Goal: Task Accomplishment & Management: Manage account settings

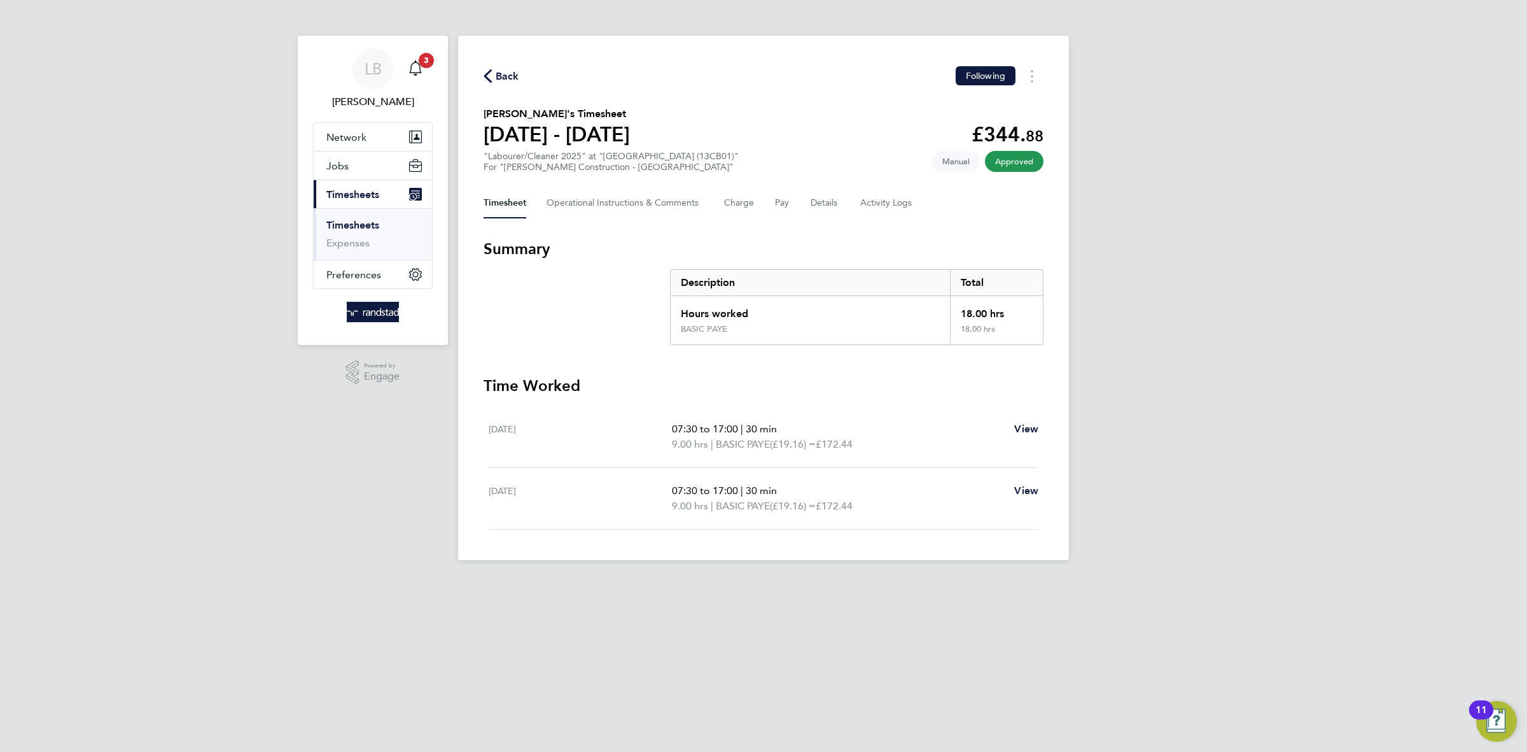
click at [486, 71] on icon "button" at bounding box center [488, 75] width 8 height 13
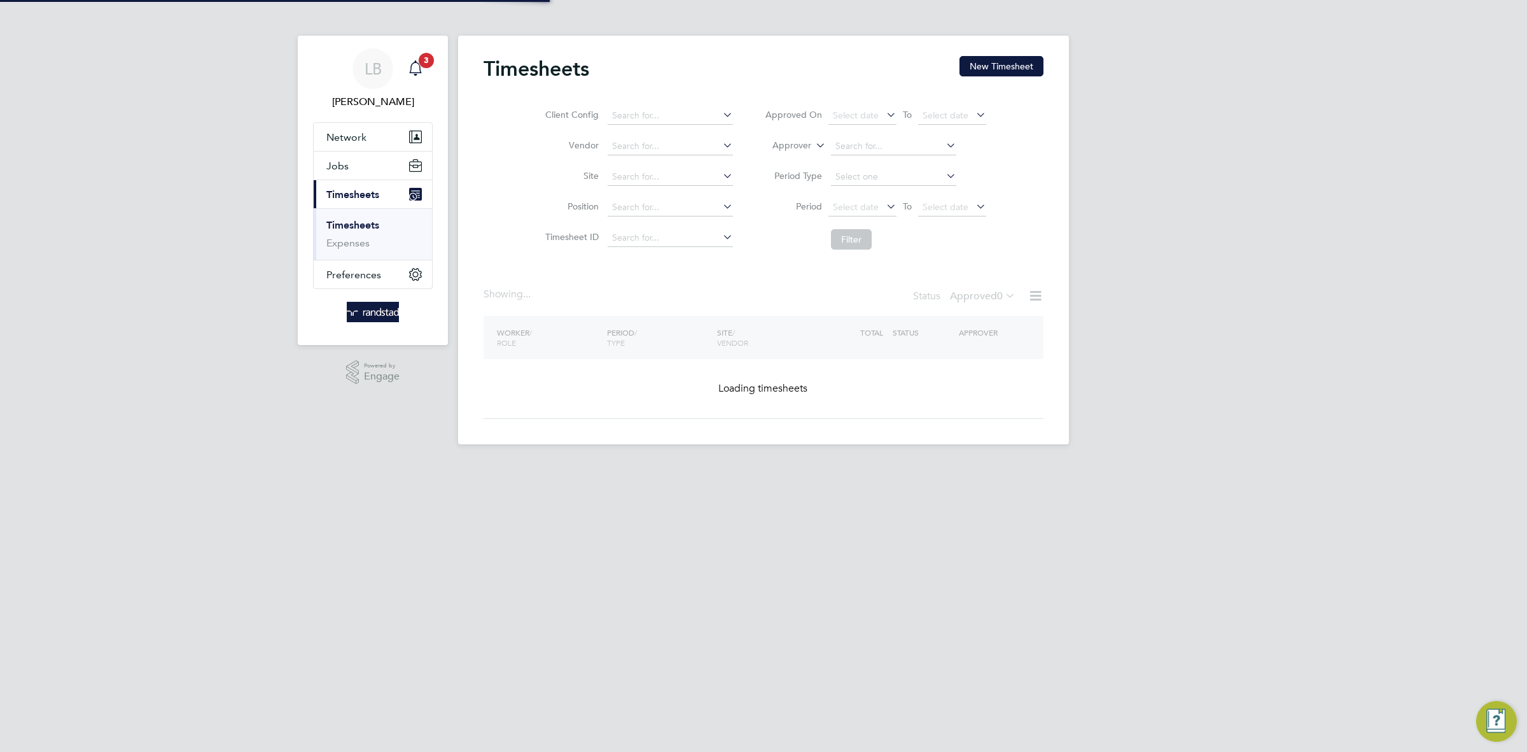
click at [424, 67] on app-alerts-badge "3" at bounding box center [426, 60] width 17 height 17
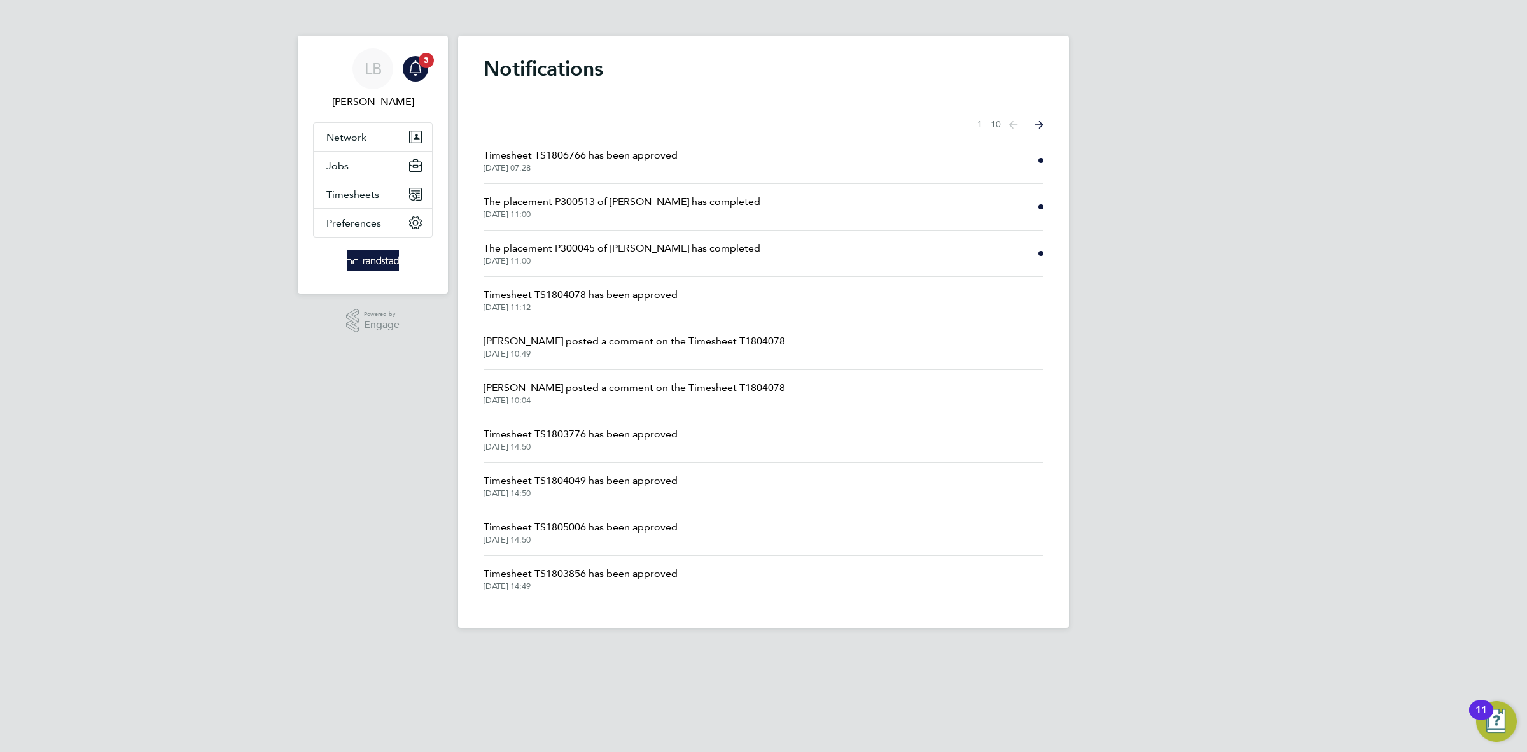
click at [642, 202] on span "The placement P300513 of [PERSON_NAME] has completed" at bounding box center [622, 201] width 277 height 15
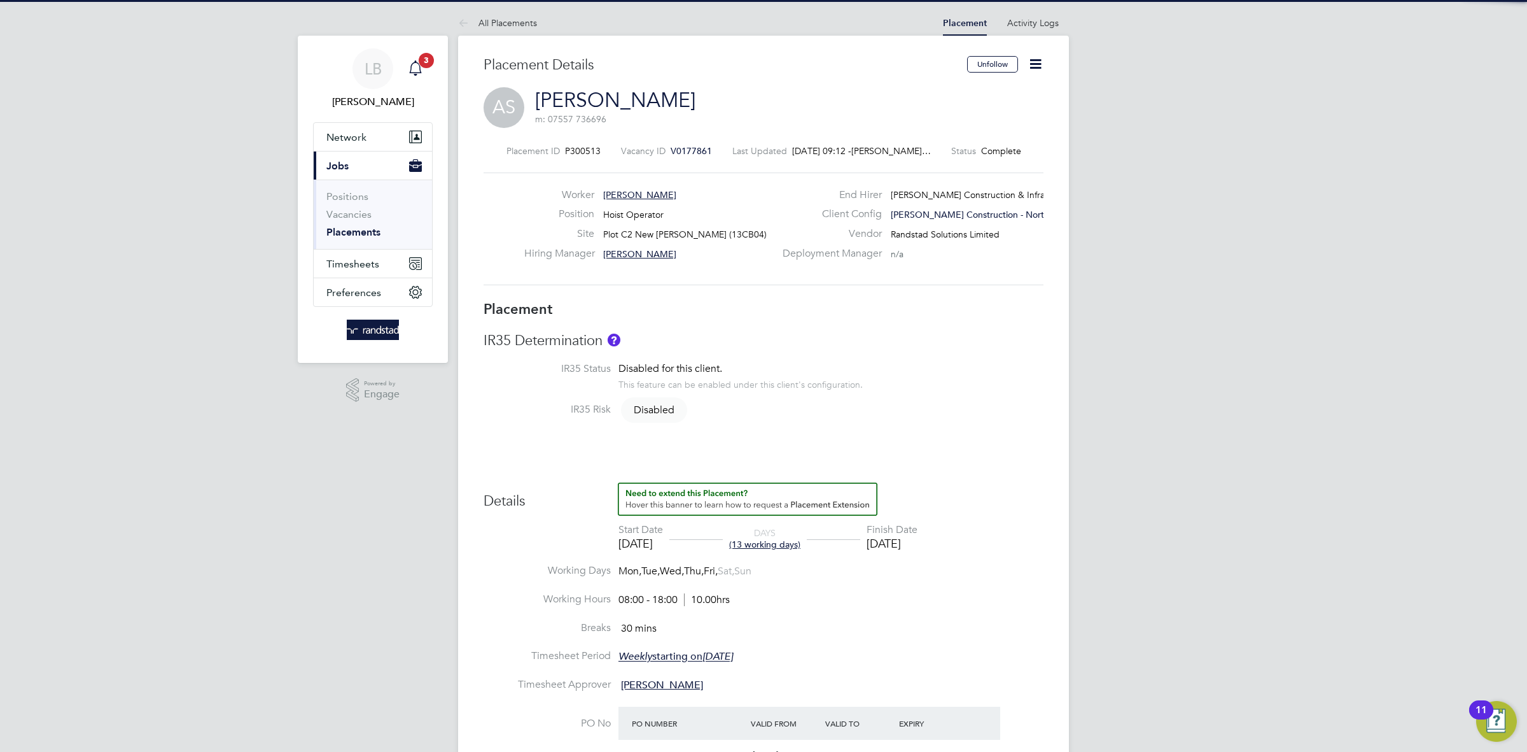
click at [427, 71] on div "Main navigation" at bounding box center [415, 68] width 25 height 25
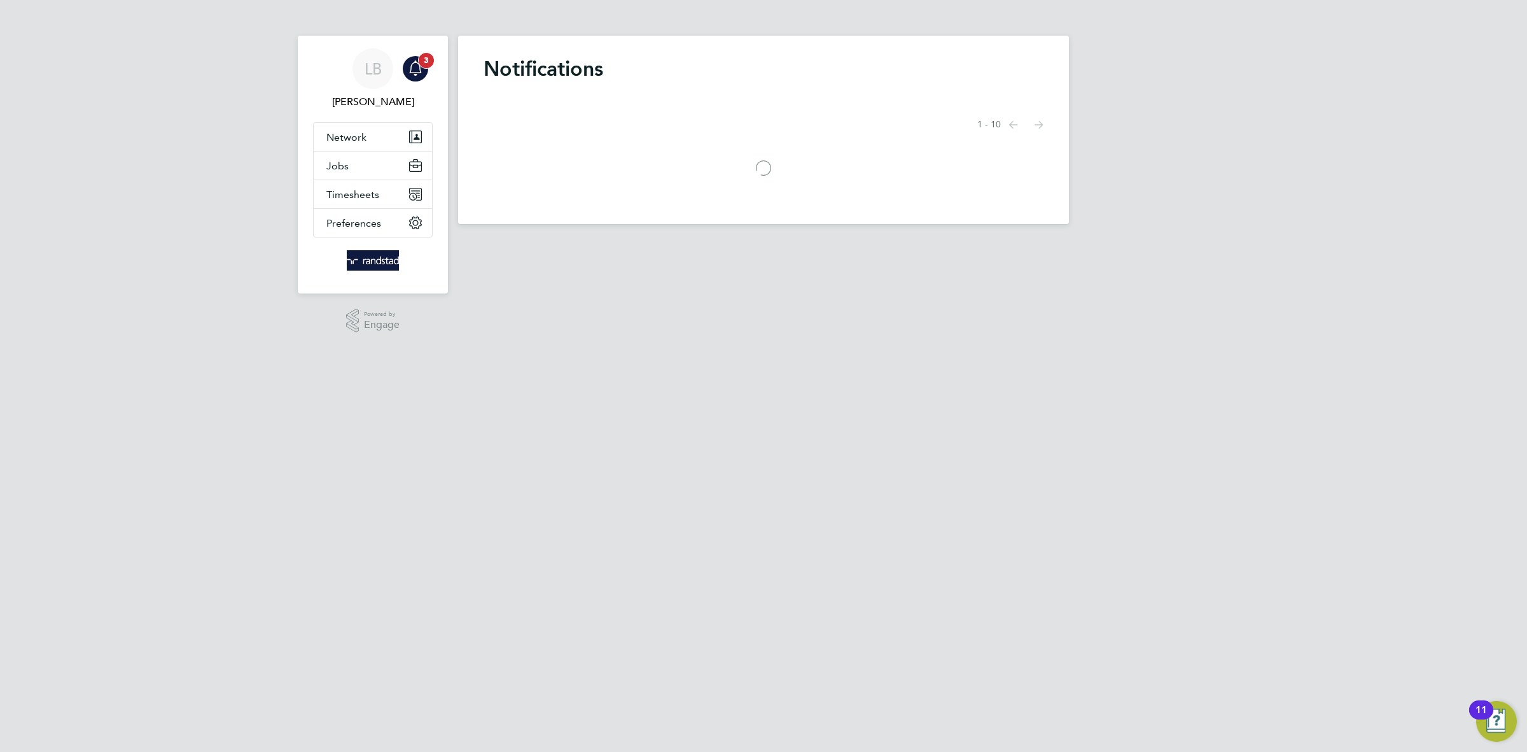
click at [426, 69] on div "Main navigation" at bounding box center [415, 68] width 25 height 25
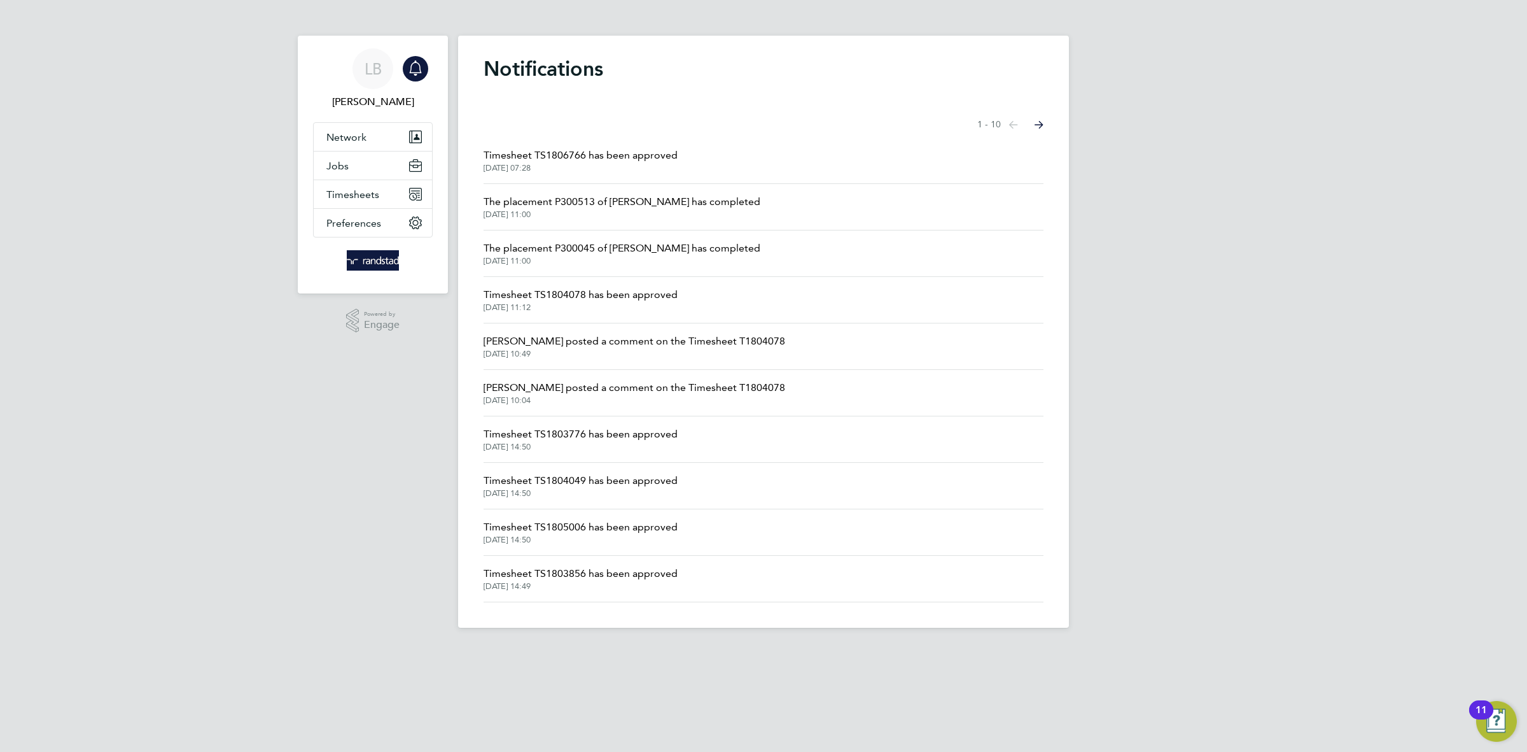
click at [583, 161] on span "Timesheet TS1806766 has been approved" at bounding box center [581, 155] width 194 height 15
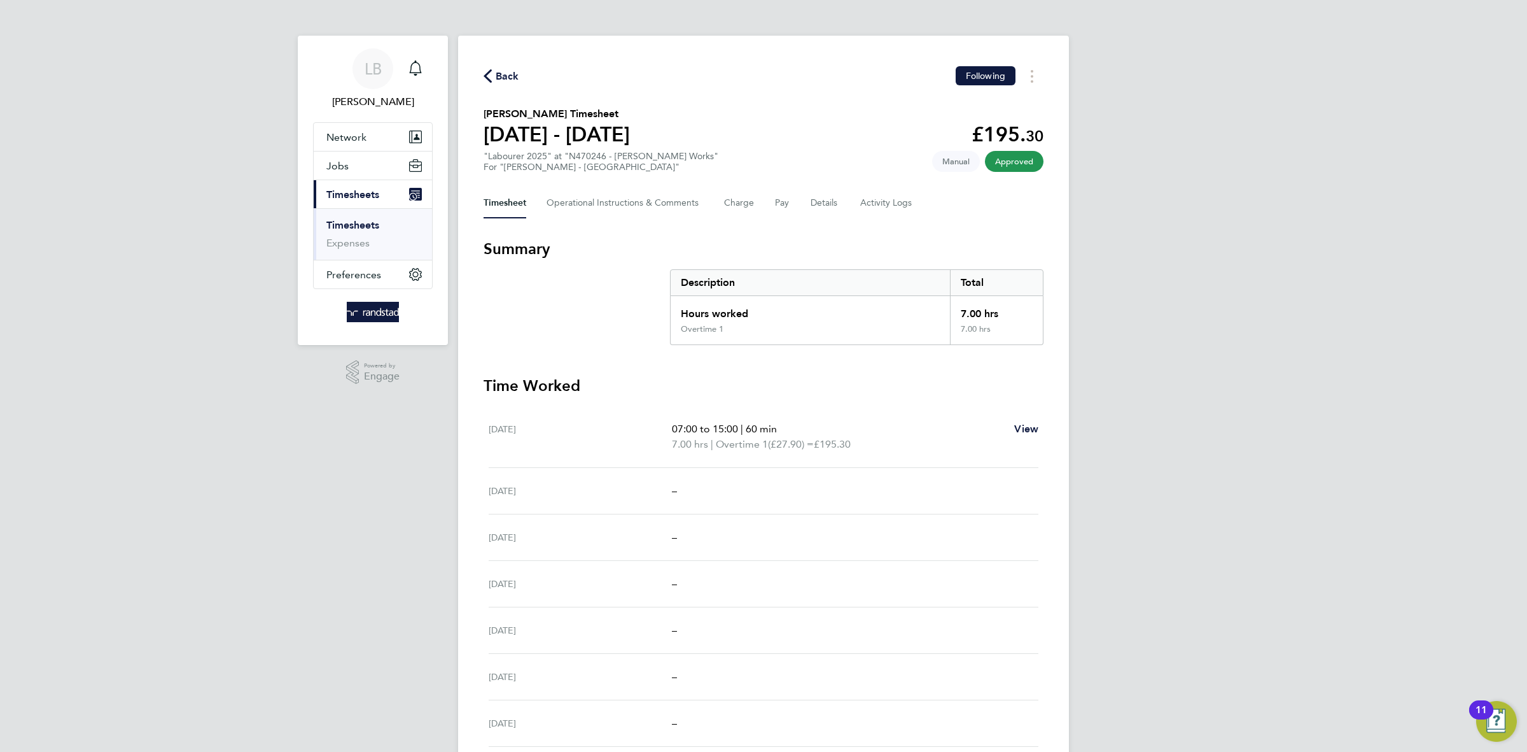
click at [500, 77] on span "Back" at bounding box center [508, 76] width 24 height 15
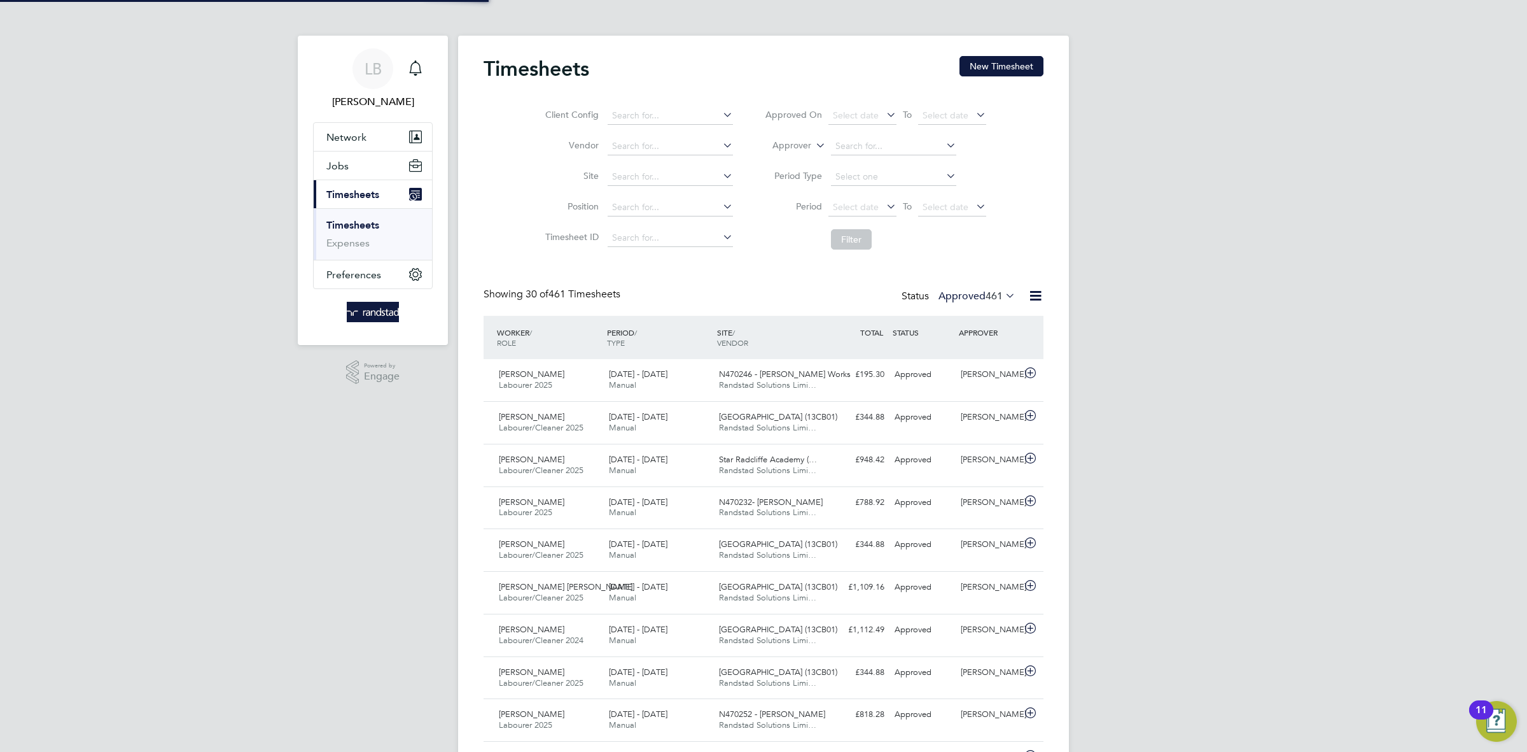
scroll to position [32, 110]
click at [1028, 71] on button "New Timesheet" at bounding box center [1002, 66] width 84 height 20
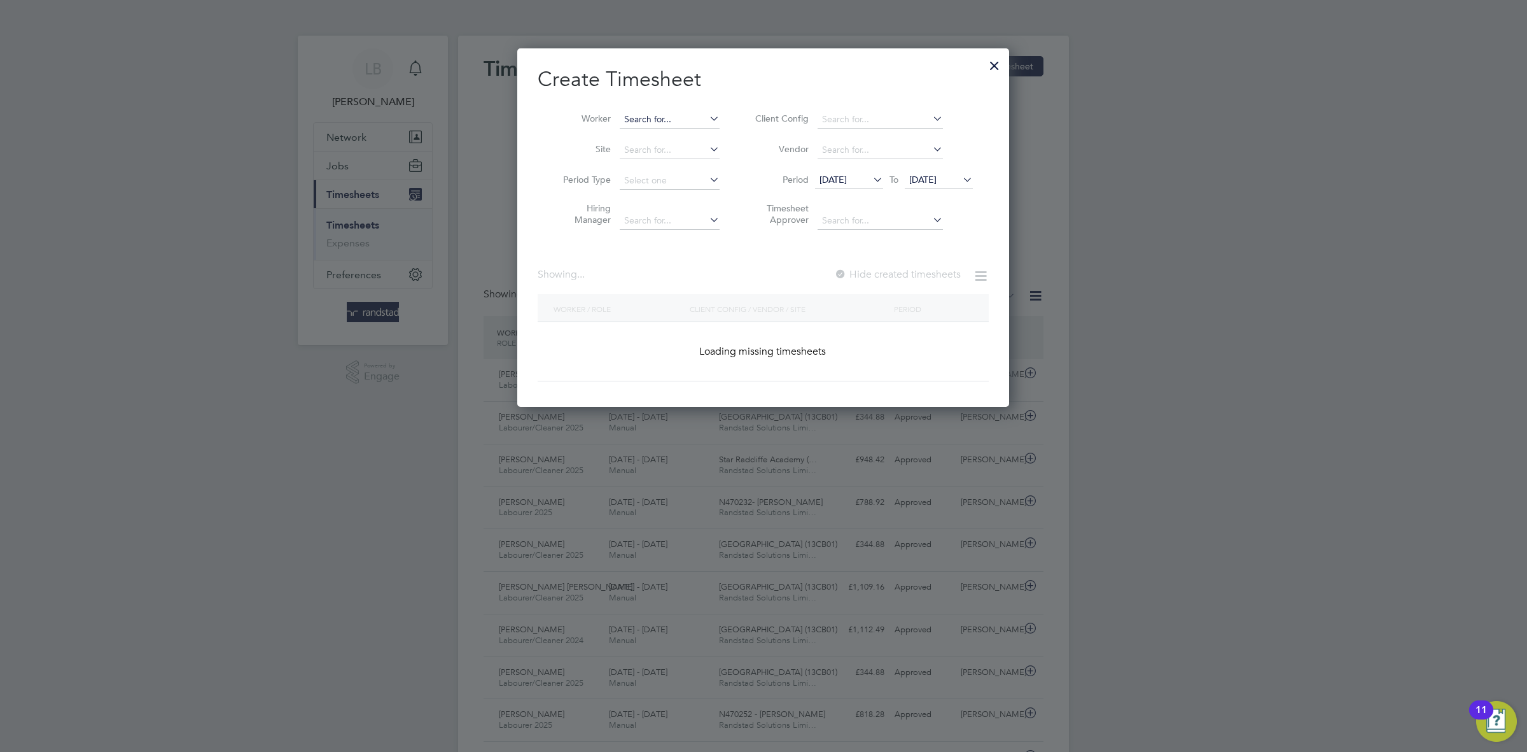
click at [653, 119] on input at bounding box center [670, 120] width 100 height 18
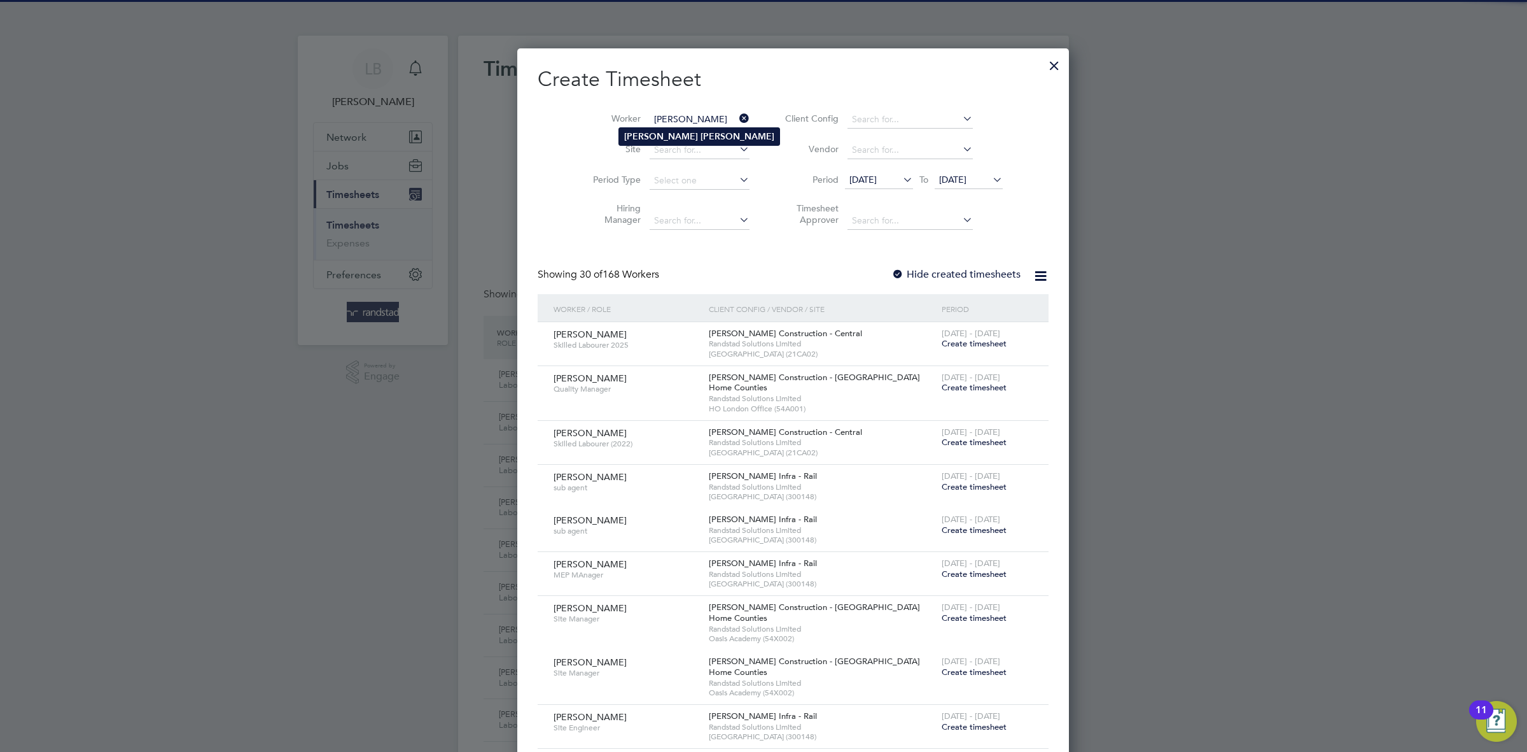
click at [704, 134] on li "[PERSON_NAME]" at bounding box center [699, 136] width 160 height 17
type input "[PERSON_NAME]"
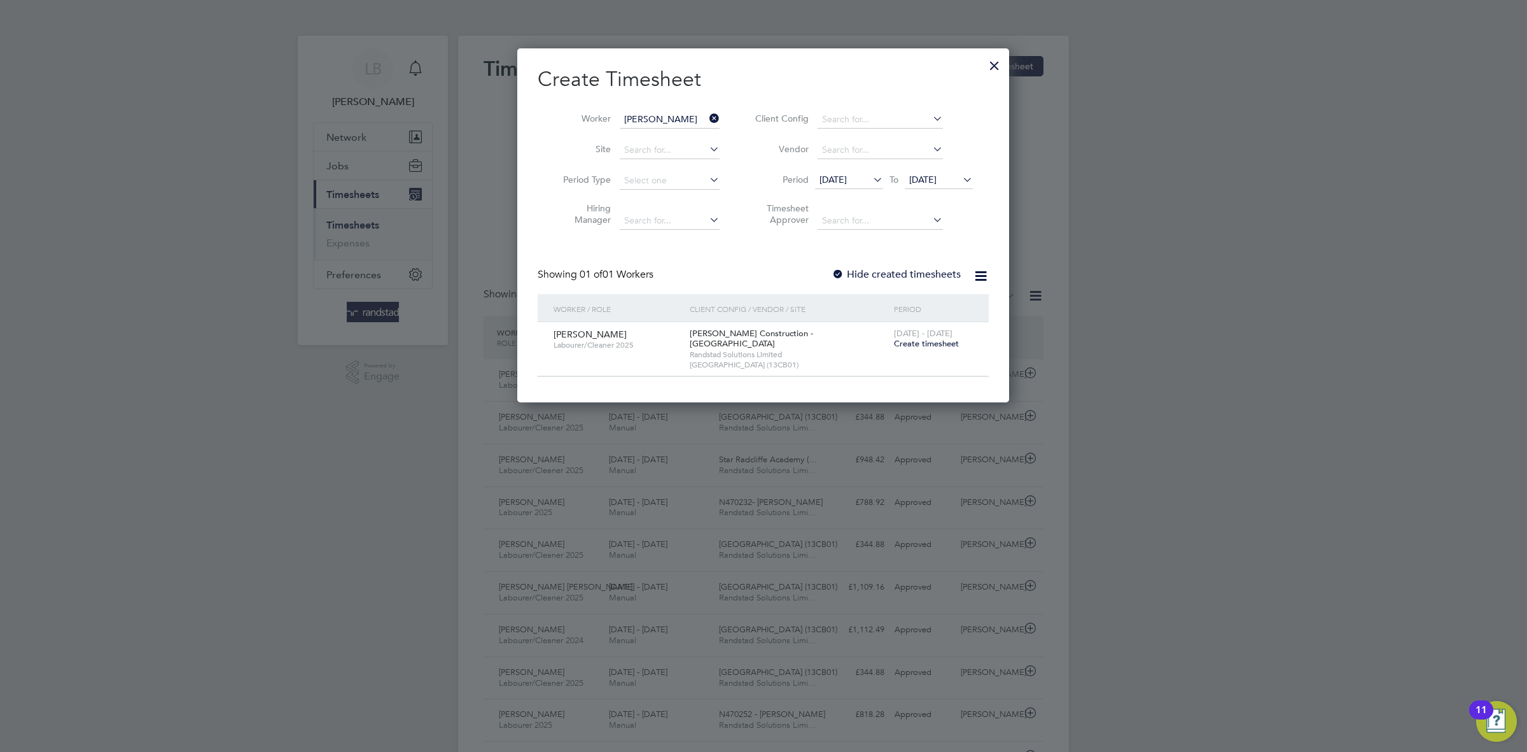
click at [915, 347] on span "Create timesheet" at bounding box center [926, 343] width 65 height 11
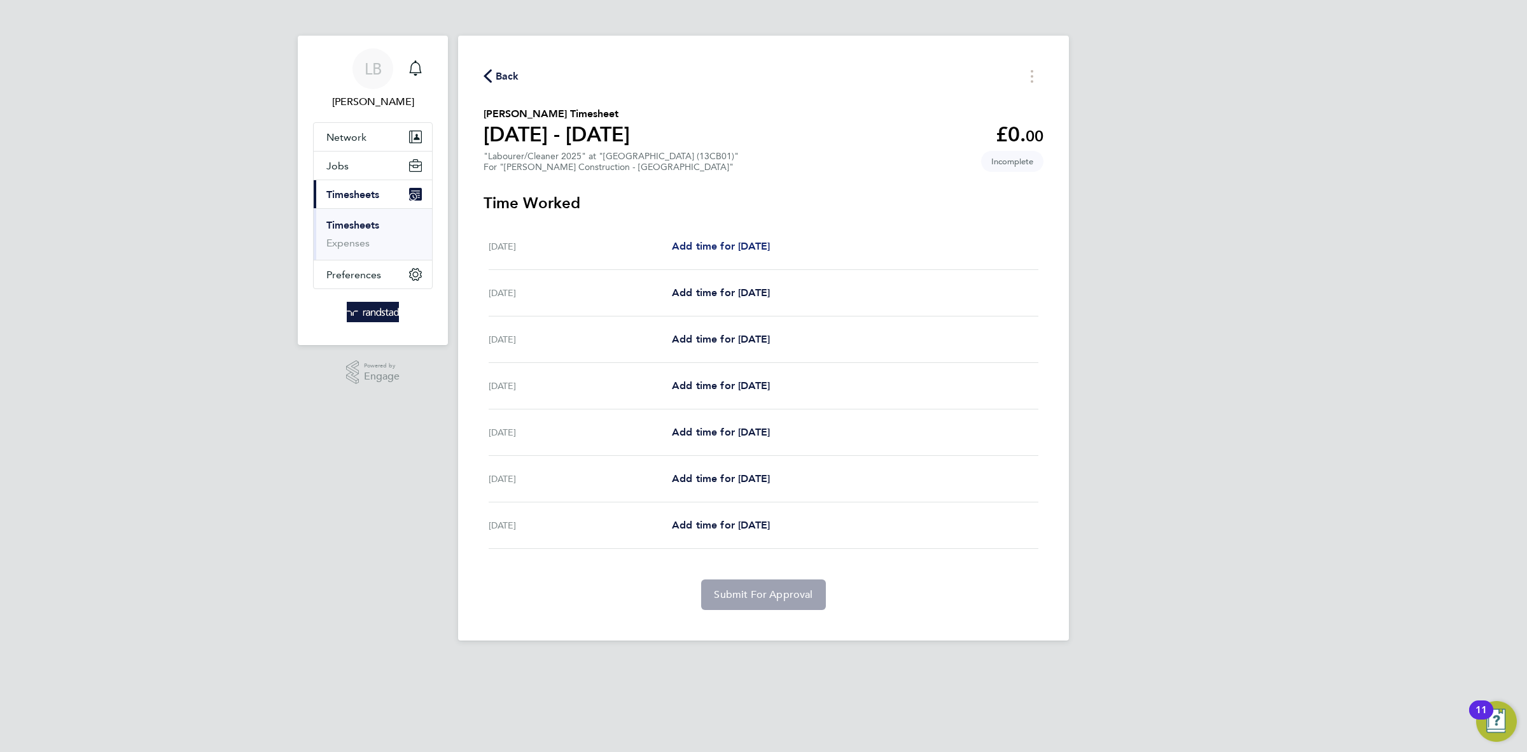
click at [713, 247] on span "Add time for [DATE]" at bounding box center [721, 246] width 98 height 12
select select "30"
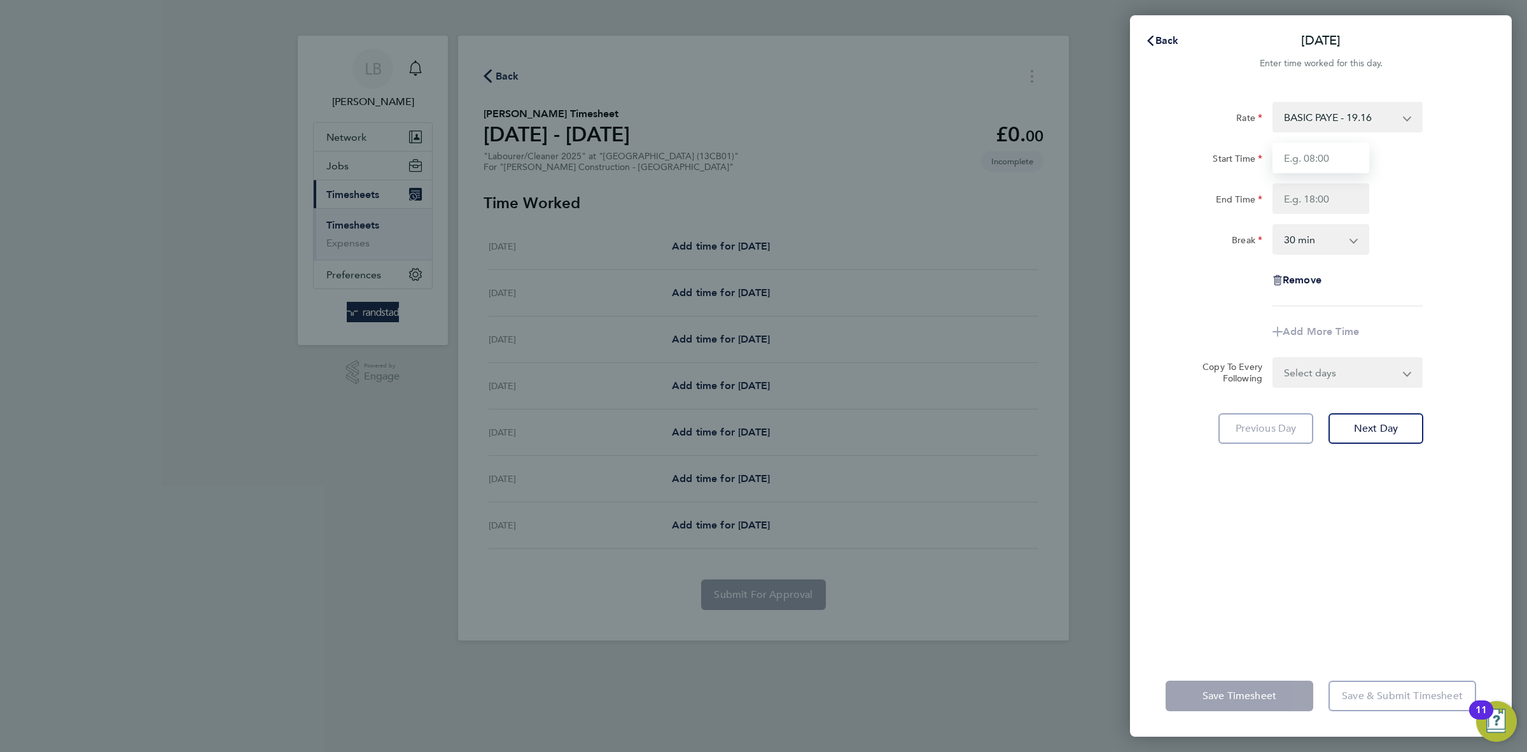
click at [1330, 157] on input "Start Time" at bounding box center [1321, 158] width 97 height 31
type input "07:30"
click at [1324, 373] on select "Select days Day Weekday (Mon-Fri) [DATE] [DATE] [DATE] [DATE] [DATE] [DATE]" at bounding box center [1341, 372] width 134 height 28
click at [1340, 96] on div "Rate BASIC PAYE - 19.16 PAYE OT - 27.44 Start Time 07:30 End Time Break 0 min 1…" at bounding box center [1321, 371] width 382 height 568
click at [1340, 124] on select "BASIC PAYE - 19.16 PAYE OT - 27.44" at bounding box center [1340, 117] width 132 height 28
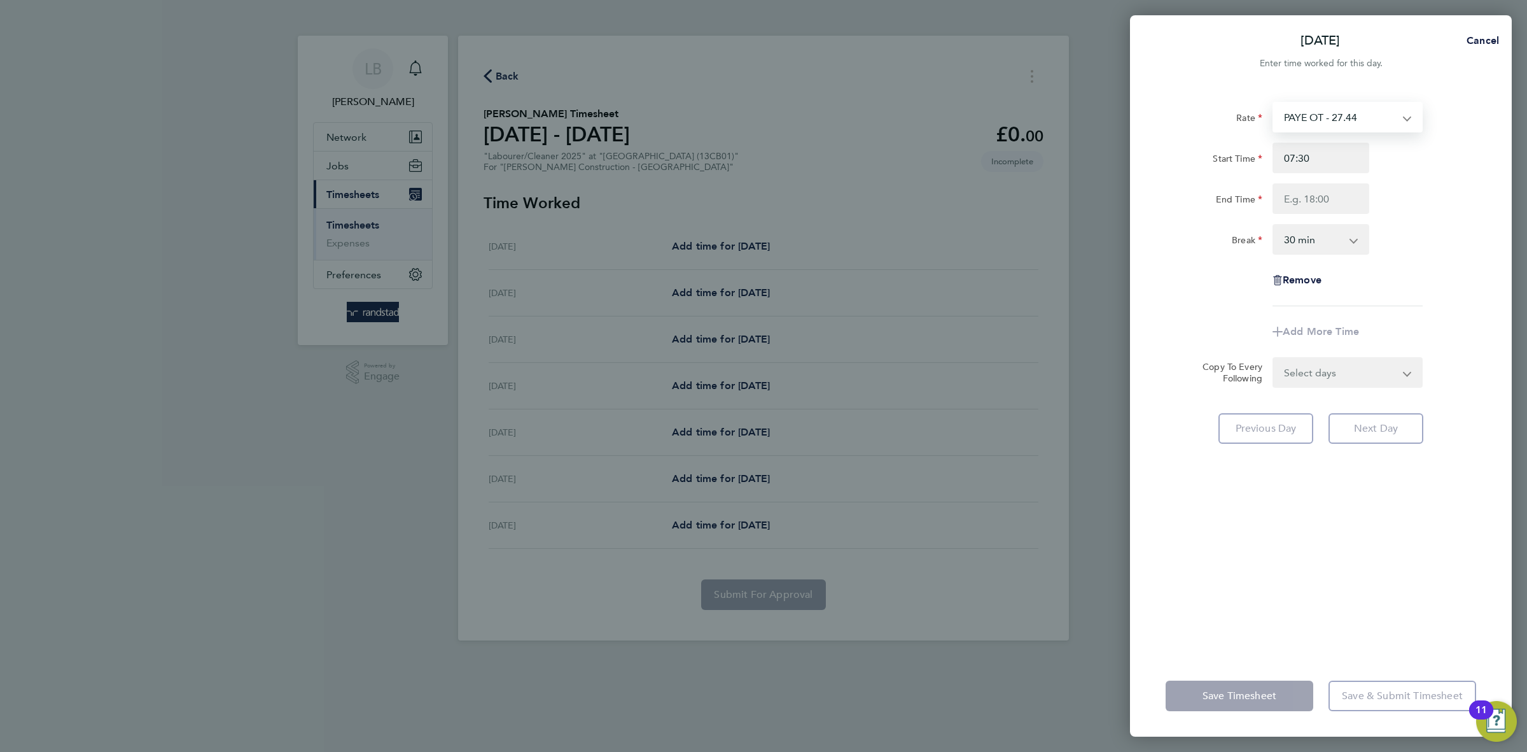
select select "30"
click at [1405, 182] on div "Start Time End Time" at bounding box center [1321, 178] width 321 height 71
click at [1338, 162] on input "Start Time" at bounding box center [1321, 158] width 97 height 31
type input "07:30"
click at [1305, 198] on input "End Time" at bounding box center [1321, 198] width 97 height 31
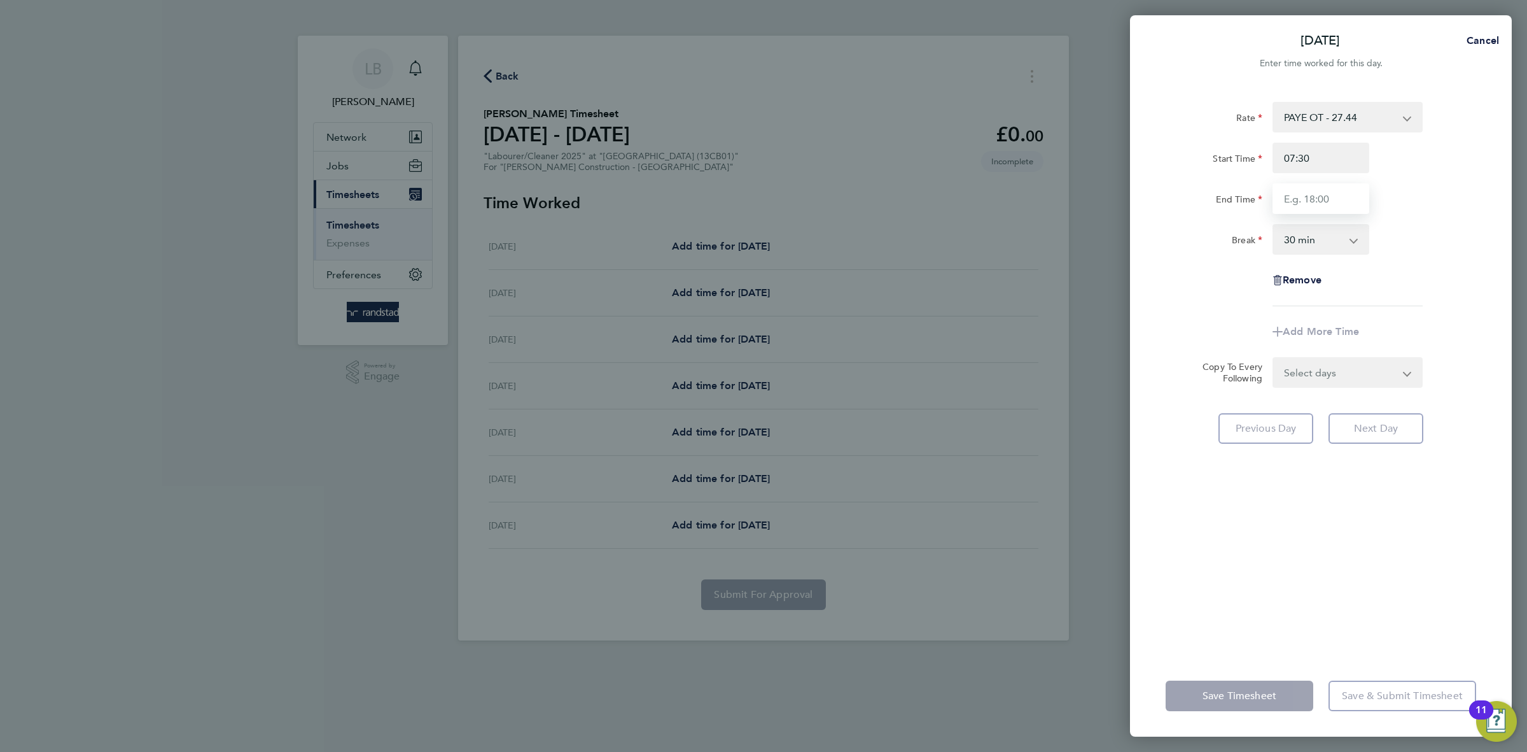
type input "17:00"
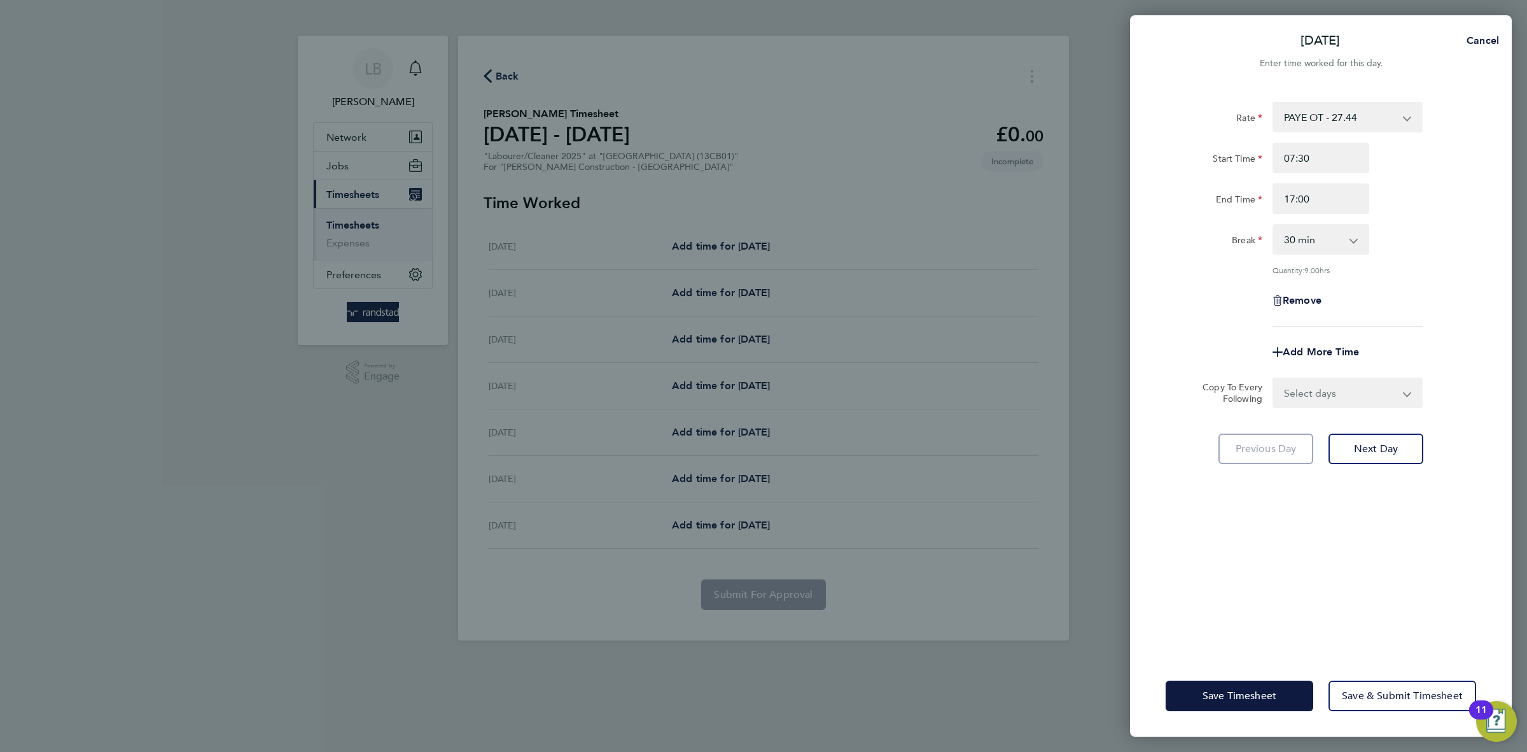
click at [1394, 256] on div "Rate PAYE OT - 27.44 BASIC PAYE - 19.16 Start Time 07:30 End Time 17:00 Break 0…" at bounding box center [1321, 214] width 311 height 225
click at [1299, 408] on div "Rate PAYE OT - 27.44 BASIC PAYE - 19.16 Start Time 07:30 End Time 17:00 Break 0…" at bounding box center [1321, 371] width 382 height 568
click at [1301, 394] on select "Select days Day Weekday (Mon-Fri) [DATE] [DATE] [DATE] [DATE] [DATE] [DATE]" at bounding box center [1341, 393] width 134 height 28
select select "DAY"
click at [1274, 379] on select "Select days Day Weekday (Mon-Fri) [DATE] [DATE] [DATE] [DATE] [DATE] [DATE]" at bounding box center [1341, 393] width 134 height 28
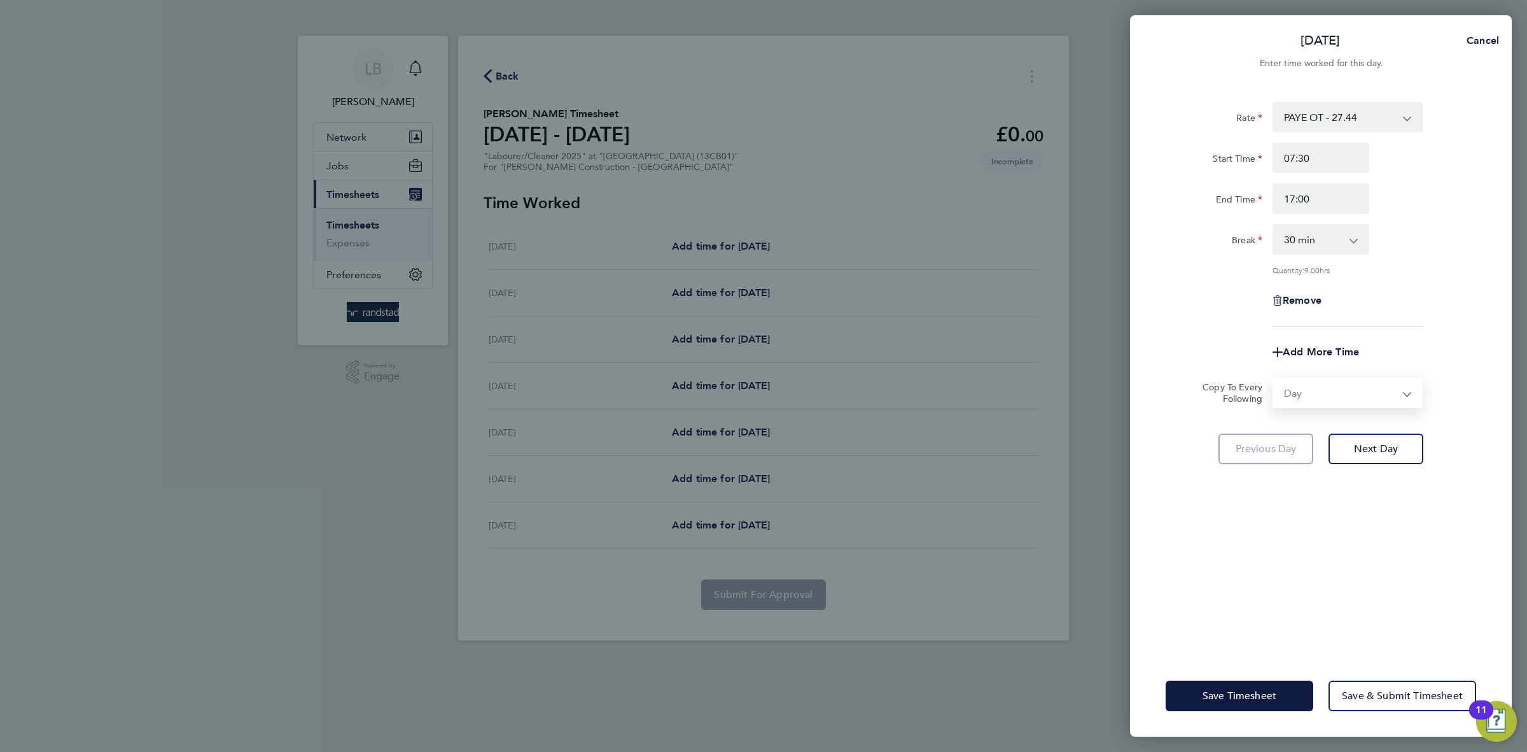
select select "[DATE]"
click at [1431, 582] on div "Rate PAYE OT - 27.44 BASIC PAYE - 19.16 Start Time 07:30 End Time 17:00 Break 0…" at bounding box center [1321, 371] width 382 height 568
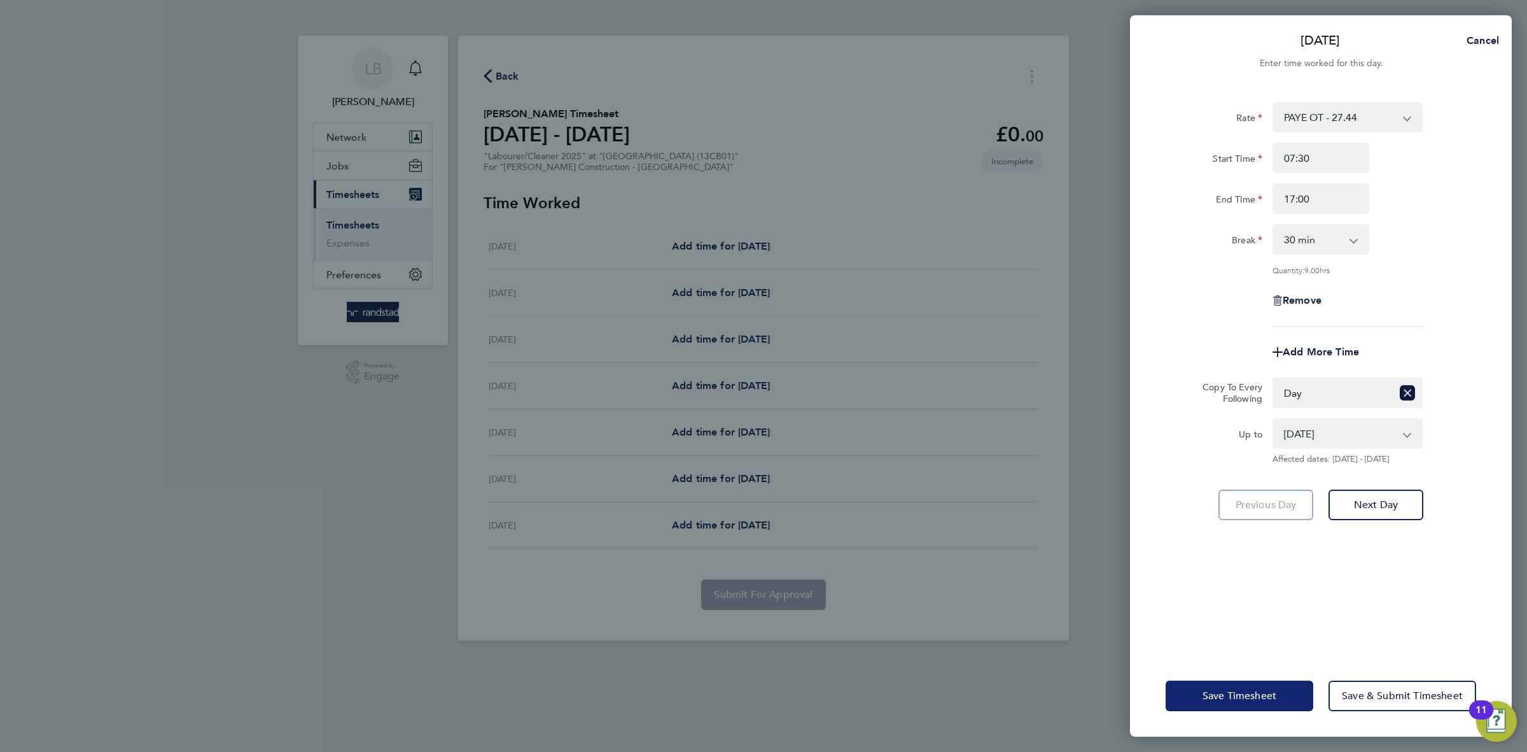
click at [1263, 701] on button "Save Timesheet" at bounding box center [1240, 695] width 148 height 31
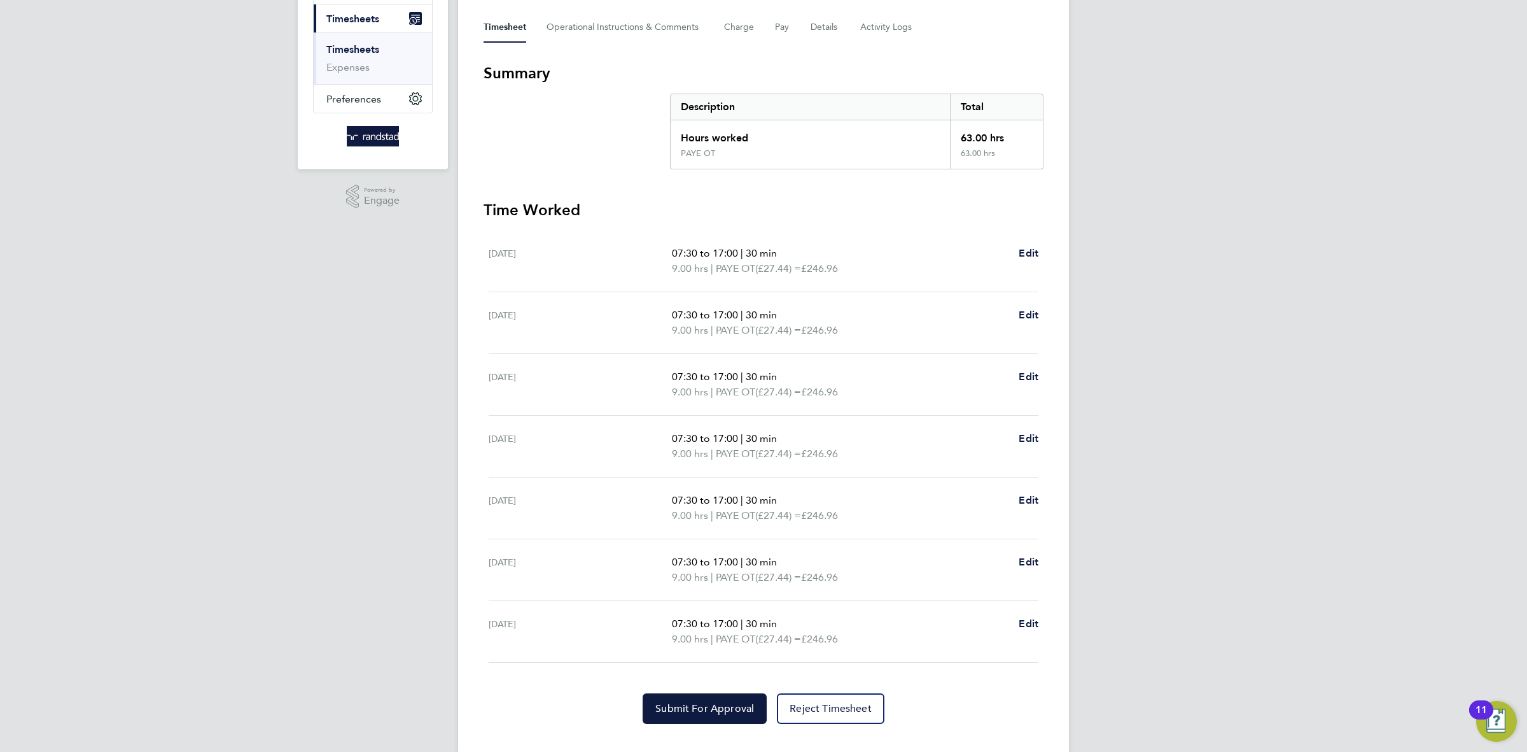
scroll to position [199, 0]
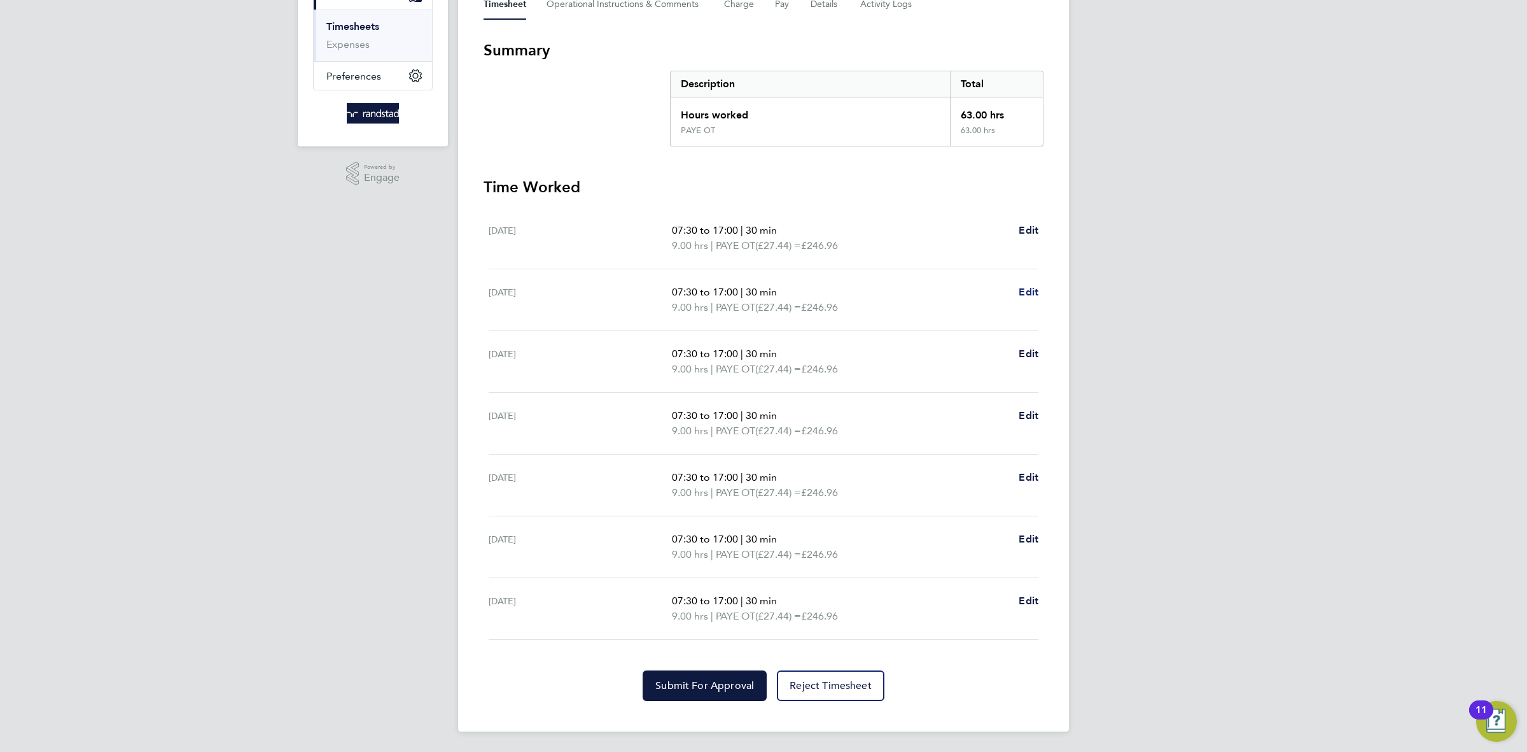
click at [1028, 298] on link "Edit" at bounding box center [1029, 291] width 20 height 15
select select "30"
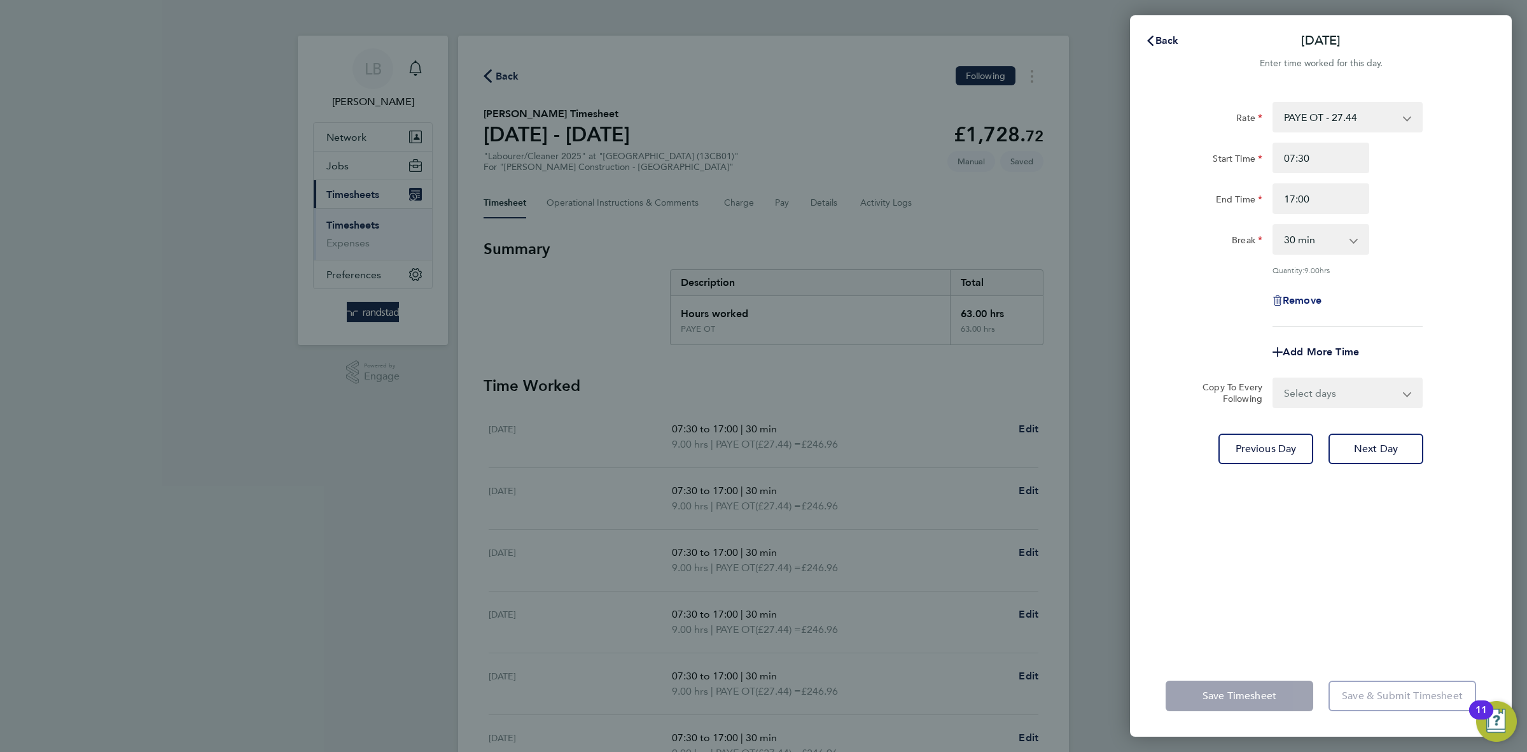
click at [1298, 301] on span "Remove" at bounding box center [1302, 300] width 39 height 12
select select "null"
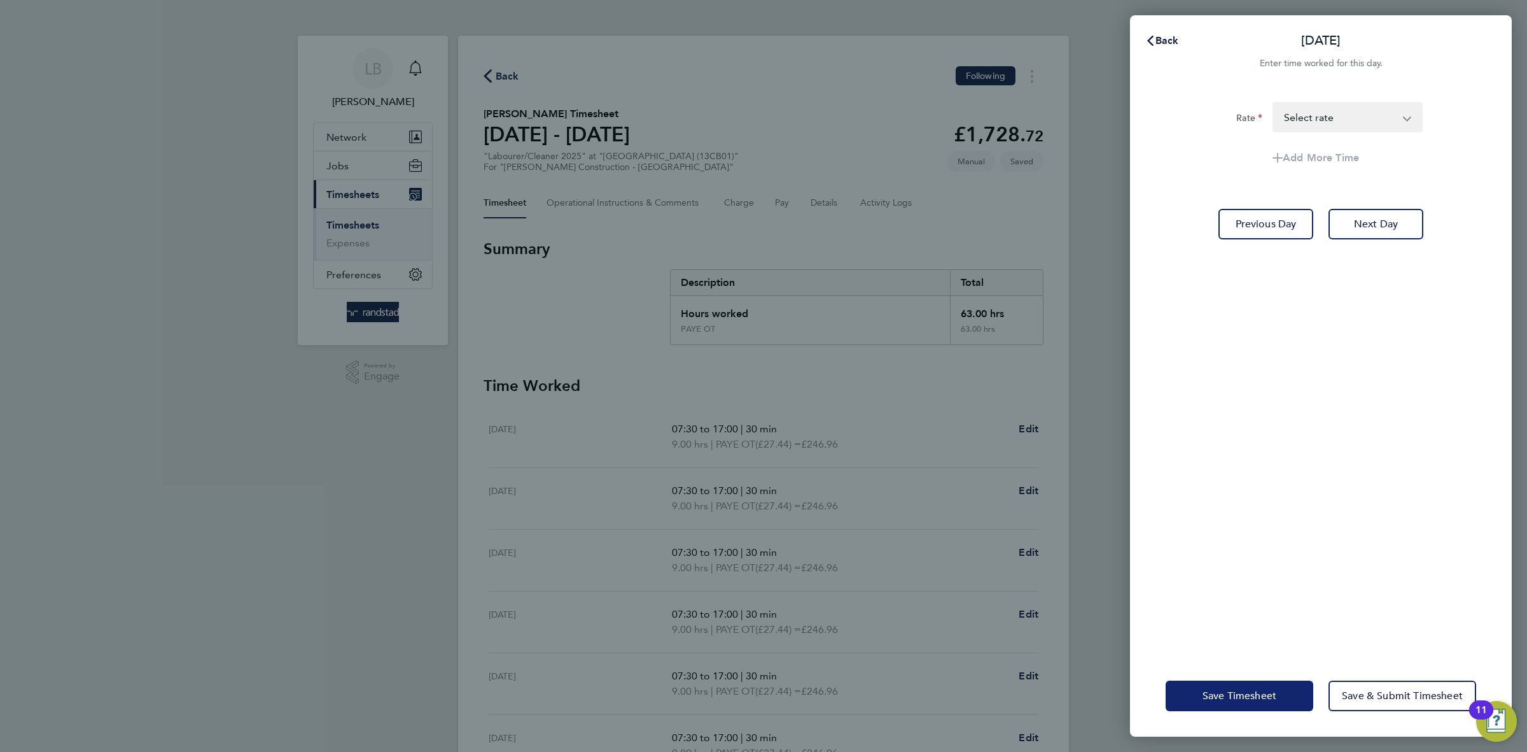
click at [1265, 689] on span "Save Timesheet" at bounding box center [1240, 695] width 74 height 13
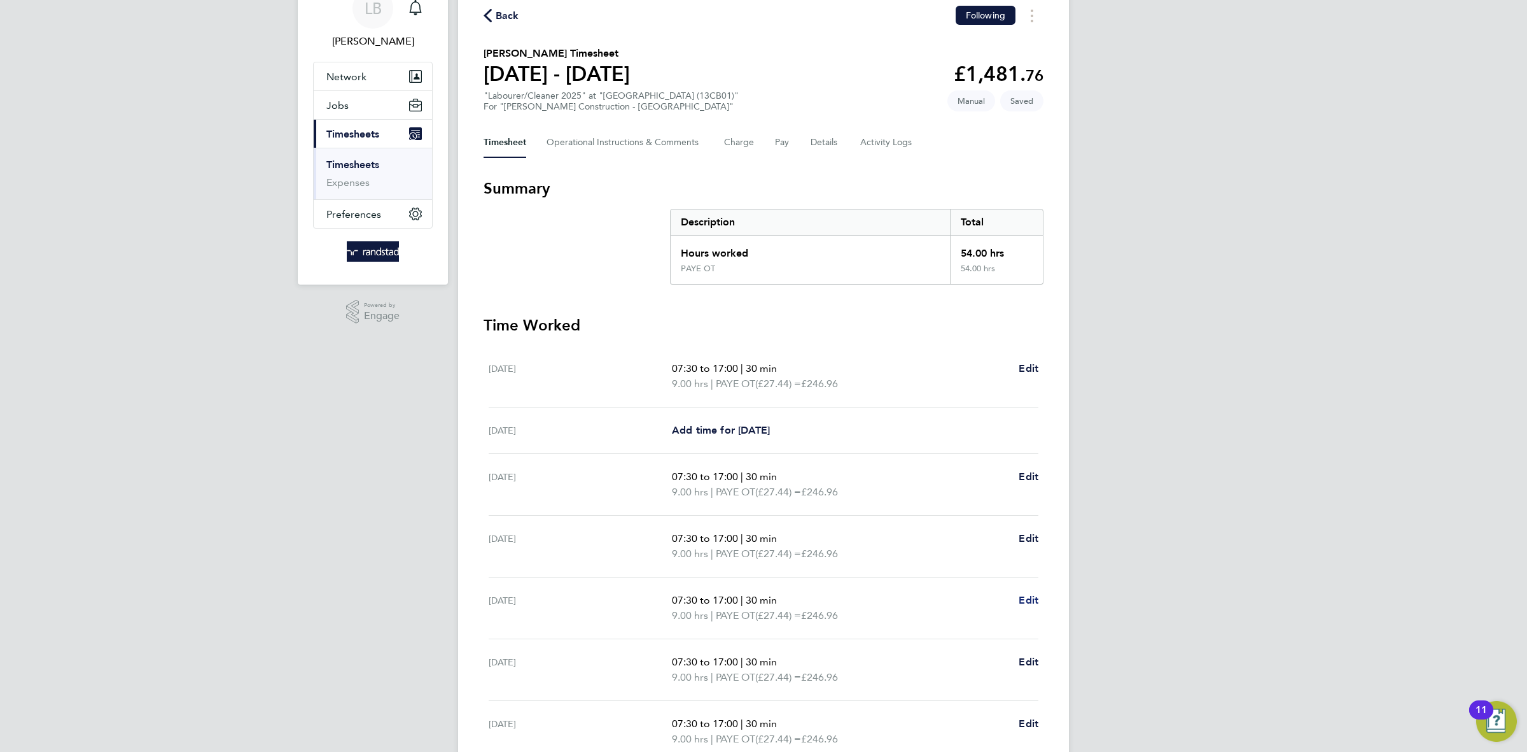
scroll to position [185, 0]
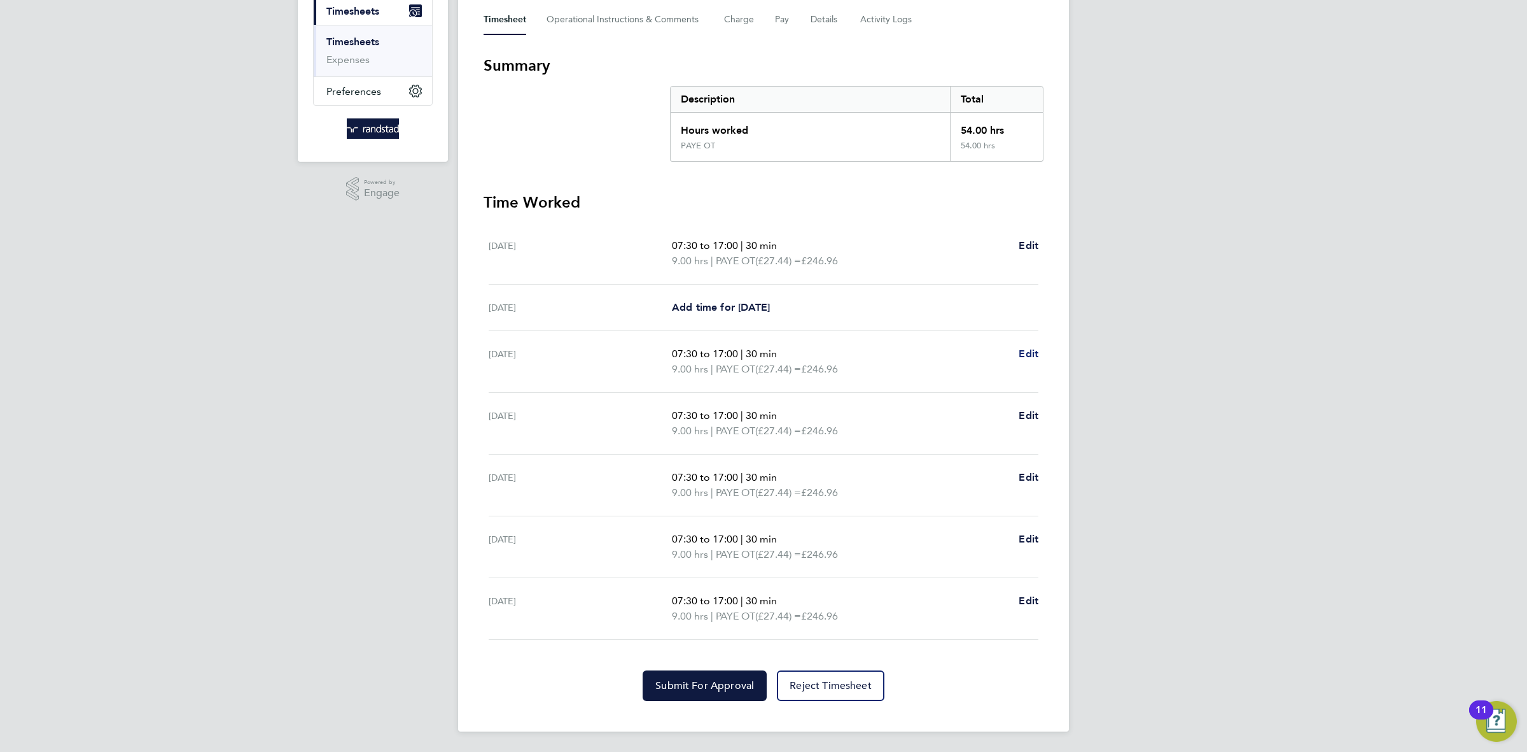
click at [1032, 353] on span "Edit" at bounding box center [1029, 353] width 20 height 12
select select "30"
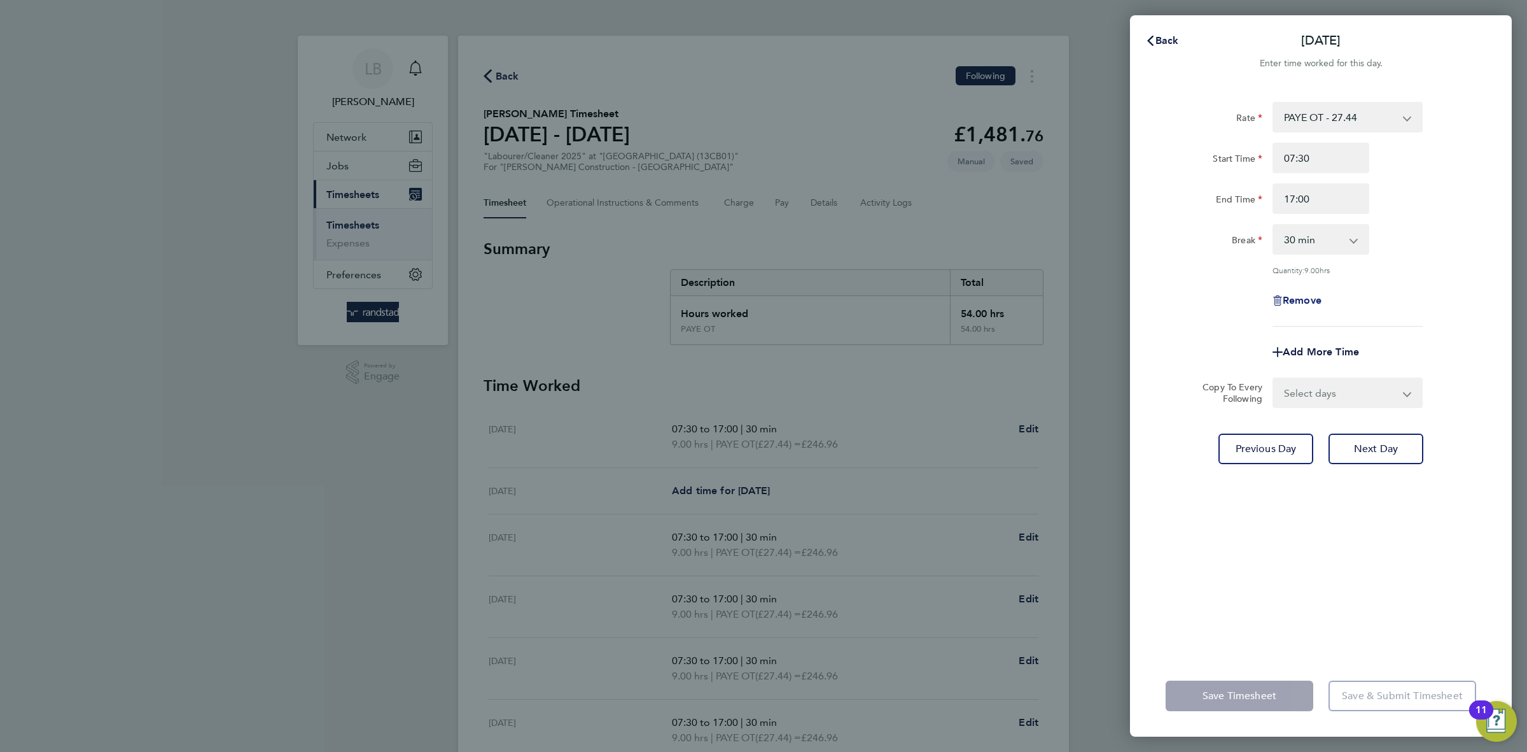
click at [1298, 303] on span "Remove" at bounding box center [1302, 300] width 39 height 12
select select "null"
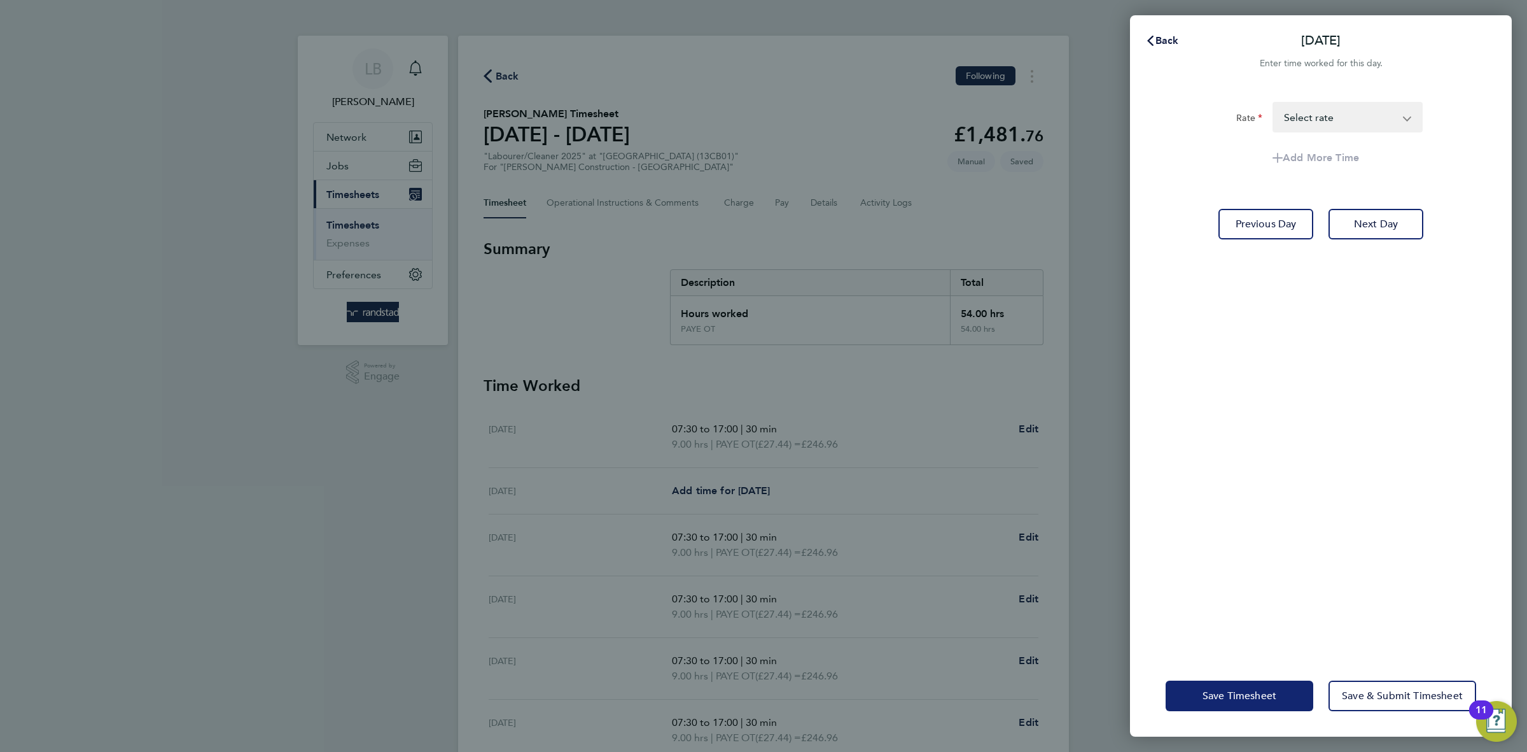
click at [1241, 693] on span "Save Timesheet" at bounding box center [1240, 695] width 74 height 13
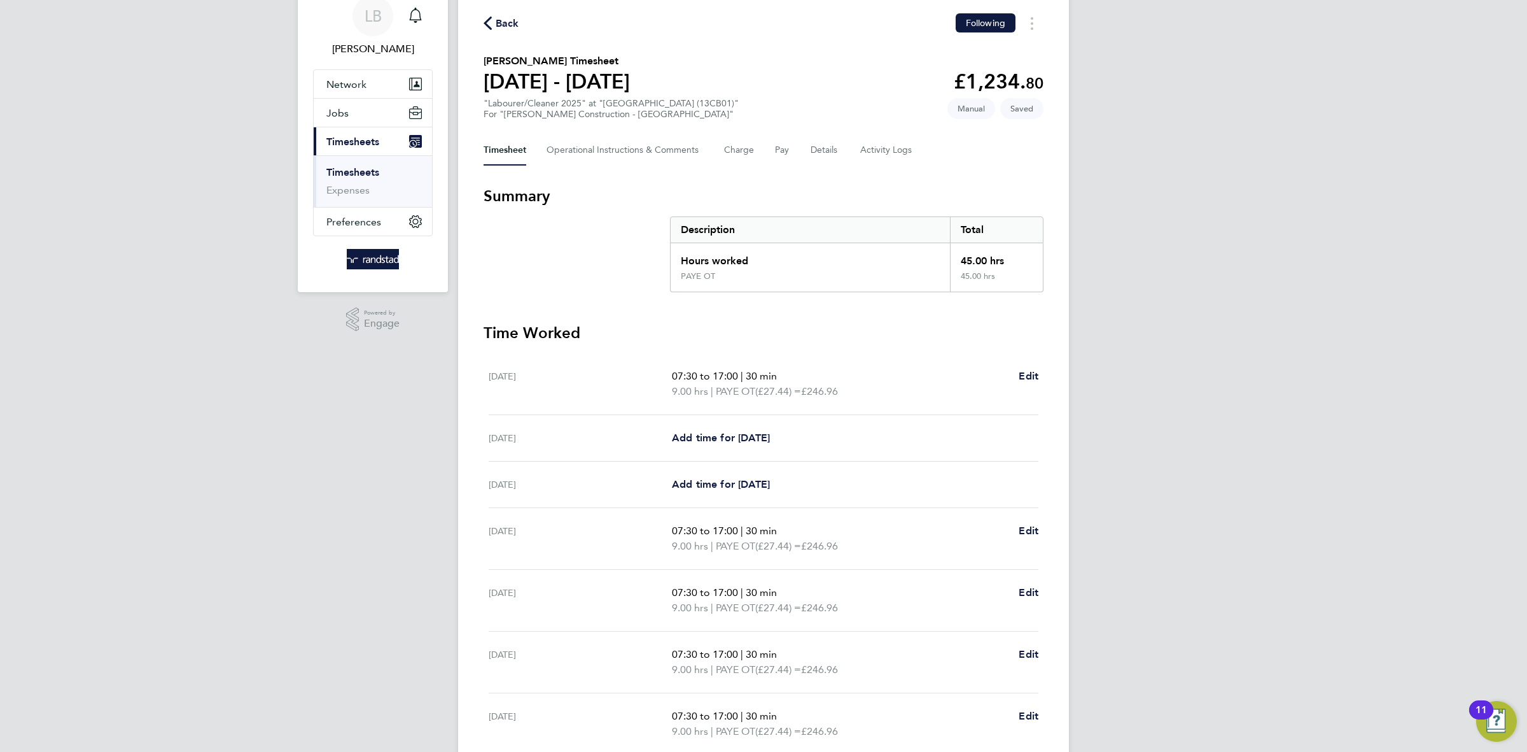
scroll to position [169, 0]
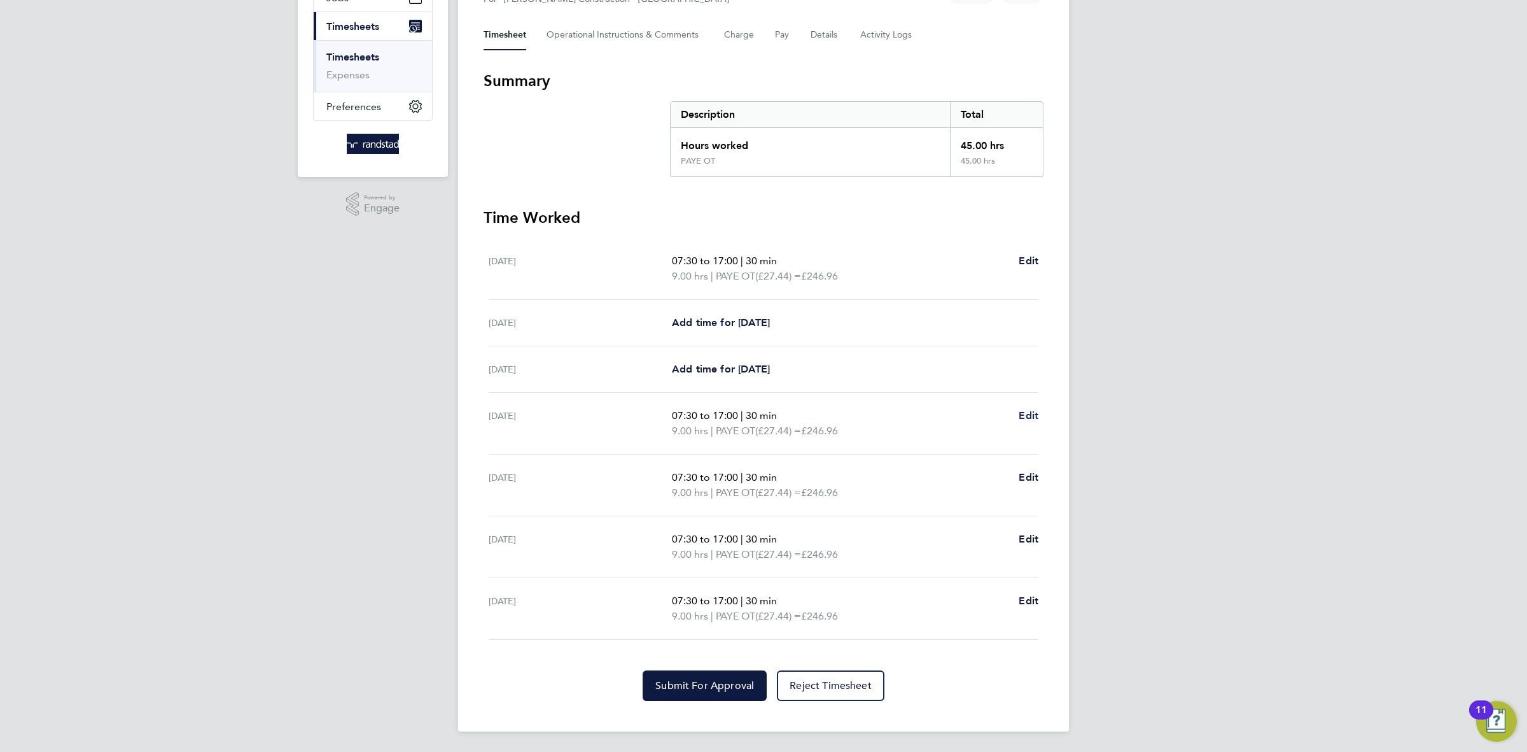
click at [1032, 419] on span "Edit" at bounding box center [1029, 415] width 20 height 12
select select "30"
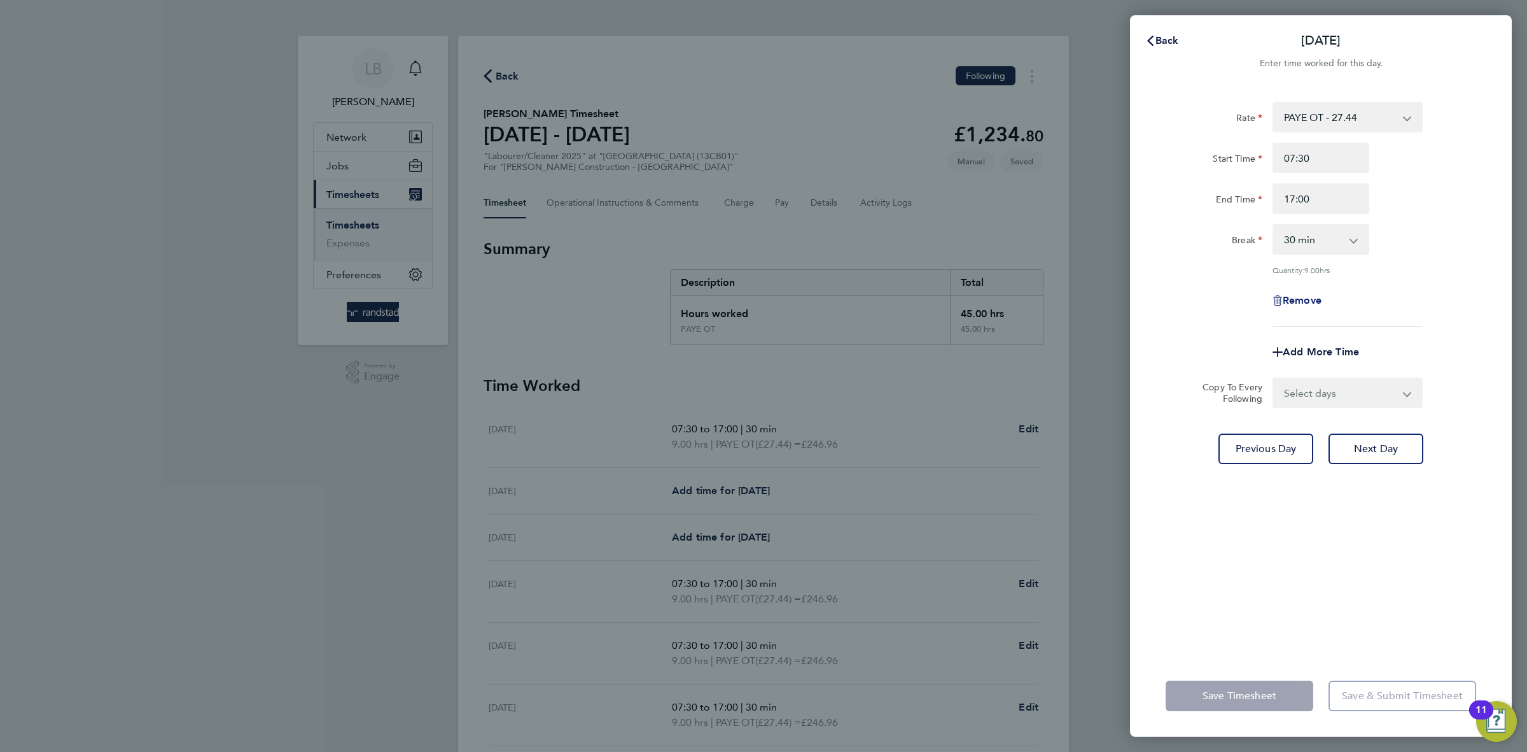
click at [1294, 298] on span "Remove" at bounding box center [1302, 300] width 39 height 12
select select "null"
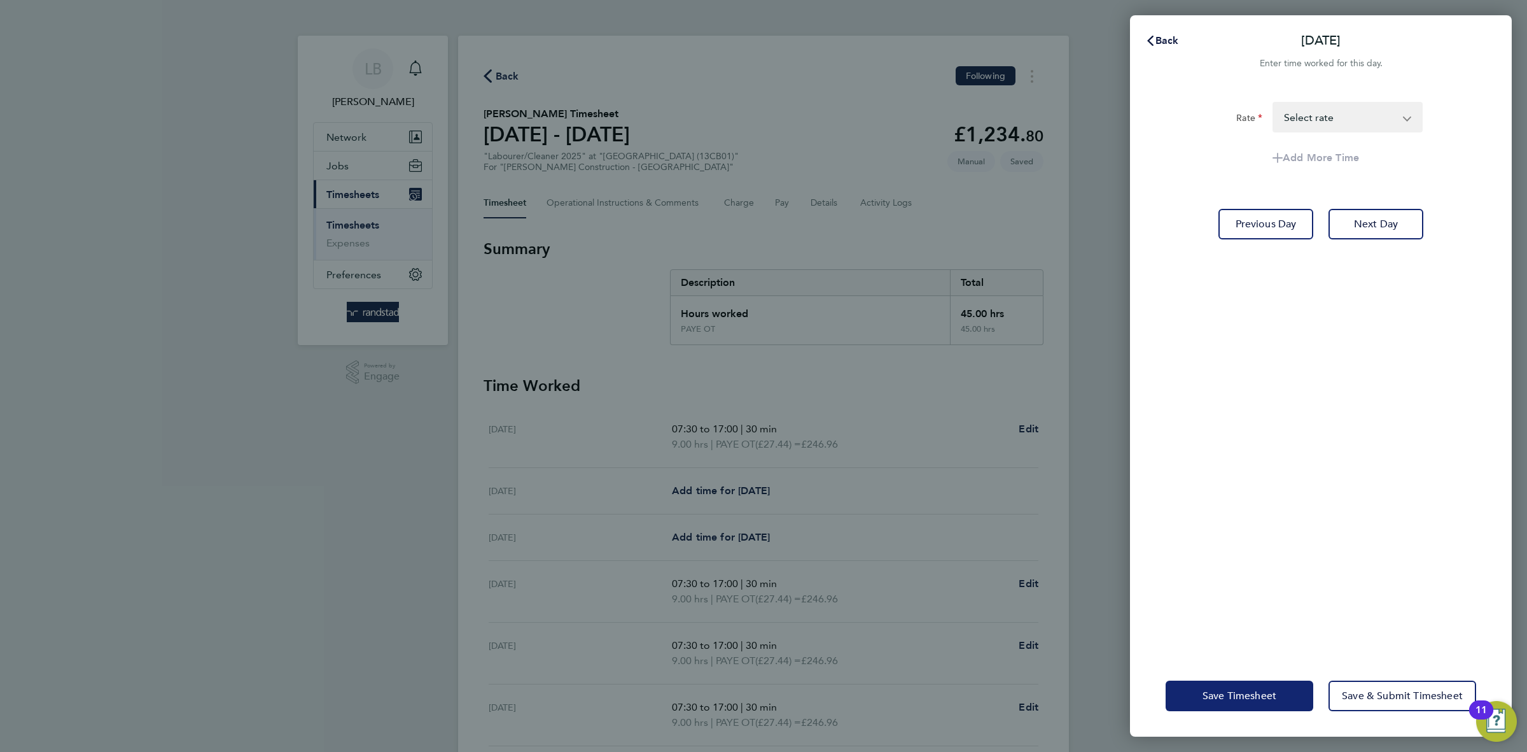
click at [1230, 694] on span "Save Timesheet" at bounding box center [1240, 695] width 74 height 13
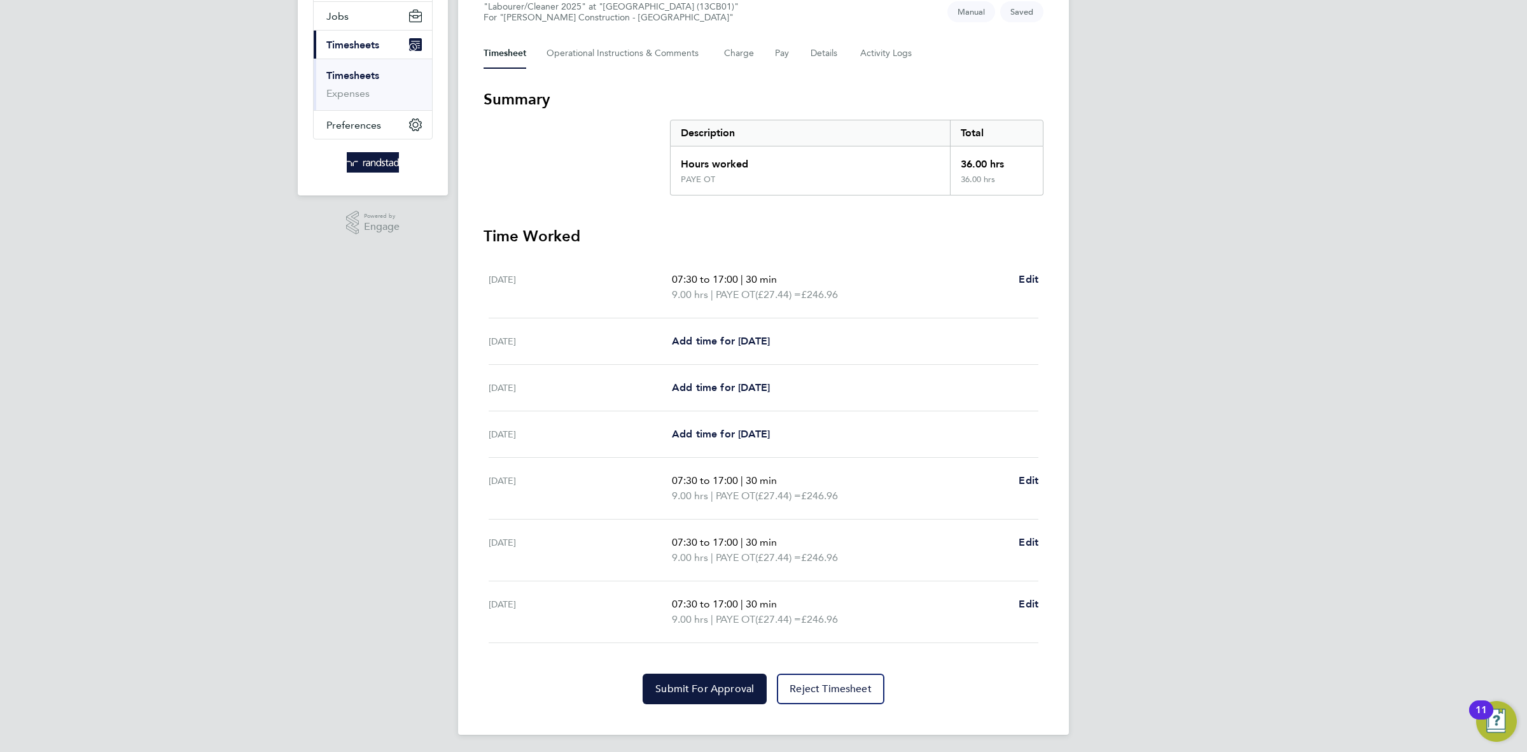
scroll to position [154, 0]
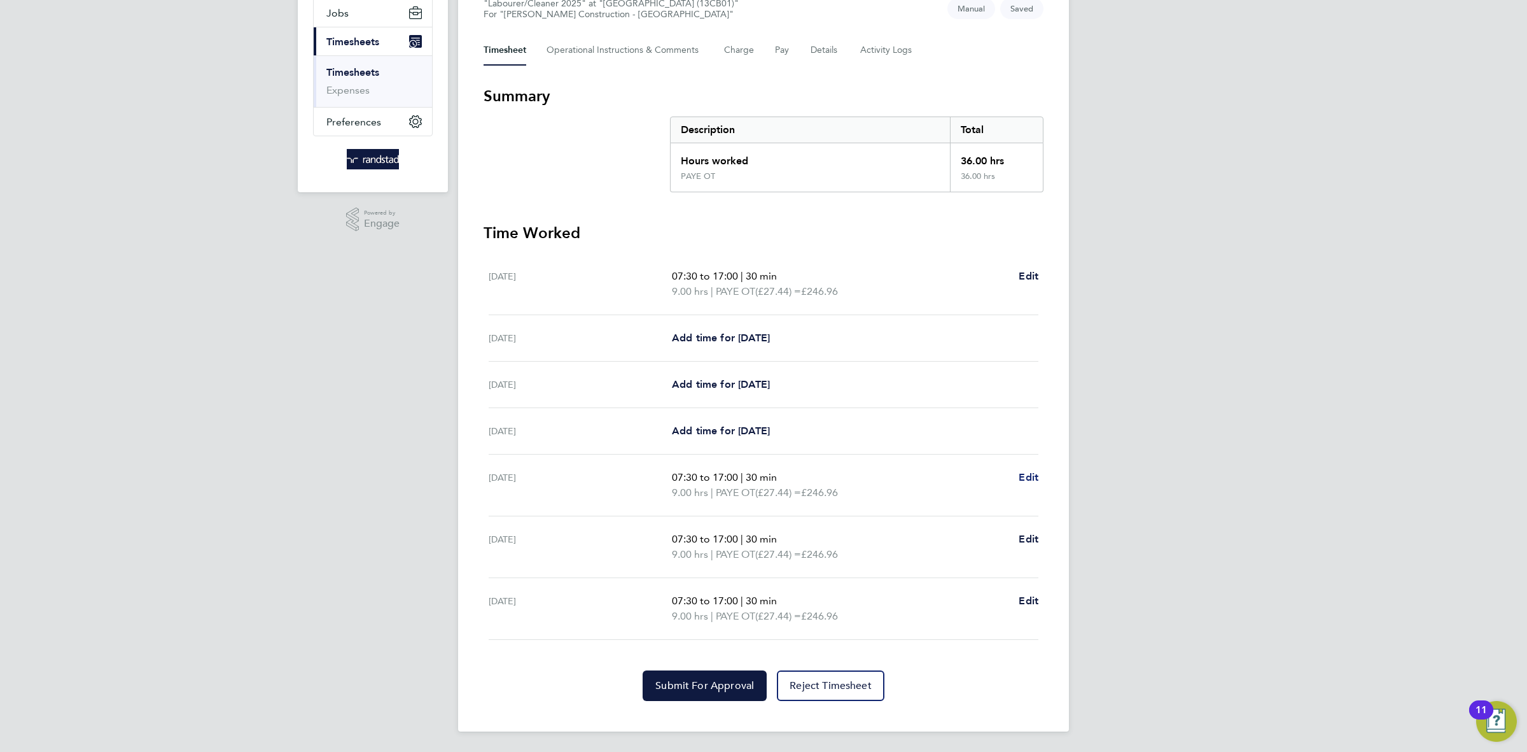
click at [1028, 479] on span "Edit" at bounding box center [1029, 477] width 20 height 12
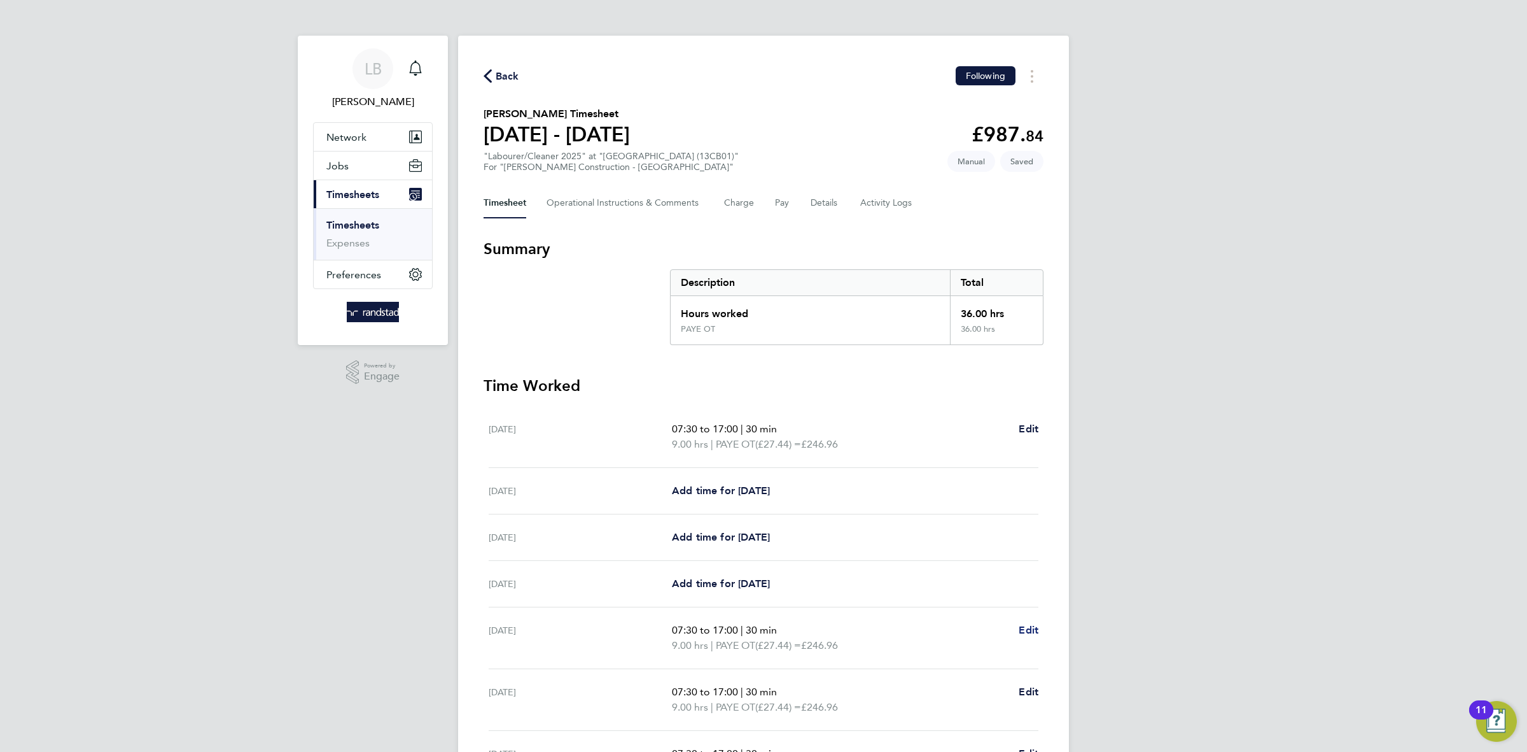
select select "30"
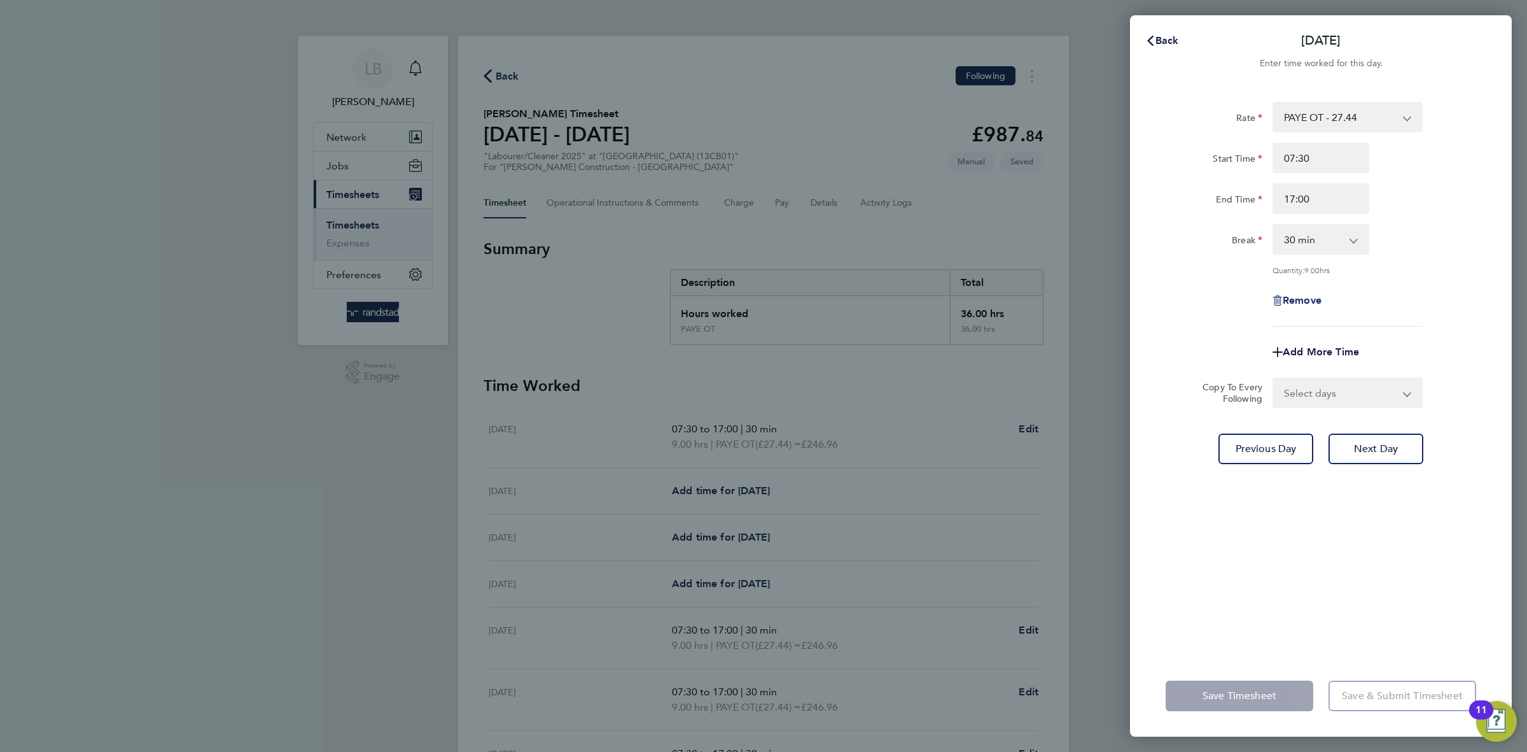
click at [1305, 300] on span "Remove" at bounding box center [1302, 300] width 39 height 12
select select "null"
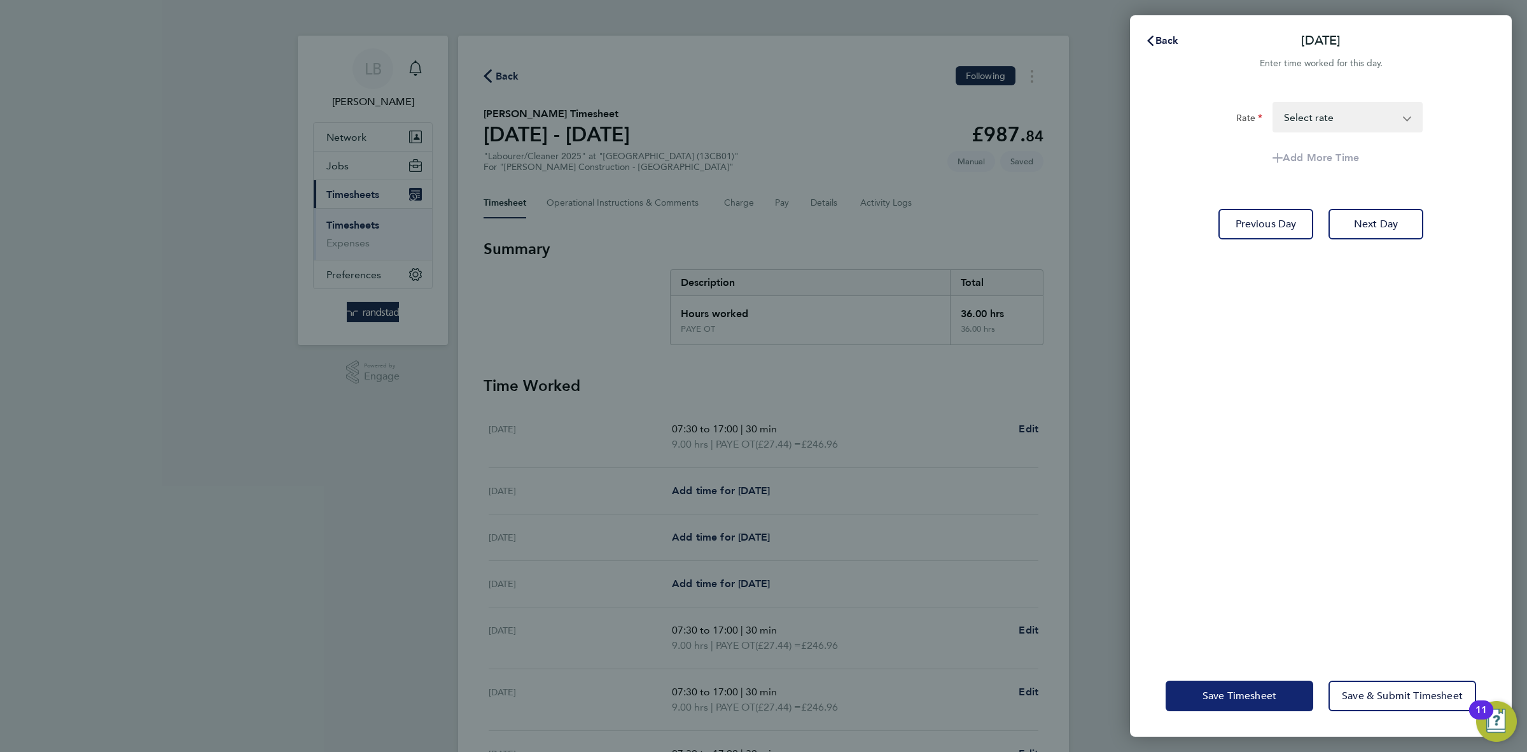
click at [1261, 704] on button "Save Timesheet" at bounding box center [1240, 695] width 148 height 31
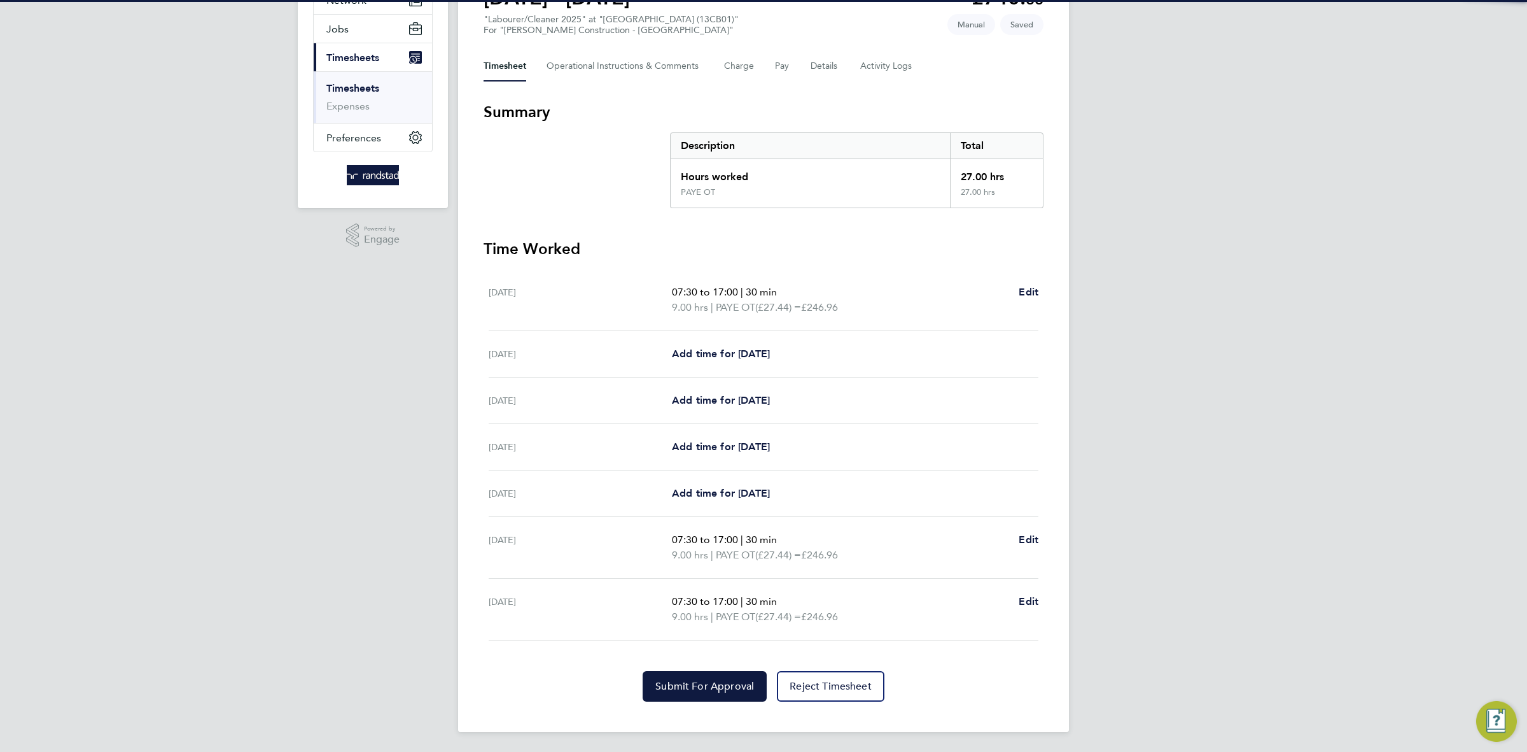
scroll to position [138, 0]
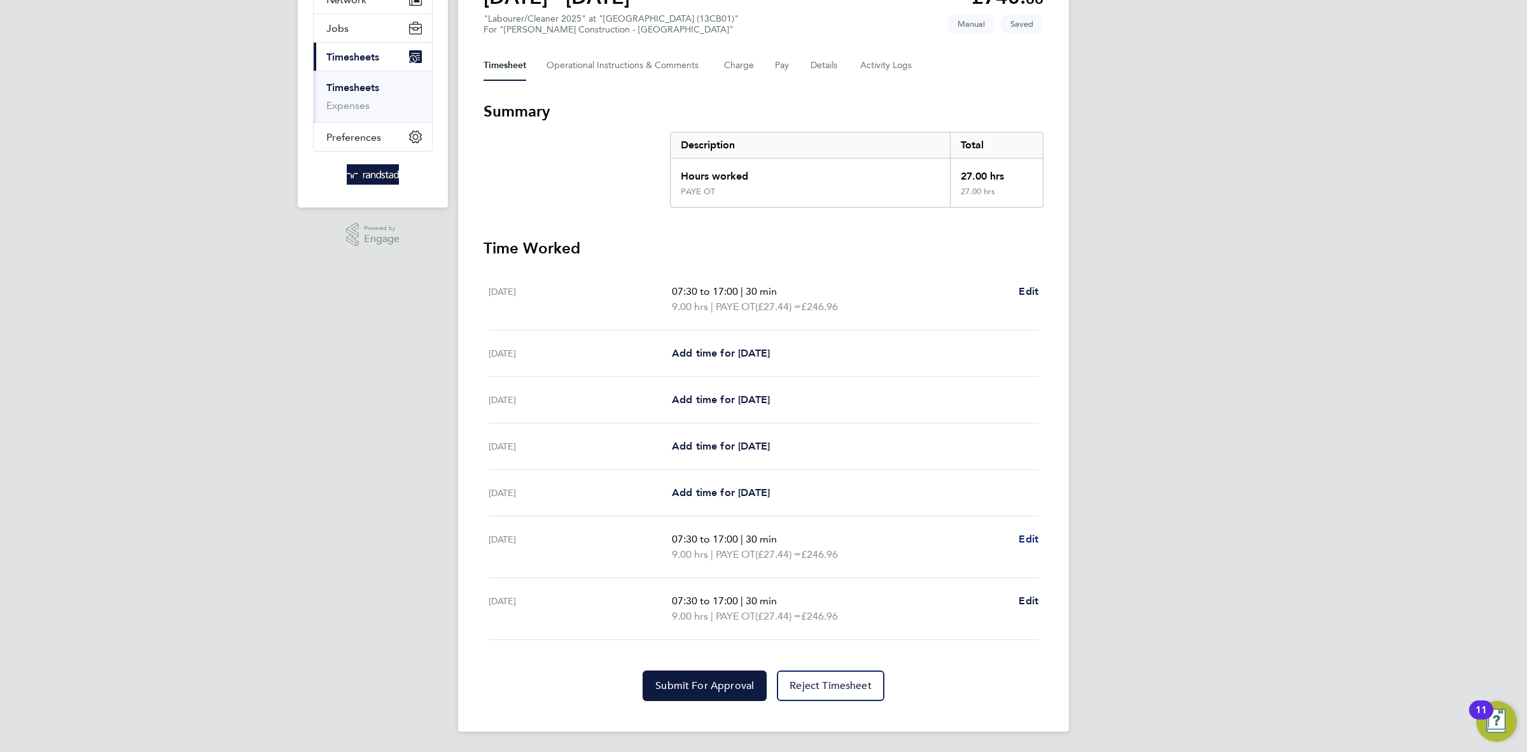
click at [1026, 541] on span "Edit" at bounding box center [1029, 539] width 20 height 12
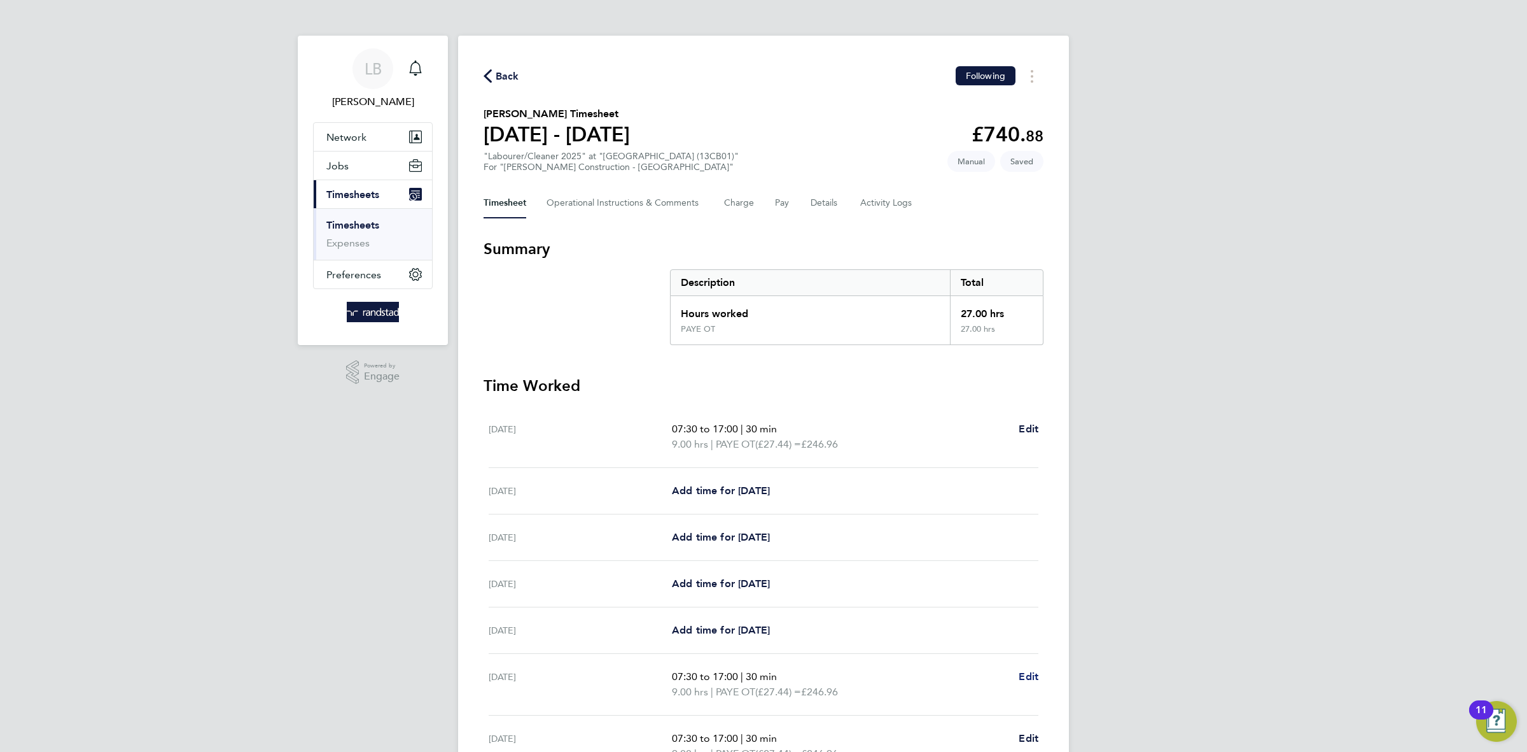
select select "30"
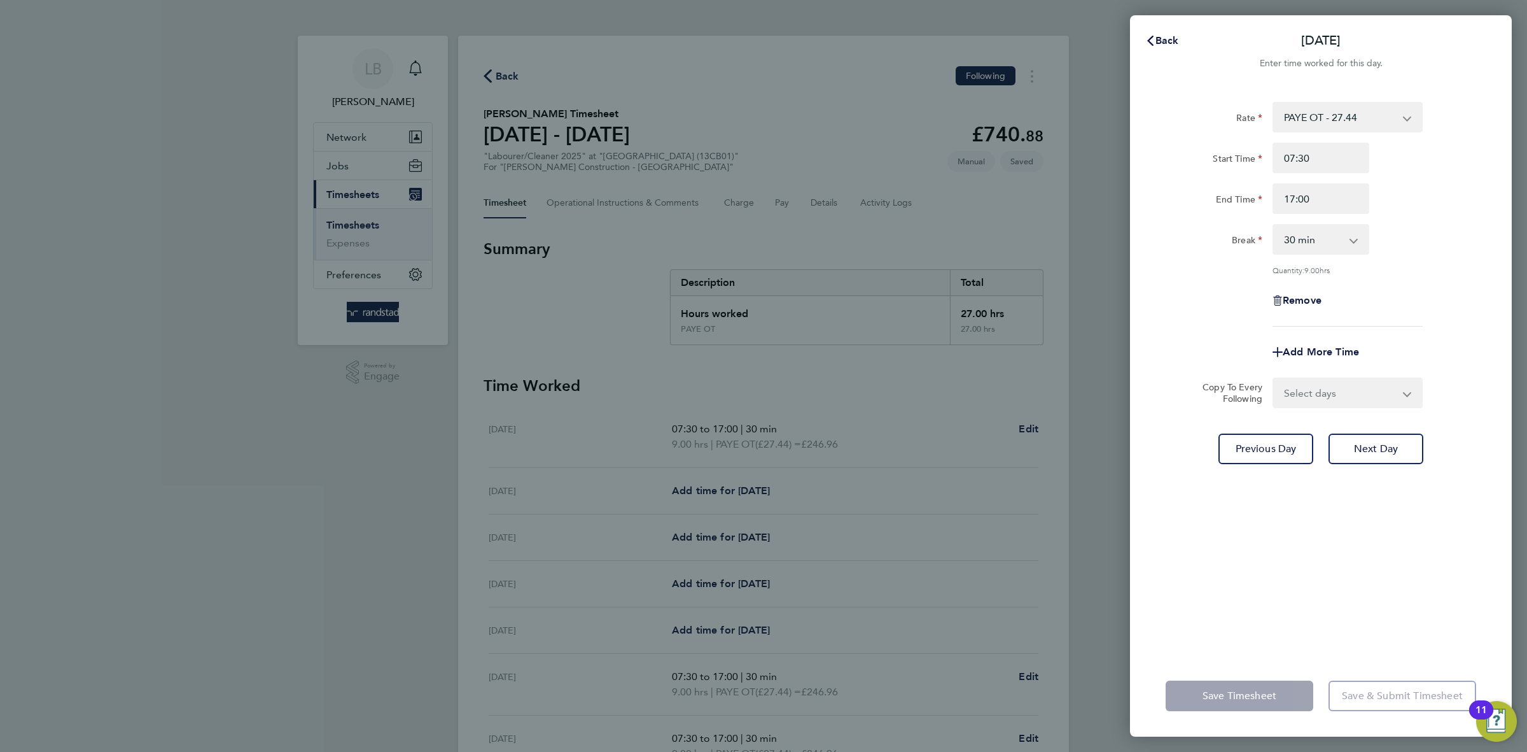
click at [1310, 283] on div "Rate PAYE OT - 27.44 BASIC PAYE - 19.16 Start Time 07:30 End Time 17:00 Break 0…" at bounding box center [1321, 214] width 311 height 225
click at [1302, 294] on span "Remove" at bounding box center [1302, 300] width 39 height 12
select select "null"
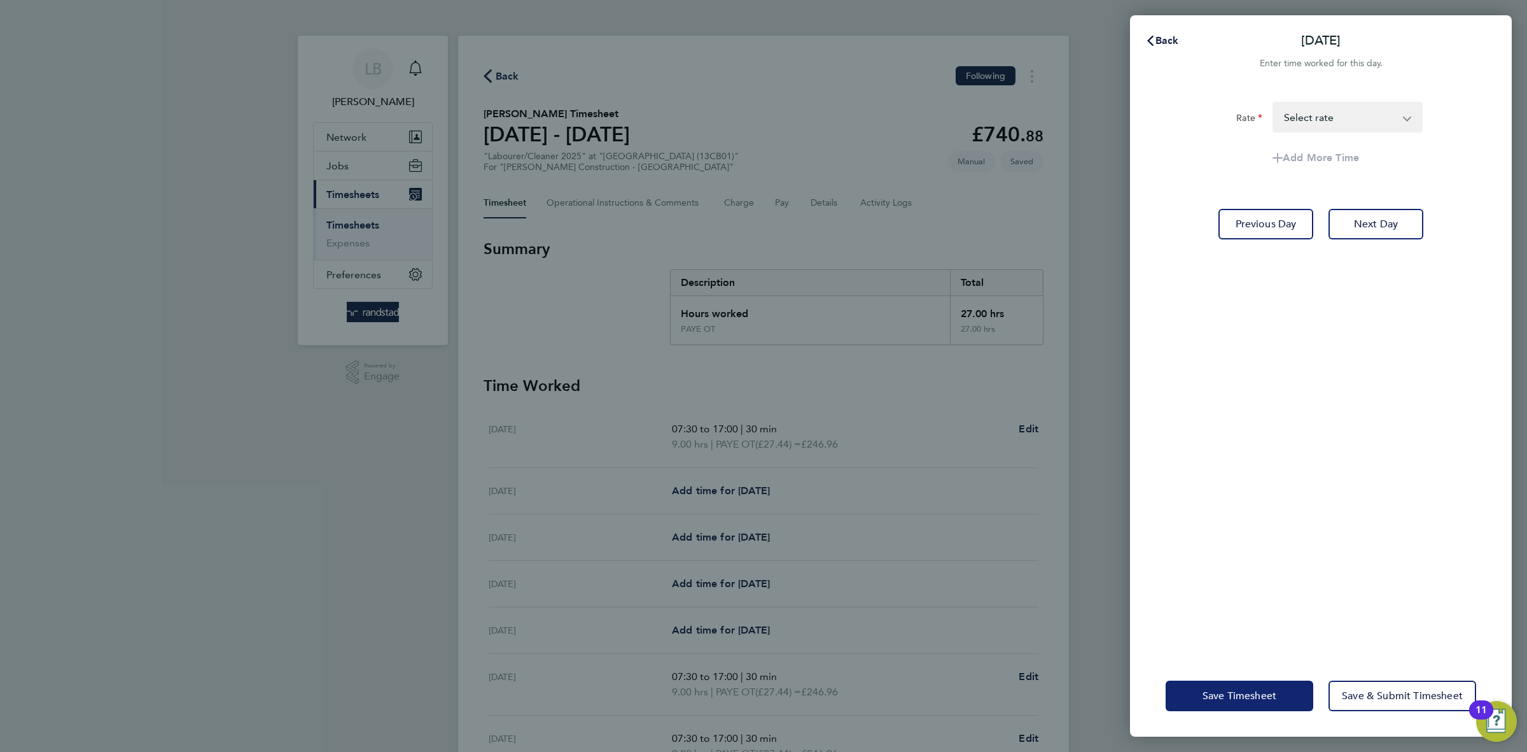
click at [1236, 694] on span "Save Timesheet" at bounding box center [1240, 695] width 74 height 13
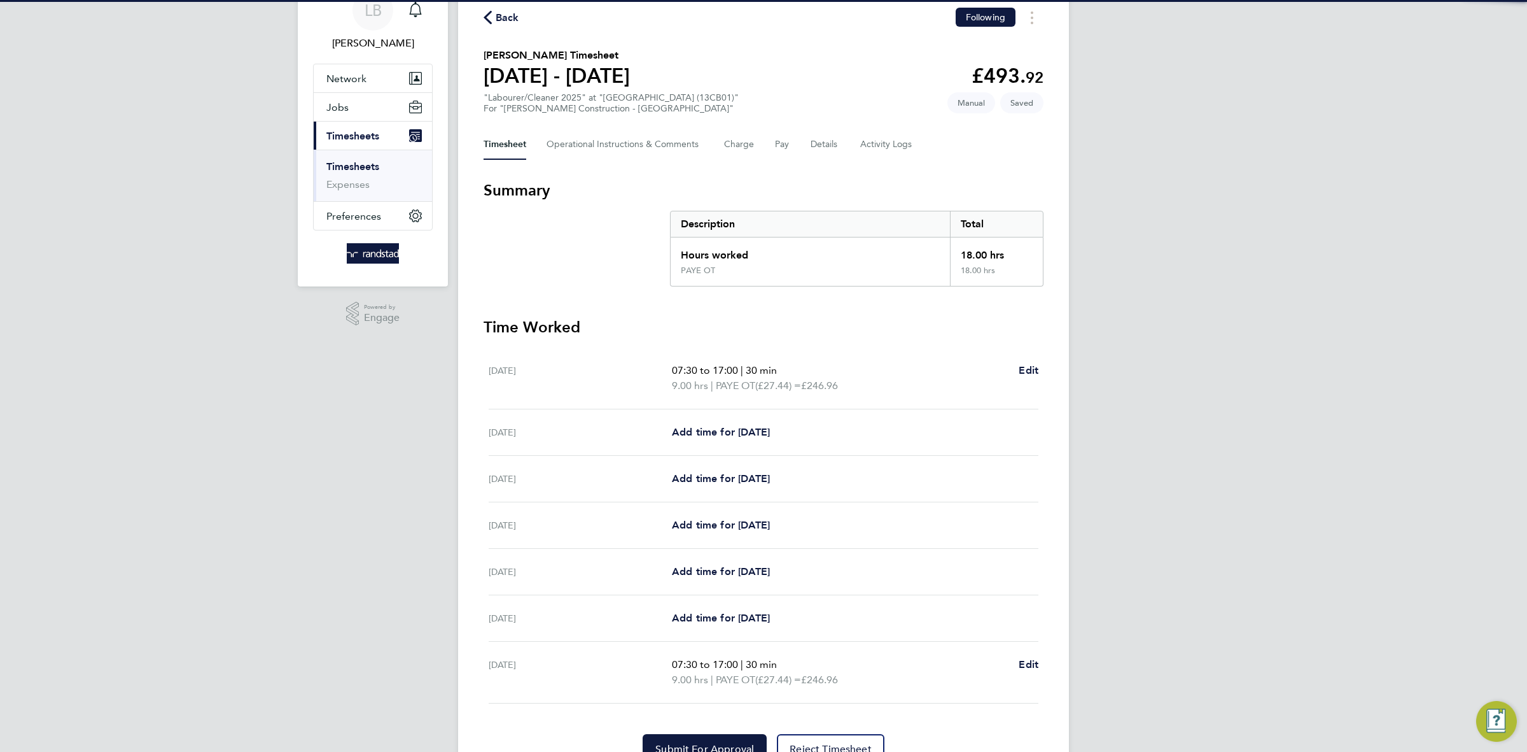
scroll to position [123, 0]
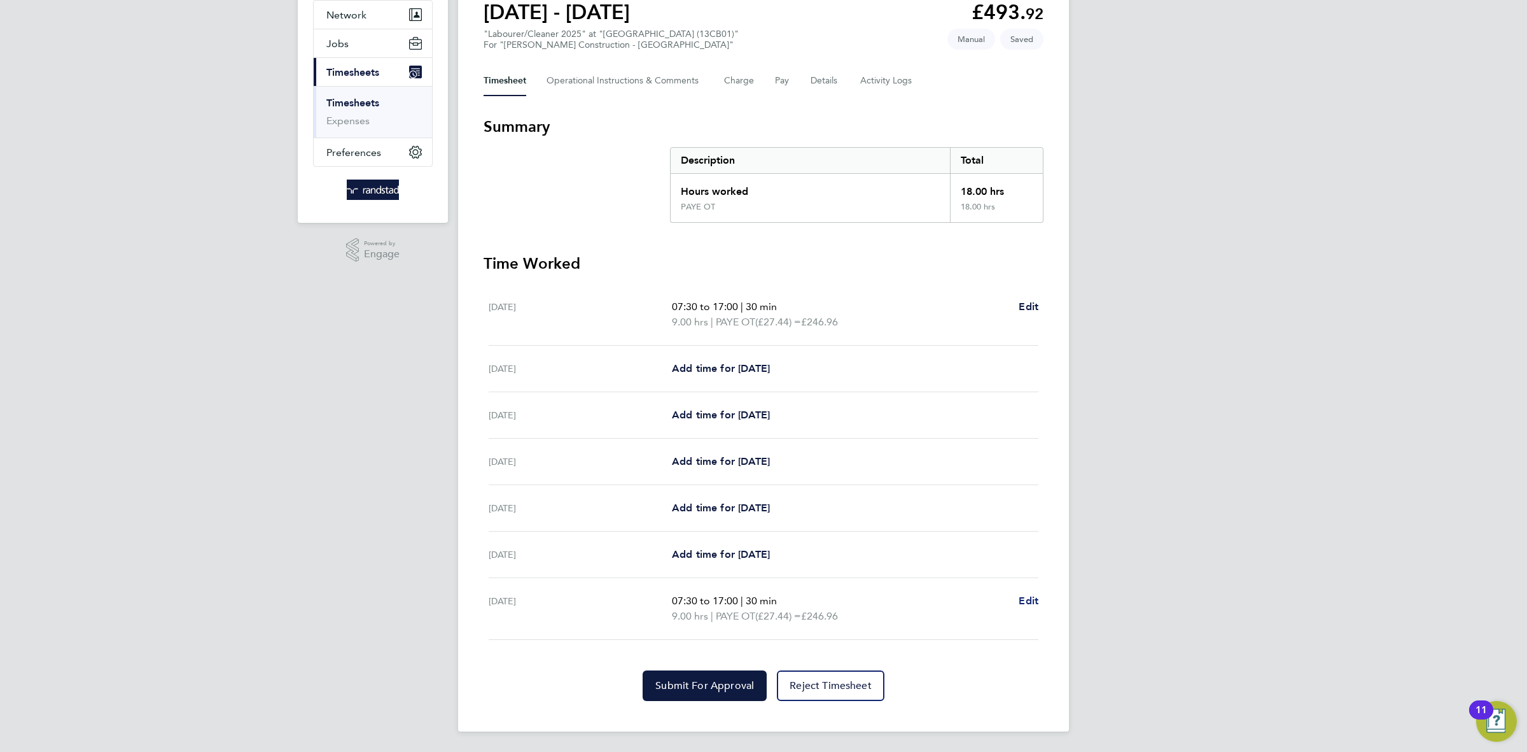
click at [1020, 605] on span "Edit" at bounding box center [1029, 600] width 20 height 12
select select "30"
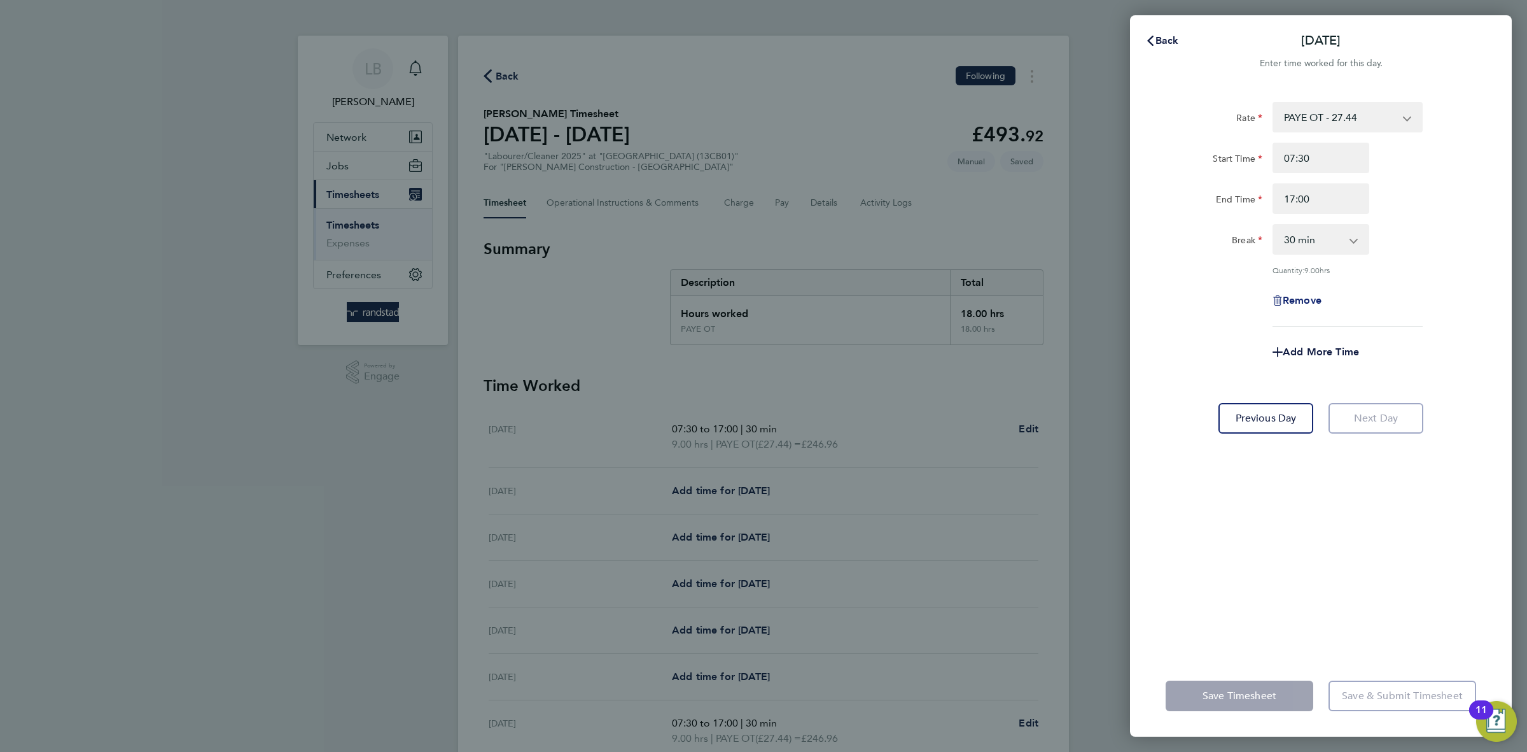
click at [1288, 295] on span "Remove" at bounding box center [1302, 300] width 39 height 12
select select "null"
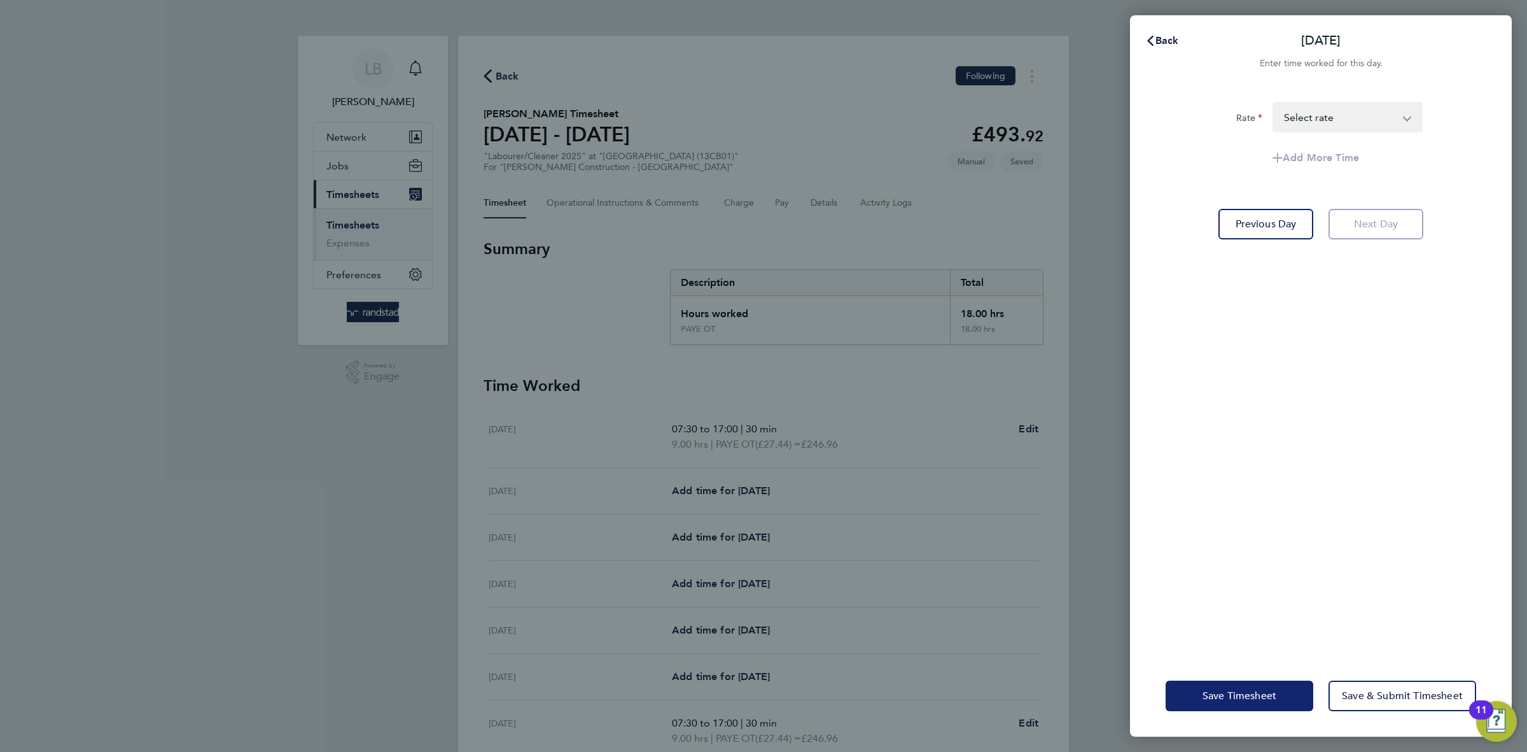
click at [1224, 696] on span "Save Timesheet" at bounding box center [1240, 695] width 74 height 13
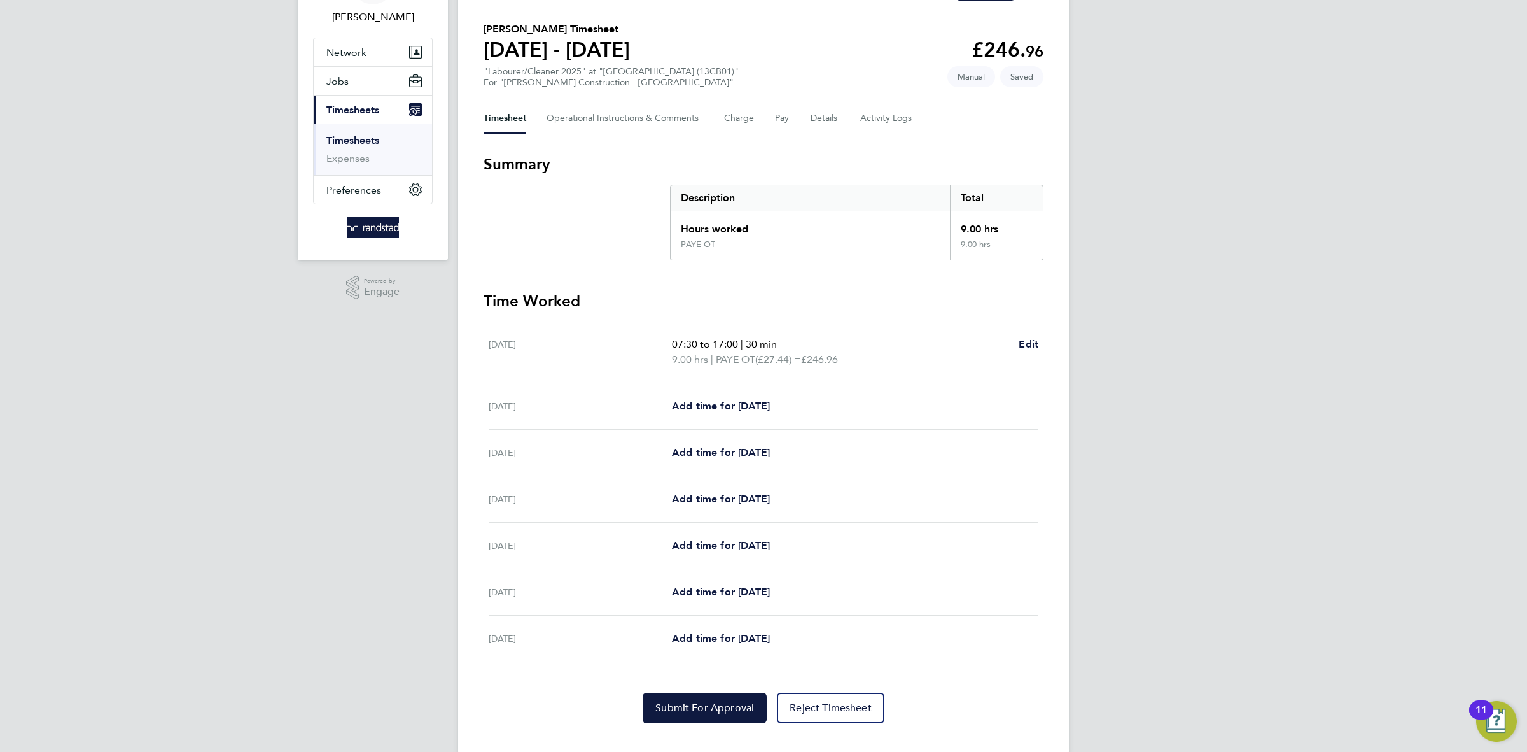
scroll to position [108, 0]
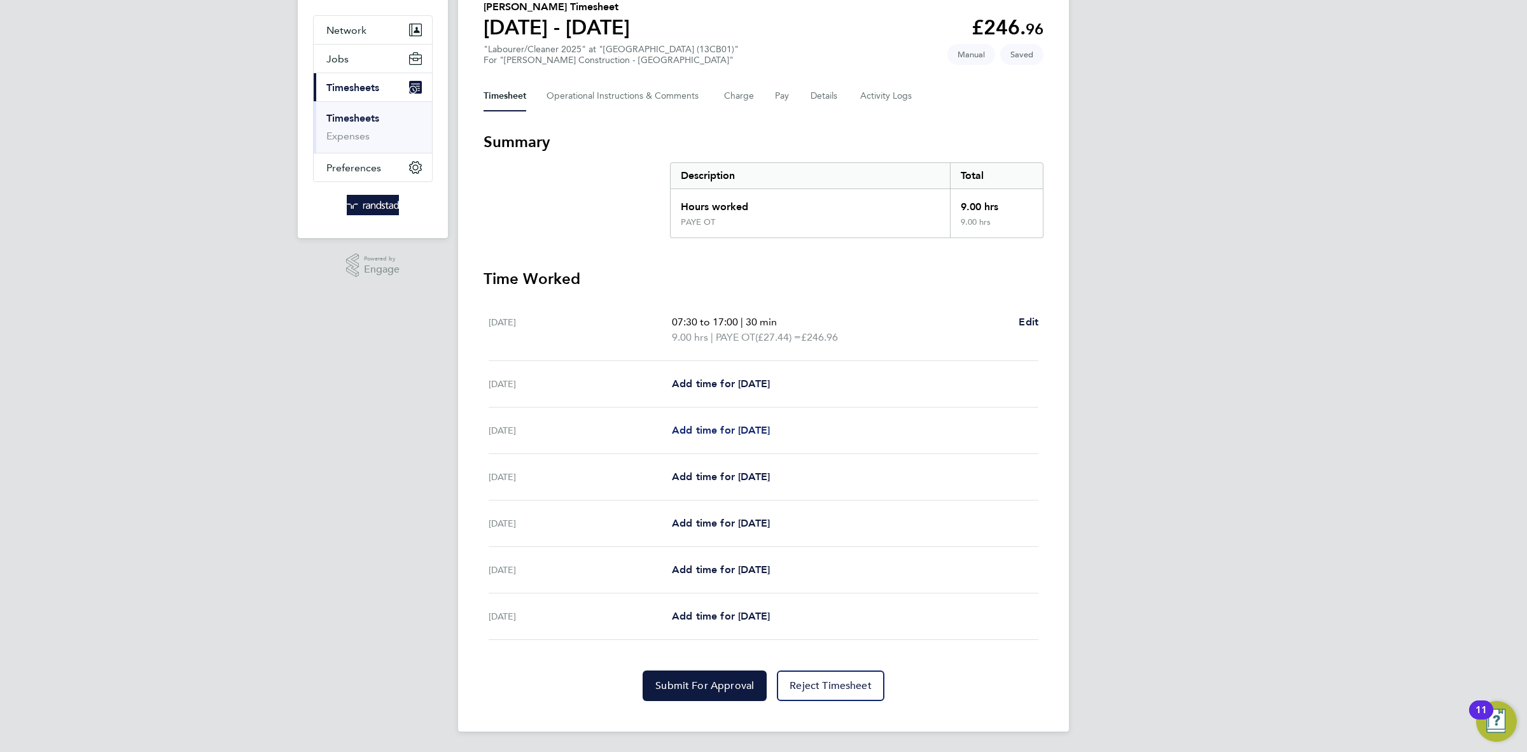
click at [743, 428] on span "Add time for [DATE]" at bounding box center [721, 430] width 98 height 12
select select "30"
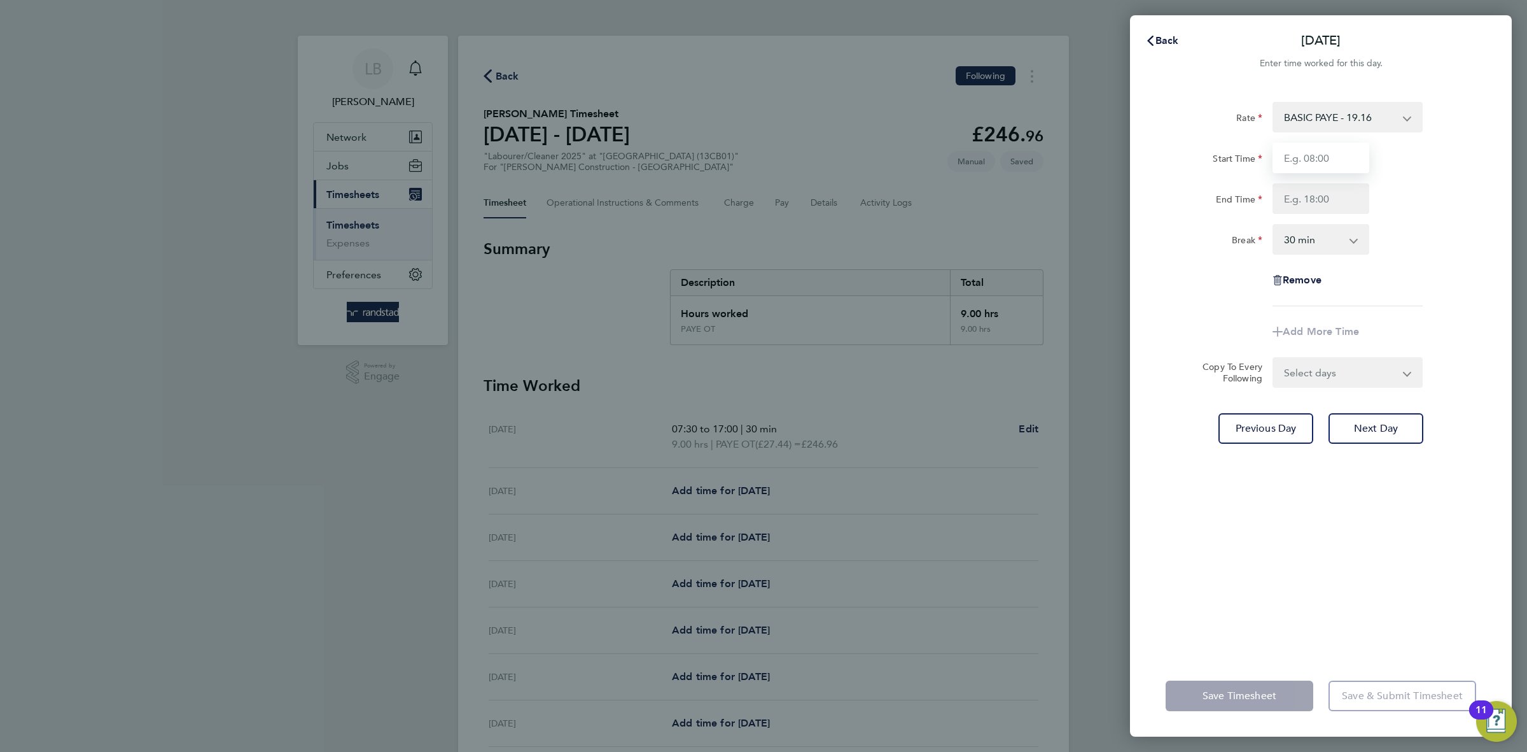
click at [1295, 157] on input "Start Time" at bounding box center [1321, 158] width 97 height 31
type input "07:30"
click at [1345, 197] on input "End Time" at bounding box center [1321, 198] width 97 height 31
type input "17:00"
click at [1452, 318] on app-timesheet-line-form-group "Rate BASIC PAYE - 19.16 PAYE OT - 27.44 Start Time 07:30 End Time 17:00 Break 0…" at bounding box center [1321, 224] width 311 height 245
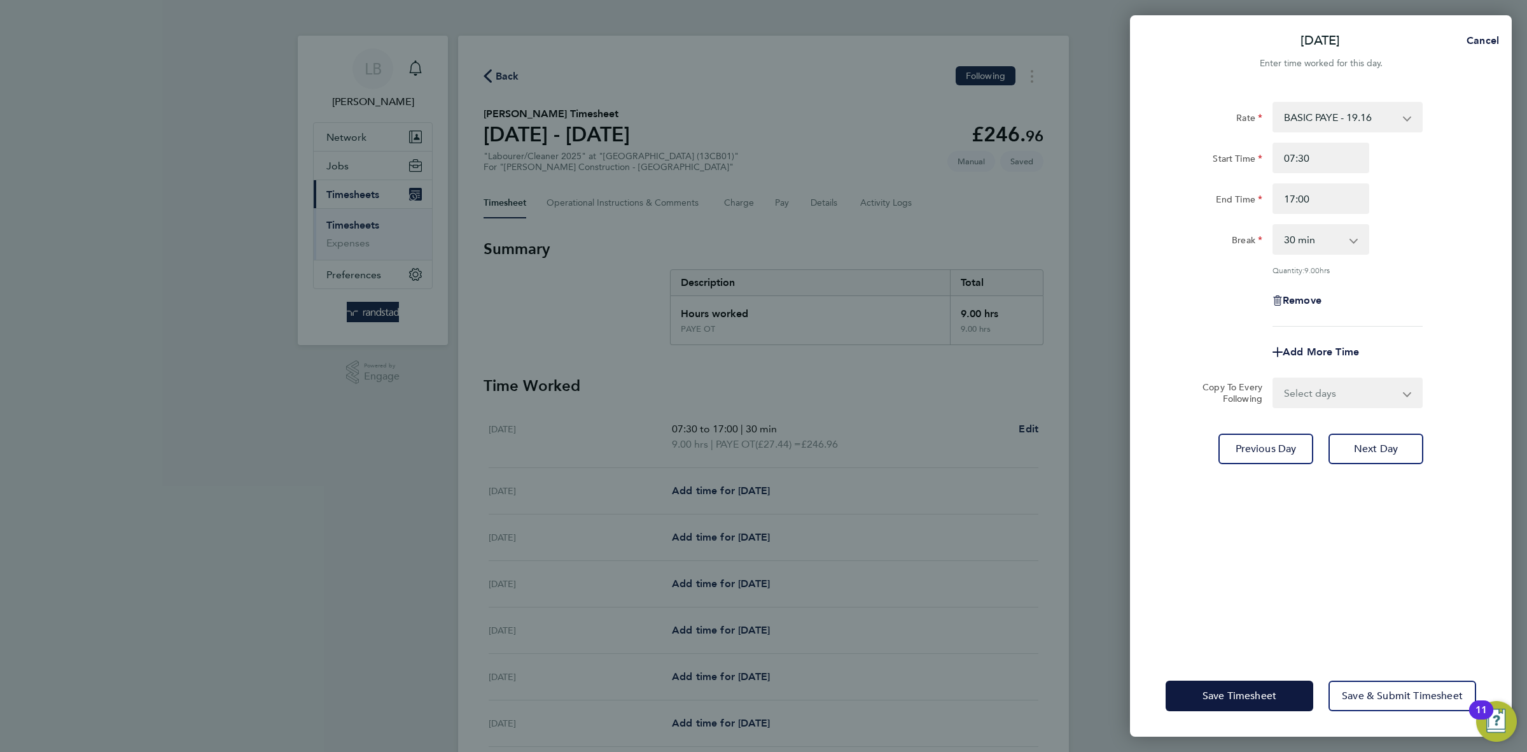
click at [1347, 380] on select "Select days Day [DATE] [DATE] [DATE] [DATE]" at bounding box center [1341, 393] width 134 height 28
select select "DAY"
click at [1274, 379] on select "Select days Day [DATE] [DATE] [DATE] [DATE]" at bounding box center [1341, 393] width 134 height 28
select select "[DATE]"
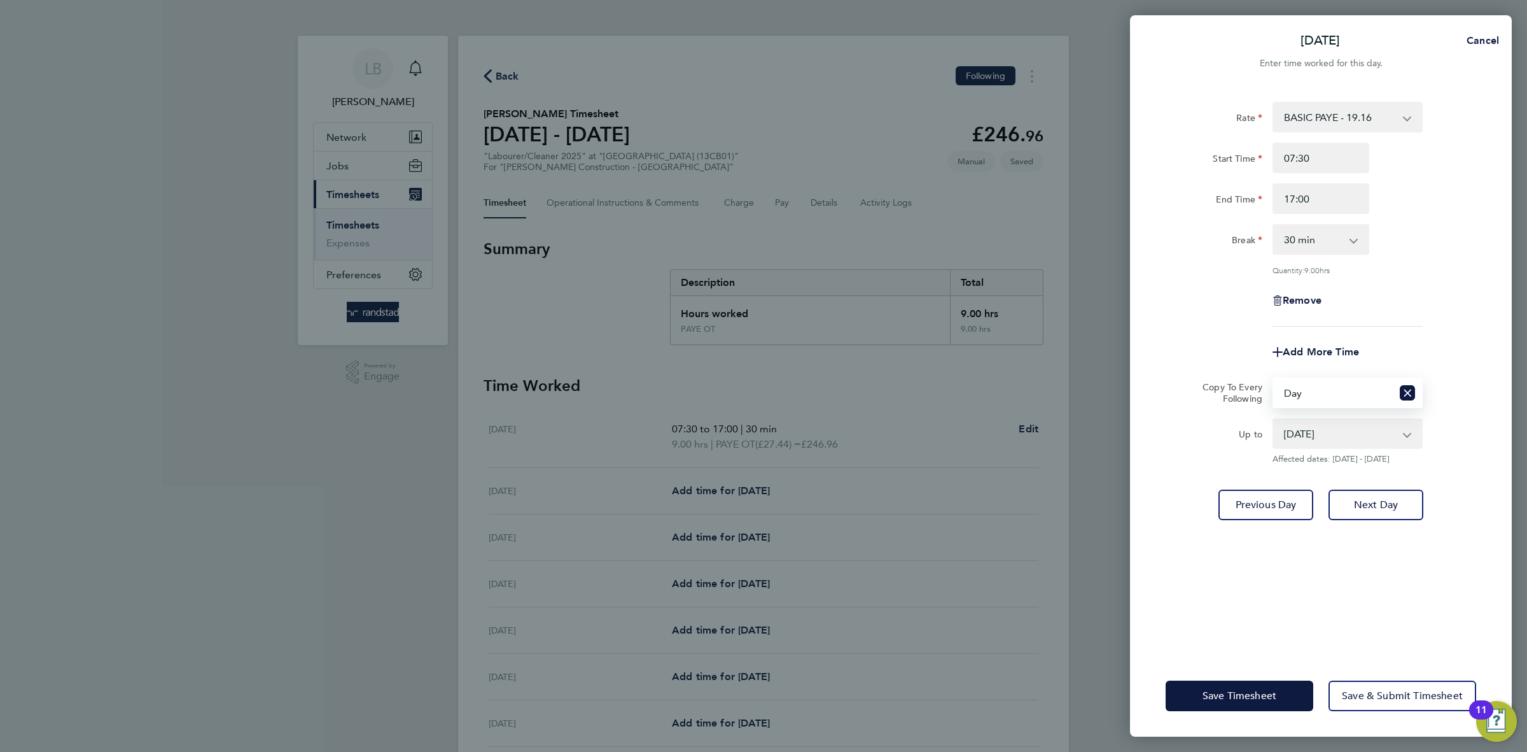
click at [1345, 659] on div "Save Timesheet Save & Submit Timesheet" at bounding box center [1321, 695] width 382 height 81
click at [1223, 703] on button "Save Timesheet" at bounding box center [1240, 695] width 148 height 31
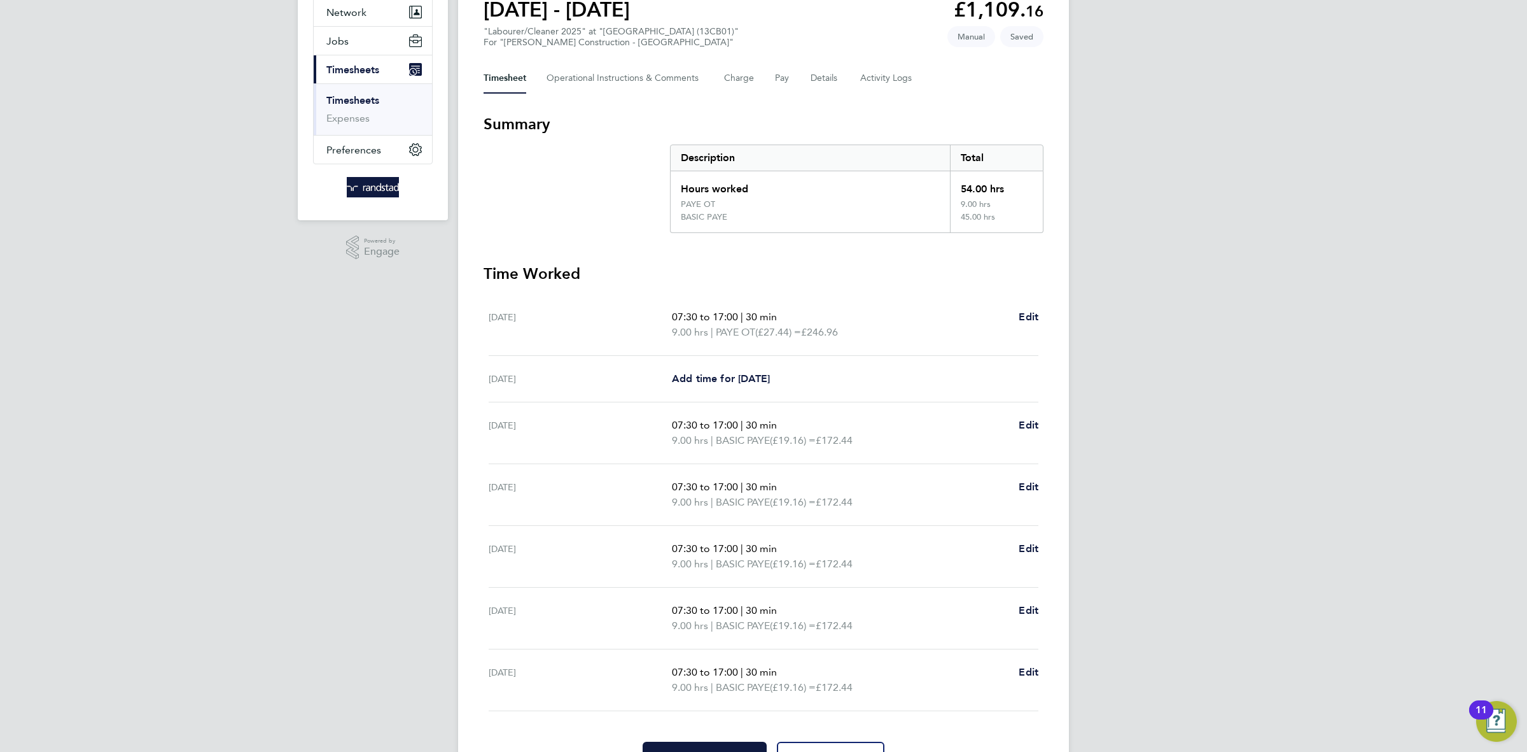
scroll to position [197, 0]
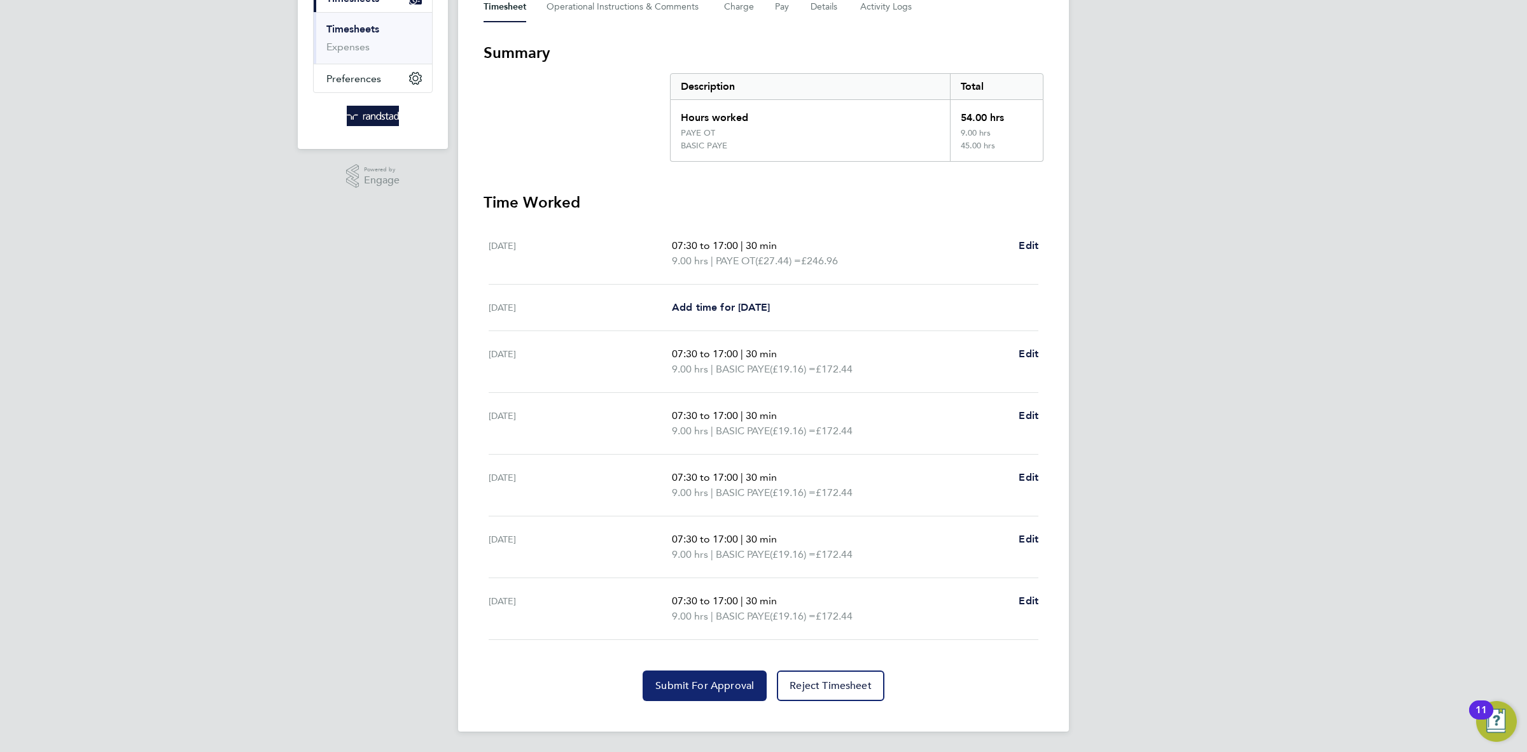
click at [684, 689] on span "Submit For Approval" at bounding box center [704, 685] width 99 height 13
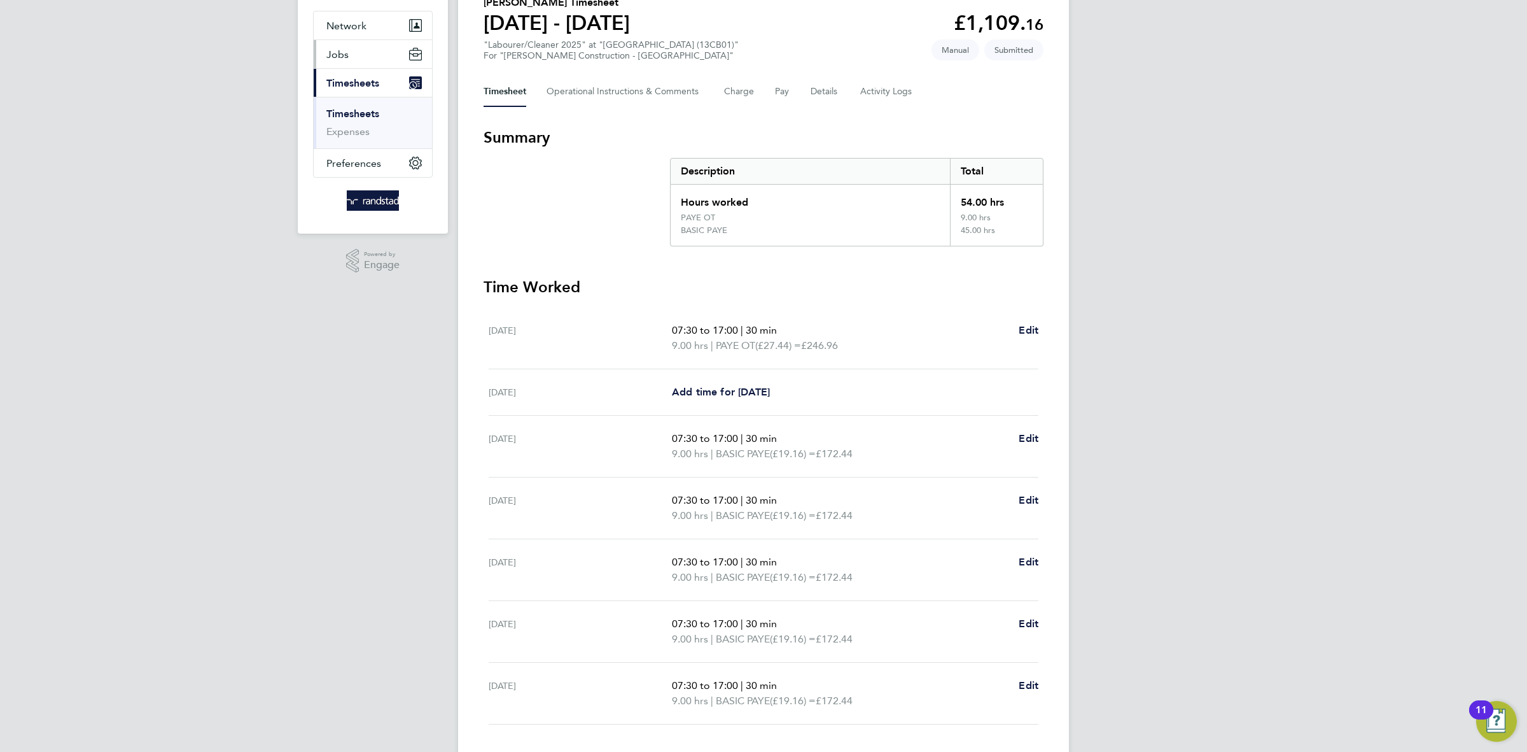
scroll to position [0, 0]
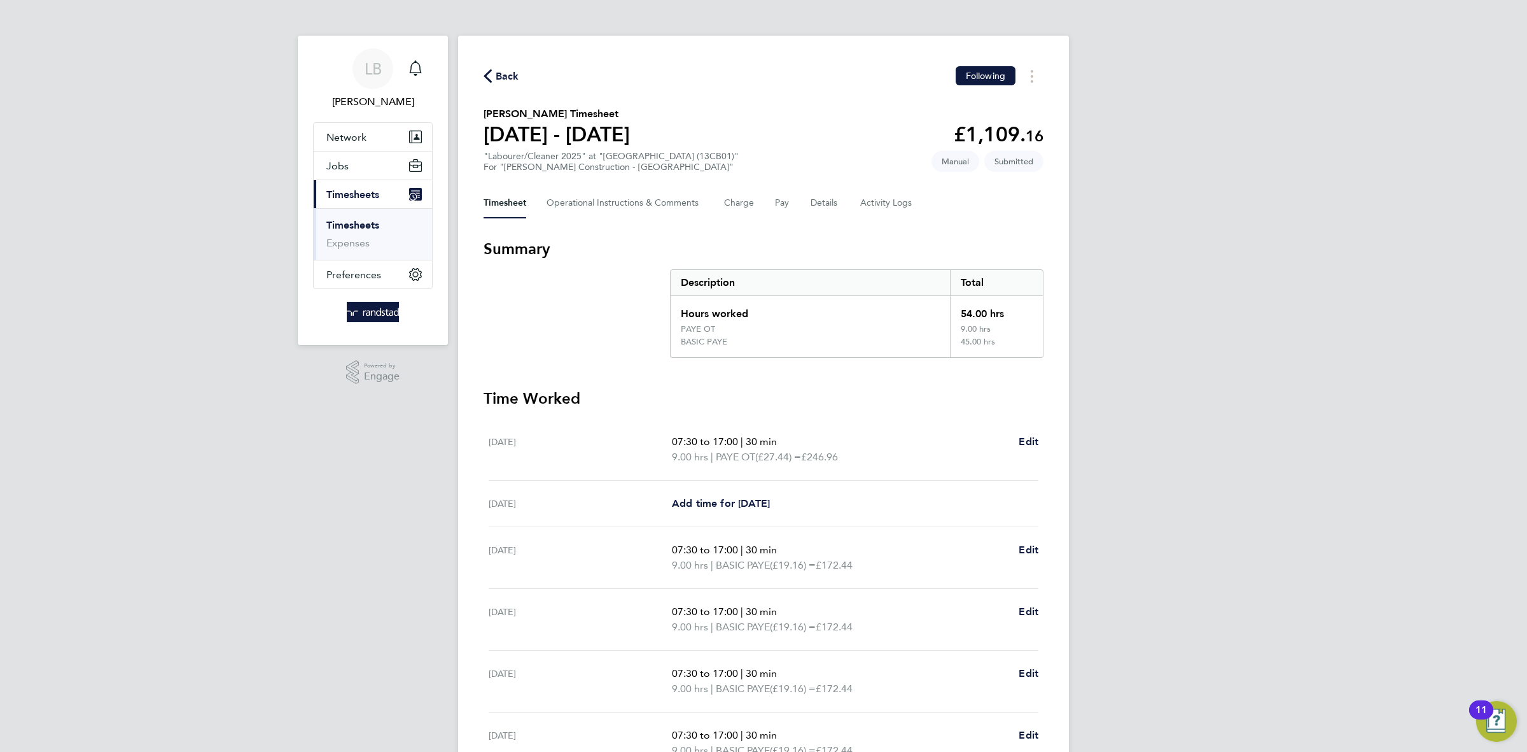
click at [511, 74] on span "Back" at bounding box center [508, 76] width 24 height 15
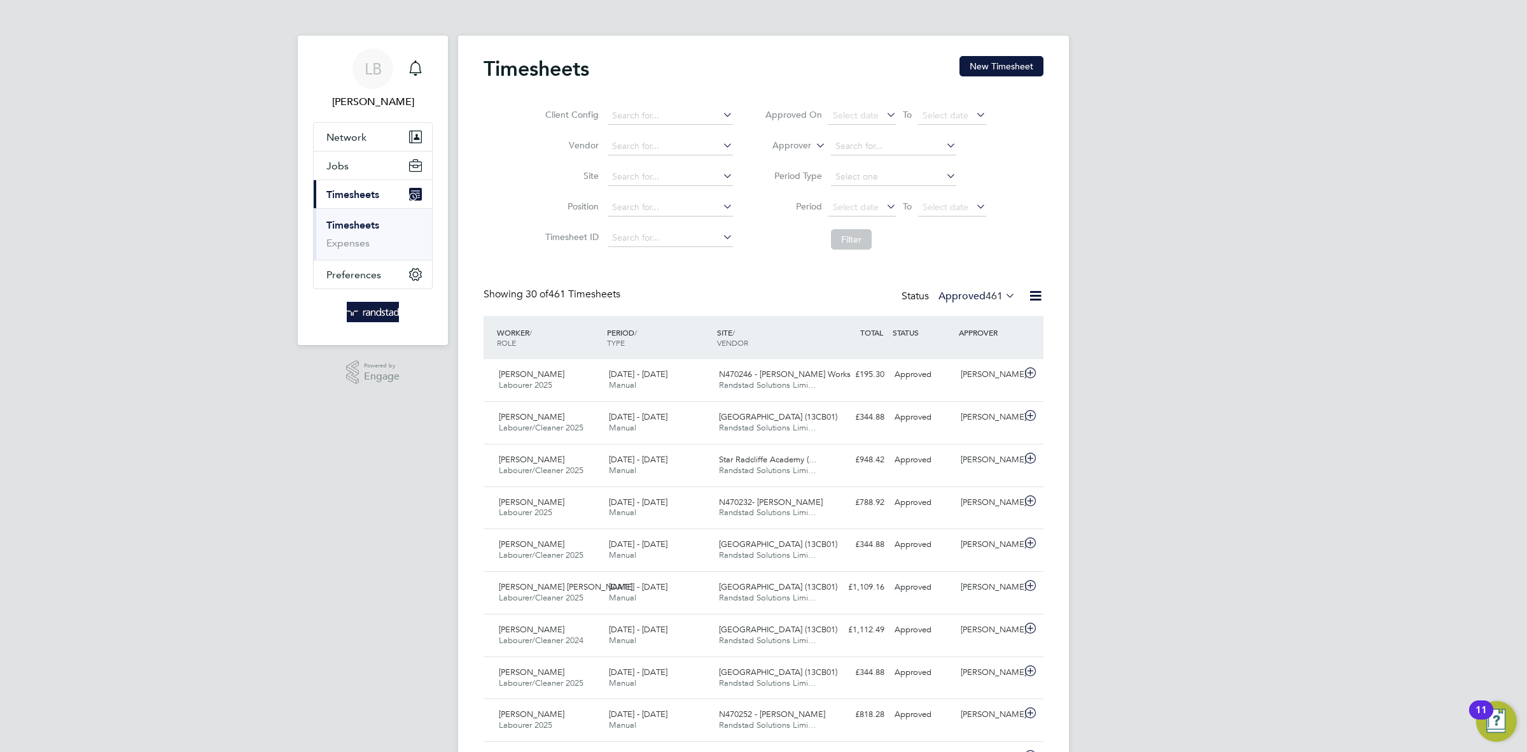
scroll to position [32, 110]
click at [966, 64] on button "New Timesheet" at bounding box center [1002, 66] width 84 height 20
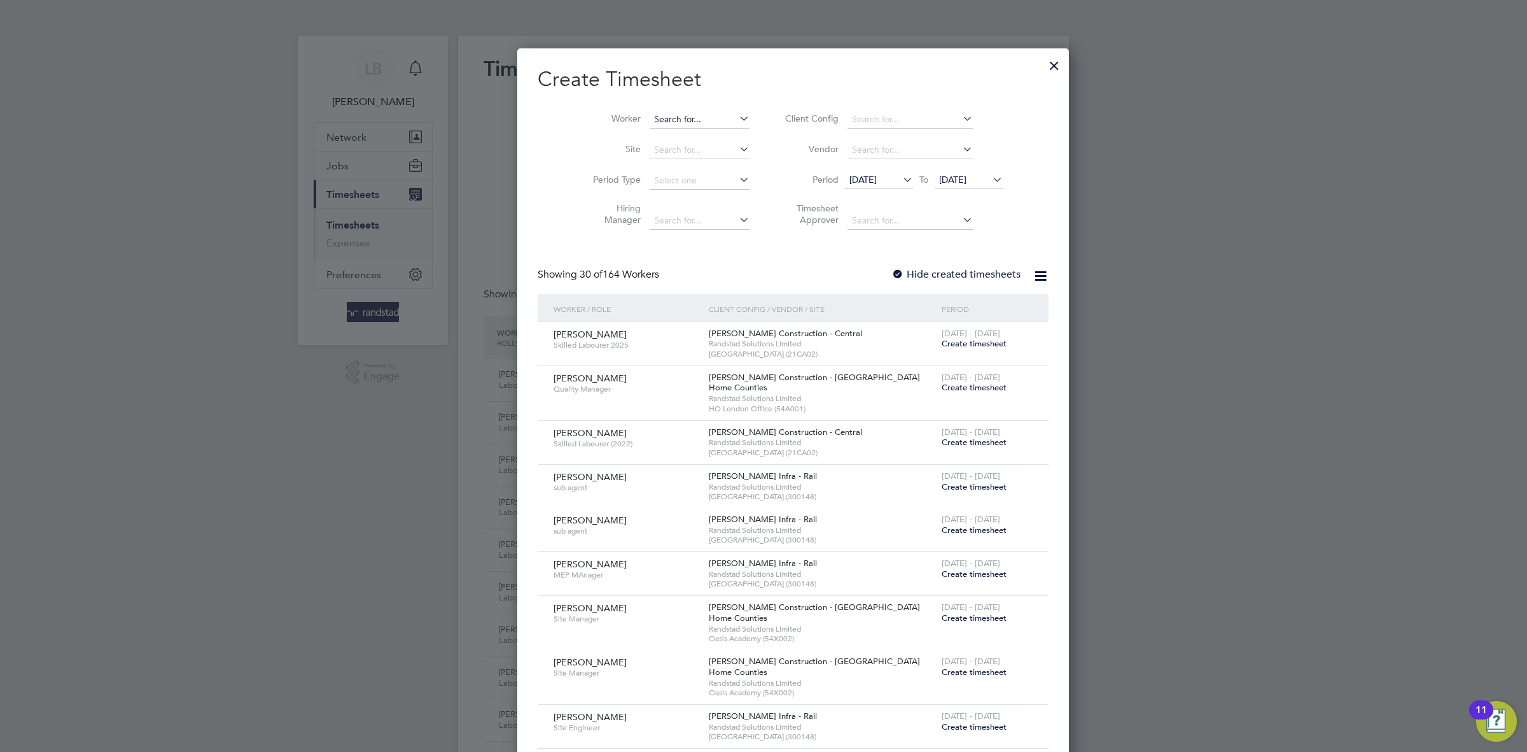
click at [650, 123] on input at bounding box center [700, 120] width 100 height 18
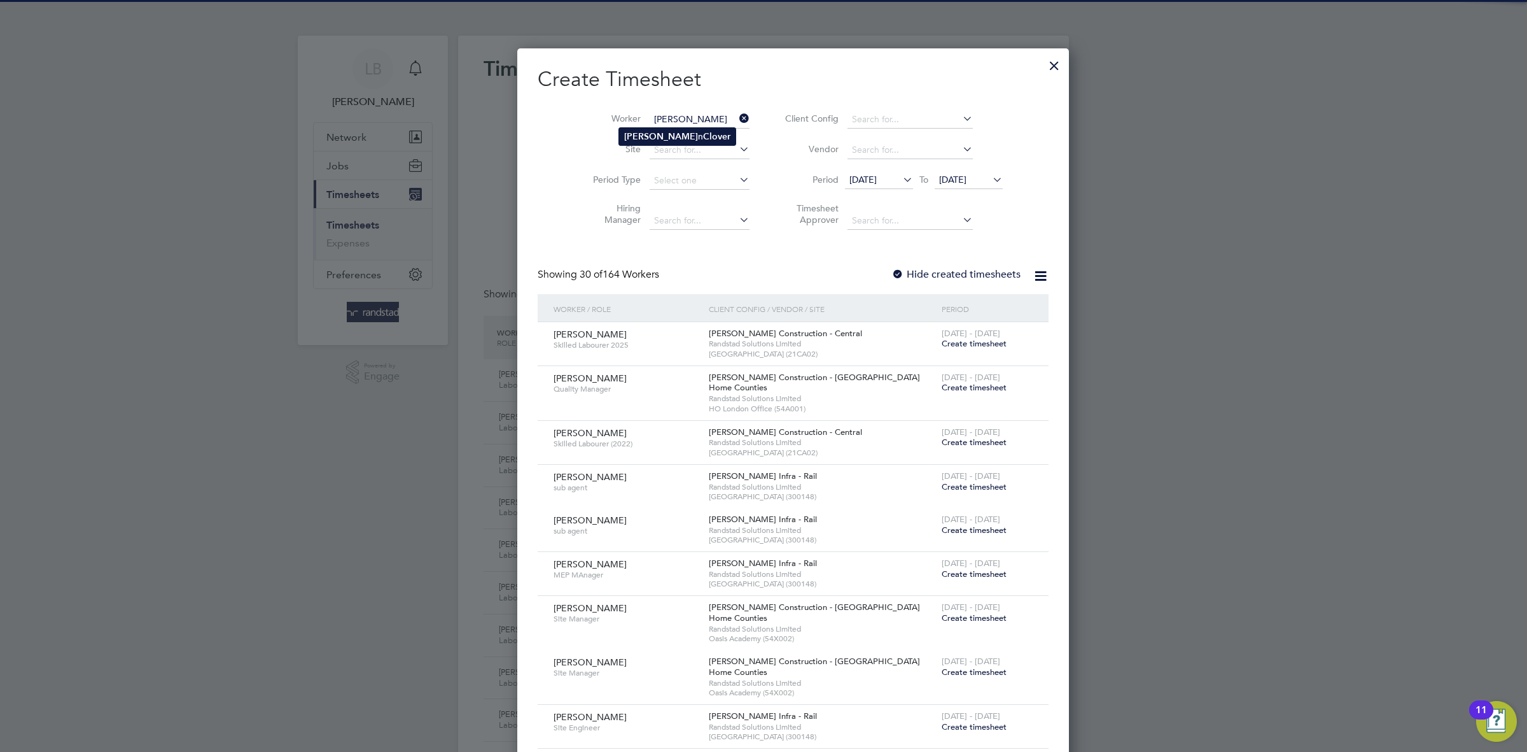
click at [645, 134] on b "[PERSON_NAME]" at bounding box center [661, 136] width 74 height 11
type input "[PERSON_NAME]"
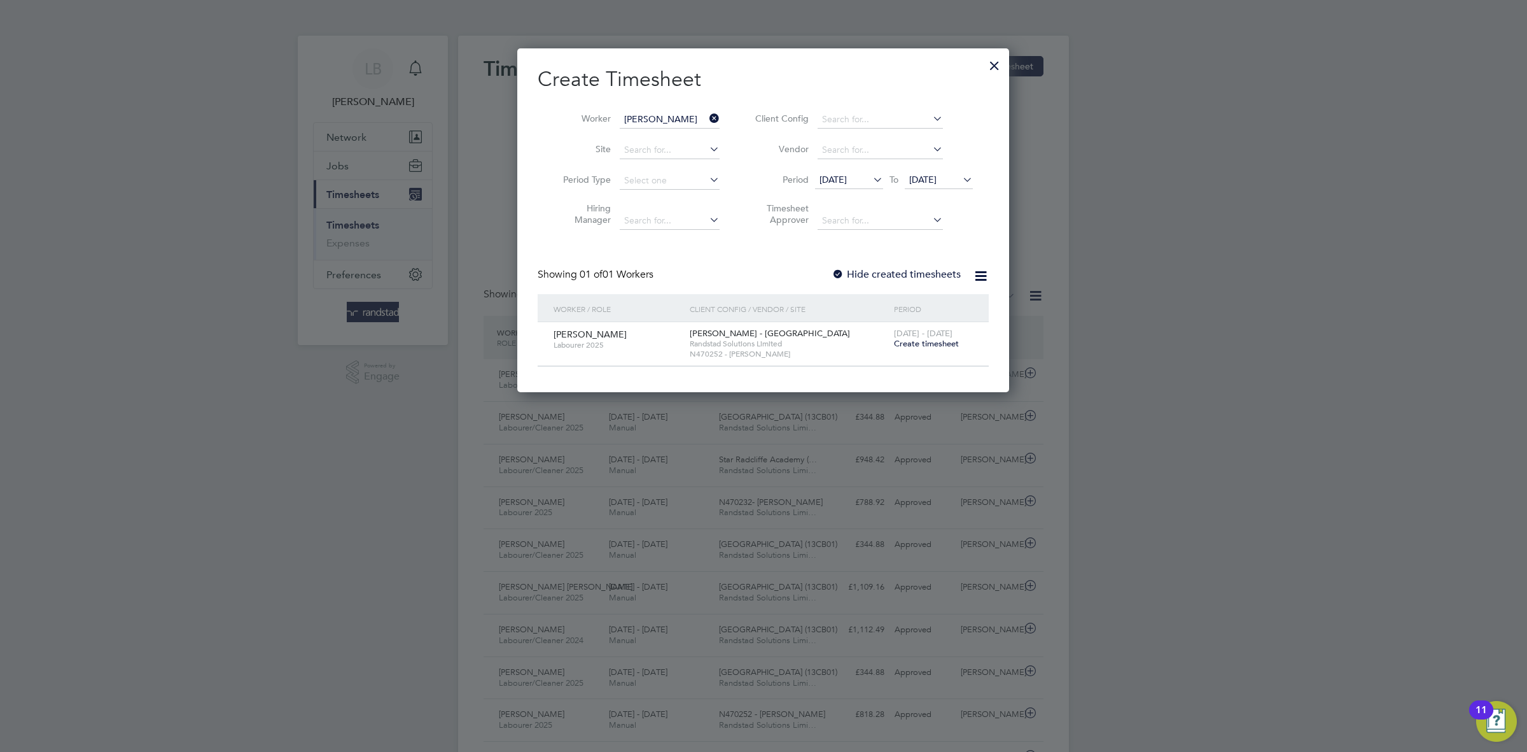
click at [941, 340] on span "Create timesheet" at bounding box center [926, 343] width 65 height 11
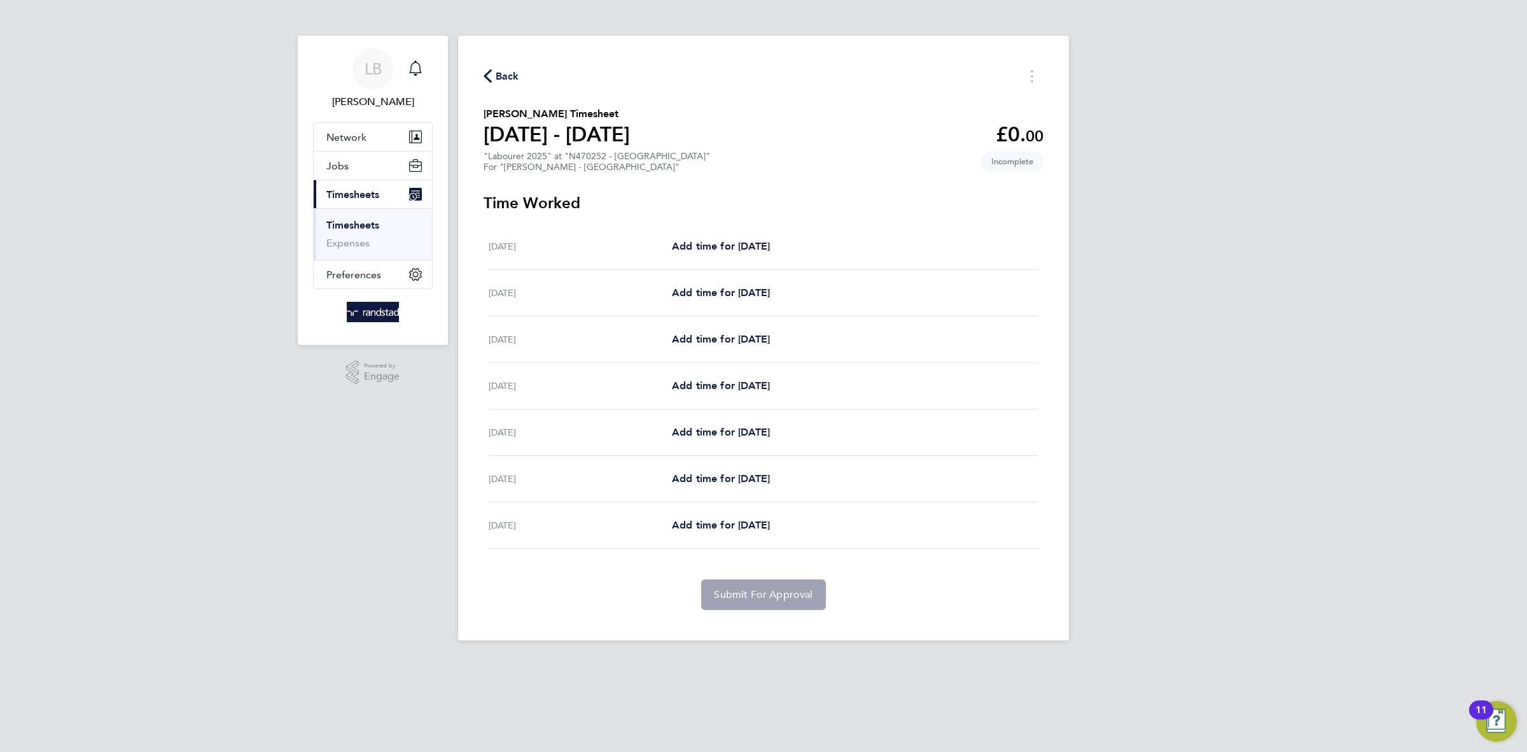
click at [486, 64] on div "Back [PERSON_NAME] Timesheet [DATE] - [DATE] £0. 00 "Labourer 2025" at "N470252…" at bounding box center [763, 338] width 611 height 605
click at [517, 81] on span "Back" at bounding box center [508, 76] width 24 height 15
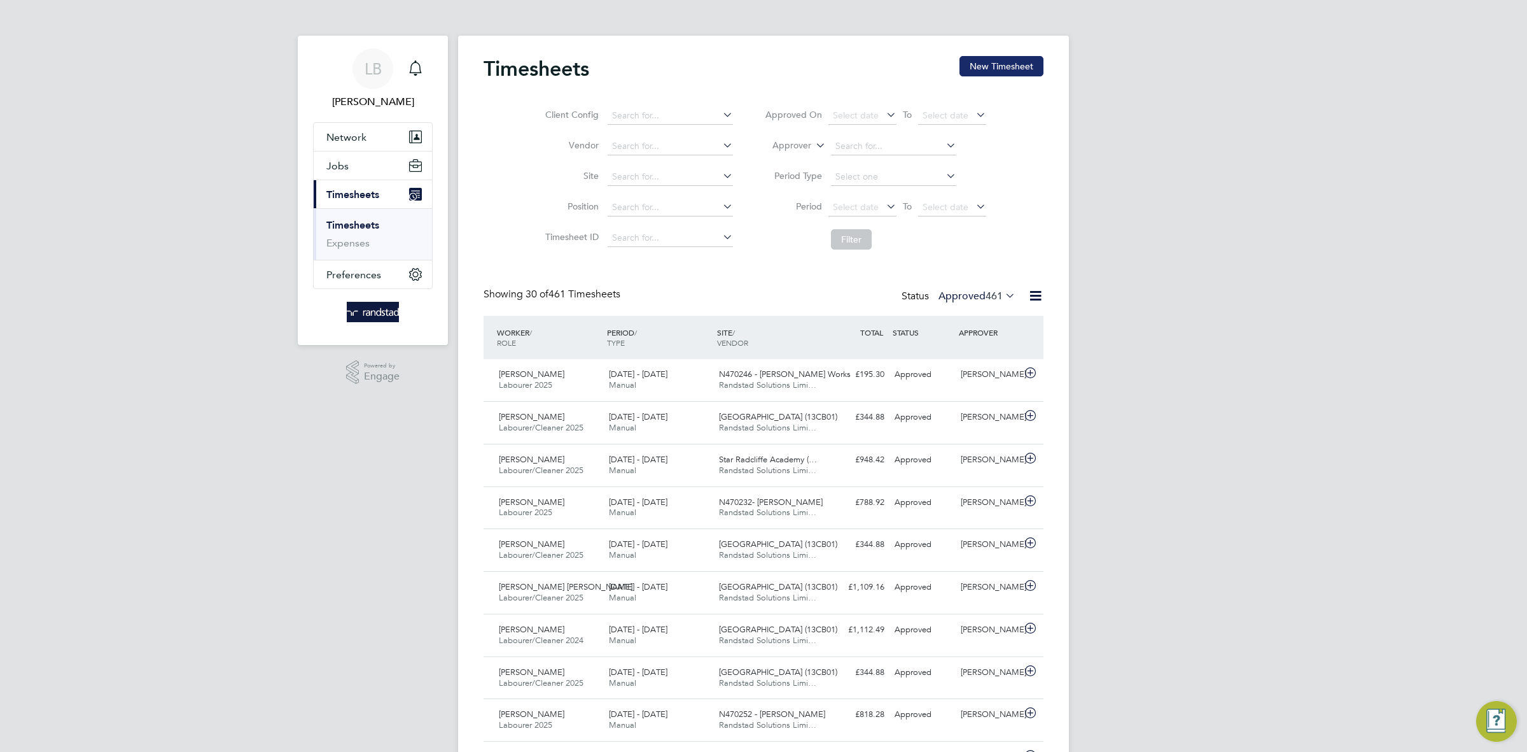
click at [1000, 67] on button "New Timesheet" at bounding box center [1002, 66] width 84 height 20
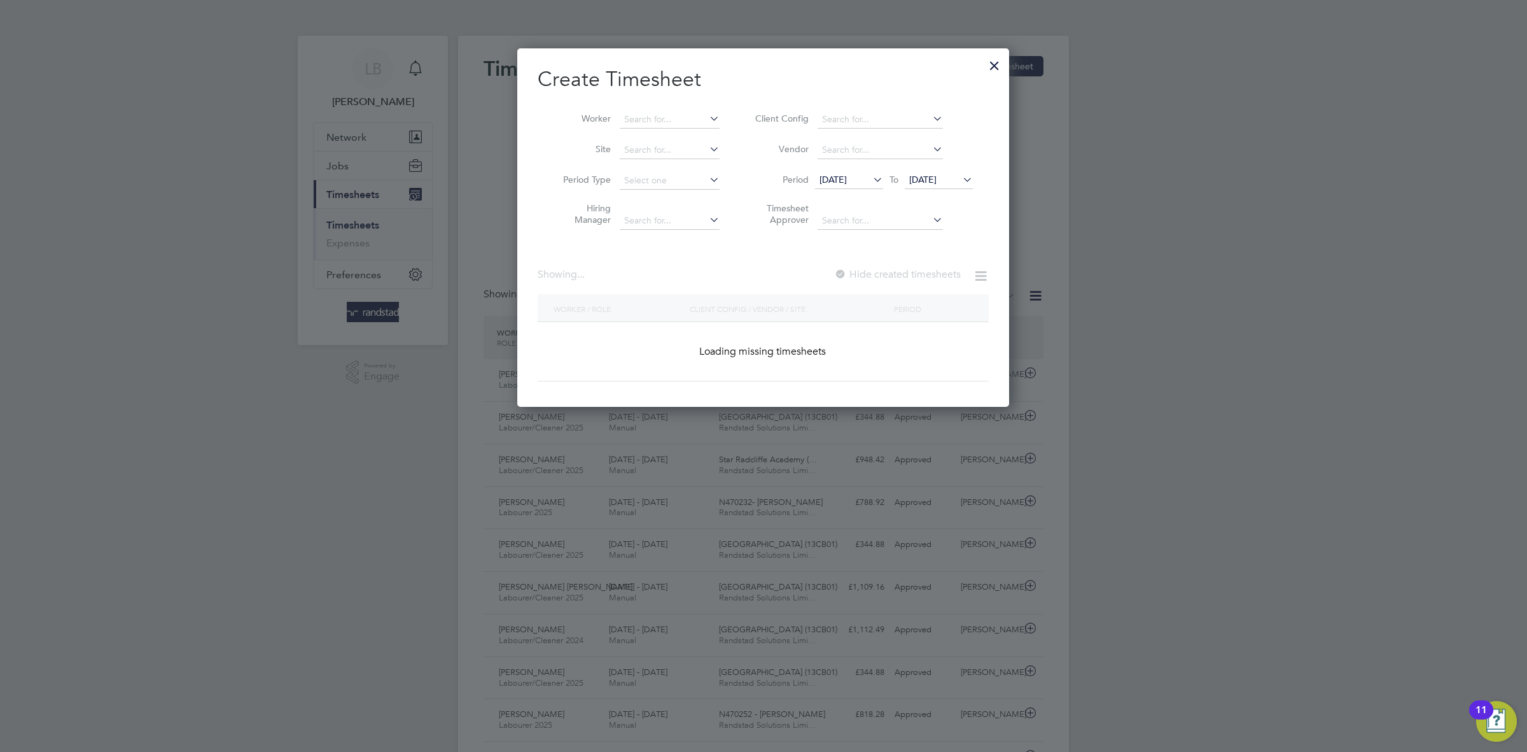
click at [678, 108] on li "Worker" at bounding box center [637, 119] width 198 height 31
click at [678, 117] on input at bounding box center [670, 120] width 100 height 18
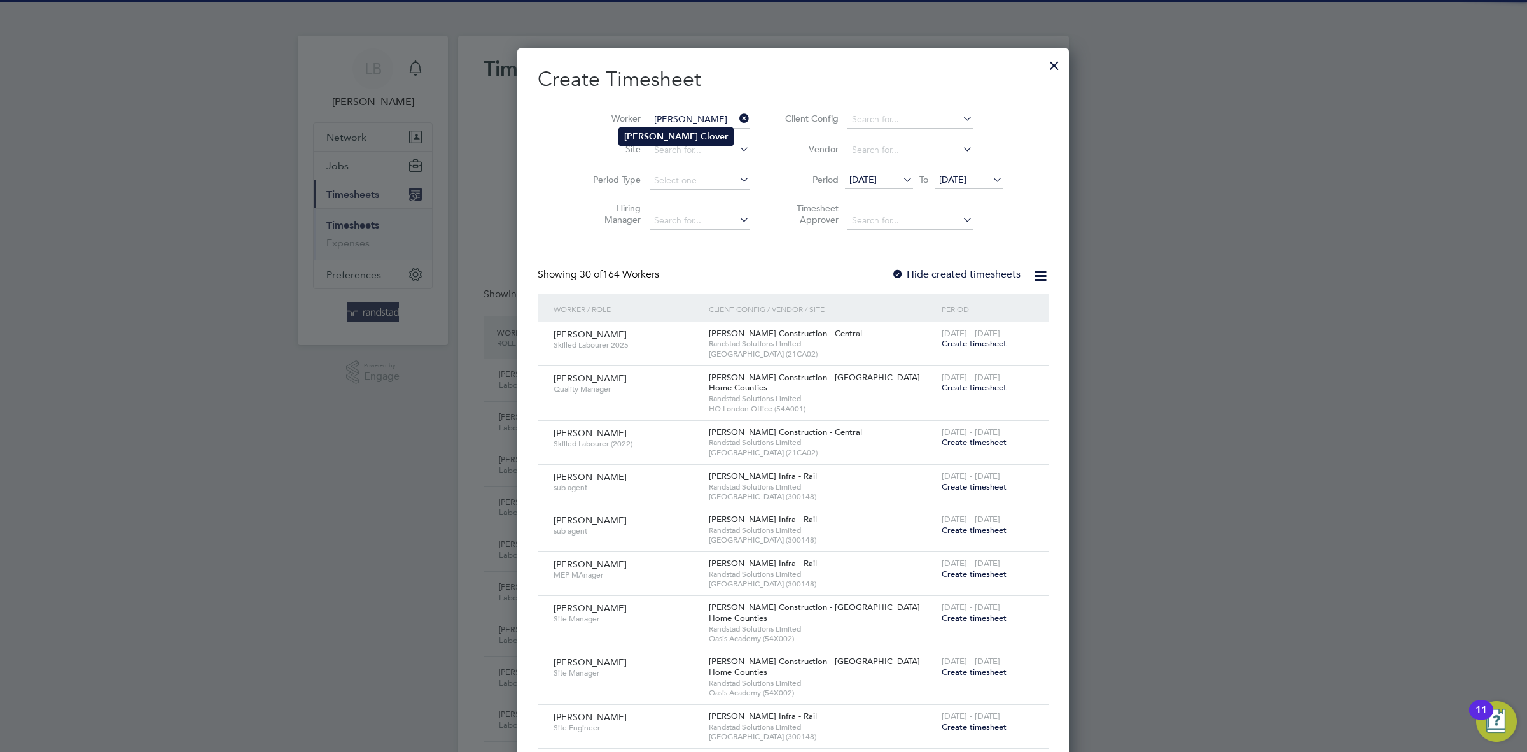
click at [696, 141] on li "[PERSON_NAME]" at bounding box center [676, 136] width 114 height 17
type input "[PERSON_NAME]"
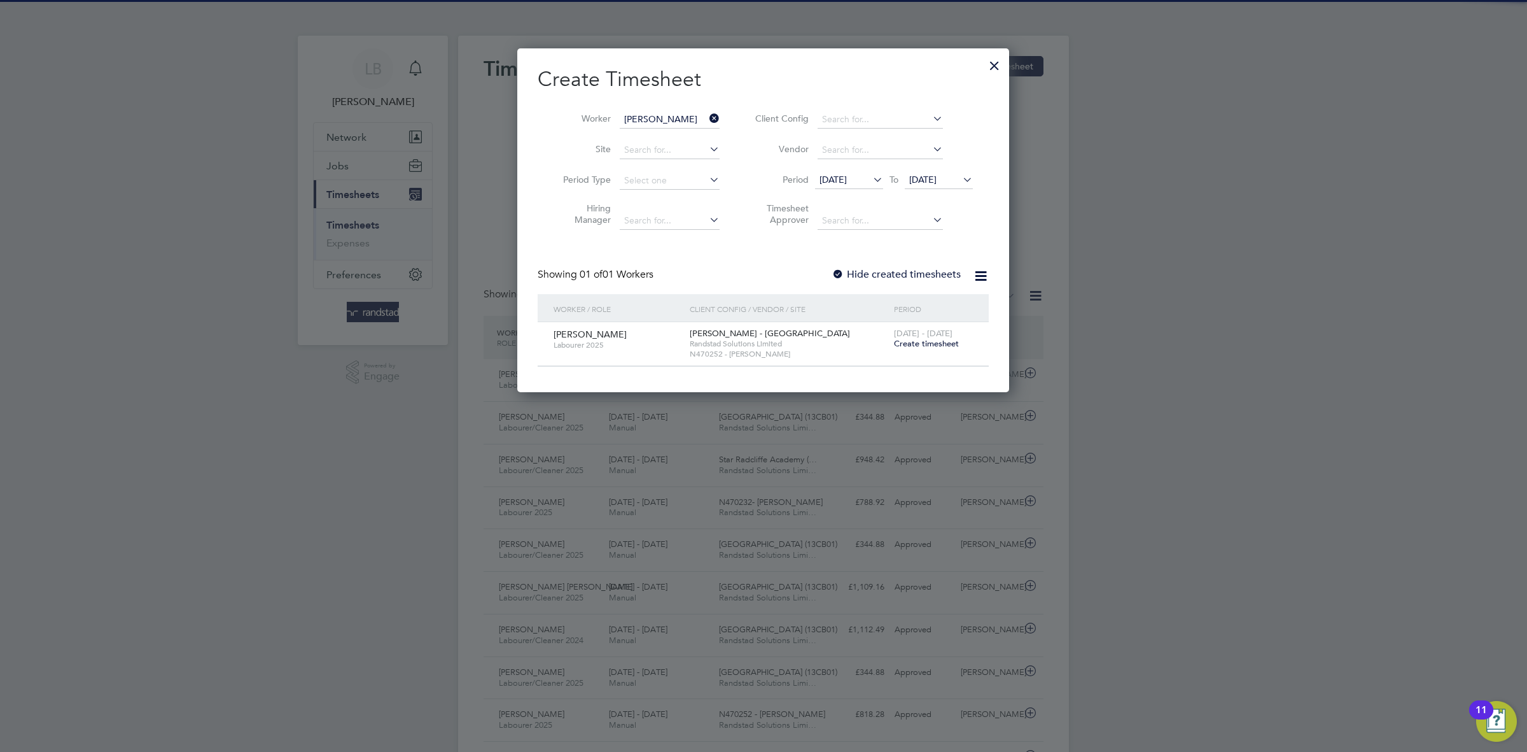
click at [895, 269] on label "Hide created timesheets" at bounding box center [896, 274] width 129 height 13
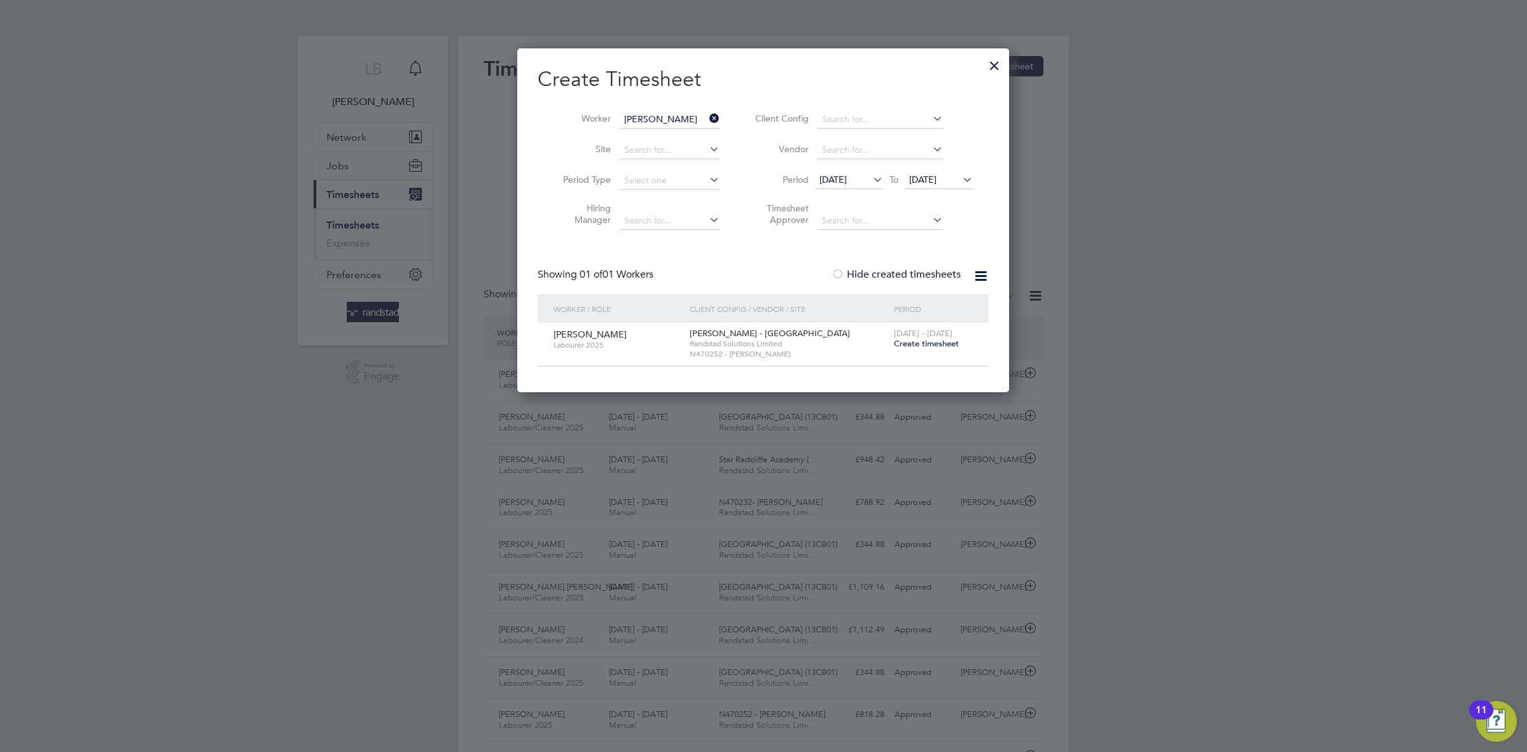
click at [894, 270] on label "Hide created timesheets" at bounding box center [896, 274] width 129 height 13
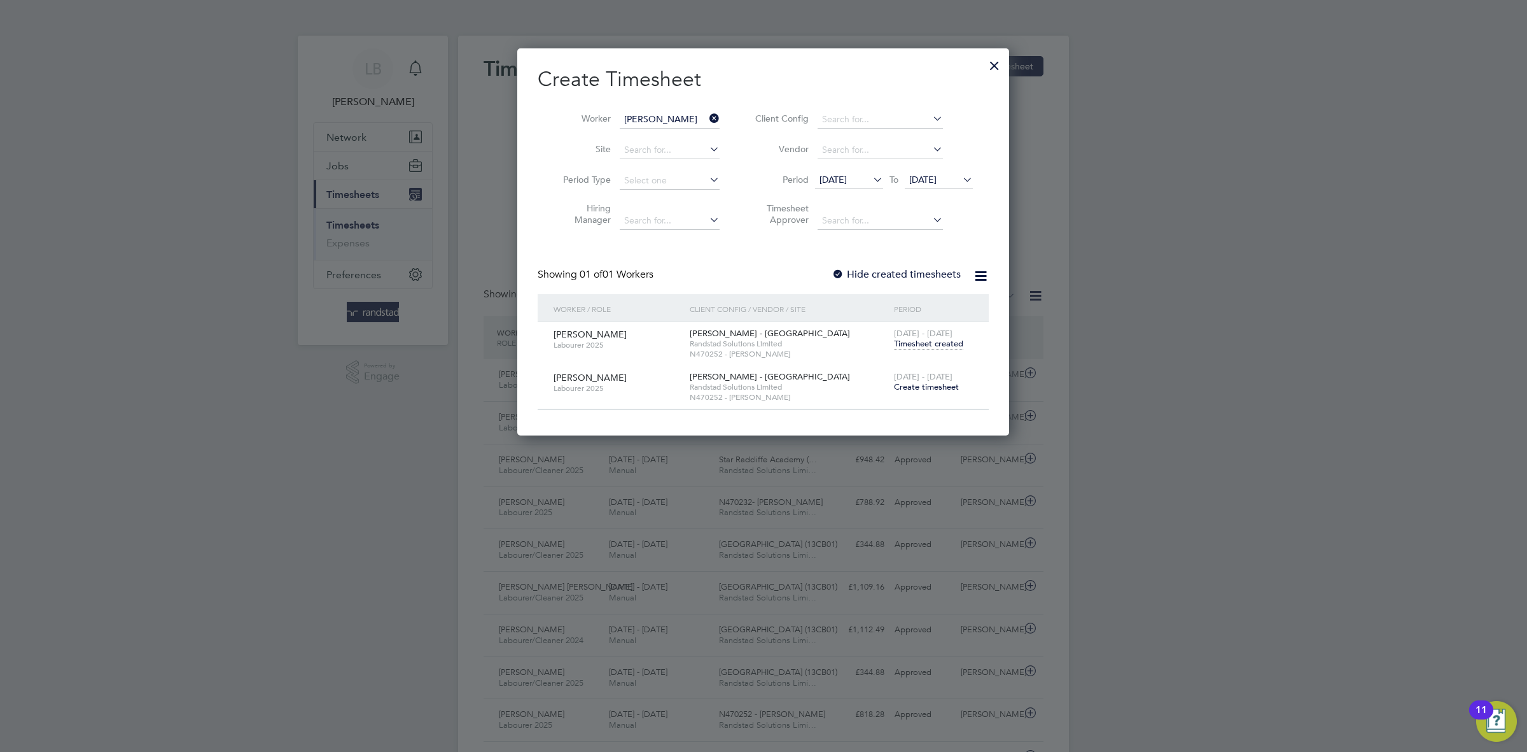
click at [931, 347] on span "Timesheet created" at bounding box center [928, 343] width 69 height 11
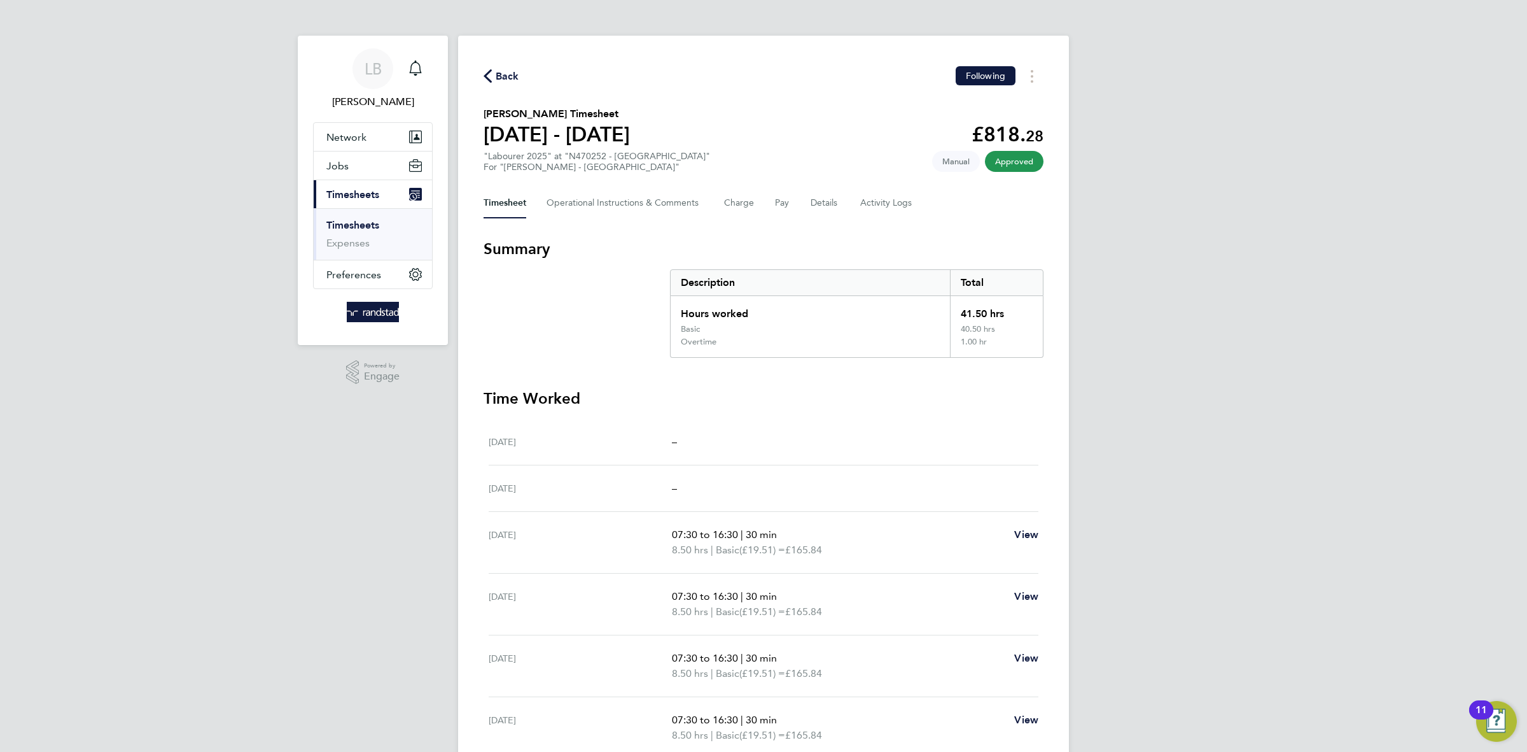
click at [505, 78] on span "Back" at bounding box center [508, 76] width 24 height 15
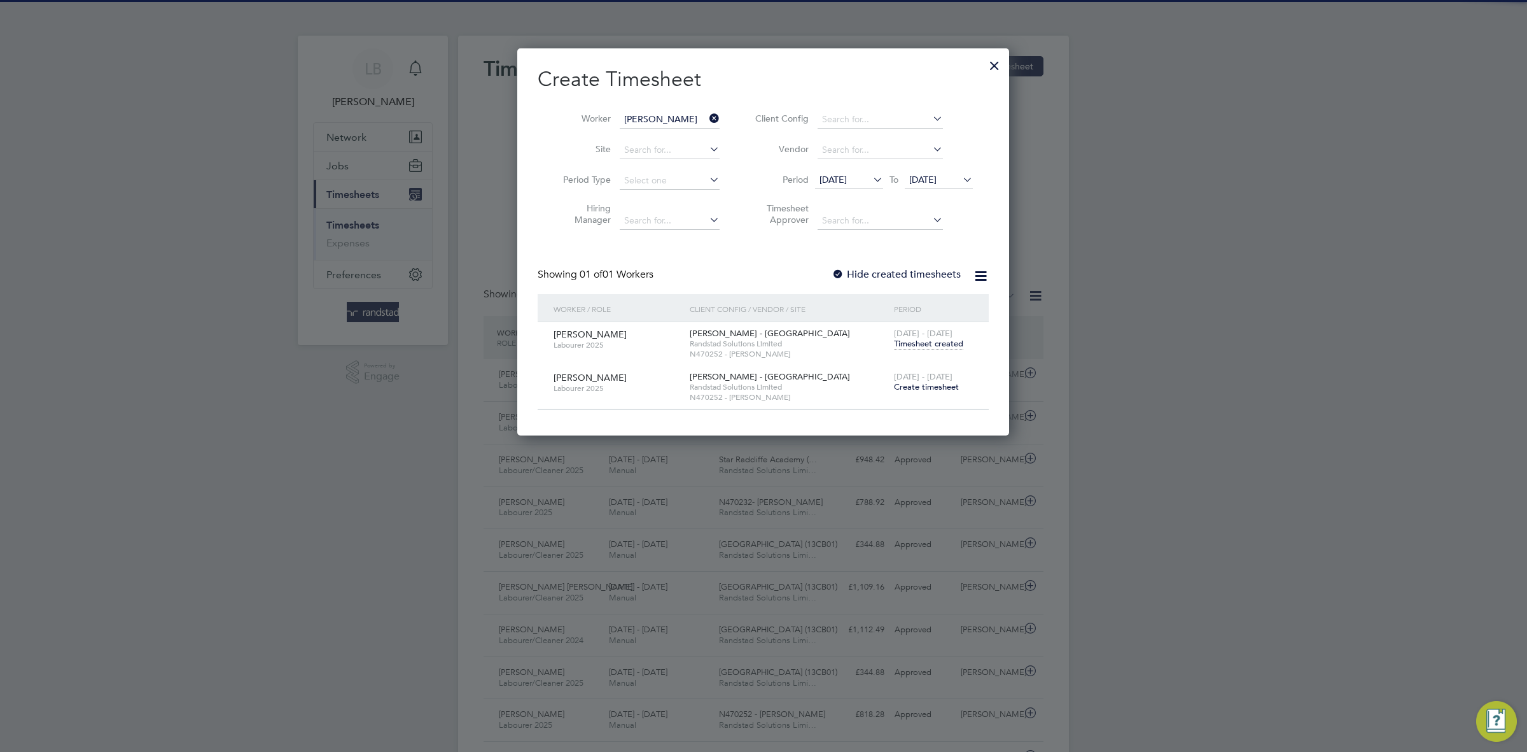
click at [942, 387] on span "Create timesheet" at bounding box center [926, 386] width 65 height 11
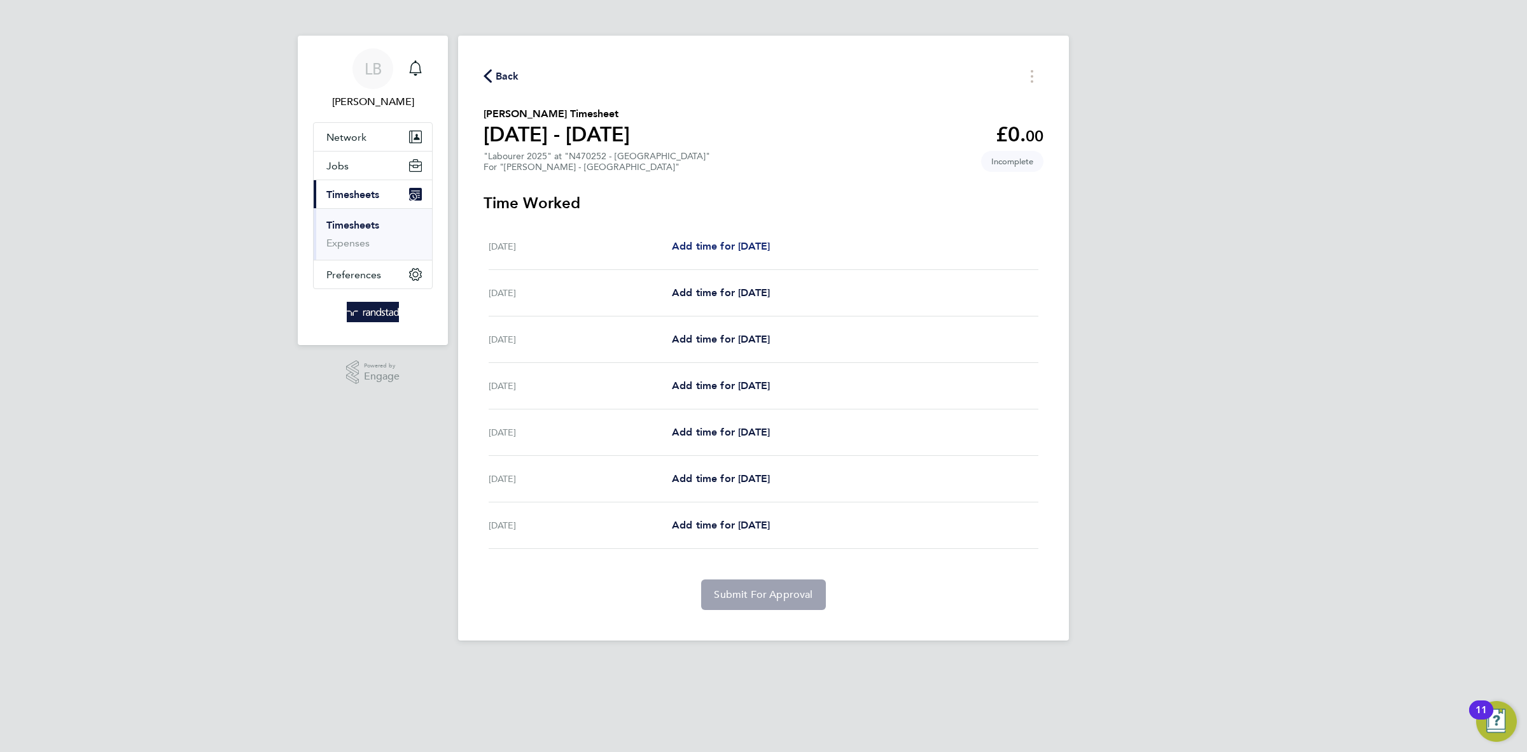
click at [727, 246] on span "Add time for [DATE]" at bounding box center [721, 246] width 98 height 12
select select "60"
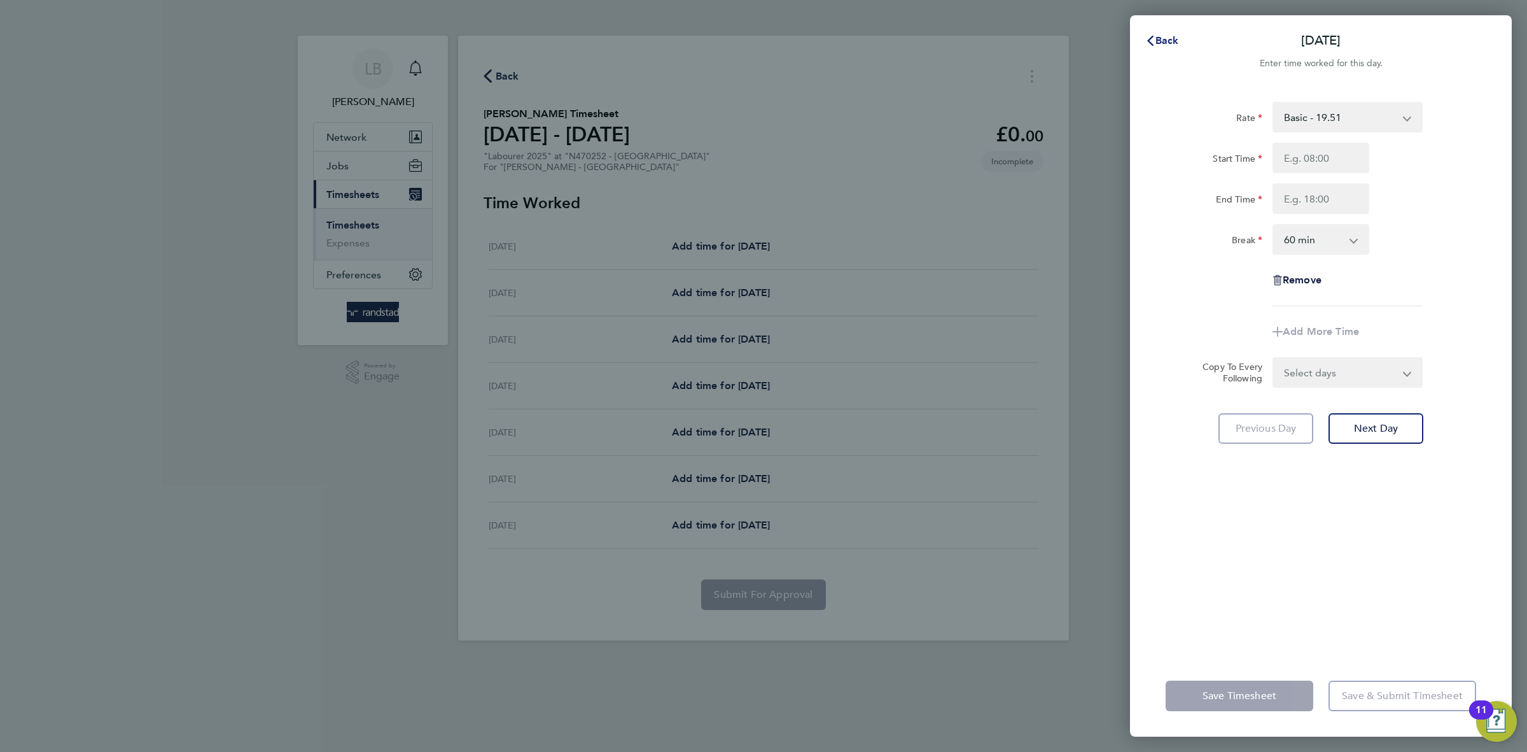
click at [1169, 41] on span "Back" at bounding box center [1168, 40] width 24 height 12
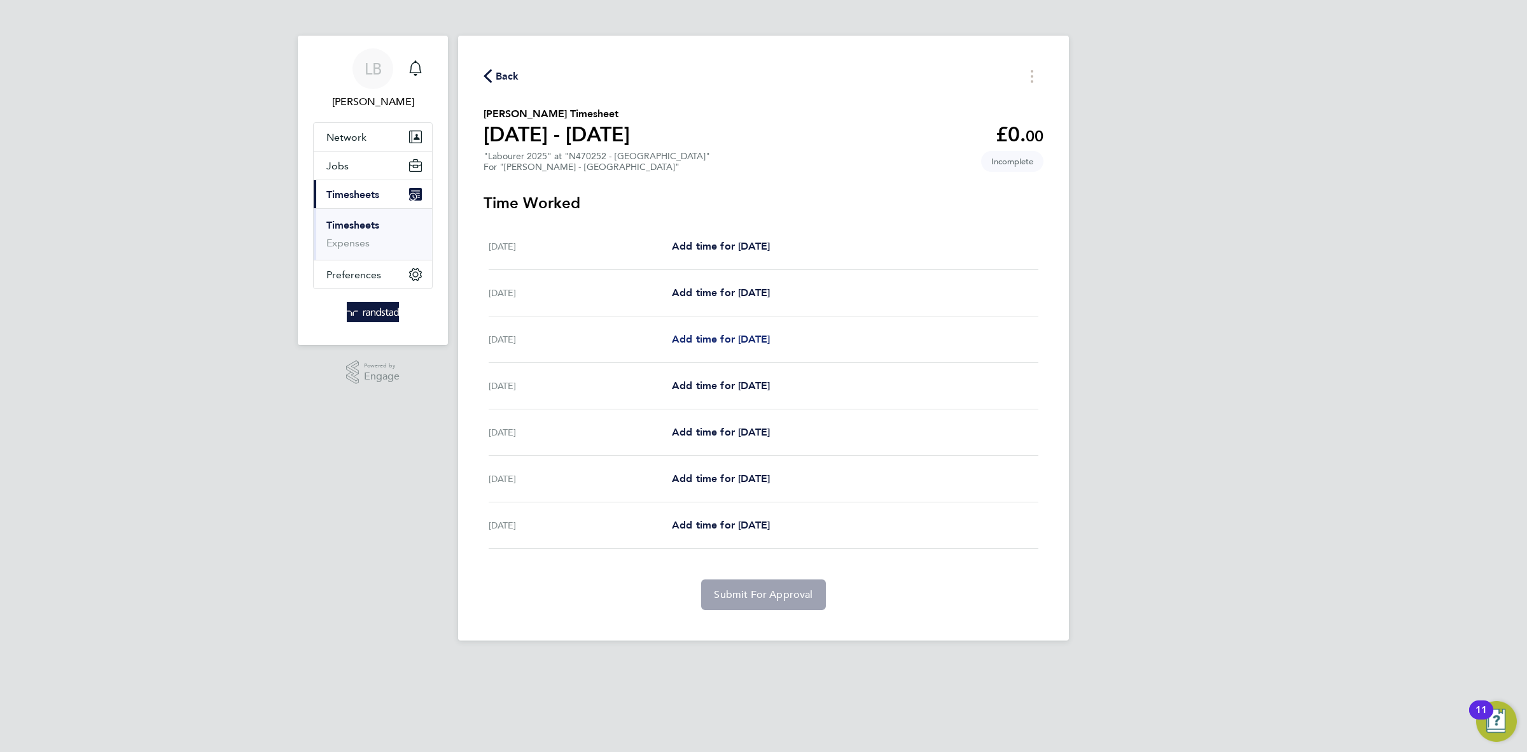
click at [705, 344] on span "Add time for [DATE]" at bounding box center [721, 339] width 98 height 12
select select "60"
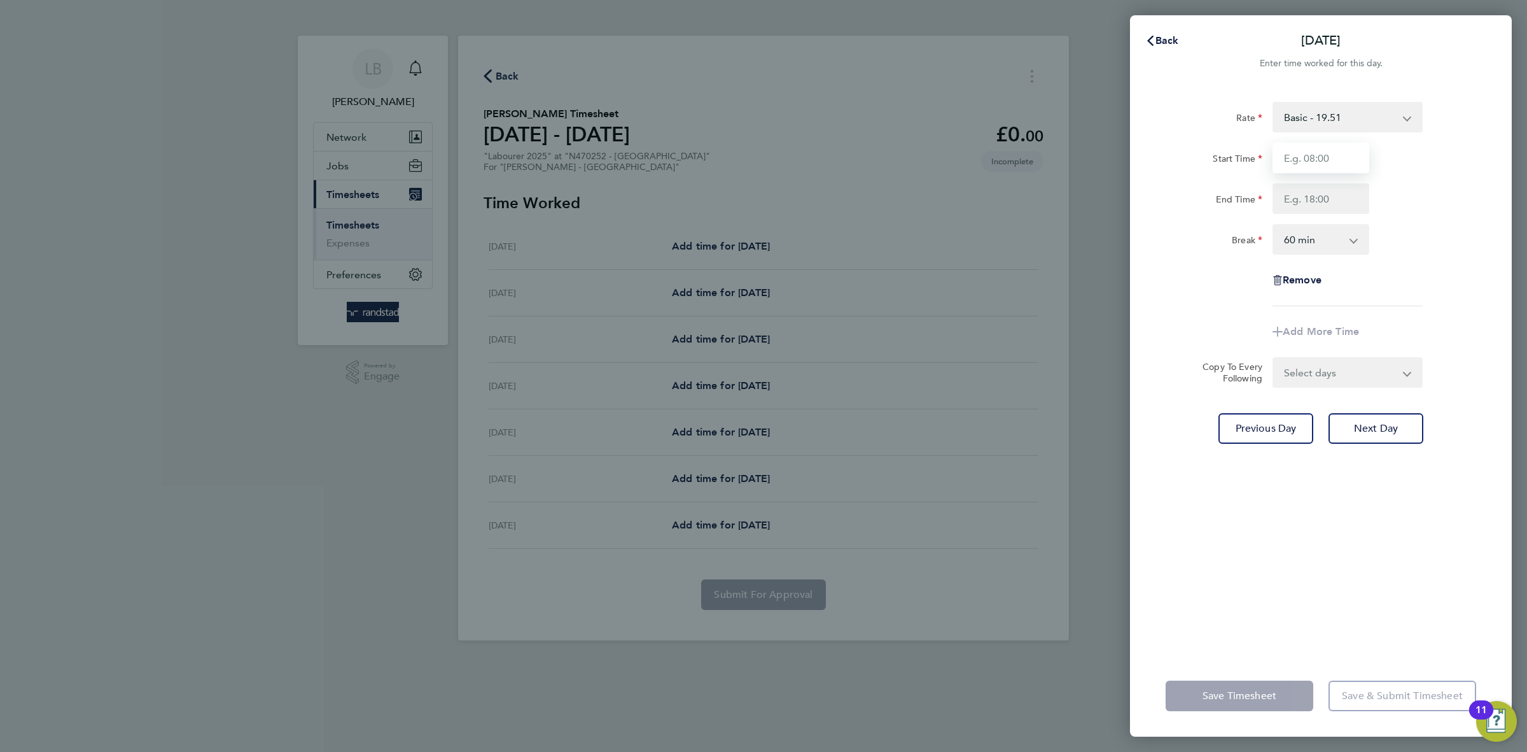
click at [1325, 163] on input "Start Time" at bounding box center [1321, 158] width 97 height 31
type input "07:30"
click at [1335, 203] on input "End Time" at bounding box center [1321, 198] width 97 height 31
type input "16:30"
click at [1326, 248] on select "0 min 15 min 30 min 45 min 60 min 75 min 90 min" at bounding box center [1313, 239] width 79 height 28
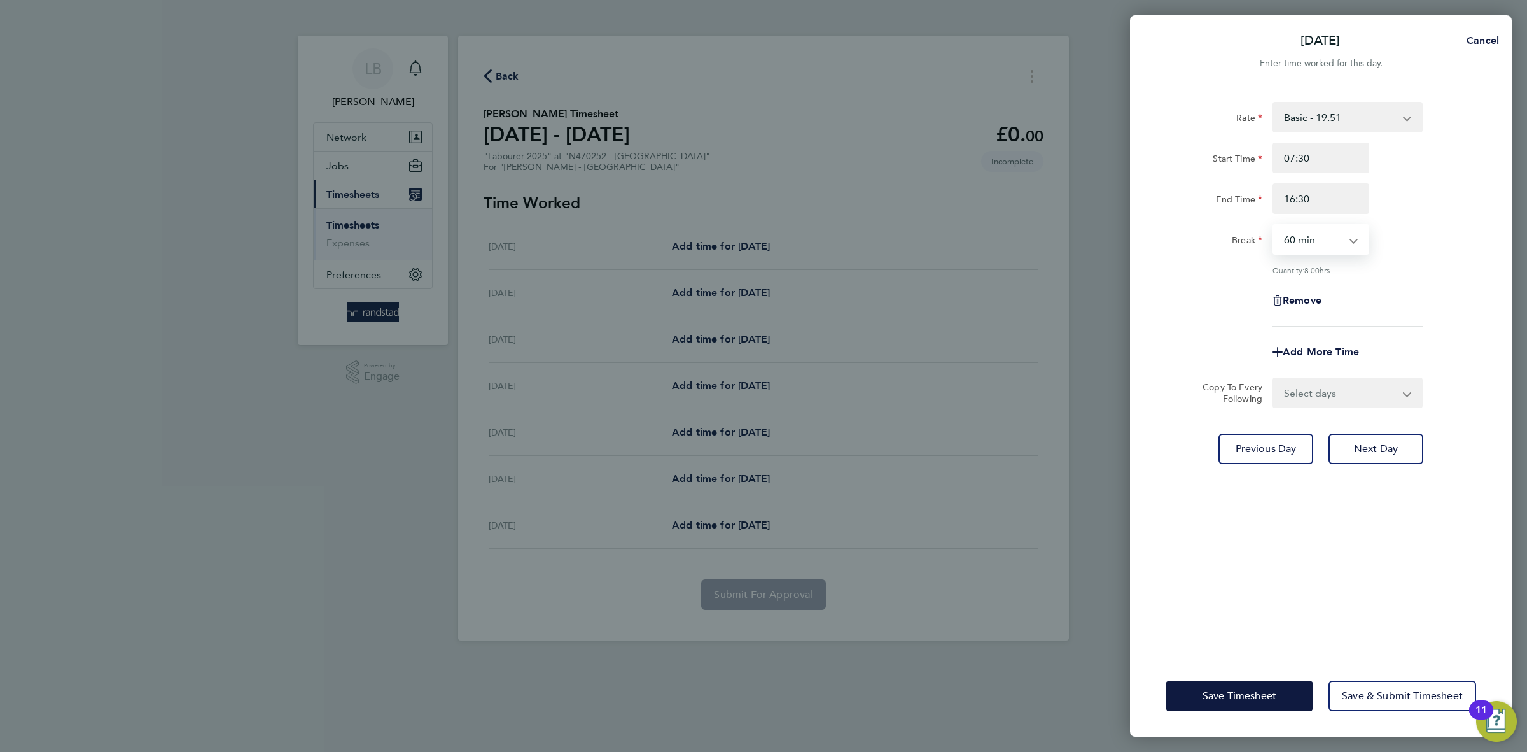
select select "30"
click at [1274, 225] on select "0 min 15 min 30 min 45 min 60 min 75 min 90 min" at bounding box center [1313, 239] width 79 height 28
click at [1362, 306] on div "Remove" at bounding box center [1321, 300] width 107 height 31
click at [1327, 395] on select "Select days Day [DATE] [DATE] [DATE] [DATE]" at bounding box center [1341, 393] width 134 height 28
select select "DAY"
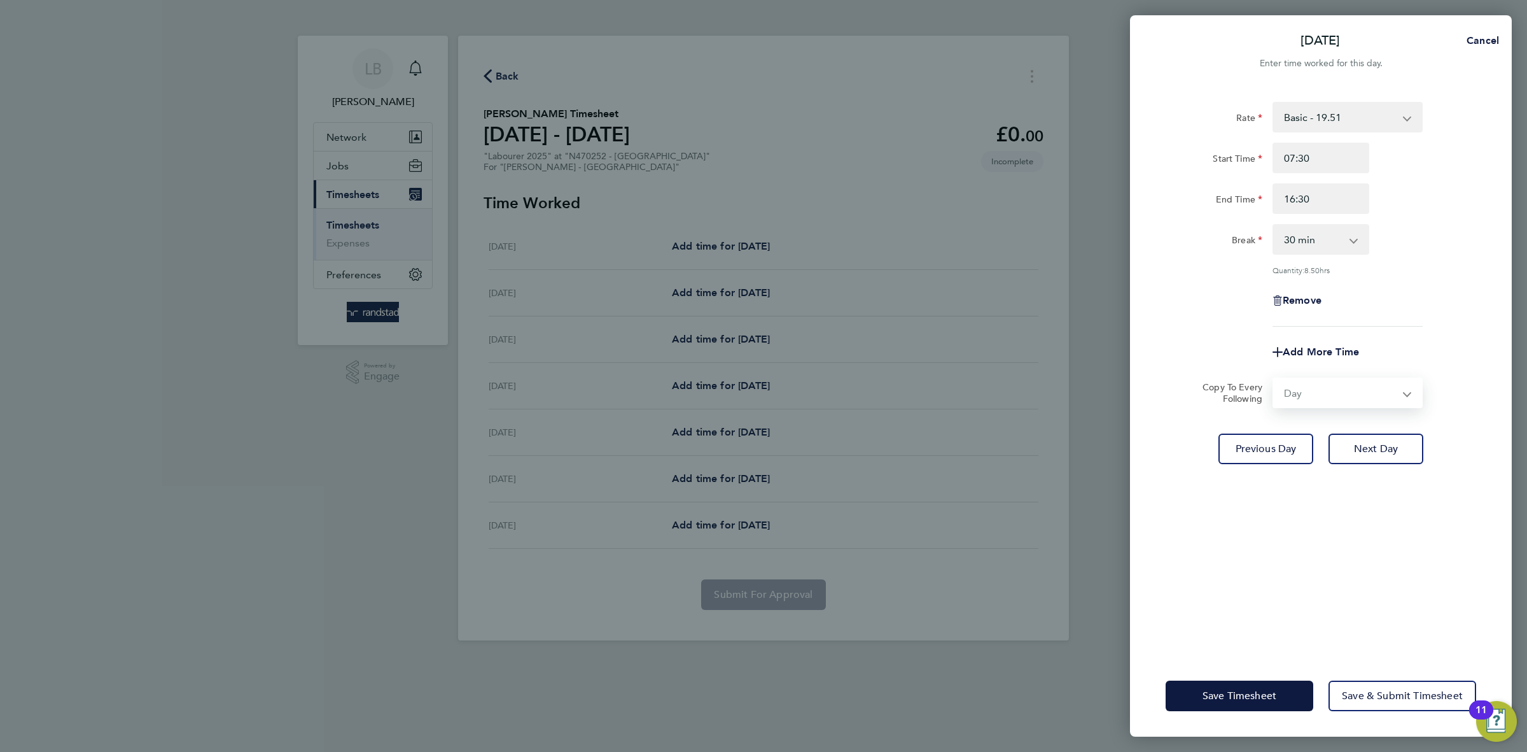
click at [1274, 379] on select "Select days Day [DATE] [DATE] [DATE] [DATE]" at bounding box center [1341, 393] width 134 height 28
select select "[DATE]"
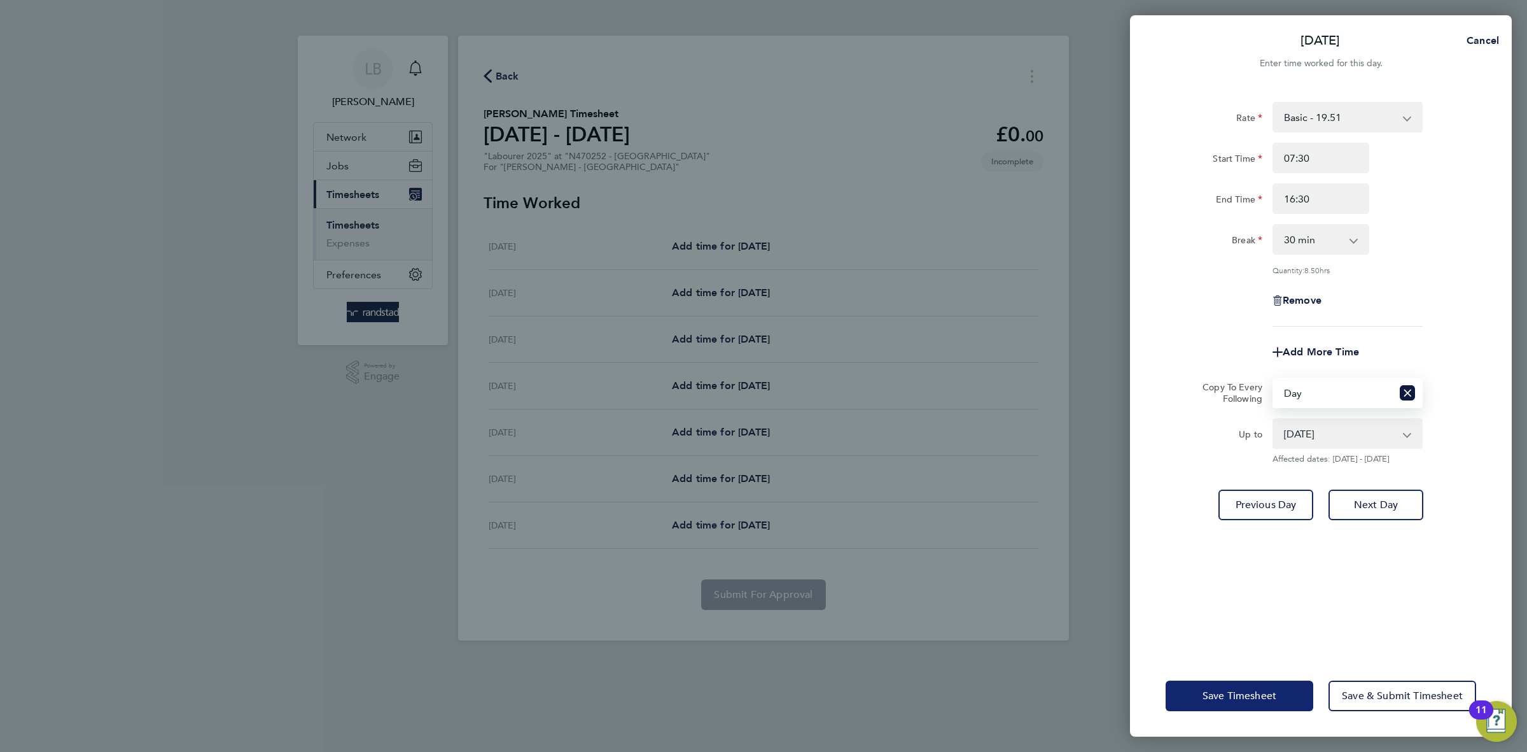
click at [1251, 687] on button "Save Timesheet" at bounding box center [1240, 695] width 148 height 31
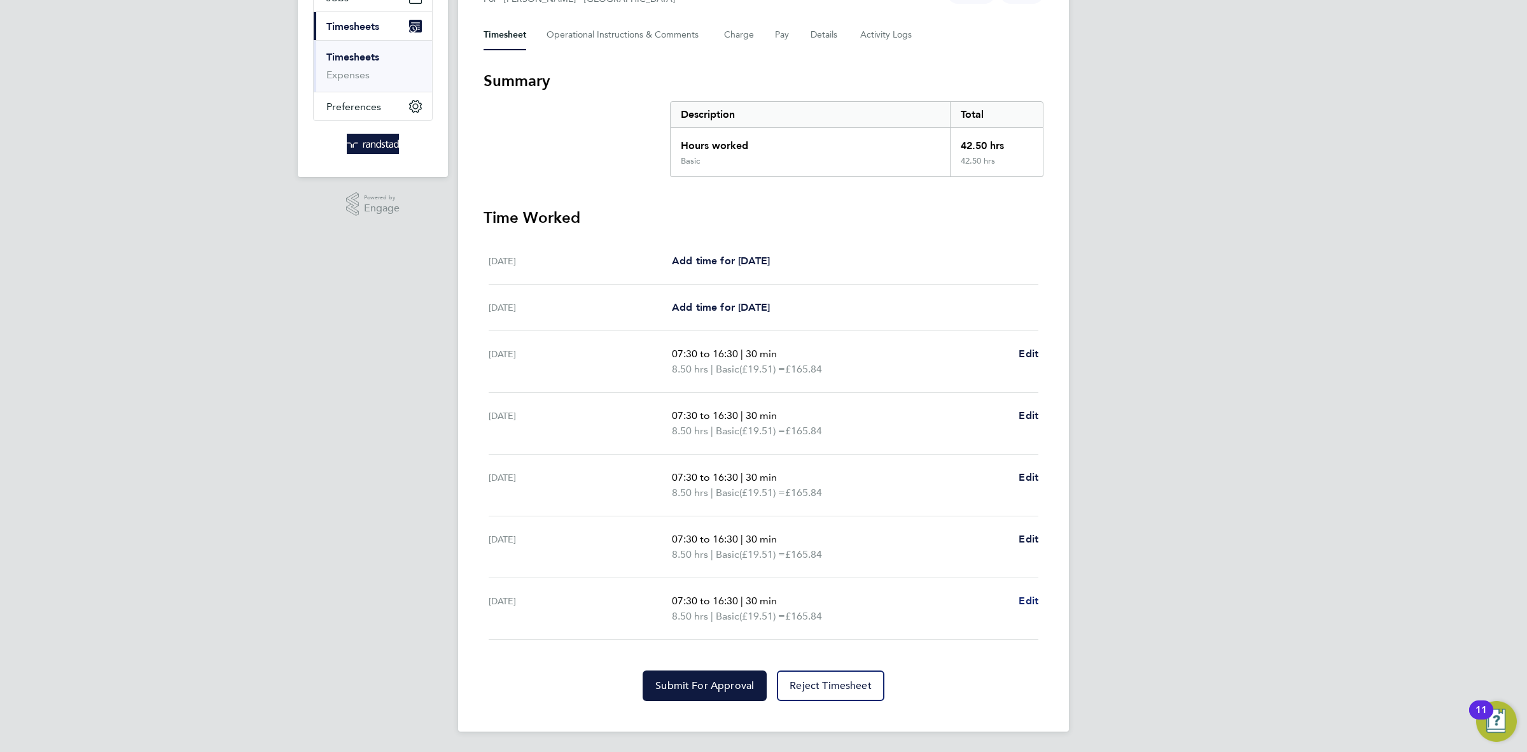
click at [1019, 602] on span "Edit" at bounding box center [1029, 600] width 20 height 12
select select "30"
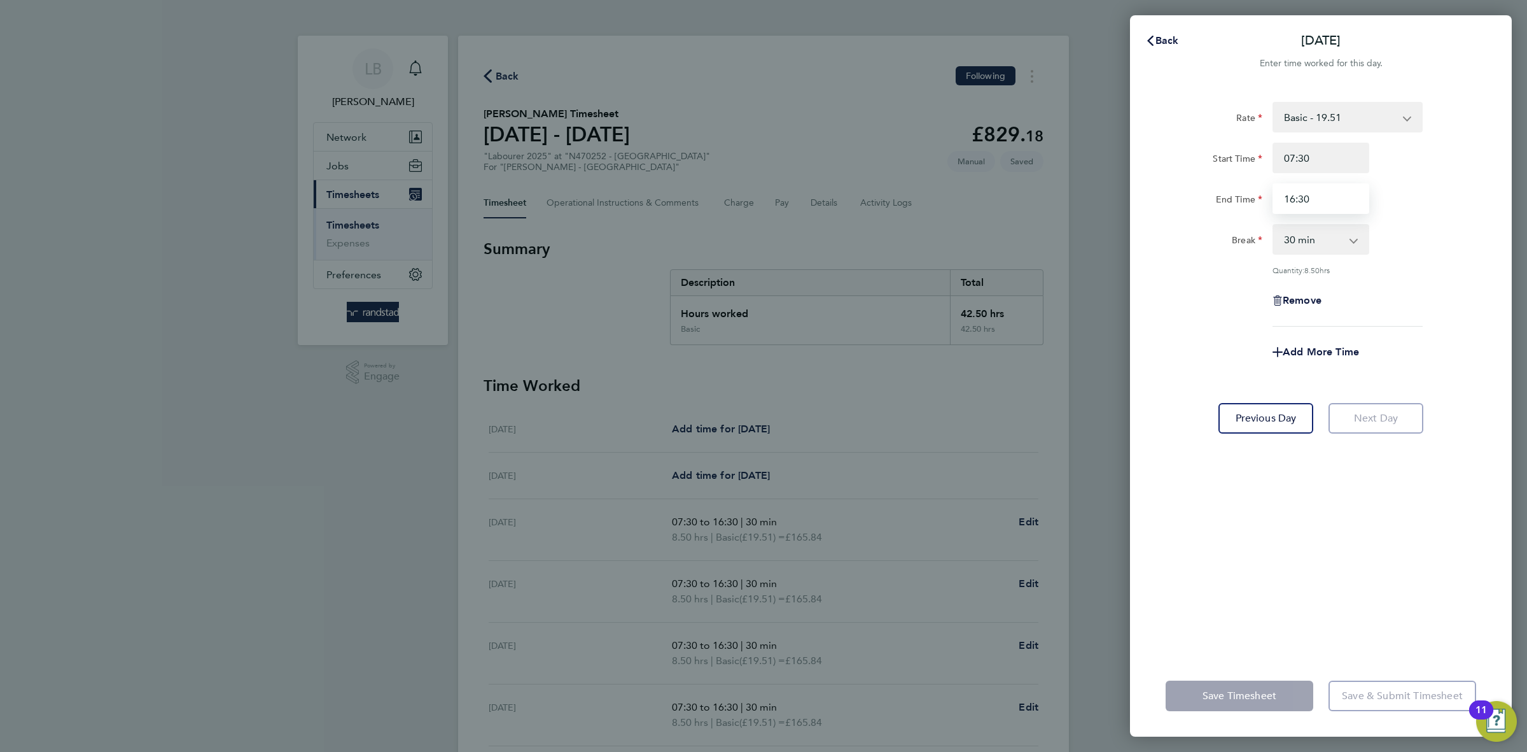
click at [1296, 202] on input "16:30" at bounding box center [1321, 198] width 97 height 31
click at [1294, 195] on input "16:30" at bounding box center [1321, 198] width 97 height 31
click at [1305, 192] on input "14:30" at bounding box center [1321, 198] width 97 height 31
type input "14:00"
click at [1516, 285] on div "Back [DATE] Enter time worked for this day. Rate Basic - 19.51 Overtime - 28.12…" at bounding box center [763, 376] width 1527 height 752
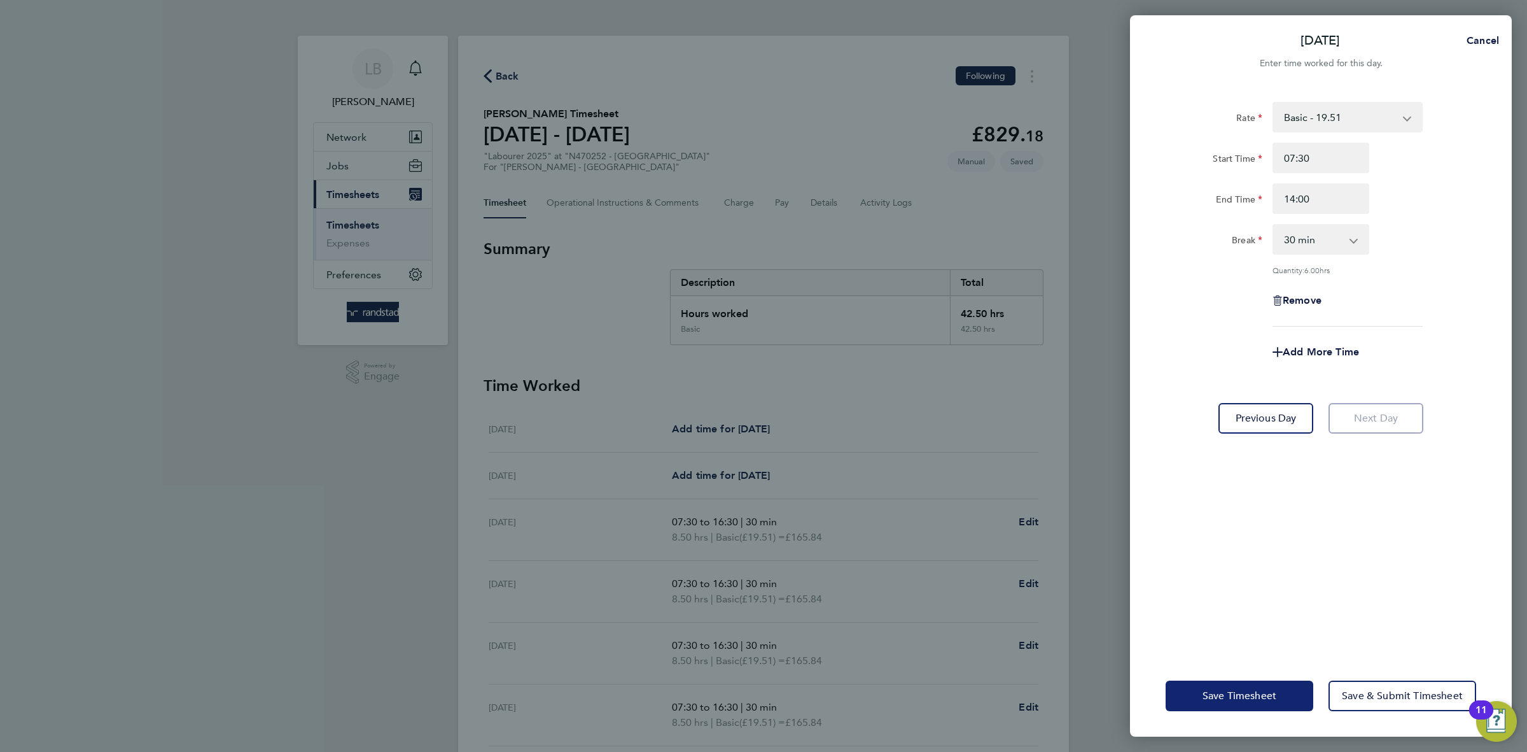
click at [1234, 689] on span "Save Timesheet" at bounding box center [1240, 695] width 74 height 13
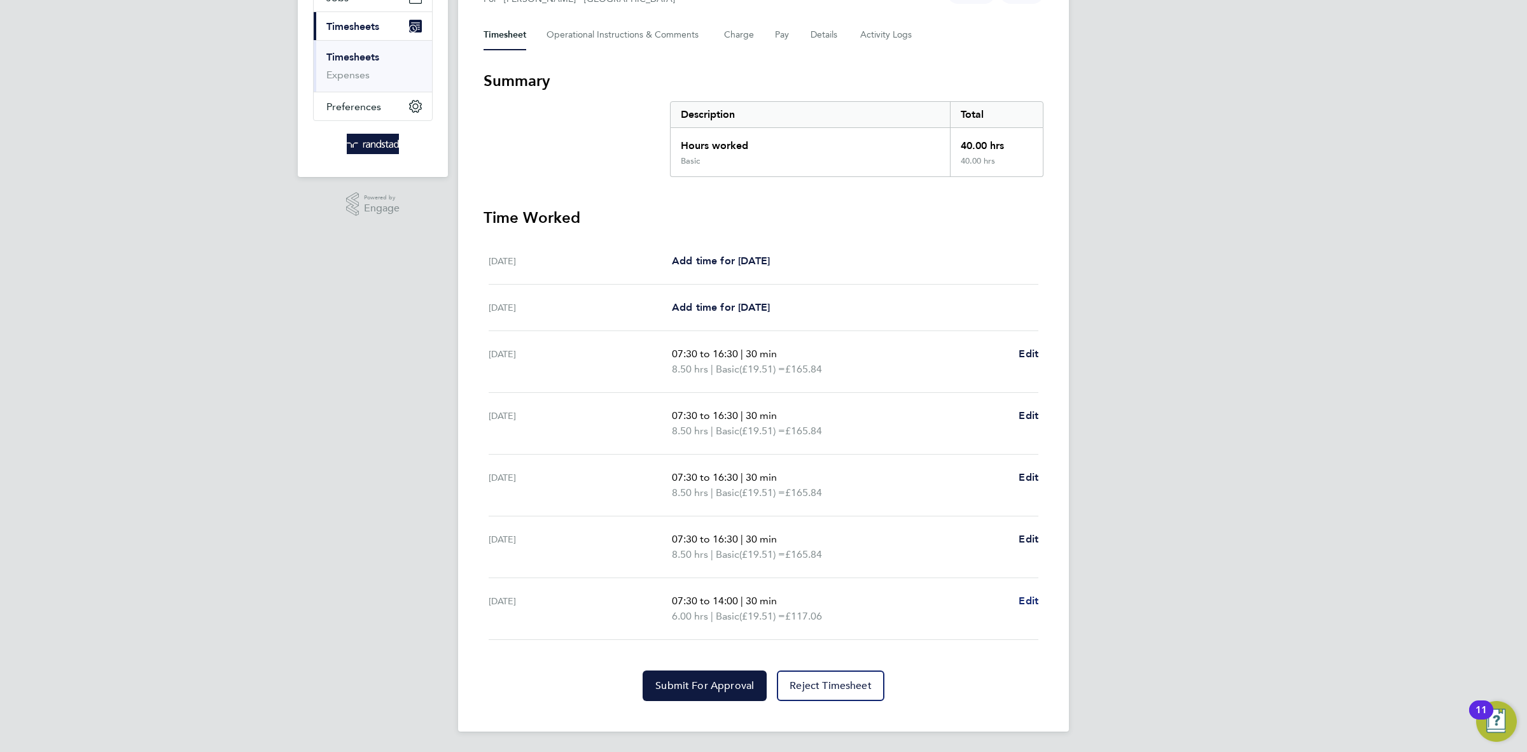
click at [1030, 594] on span "Edit" at bounding box center [1029, 600] width 20 height 12
select select "30"
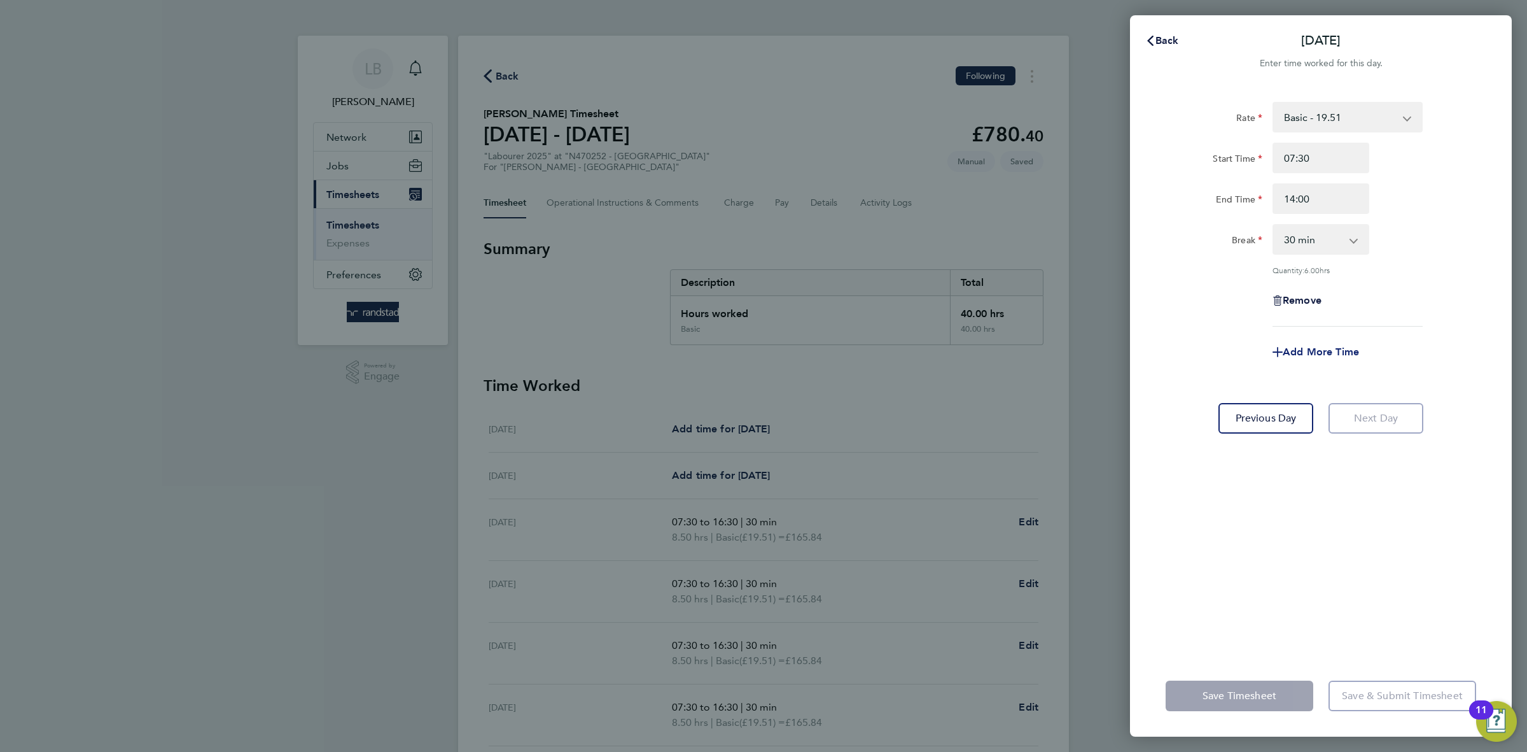
click at [1324, 351] on span "Add More Time" at bounding box center [1321, 352] width 76 height 12
select select "null"
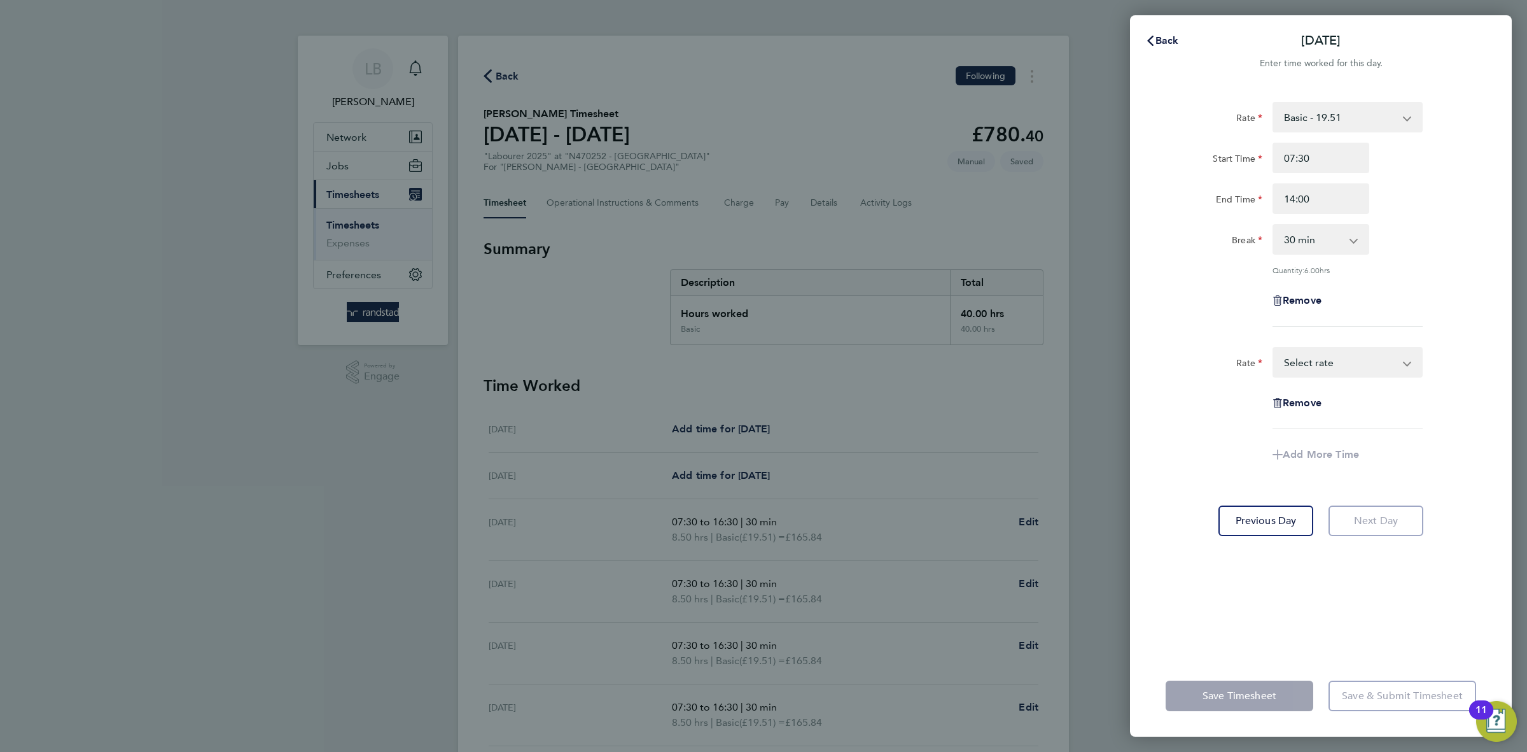
click at [1336, 365] on select "Basic - 19.51 Overtime - 28.12 Overtime 2 - 36.73 Select rate" at bounding box center [1340, 362] width 132 height 28
select select "60"
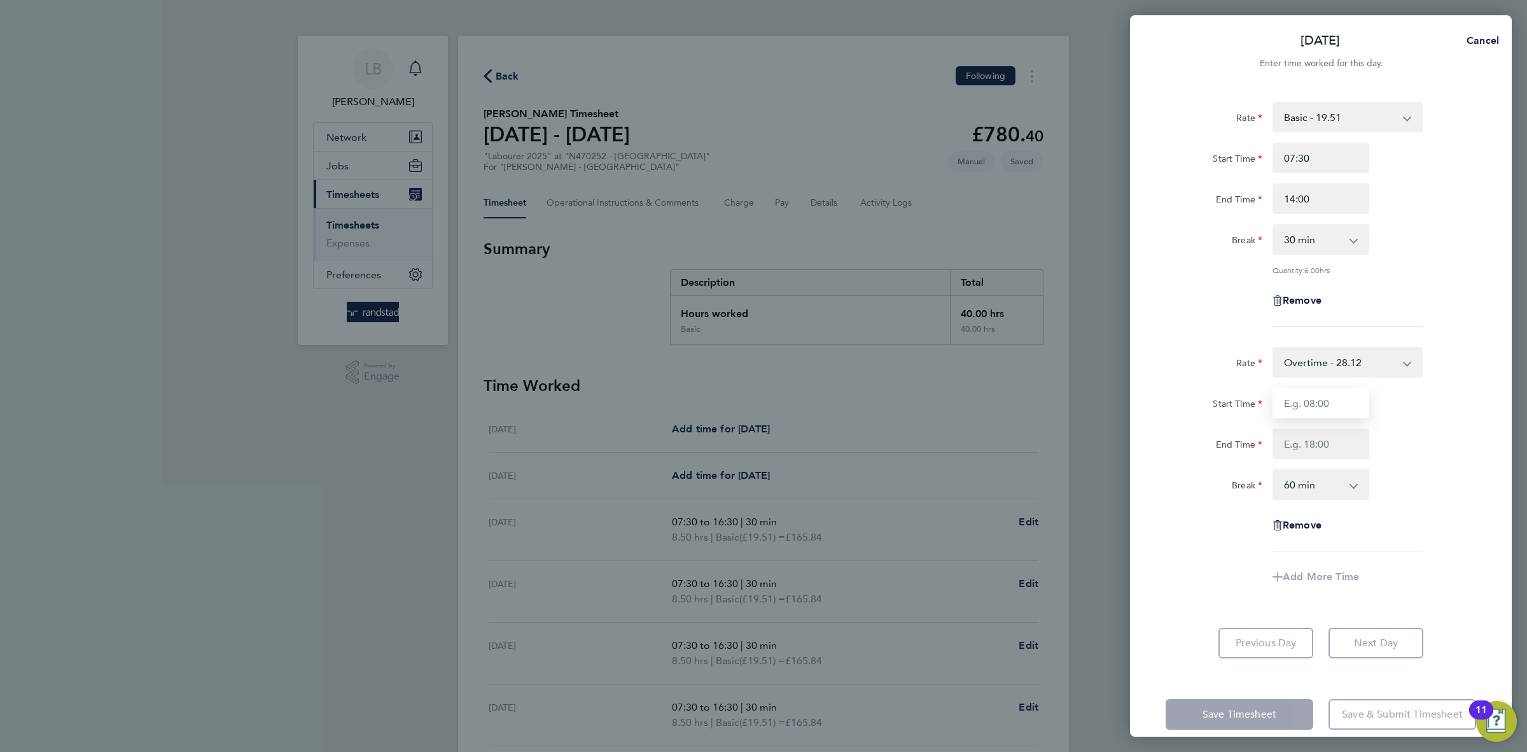
click at [1317, 408] on input "Start Time" at bounding box center [1321, 403] width 97 height 31
click at [1306, 449] on input "End Time" at bounding box center [1321, 443] width 97 height 31
click at [1302, 407] on input "07:30" at bounding box center [1321, 403] width 97 height 31
click at [1317, 392] on input "07:30" at bounding box center [1321, 403] width 97 height 31
type input "0"
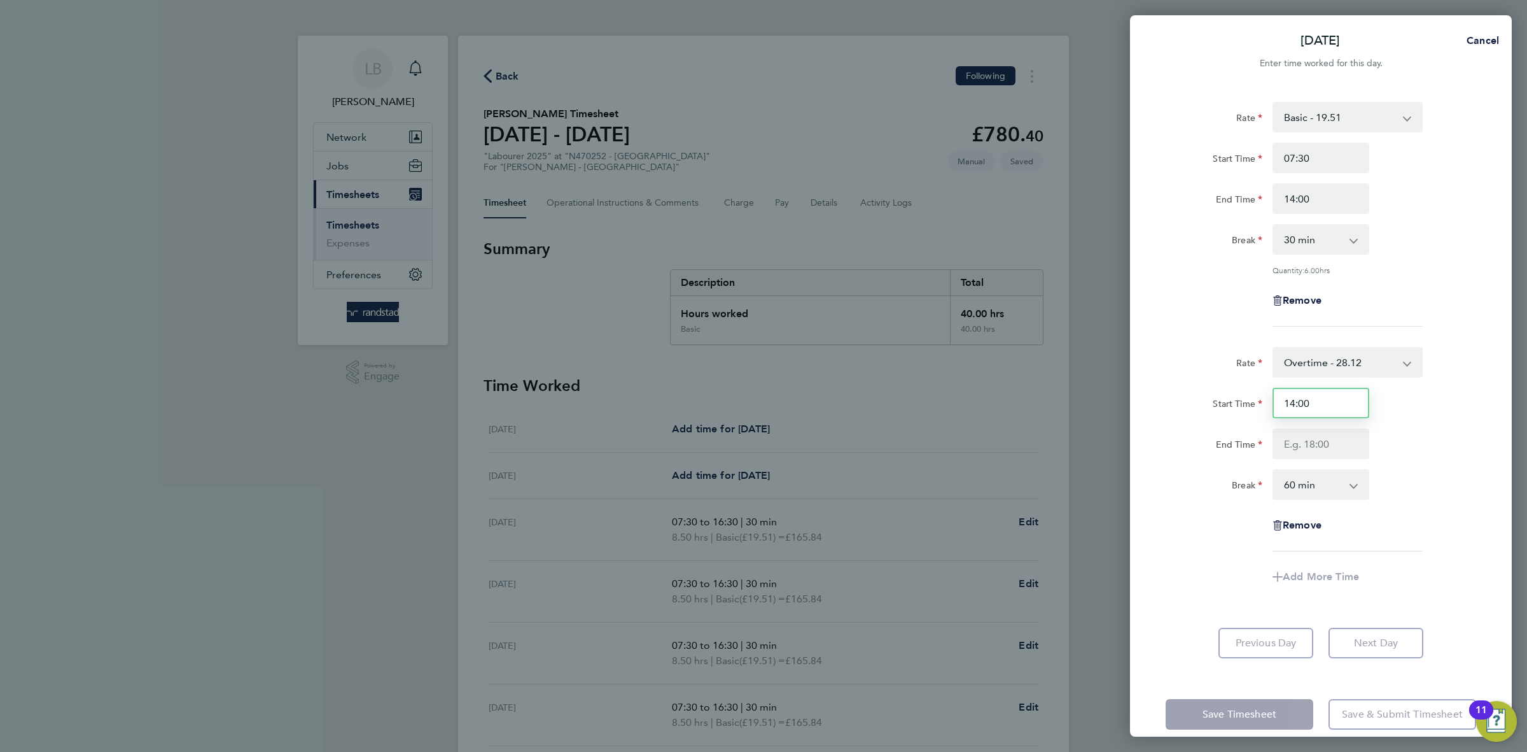
type input "14:00"
click at [1330, 448] on input "End Time" at bounding box center [1321, 443] width 97 height 31
type input "15:30"
click at [1333, 482] on select "0 min 15 min 30 min 45 min 60 min 75 min 90 min" at bounding box center [1313, 484] width 79 height 28
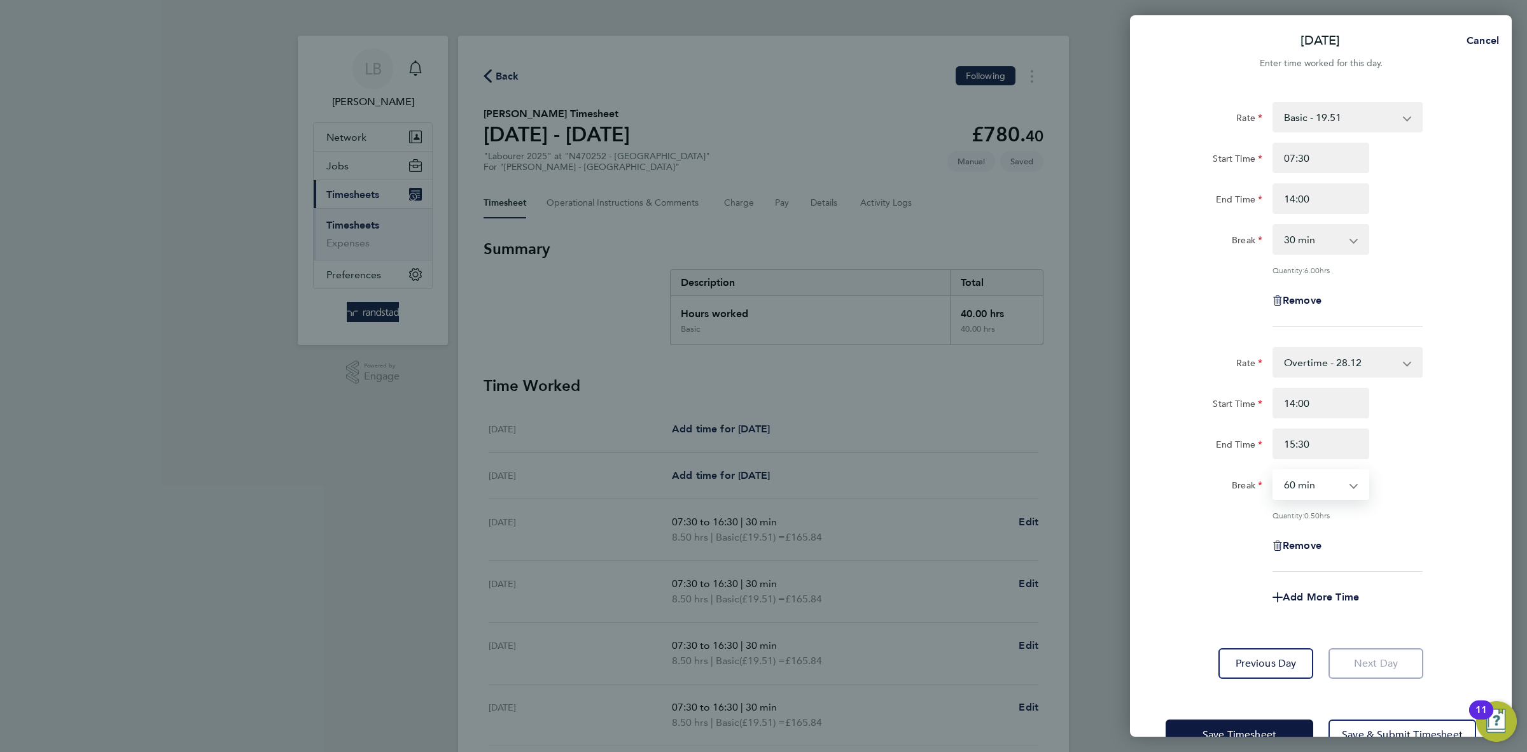
select select "0"
click at [1274, 470] on select "0 min 15 min 30 min 45 min 60 min 75 min" at bounding box center [1313, 484] width 79 height 28
click at [1416, 521] on div "Rate Overtime - 28.12 Basic - 19.51 Overtime 2 - 36.73 Start Time 14:00 End Tim…" at bounding box center [1321, 459] width 311 height 225
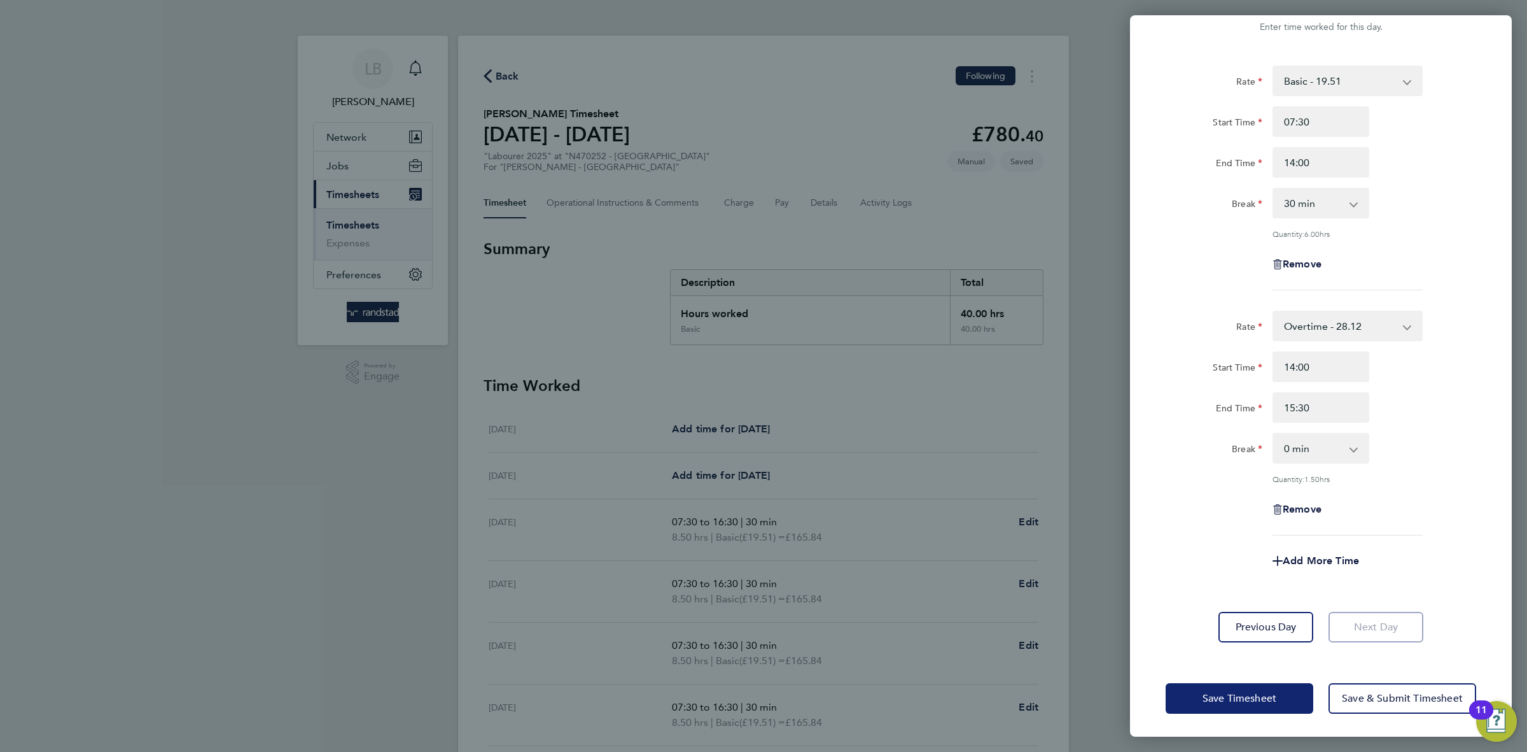
click at [1257, 708] on button "Save Timesheet" at bounding box center [1240, 698] width 148 height 31
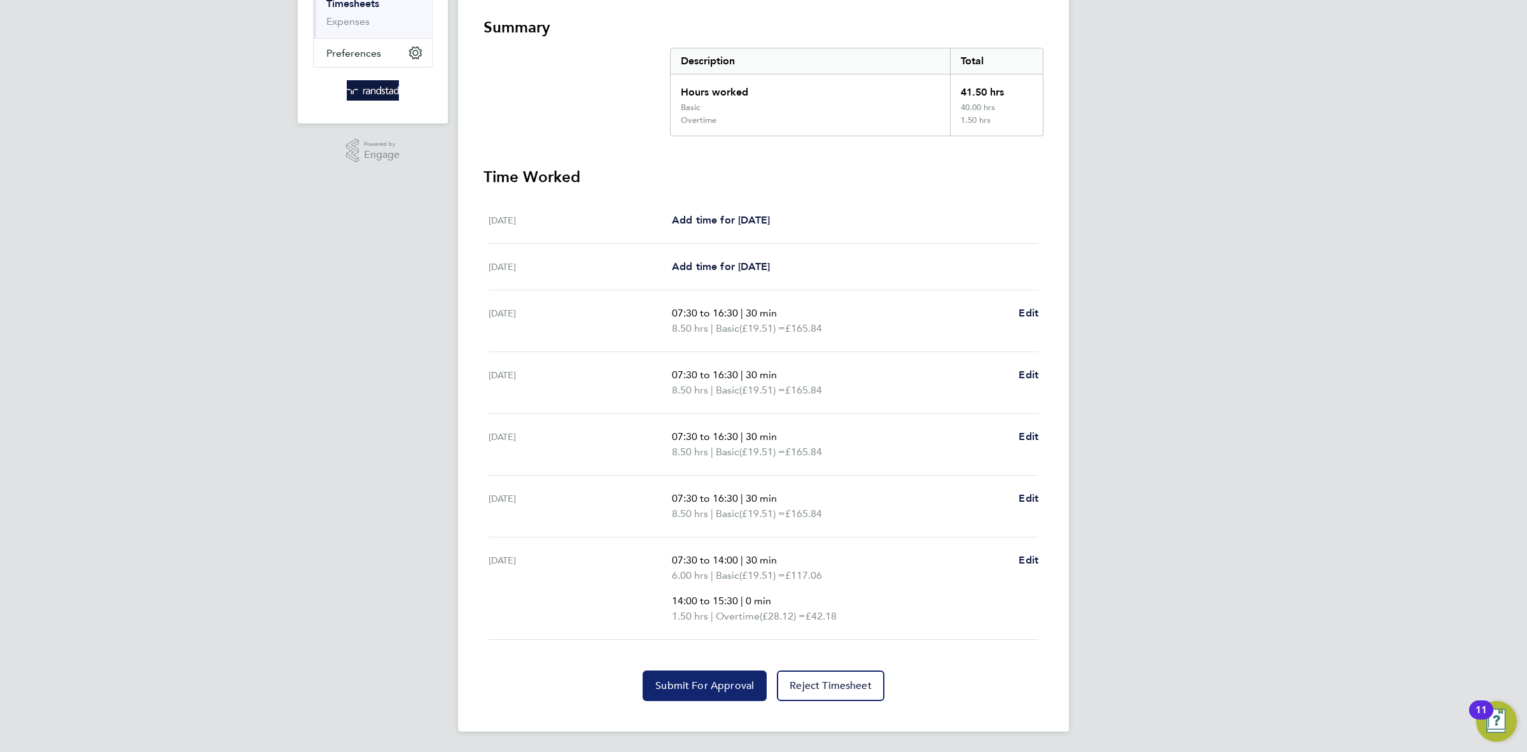
click at [686, 679] on span "Submit For Approval" at bounding box center [704, 685] width 99 height 13
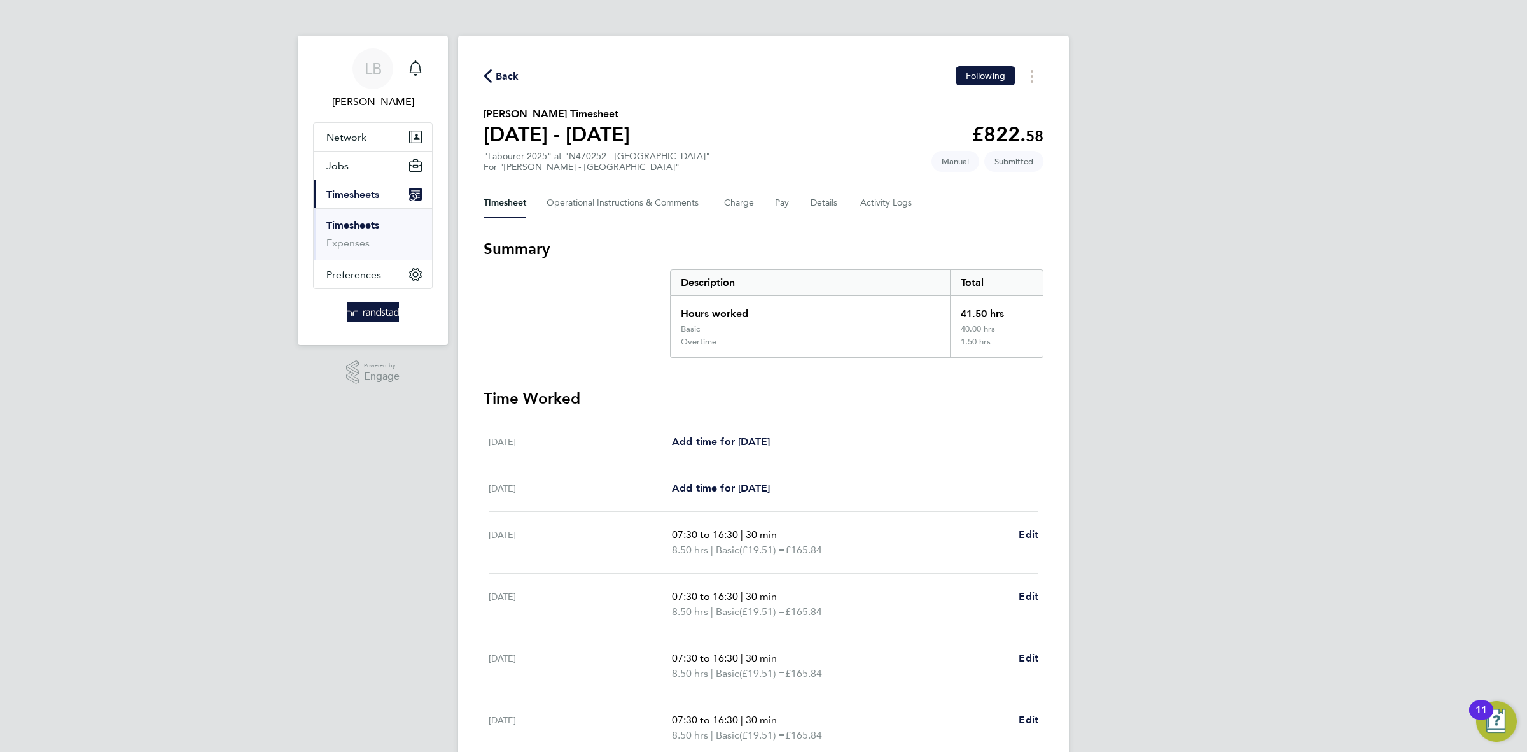
click at [497, 72] on span "Back" at bounding box center [508, 76] width 24 height 15
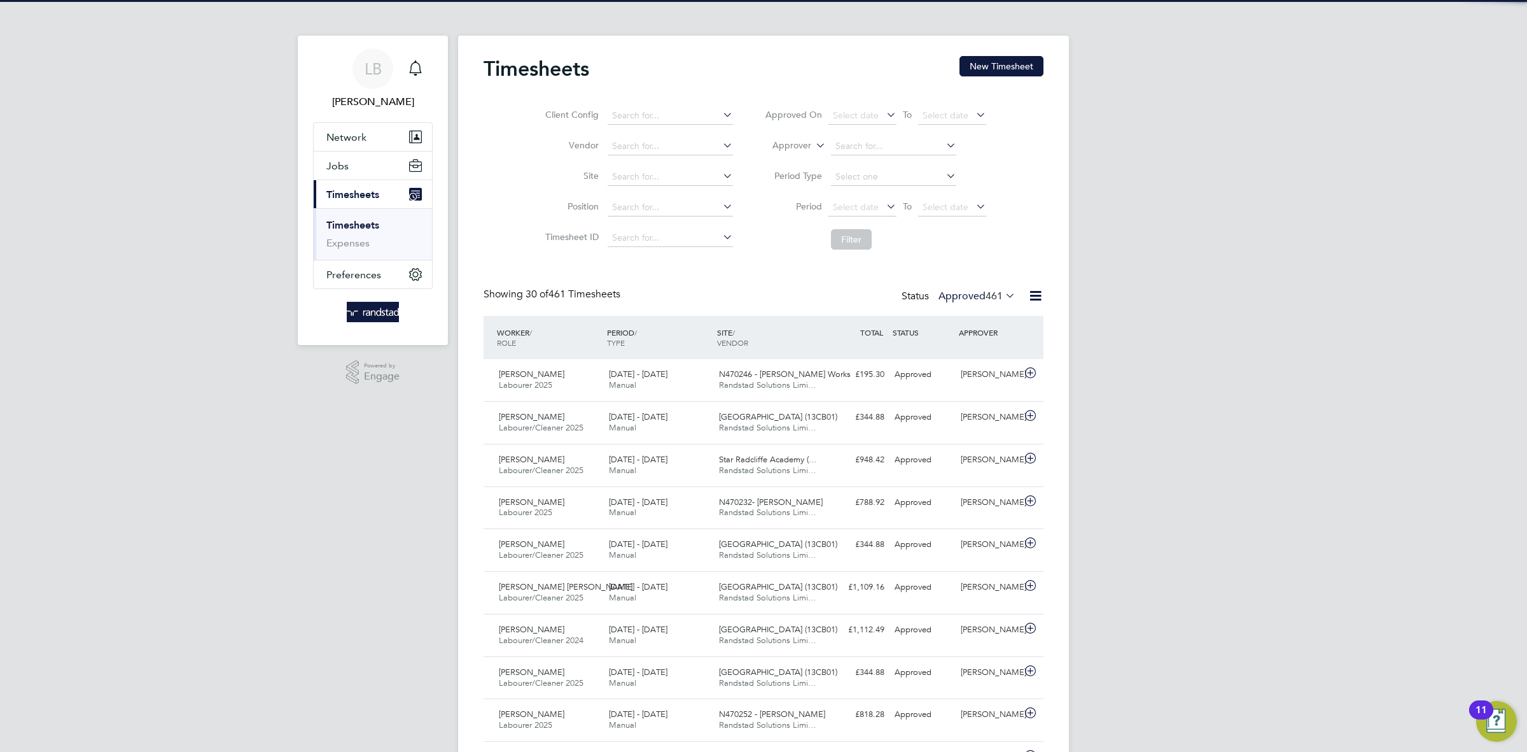
scroll to position [32, 110]
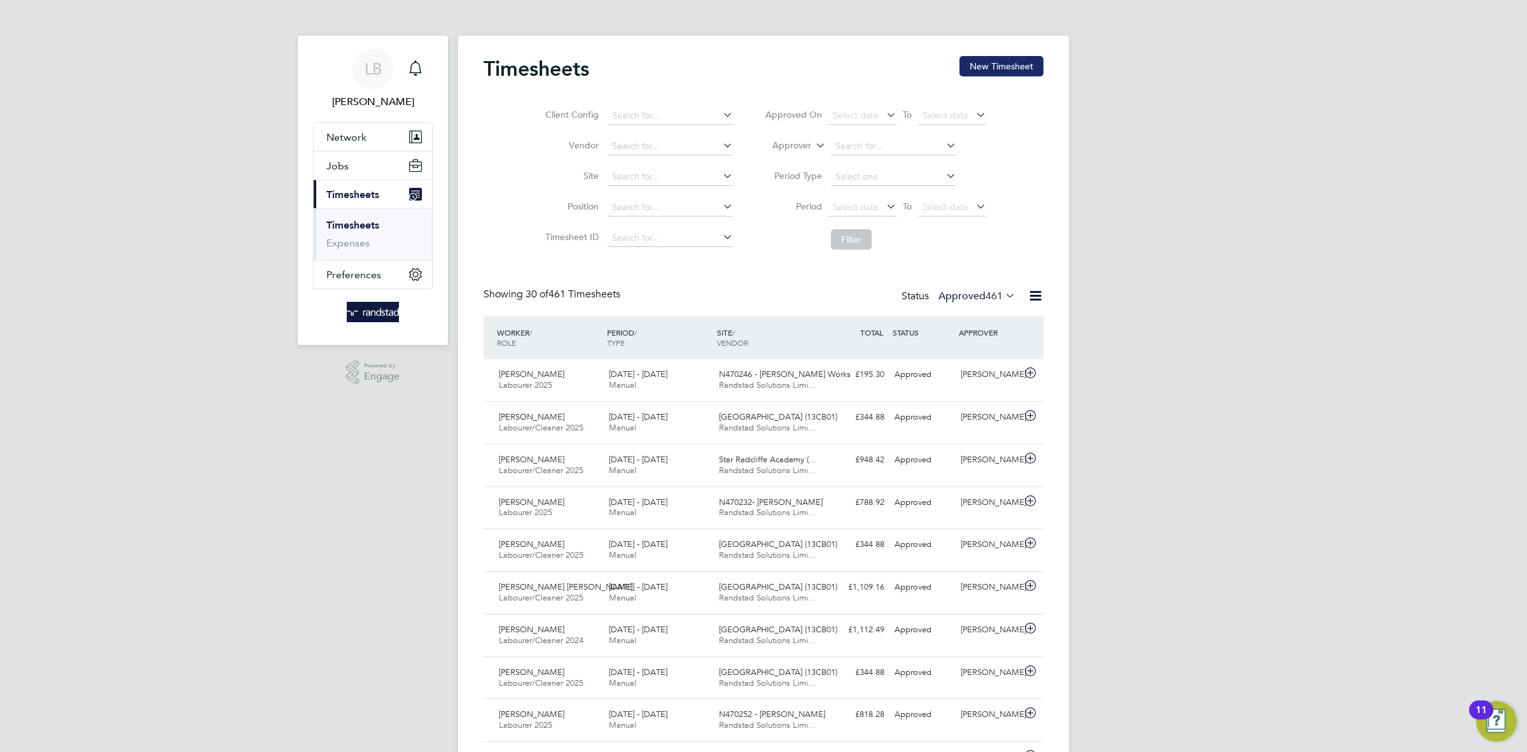
click at [1014, 72] on button "New Timesheet" at bounding box center [1002, 66] width 84 height 20
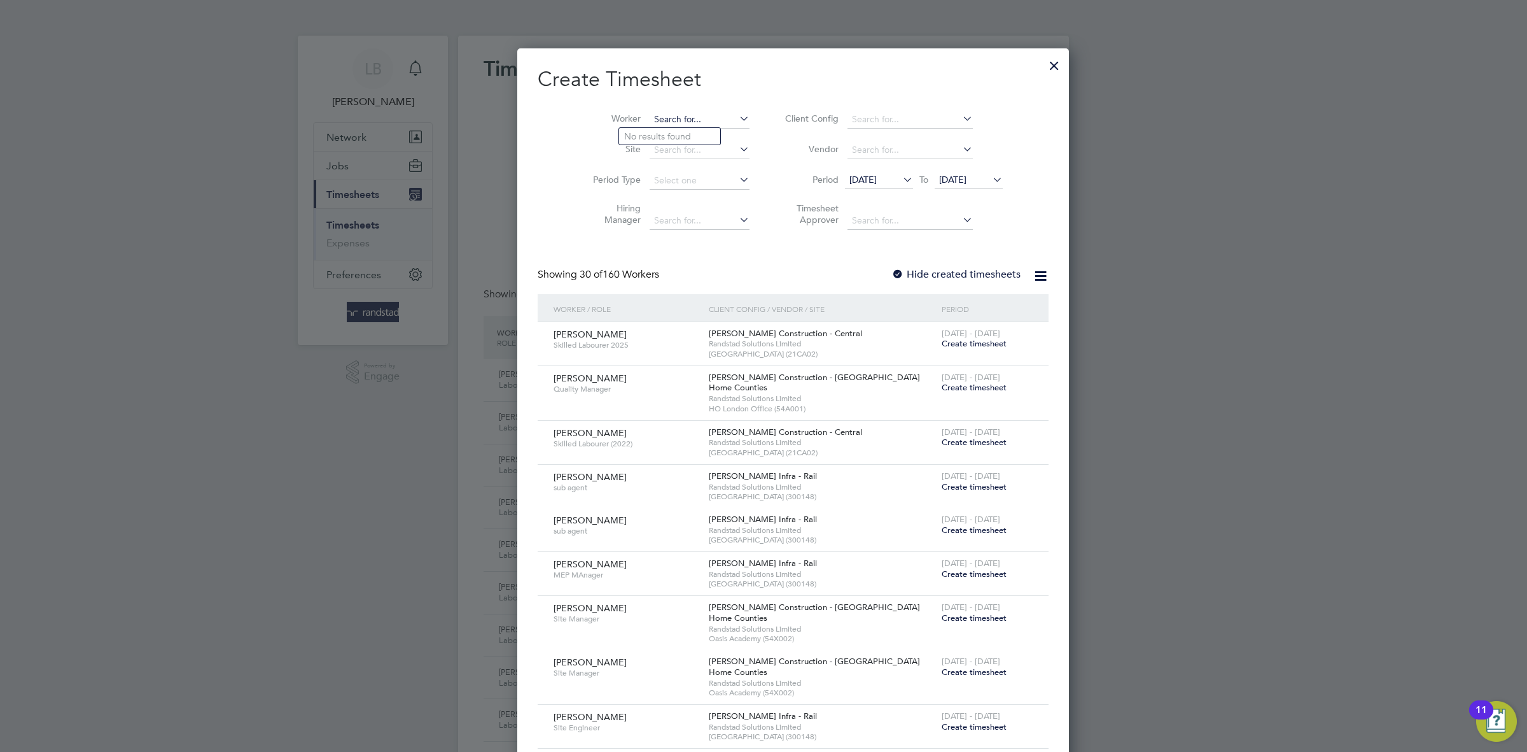
click at [652, 111] on input at bounding box center [700, 120] width 100 height 18
click at [657, 192] on li "[PERSON_NAME] [PERSON_NAME]" at bounding box center [717, 187] width 197 height 17
type input "[PERSON_NAME] [PERSON_NAME]"
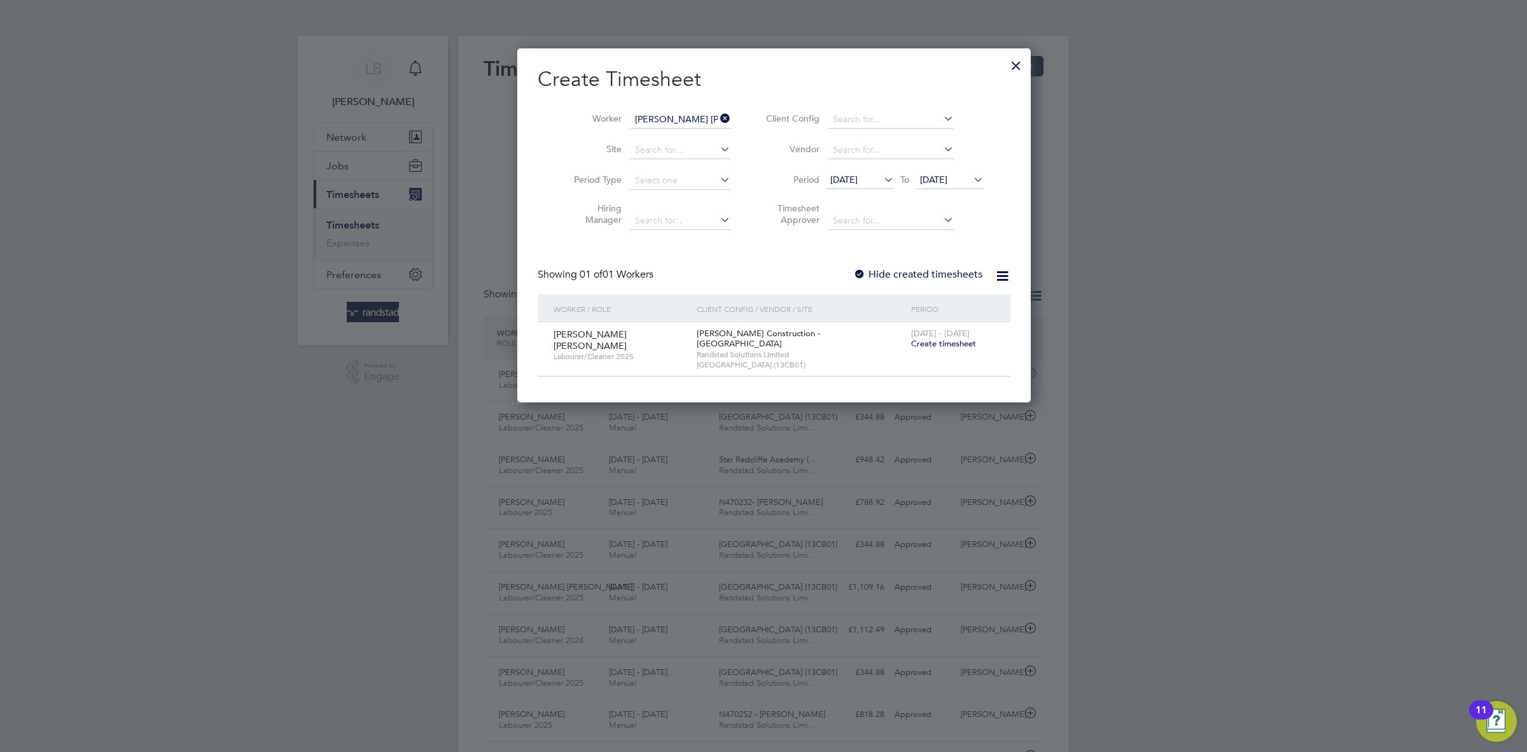
click at [911, 342] on span "Create timesheet" at bounding box center [943, 343] width 65 height 11
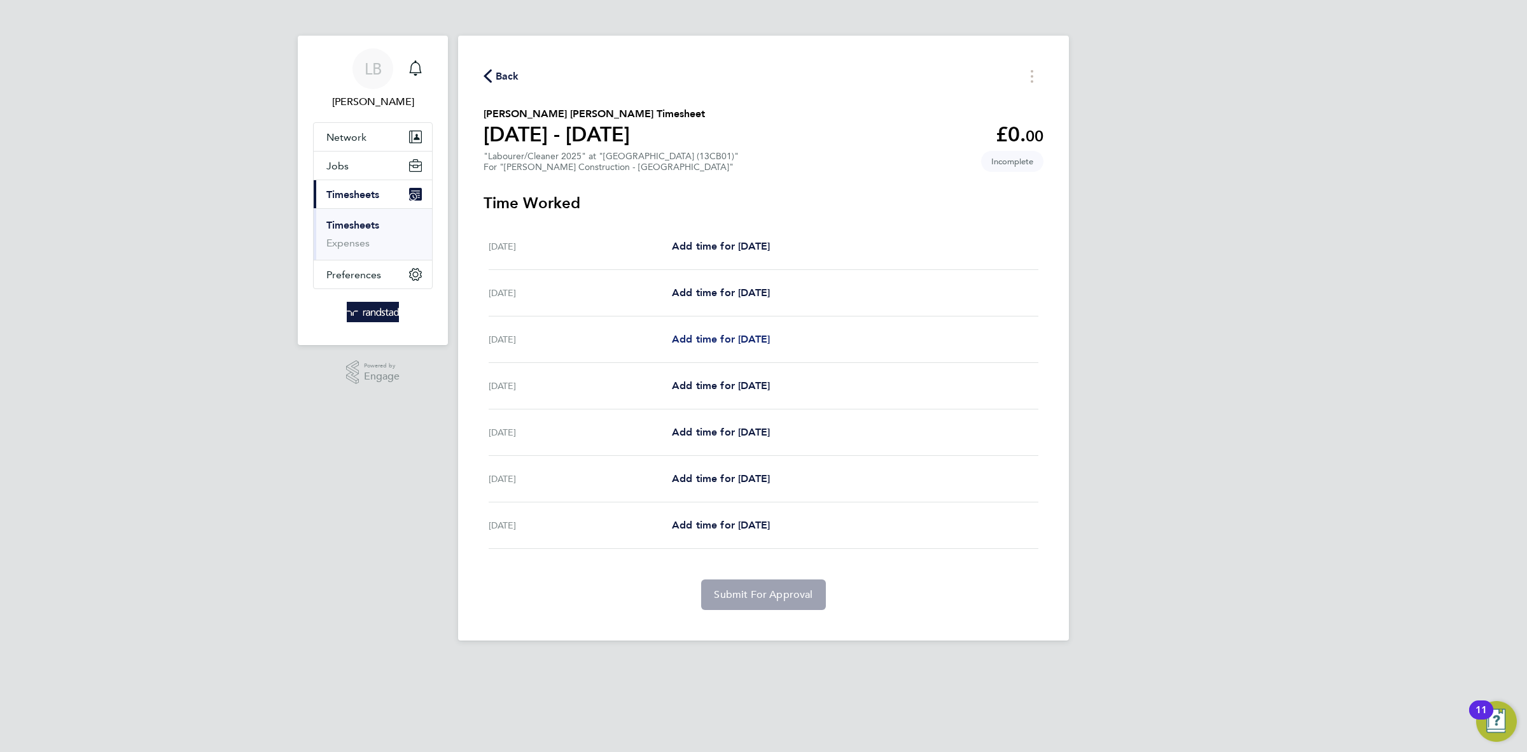
click at [704, 343] on span "Add time for [DATE]" at bounding box center [721, 339] width 98 height 12
select select "30"
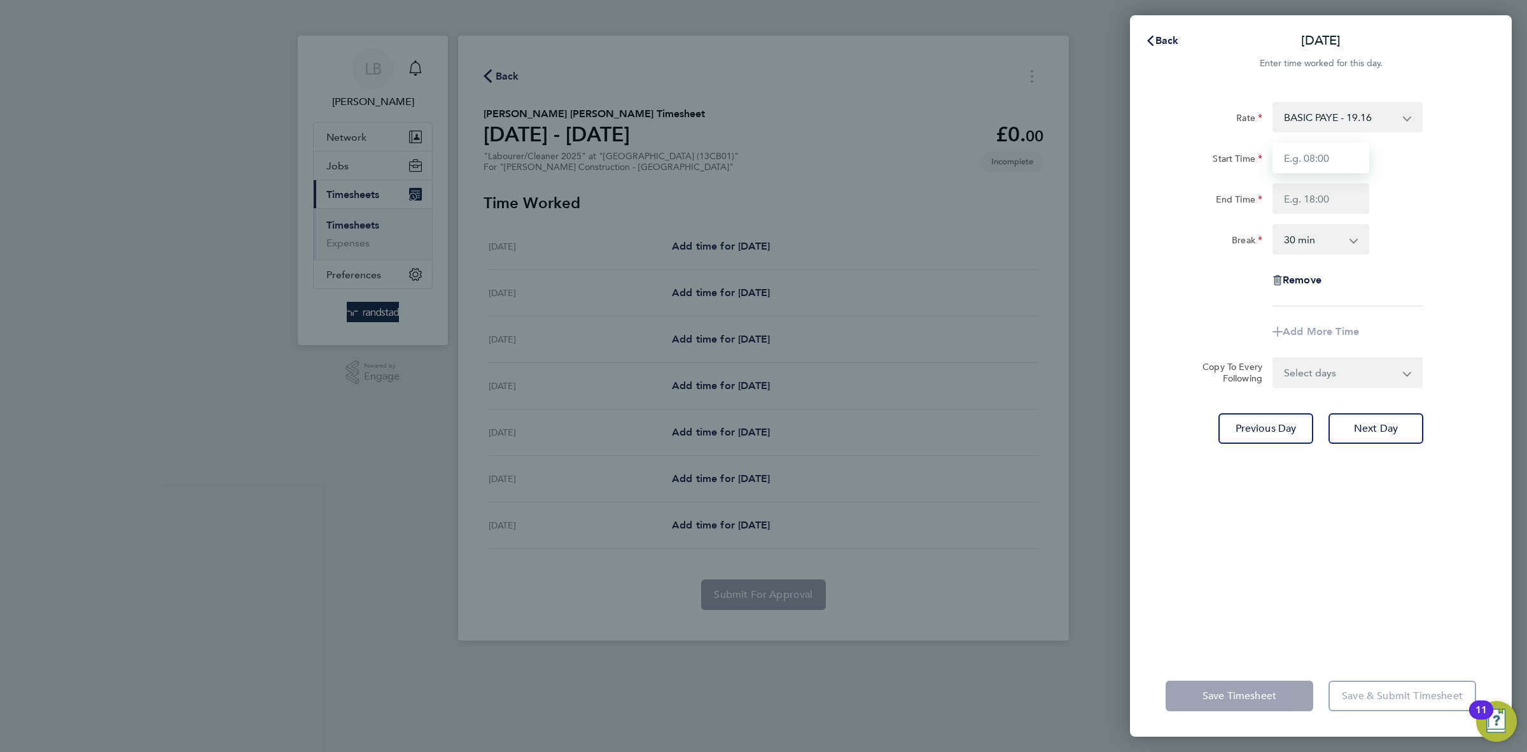
click at [1320, 150] on input "Start Time" at bounding box center [1321, 158] width 97 height 31
type input "07:30"
click at [1327, 200] on input "End Time" at bounding box center [1321, 198] width 97 height 31
type input "17:00"
click at [1333, 232] on select "0 min 15 min 30 min 45 min 60 min 75 min 90 min" at bounding box center [1313, 239] width 79 height 28
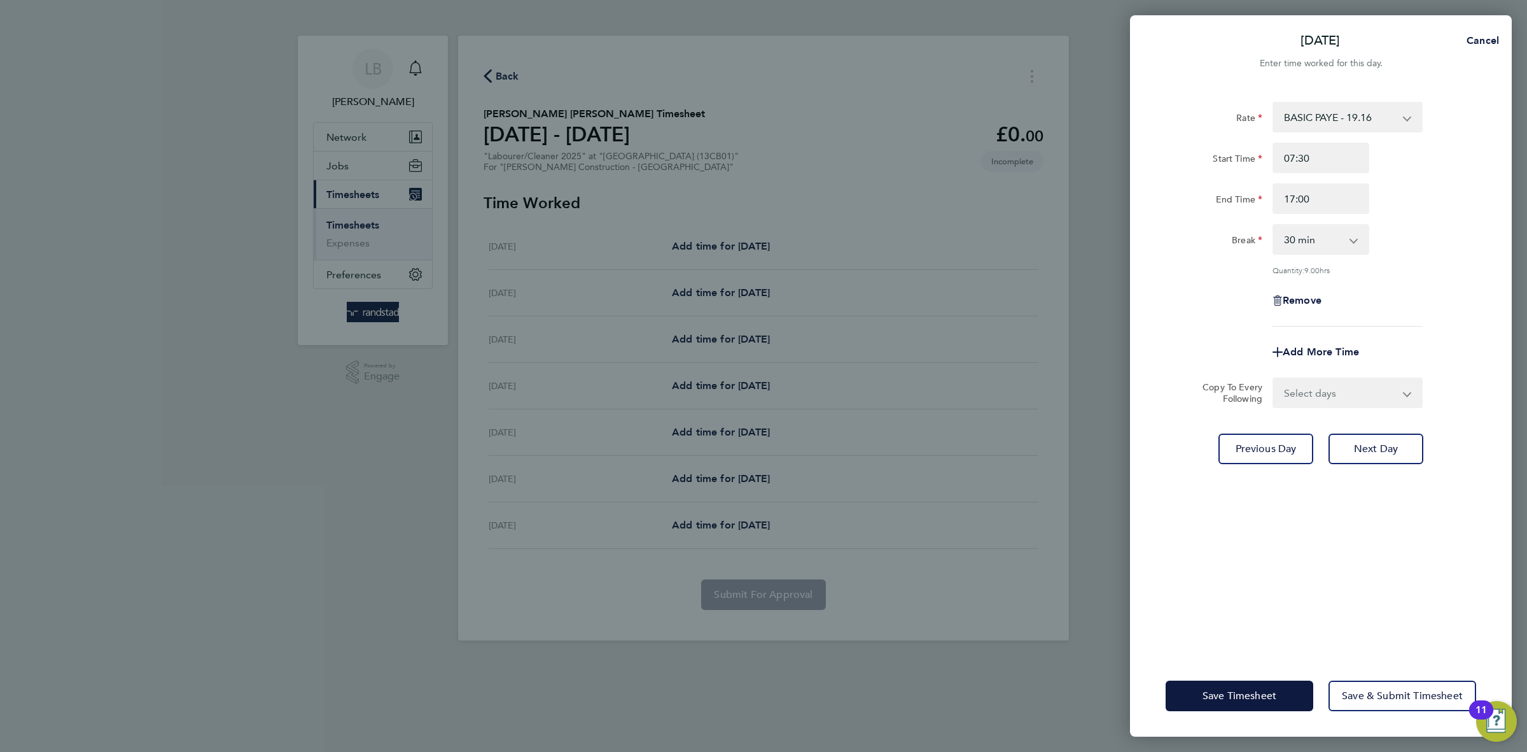
click at [1446, 225] on div "Break 0 min 15 min 30 min 45 min 60 min 75 min 90 min" at bounding box center [1321, 239] width 321 height 31
click at [1338, 393] on select "Select days Day [DATE] [DATE] [DATE] [DATE]" at bounding box center [1341, 393] width 134 height 28
select select "DAY"
click at [1274, 379] on select "Select days Day [DATE] [DATE] [DATE] [DATE]" at bounding box center [1341, 393] width 134 height 28
select select "[DATE]"
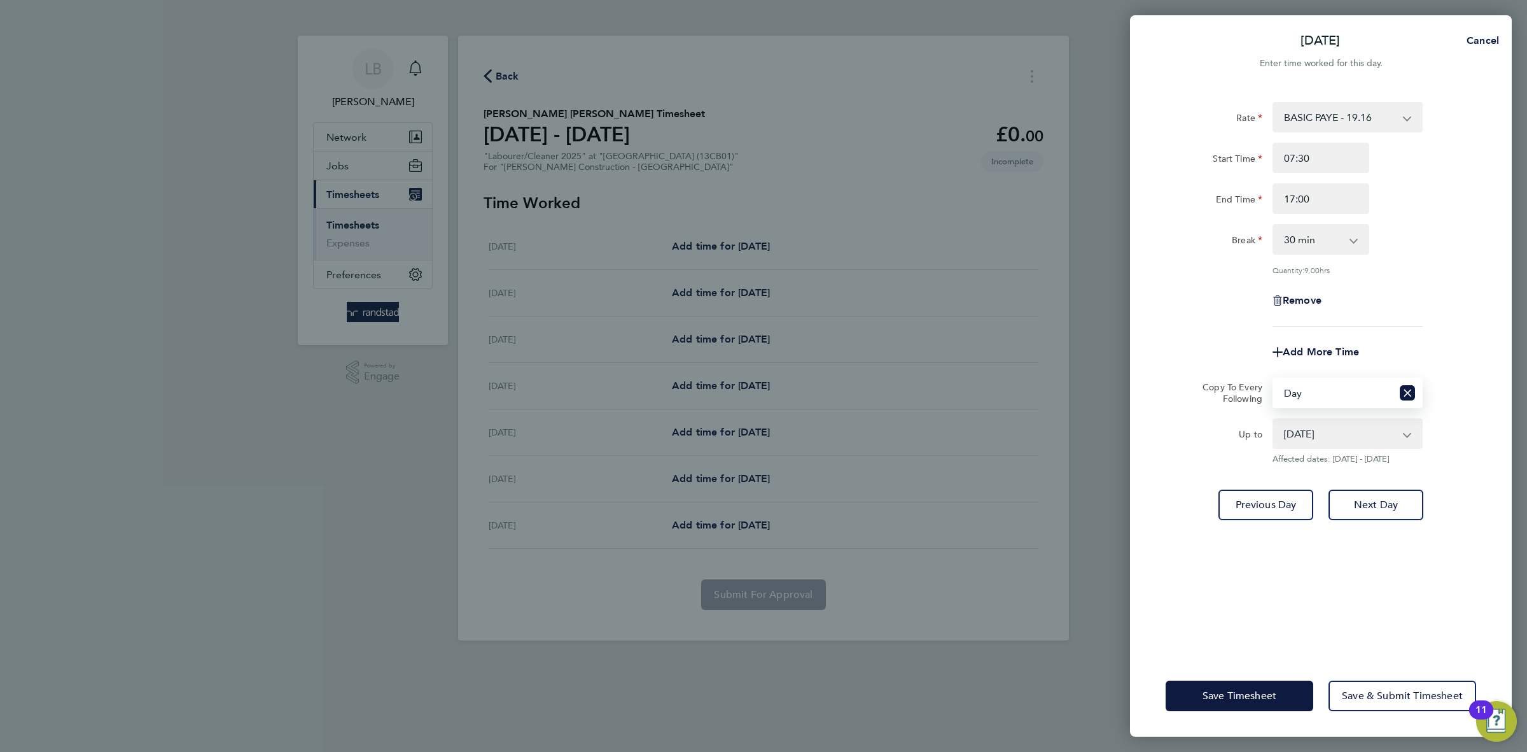
click at [1453, 294] on div "Remove" at bounding box center [1321, 300] width 321 height 31
click at [1250, 699] on span "Save Timesheet" at bounding box center [1240, 695] width 74 height 13
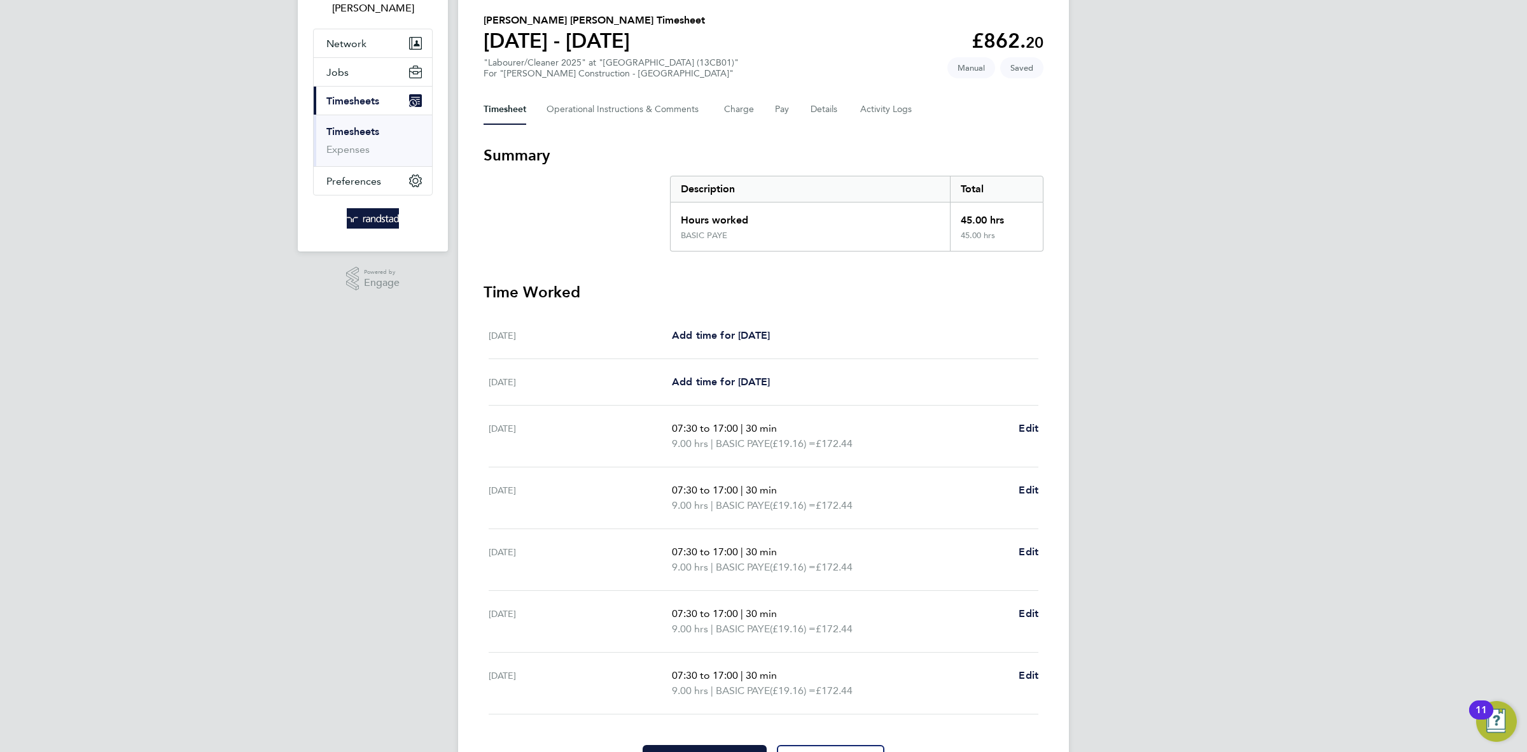
scroll to position [169, 0]
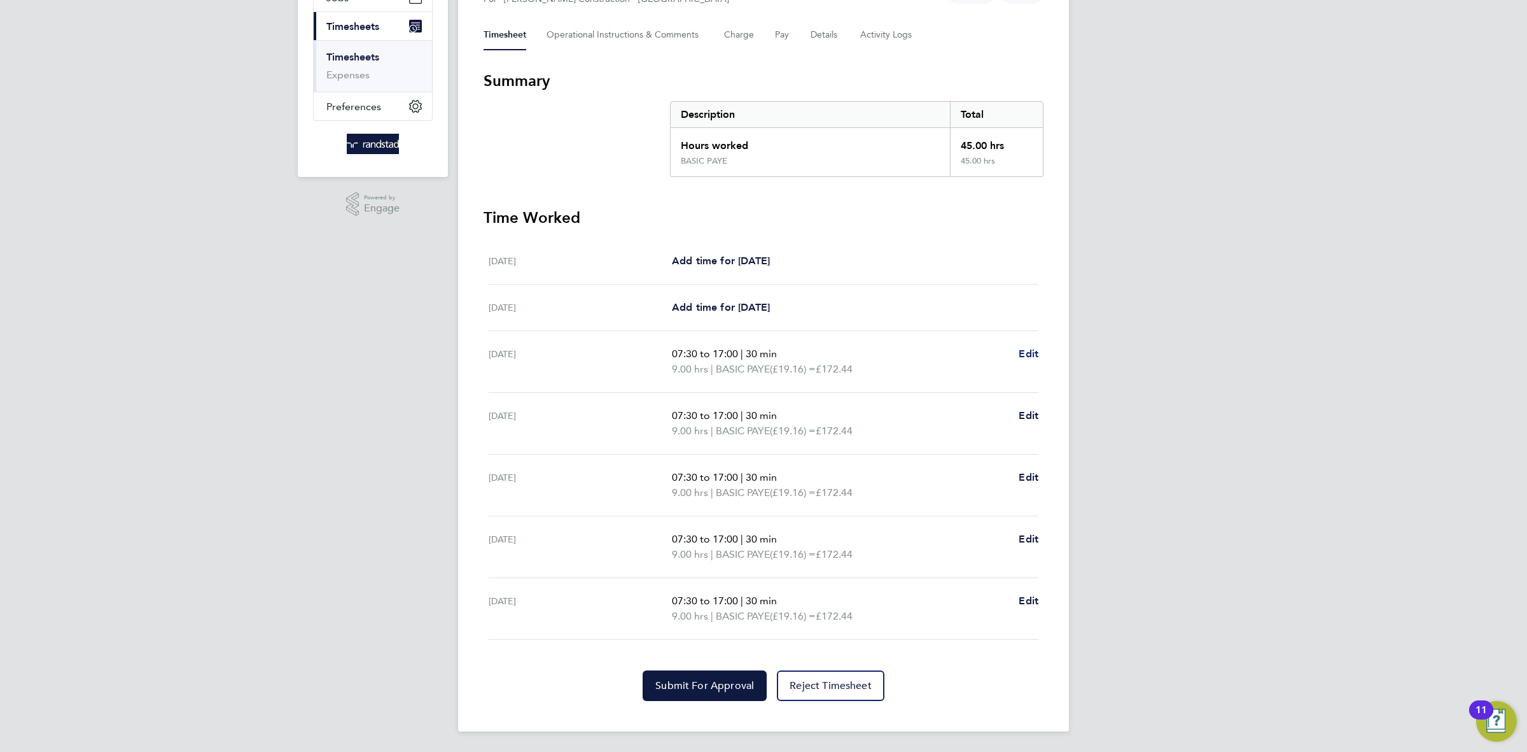
click at [1034, 347] on span "Edit" at bounding box center [1029, 353] width 20 height 12
select select "30"
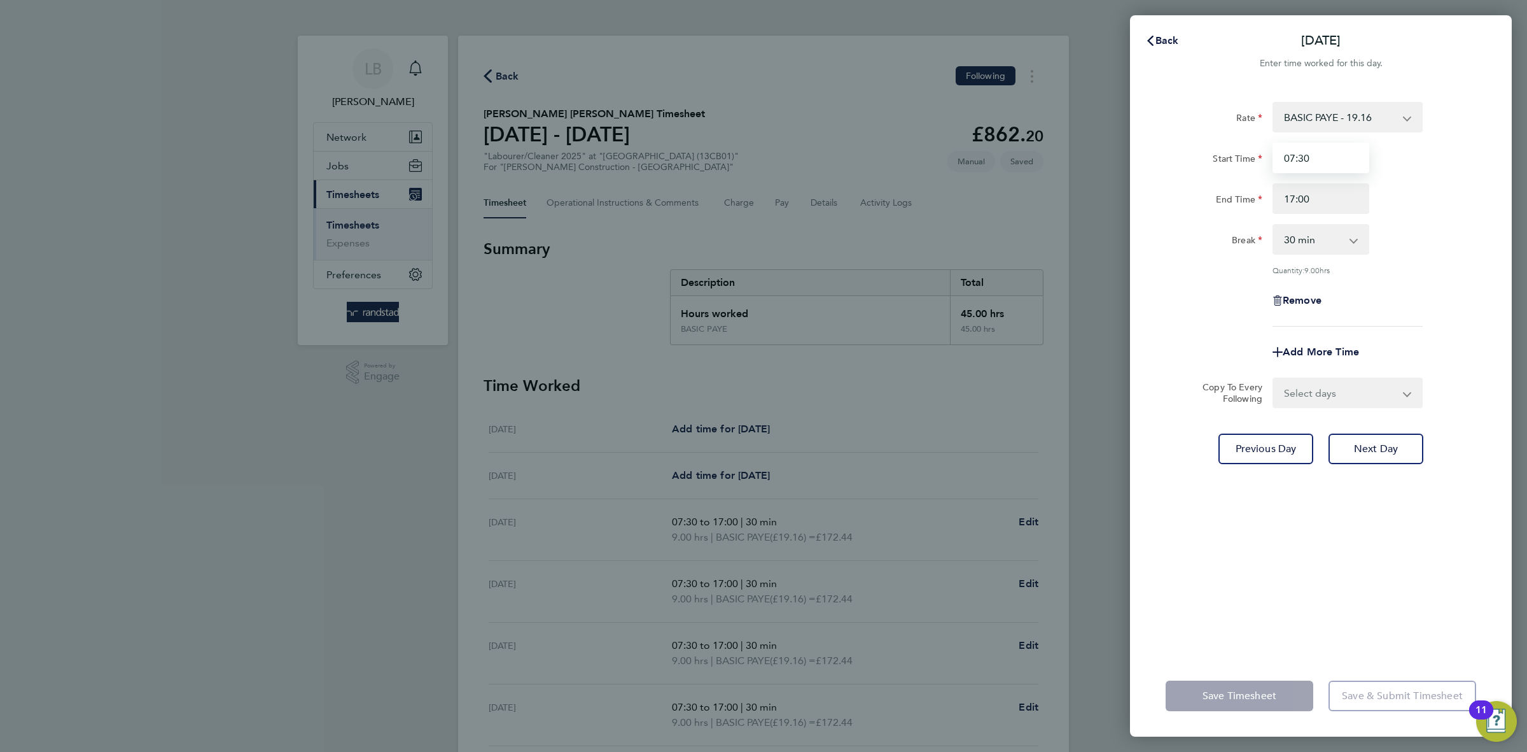
click at [1305, 157] on input "07:30" at bounding box center [1321, 158] width 97 height 31
click at [1490, 255] on div "Rate BASIC PAYE - 19.16 PAYE OT - 27.44 Start Time 07:00 End Time 17:00 Break 0…" at bounding box center [1321, 371] width 382 height 568
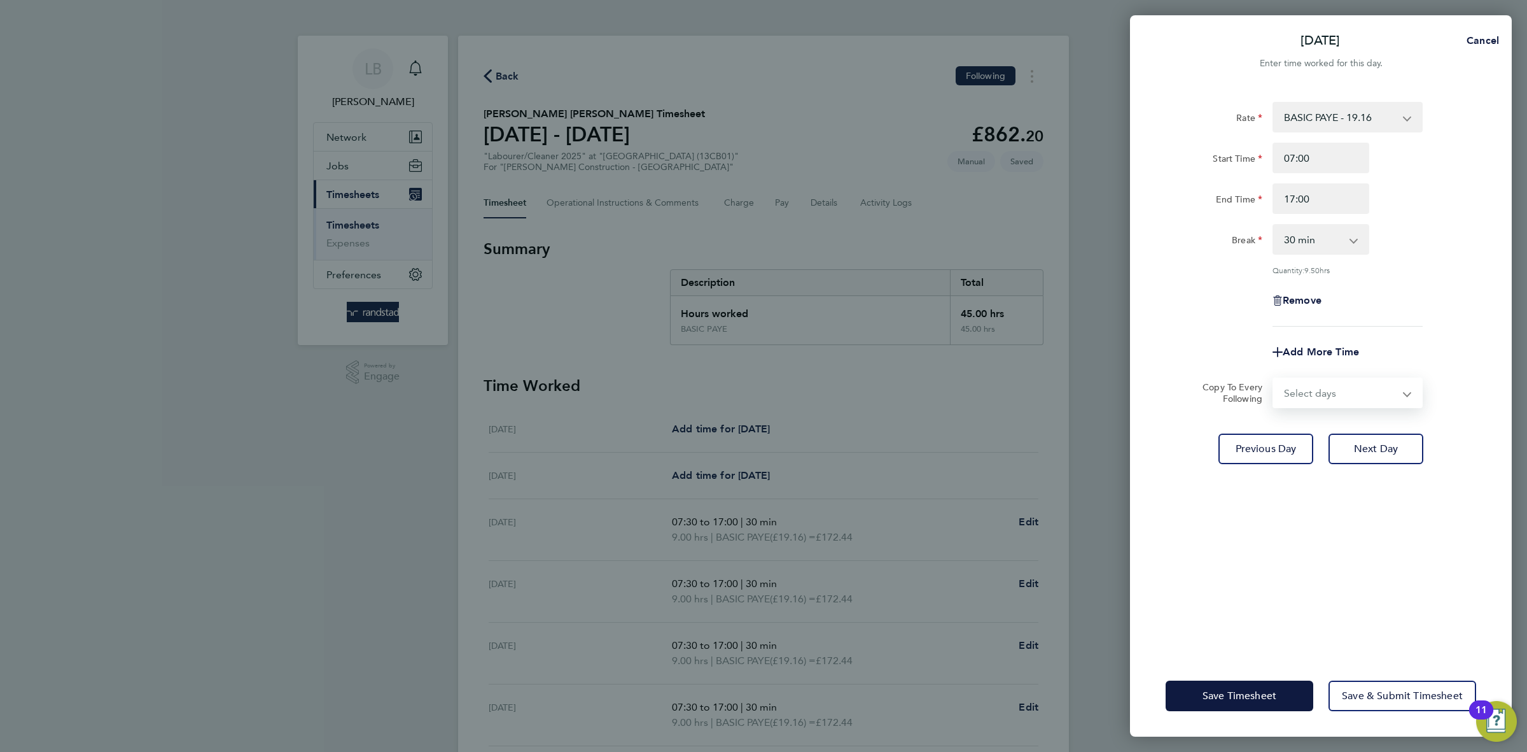
click at [1375, 386] on select "Select days Day [DATE] [DATE] [DATE] [DATE]" at bounding box center [1341, 393] width 134 height 28
click at [1424, 201] on div "End Time 17:00" at bounding box center [1321, 198] width 321 height 31
click at [1292, 157] on input "07:00" at bounding box center [1321, 158] width 97 height 31
click at [1296, 155] on input "07:00" at bounding box center [1321, 158] width 97 height 31
click at [1296, 152] on input "07:00" at bounding box center [1321, 158] width 97 height 31
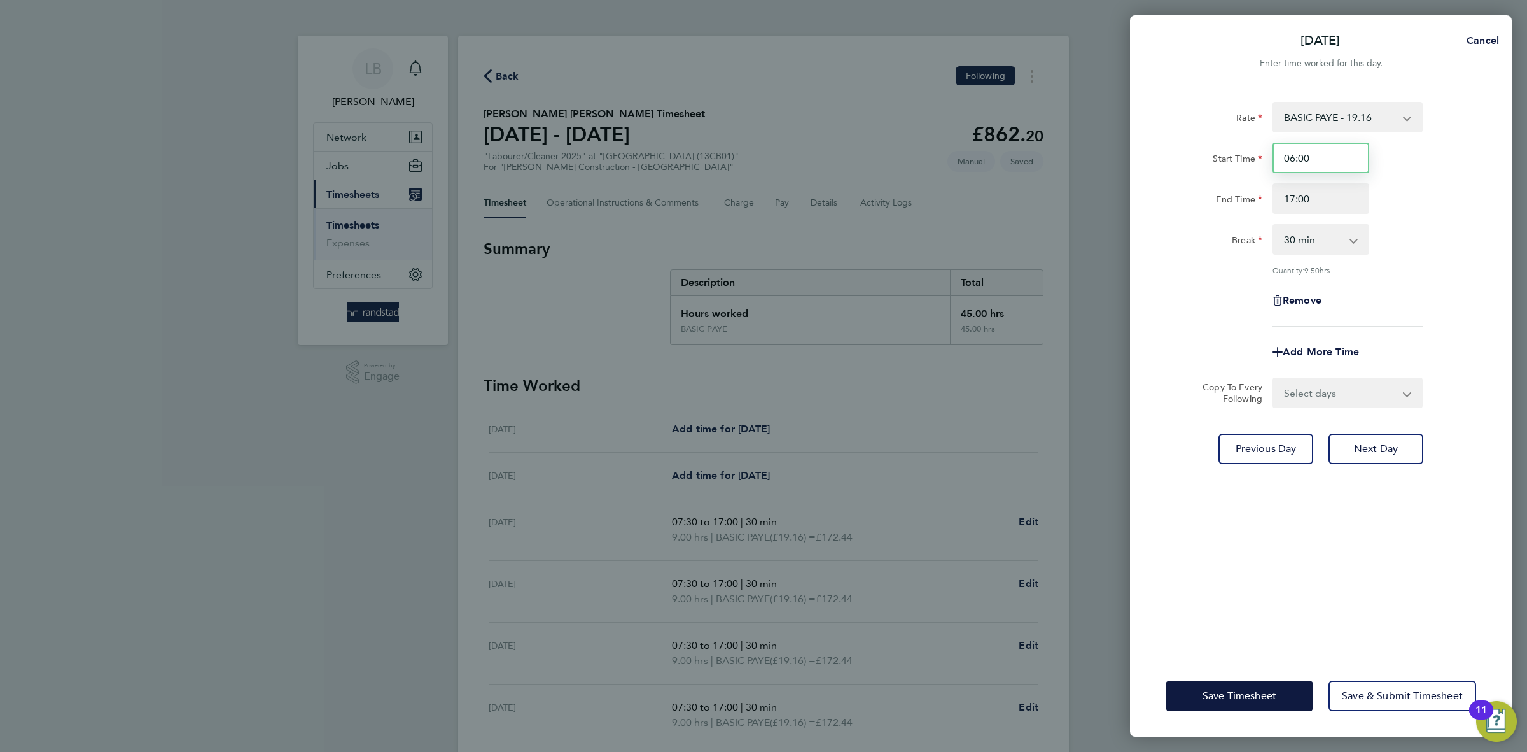
type input "06:00"
click at [1474, 215] on div "Rate BASIC PAYE - 19.16 PAYE OT - 27.44 Start Time 06:00 End Time 17:00 Break 0…" at bounding box center [1321, 214] width 311 height 225
click at [1446, 314] on div "Remove" at bounding box center [1321, 300] width 321 height 31
click at [1347, 241] on select "0 min 15 min 30 min 45 min 60 min 75 min 90 min" at bounding box center [1313, 239] width 79 height 28
select select "0"
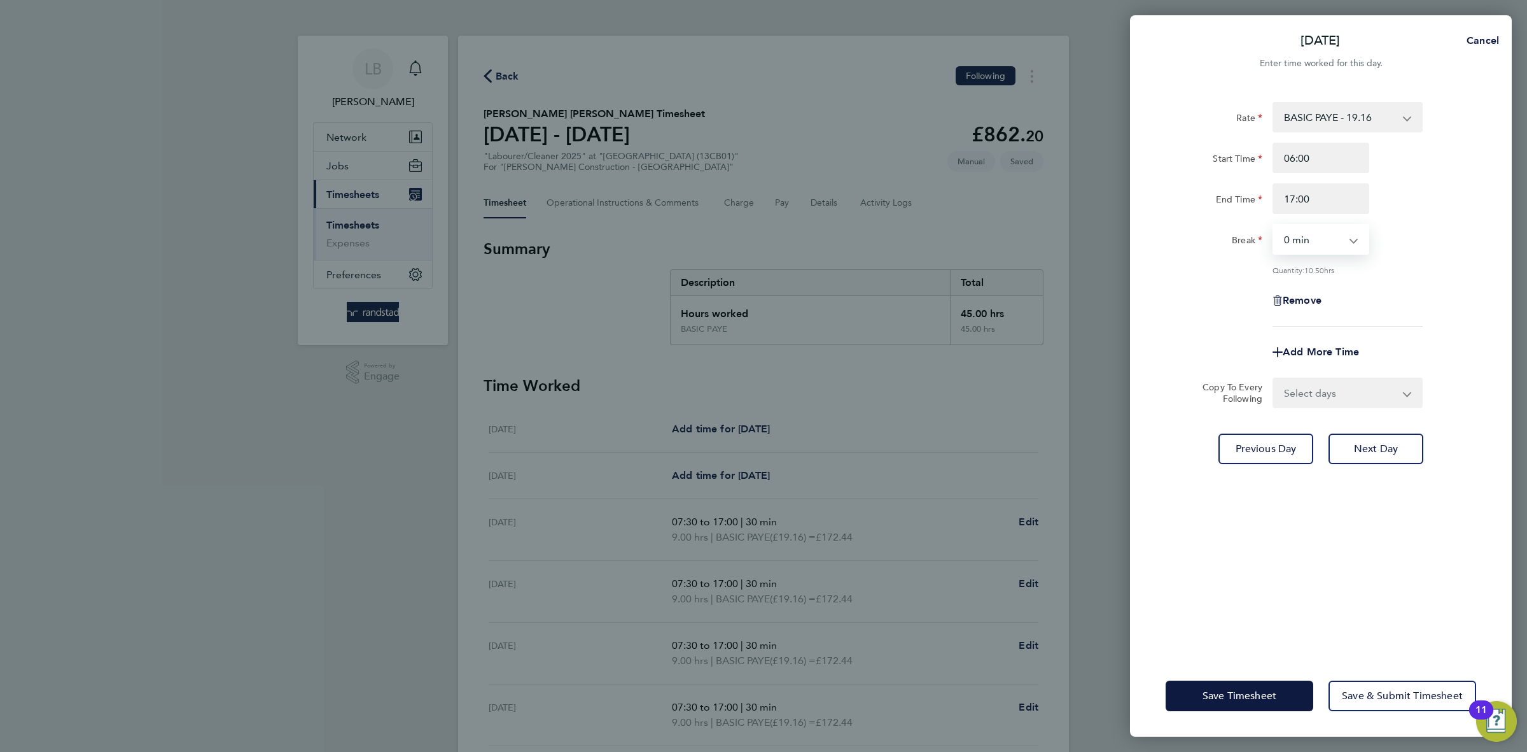
click at [1274, 225] on select "0 min 15 min 30 min 45 min 60 min 75 min 90 min" at bounding box center [1313, 239] width 79 height 28
click at [1421, 269] on div "Quantity: 11.00 hrs" at bounding box center [1348, 270] width 150 height 10
click at [1332, 387] on select "Select days Day [DATE] [DATE] [DATE] [DATE]" at bounding box center [1341, 393] width 134 height 28
select select "DAY"
click at [1274, 379] on select "Select days Day [DATE] [DATE] [DATE] [DATE]" at bounding box center [1341, 393] width 134 height 28
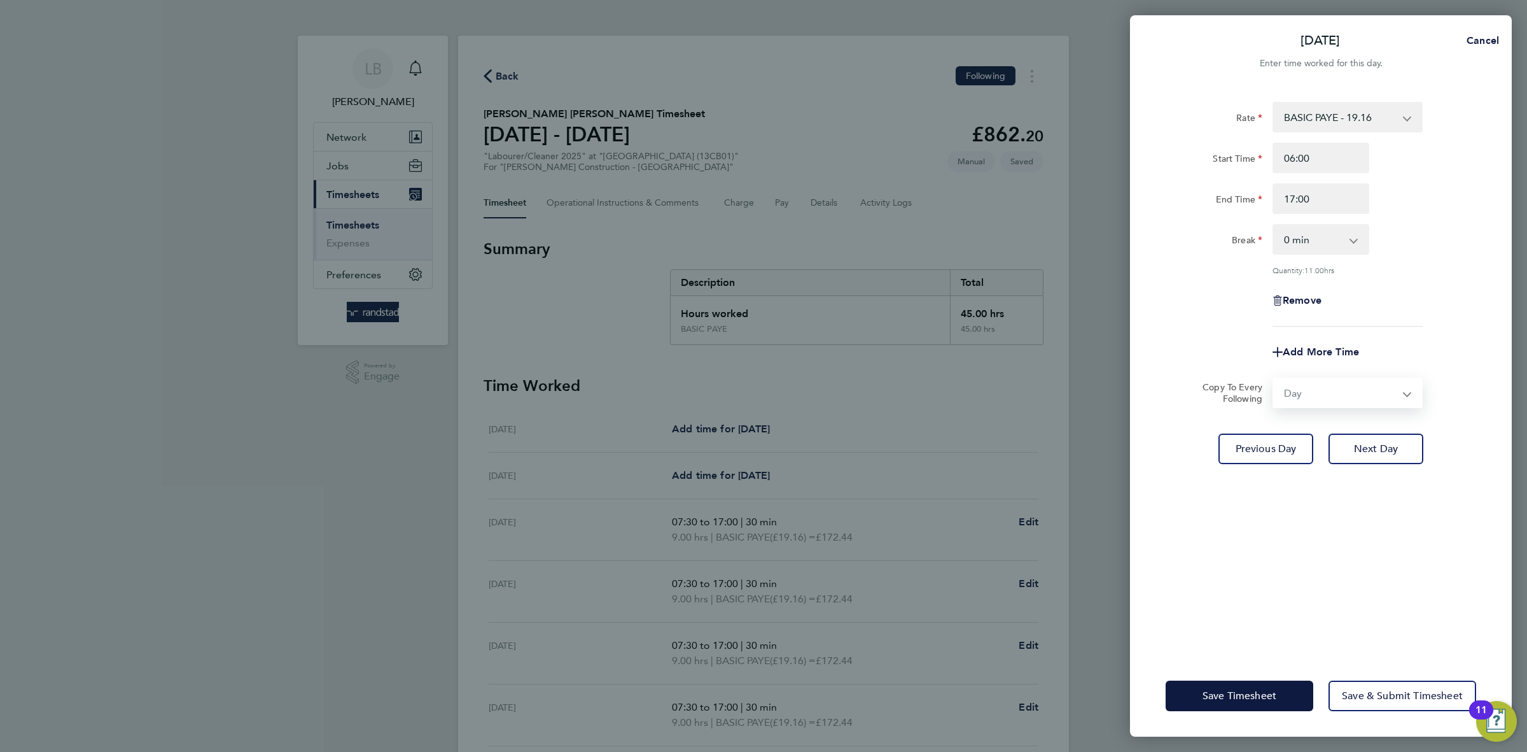
select select "[DATE]"
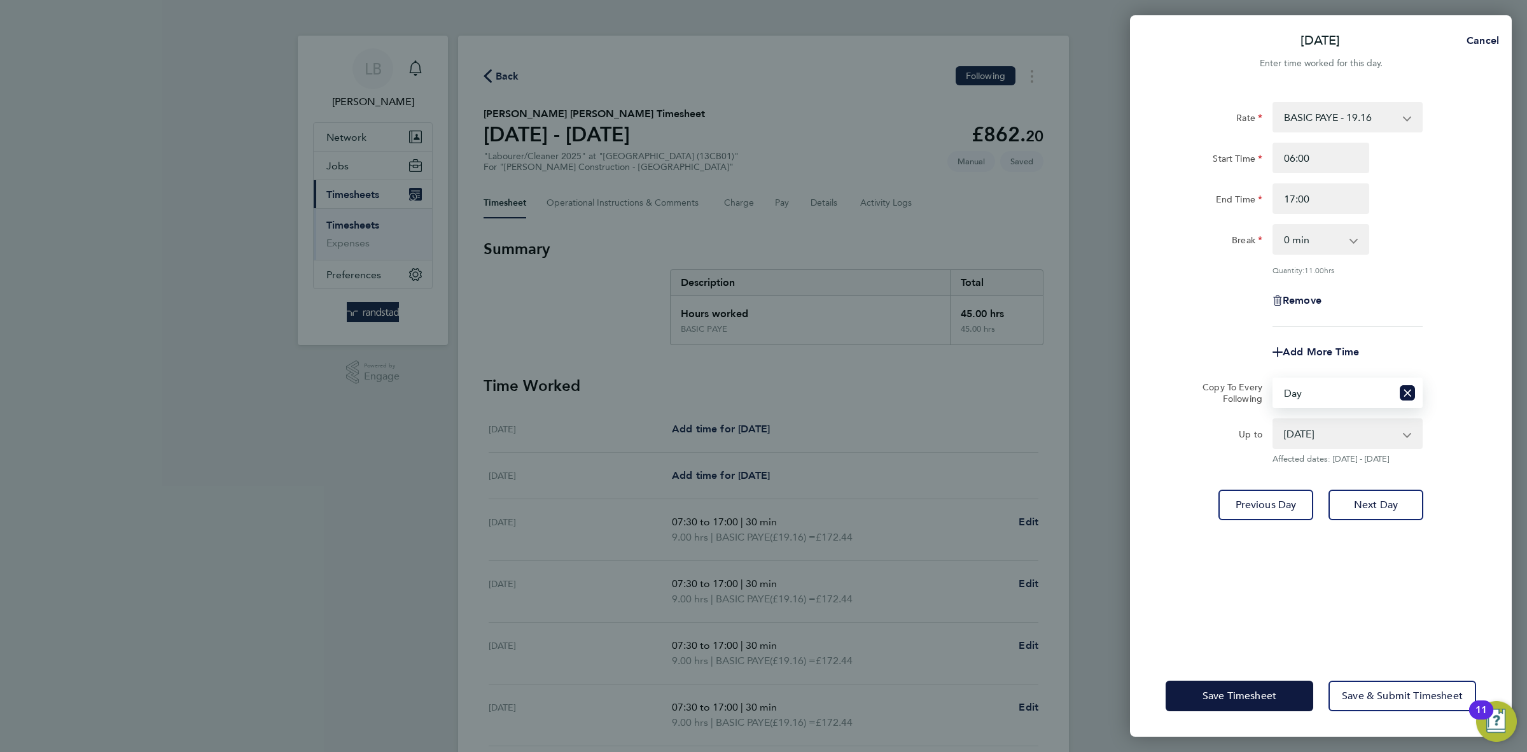
click at [1454, 320] on div "Rate BASIC PAYE - 19.16 PAYE OT - 27.44 Start Time 06:00 End Time 17:00 Break 0…" at bounding box center [1321, 214] width 311 height 225
click at [1242, 701] on span "Save Timesheet" at bounding box center [1240, 695] width 74 height 13
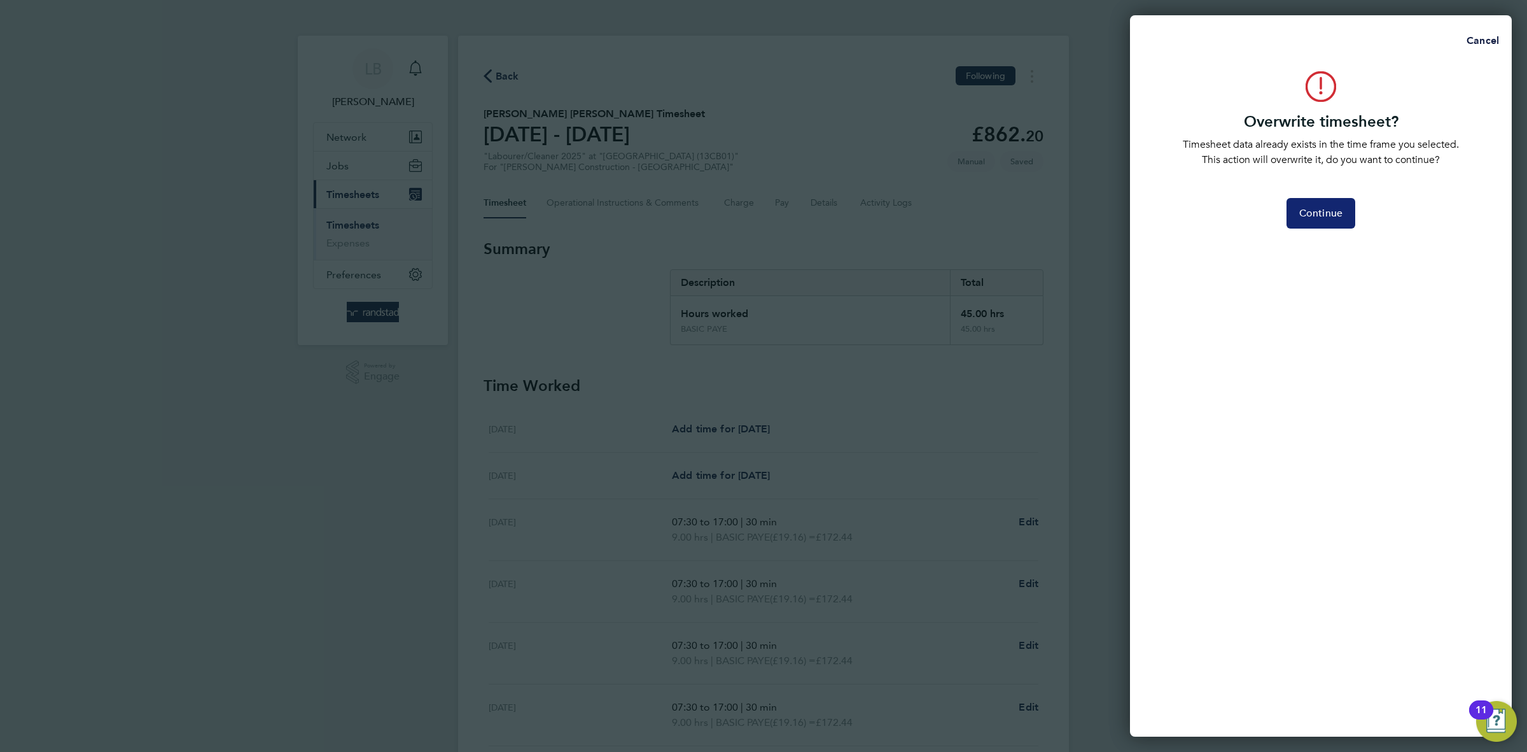
click at [1330, 226] on button "Continue" at bounding box center [1321, 213] width 69 height 31
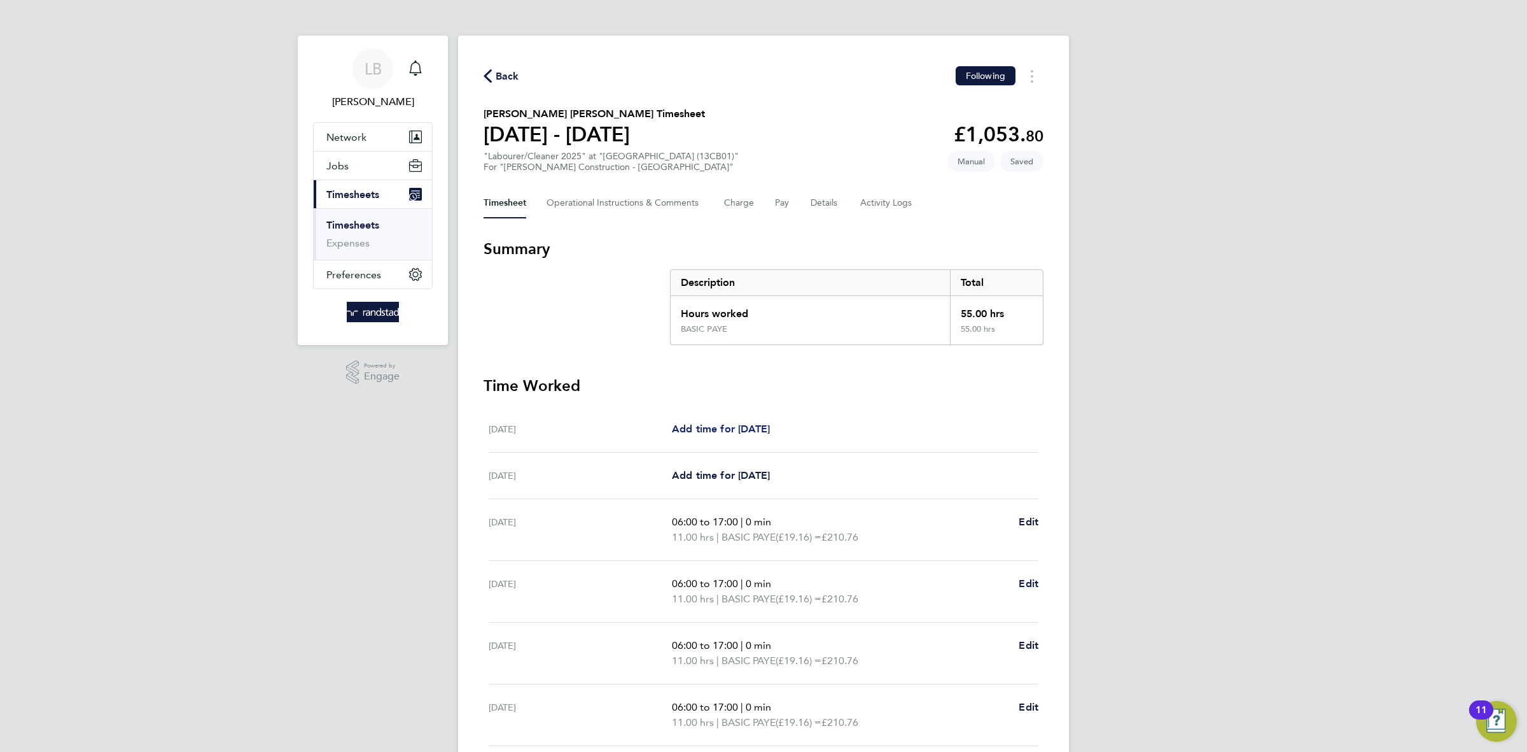
click at [727, 425] on span "Add time for [DATE]" at bounding box center [721, 429] width 98 height 12
select select "30"
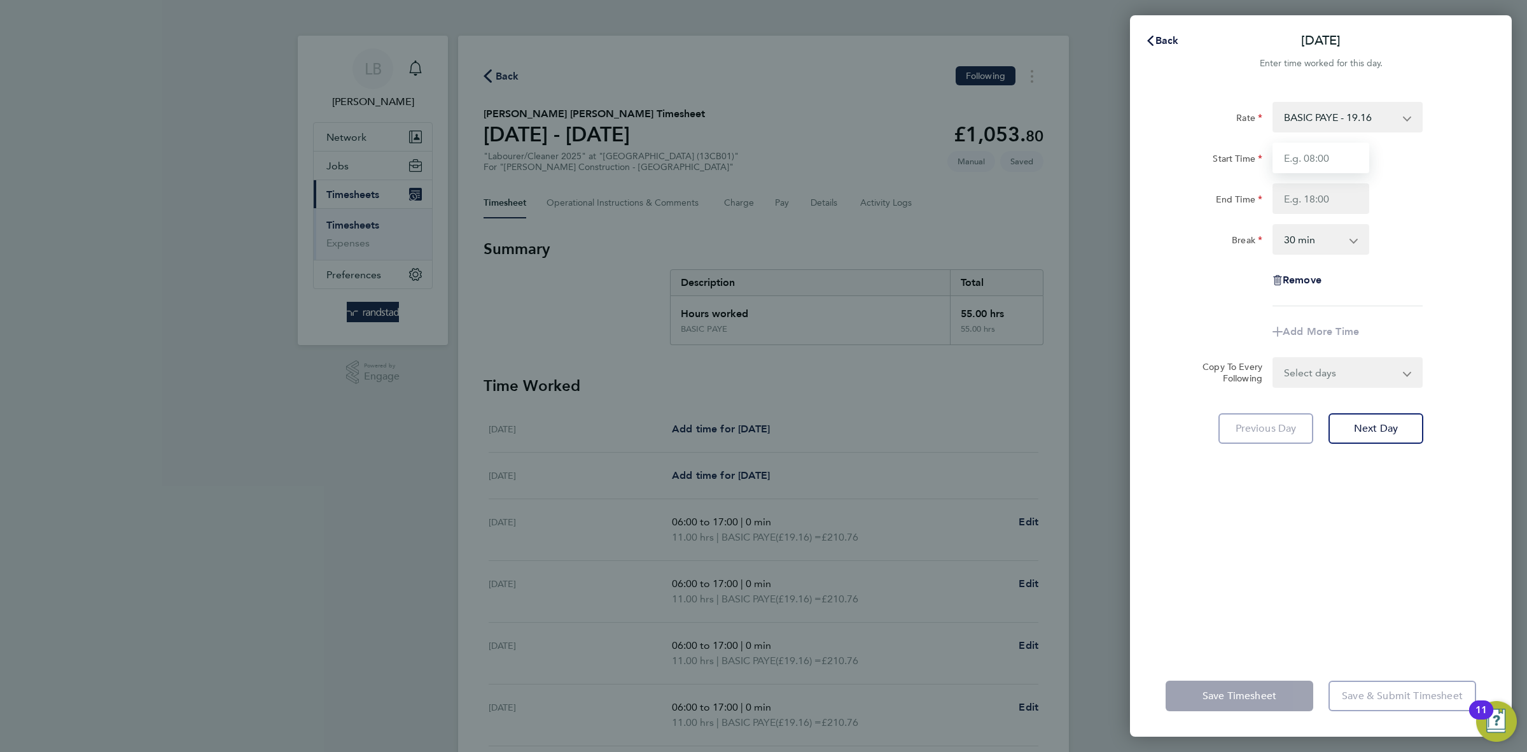
click at [1337, 162] on input "Start Time" at bounding box center [1321, 158] width 97 height 31
click at [1186, 300] on div "Rate BASIC PAYE - 19.16 PAYE OT - 27.44 Start Time End Time Break 0 min 15 min …" at bounding box center [1321, 204] width 311 height 204
click at [1321, 158] on input "Start Time" at bounding box center [1321, 158] width 97 height 31
type input "07:30"
click at [1331, 202] on input "End Time" at bounding box center [1321, 198] width 97 height 31
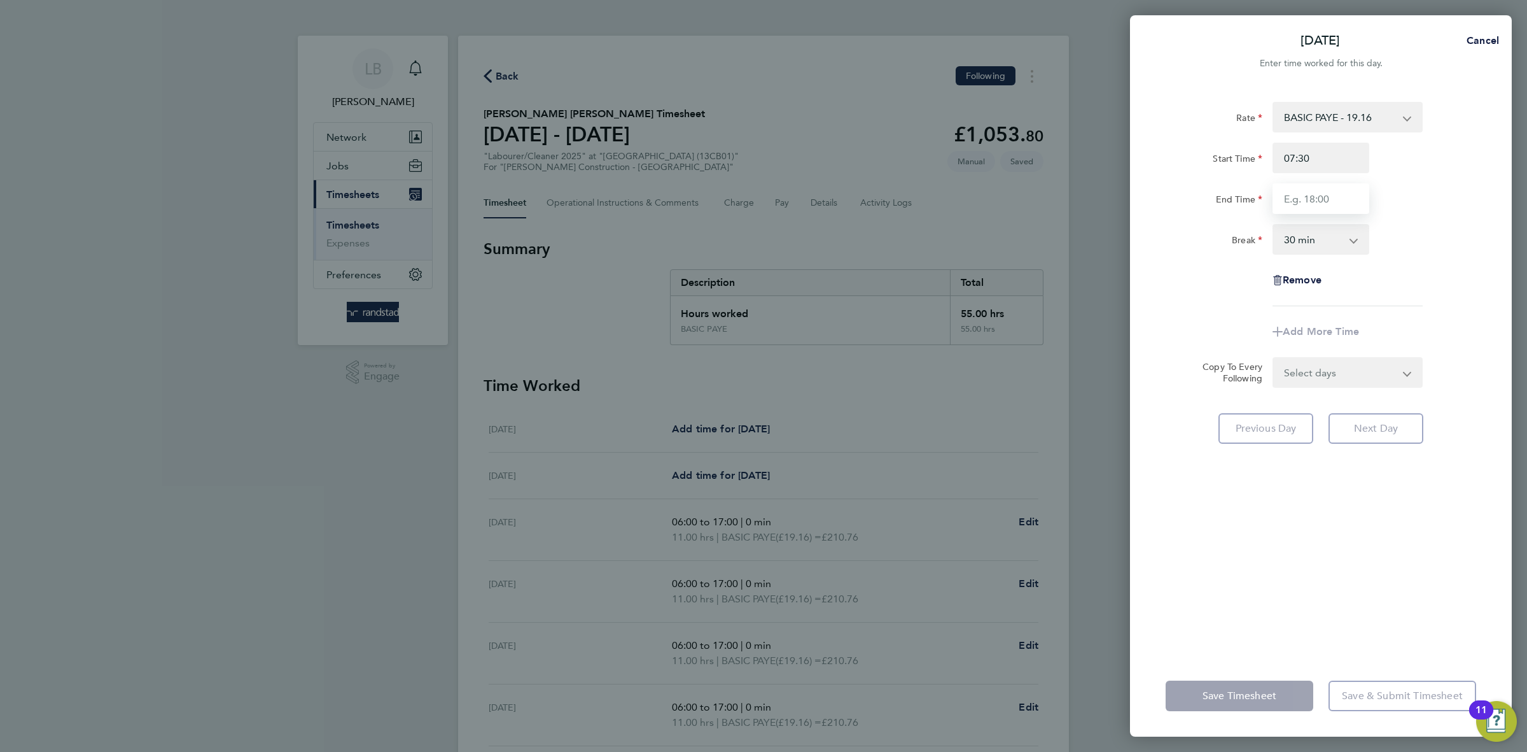
type input "17:00"
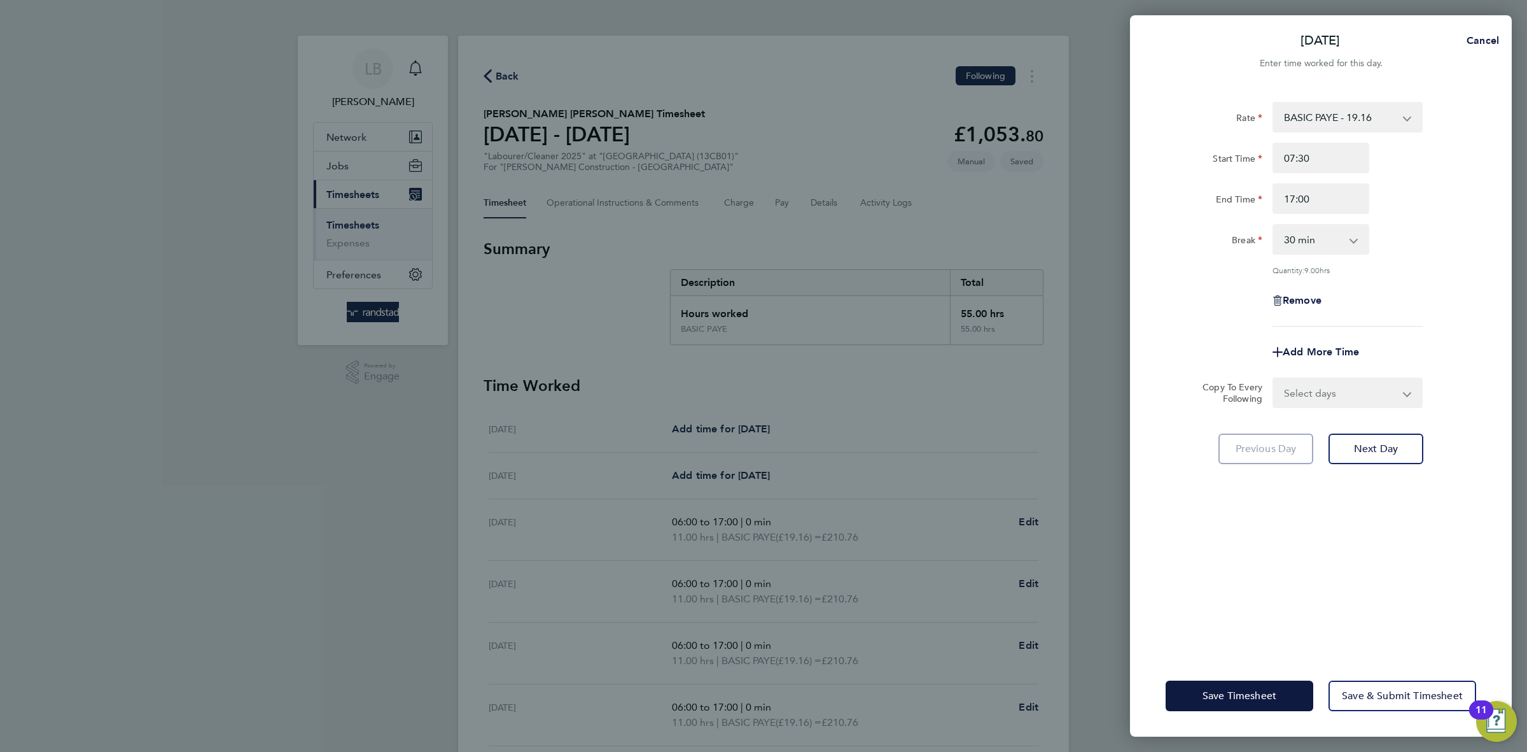
click at [1424, 279] on div "Rate BASIC PAYE - 19.16 PAYE OT - 27.44 Start Time 07:30 End Time 17:00 Break 0…" at bounding box center [1321, 214] width 311 height 225
click at [1303, 392] on select "Select days Day Weekday (Mon-Fri) [DATE] [DATE] [DATE] [DATE] [DATE] [DATE]" at bounding box center [1341, 393] width 134 height 28
click at [1156, 227] on div "Rate BASIC PAYE - 19.16 PAYE OT - 27.44 Start Time 07:30 End Time 17:00 Break 0…" at bounding box center [1321, 371] width 382 height 568
click at [1258, 690] on span "Save Timesheet" at bounding box center [1240, 695] width 74 height 13
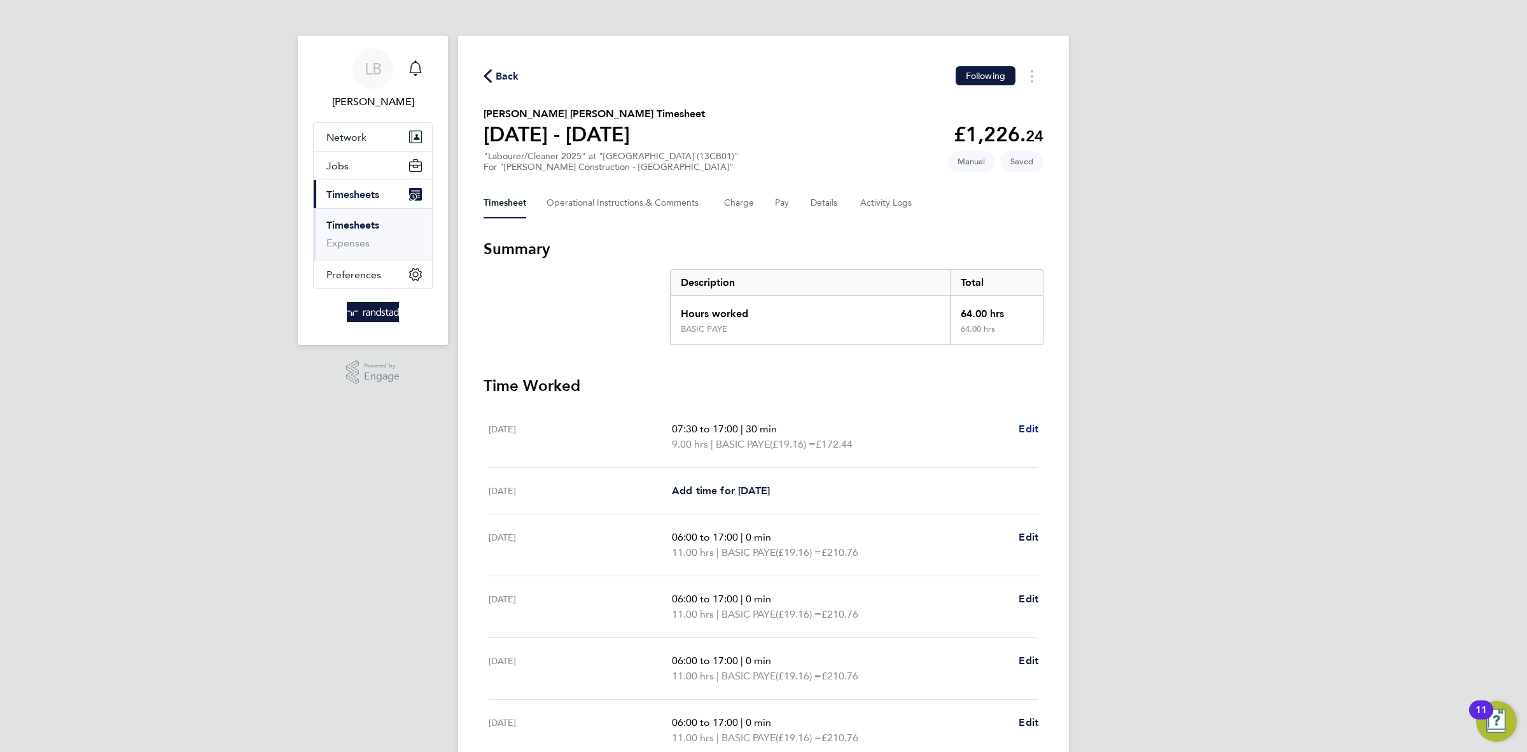
click at [1024, 428] on span "Edit" at bounding box center [1029, 429] width 20 height 12
select select "30"
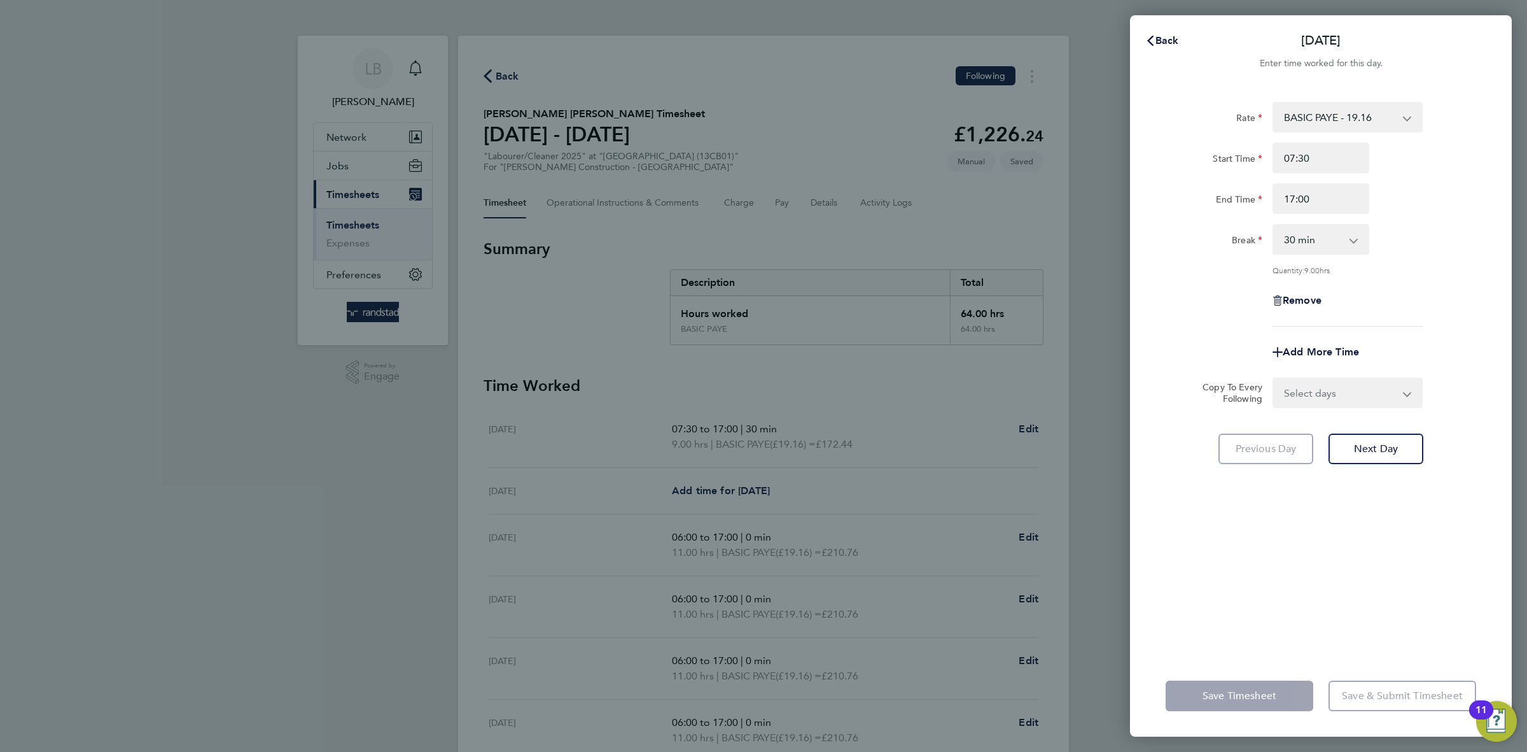
click at [1310, 126] on select "BASIC PAYE - 19.16 PAYE OT - 27.44" at bounding box center [1340, 117] width 132 height 28
select select "30"
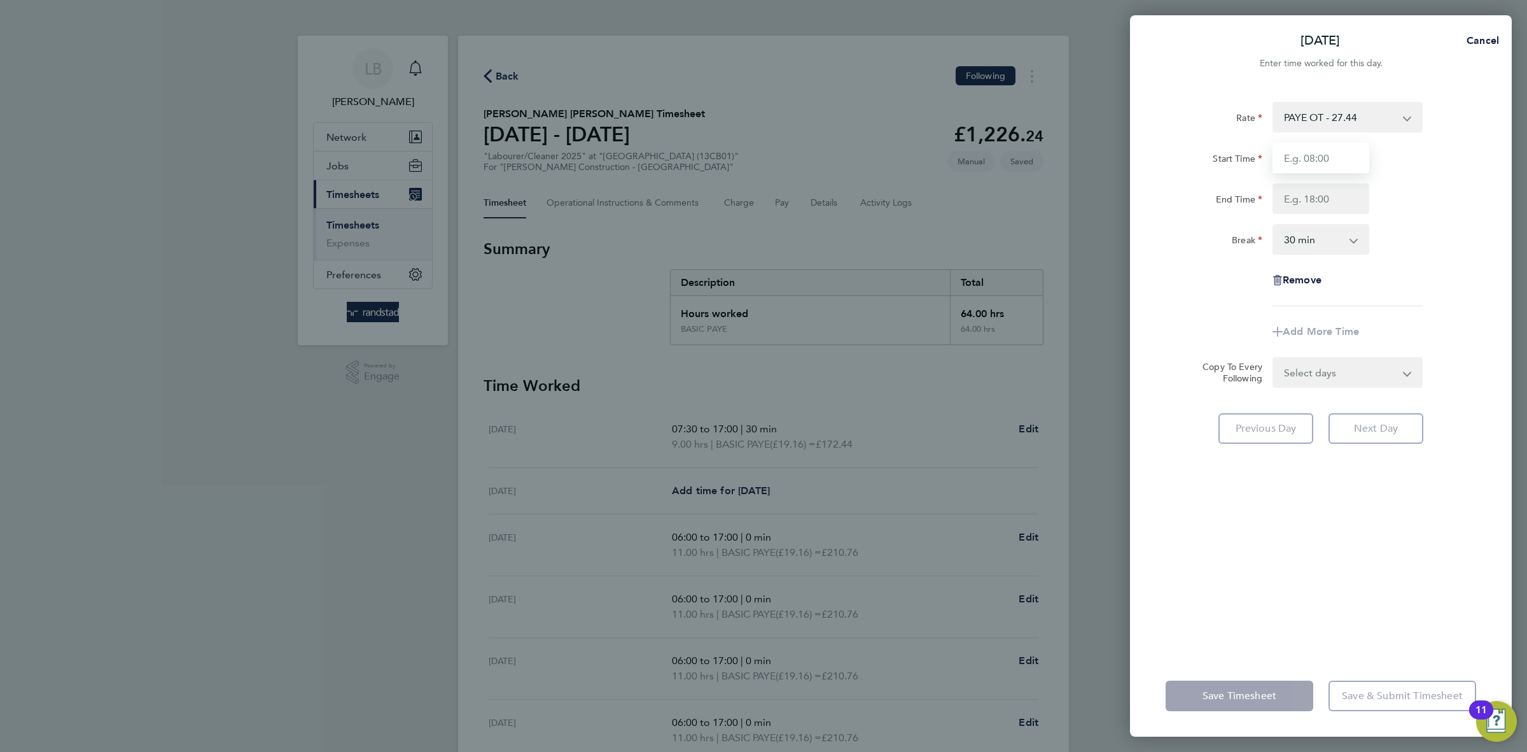
click at [1309, 163] on input "Start Time" at bounding box center [1321, 158] width 97 height 31
type input "07:30"
click at [1320, 196] on input "End Time" at bounding box center [1321, 198] width 97 height 31
type input "17:00"
click at [1325, 238] on select "0 min 15 min 30 min 45 min 60 min 75 min 90 min" at bounding box center [1313, 239] width 79 height 28
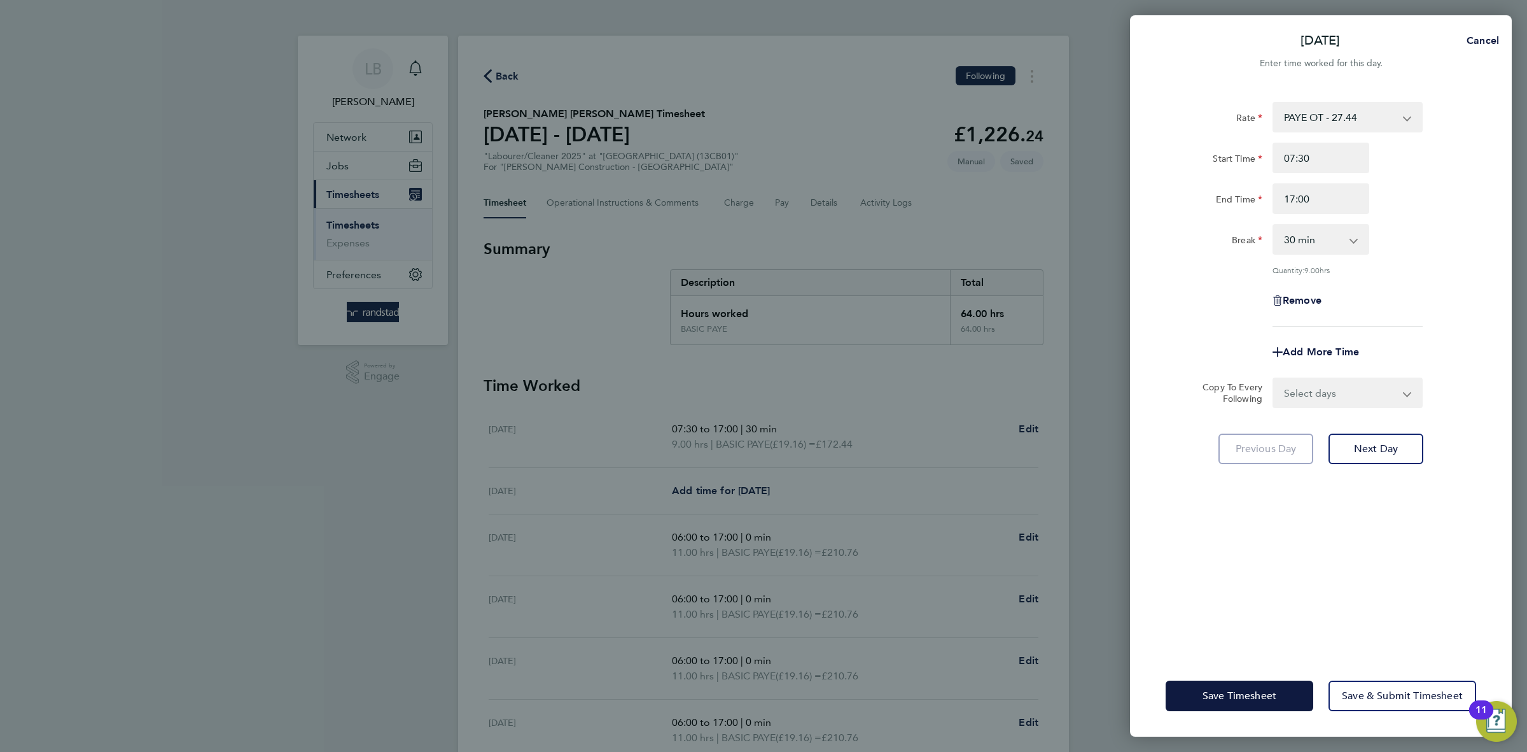
click at [1480, 271] on div "Quantity: 9.00 hrs" at bounding box center [1321, 270] width 321 height 10
click at [1224, 689] on span "Save Timesheet" at bounding box center [1240, 695] width 74 height 13
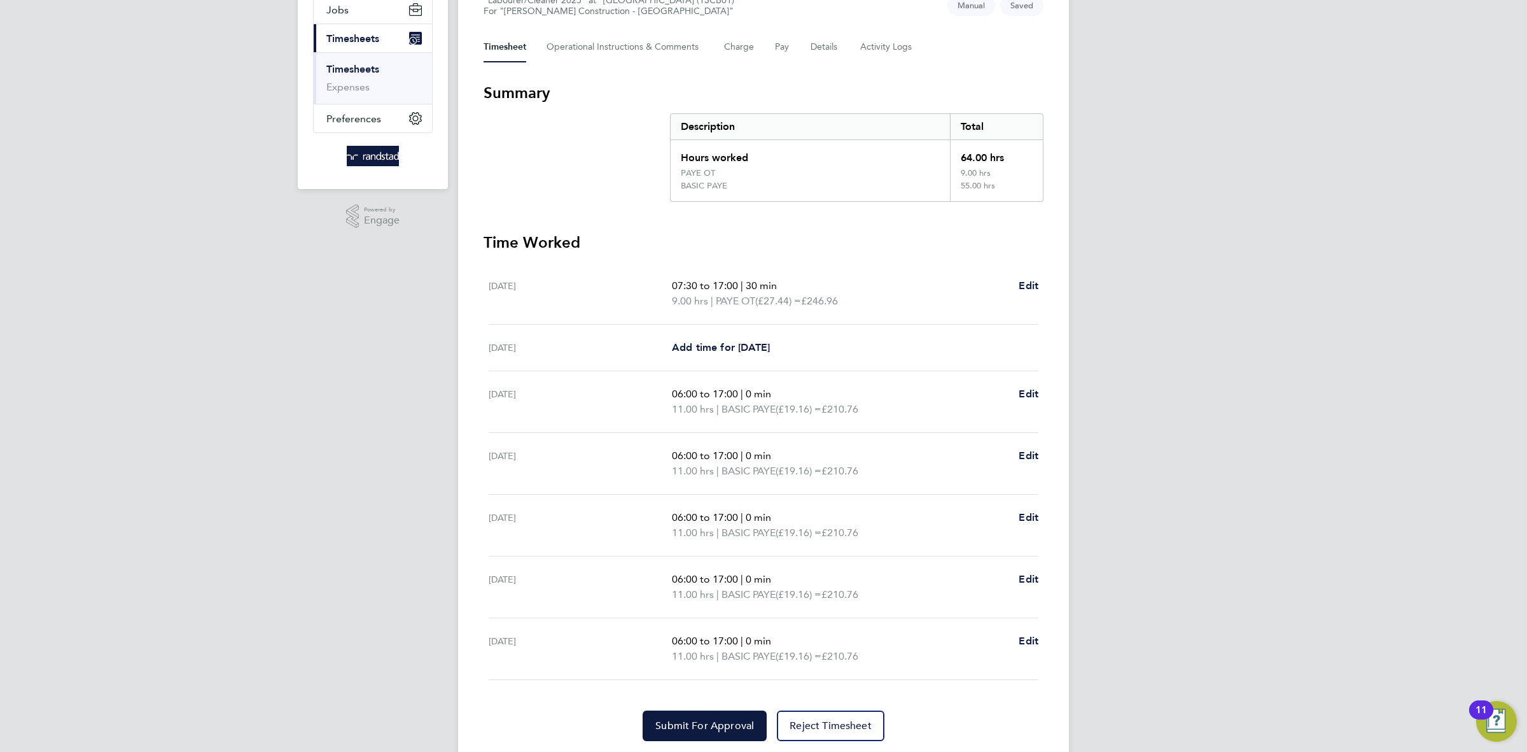
scroll to position [167, 0]
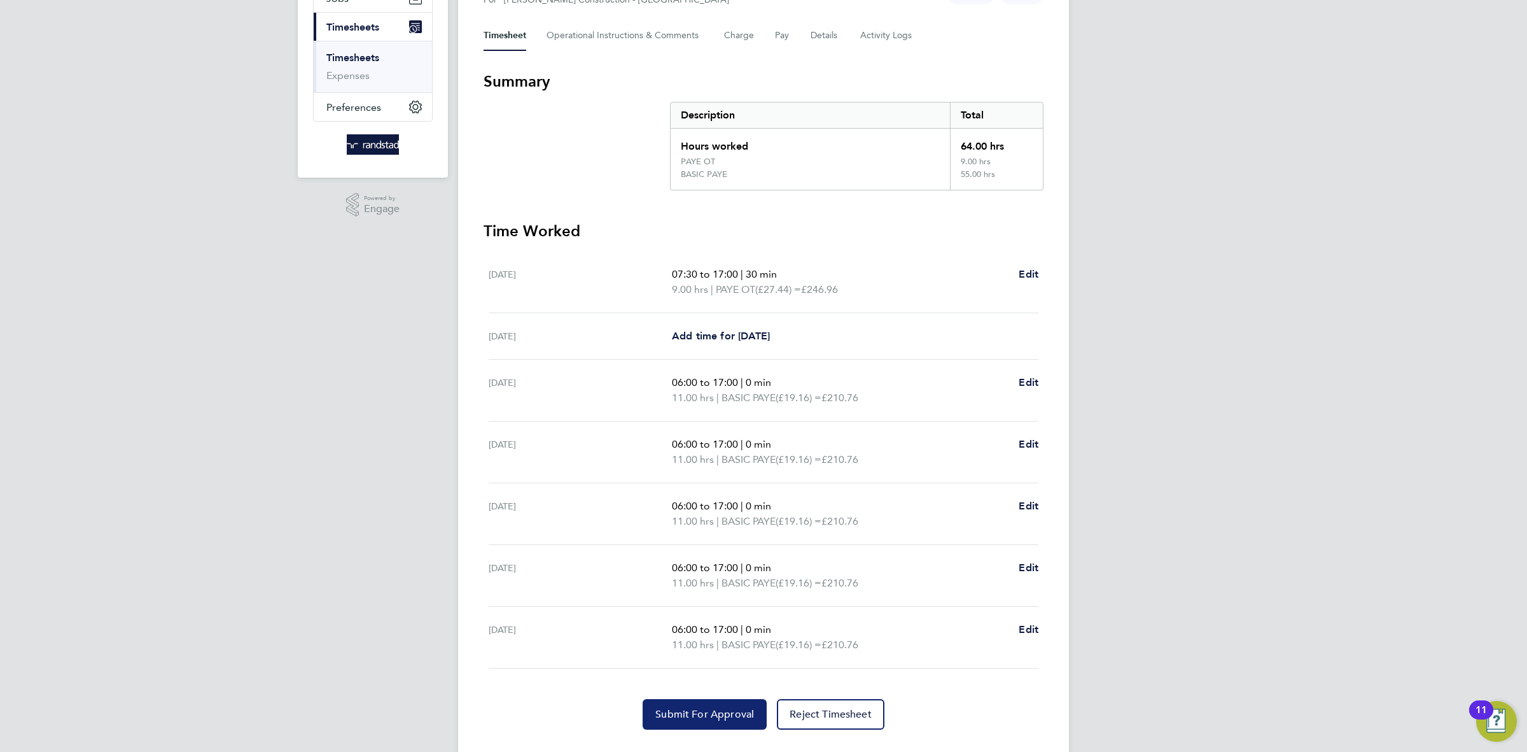
click at [697, 718] on span "Submit For Approval" at bounding box center [704, 714] width 99 height 13
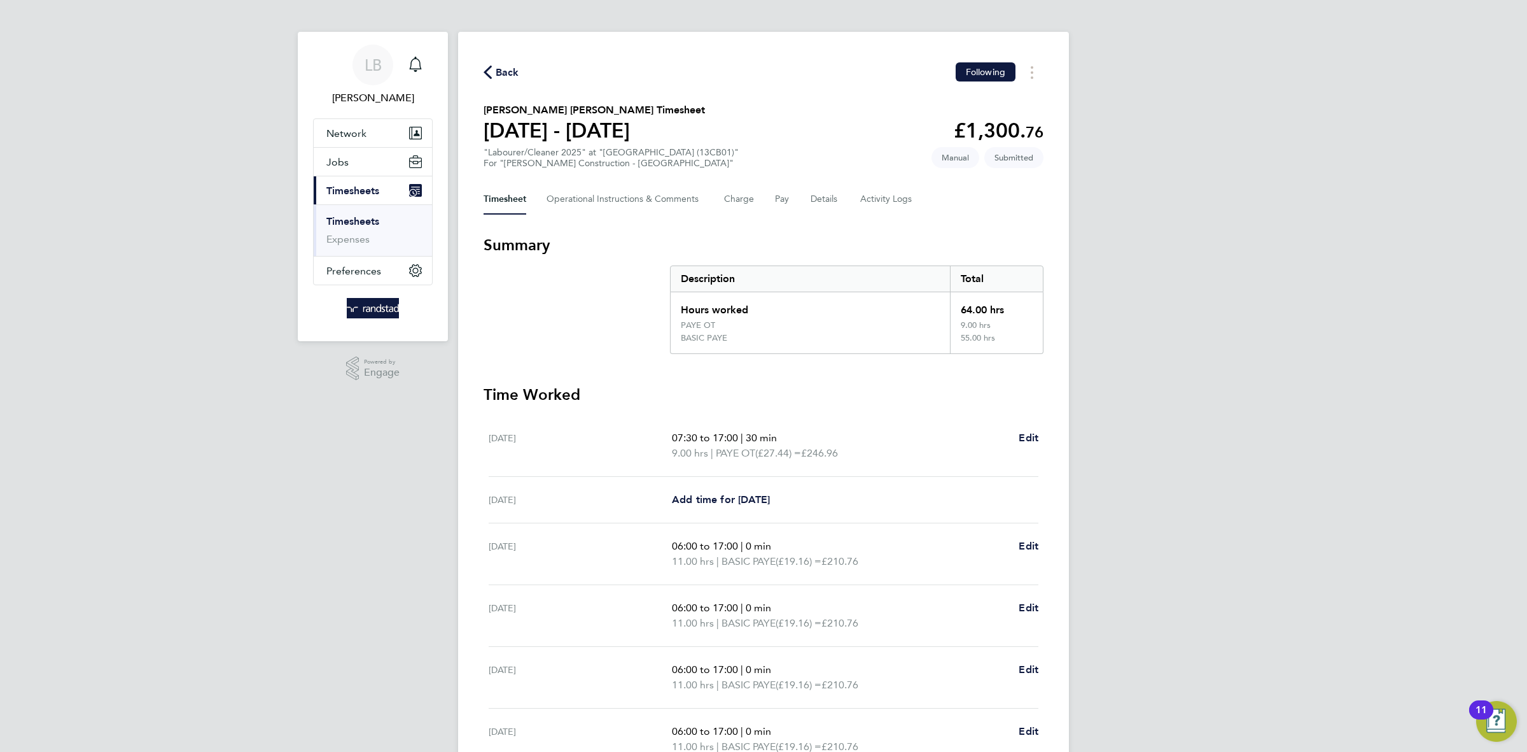
scroll to position [0, 0]
click at [510, 83] on span "Back" at bounding box center [508, 76] width 24 height 15
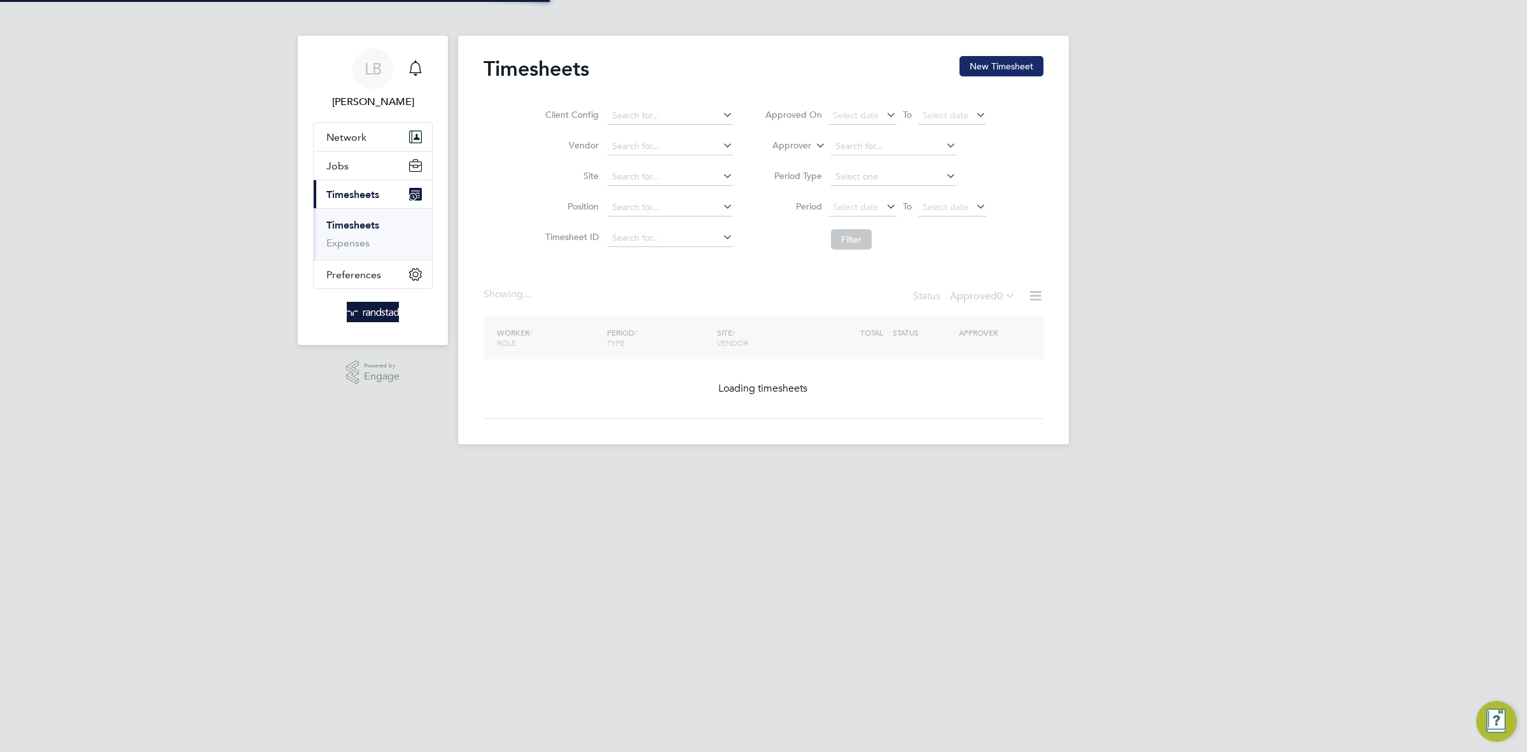
click at [988, 66] on button "New Timesheet" at bounding box center [1002, 66] width 84 height 20
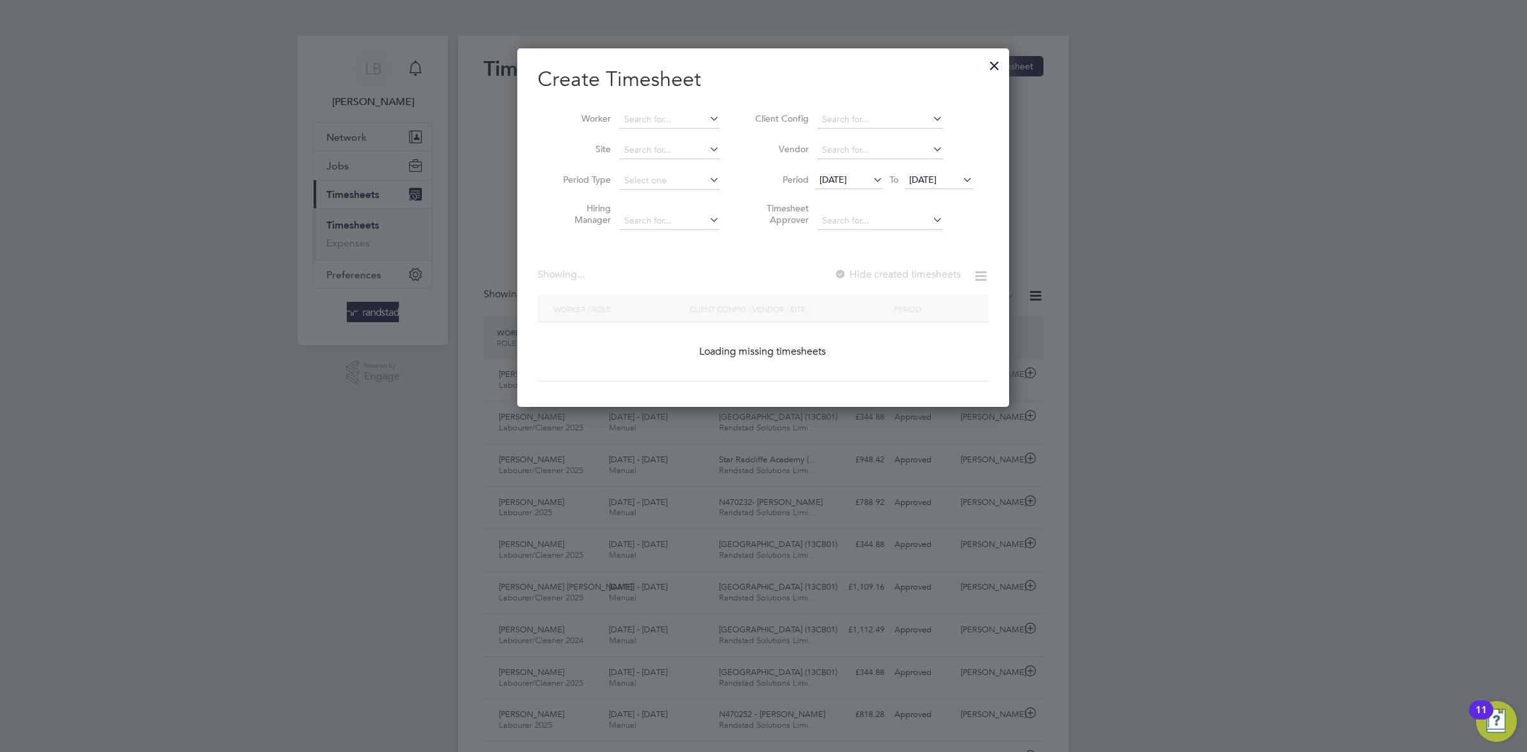
scroll to position [32, 110]
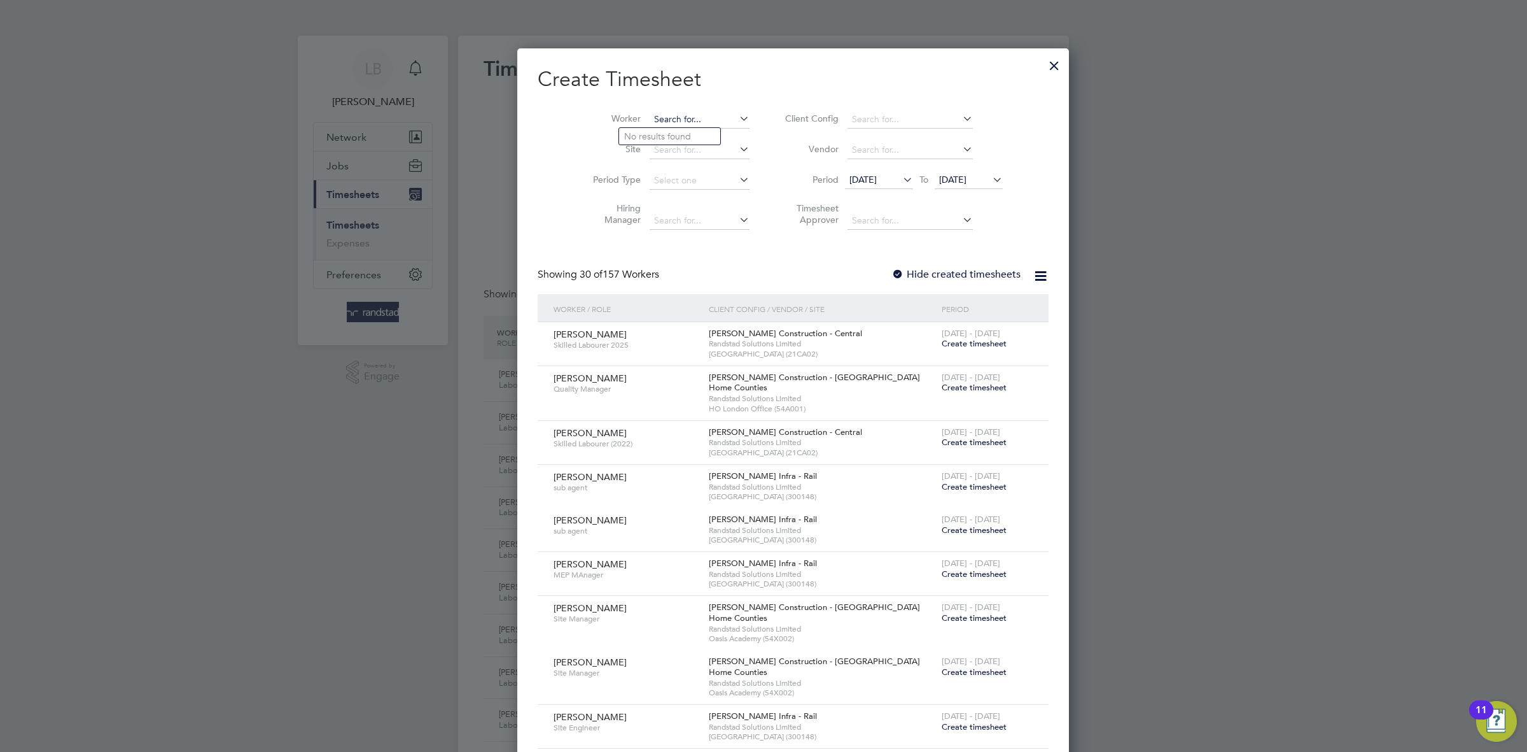
click at [667, 122] on input at bounding box center [700, 120] width 100 height 18
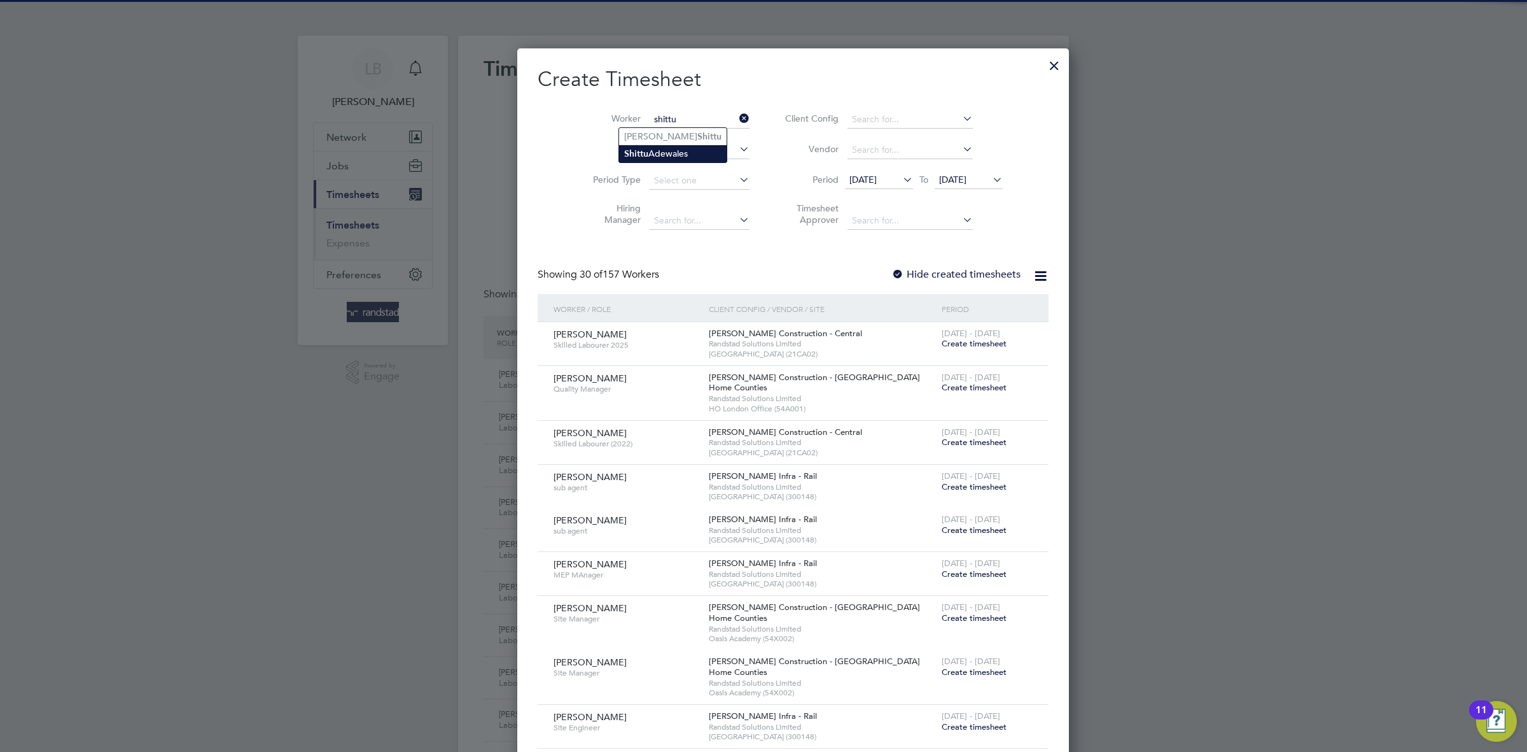
click at [656, 152] on li "[PERSON_NAME]" at bounding box center [673, 153] width 108 height 17
type input "[PERSON_NAME]"
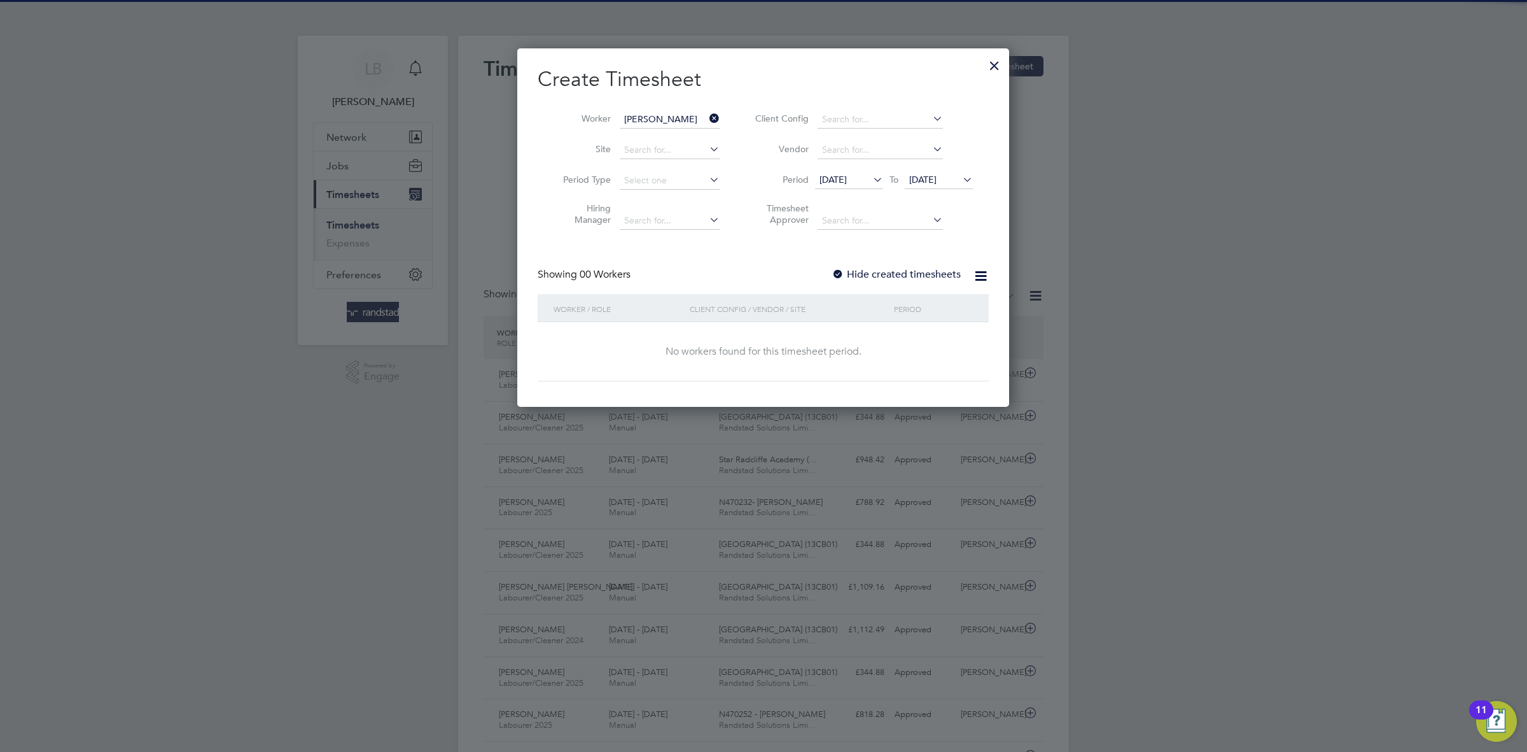
click at [888, 274] on label "Hide created timesheets" at bounding box center [896, 274] width 129 height 13
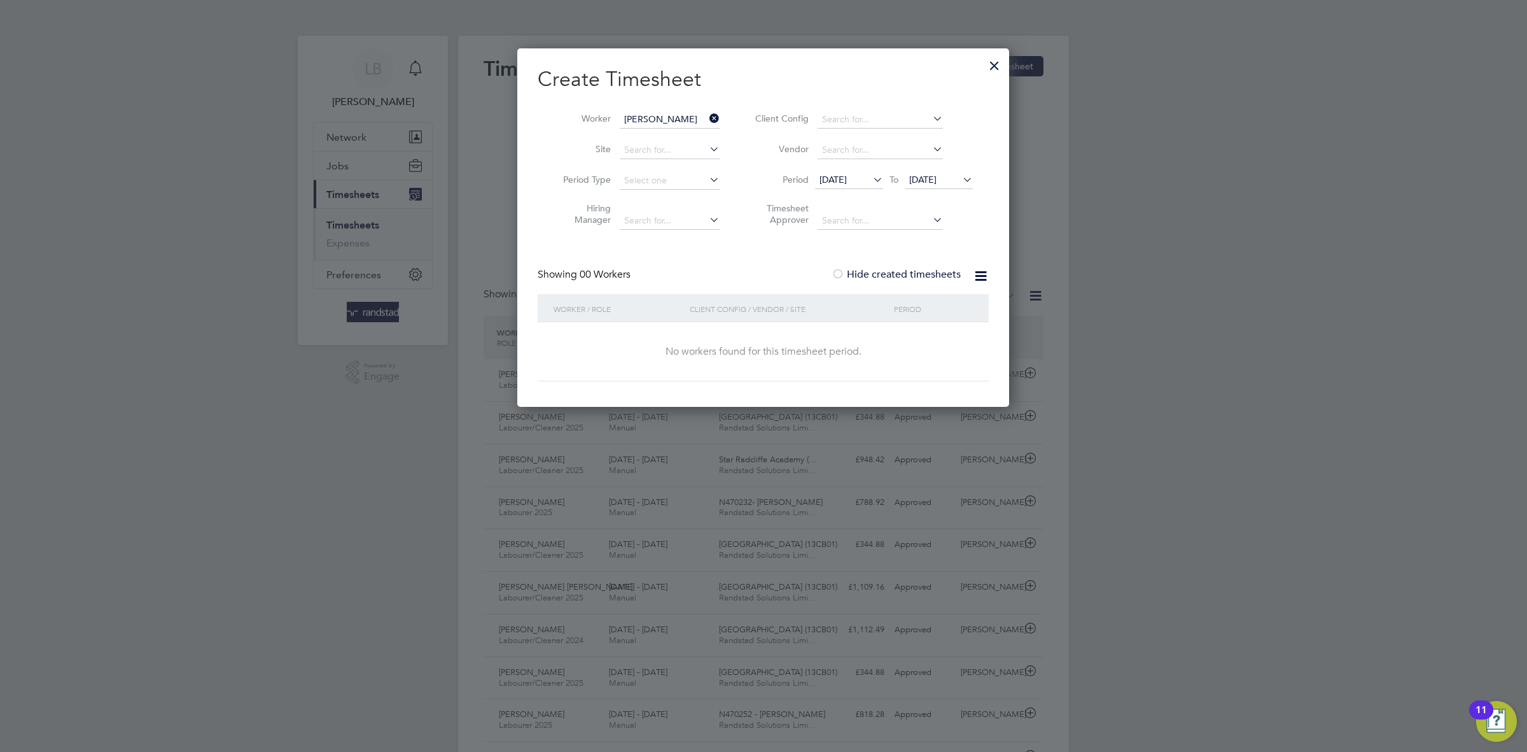
click at [888, 274] on label "Hide created timesheets" at bounding box center [896, 274] width 129 height 13
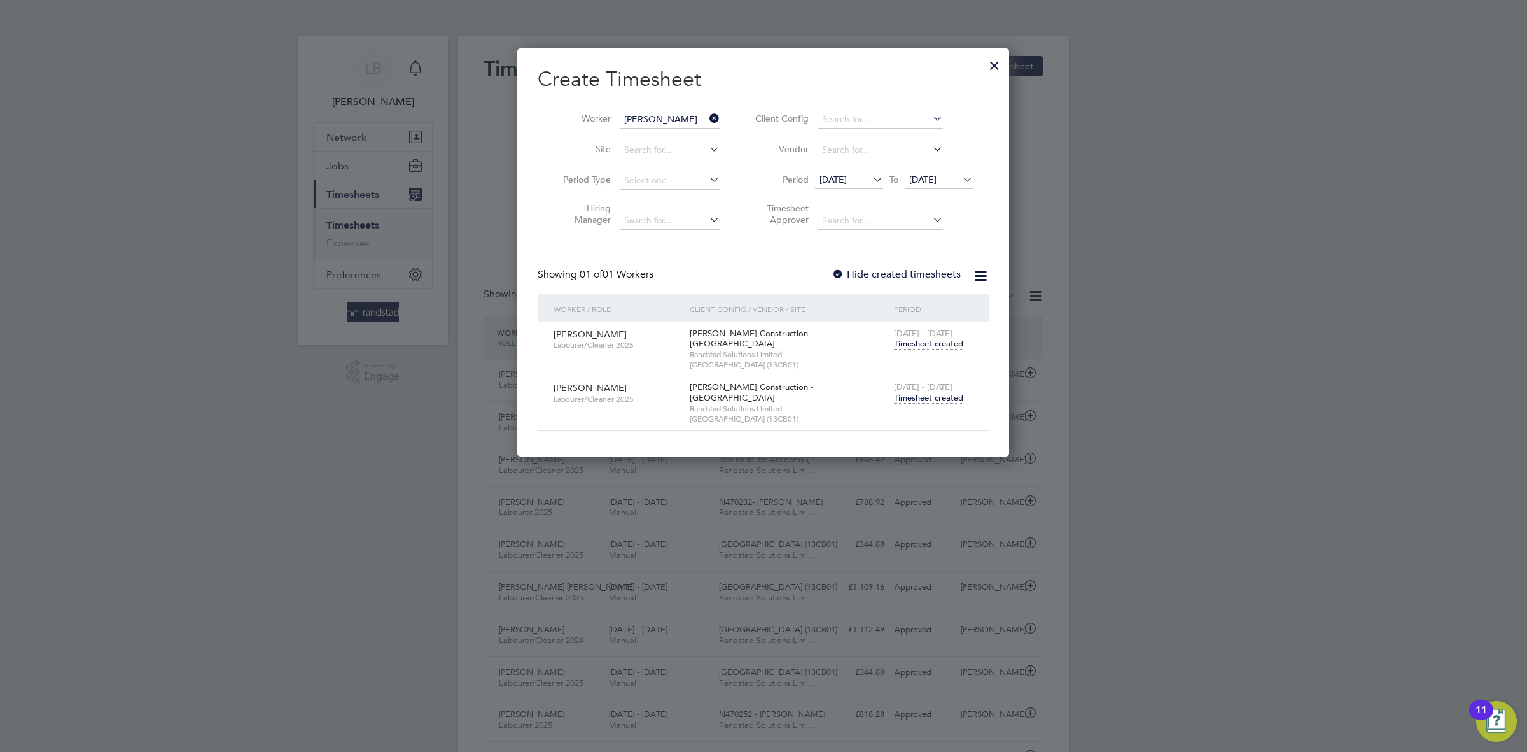
click at [924, 392] on span "Timesheet created" at bounding box center [928, 397] width 69 height 11
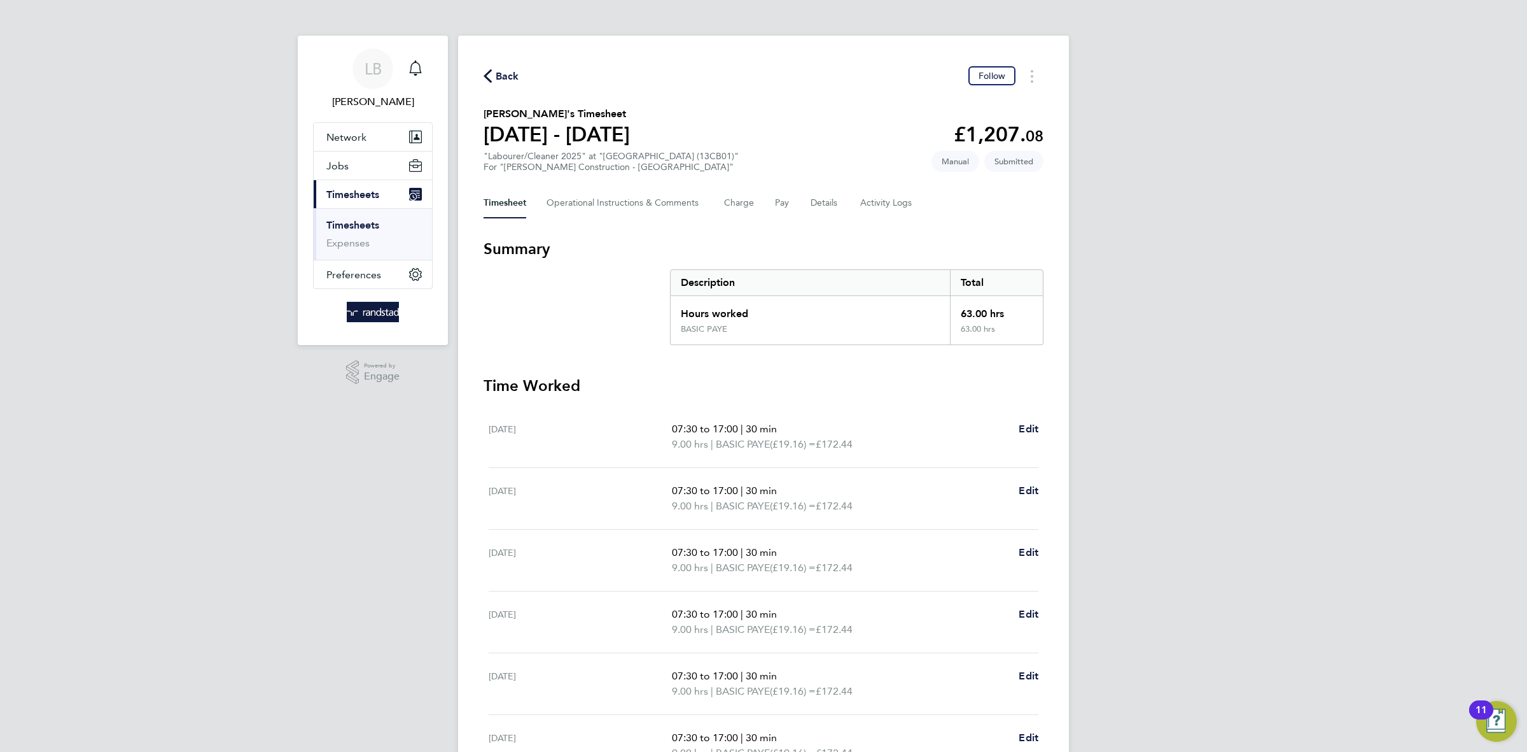
click at [516, 73] on span "Back" at bounding box center [508, 76] width 24 height 15
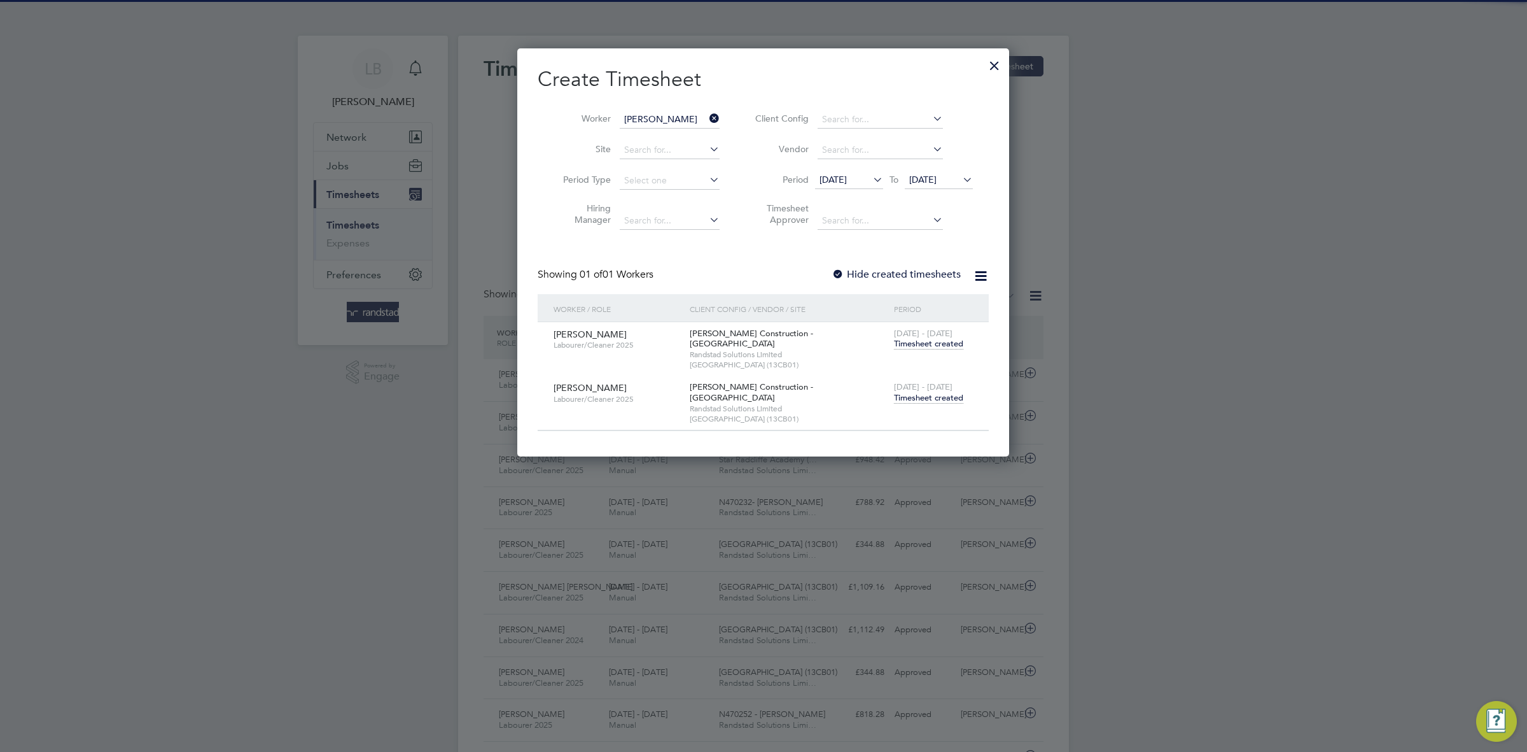
scroll to position [32, 110]
click at [707, 114] on icon at bounding box center [707, 118] width 0 height 18
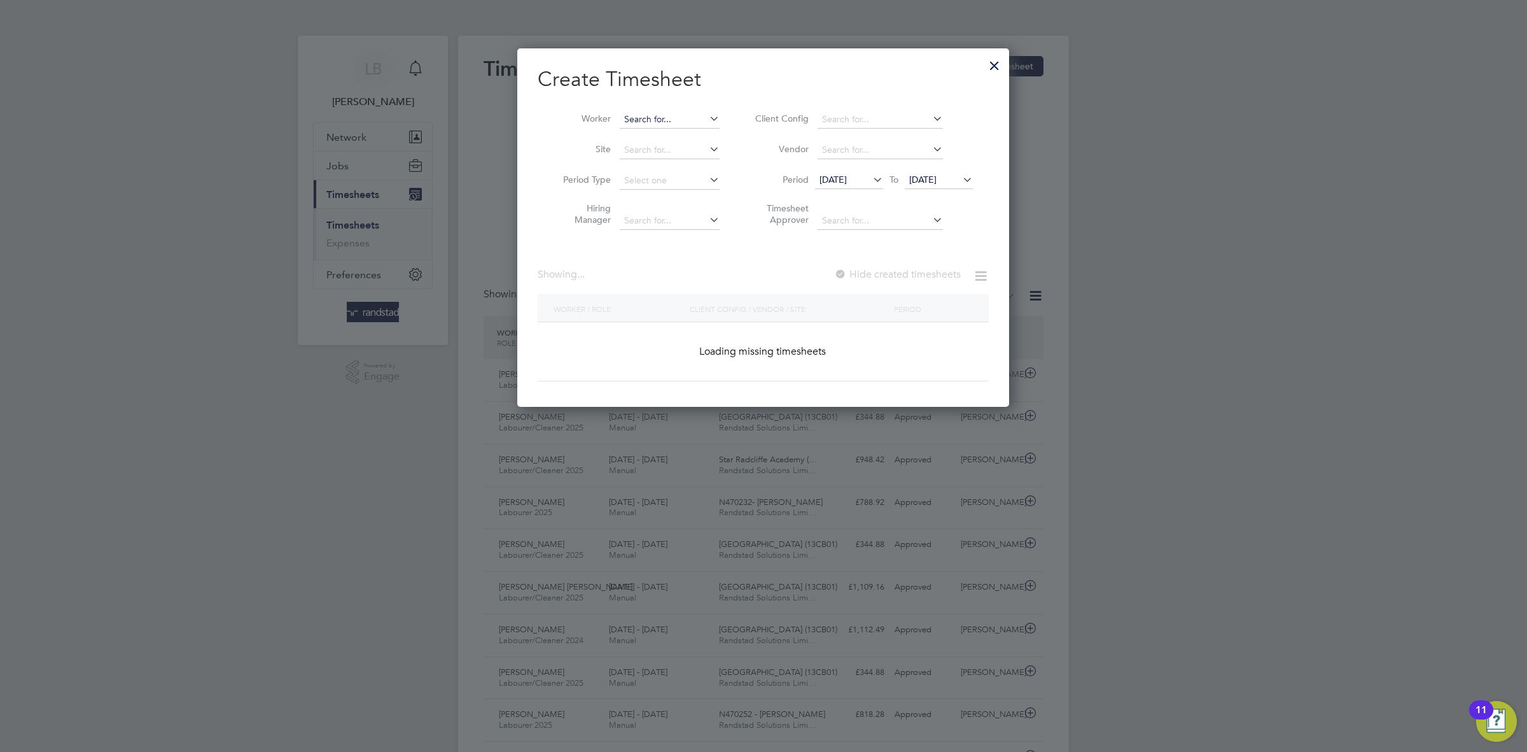
click at [678, 118] on input at bounding box center [670, 120] width 100 height 18
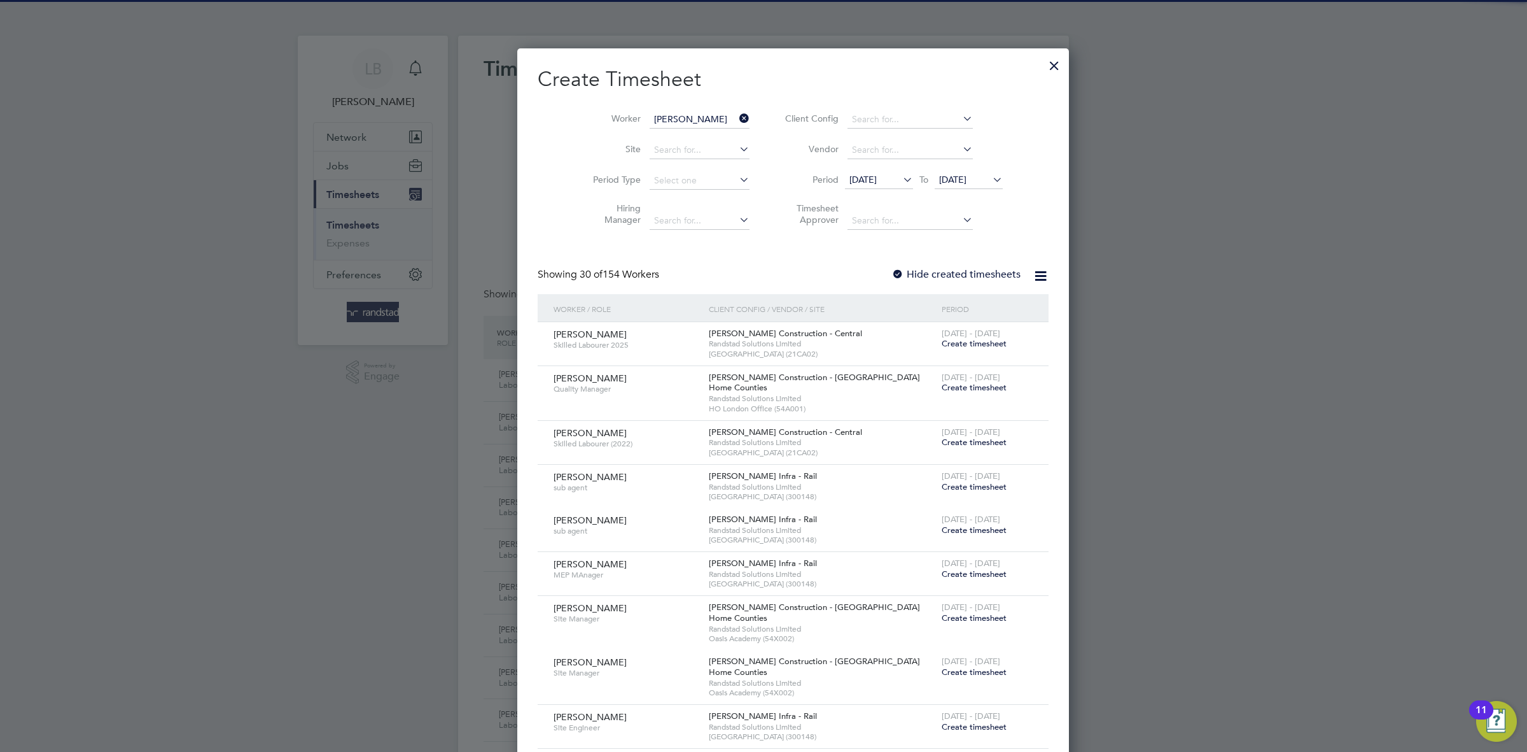
click at [684, 132] on li "[PERSON_NAME]" at bounding box center [680, 136] width 122 height 17
type input "[PERSON_NAME]"
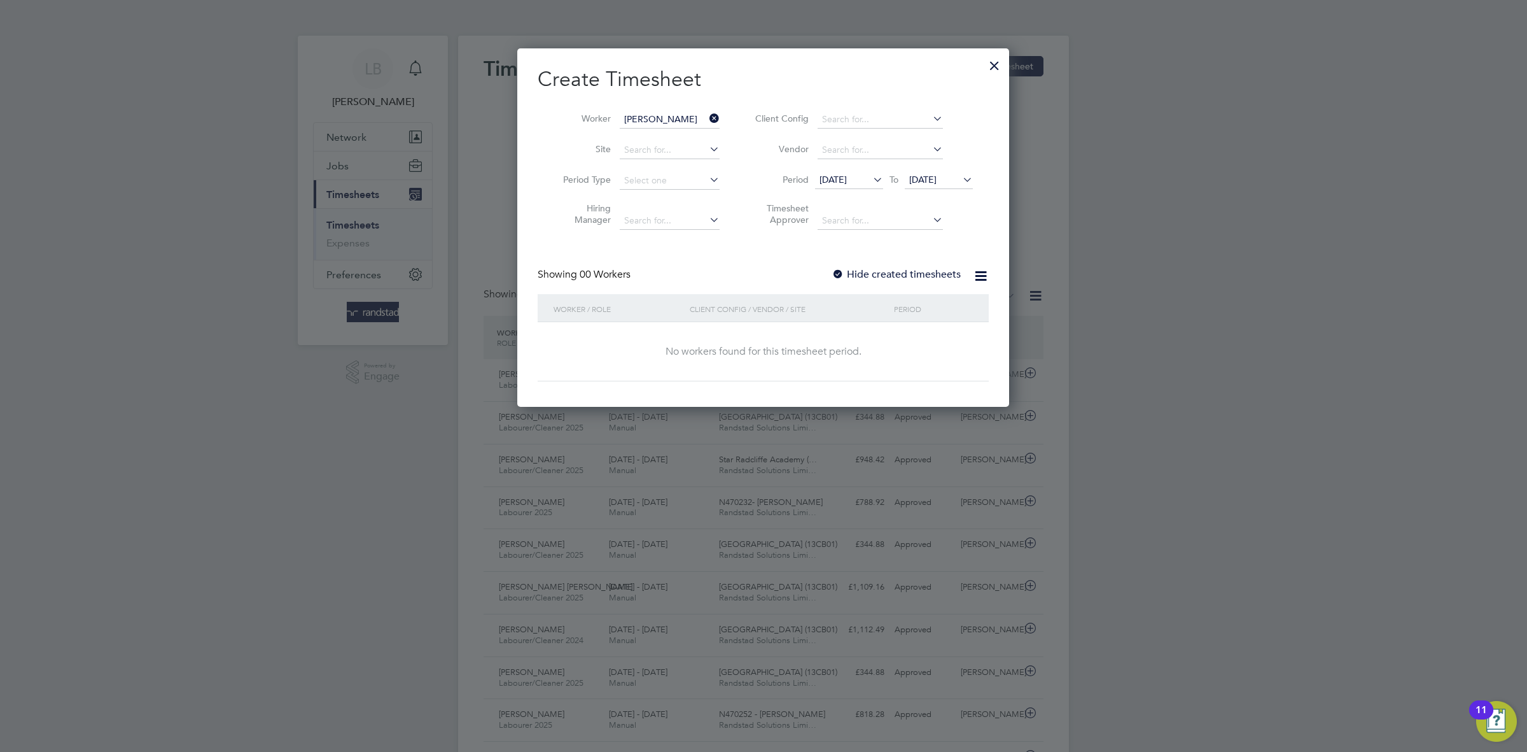
click at [894, 279] on label "Hide created timesheets" at bounding box center [896, 274] width 129 height 13
click at [892, 278] on label "Hide created timesheets" at bounding box center [896, 274] width 129 height 13
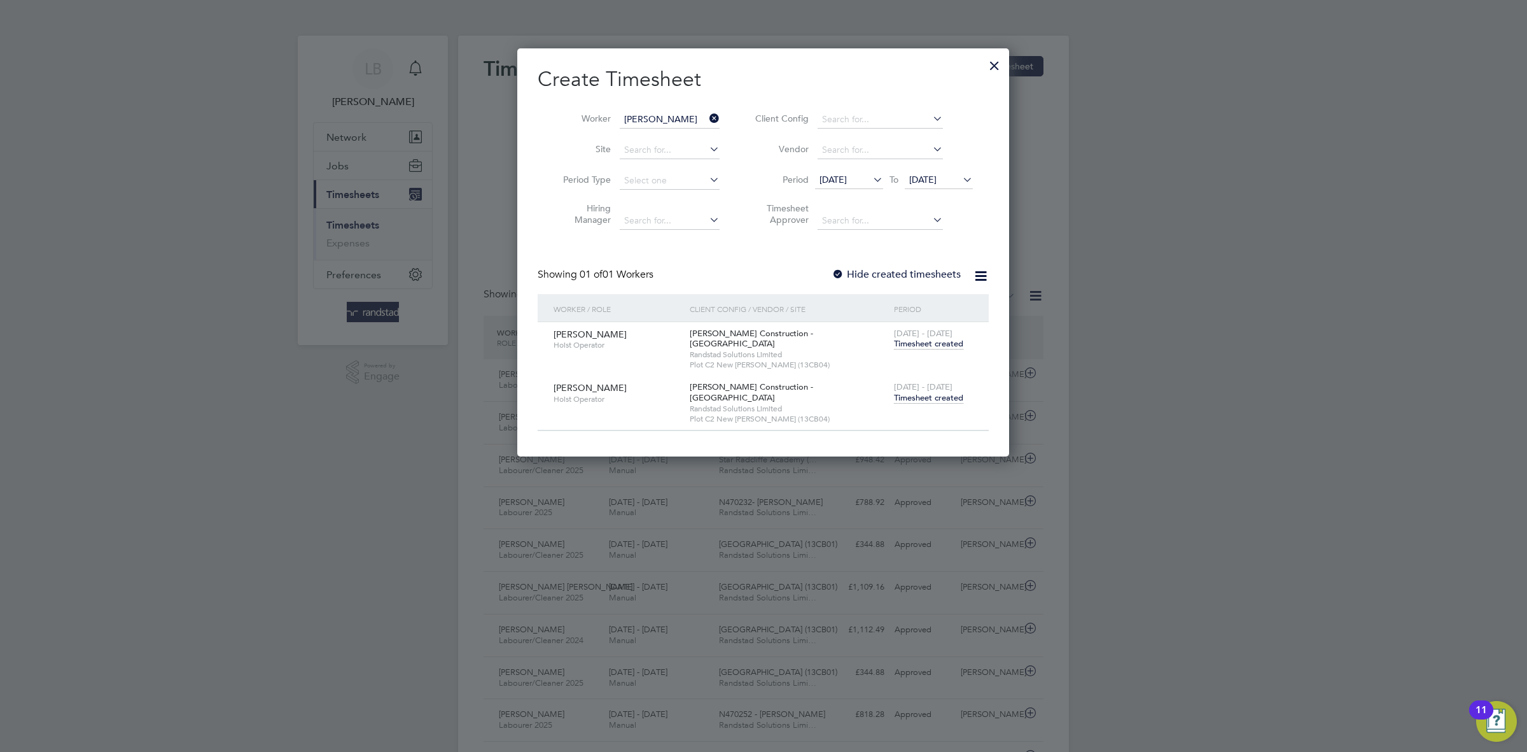
click at [948, 392] on span "Timesheet created" at bounding box center [928, 397] width 69 height 11
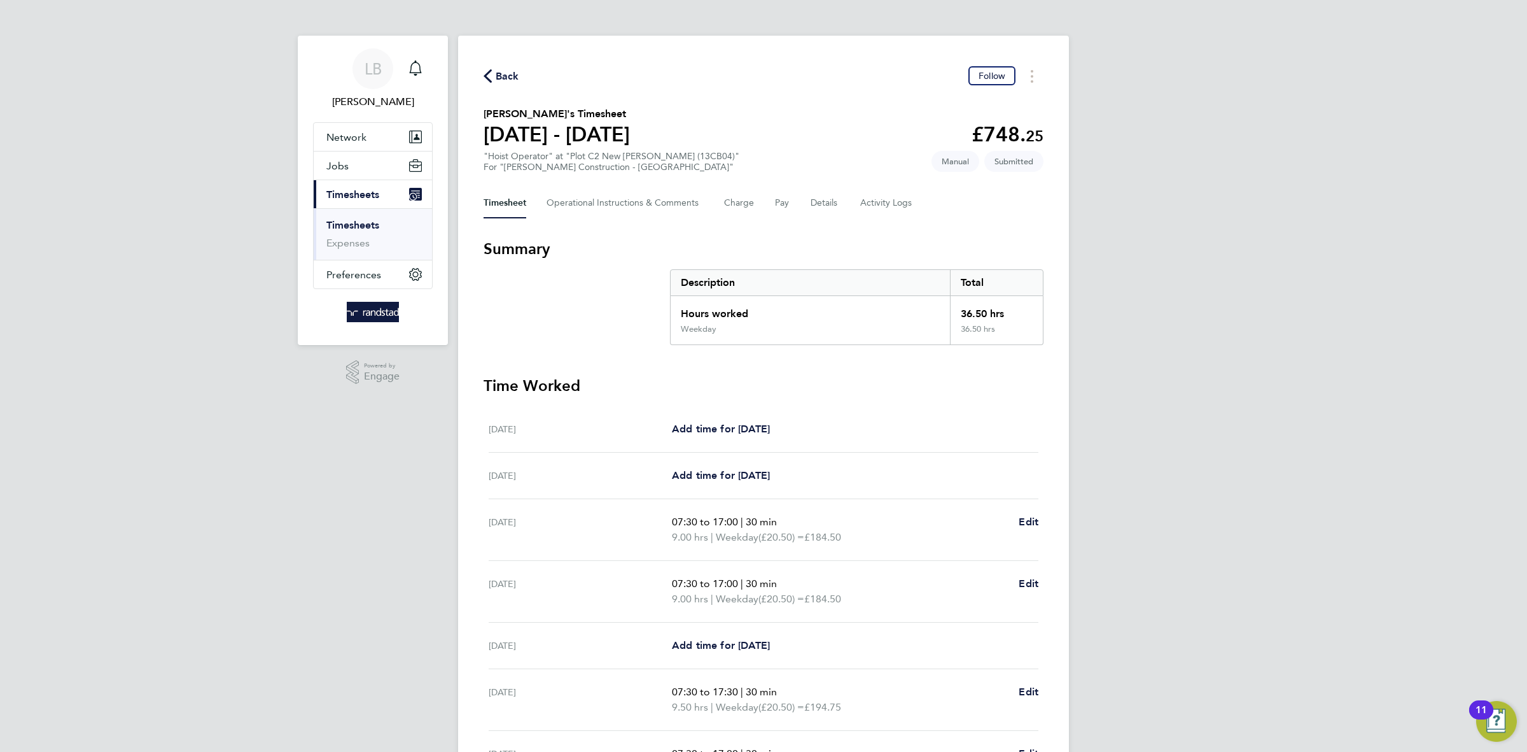
click at [501, 80] on span "Back" at bounding box center [508, 76] width 24 height 15
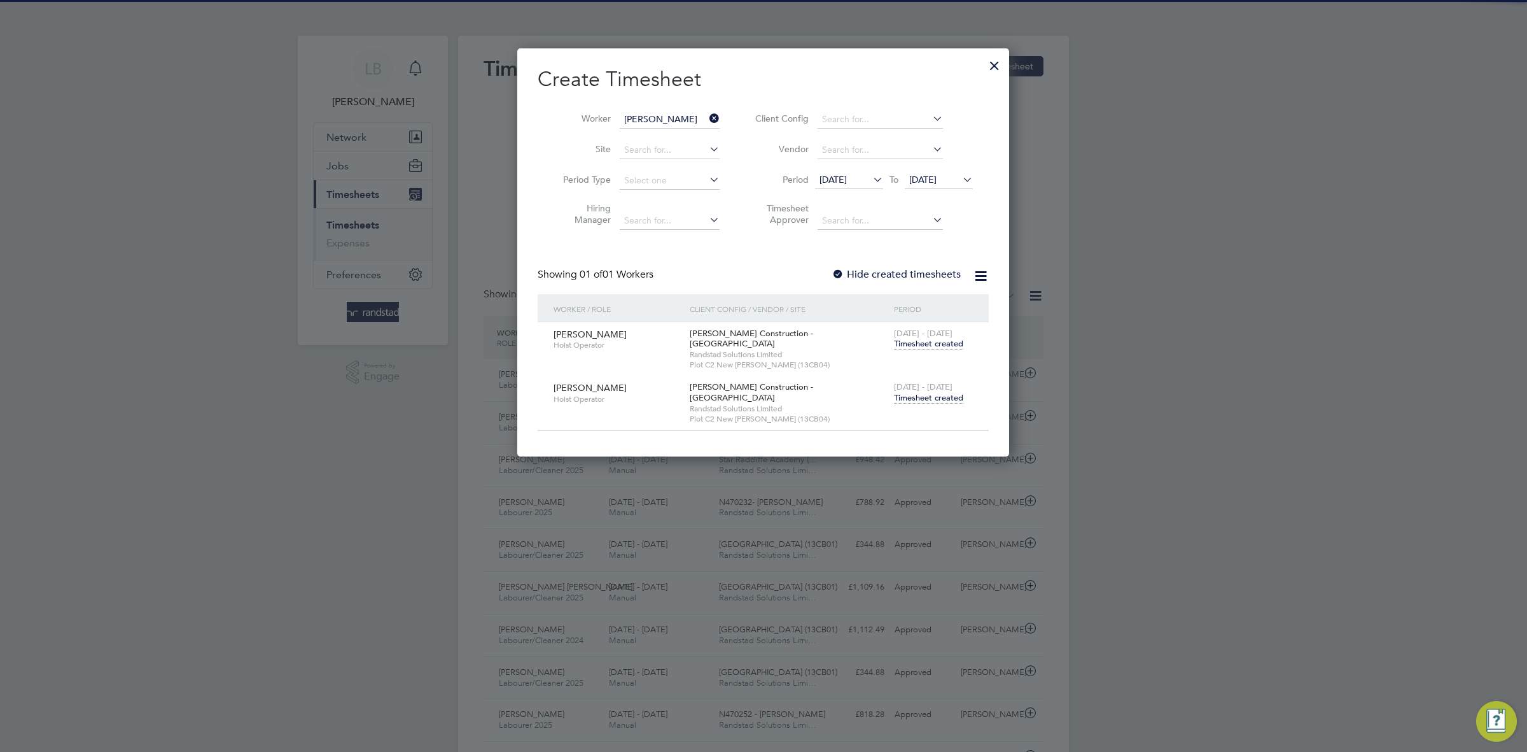
click at [707, 115] on icon at bounding box center [707, 118] width 0 height 18
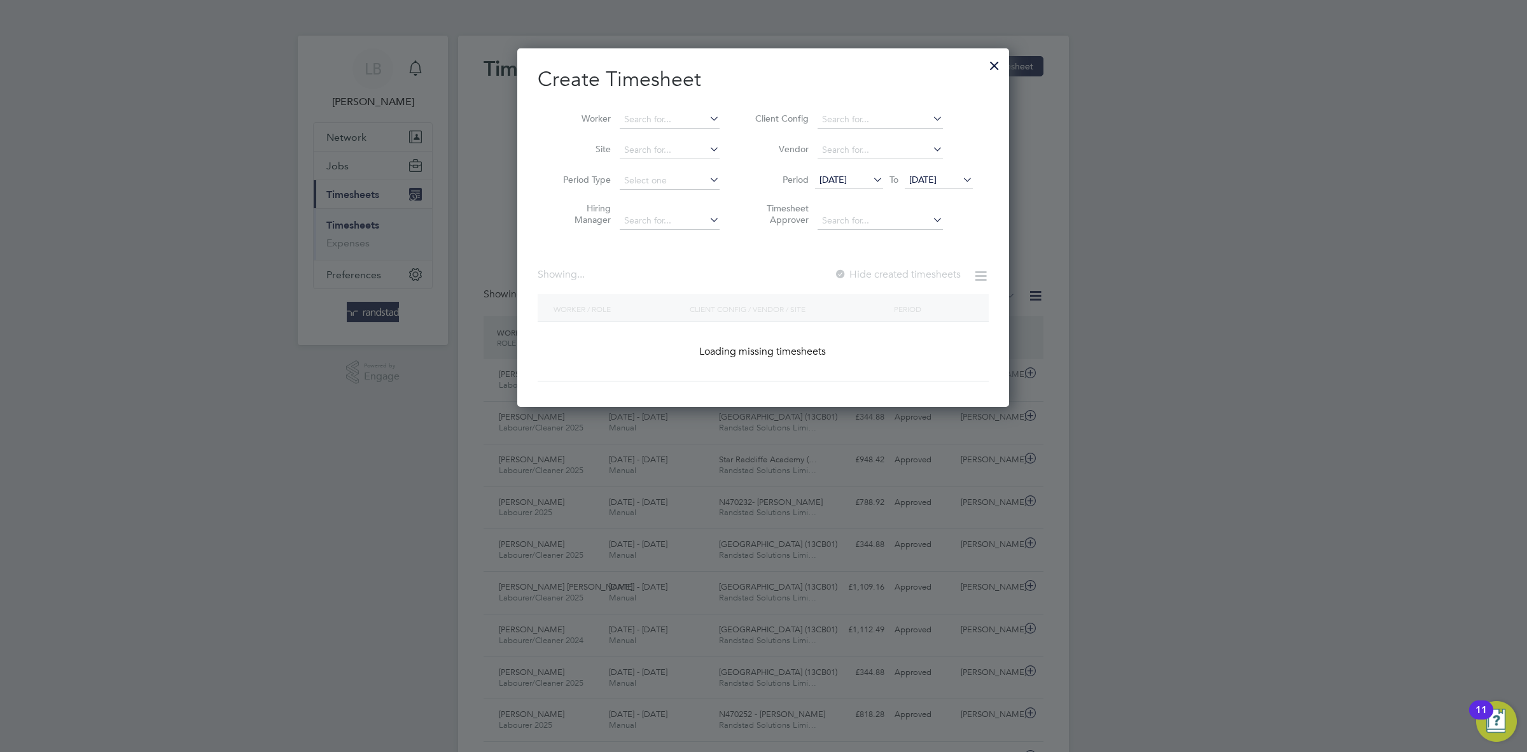
click at [707, 114] on icon at bounding box center [707, 118] width 0 height 18
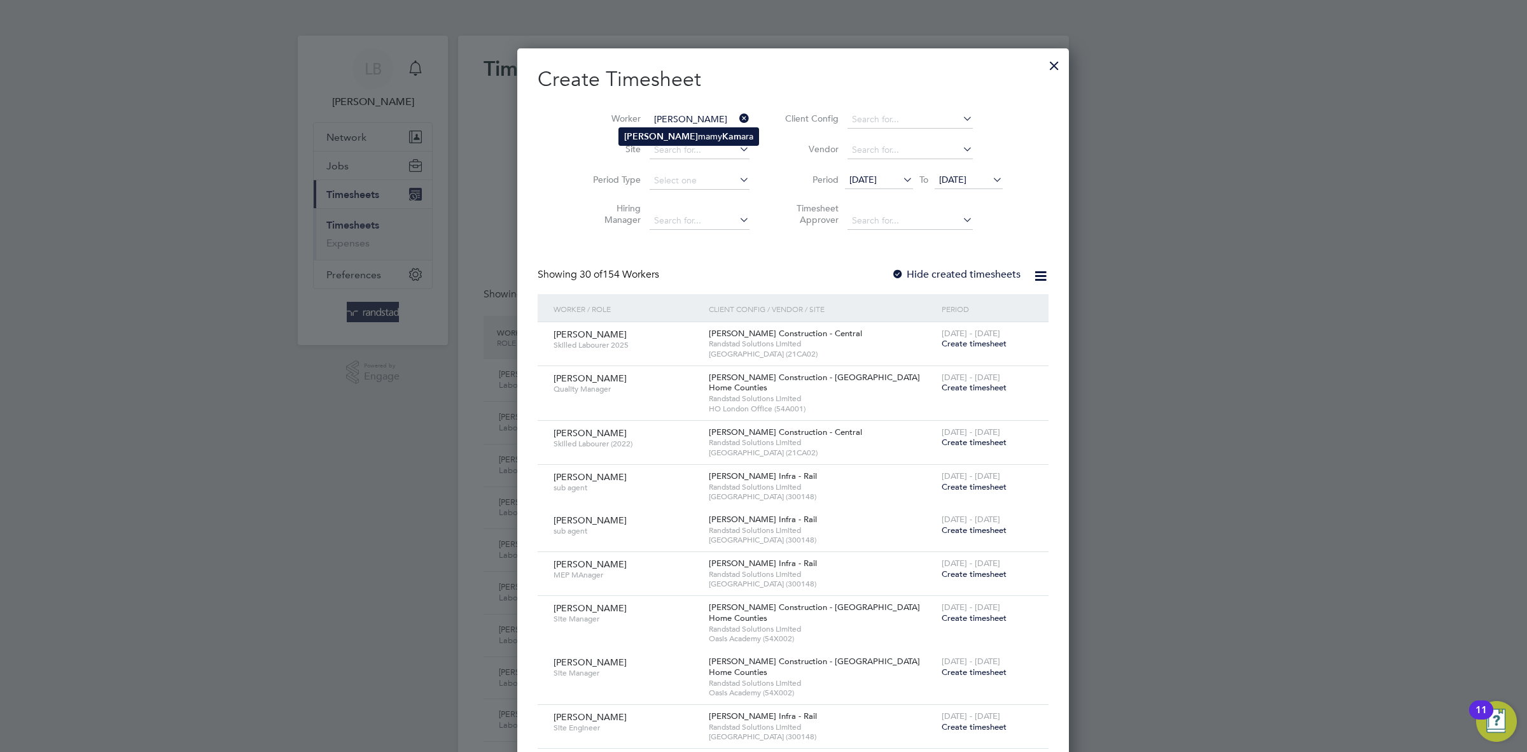
click at [687, 137] on li "[PERSON_NAME] mamy Kam ara" at bounding box center [688, 136] width 139 height 17
type input "[PERSON_NAME]"
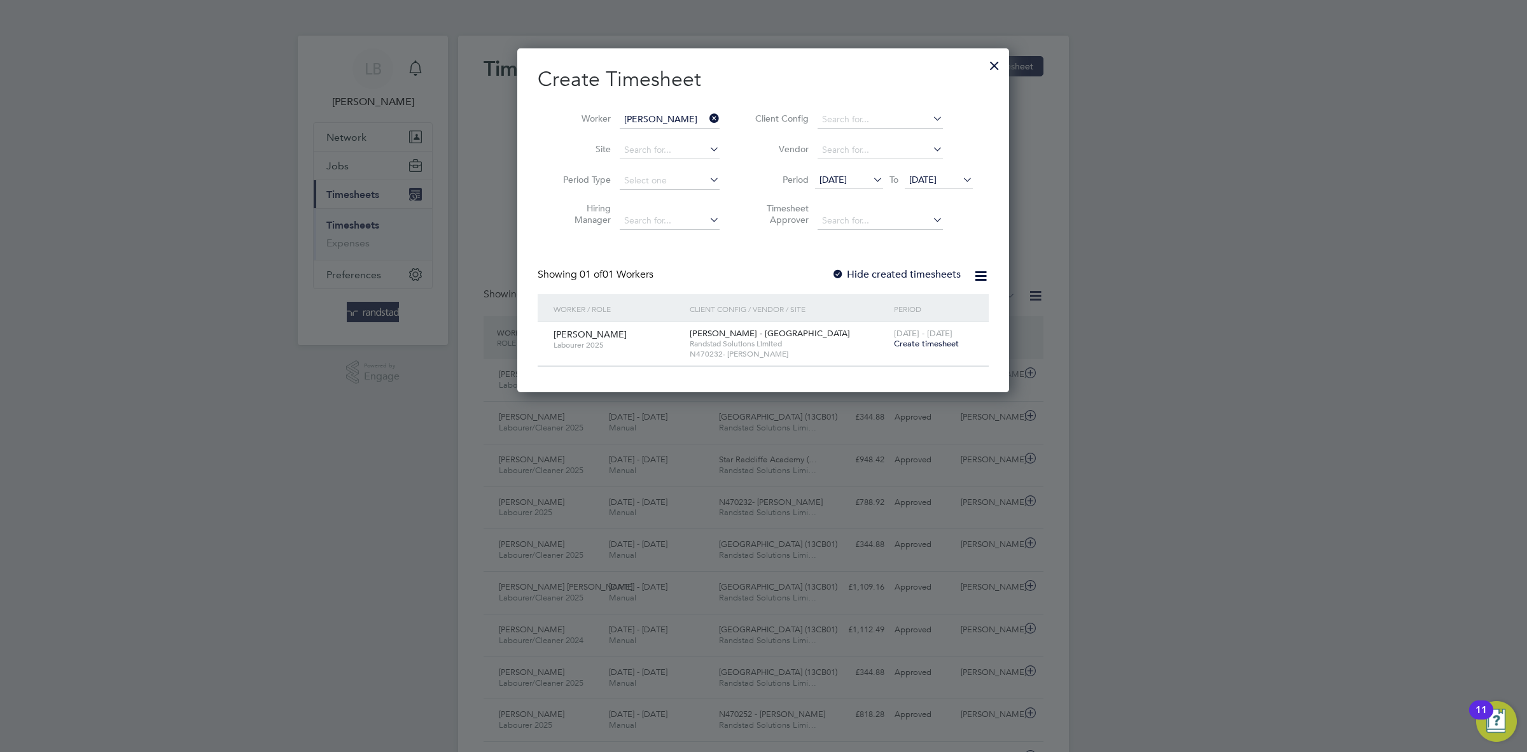
click at [923, 341] on span "Create timesheet" at bounding box center [926, 343] width 65 height 11
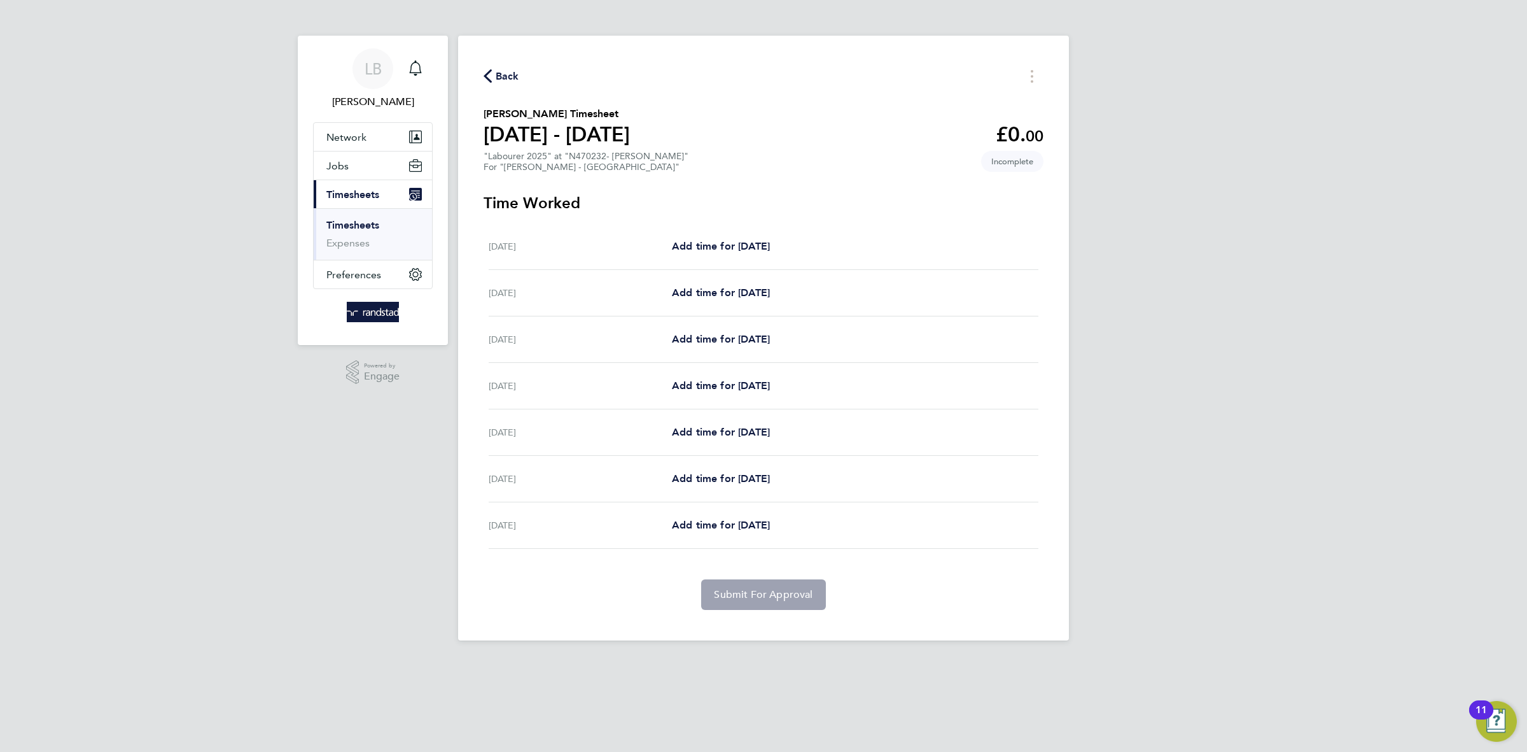
click at [503, 80] on span "Back" at bounding box center [508, 76] width 24 height 15
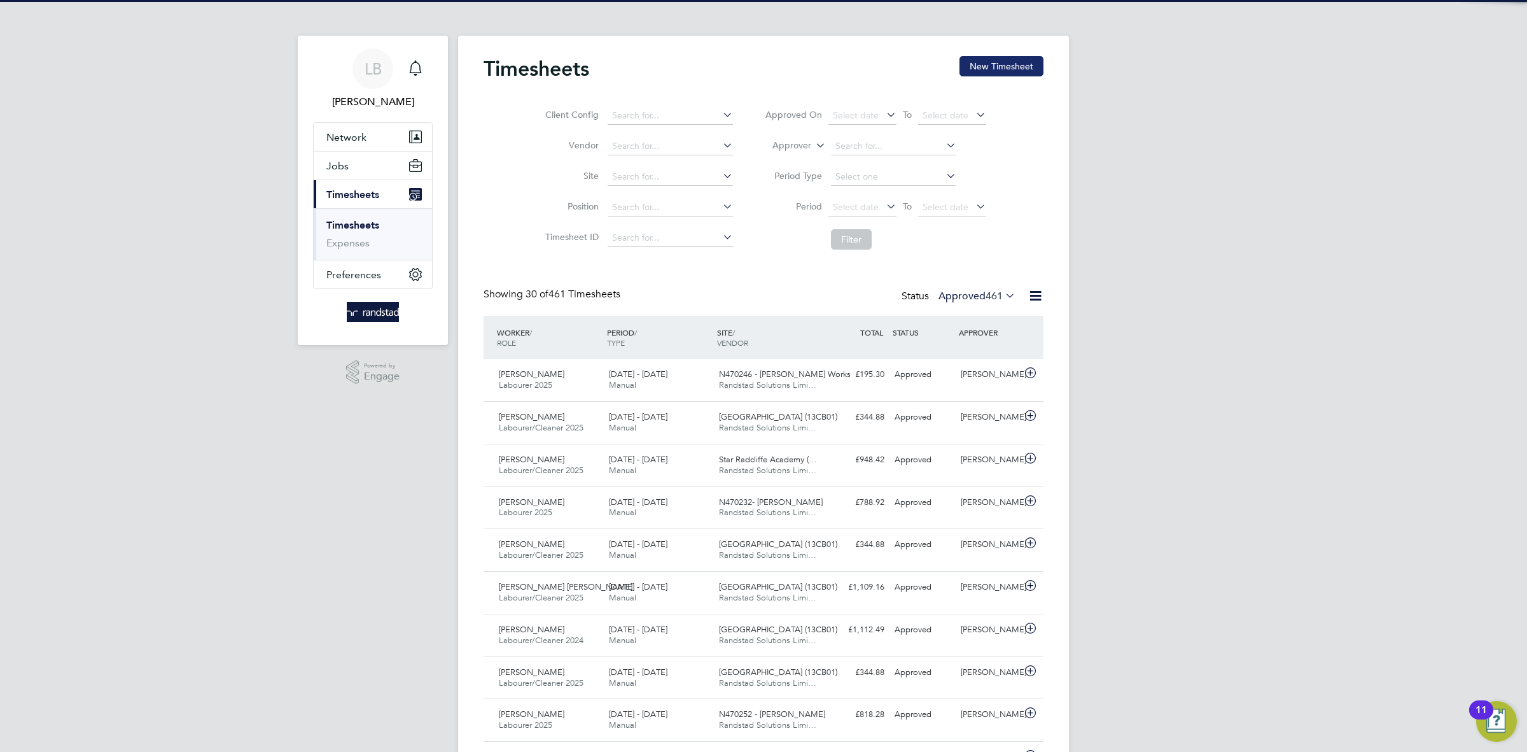
scroll to position [32, 110]
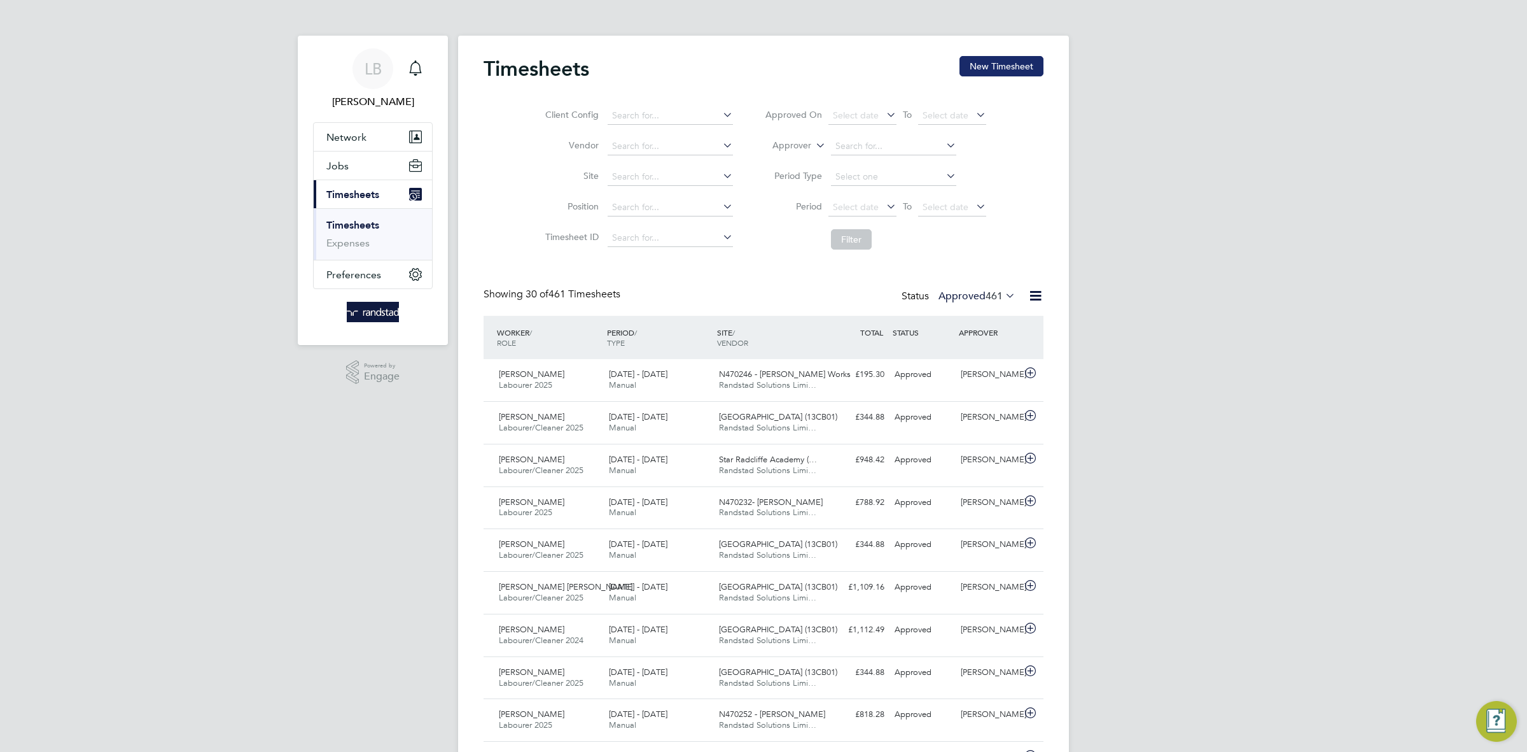
click at [1014, 70] on button "New Timesheet" at bounding box center [1002, 66] width 84 height 20
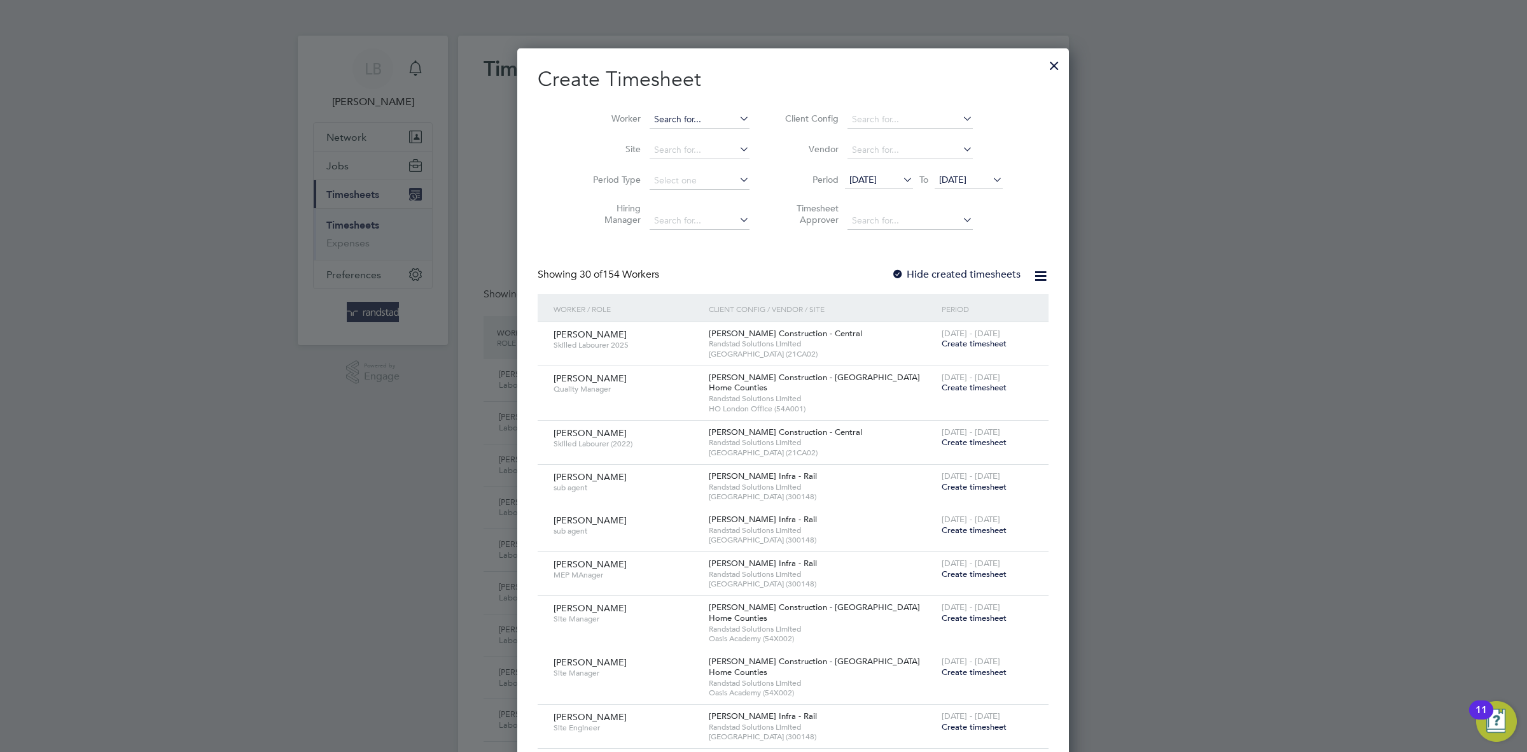
click at [653, 119] on input at bounding box center [700, 120] width 100 height 18
click at [641, 197] on li "[PERSON_NAME]" at bounding box center [703, 187] width 169 height 17
type input "[PERSON_NAME]"
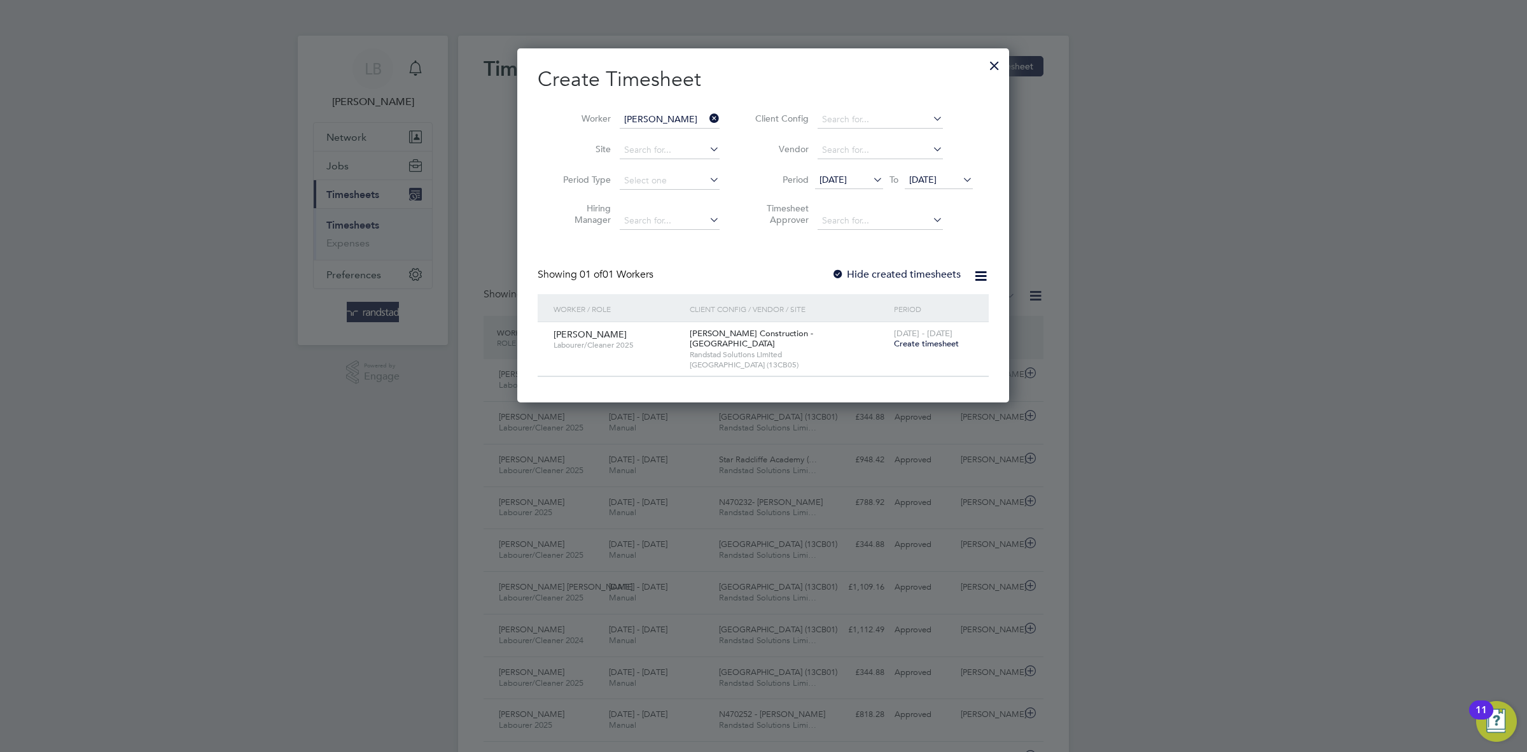
click at [707, 120] on icon at bounding box center [707, 118] width 0 height 18
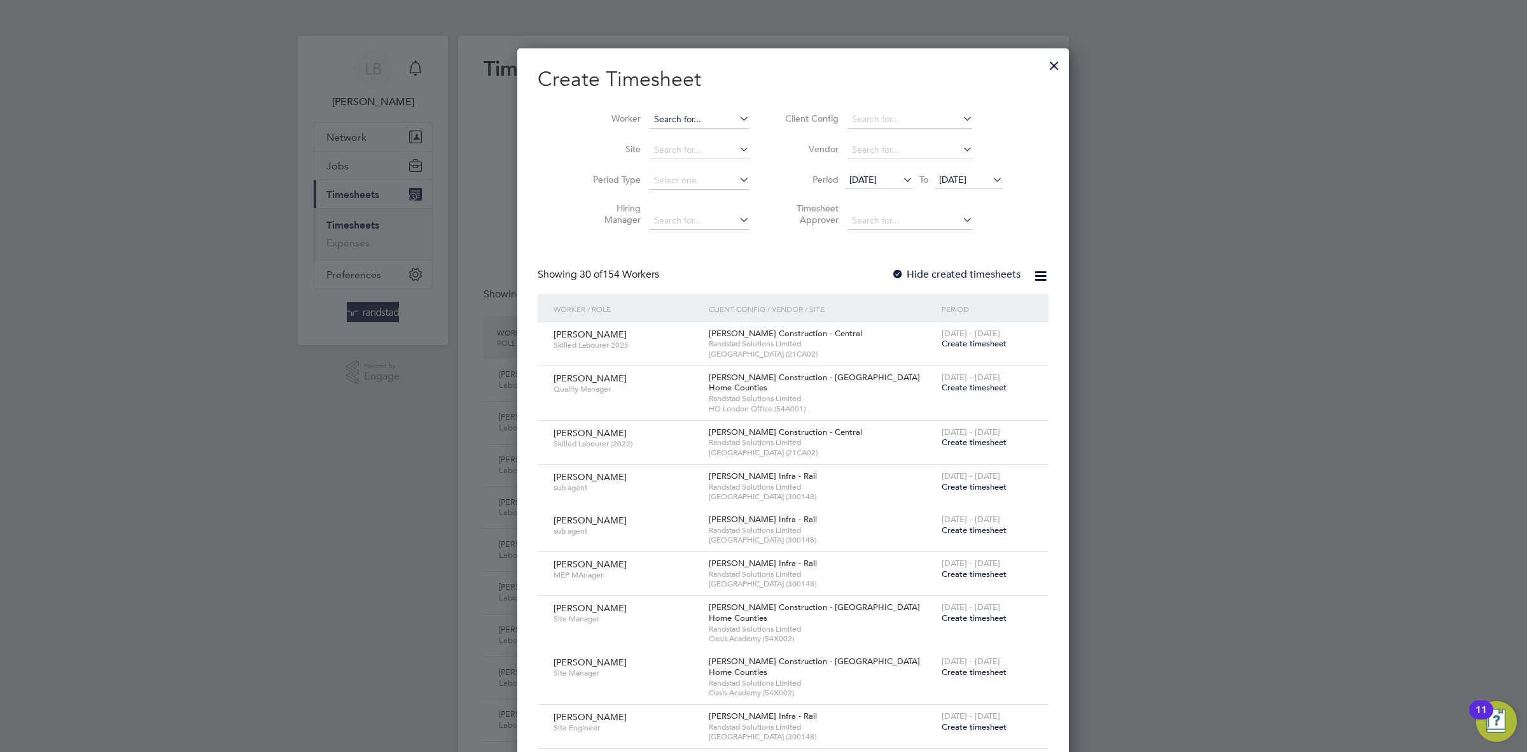
click at [650, 115] on input at bounding box center [700, 120] width 100 height 18
click at [701, 141] on b "Allwo" at bounding box center [713, 136] width 24 height 11
type input "[PERSON_NAME]"
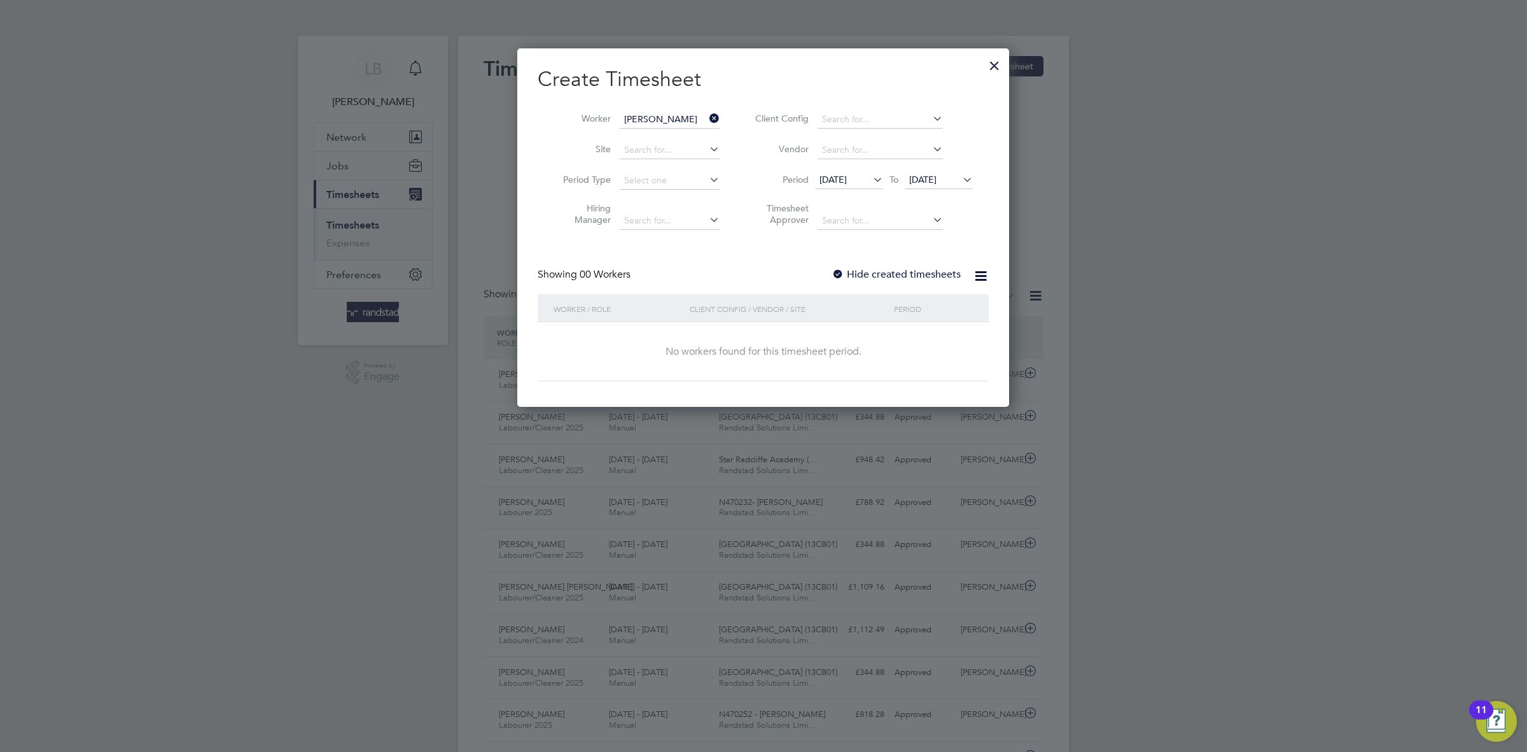
click at [892, 283] on div "Showing 00 Workers Hide created timesheets" at bounding box center [763, 281] width 451 height 26
click at [883, 272] on label "Hide created timesheets" at bounding box center [896, 274] width 129 height 13
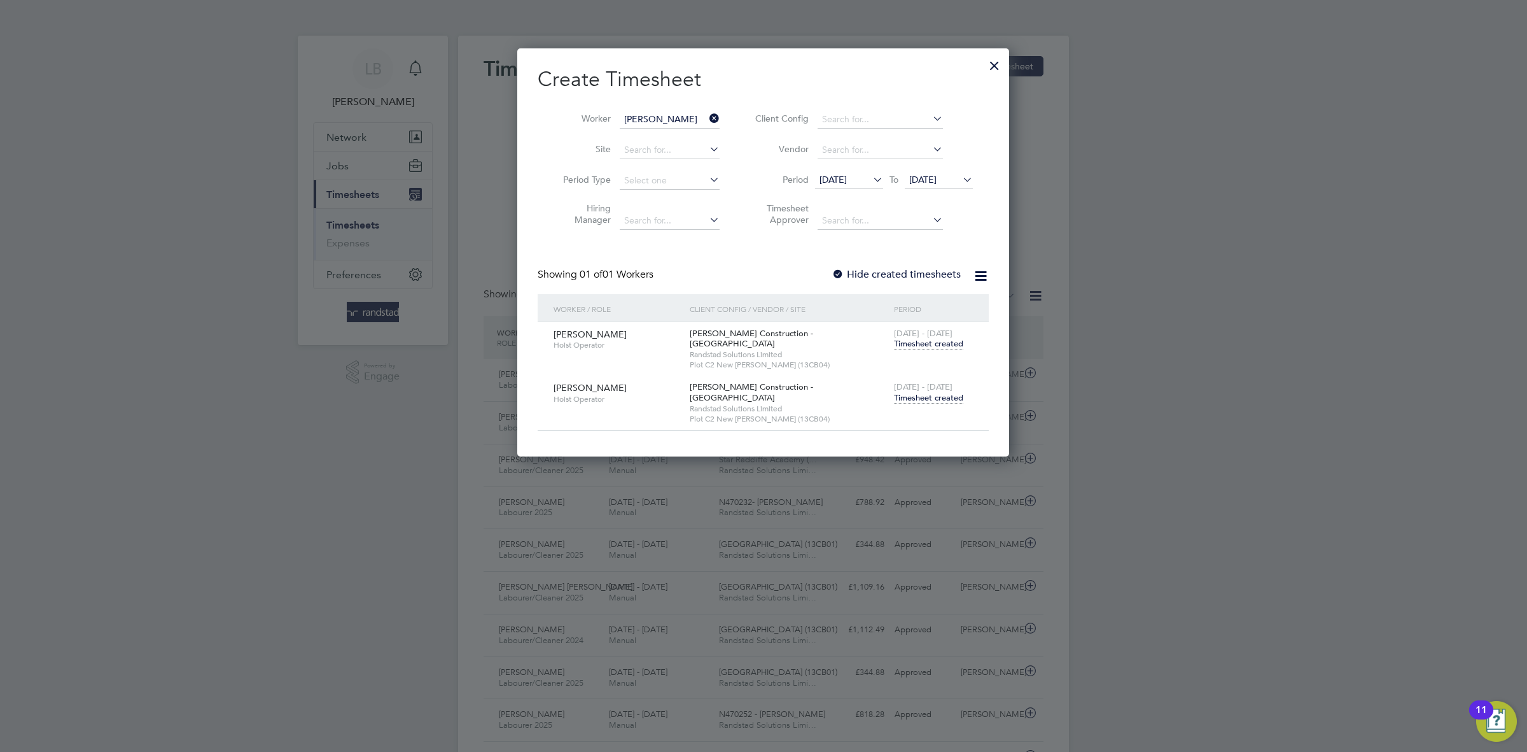
click at [939, 392] on span "Timesheet created" at bounding box center [928, 397] width 69 height 11
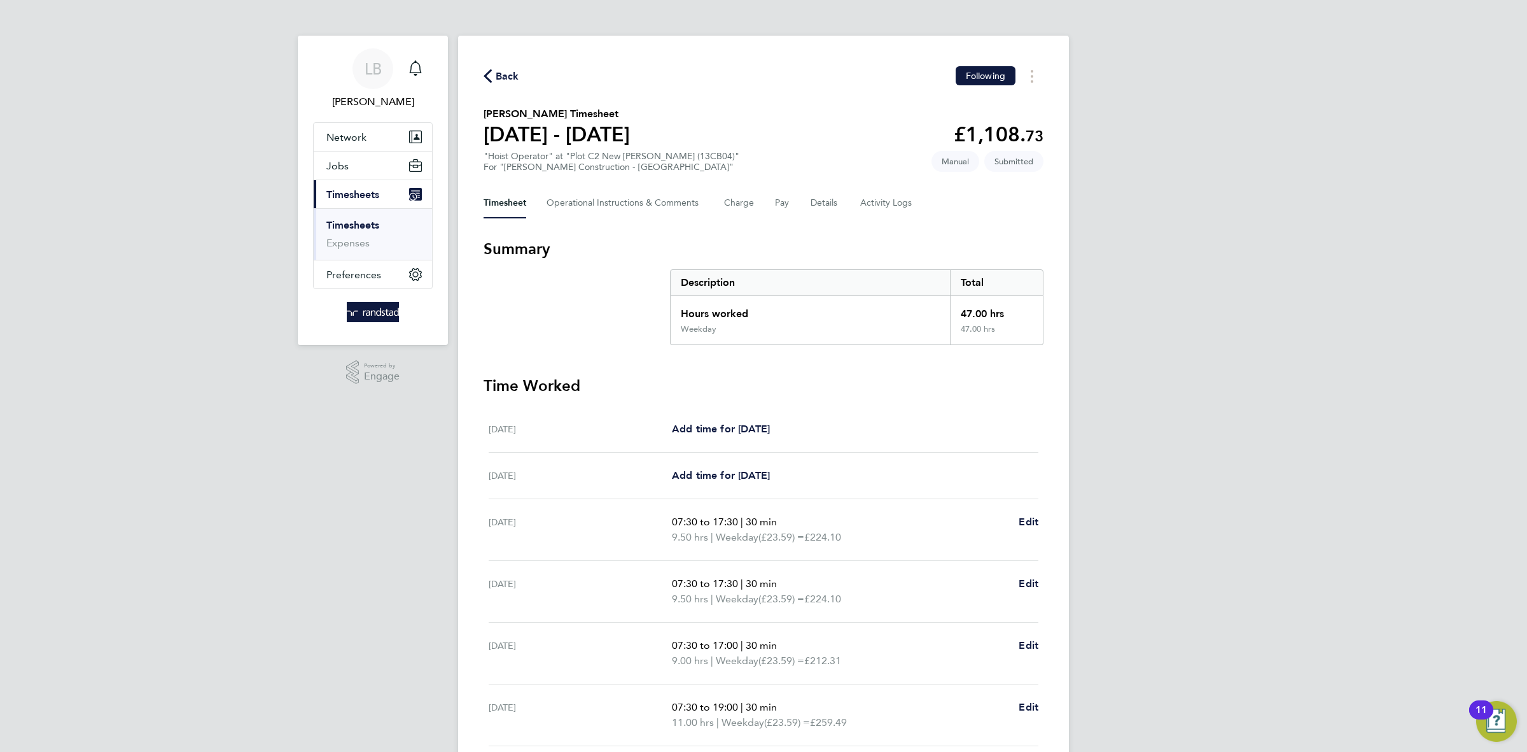
click at [513, 70] on span "Back" at bounding box center [508, 76] width 24 height 15
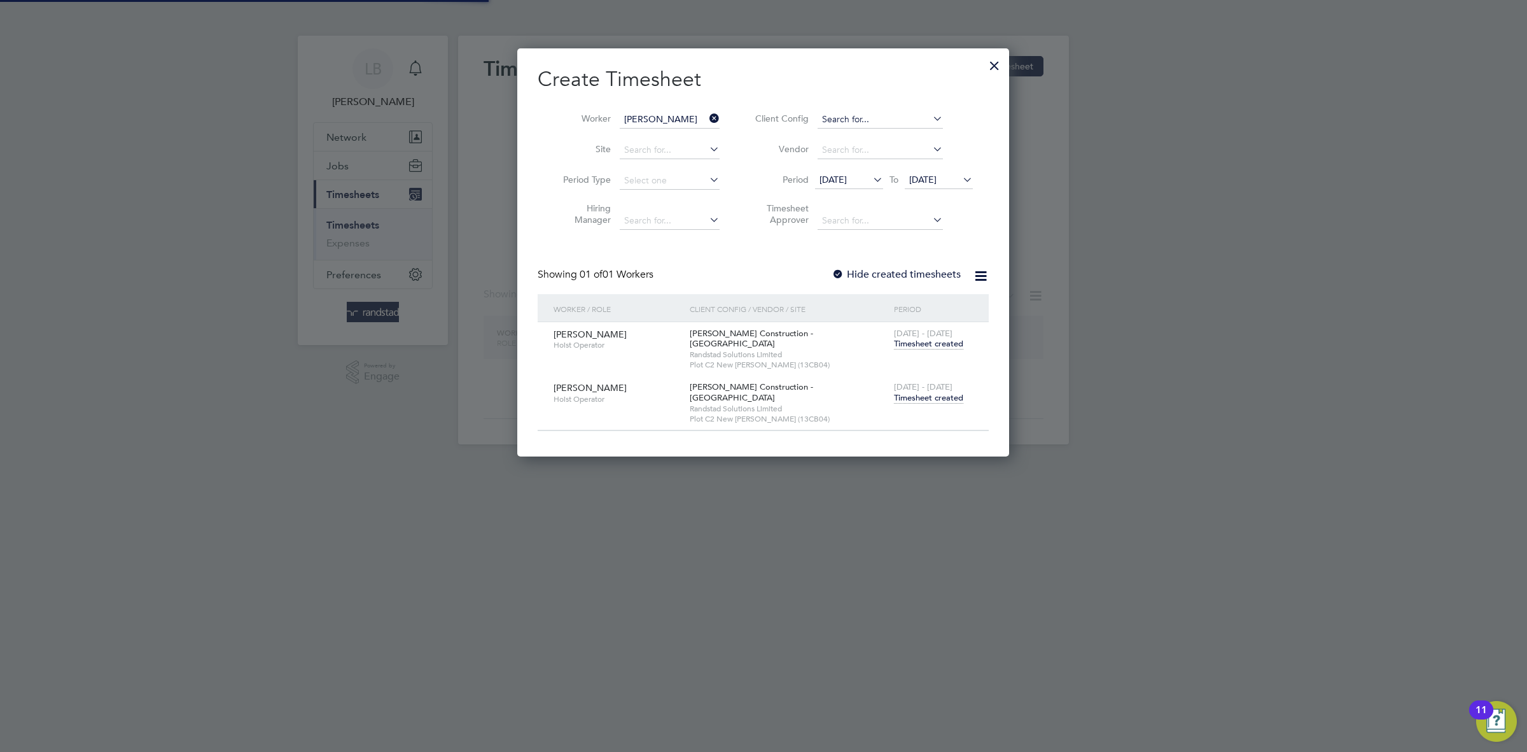
scroll to position [7, 5]
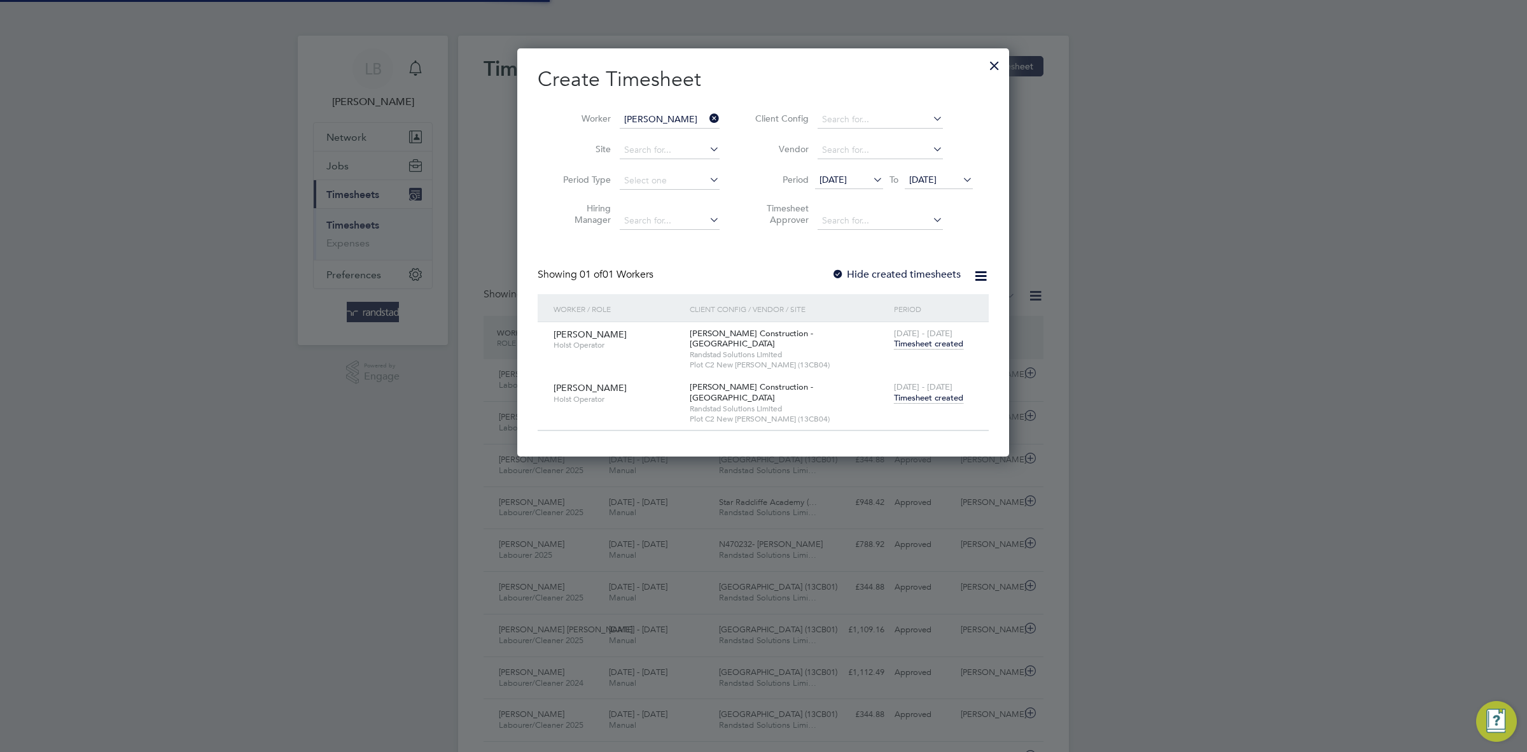
click at [707, 116] on icon at bounding box center [707, 118] width 0 height 18
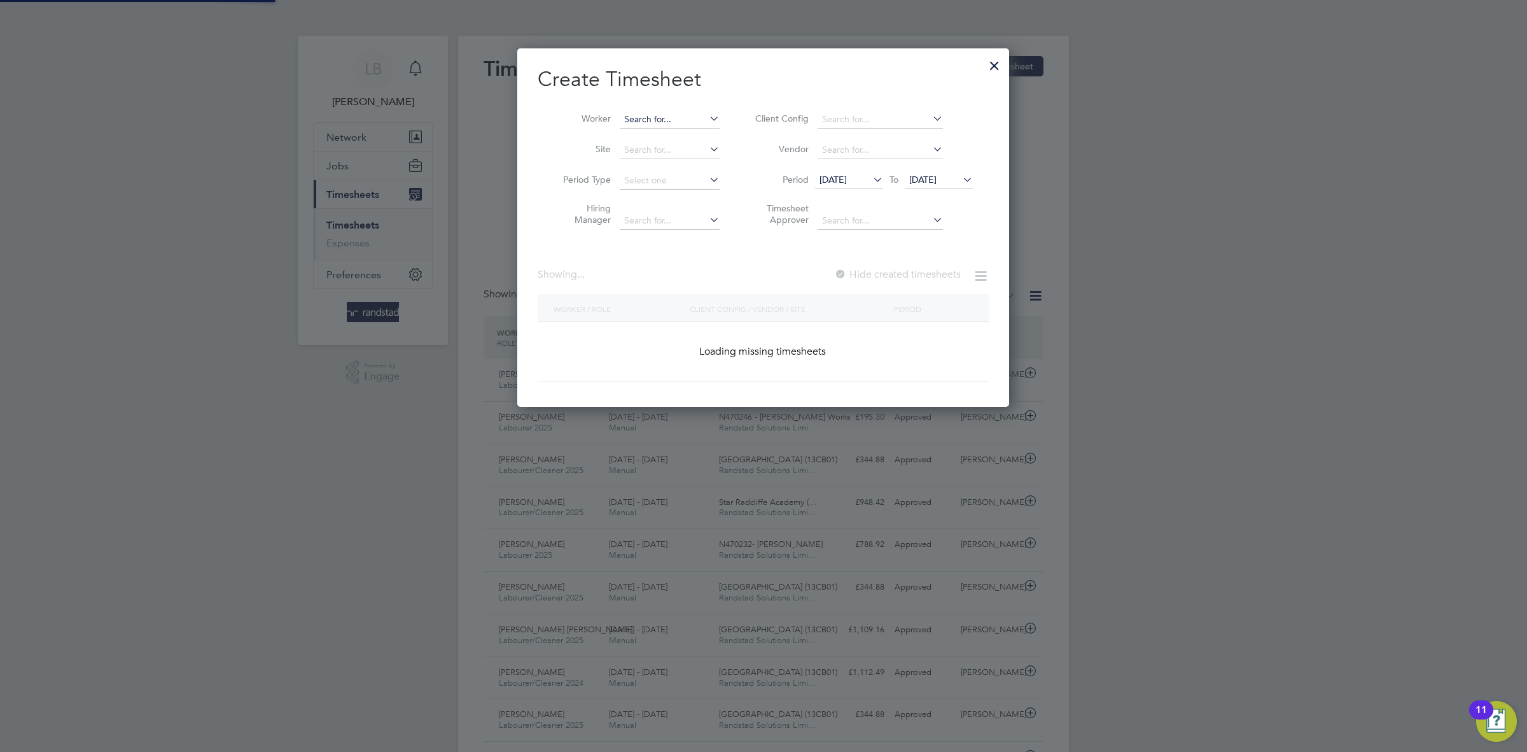
scroll to position [32, 110]
click at [674, 116] on input at bounding box center [670, 120] width 100 height 18
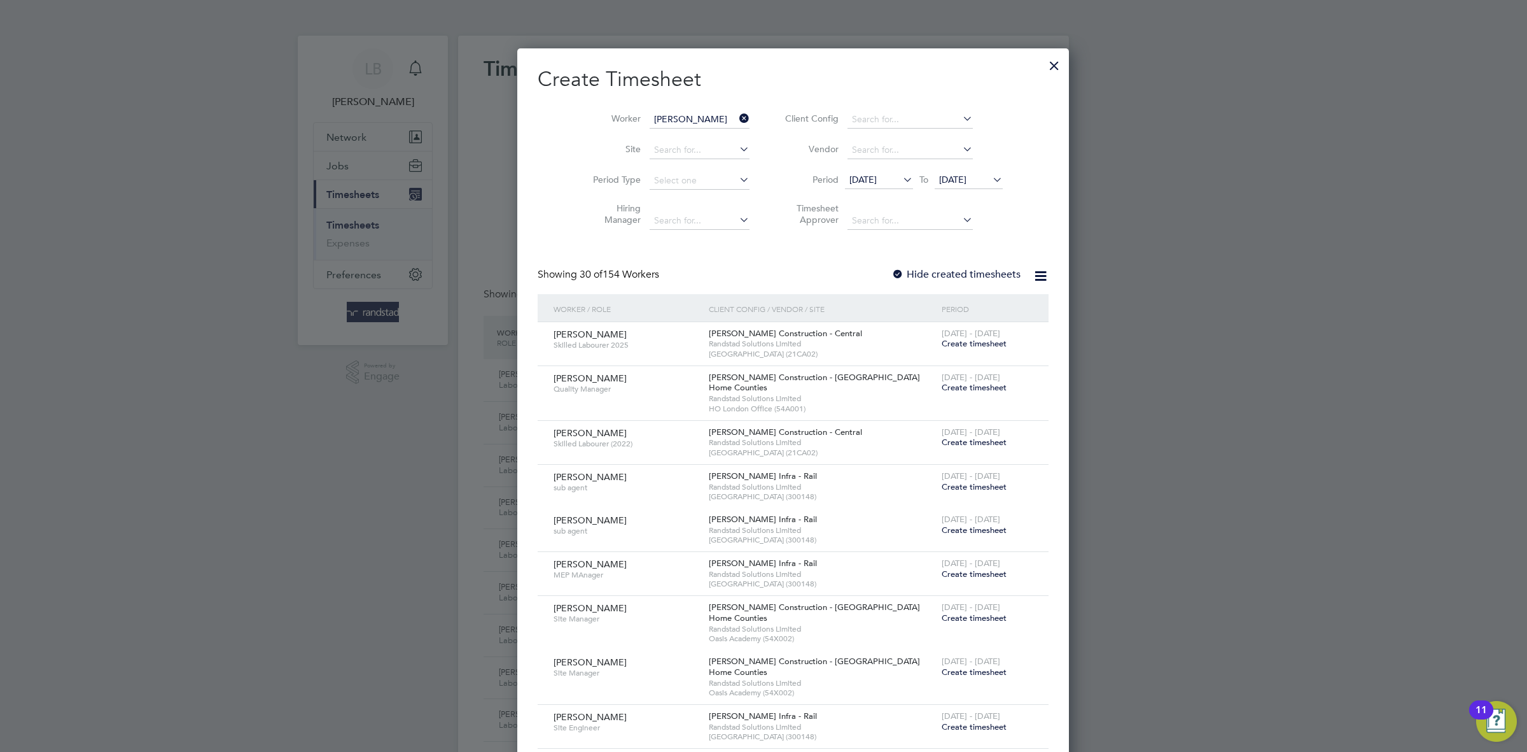
click at [652, 129] on li "[PERSON_NAME]" at bounding box center [699, 136] width 160 height 17
type input "[PERSON_NAME]"
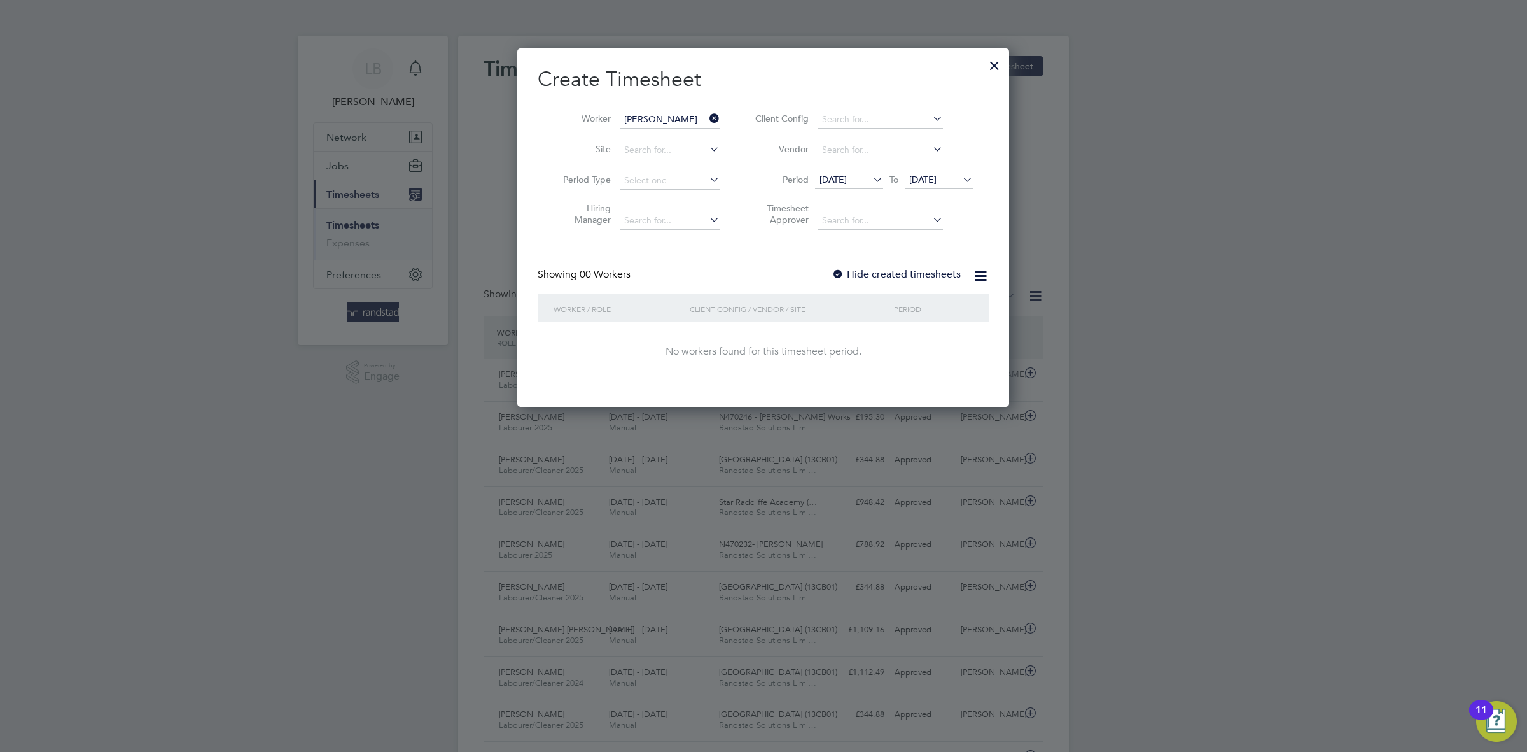
click at [882, 274] on label "Hide created timesheets" at bounding box center [896, 274] width 129 height 13
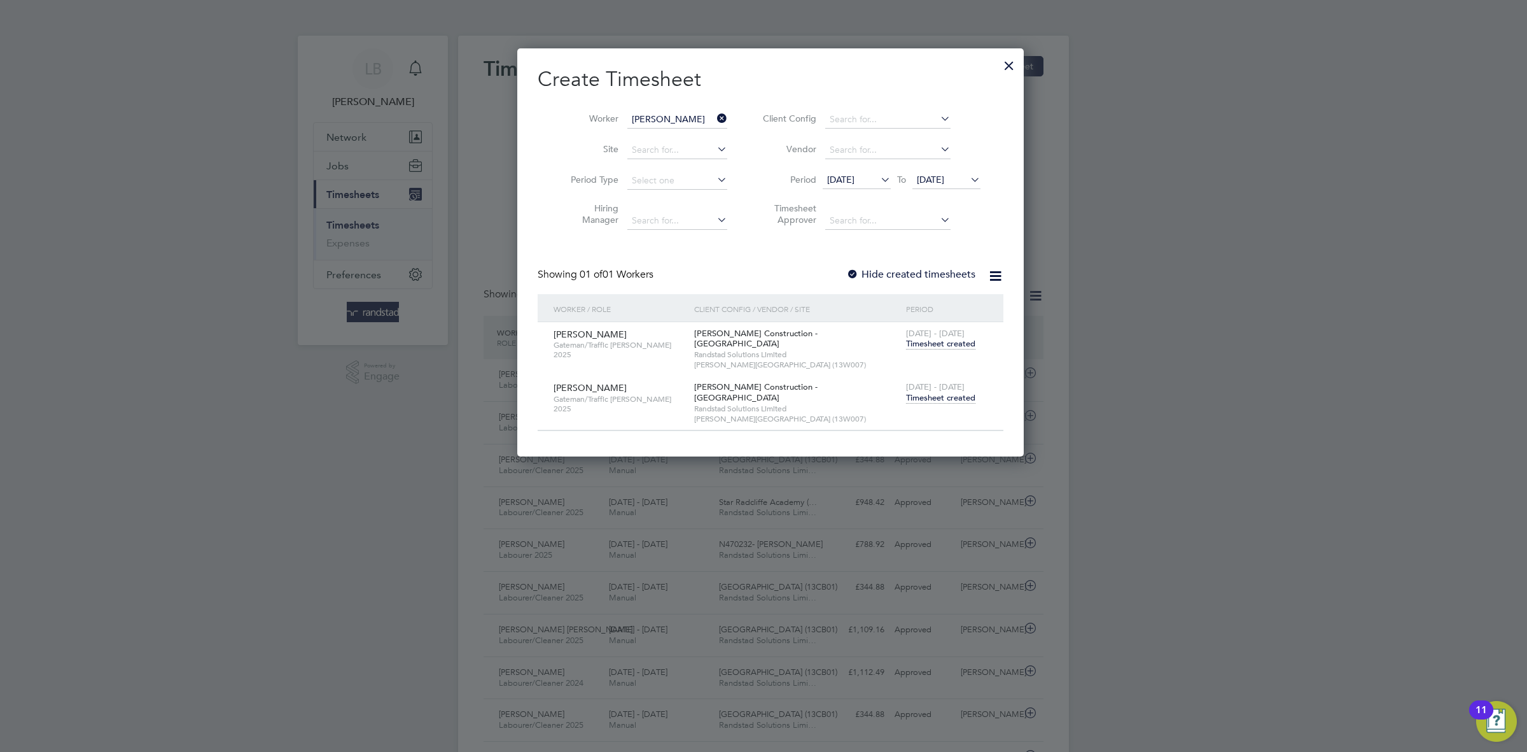
click at [949, 392] on span "Timesheet created" at bounding box center [940, 397] width 69 height 11
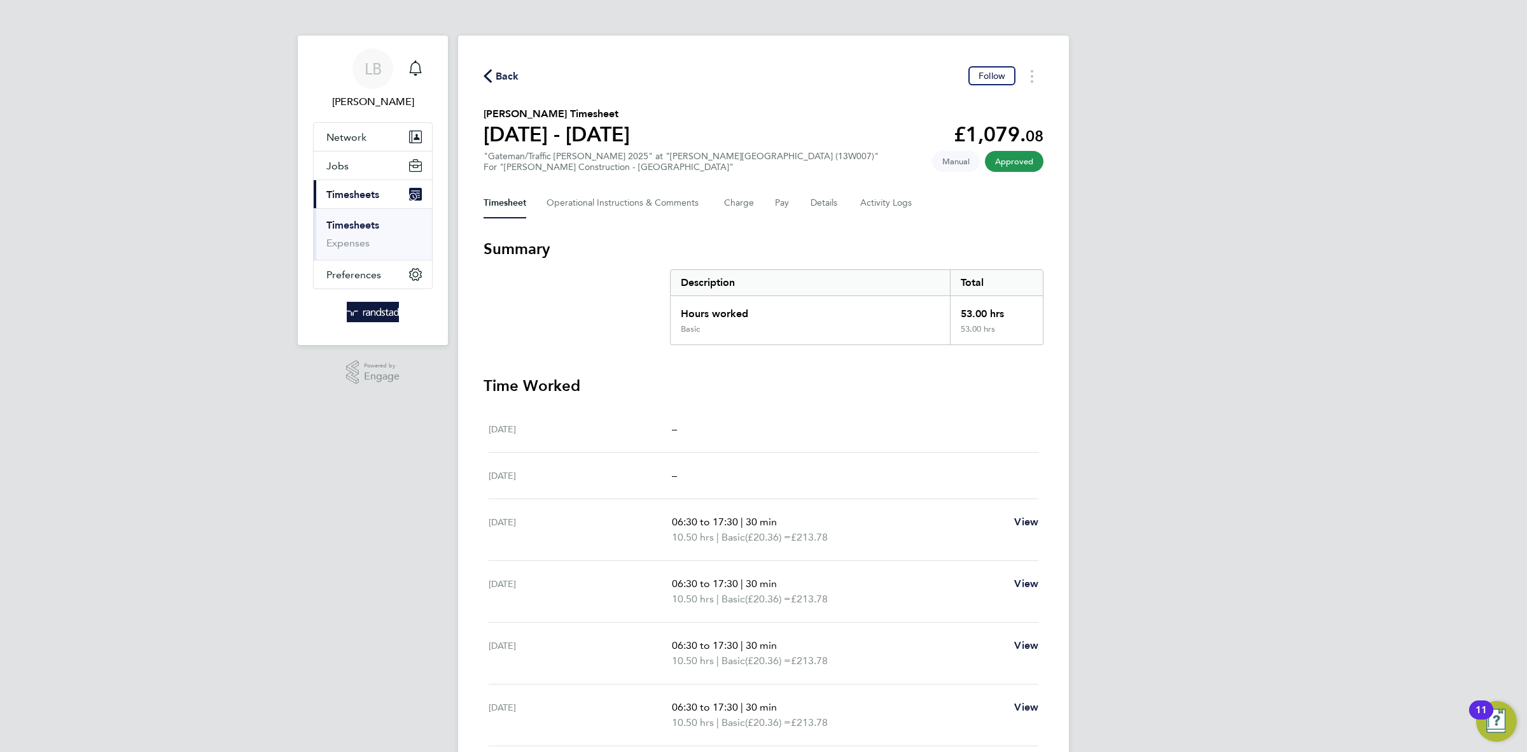
click at [493, 73] on span "Back" at bounding box center [502, 75] width 36 height 12
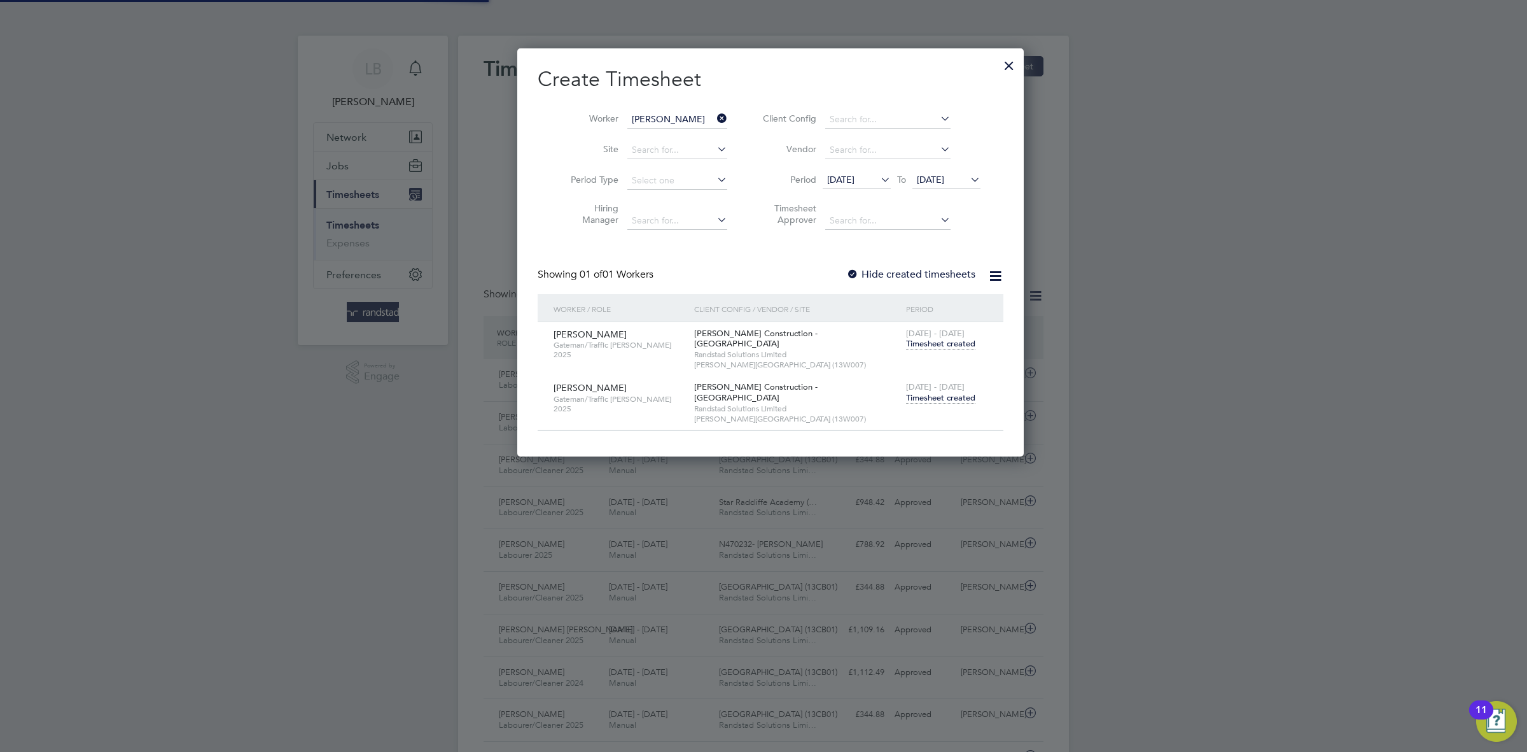
click at [715, 117] on icon at bounding box center [715, 118] width 0 height 18
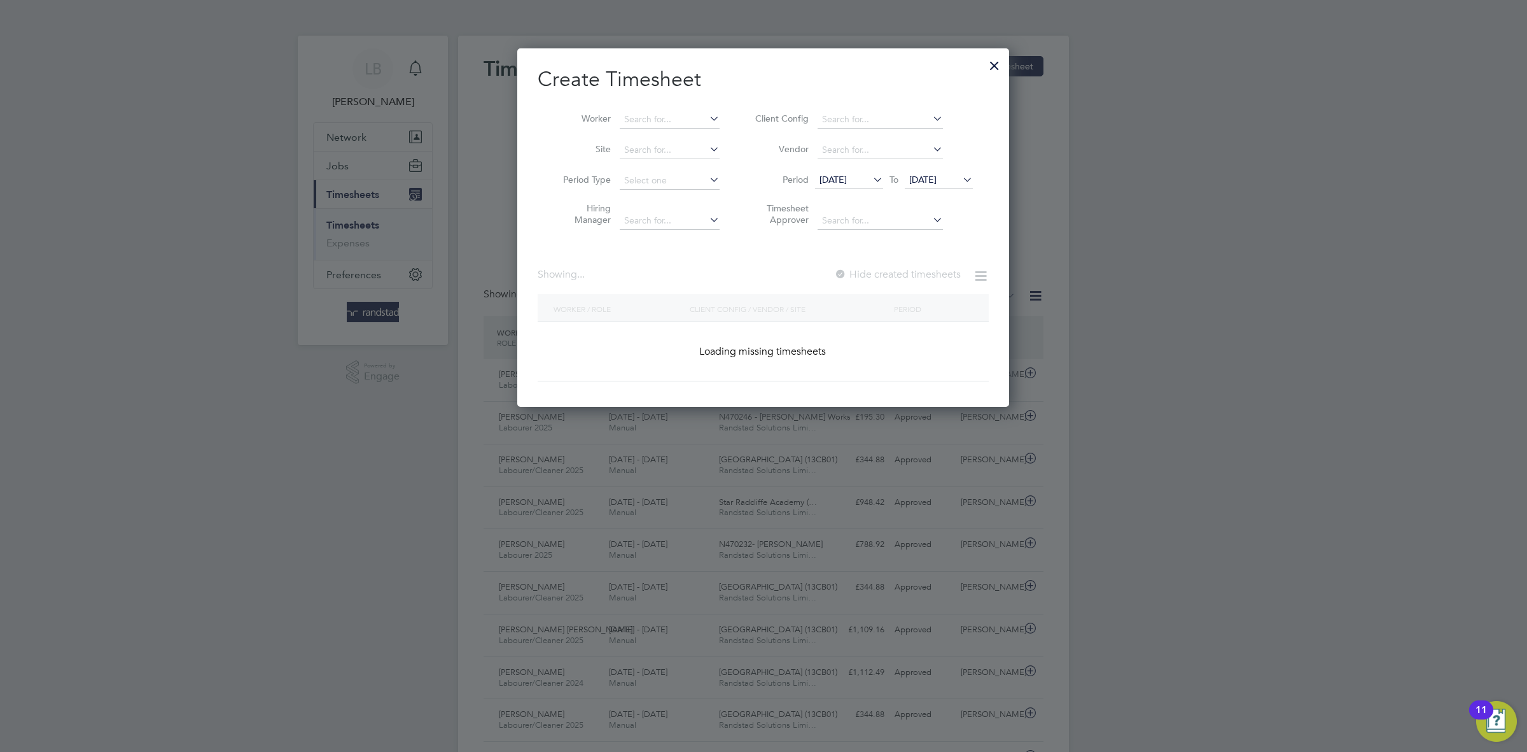
click at [647, 108] on li "Worker" at bounding box center [637, 119] width 198 height 31
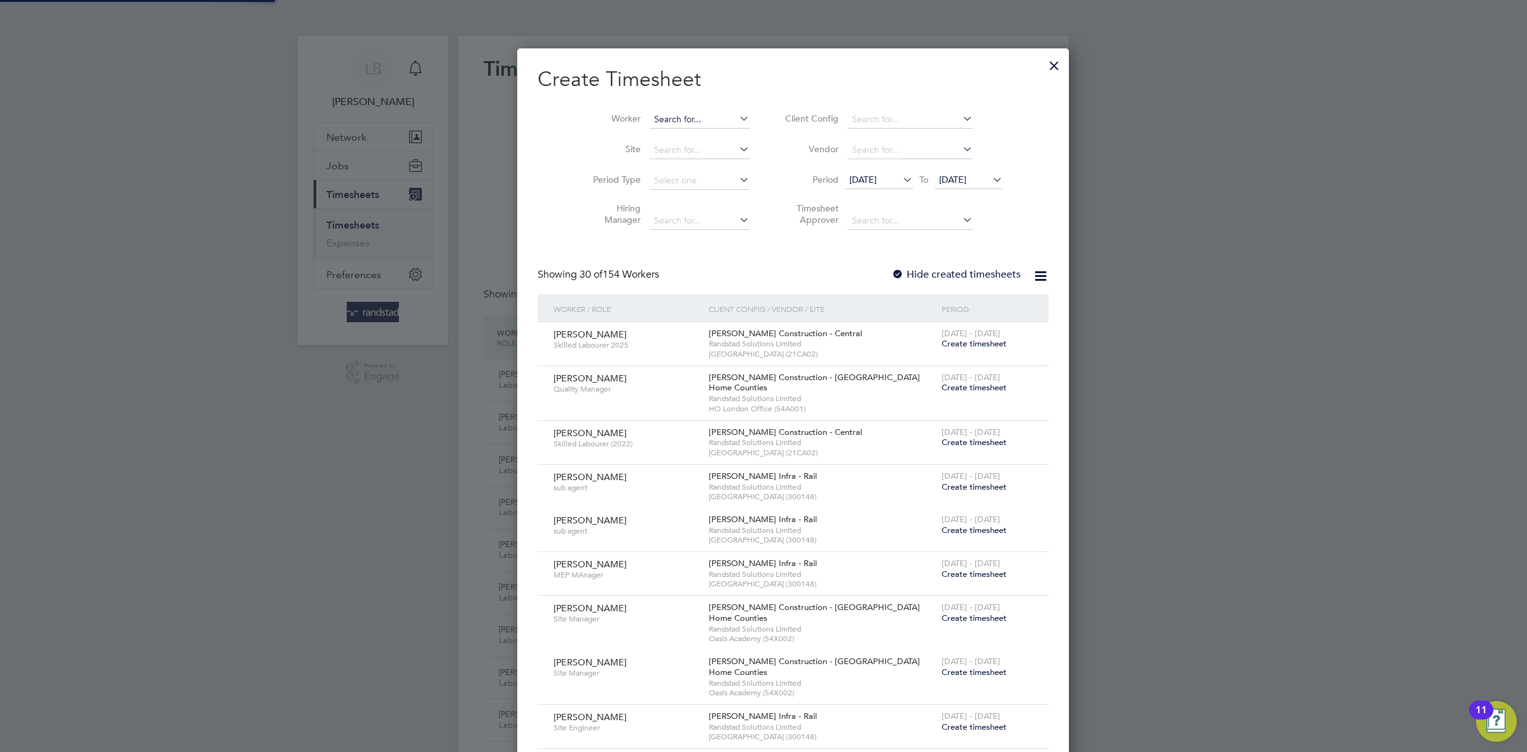
click at [650, 113] on input at bounding box center [700, 120] width 100 height 18
click at [682, 135] on li "[PERSON_NAME]" at bounding box center [704, 136] width 170 height 17
type input "[PERSON_NAME]"
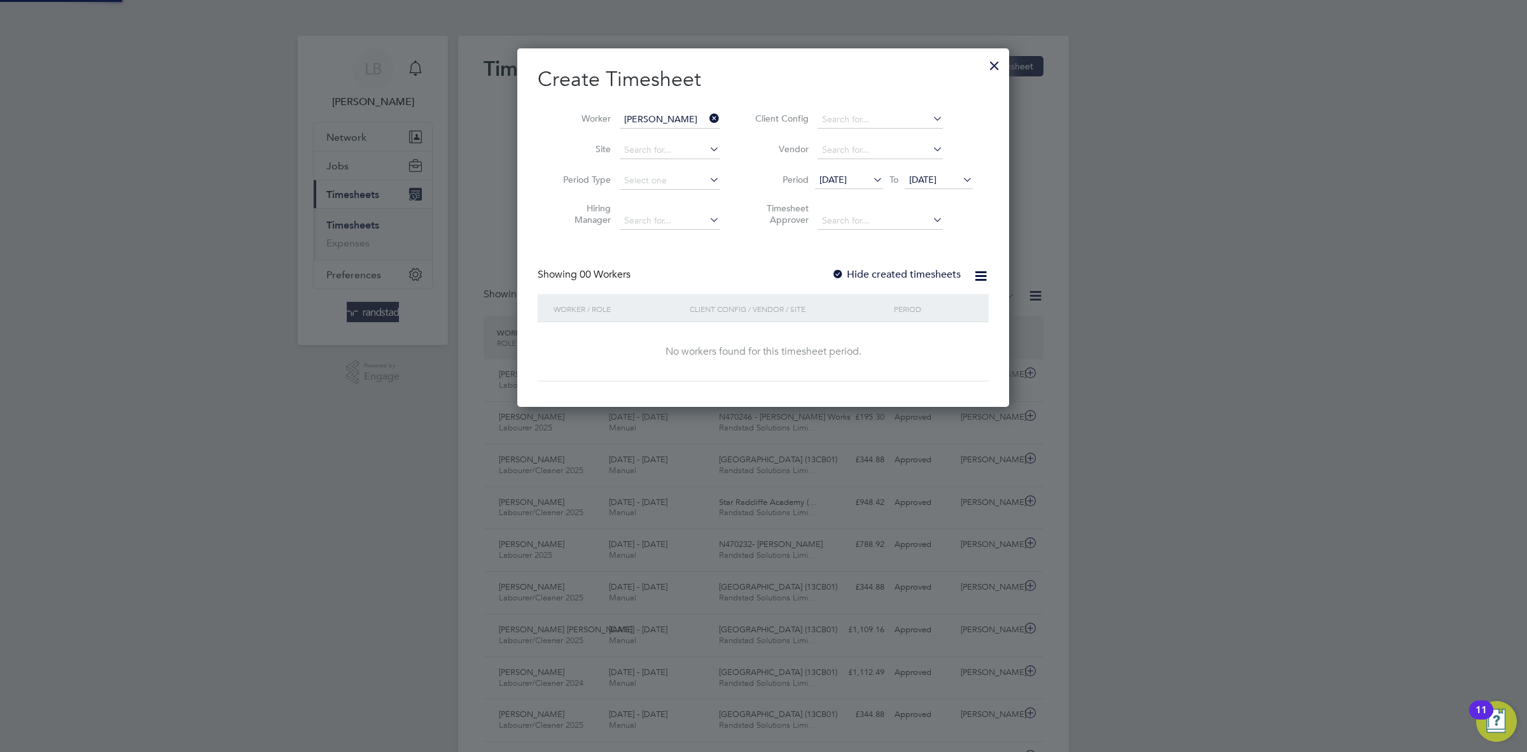
click at [891, 272] on label "Hide created timesheets" at bounding box center [896, 274] width 129 height 13
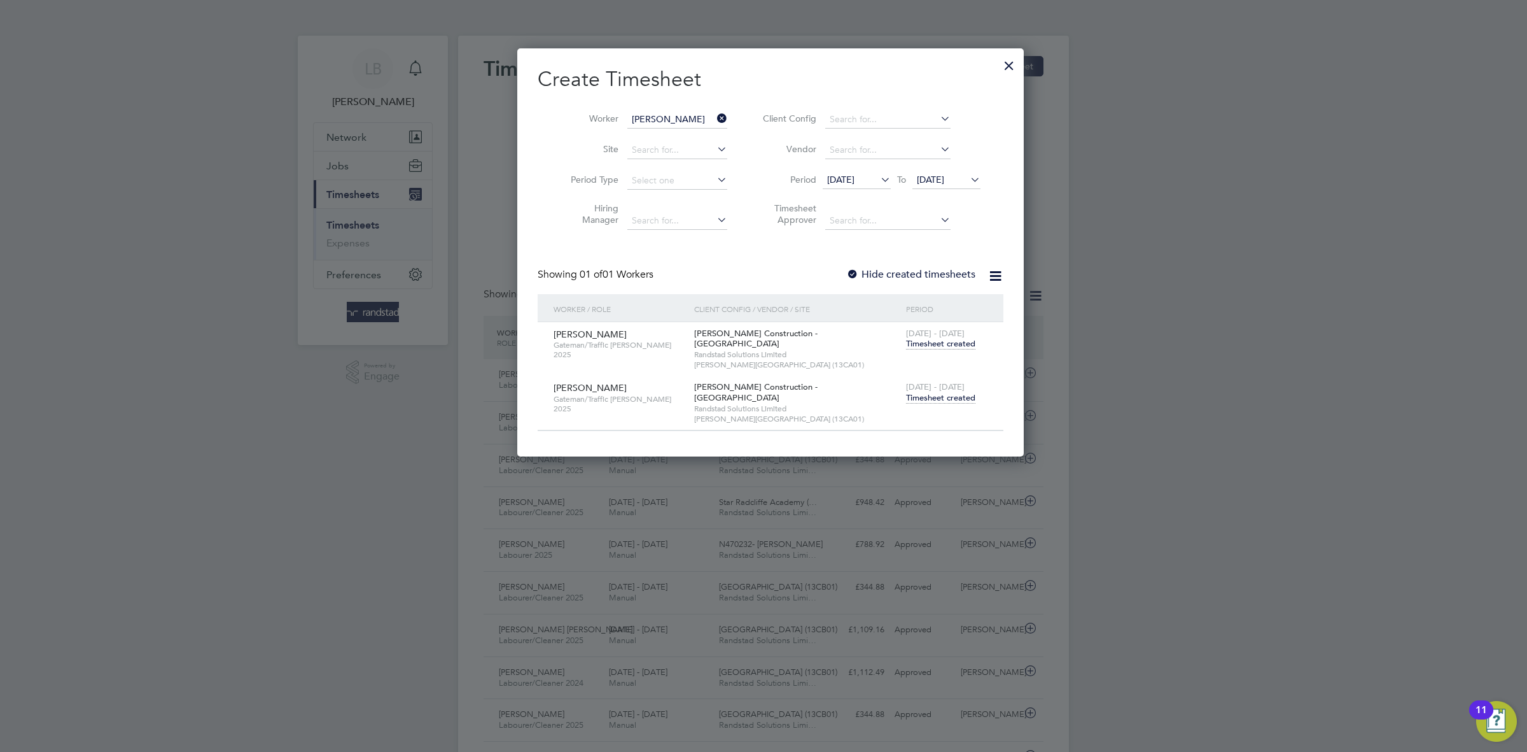
click at [937, 392] on span "Timesheet created" at bounding box center [940, 397] width 69 height 11
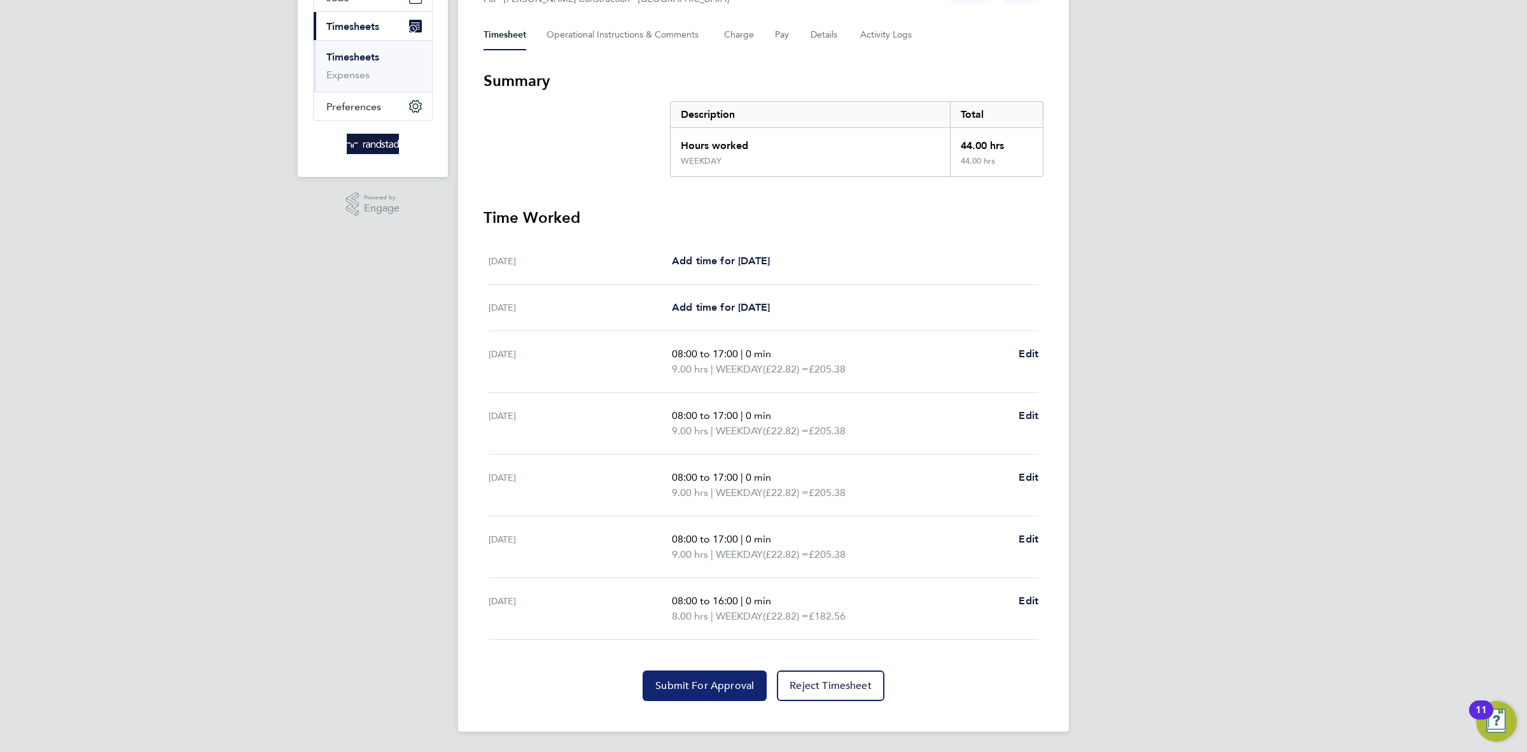
click at [711, 689] on span "Submit For Approval" at bounding box center [704, 685] width 99 height 13
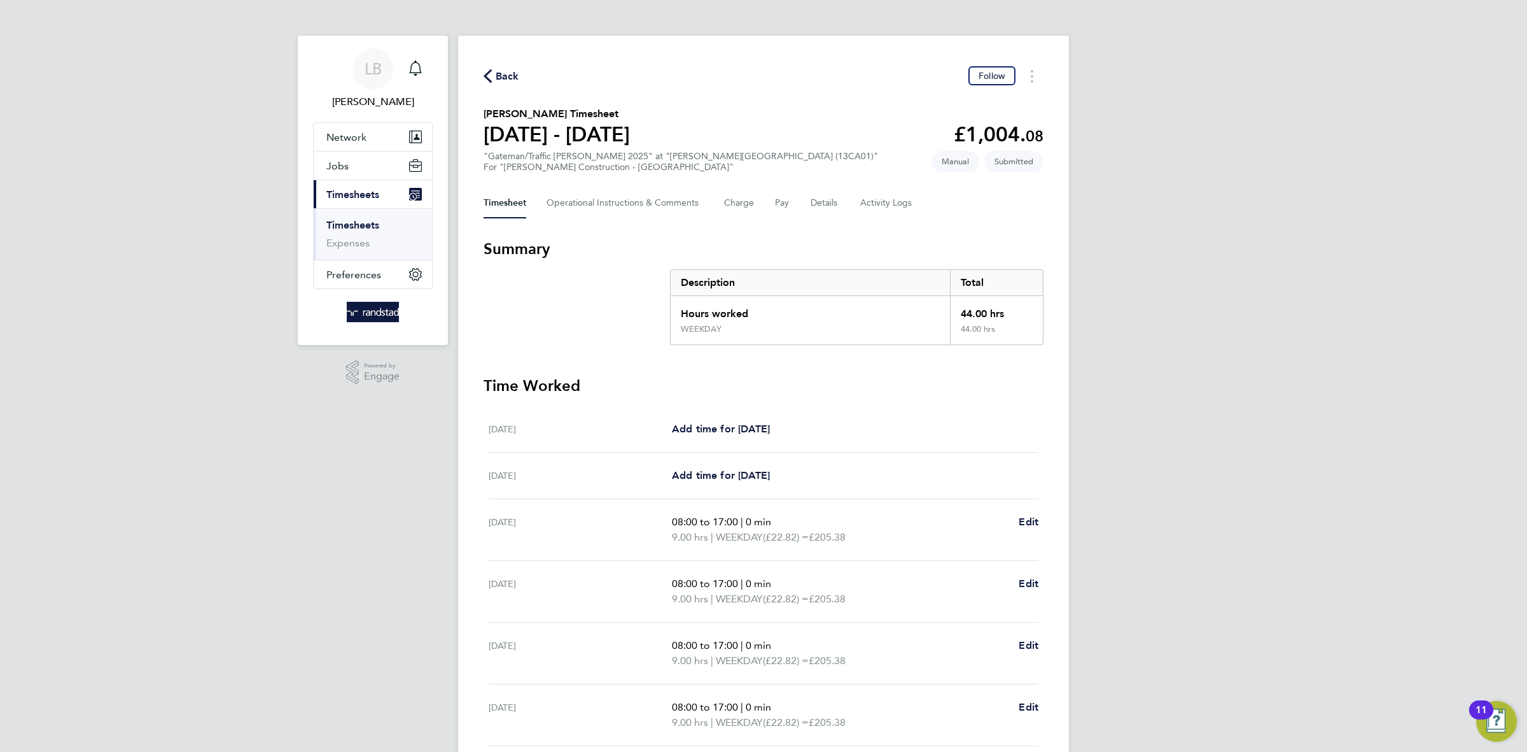
click at [515, 78] on span "Back" at bounding box center [508, 76] width 24 height 15
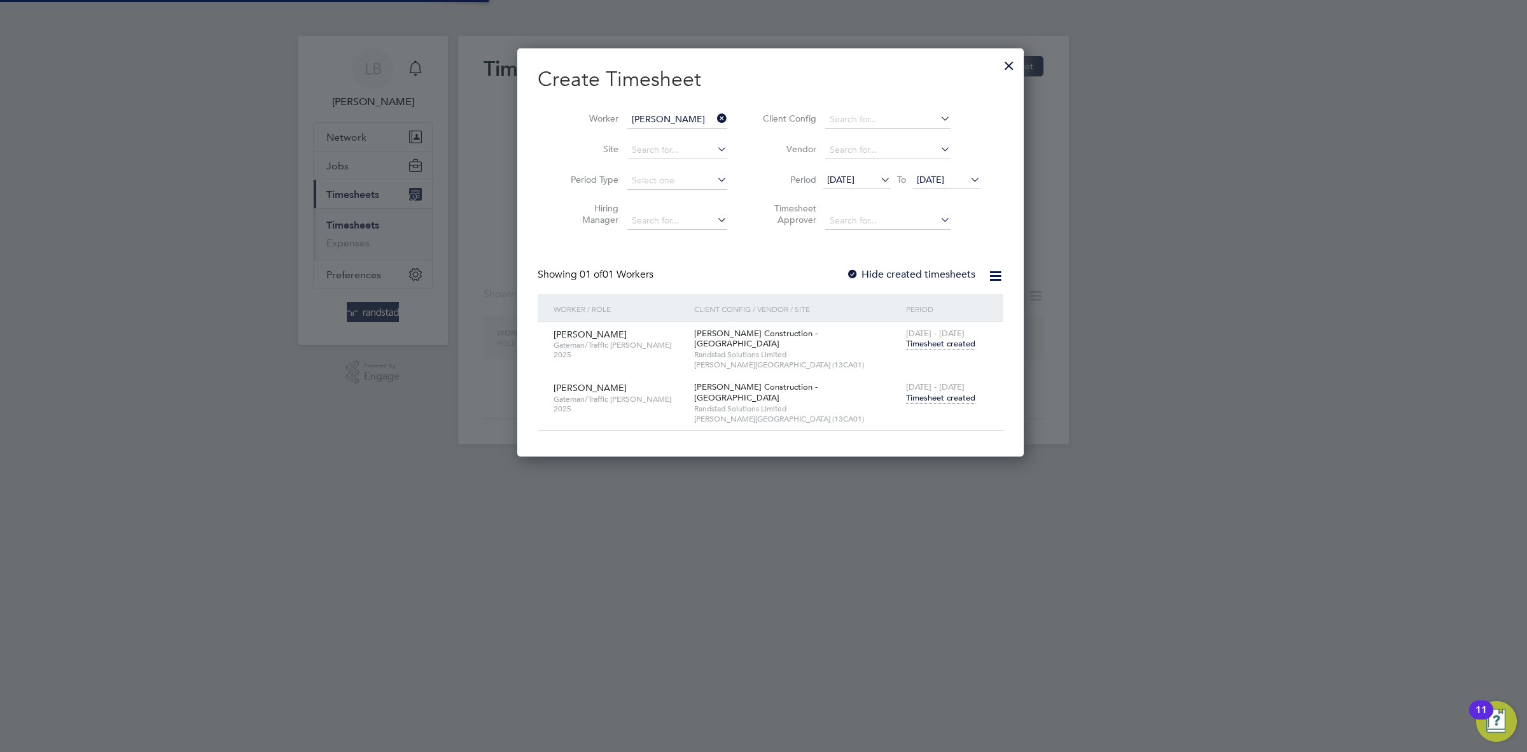
click at [715, 116] on icon at bounding box center [715, 118] width 0 height 18
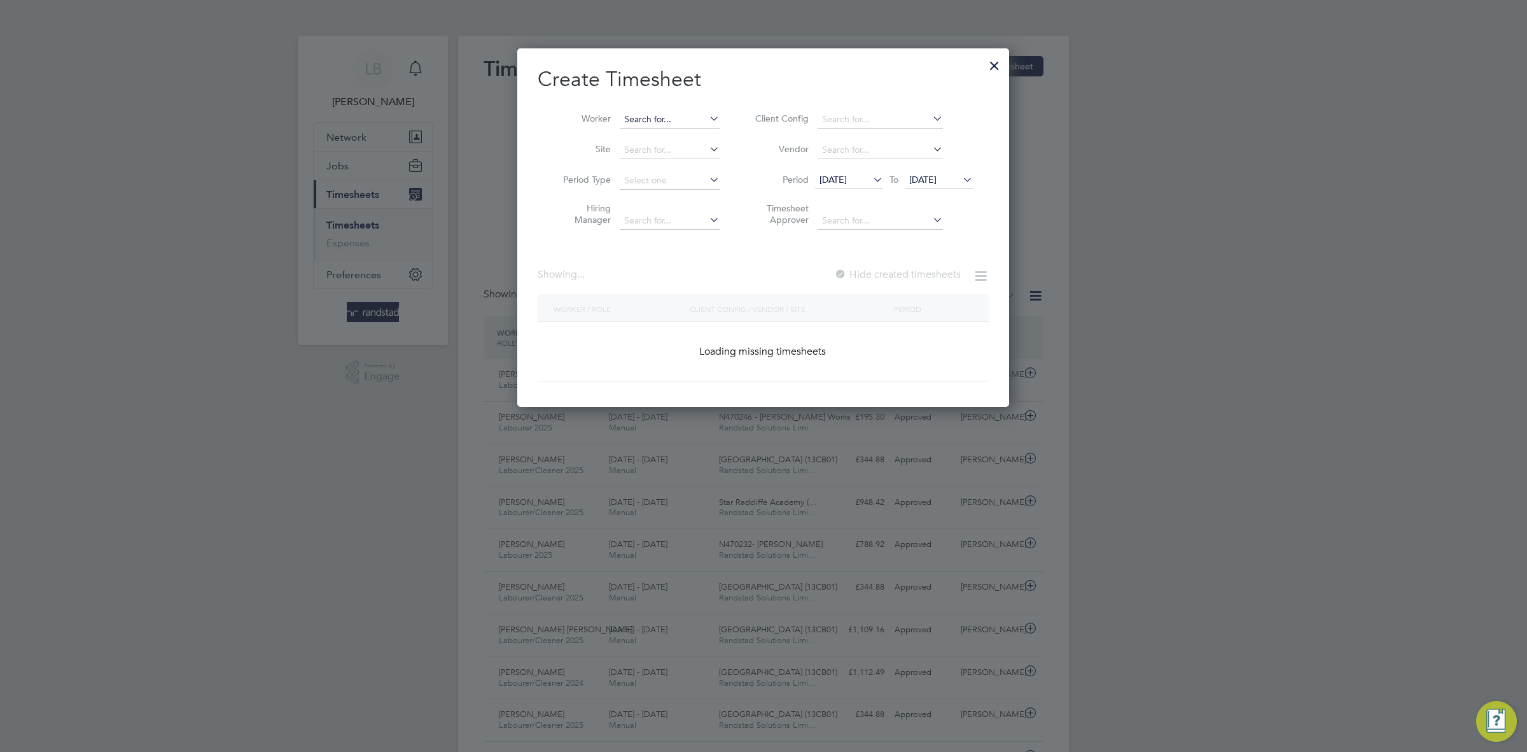
click at [683, 114] on input at bounding box center [670, 120] width 100 height 18
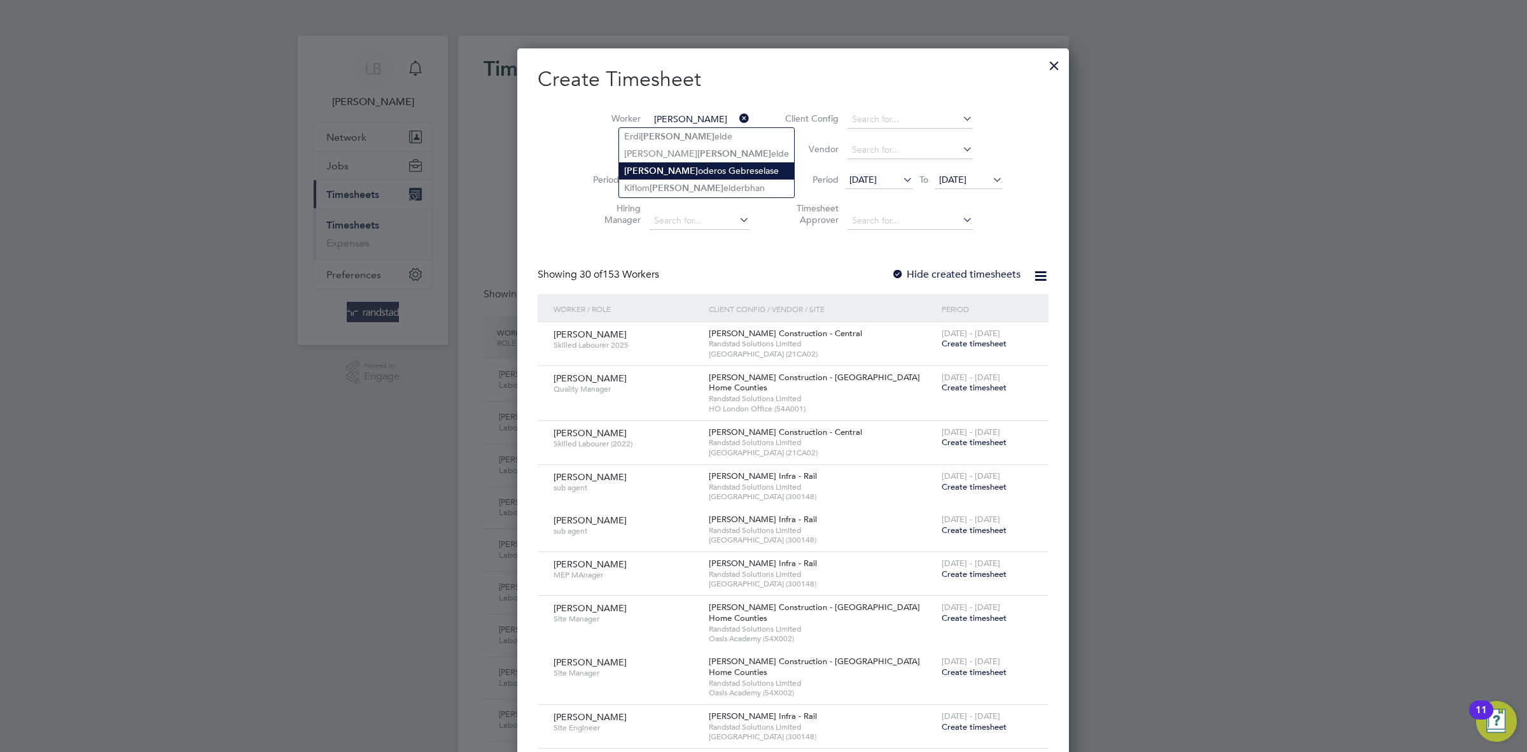
click at [690, 176] on li "[PERSON_NAME] oderos Gebreselase" at bounding box center [706, 170] width 175 height 17
type input "[PERSON_NAME]"
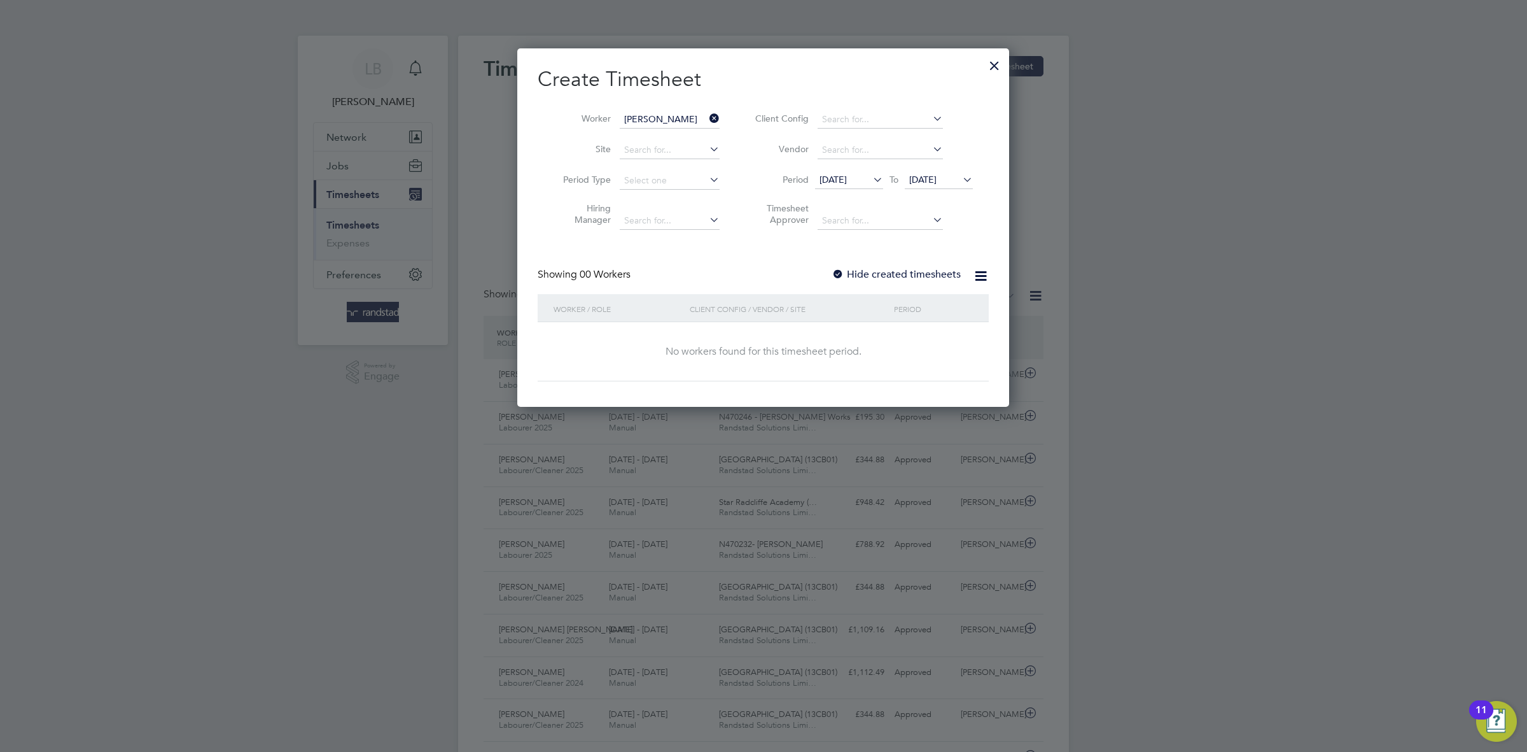
click at [902, 275] on label "Hide created timesheets" at bounding box center [896, 274] width 129 height 13
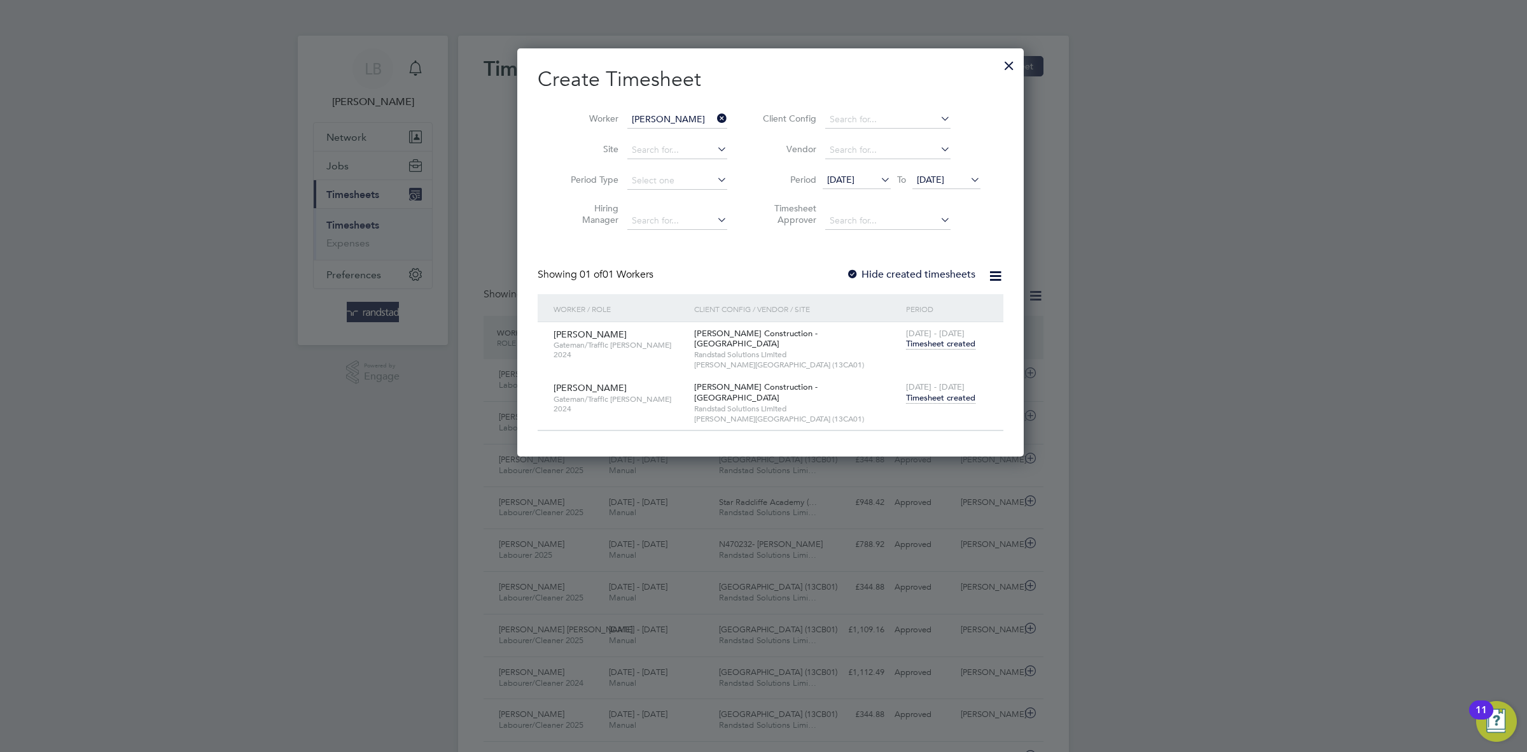
click at [914, 392] on span "Timesheet created" at bounding box center [940, 397] width 69 height 11
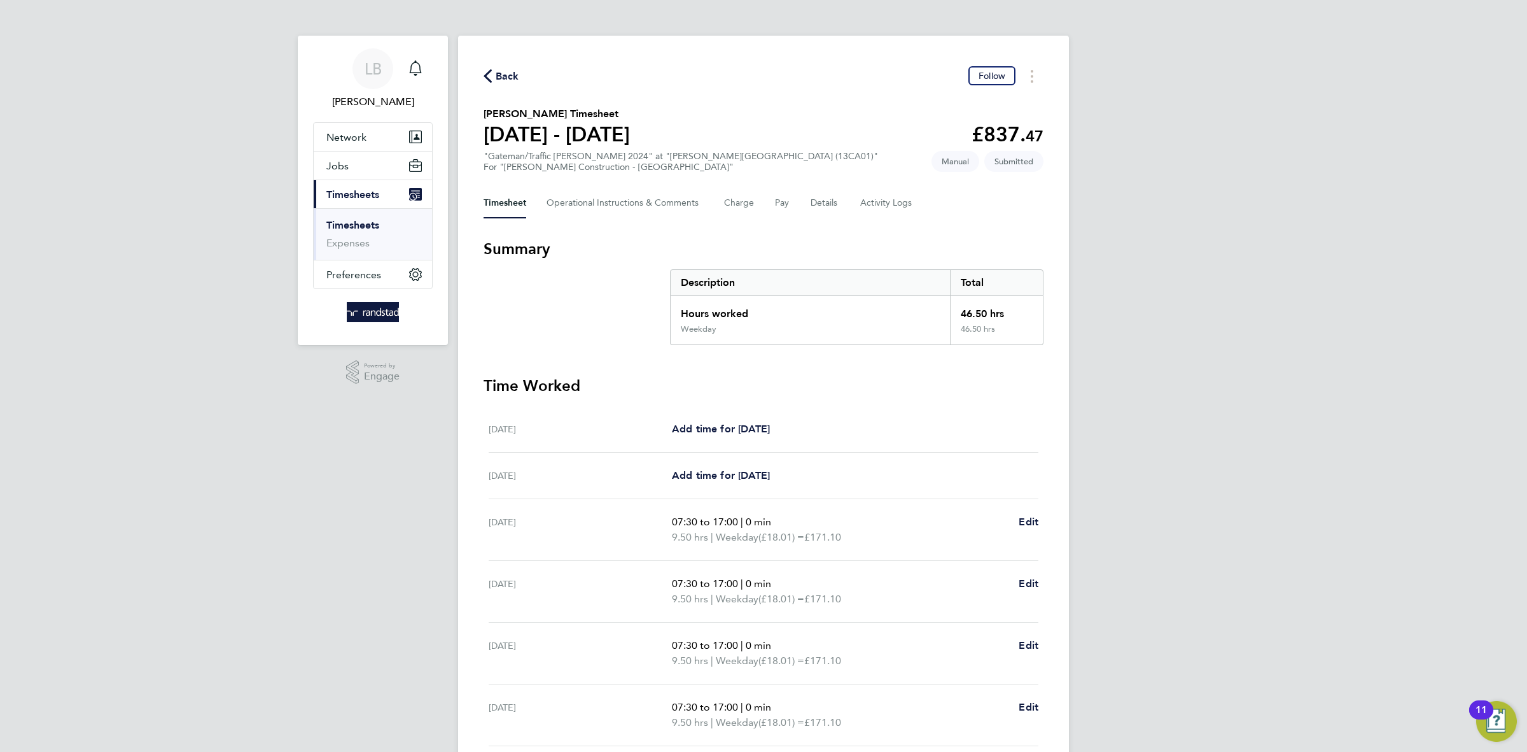
click at [506, 73] on span "Back" at bounding box center [508, 76] width 24 height 15
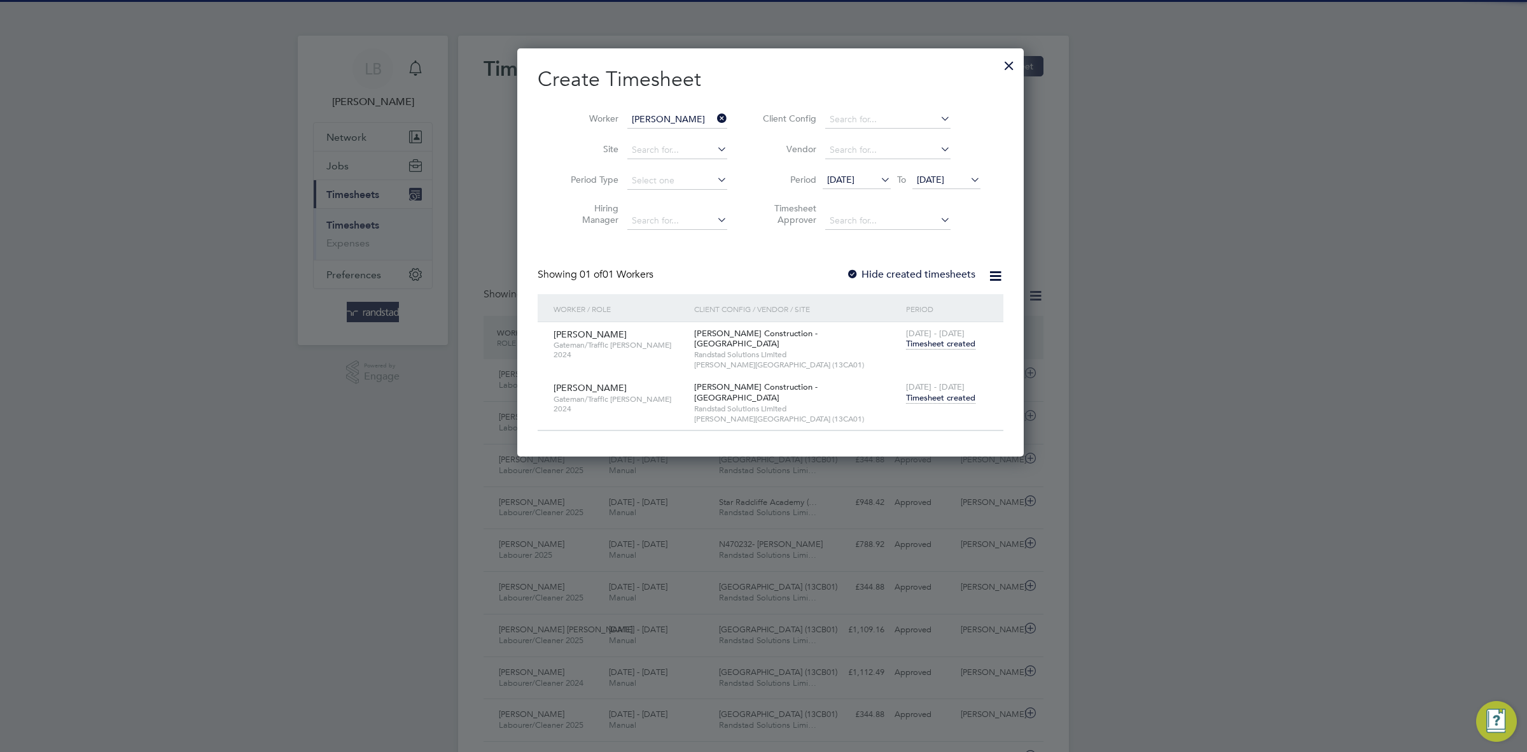
click at [715, 115] on icon at bounding box center [715, 118] width 0 height 18
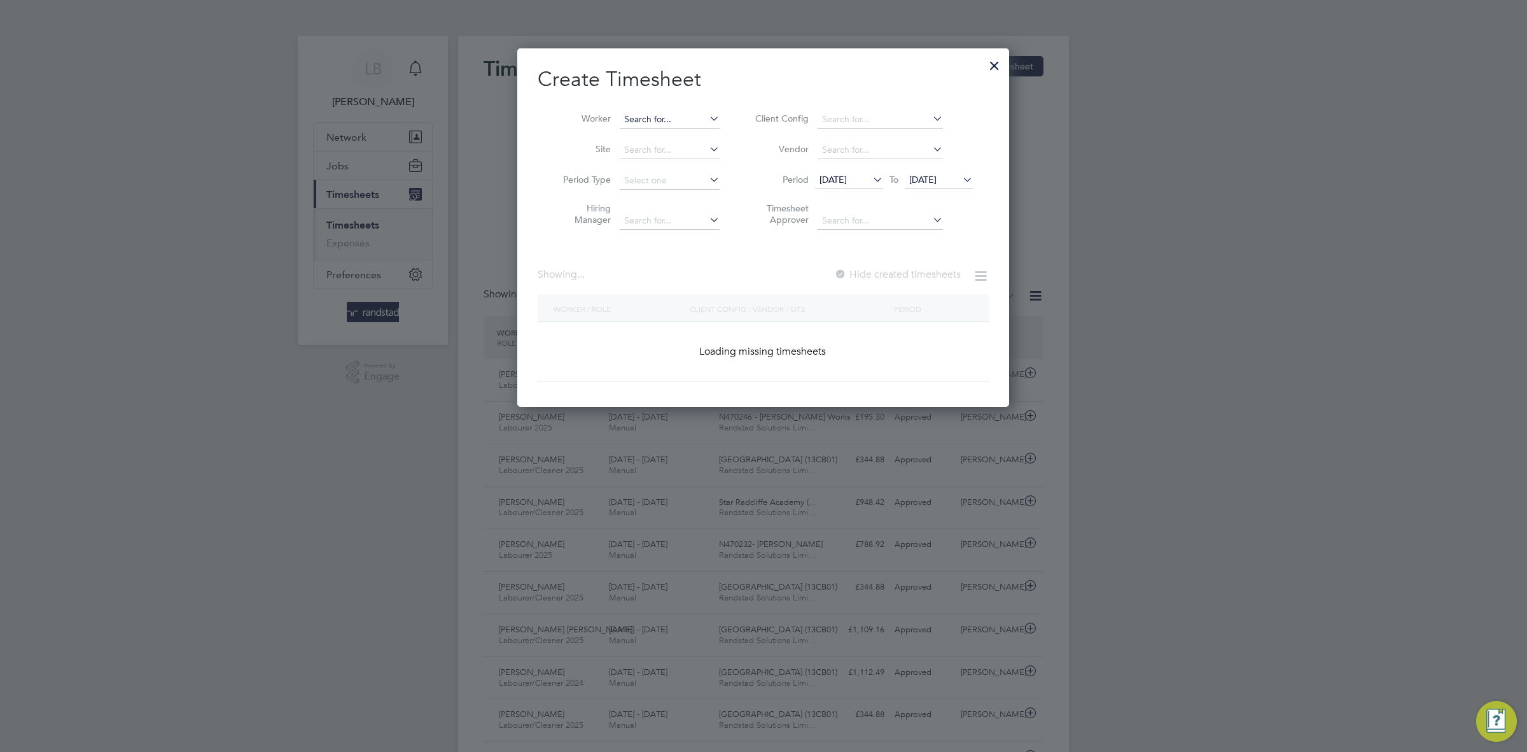
click at [665, 117] on input at bounding box center [670, 120] width 100 height 18
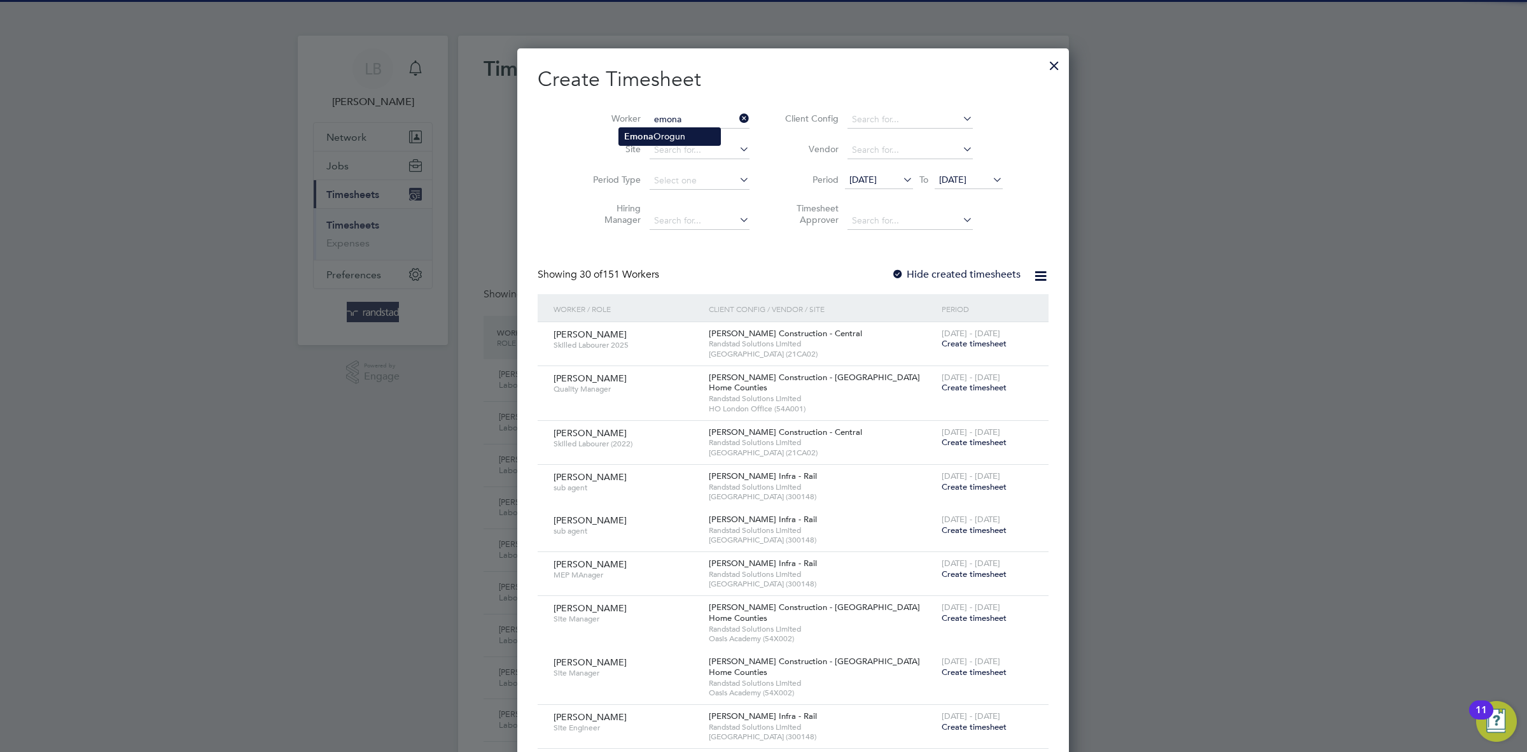
click at [659, 132] on li "[PERSON_NAME]" at bounding box center [669, 136] width 101 height 17
type input "[PERSON_NAME]"
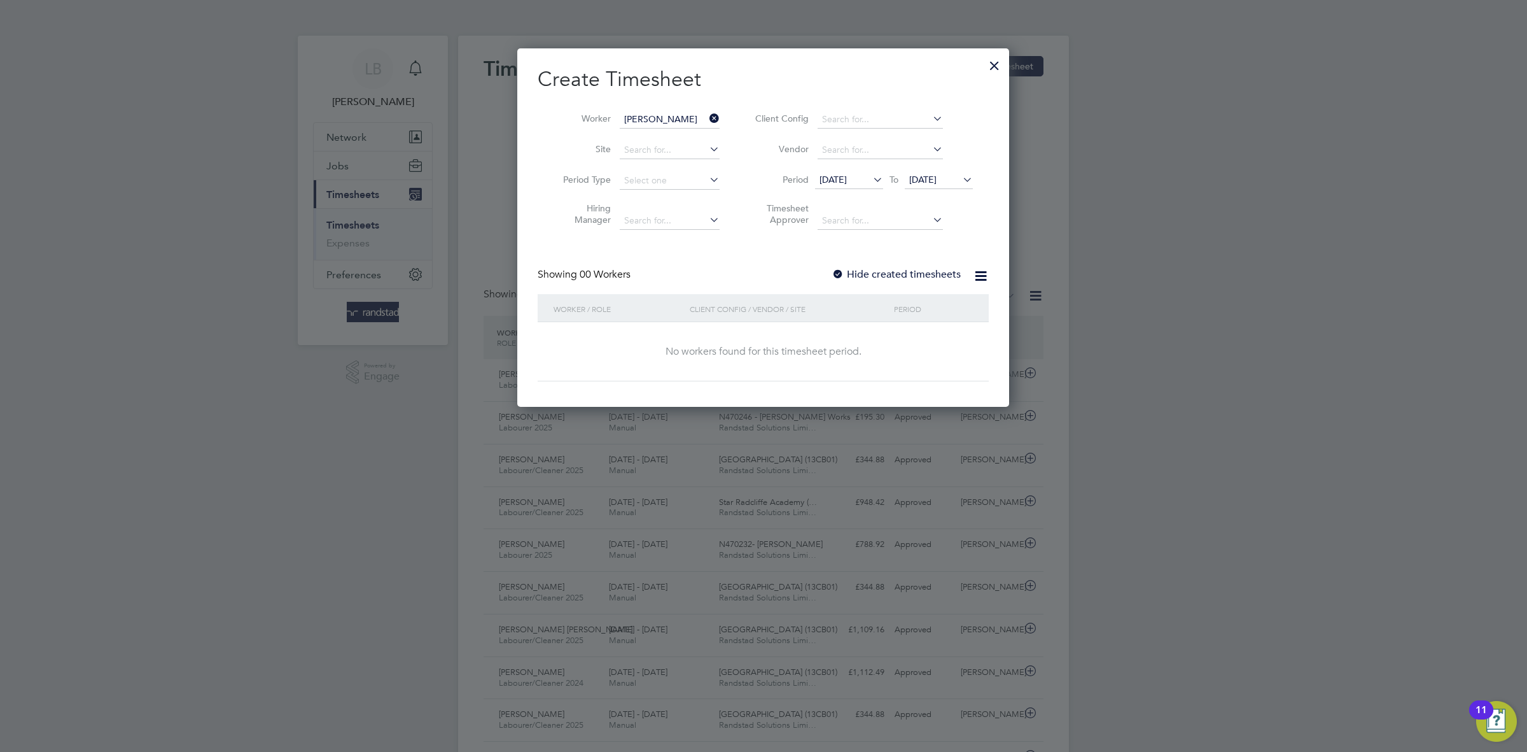
click at [908, 277] on label "Hide created timesheets" at bounding box center [896, 274] width 129 height 13
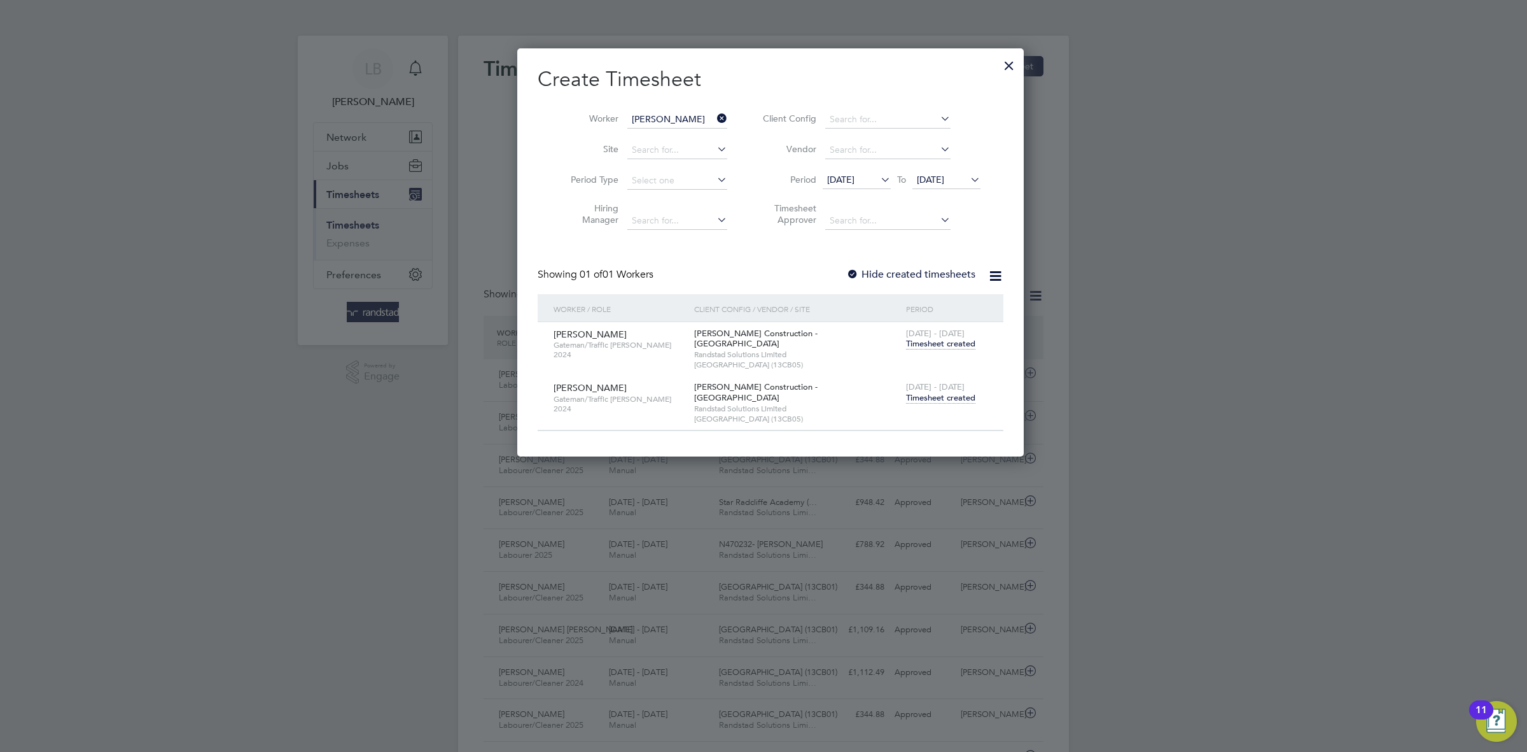
click at [943, 392] on span "Timesheet created" at bounding box center [940, 397] width 69 height 11
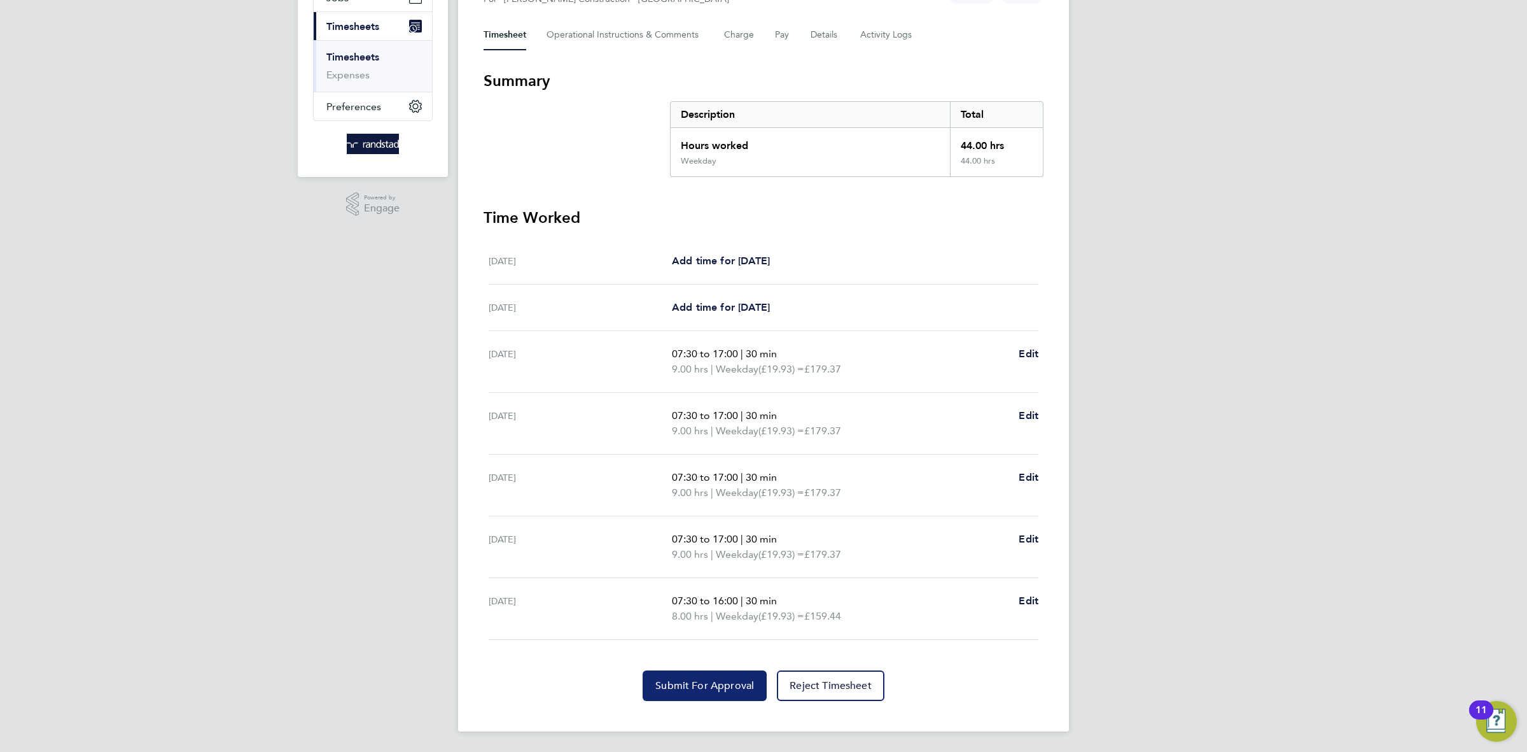
click at [736, 682] on span "Submit For Approval" at bounding box center [704, 685] width 99 height 13
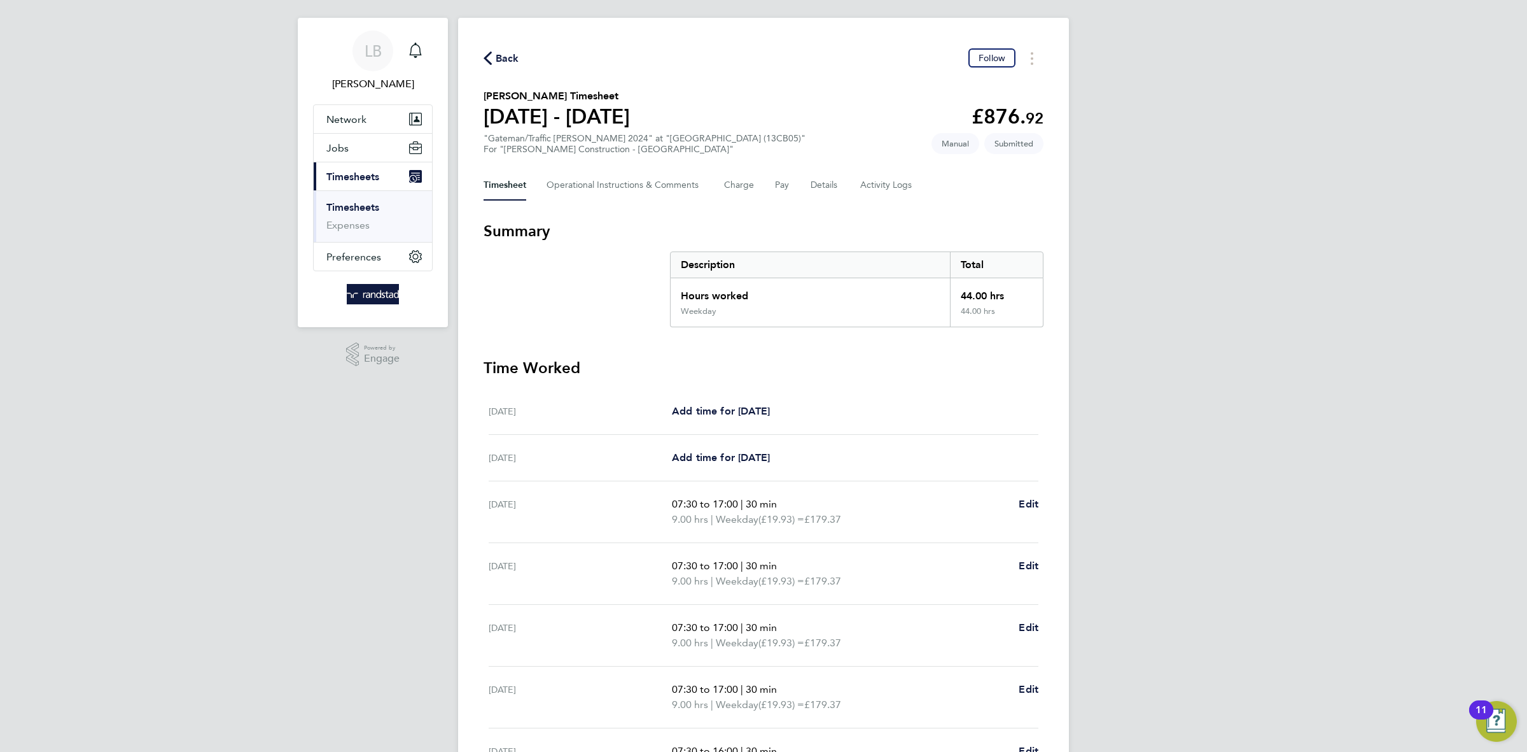
click at [494, 60] on span "Back" at bounding box center [502, 58] width 36 height 12
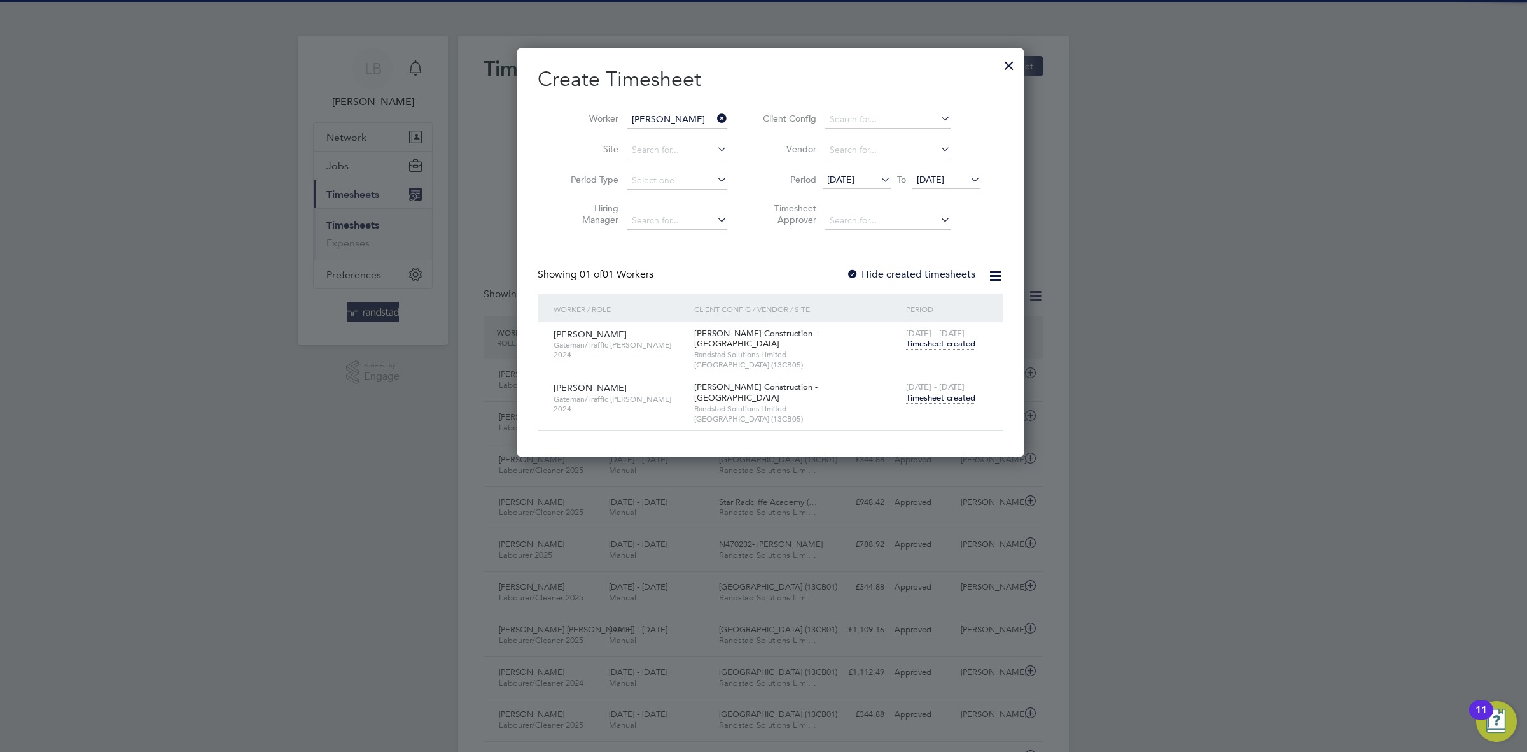
click at [715, 114] on icon at bounding box center [715, 118] width 0 height 18
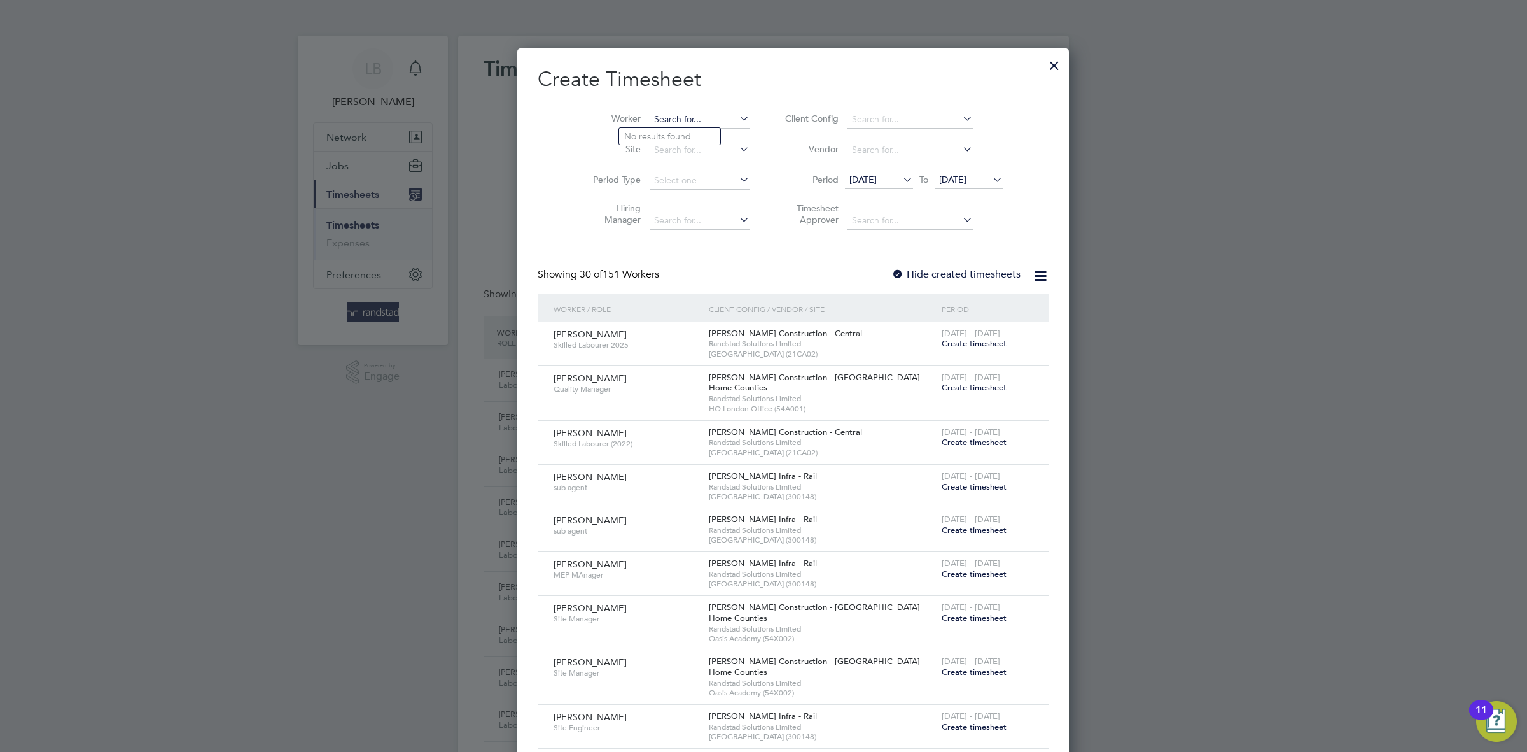
click at [650, 120] on input at bounding box center [700, 120] width 100 height 18
paste input "[PERSON_NAME]"
click at [672, 137] on li "[PERSON_NAME]" at bounding box center [669, 136] width 101 height 17
type input "[PERSON_NAME]"
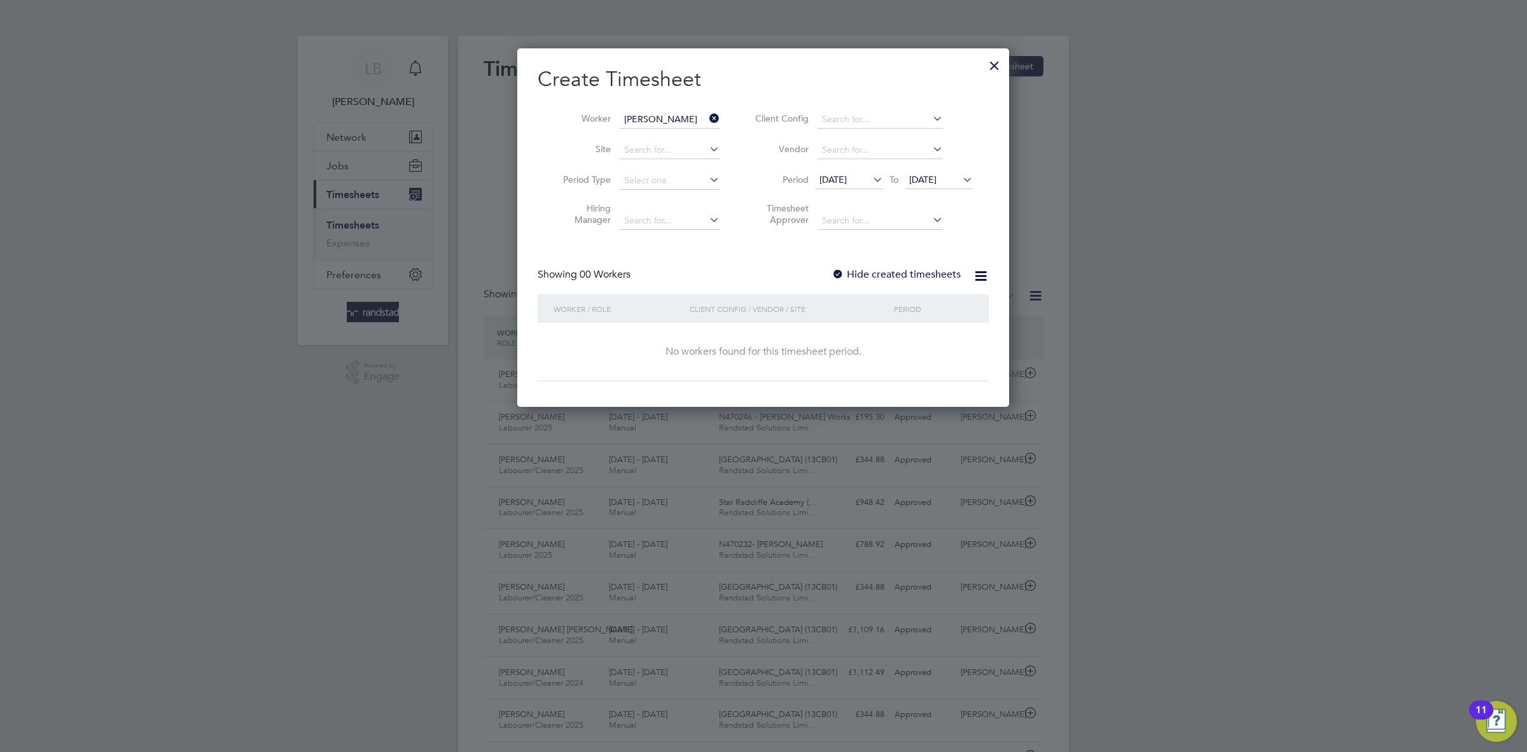
click at [884, 277] on label "Hide created timesheets" at bounding box center [896, 274] width 129 height 13
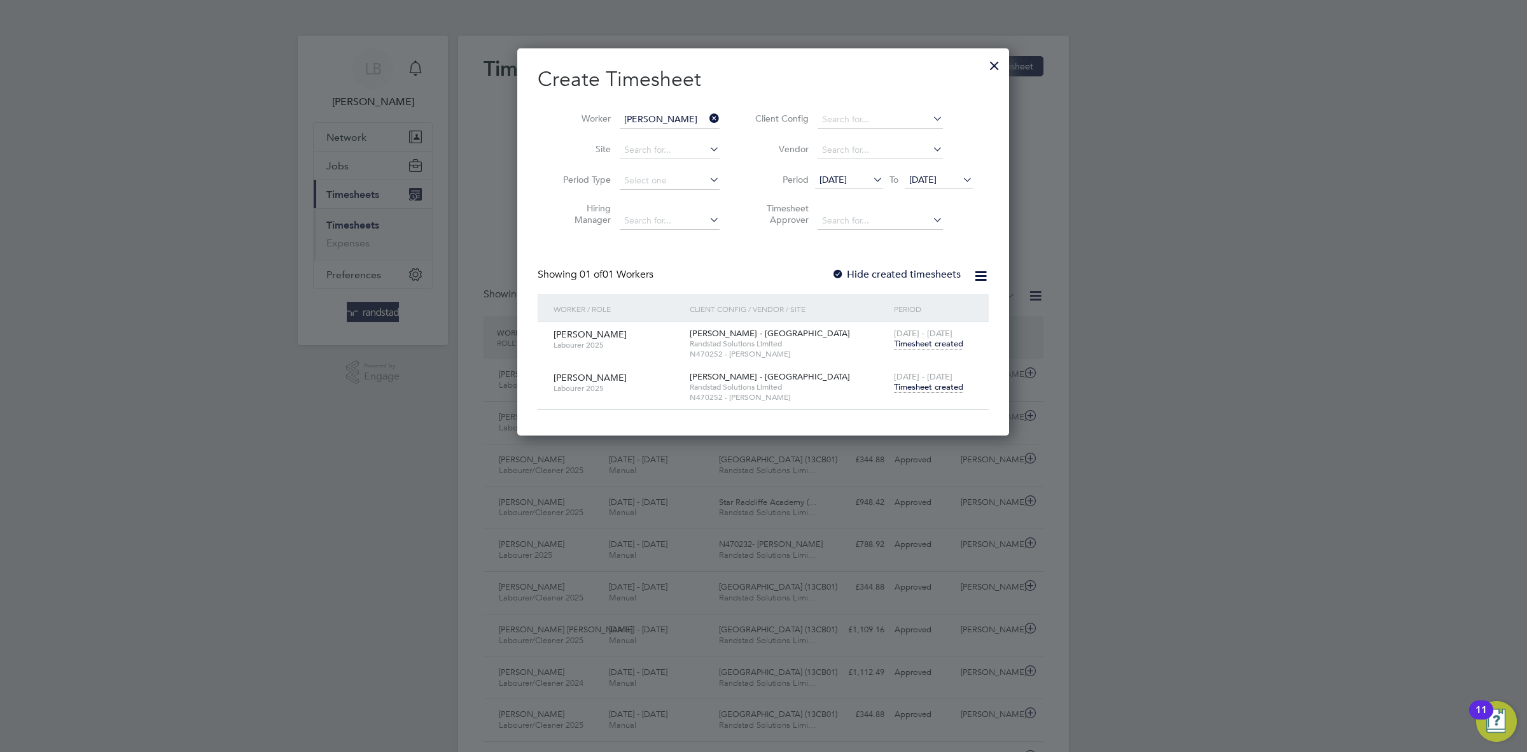
click at [901, 391] on span "Timesheet created" at bounding box center [928, 386] width 69 height 11
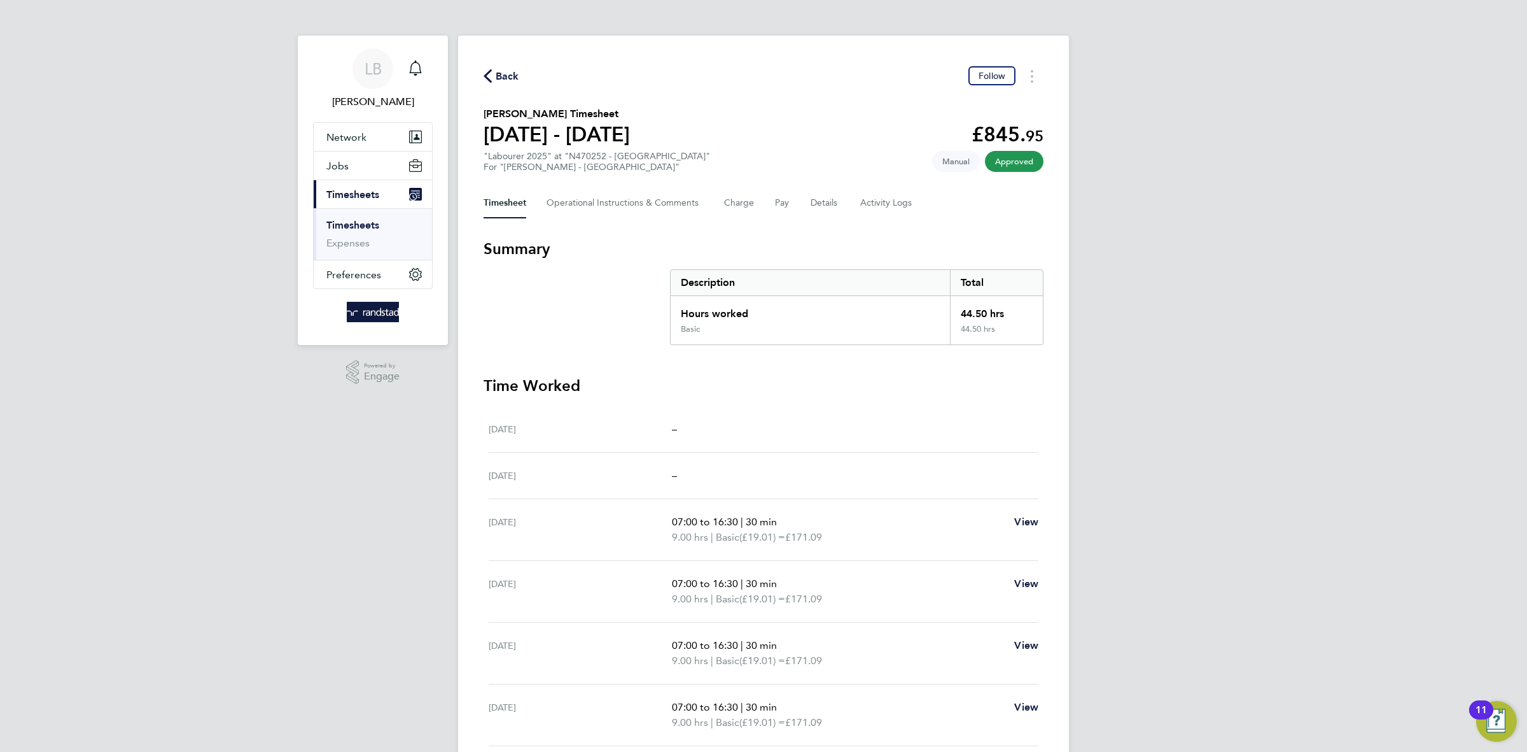
click at [496, 75] on span "Back" at bounding box center [508, 76] width 24 height 15
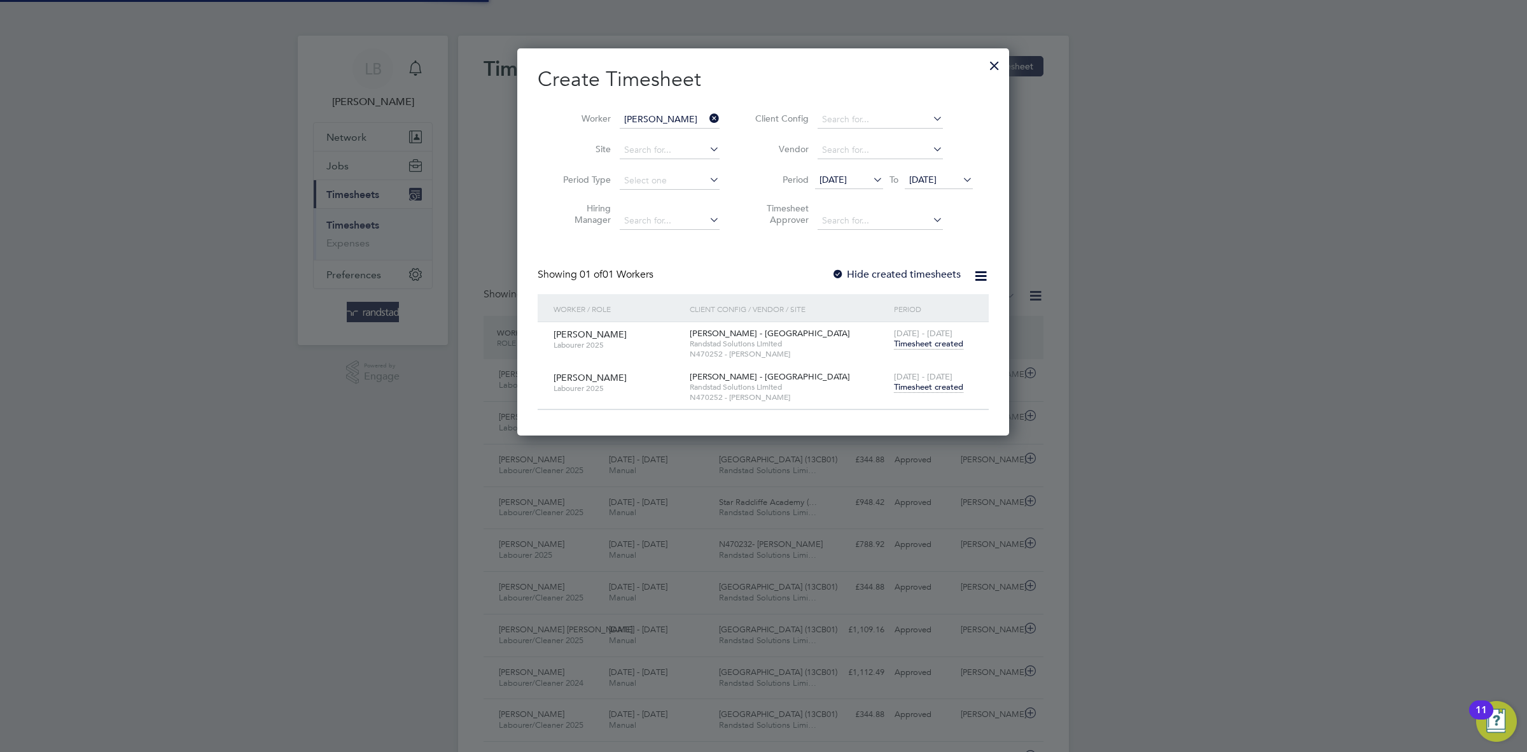
click at [707, 116] on icon at bounding box center [707, 118] width 0 height 18
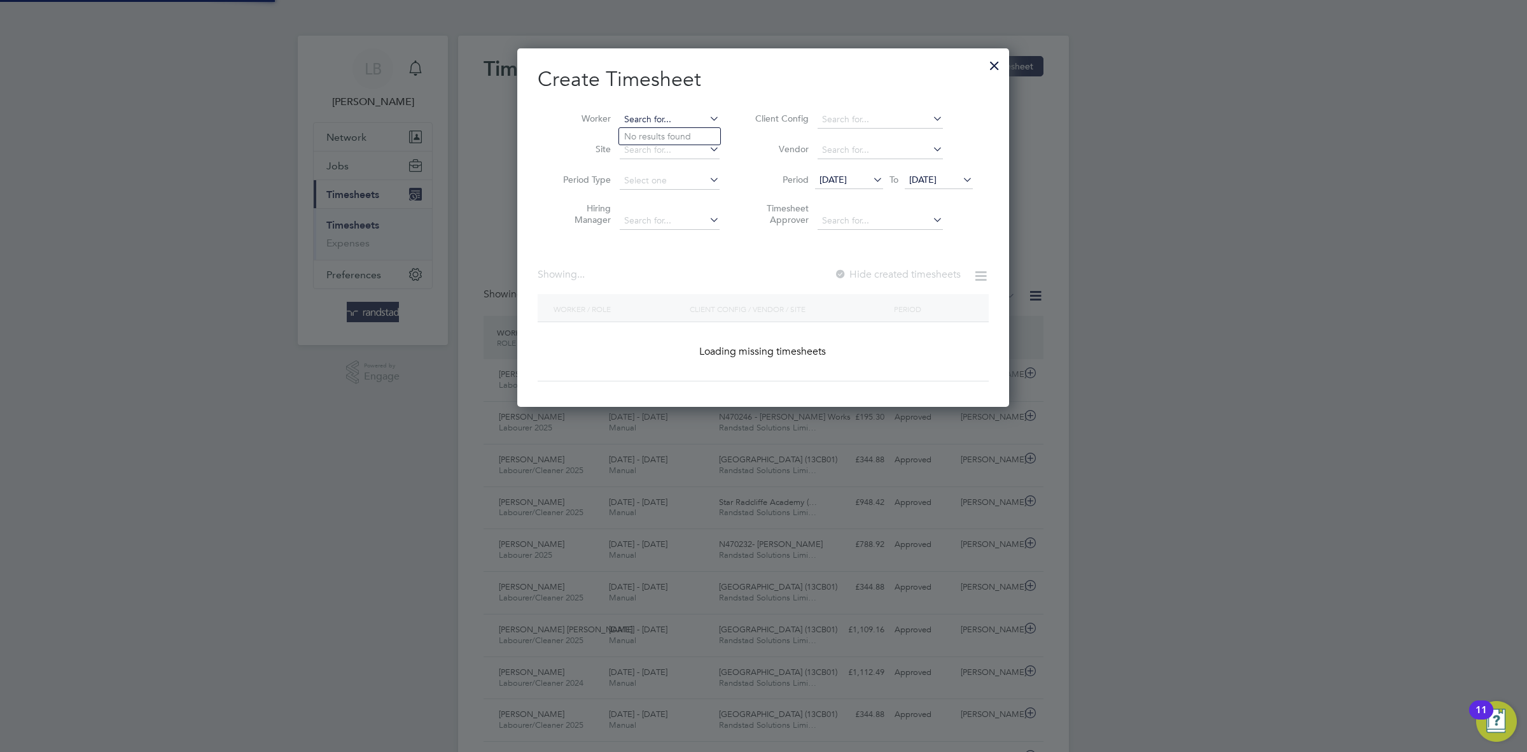
paste input "[PERSON_NAME]"
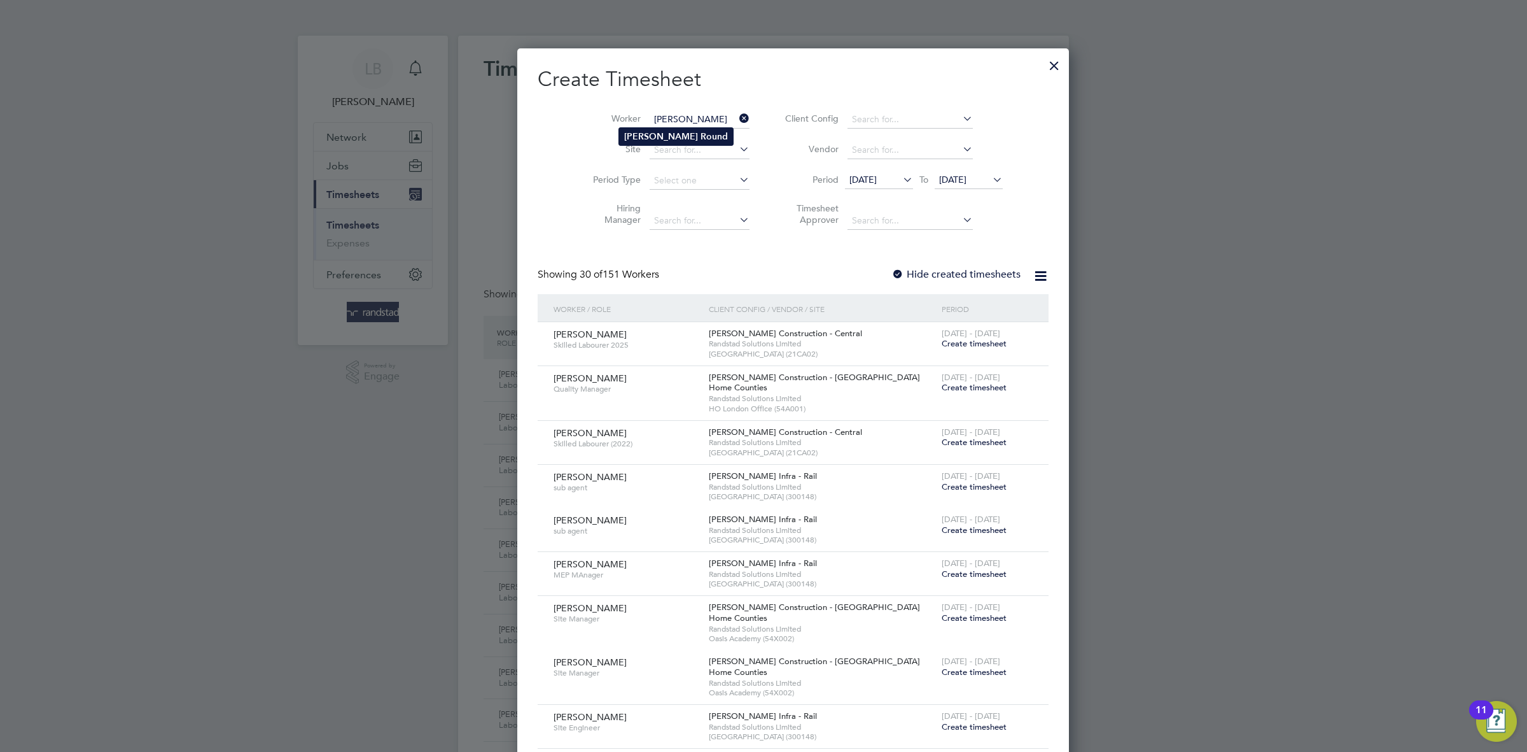
type input "[PERSON_NAME]"
click at [701, 139] on b "Round" at bounding box center [714, 136] width 27 height 11
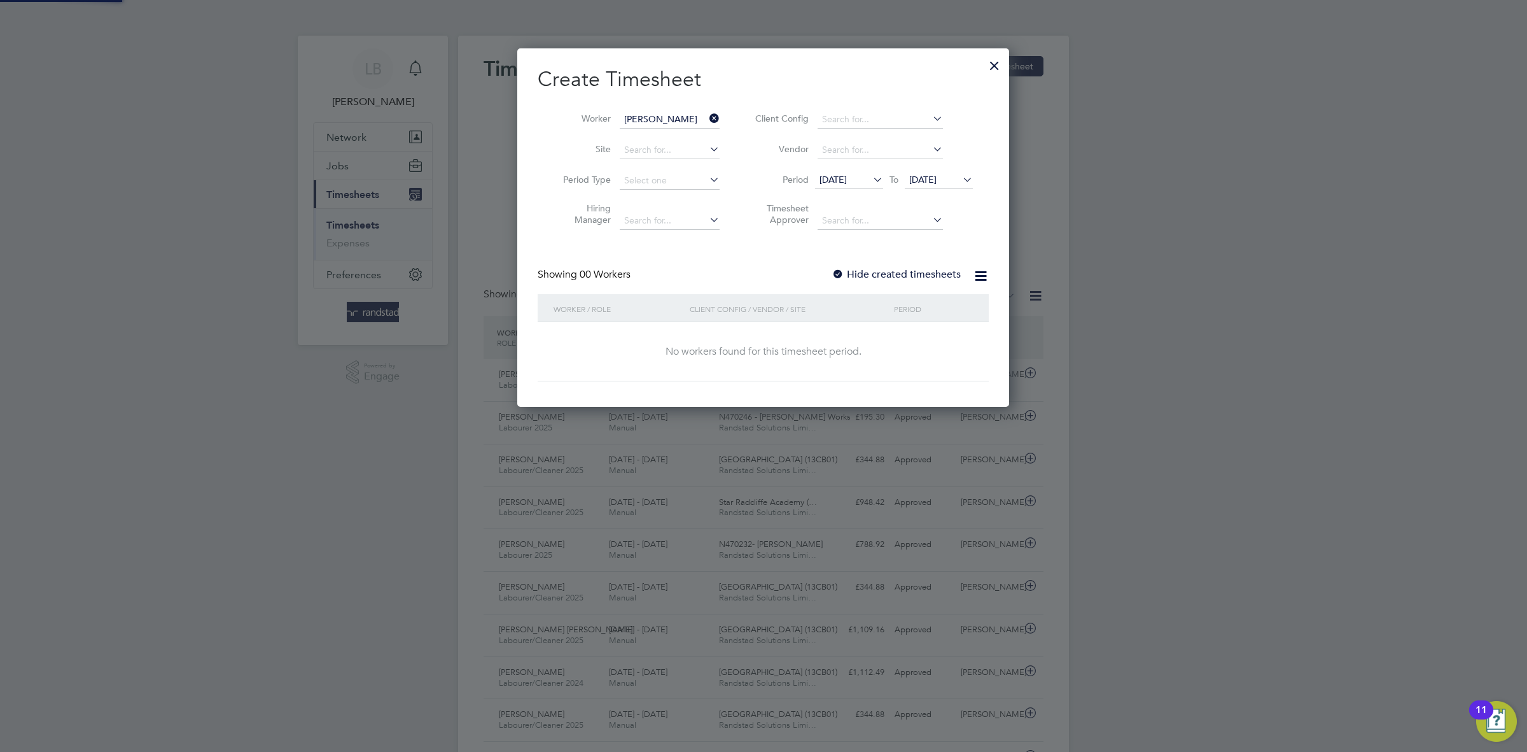
click at [888, 269] on label "Hide created timesheets" at bounding box center [896, 274] width 129 height 13
click at [895, 281] on label "Hide created timesheets" at bounding box center [896, 274] width 129 height 13
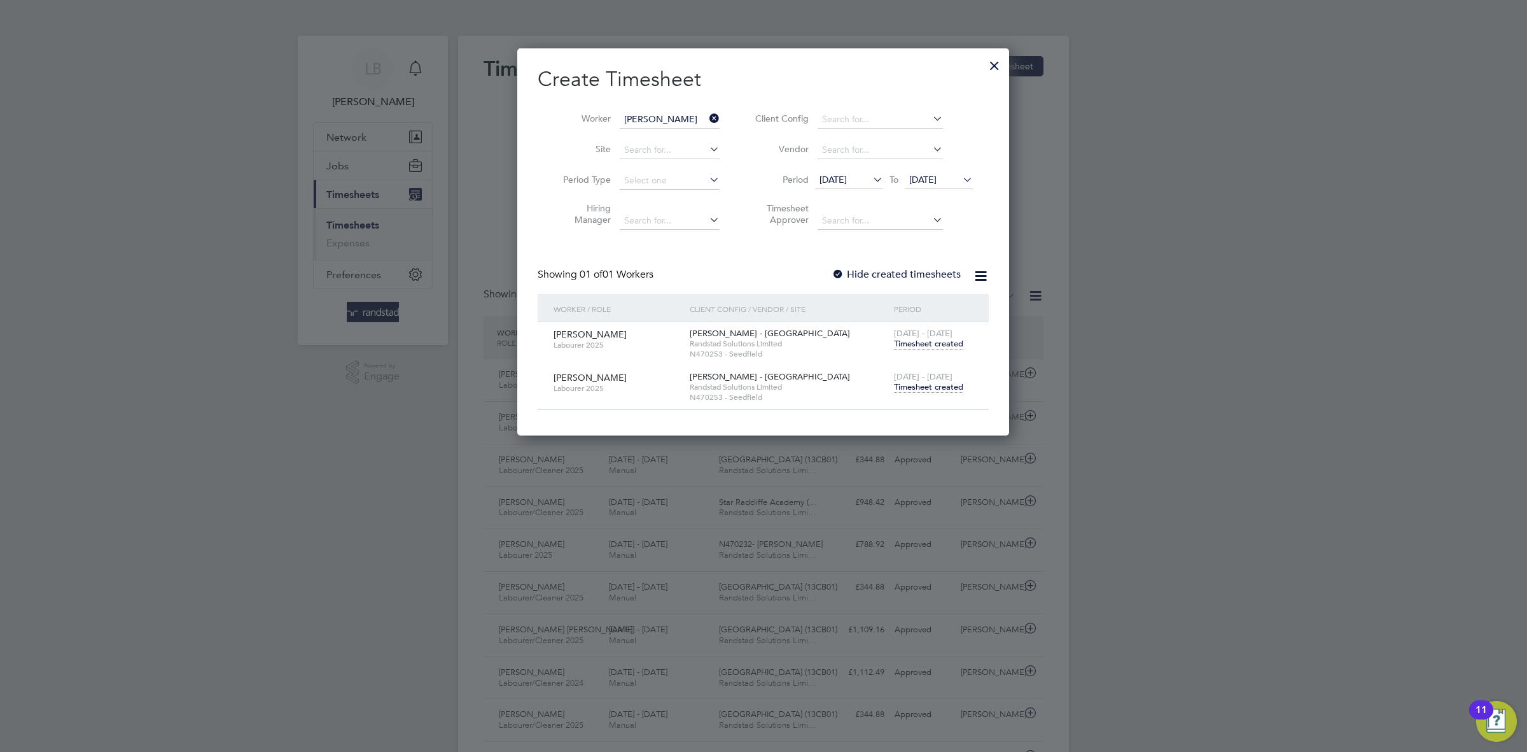
click at [955, 391] on span "Timesheet created" at bounding box center [928, 386] width 69 height 11
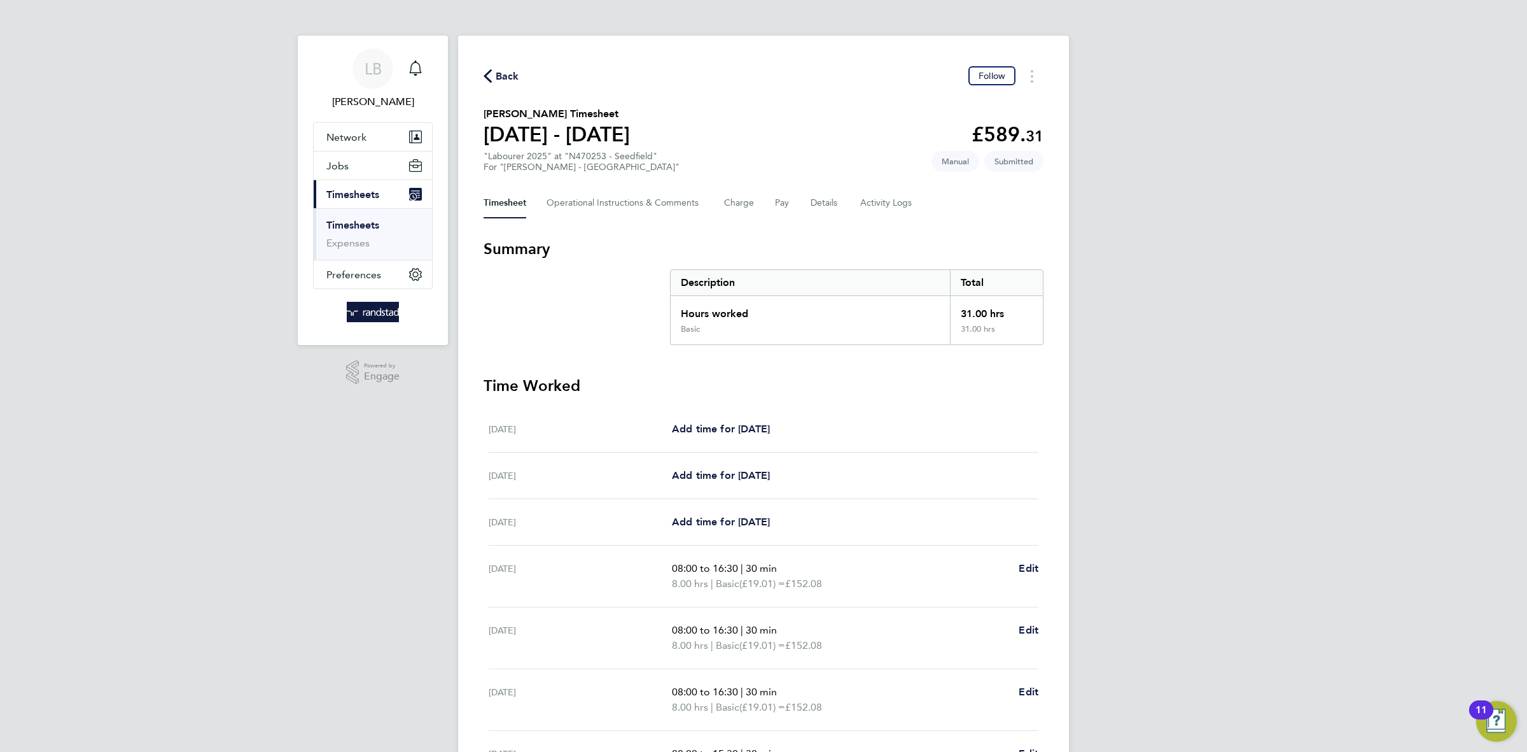
click at [512, 72] on span "Back" at bounding box center [508, 76] width 24 height 15
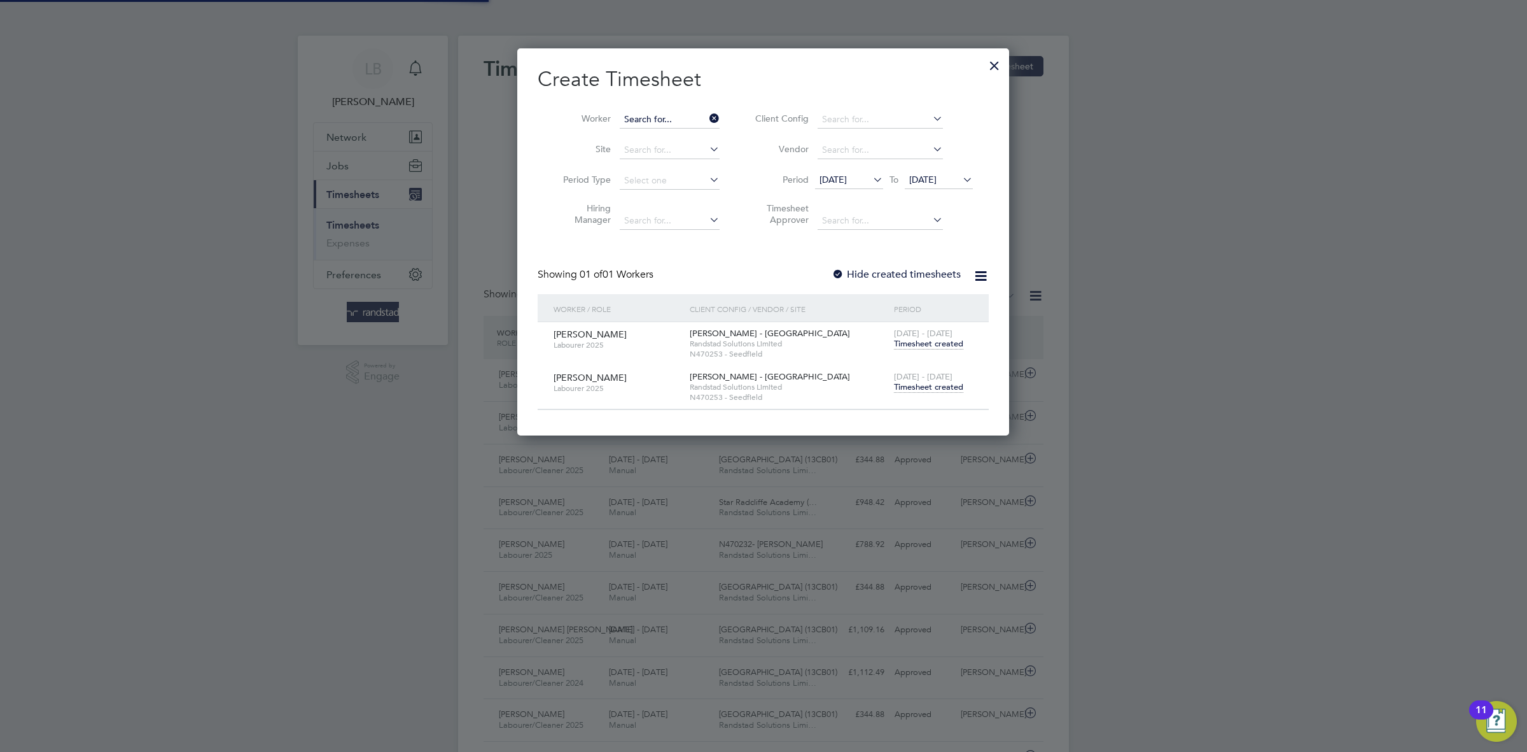
click at [704, 115] on input at bounding box center [670, 120] width 100 height 18
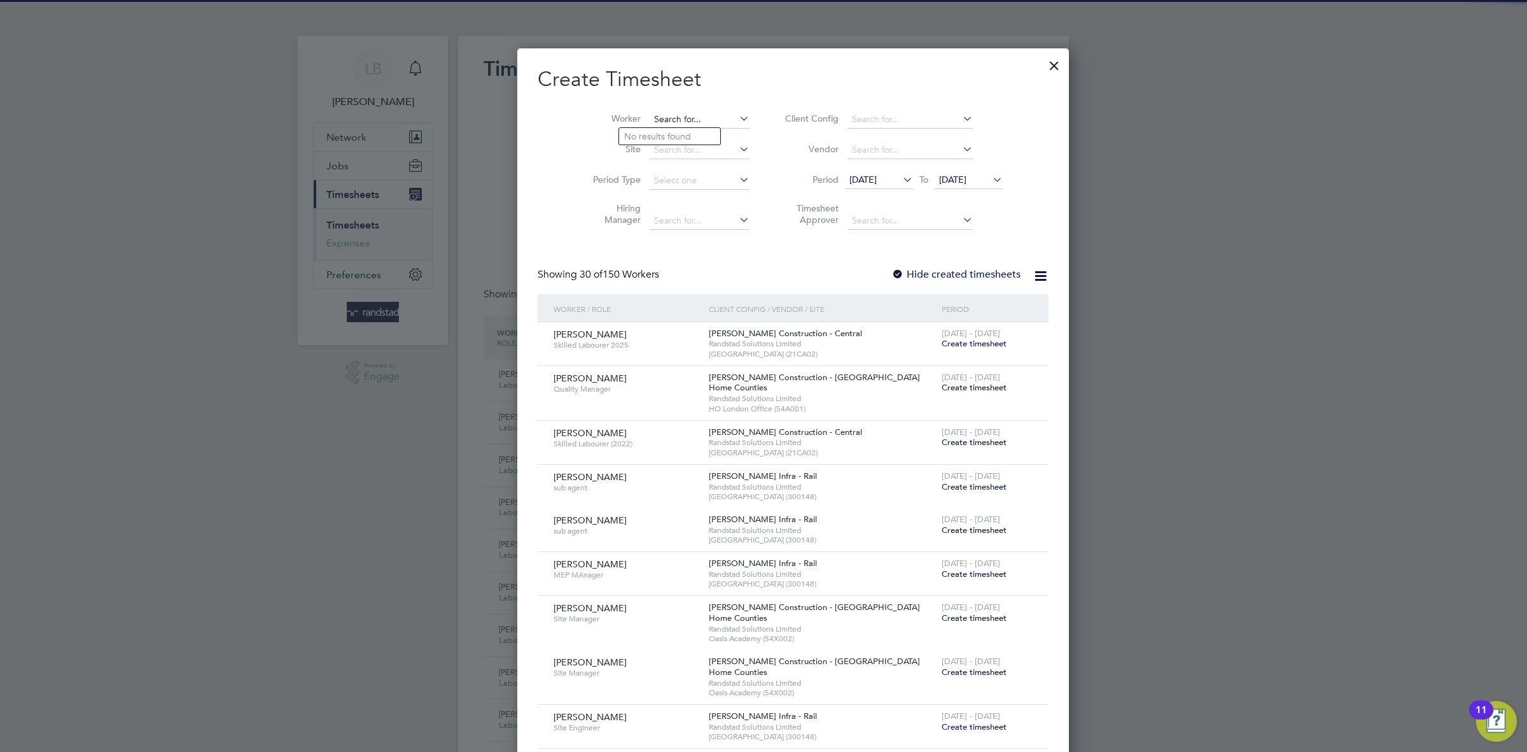
paste input "[PERSON_NAME]"
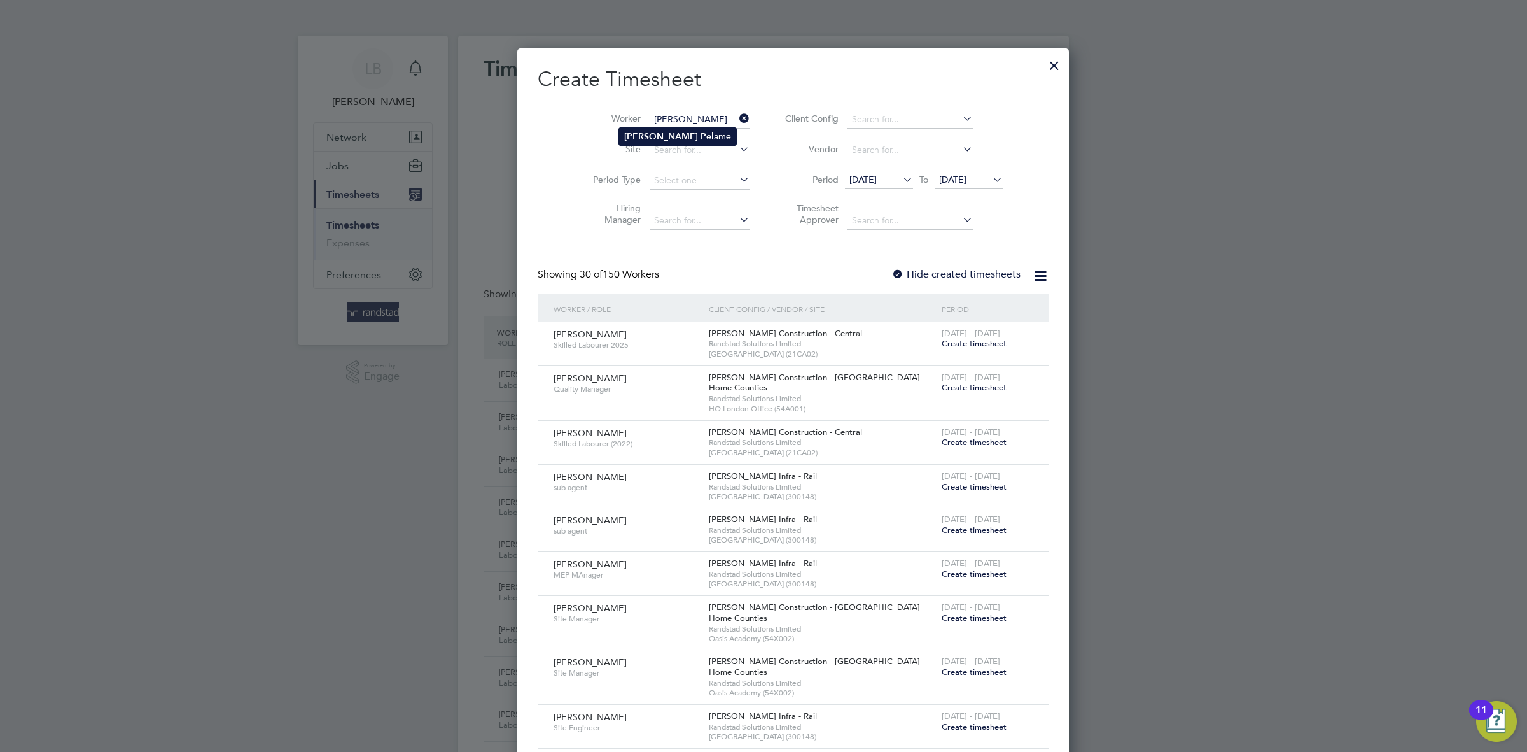
click at [676, 138] on li "[PERSON_NAME] ame" at bounding box center [677, 136] width 117 height 17
type input "[PERSON_NAME]"
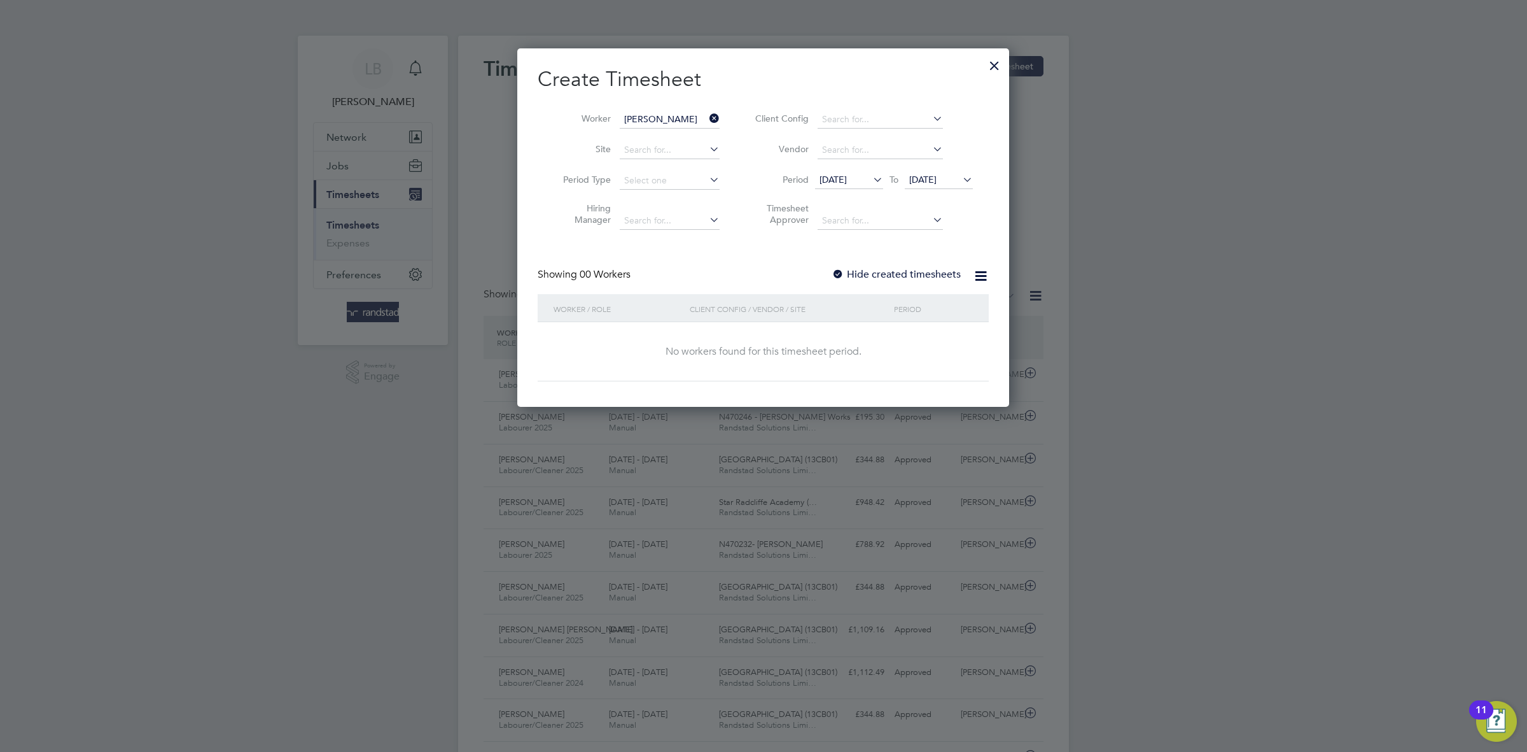
click at [896, 281] on label "Hide created timesheets" at bounding box center [896, 274] width 129 height 13
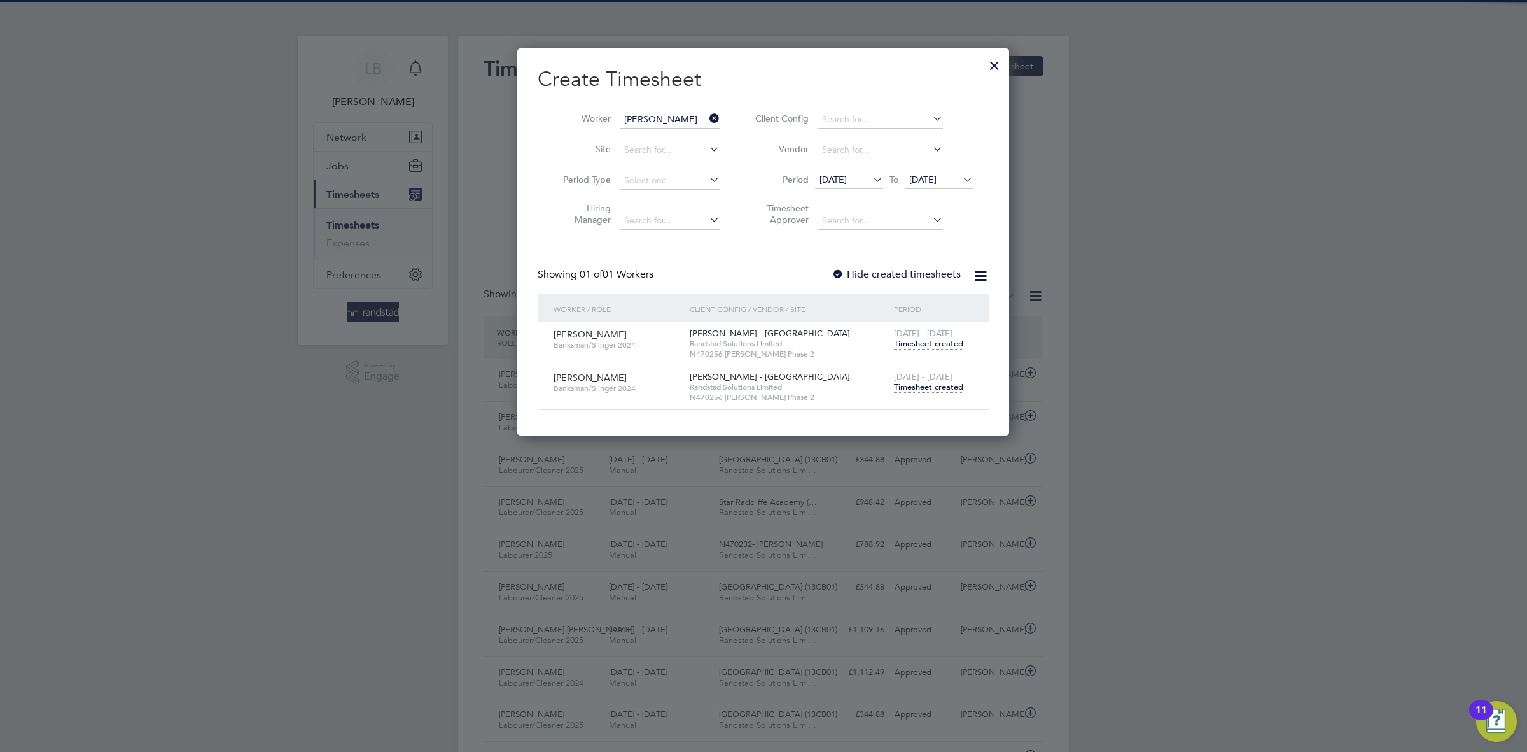
click at [934, 386] on span "Timesheet created" at bounding box center [928, 386] width 69 height 11
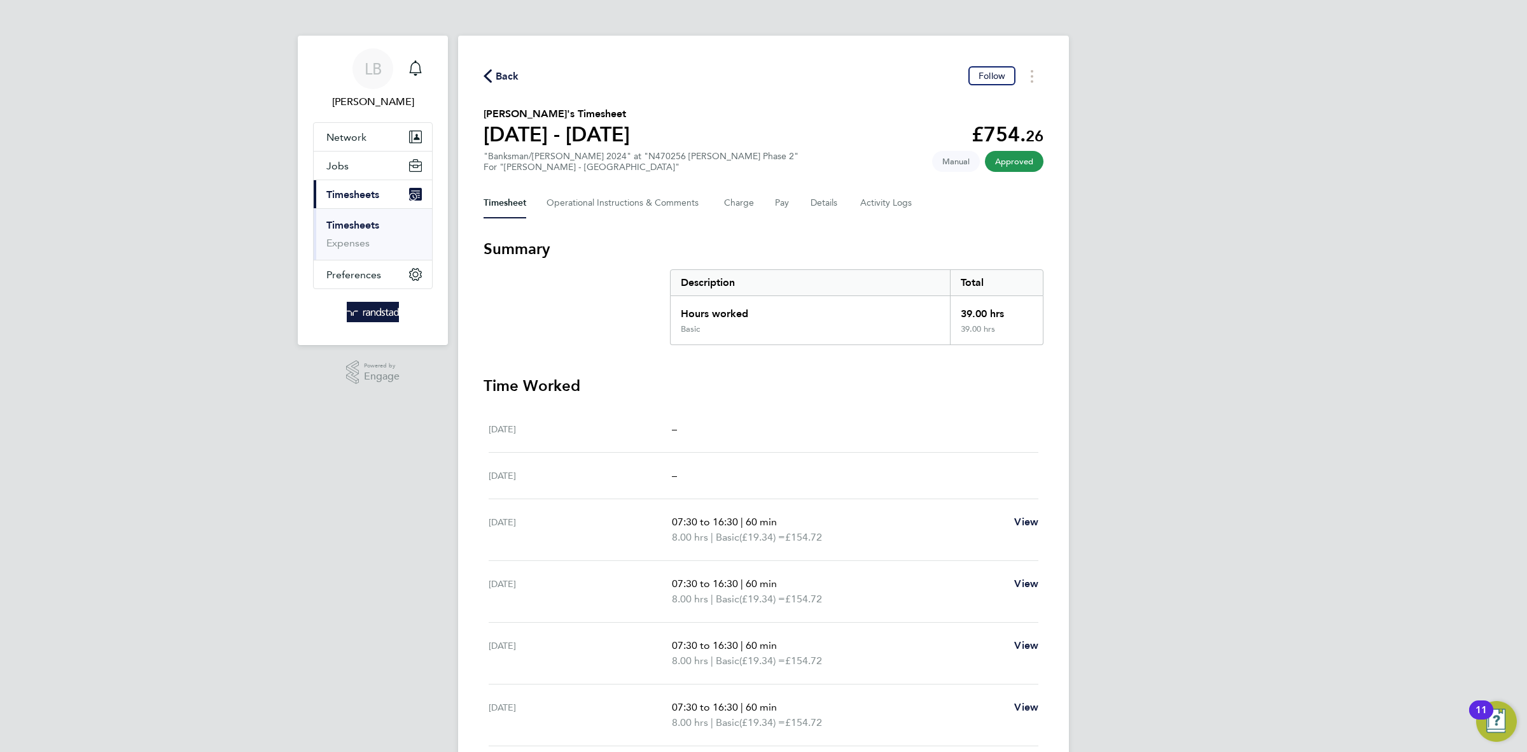
click at [509, 78] on span "Back" at bounding box center [508, 76] width 24 height 15
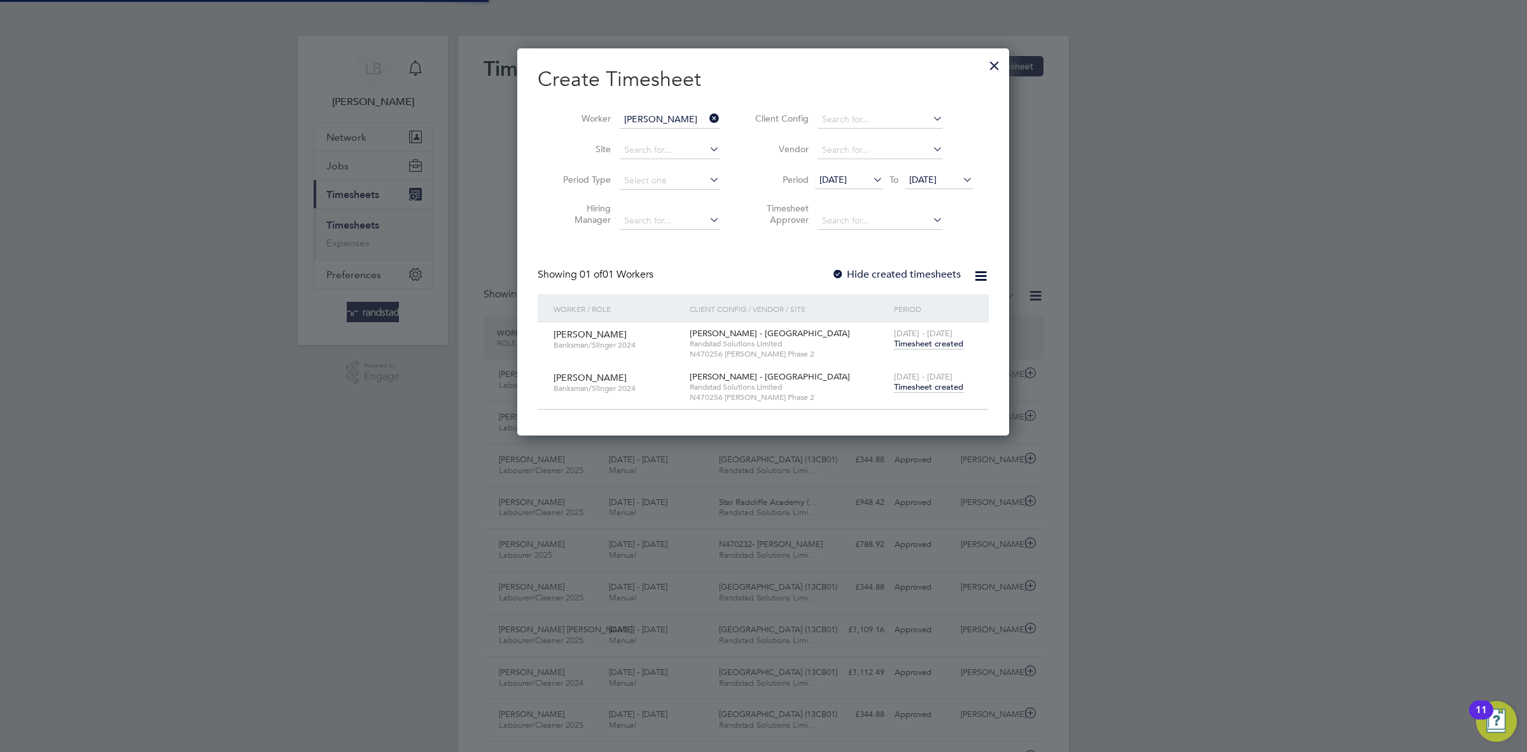
click at [707, 118] on icon at bounding box center [707, 118] width 0 height 18
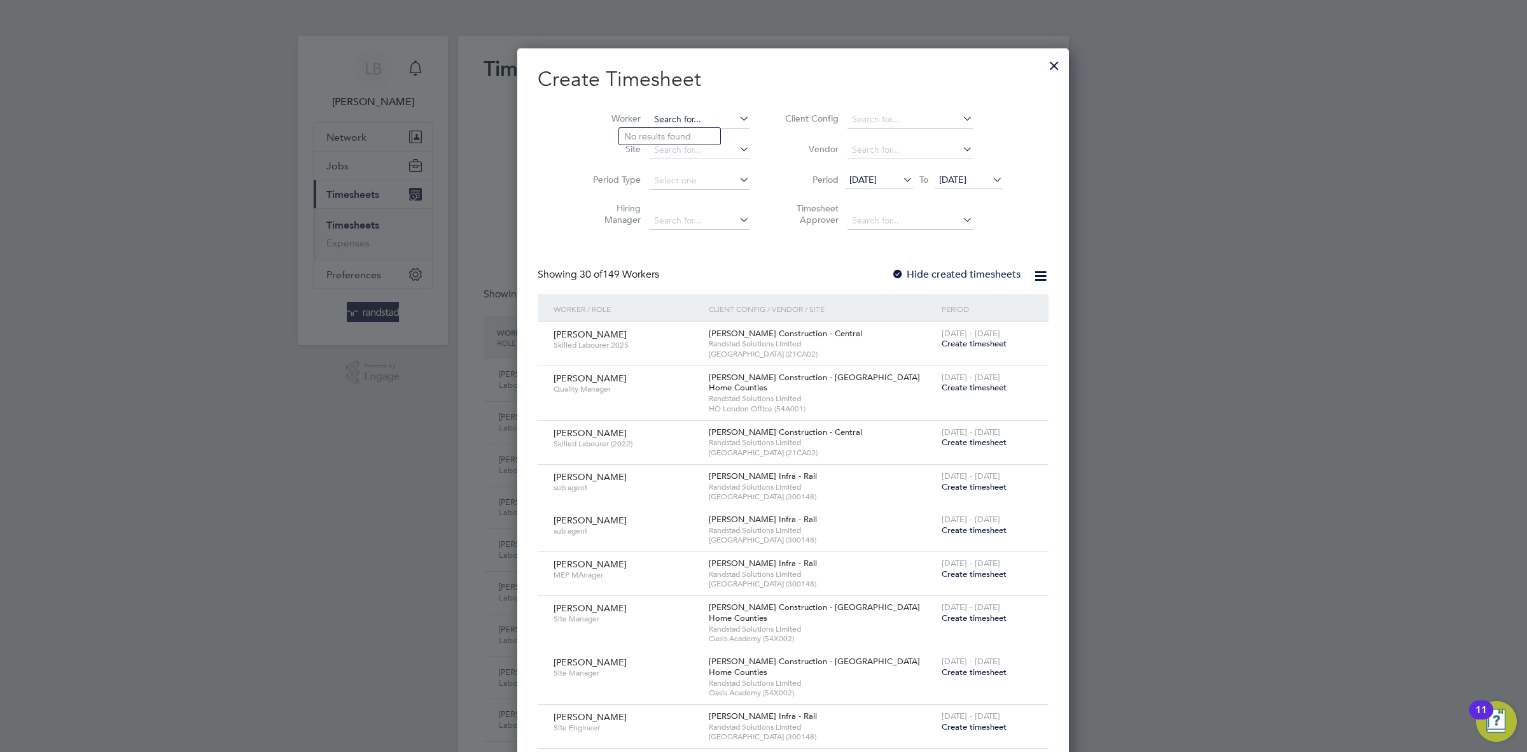
paste input "[PERSON_NAME]"
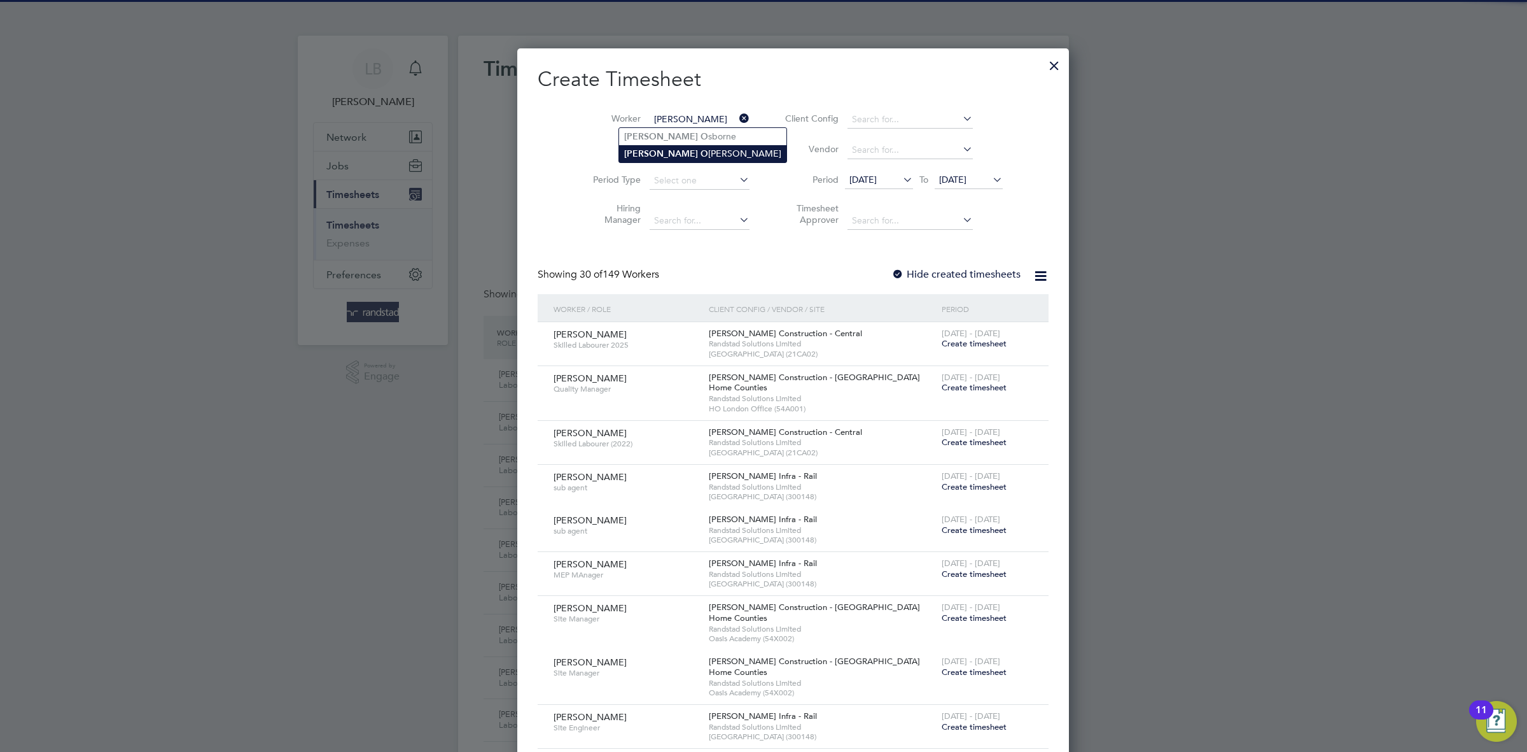
click at [667, 157] on li "[PERSON_NAME]" at bounding box center [702, 153] width 167 height 17
type input "[PERSON_NAME]"
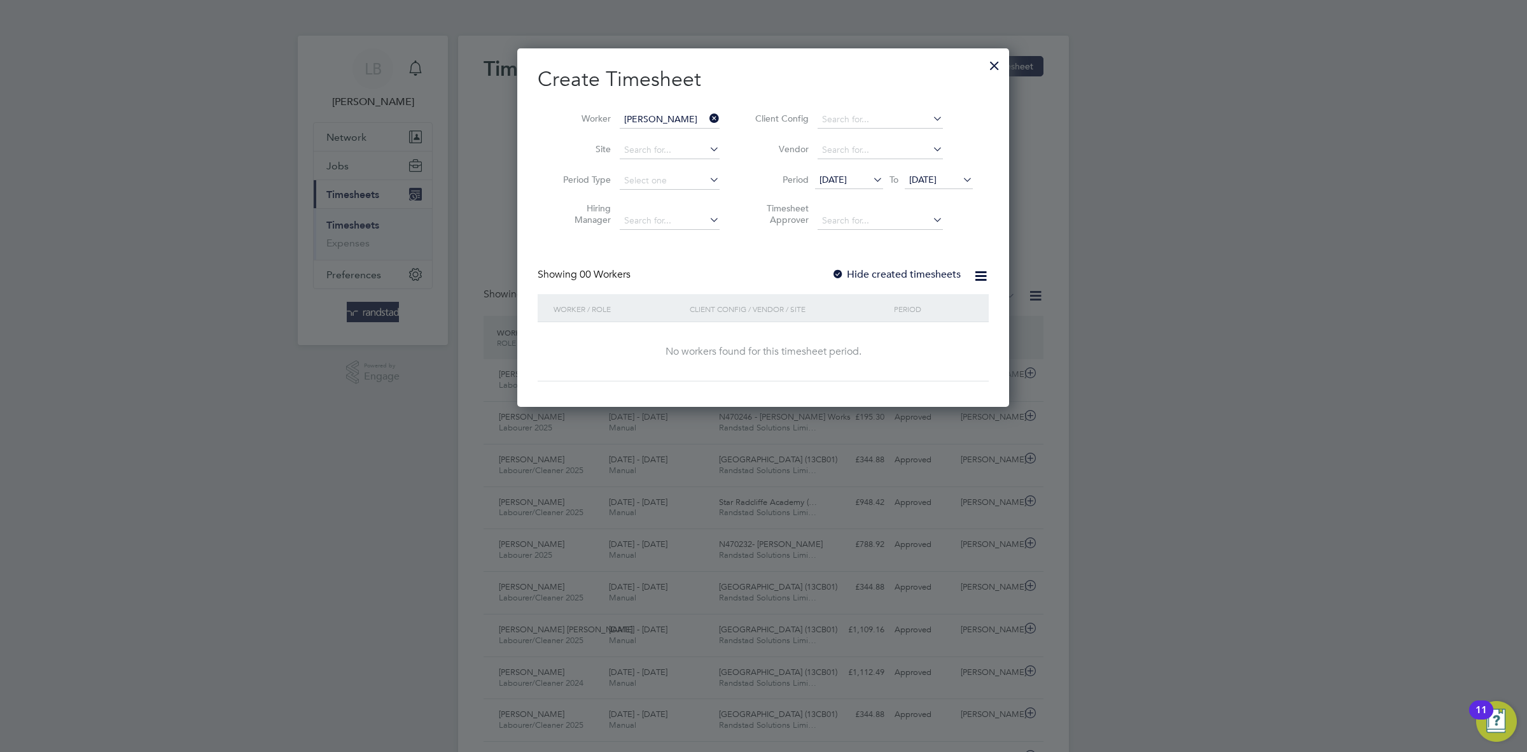
click at [869, 281] on label "Hide created timesheets" at bounding box center [896, 274] width 129 height 13
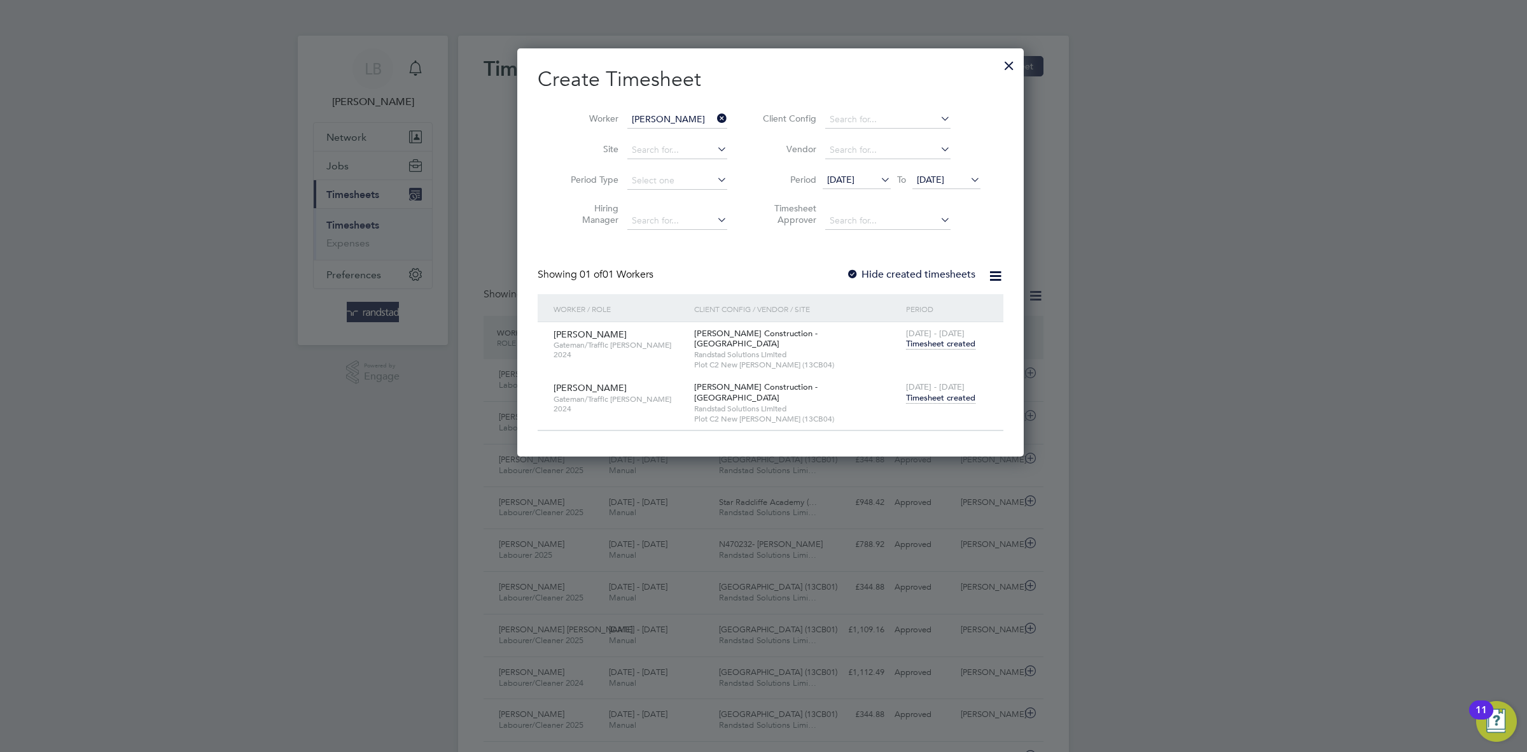
click at [931, 393] on span "Timesheet created" at bounding box center [940, 397] width 69 height 11
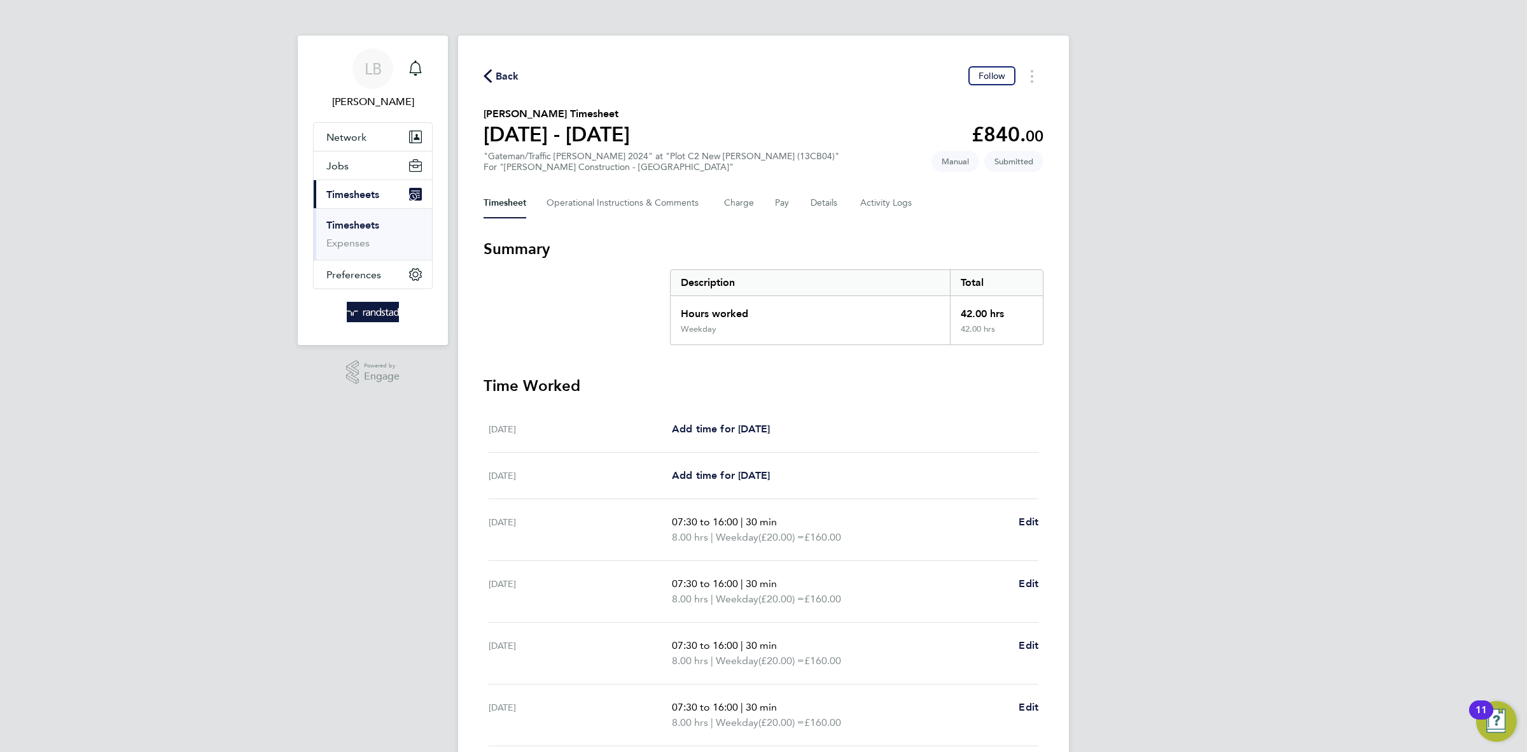
click at [506, 69] on span "Back" at bounding box center [508, 76] width 24 height 15
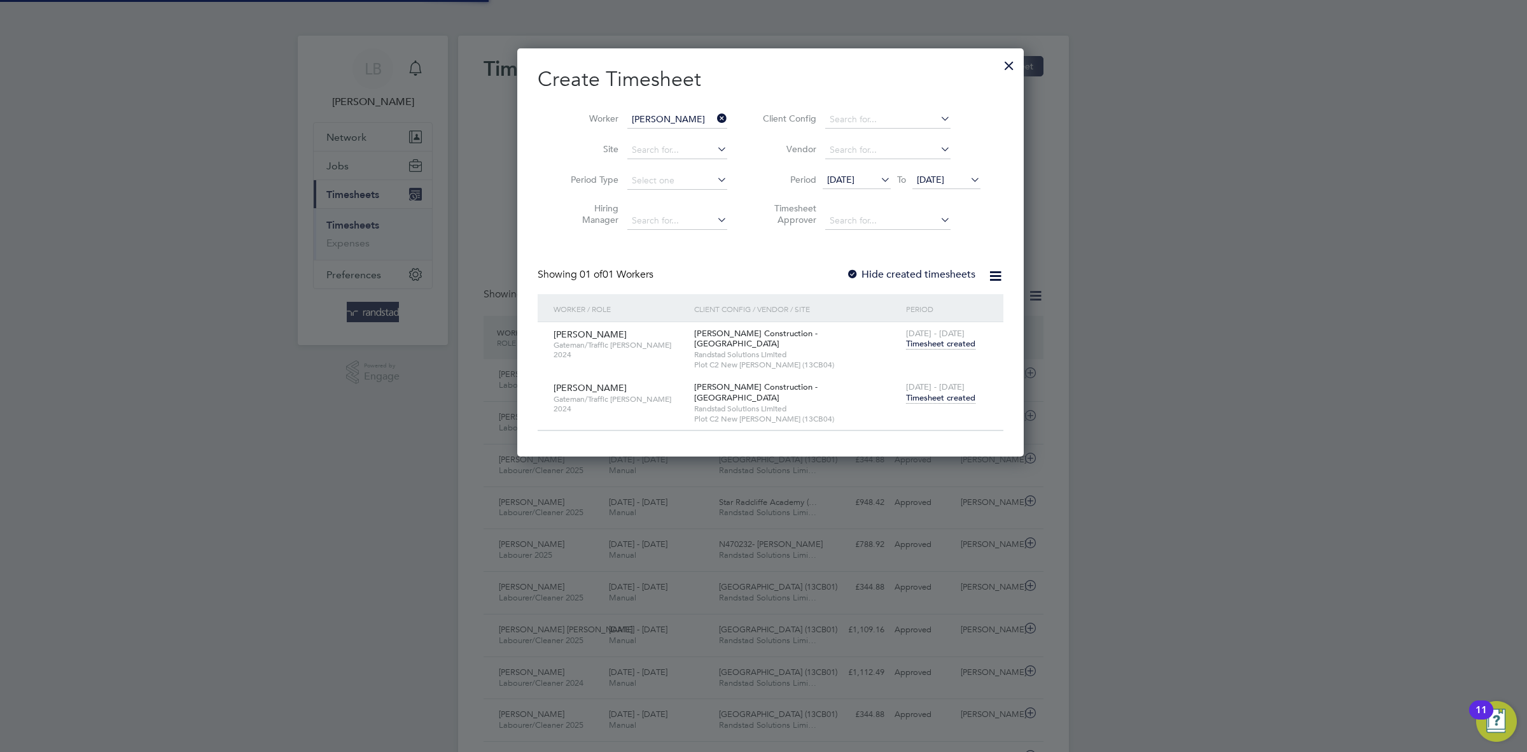
click at [715, 119] on icon at bounding box center [715, 118] width 0 height 18
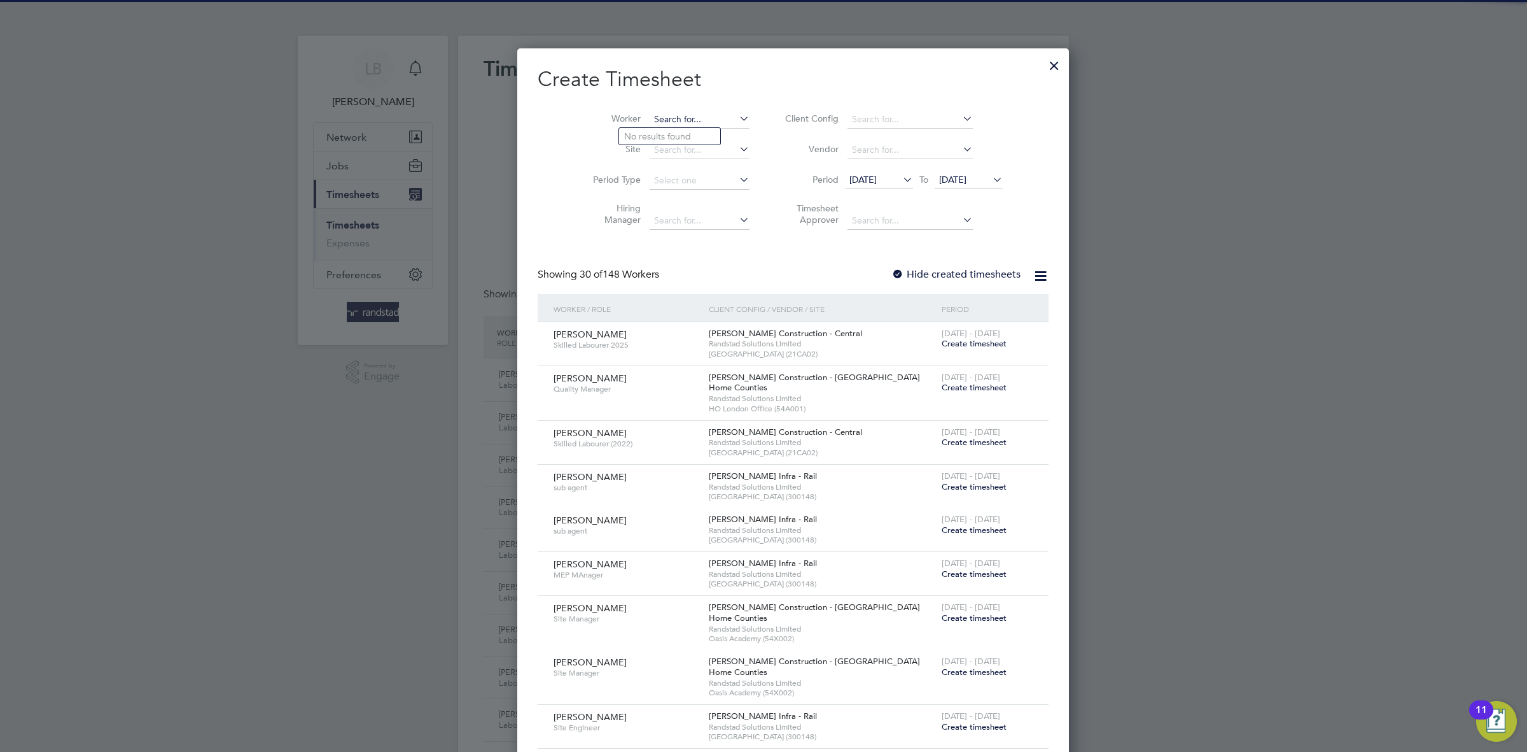
paste input "[PERSON_NAME]"
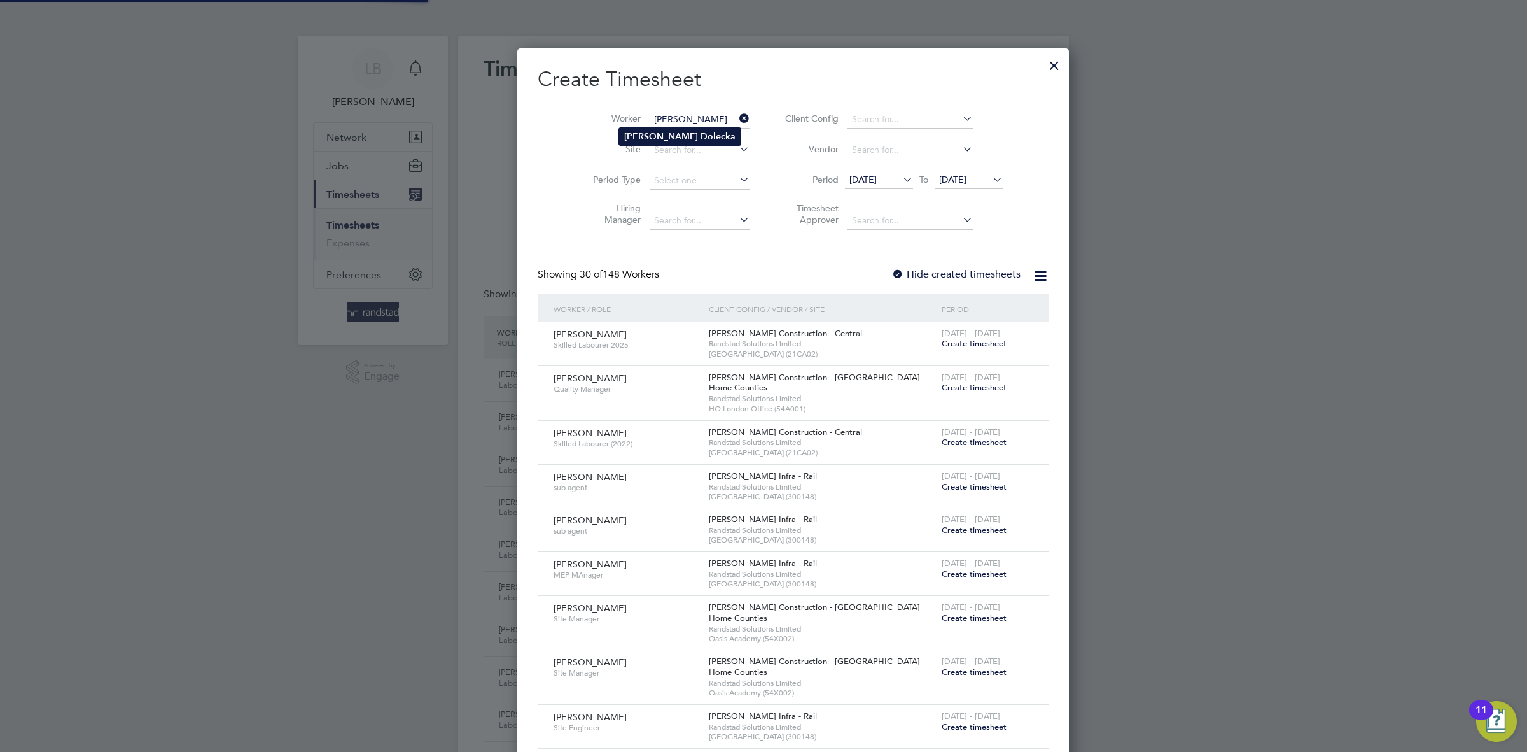
type input "[PERSON_NAME]"
click at [686, 131] on li "[PERSON_NAME]" at bounding box center [680, 136] width 122 height 17
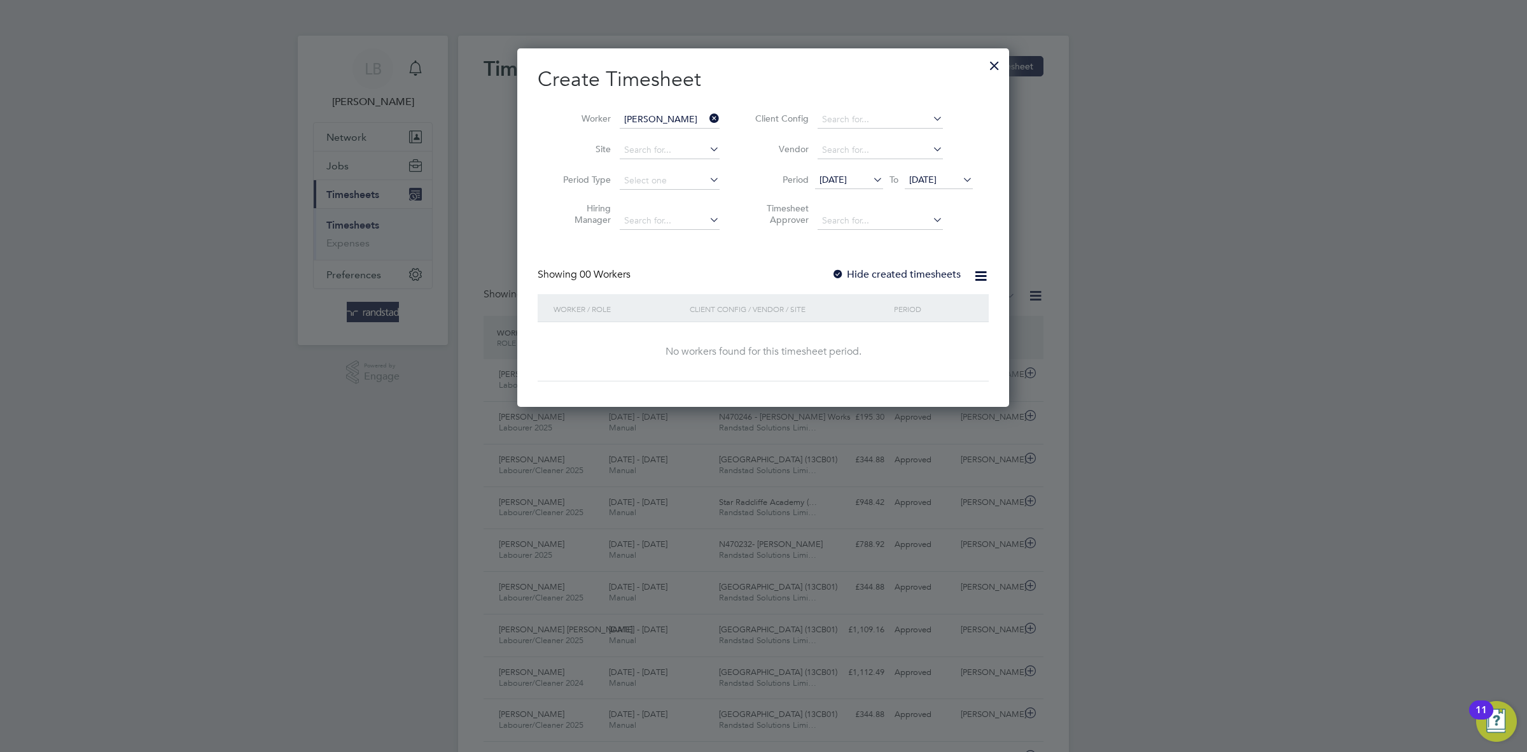
click at [877, 269] on label "Hide created timesheets" at bounding box center [896, 274] width 129 height 13
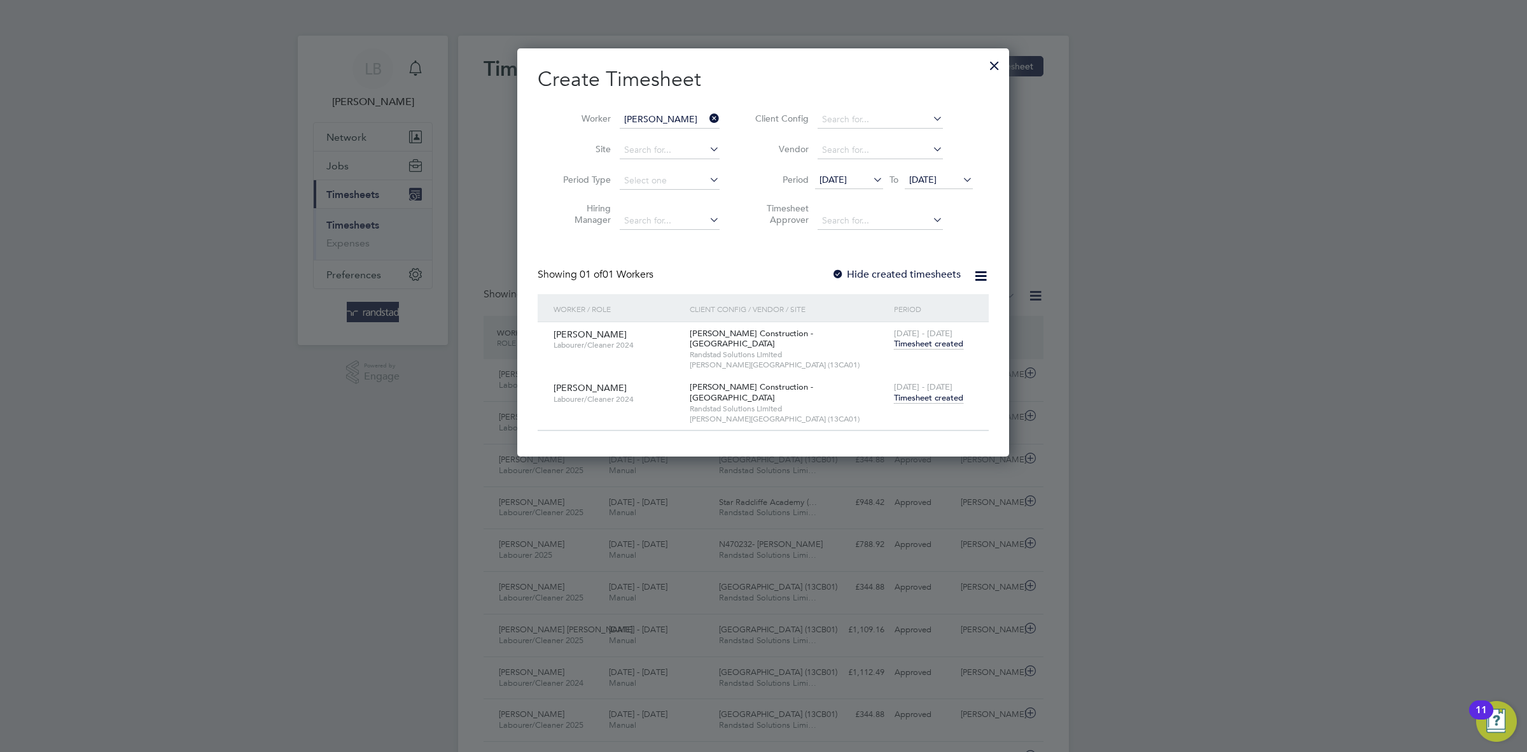
click at [923, 397] on div "[DATE] - [DATE] Timesheet created" at bounding box center [933, 392] width 85 height 34
click at [918, 392] on span "Timesheet created" at bounding box center [928, 397] width 69 height 11
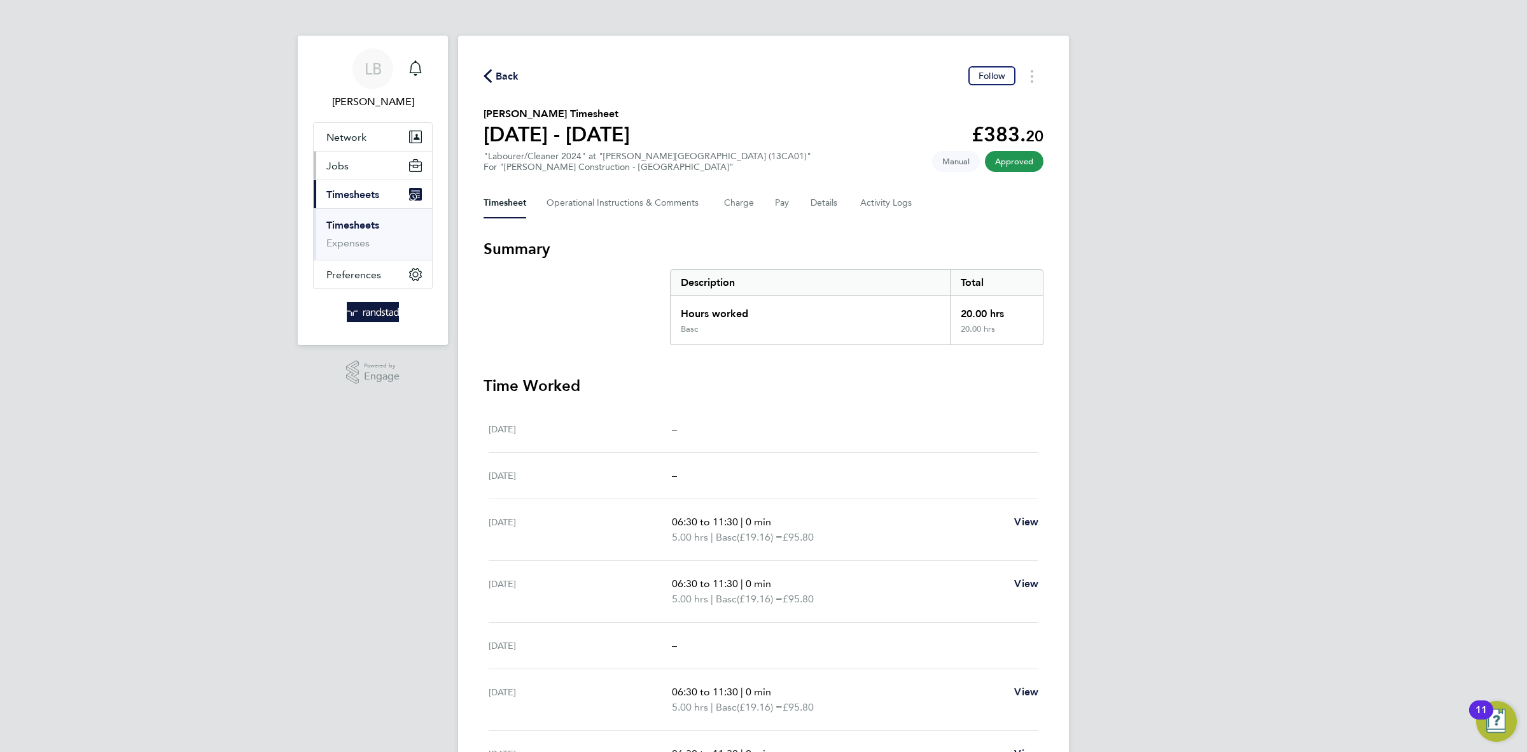
click at [337, 167] on span "Jobs" at bounding box center [337, 166] width 22 height 12
click at [365, 214] on link "Vacancies" at bounding box center [348, 214] width 45 height 12
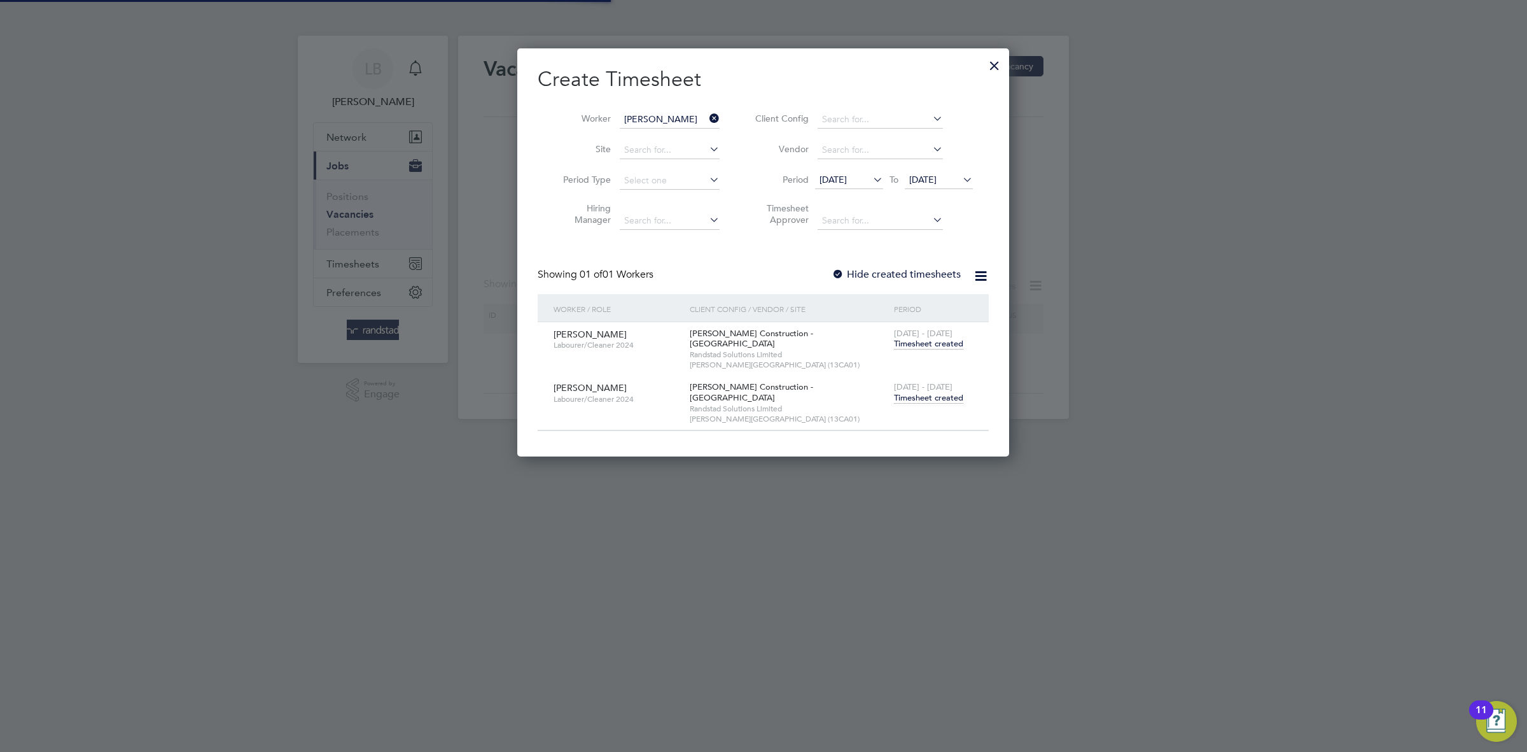
scroll to position [389, 492]
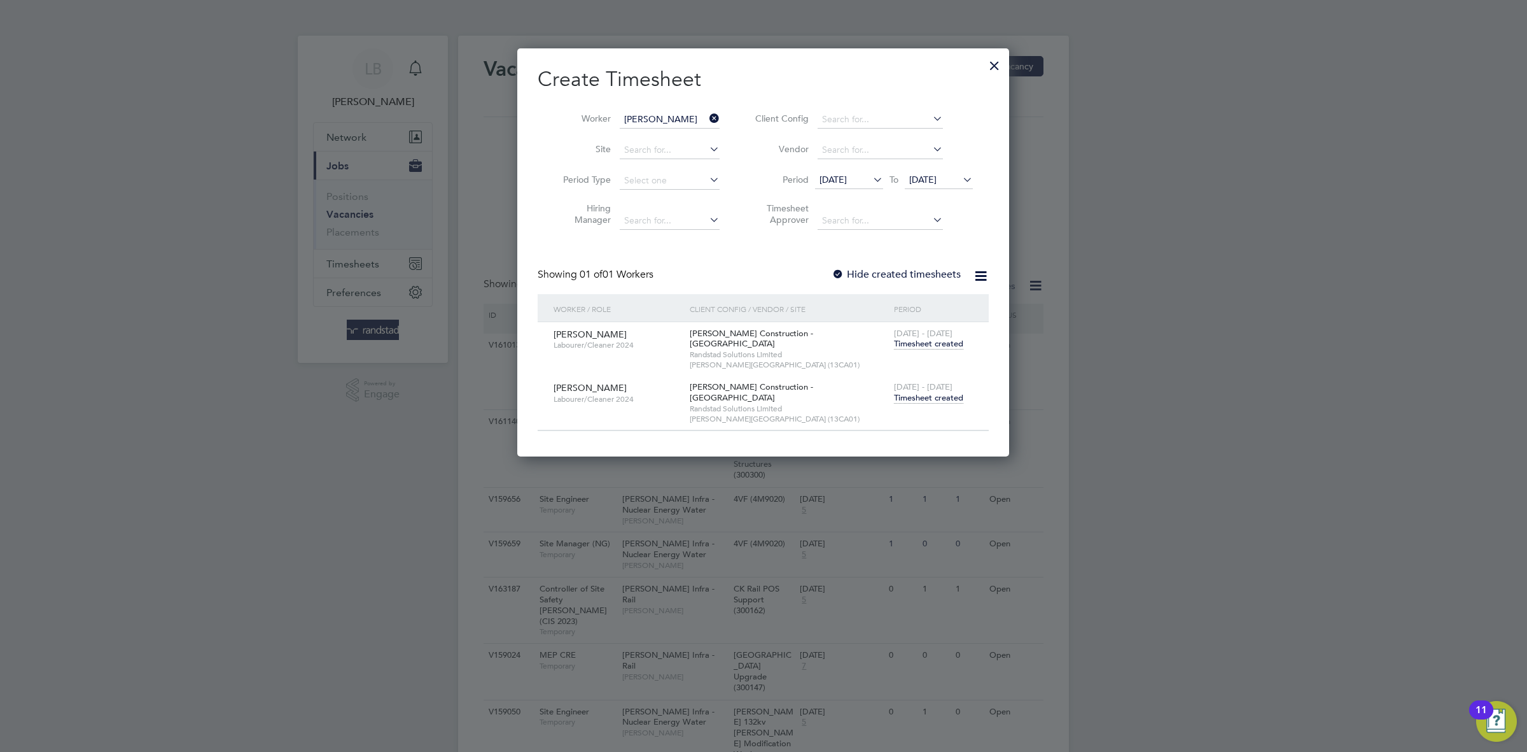
click at [995, 61] on div at bounding box center [994, 62] width 23 height 23
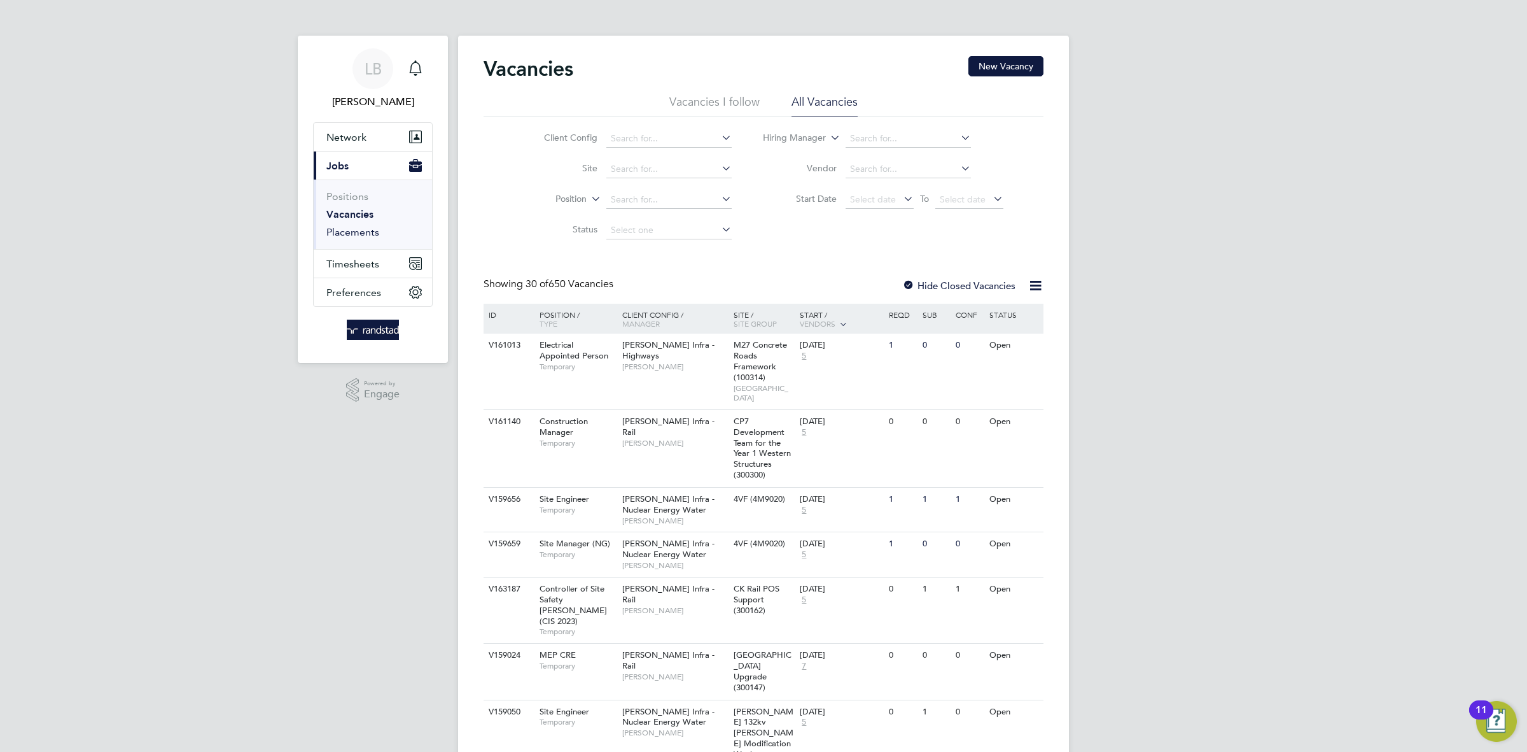
click at [357, 232] on link "Placements" at bounding box center [352, 232] width 53 height 12
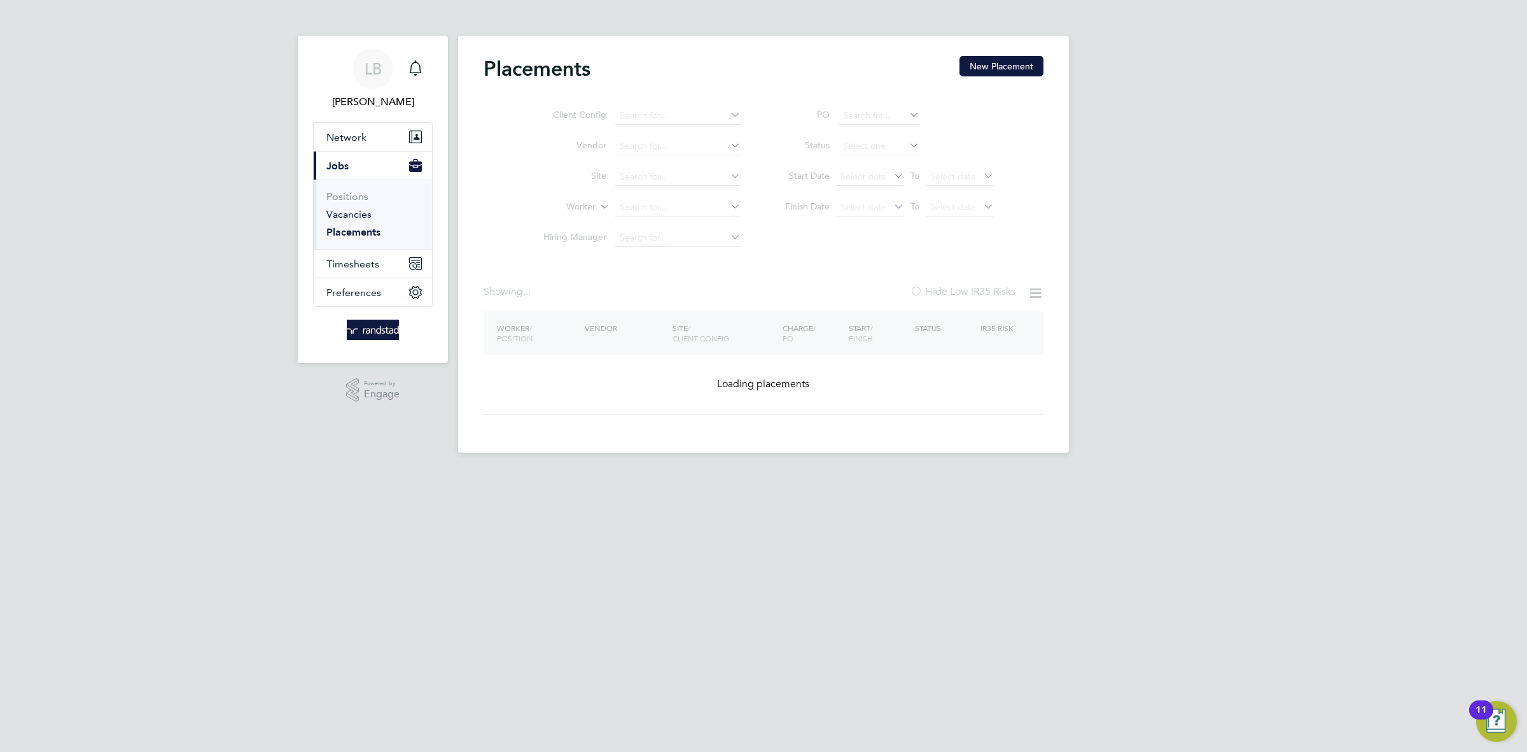
click at [351, 211] on link "Vacancies" at bounding box center [348, 214] width 45 height 12
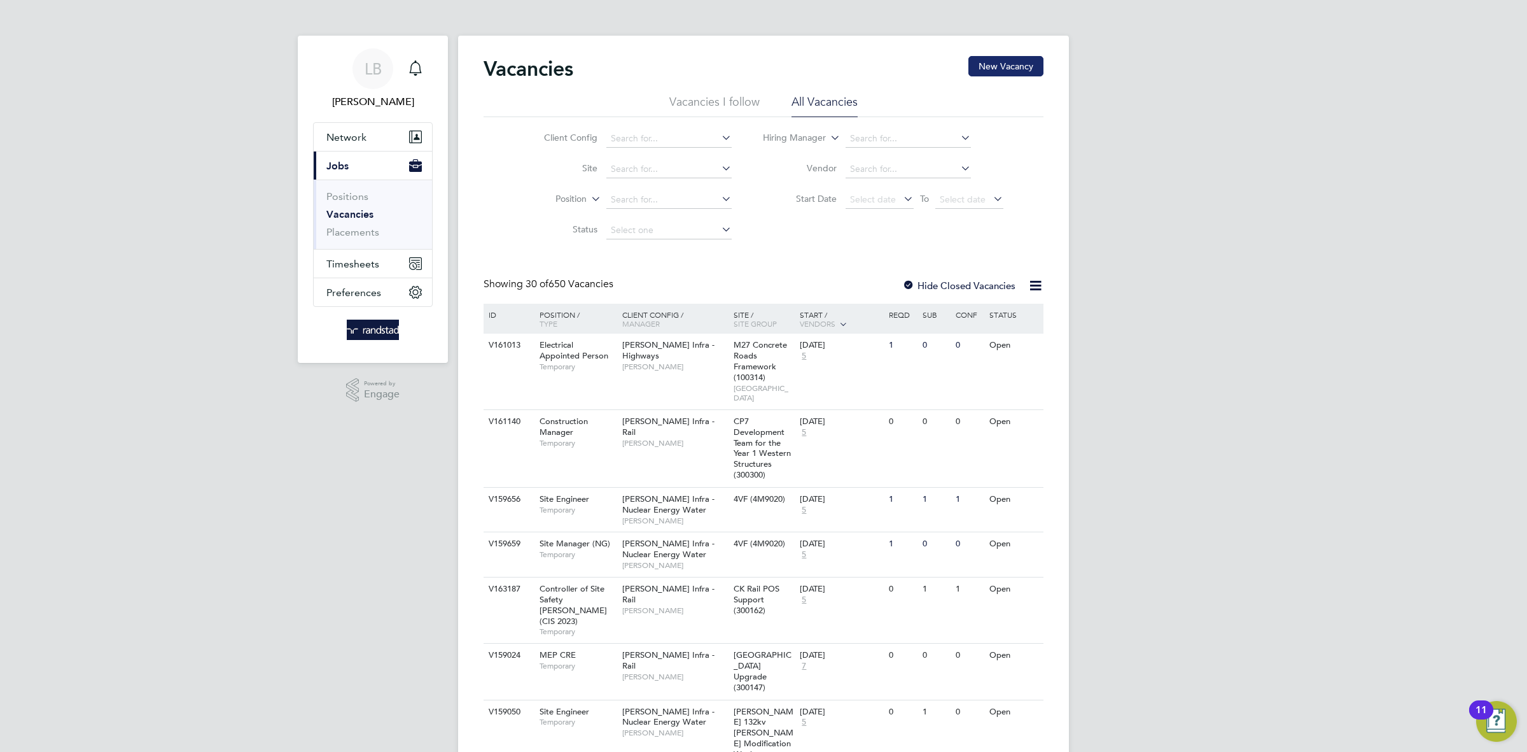
click at [1011, 62] on button "New Vacancy" at bounding box center [1006, 66] width 75 height 20
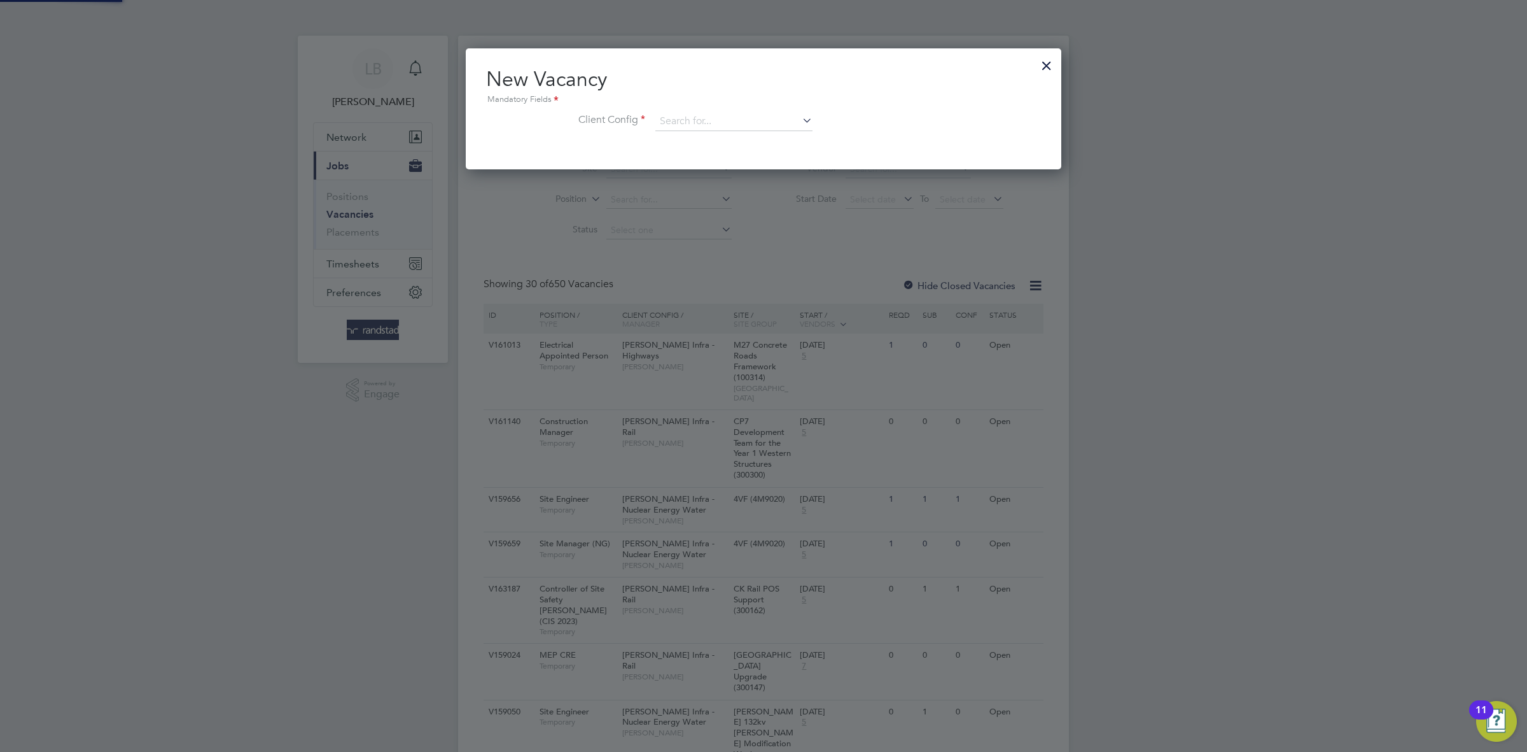
scroll to position [121, 596]
click at [1045, 64] on div at bounding box center [1046, 62] width 23 height 23
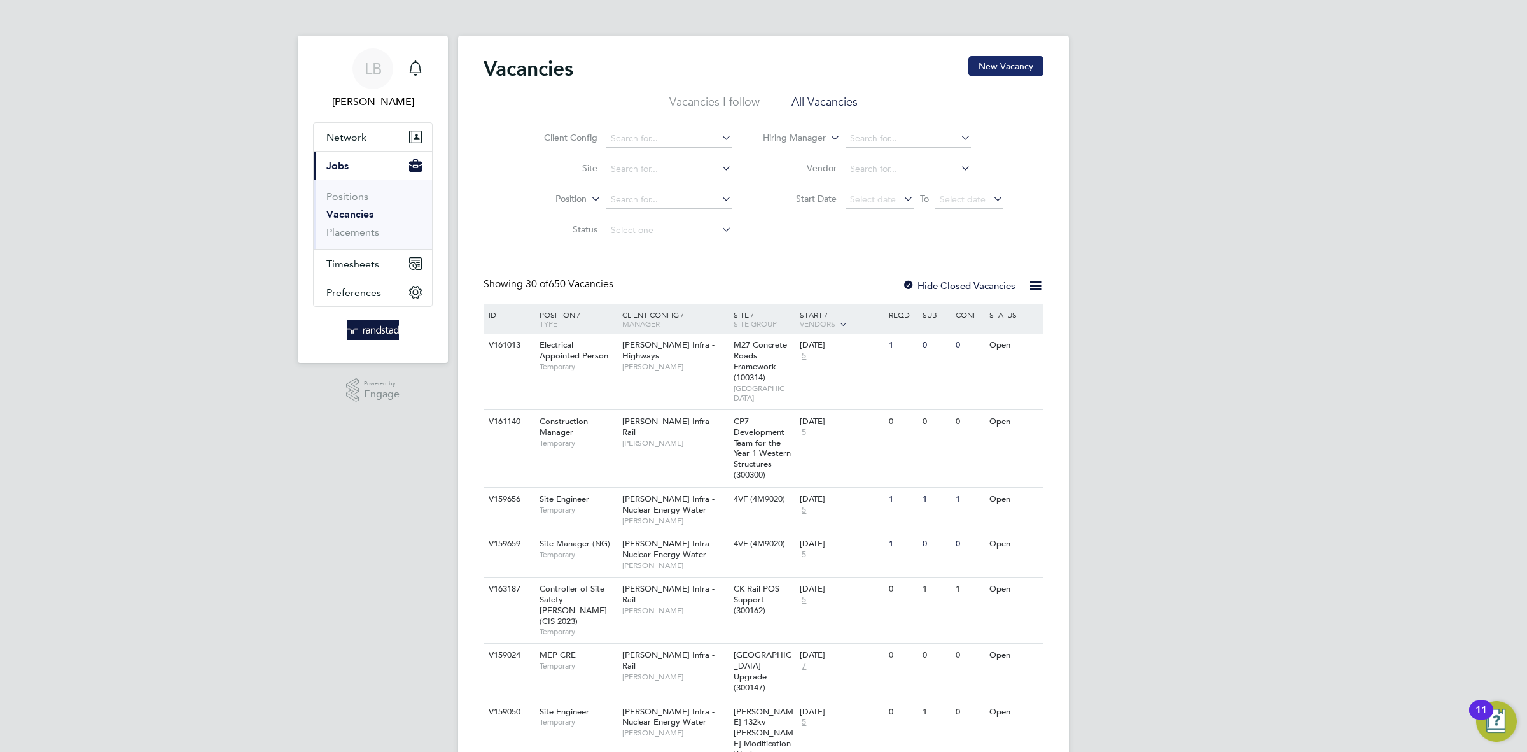
click at [997, 72] on button "New Vacancy" at bounding box center [1006, 66] width 75 height 20
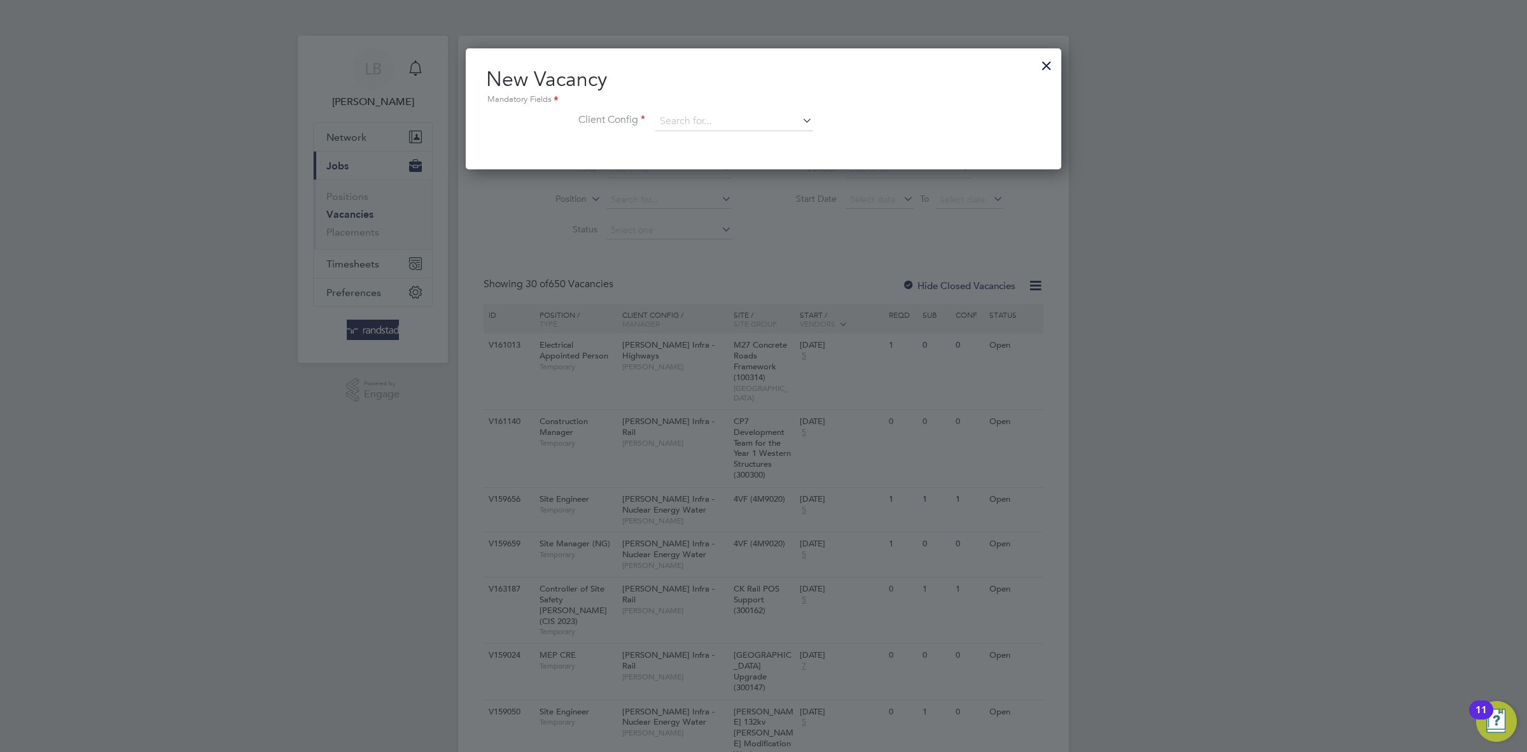
click at [1052, 59] on div at bounding box center [1046, 62] width 23 height 23
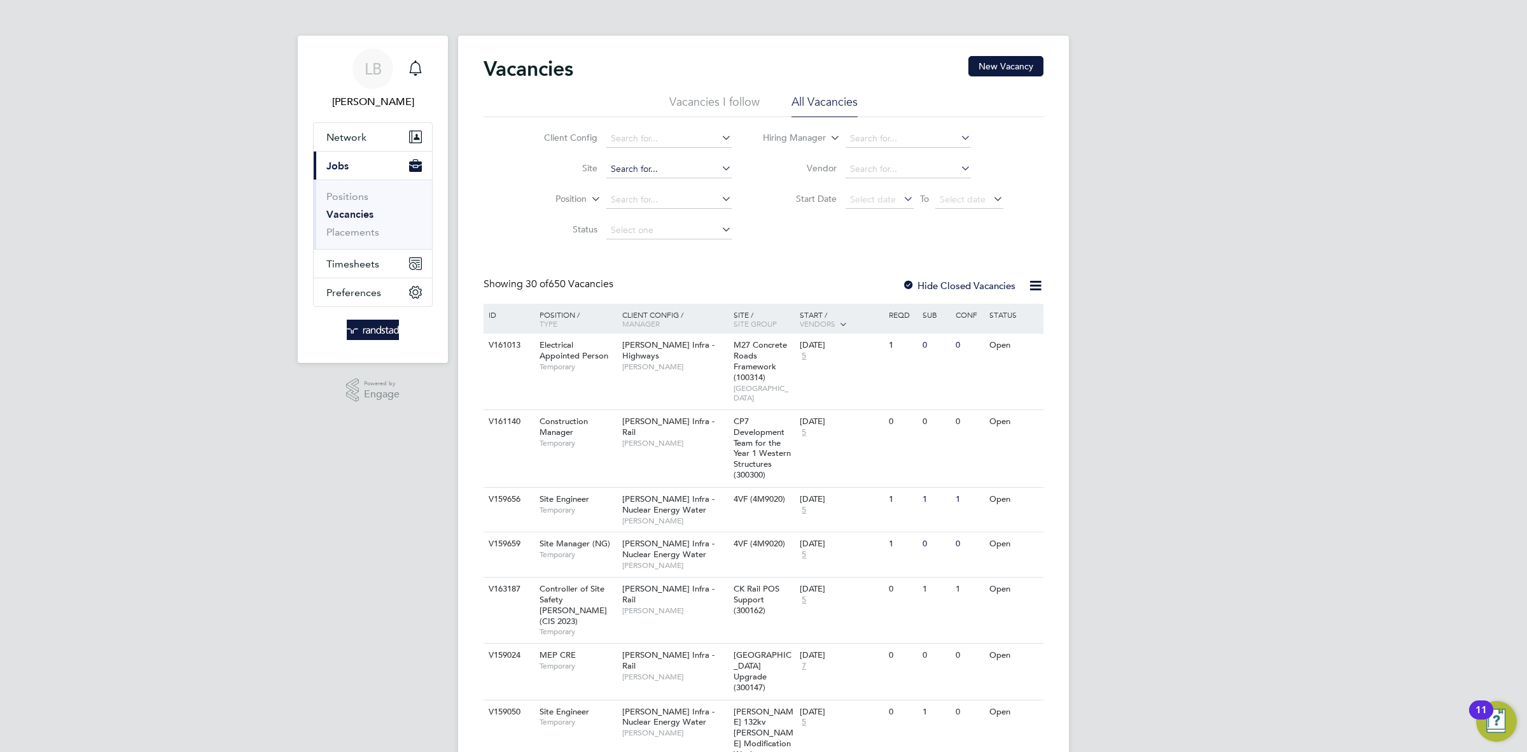
click at [691, 162] on input at bounding box center [668, 169] width 125 height 18
click at [677, 192] on li "N470232- [PERSON_NAME] eton" at bounding box center [692, 186] width 174 height 17
type input "N470232- [PERSON_NAME]"
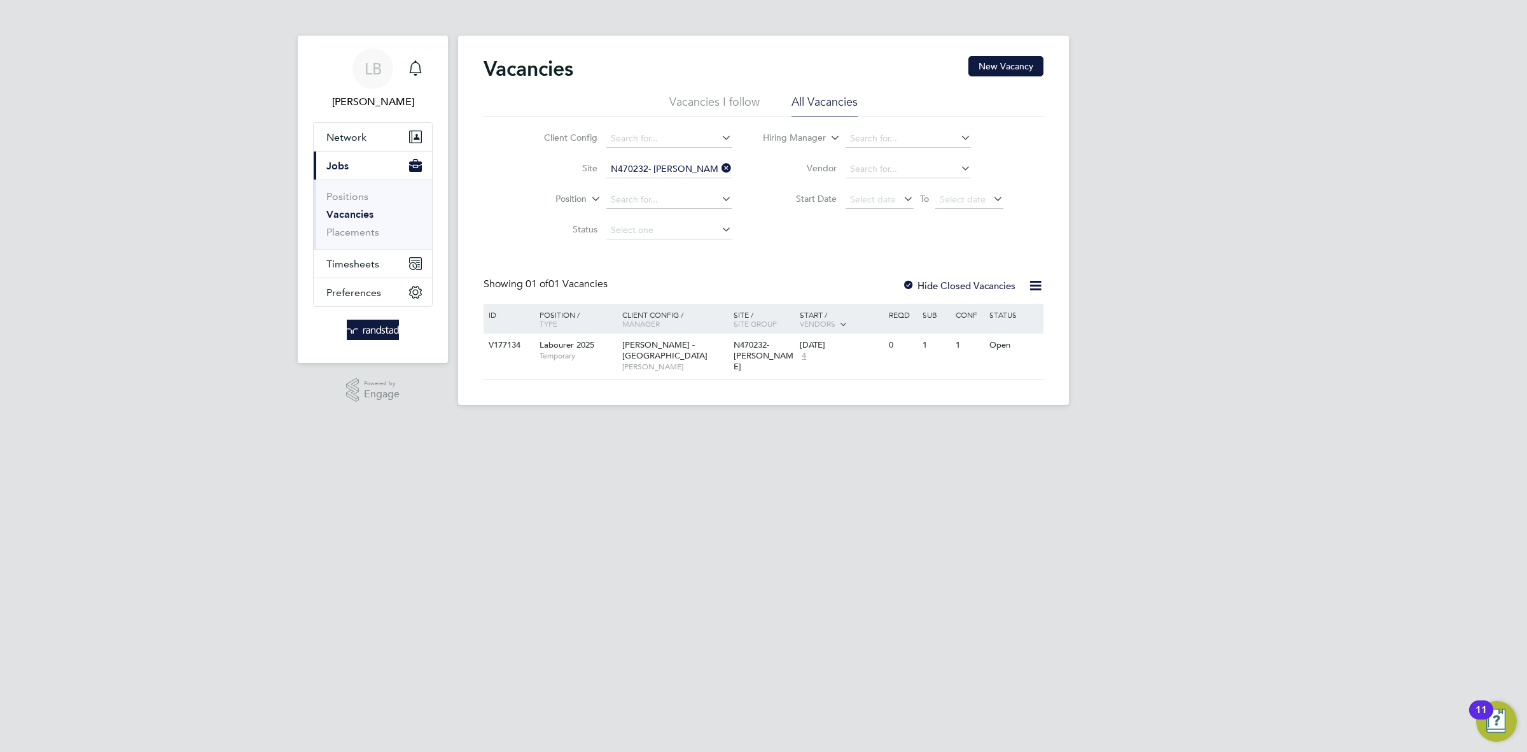
click at [719, 169] on icon at bounding box center [719, 168] width 0 height 18
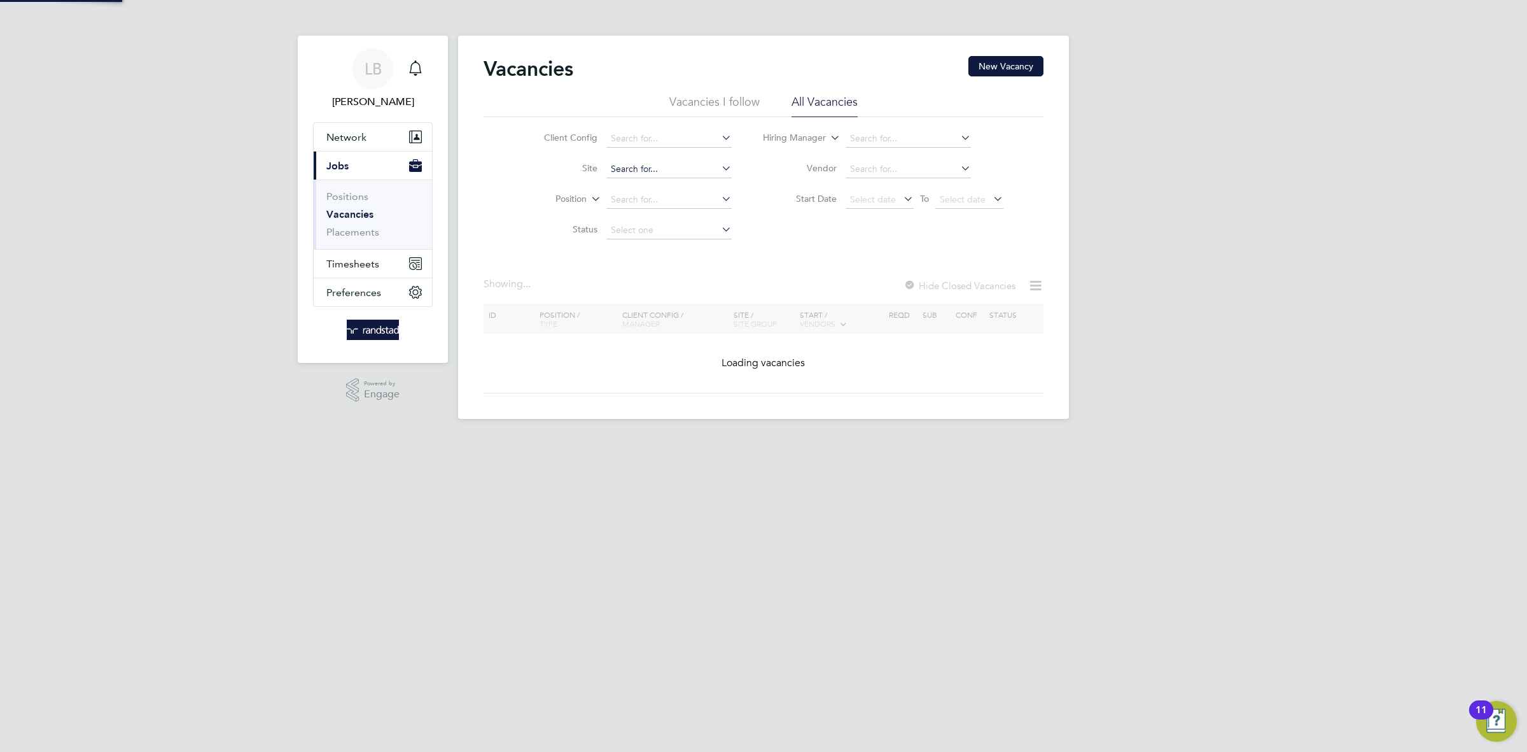
click at [685, 167] on input at bounding box center [668, 169] width 125 height 18
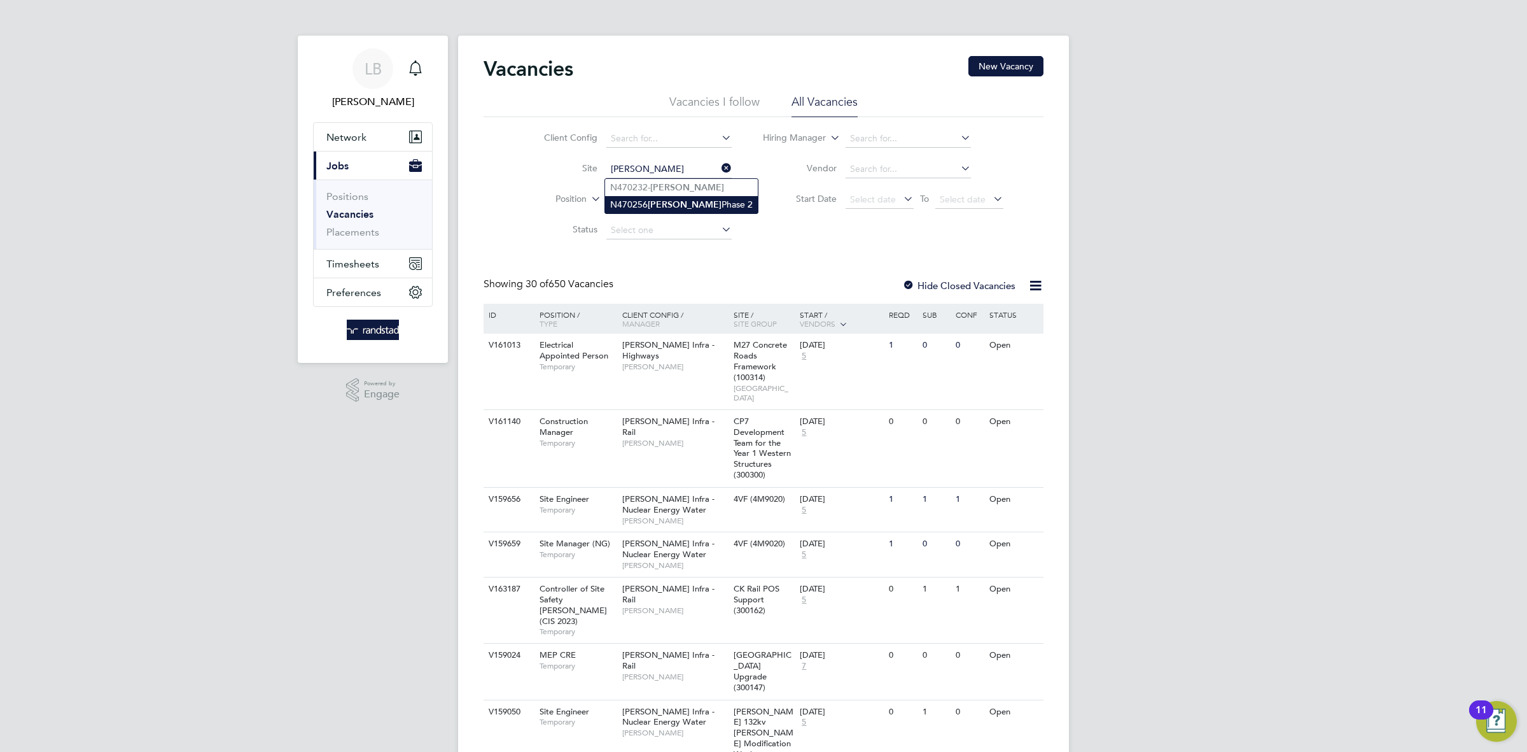
click at [698, 206] on li "N470256 [PERSON_NAME] Phase 2" at bounding box center [681, 204] width 153 height 17
type input "N470256 [PERSON_NAME] Phase 2"
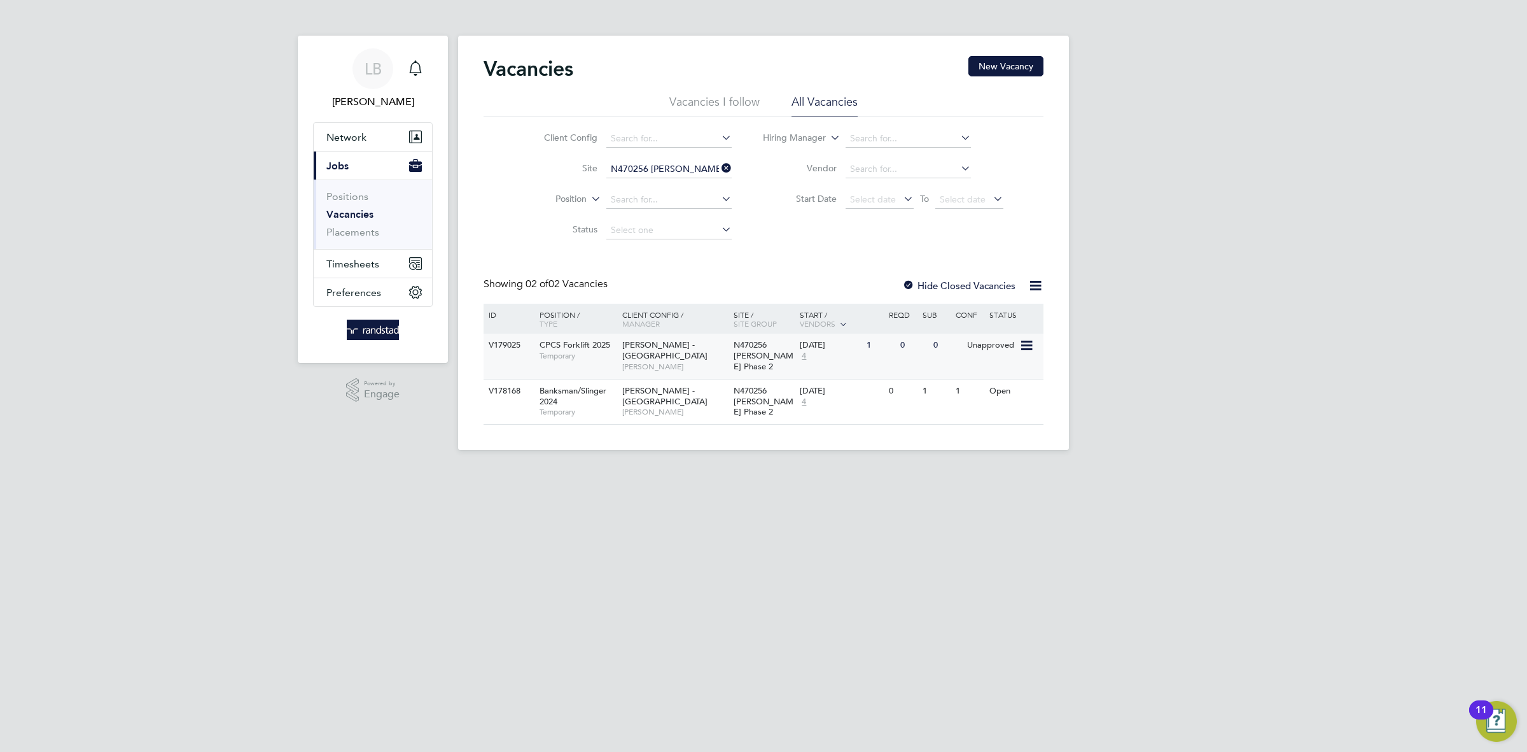
click at [695, 361] on span "[PERSON_NAME]" at bounding box center [674, 366] width 105 height 10
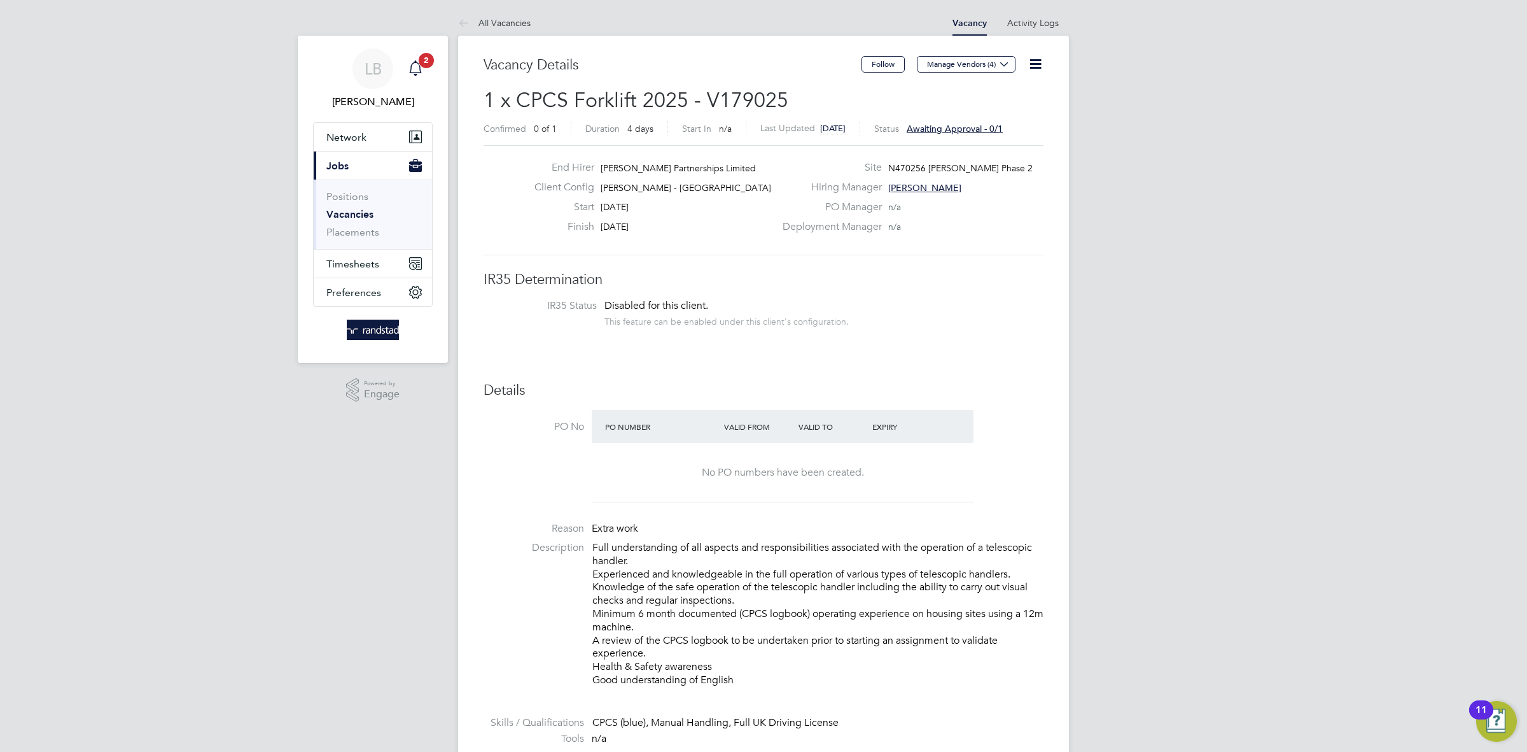
click at [415, 76] on div "Main navigation" at bounding box center [415, 68] width 25 height 25
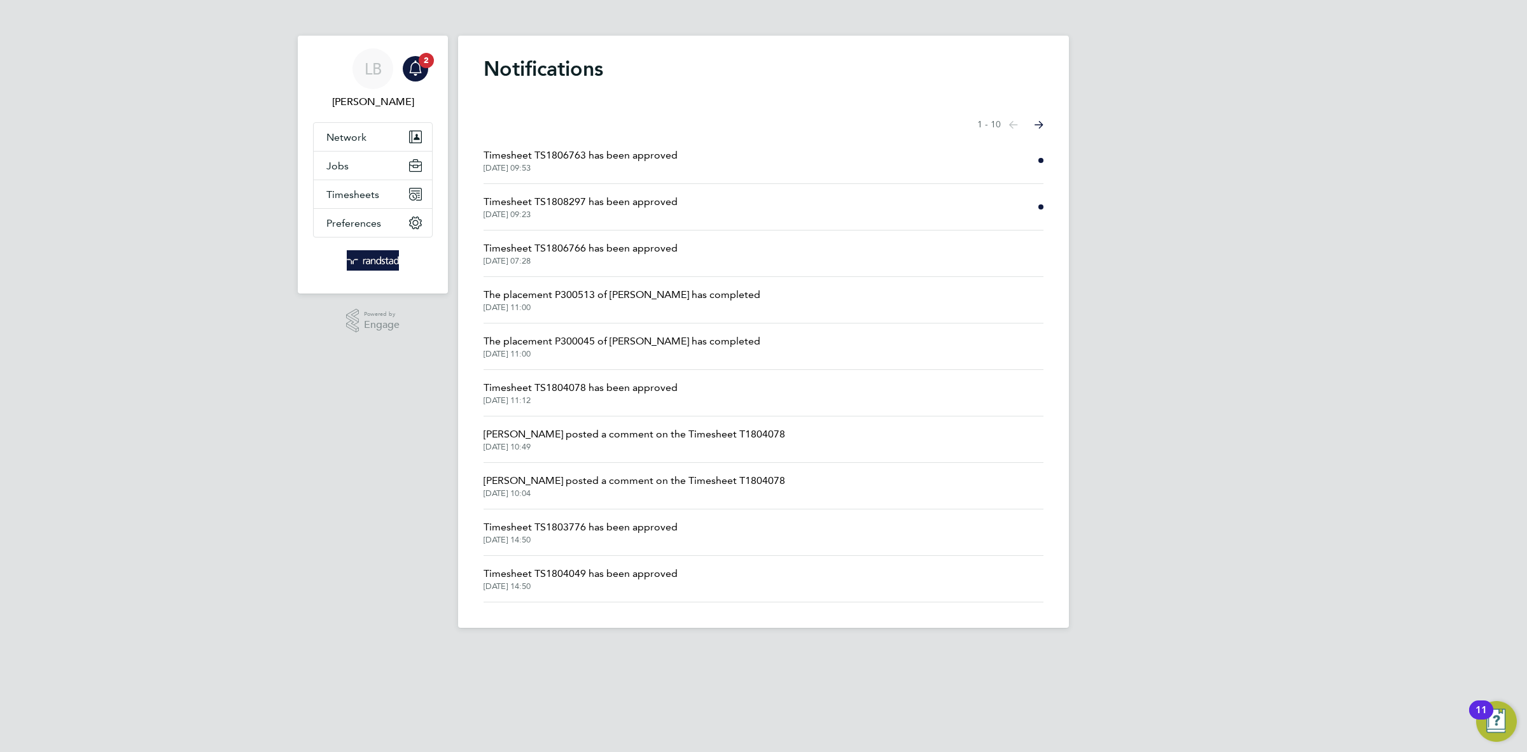
click at [689, 204] on li "Timesheet TS1808297 has been approved 26 Aug 2025, 09:23" at bounding box center [764, 207] width 560 height 46
click at [618, 208] on span "Timesheet TS1808297 has been approved" at bounding box center [581, 201] width 194 height 15
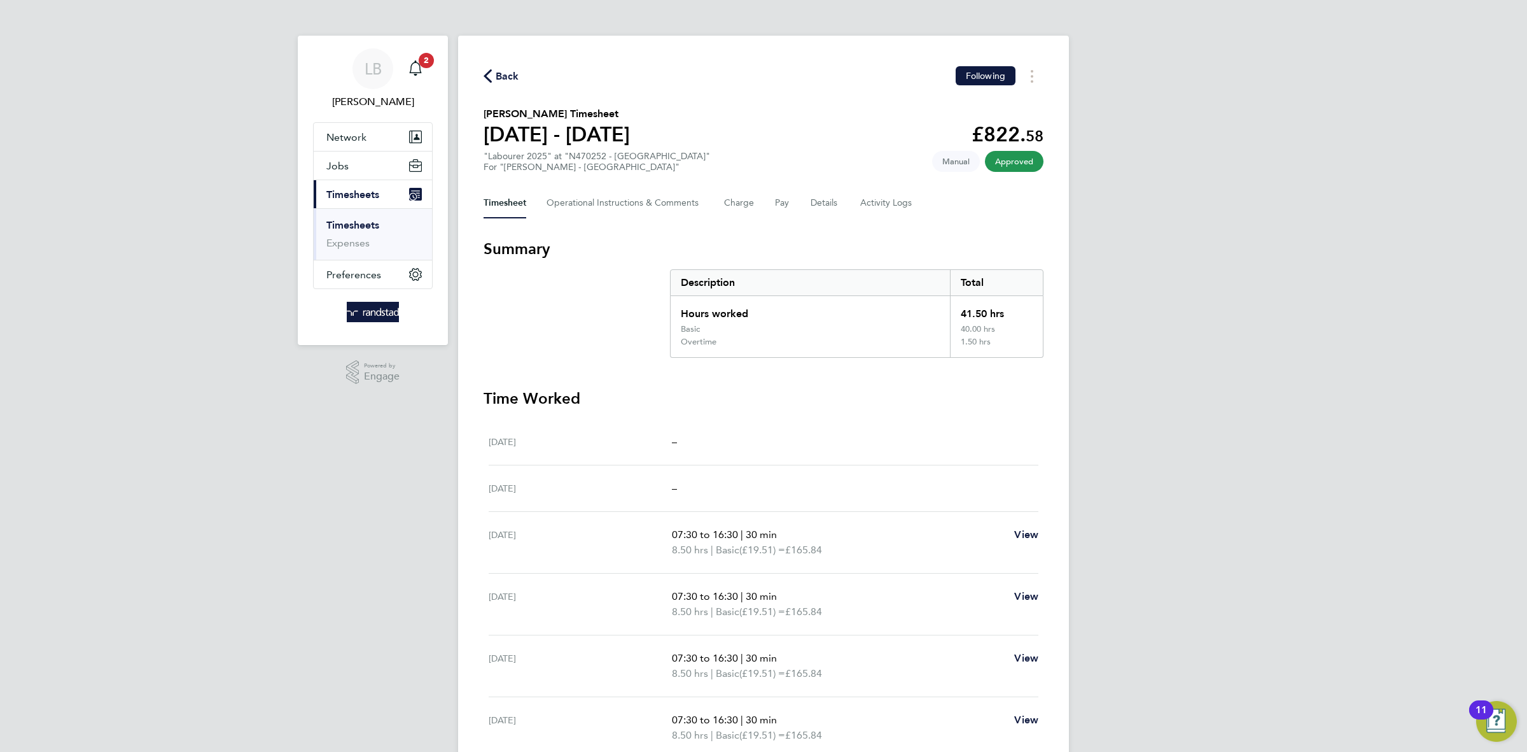
click at [492, 71] on span "Back" at bounding box center [502, 75] width 36 height 12
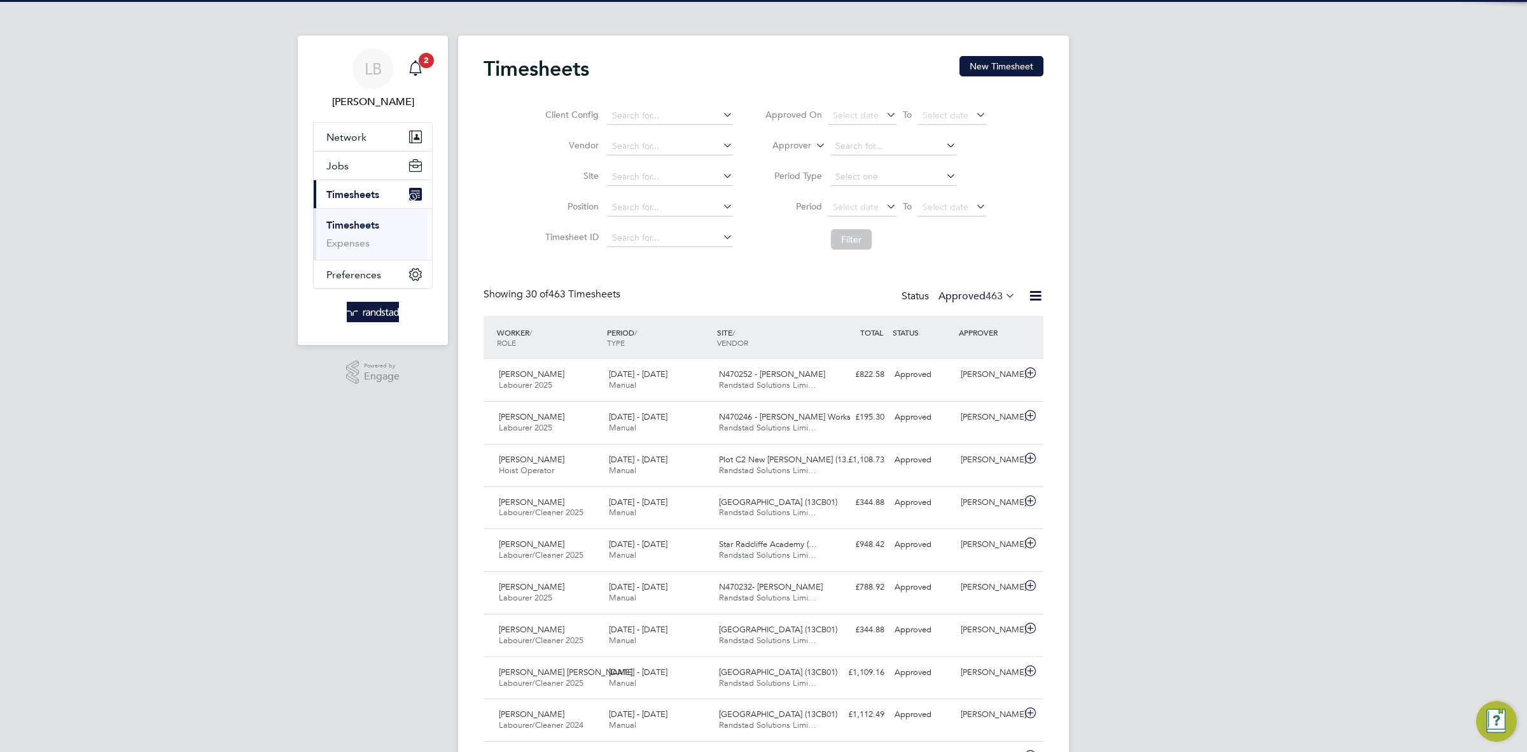
click at [425, 64] on span "2" at bounding box center [426, 60] width 15 height 15
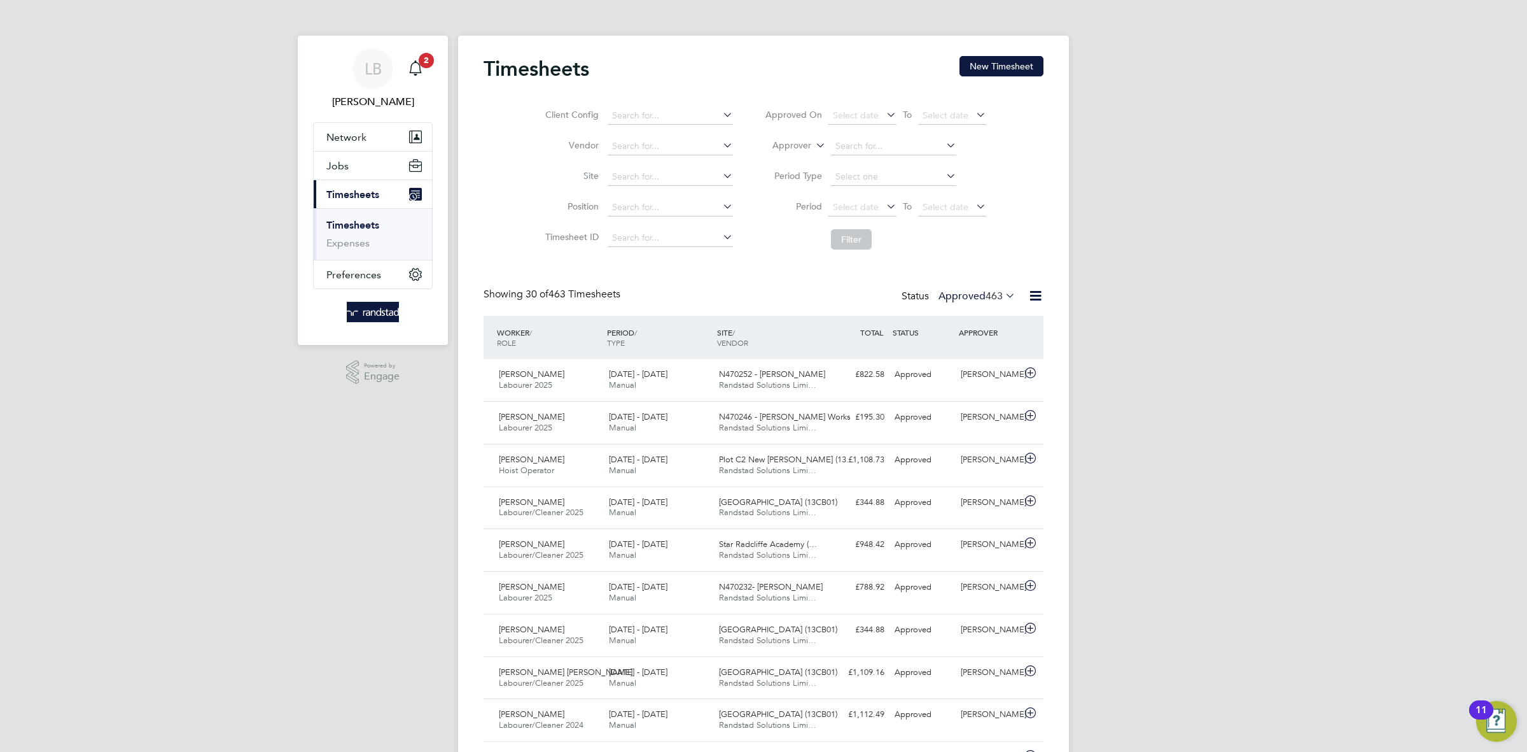
scroll to position [32, 110]
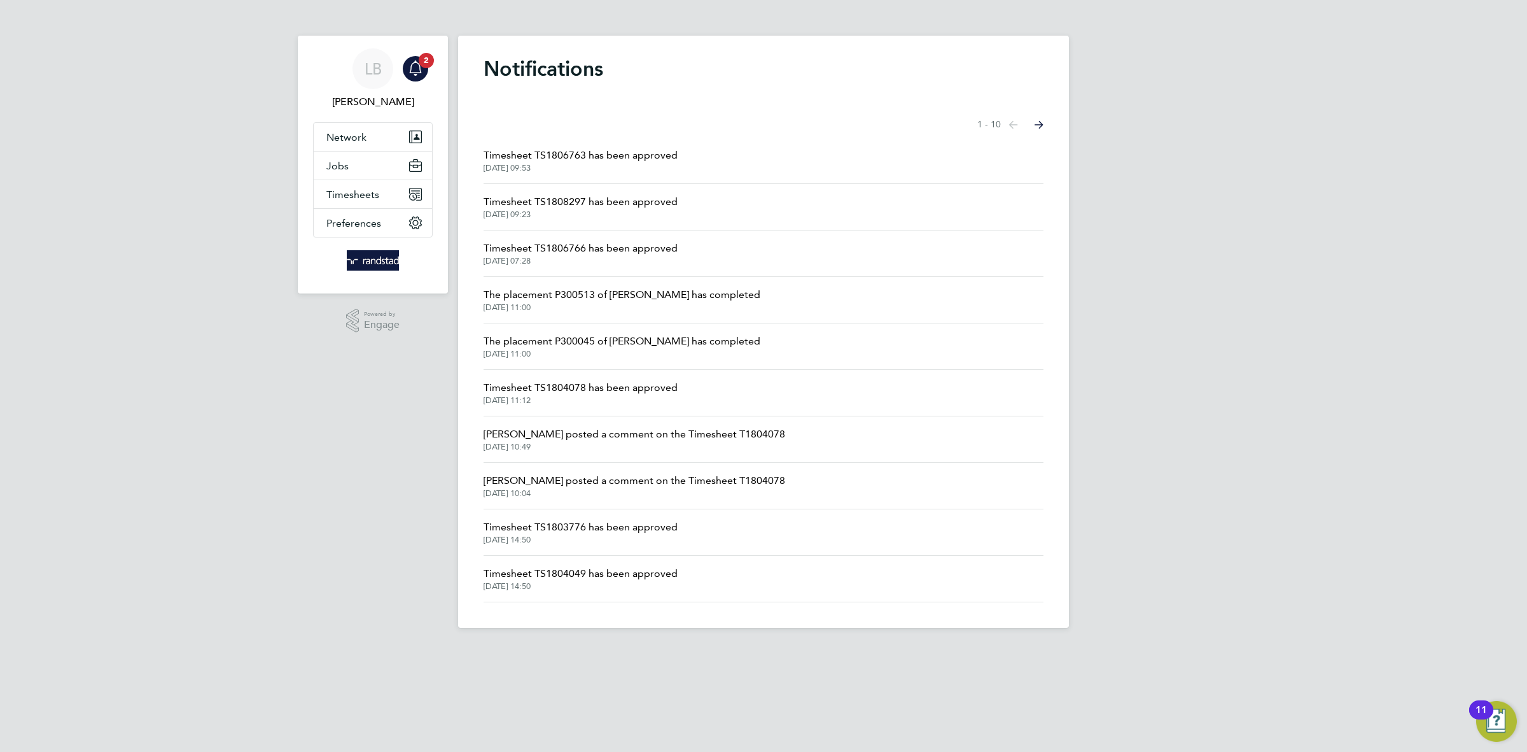
click at [598, 148] on span "Timesheet TS1806763 has been approved" at bounding box center [581, 155] width 194 height 15
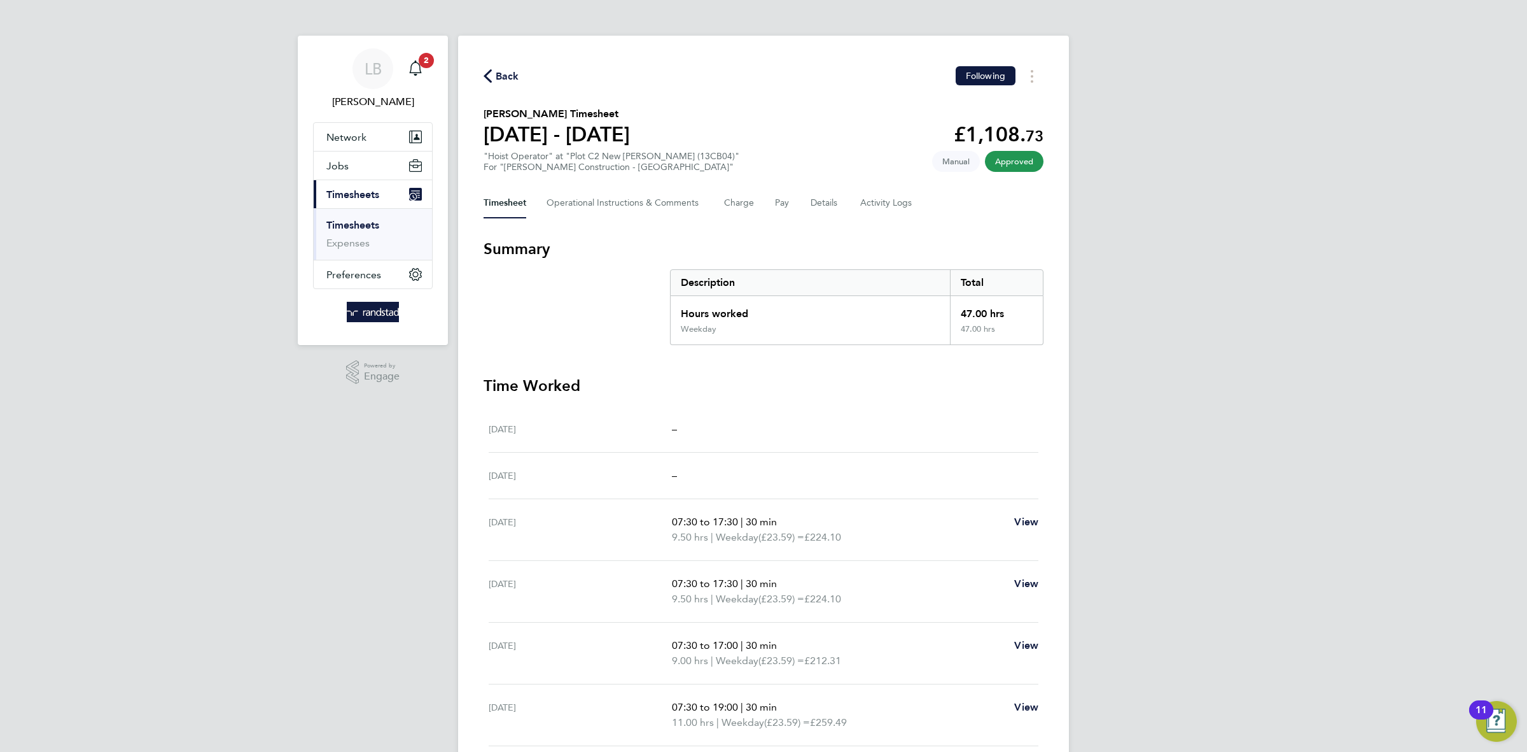
click at [498, 75] on span "Back" at bounding box center [508, 76] width 24 height 15
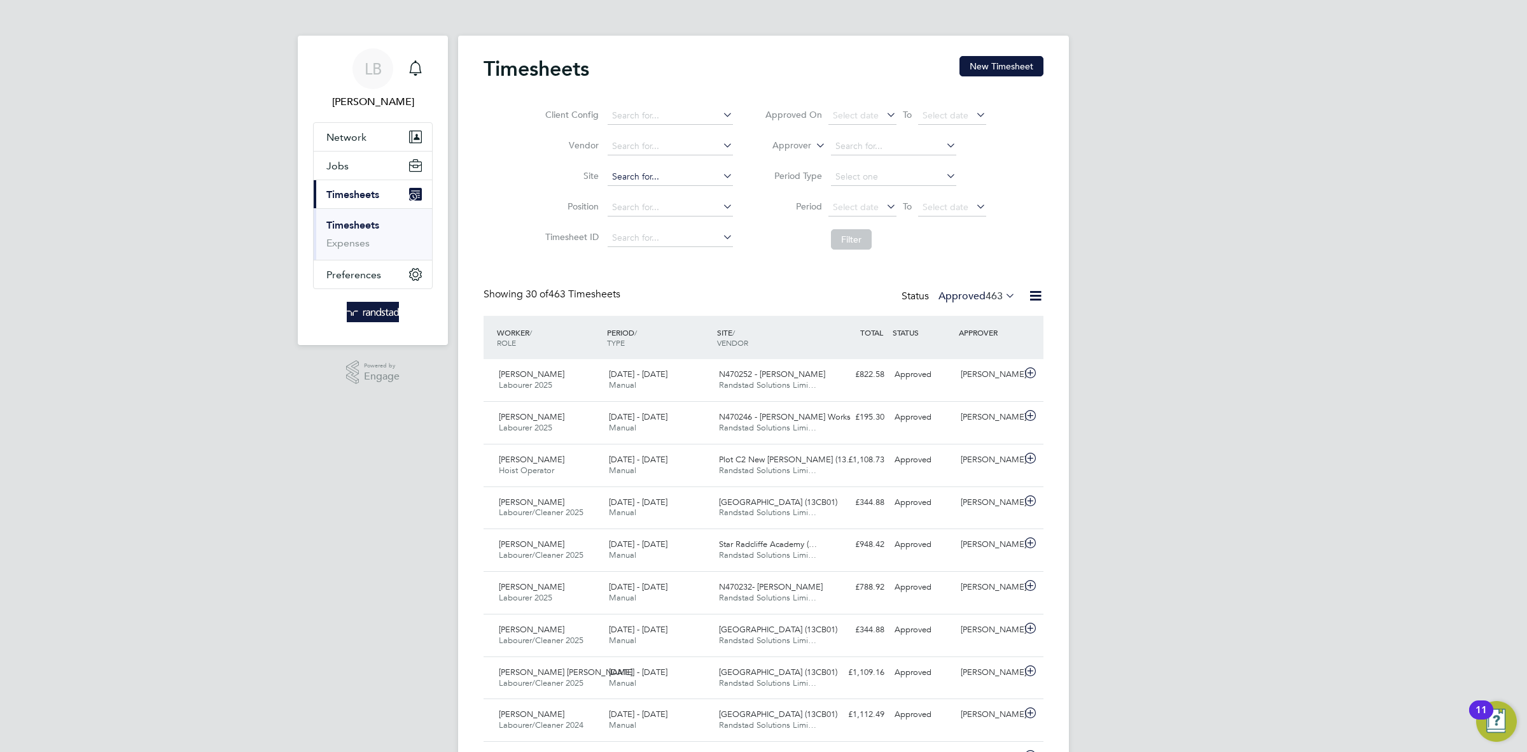
click at [650, 177] on input at bounding box center [670, 177] width 125 height 18
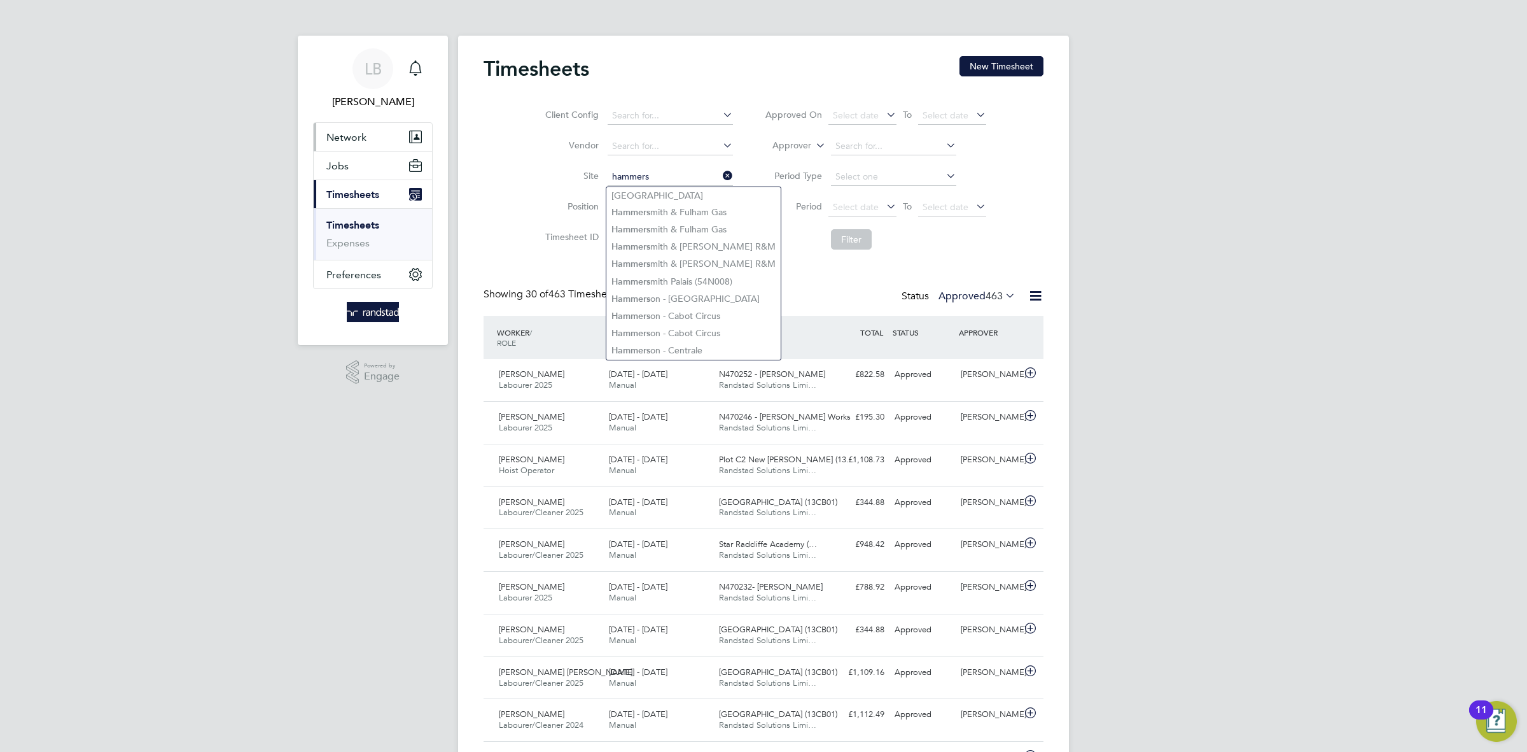
type input "hammers"
click at [332, 137] on span "Network" at bounding box center [346, 137] width 40 height 12
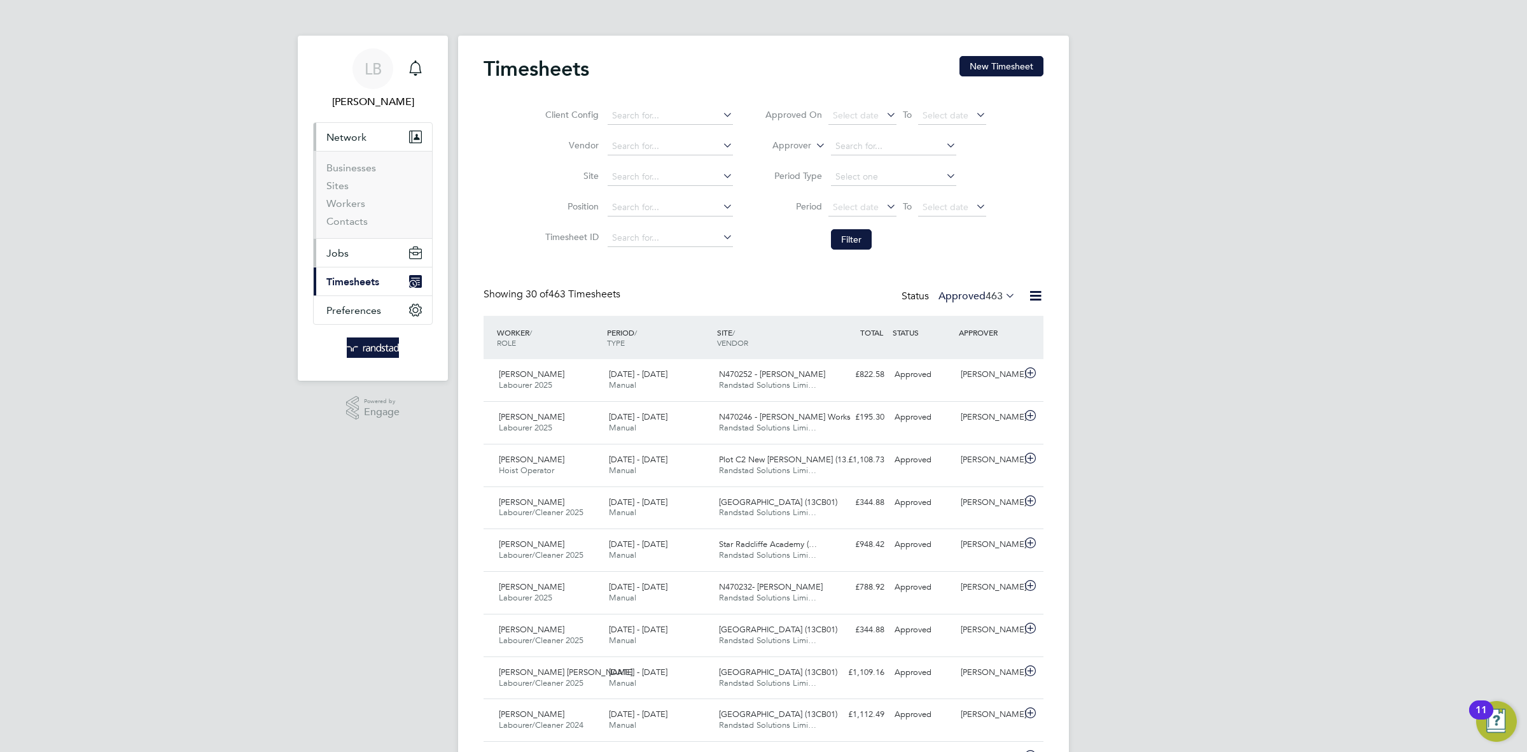
click at [351, 251] on button "Jobs" at bounding box center [373, 253] width 118 height 28
click at [356, 230] on link "Placements" at bounding box center [352, 232] width 53 height 12
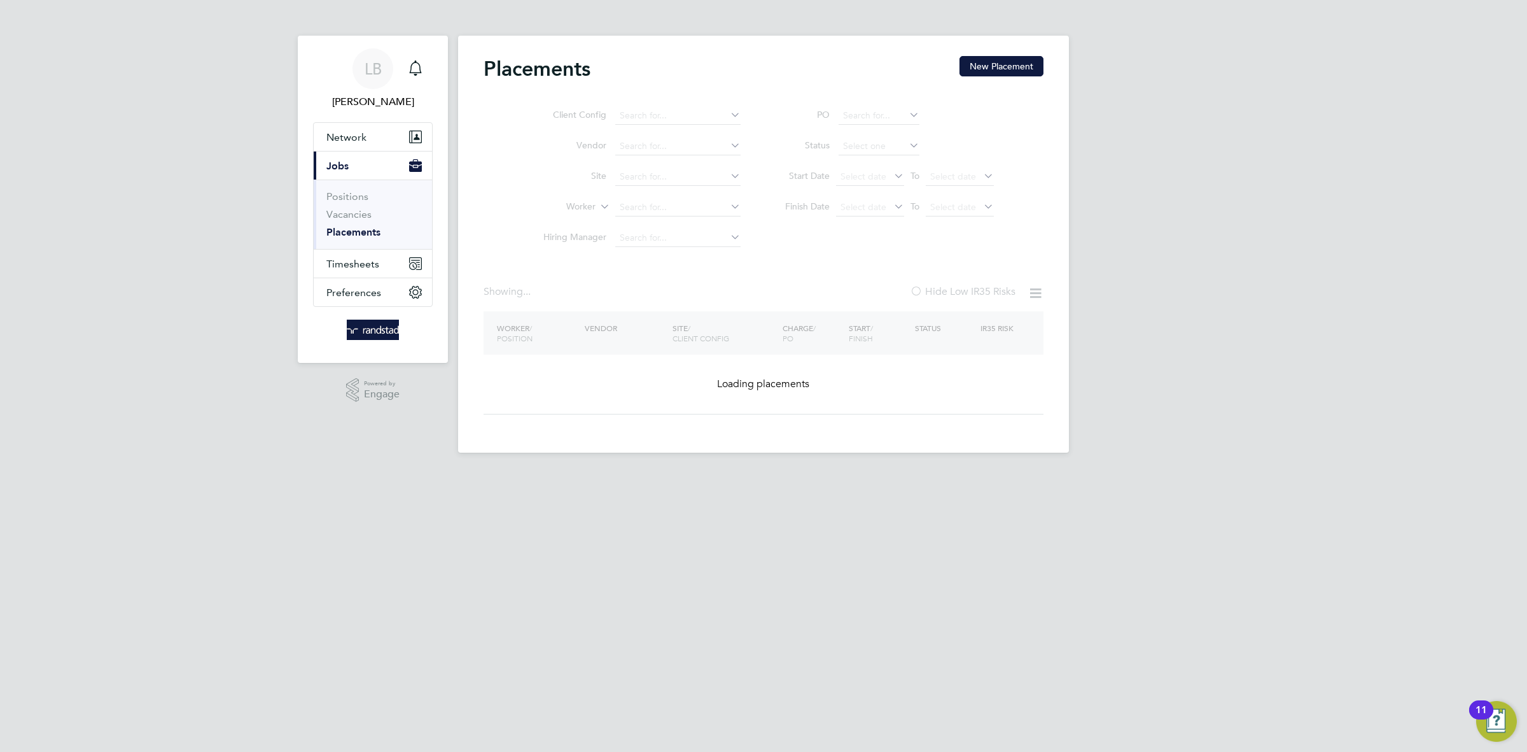
click at [659, 176] on ul "Client Config Vendor Site Worker Hiring Manager" at bounding box center [636, 177] width 239 height 153
click at [605, 175] on label "Site" at bounding box center [569, 175] width 73 height 11
click at [657, 185] on input at bounding box center [677, 177] width 125 height 18
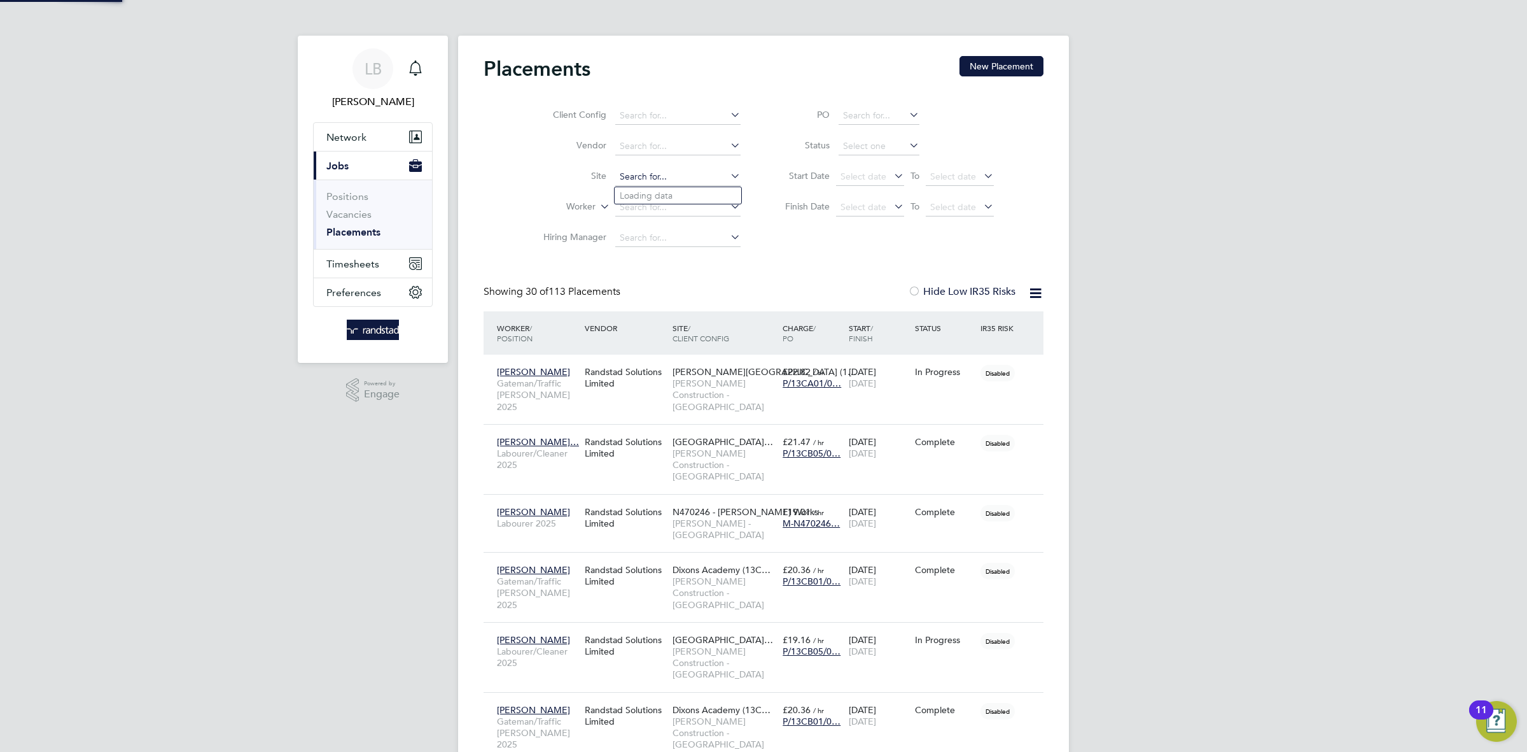
scroll to position [59, 110]
type input "hammerstone"
click at [643, 208] on input at bounding box center [677, 208] width 125 height 18
click at [661, 183] on input at bounding box center [677, 177] width 125 height 18
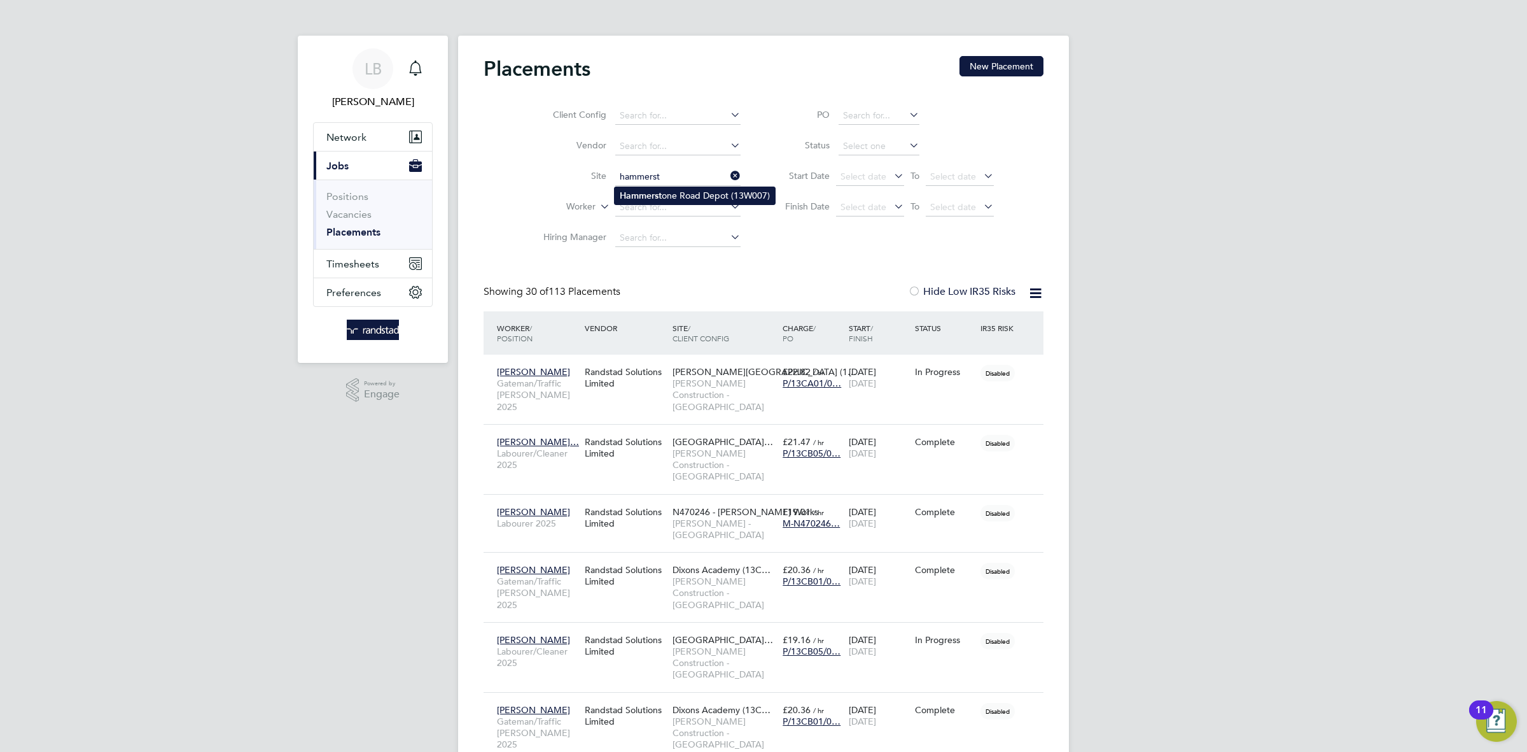
click at [675, 202] on li "Hammerst one Road Depot (13W007)" at bounding box center [695, 195] width 160 height 17
type input "[PERSON_NAME][GEOGRAPHIC_DATA] (13W007)"
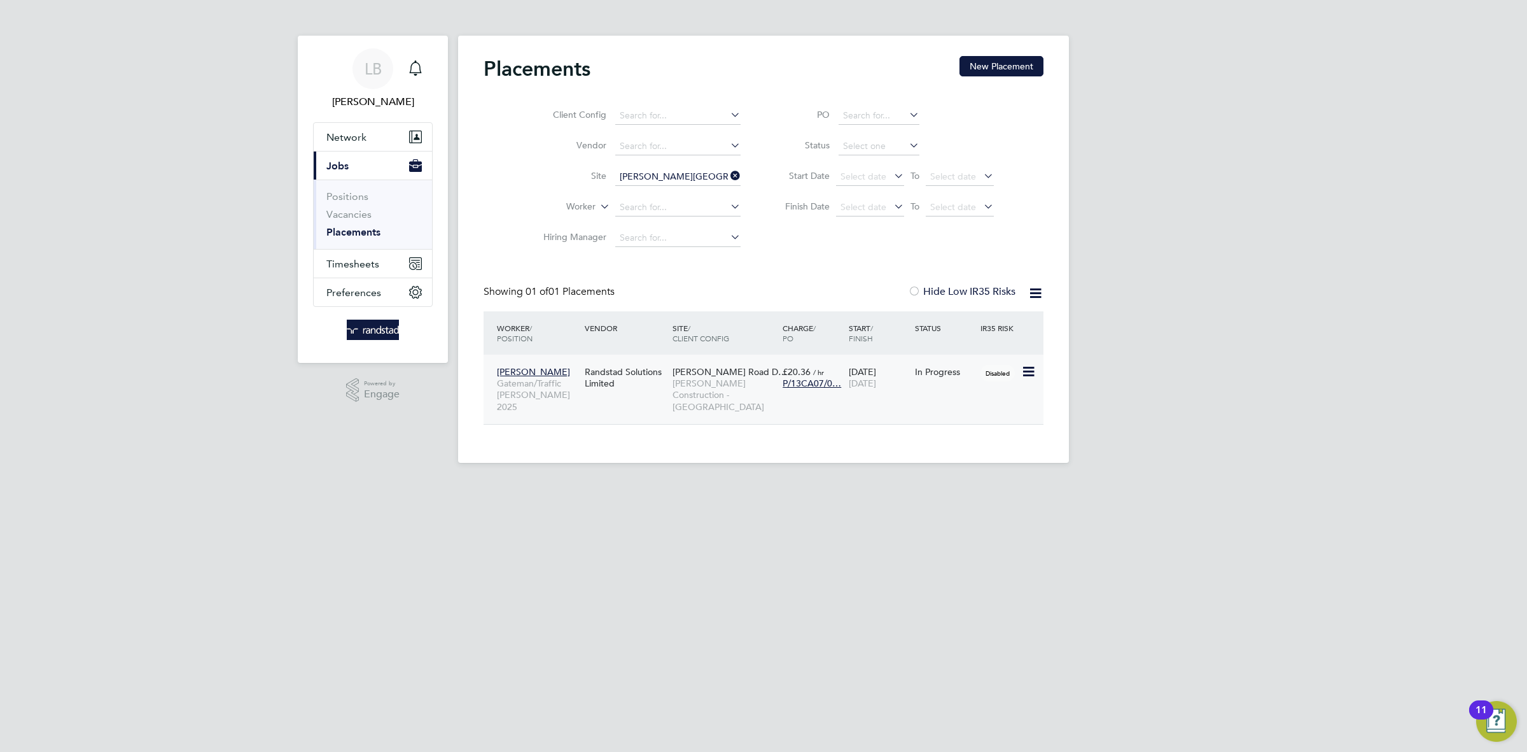
click at [958, 403] on div "Paul Shaw Gateman/Traffic Marshall 2025 Randstad Solutions Limited Hammerstone …" at bounding box center [764, 388] width 560 height 69
click at [959, 409] on div "Paul Shaw Gateman/Traffic Marshall 2025 Randstad Solutions Limited Hammerstone …" at bounding box center [764, 388] width 560 height 69
click at [1021, 375] on icon at bounding box center [1027, 371] width 13 height 15
click at [876, 417] on div "Paul Shaw Gateman/Traffic Marshall 2025 Randstad Solutions Limited Hammerstone …" at bounding box center [764, 388] width 560 height 69
click at [867, 413] on div "Paul Shaw Gateman/Traffic Marshall 2025 Randstad Solutions Limited Hammerstone …" at bounding box center [764, 388] width 560 height 69
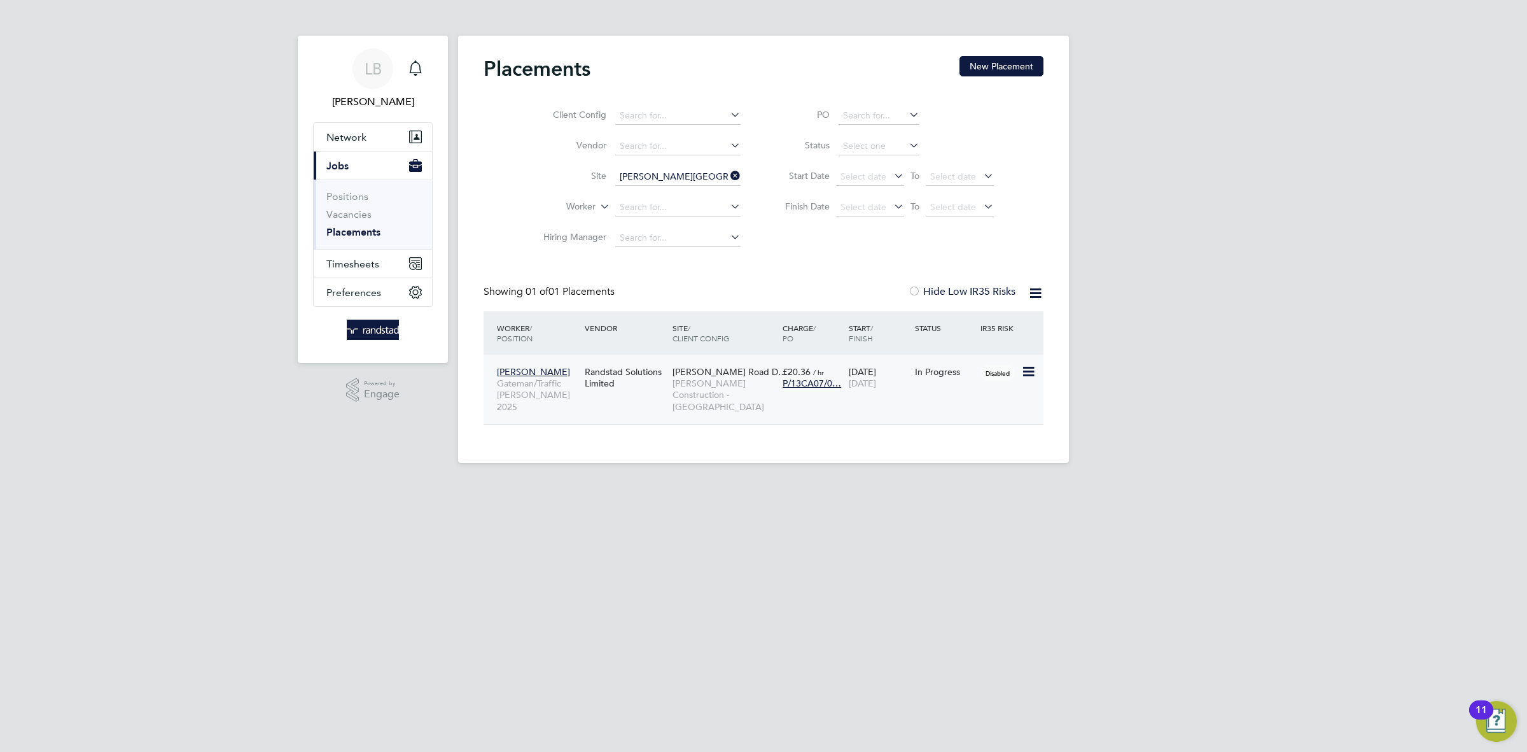
click at [622, 395] on div "Randstad Solutions Limited" at bounding box center [626, 378] width 88 height 36
click at [728, 178] on icon at bounding box center [728, 176] width 0 height 18
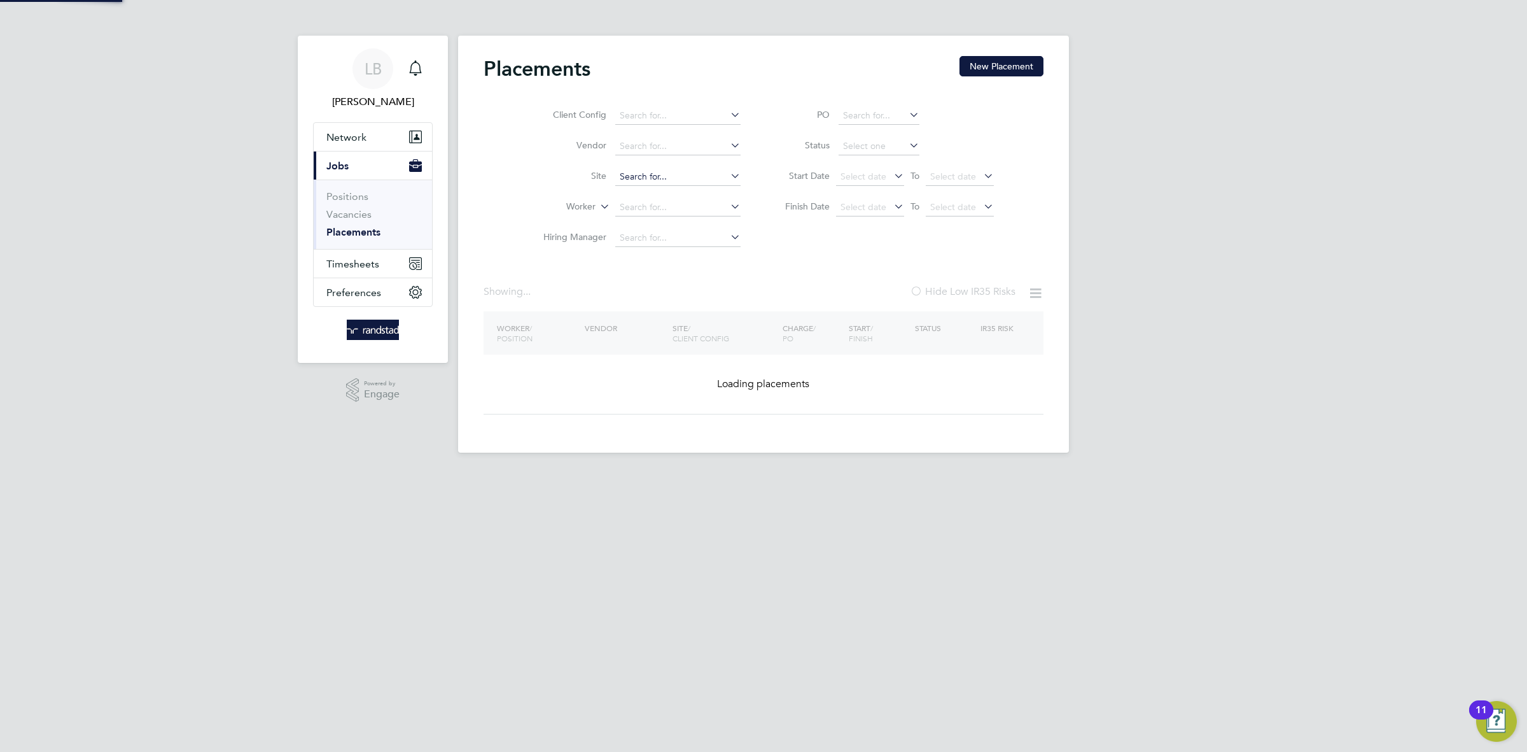
click at [649, 183] on input at bounding box center [677, 177] width 125 height 18
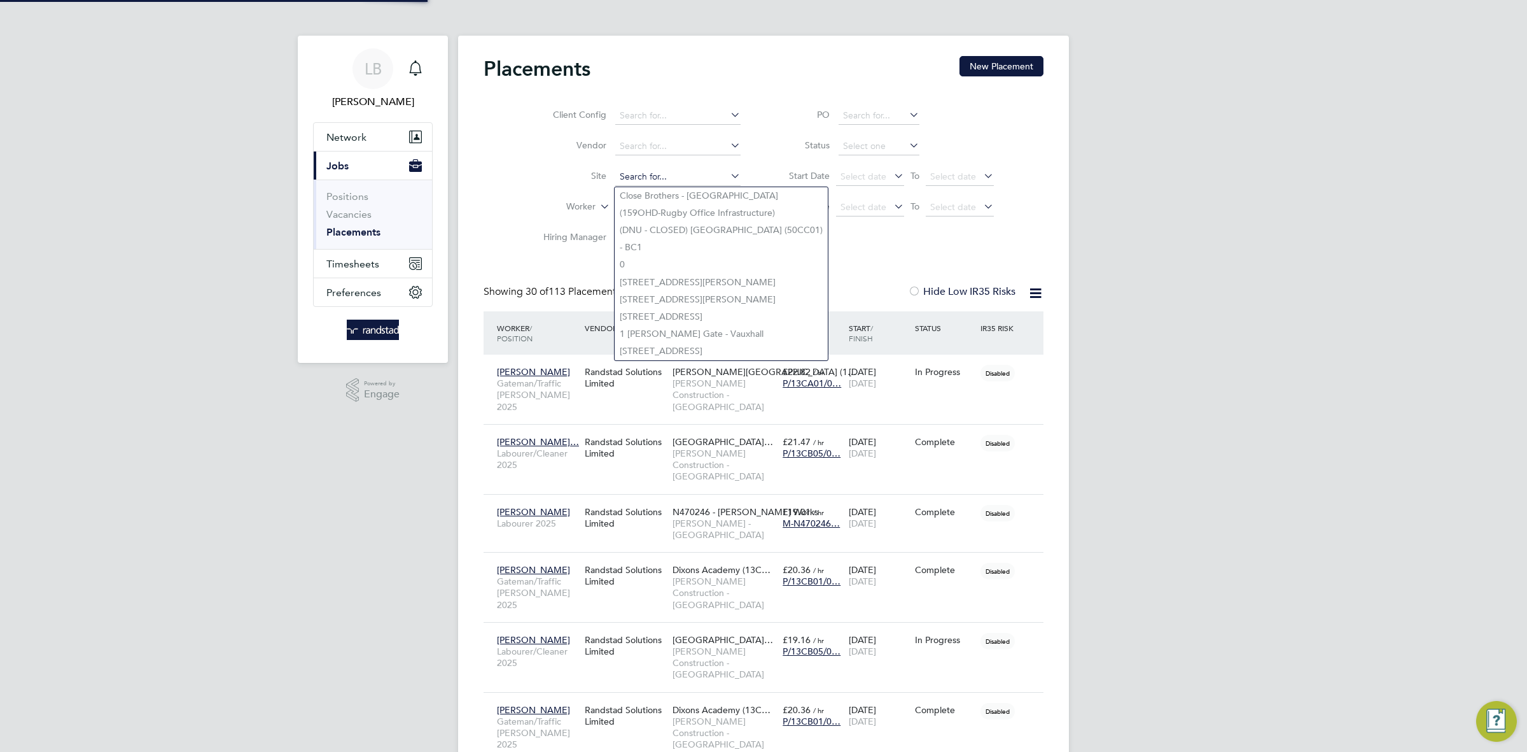
scroll to position [59, 110]
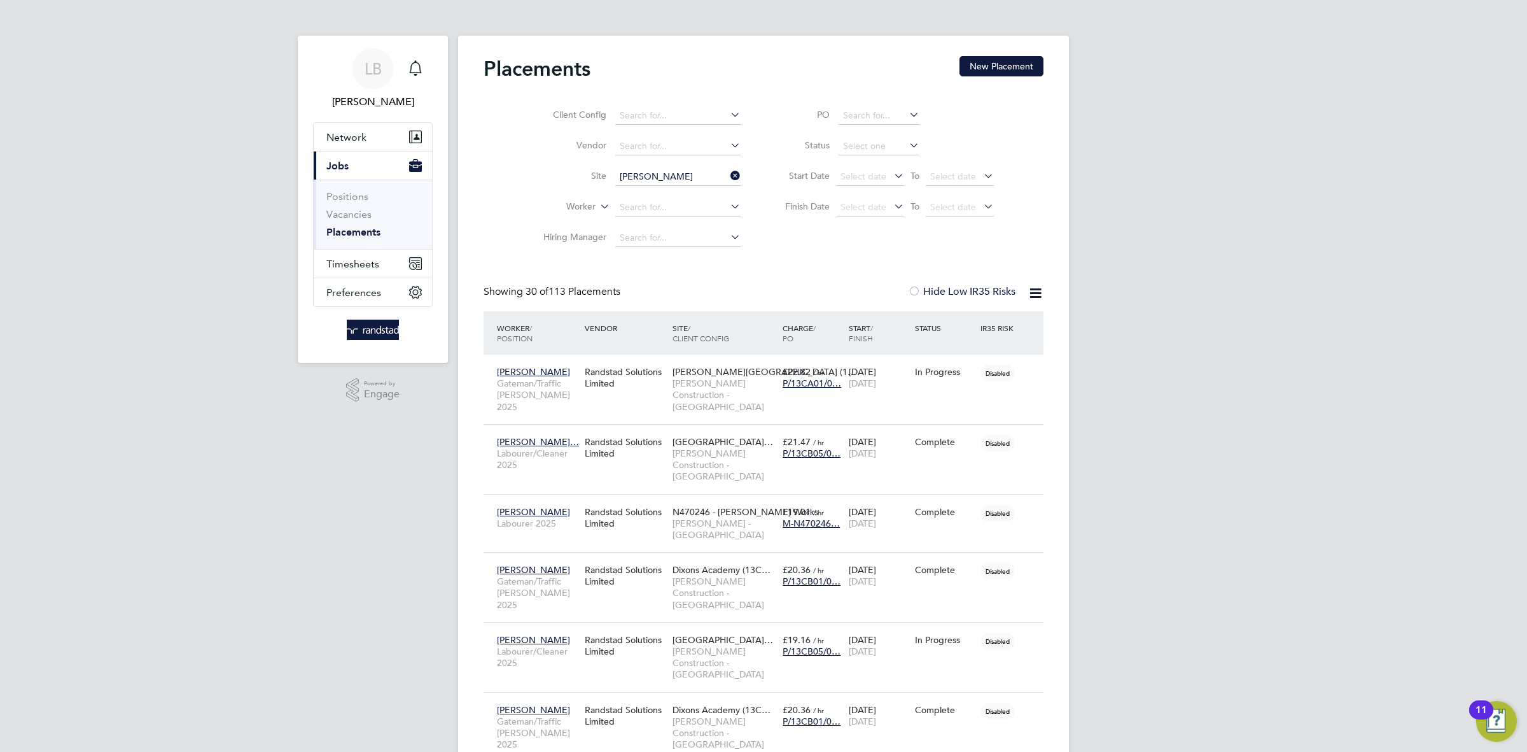
click at [685, 209] on li "N470256 Pendl eton Phase 2" at bounding box center [702, 212] width 174 height 17
type input "N470256 [PERSON_NAME] Phase 2"
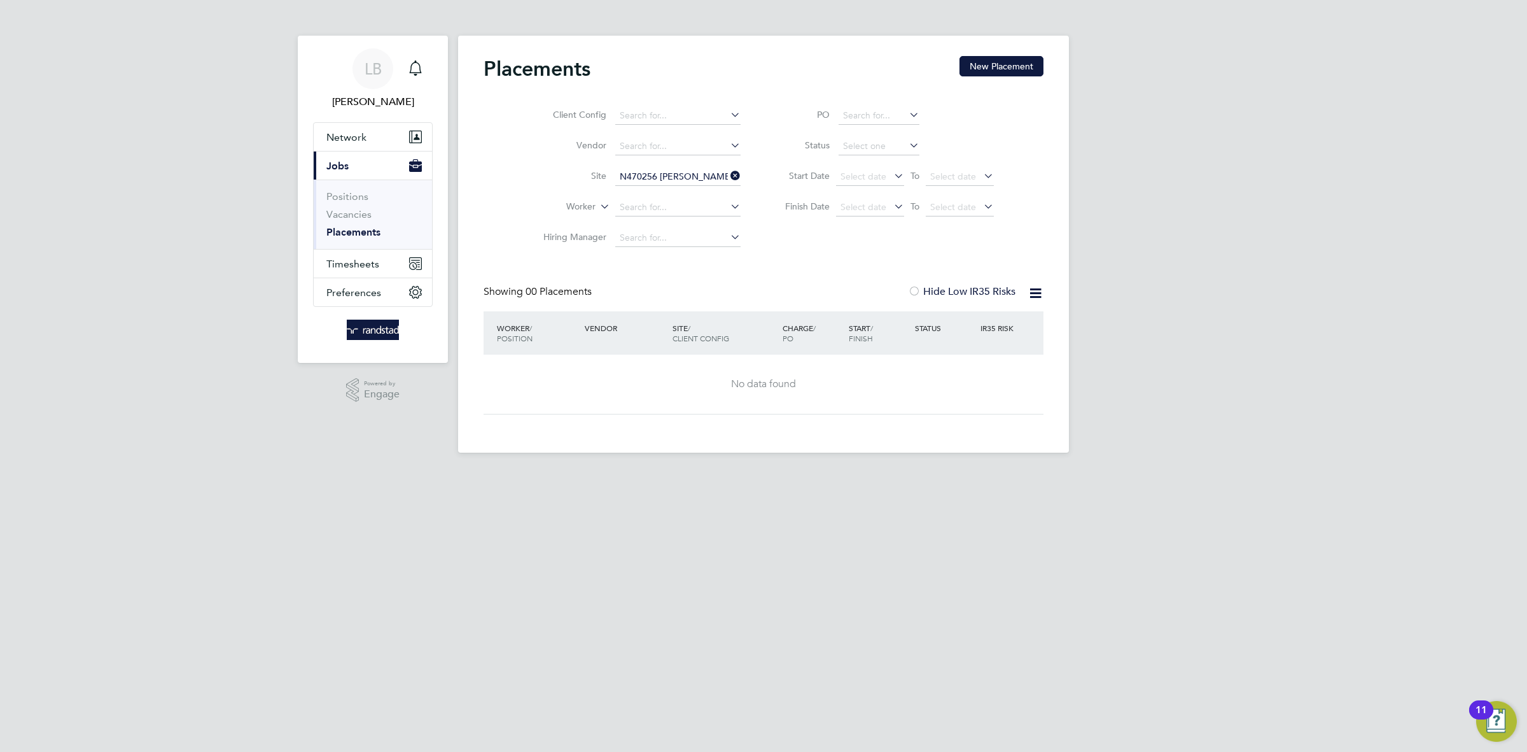
click at [746, 217] on li "Worker" at bounding box center [636, 207] width 239 height 31
click at [728, 175] on icon at bounding box center [728, 176] width 0 height 18
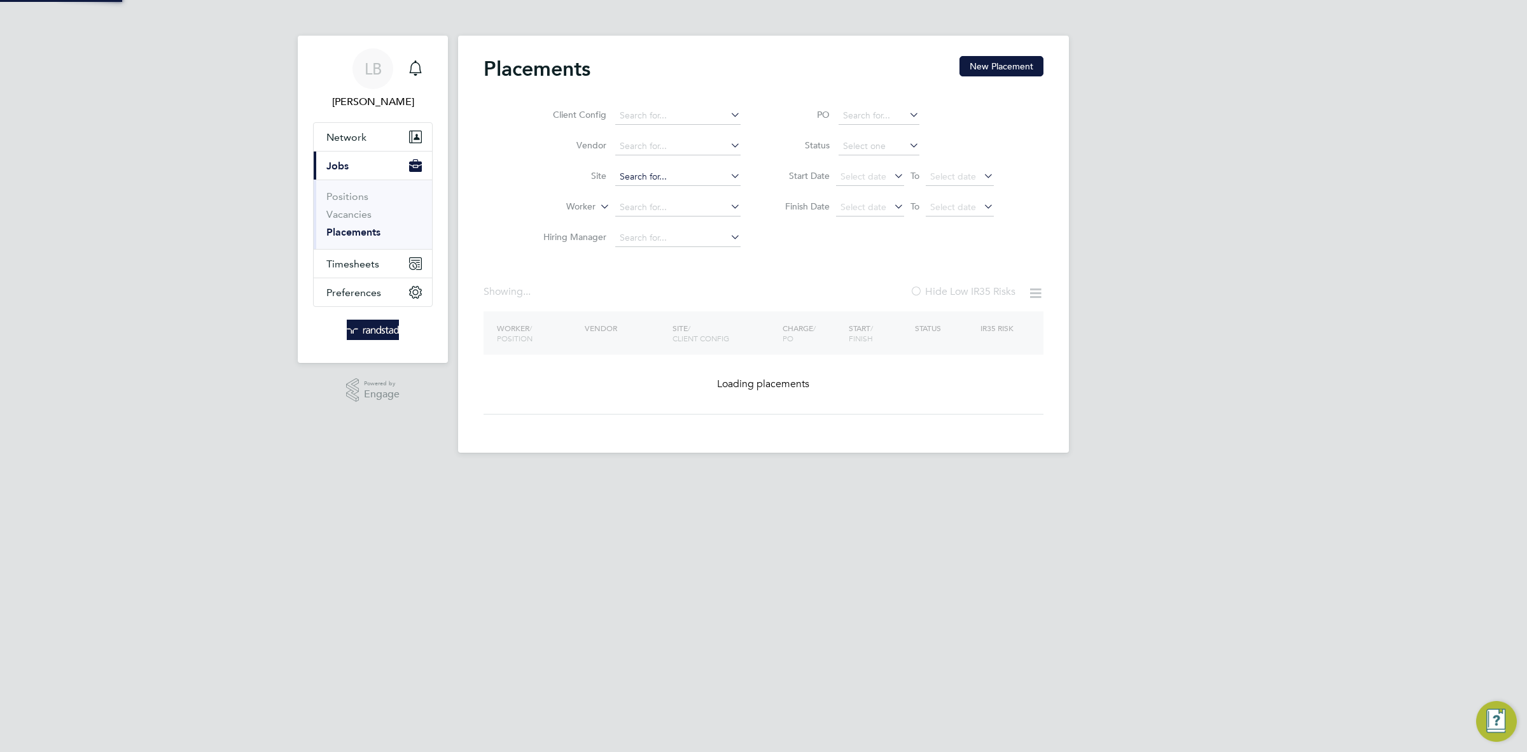
click at [670, 175] on input at bounding box center [677, 177] width 125 height 18
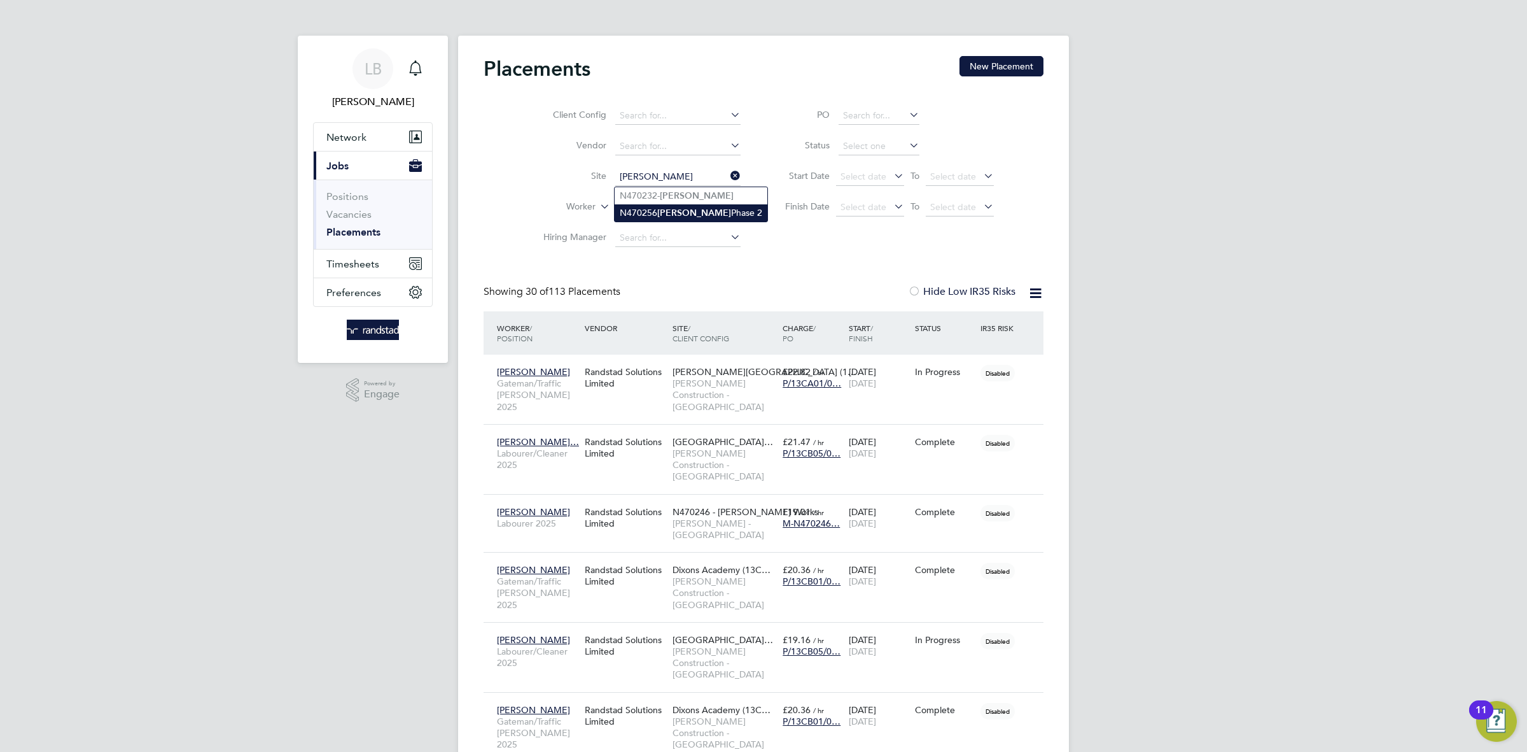
click at [710, 207] on li "N470256 [PERSON_NAME] Phase 2" at bounding box center [691, 212] width 153 height 17
type input "N470256 [PERSON_NAME] Phase 2"
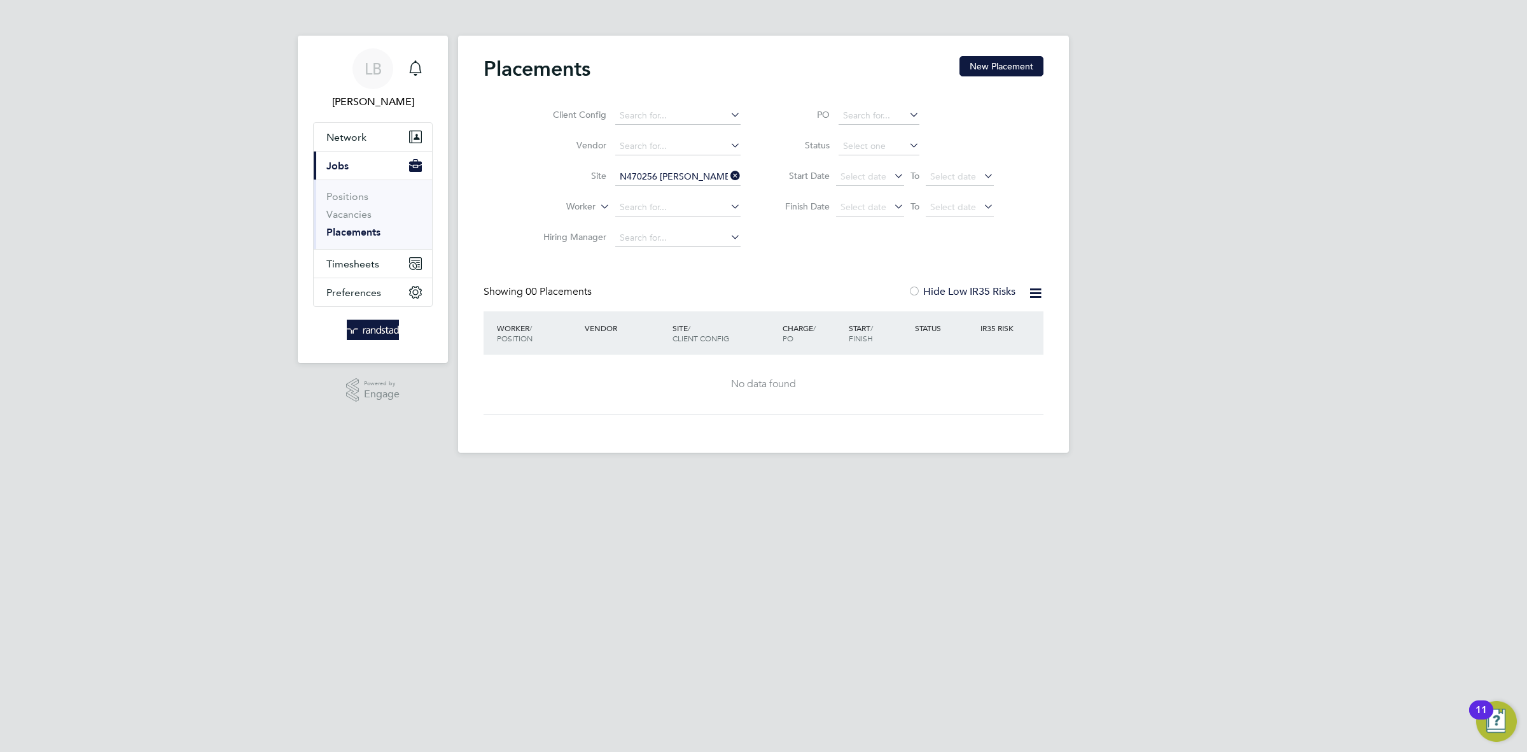
click at [337, 229] on link "Placements" at bounding box center [353, 232] width 54 height 12
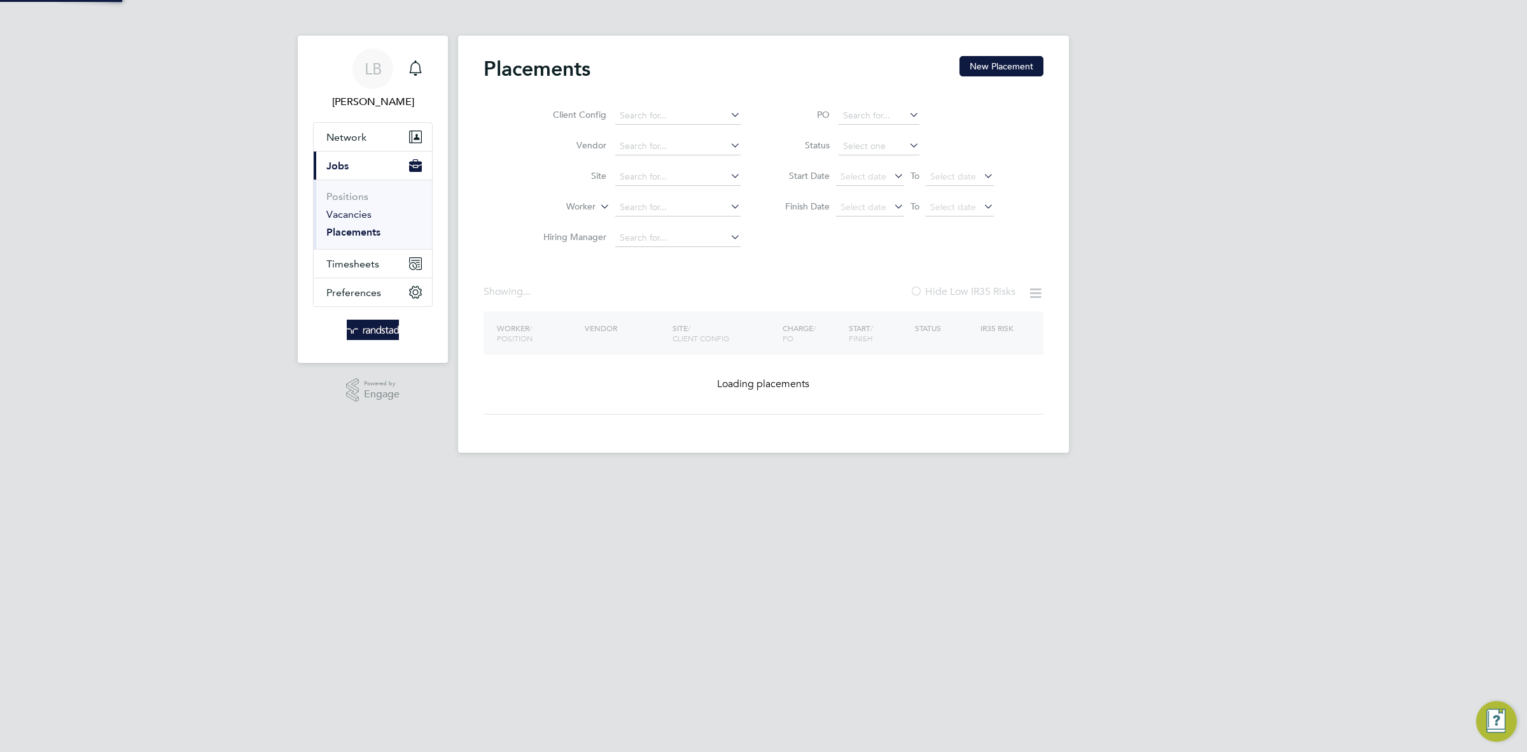
click at [346, 206] on li "Positions" at bounding box center [373, 199] width 95 height 18
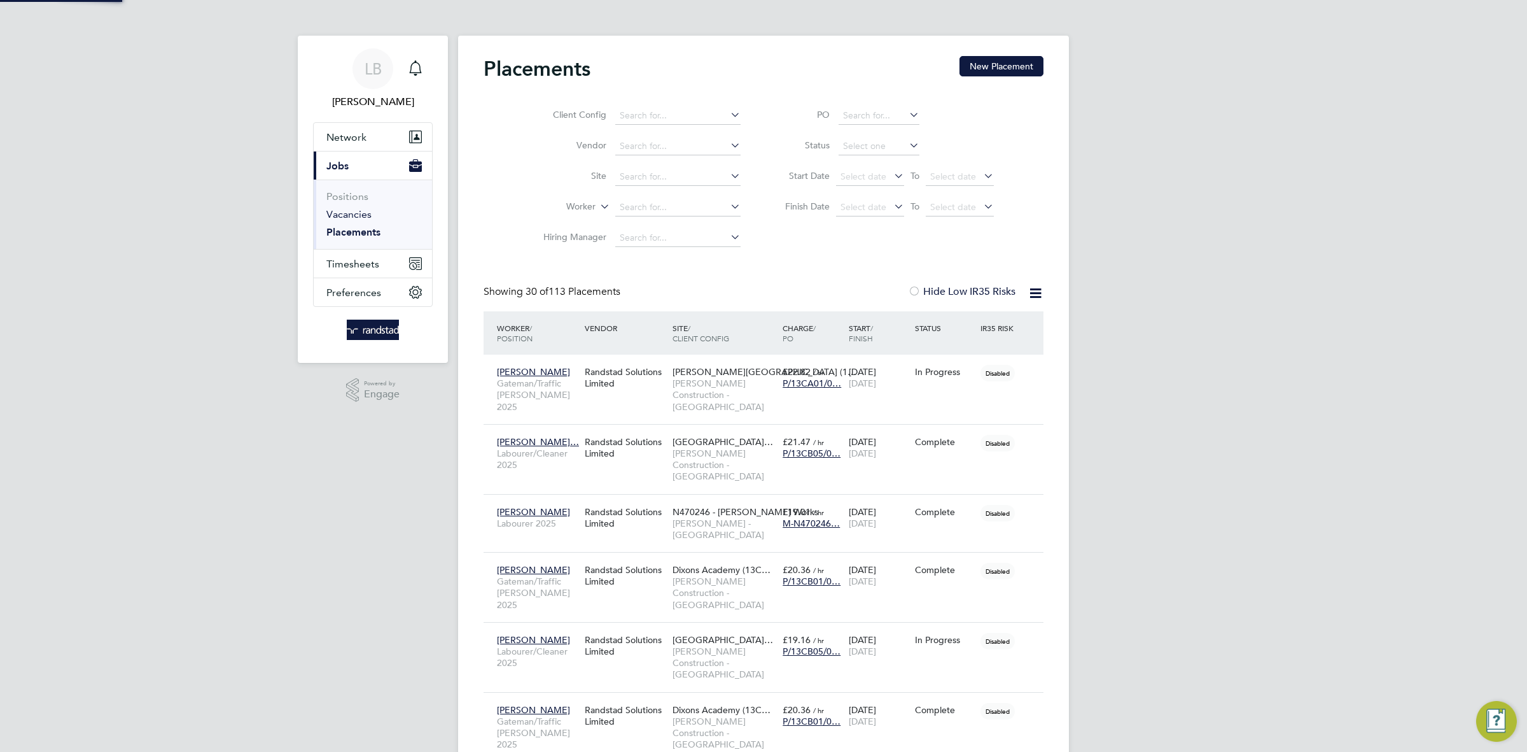
click at [346, 208] on link "Vacancies" at bounding box center [348, 214] width 45 height 12
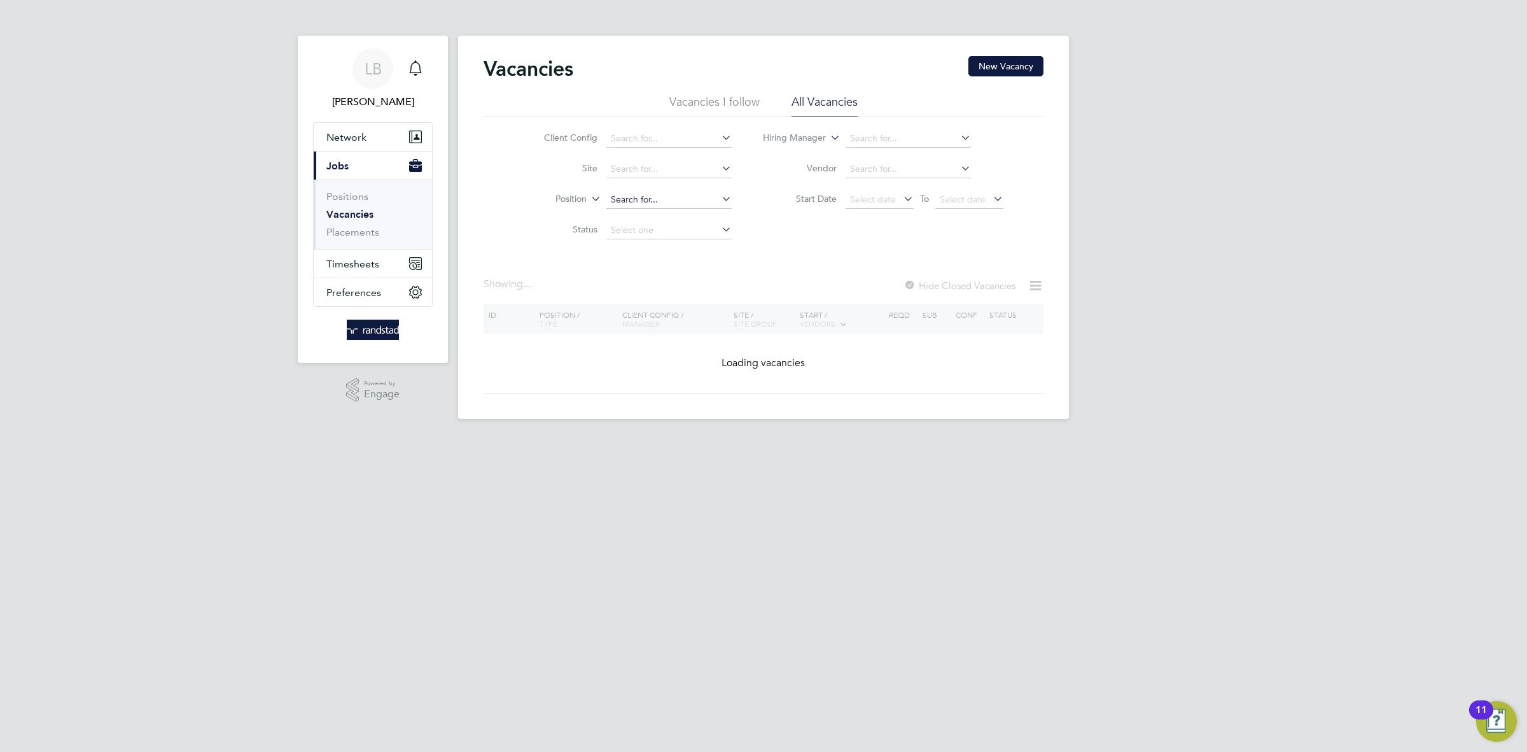
click at [655, 197] on input at bounding box center [668, 200] width 125 height 18
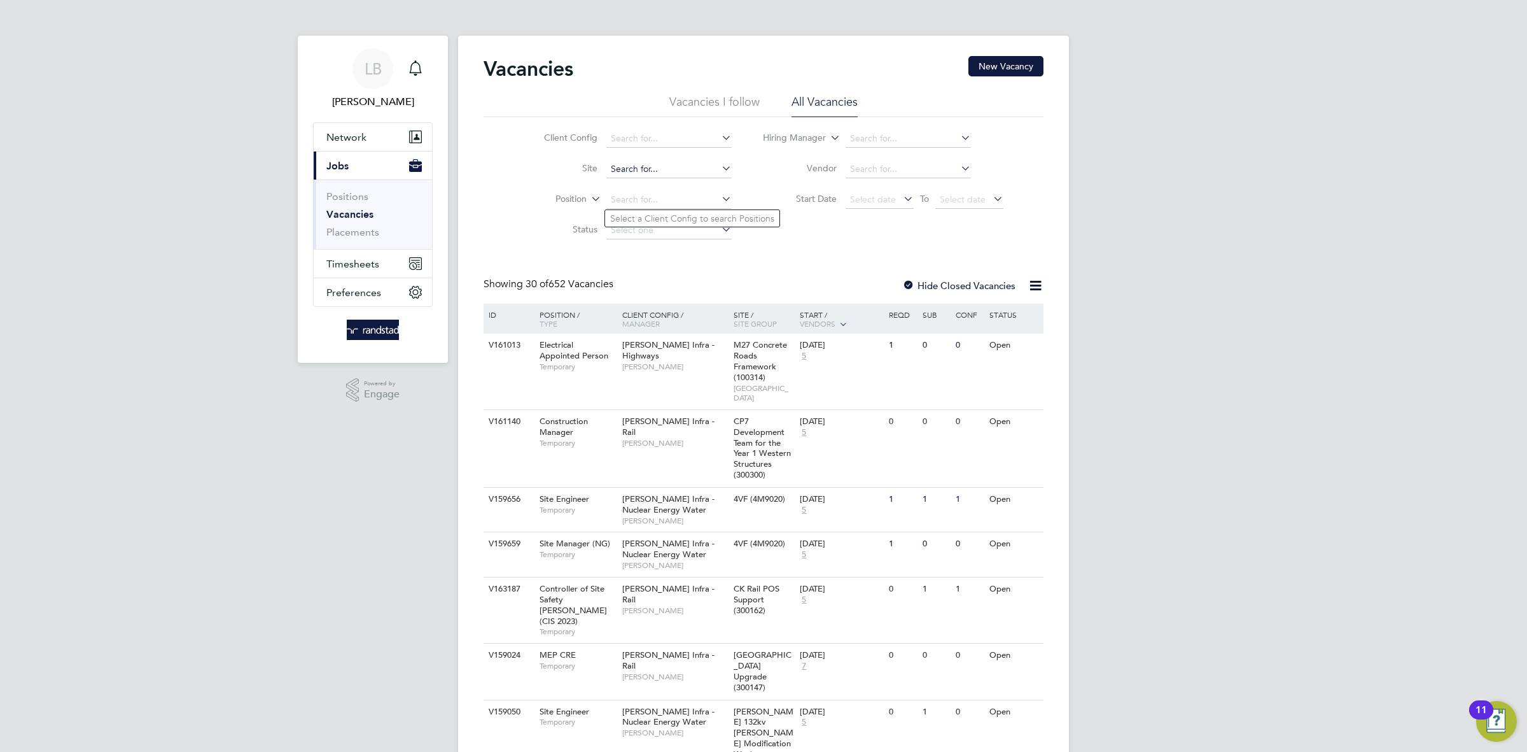
click at [637, 162] on input at bounding box center [668, 169] width 125 height 18
click at [687, 186] on li "Hammerstone Road Depot (13W007)" at bounding box center [692, 186] width 174 height 17
type input "[PERSON_NAME][GEOGRAPHIC_DATA] (13W007)"
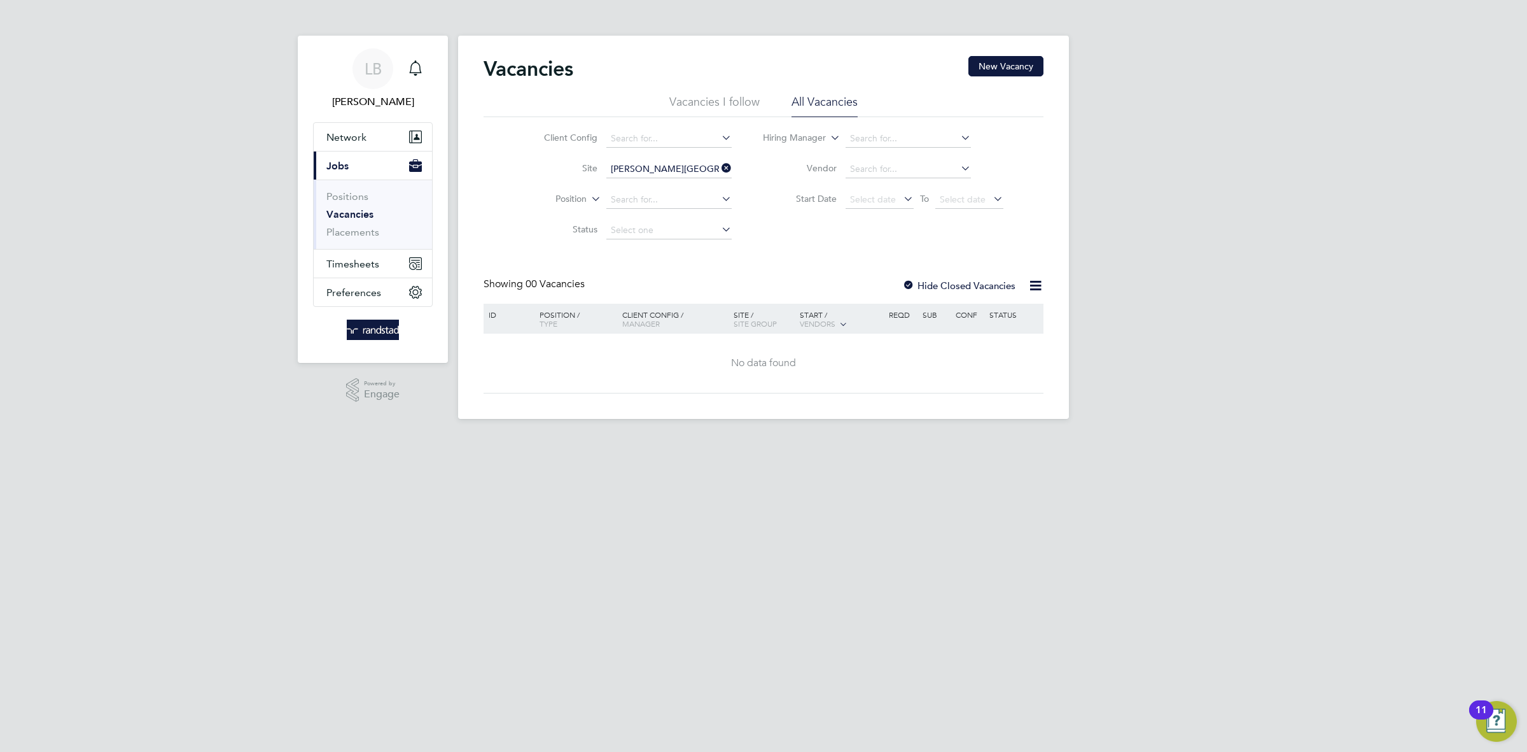
click at [719, 168] on icon at bounding box center [719, 168] width 0 height 18
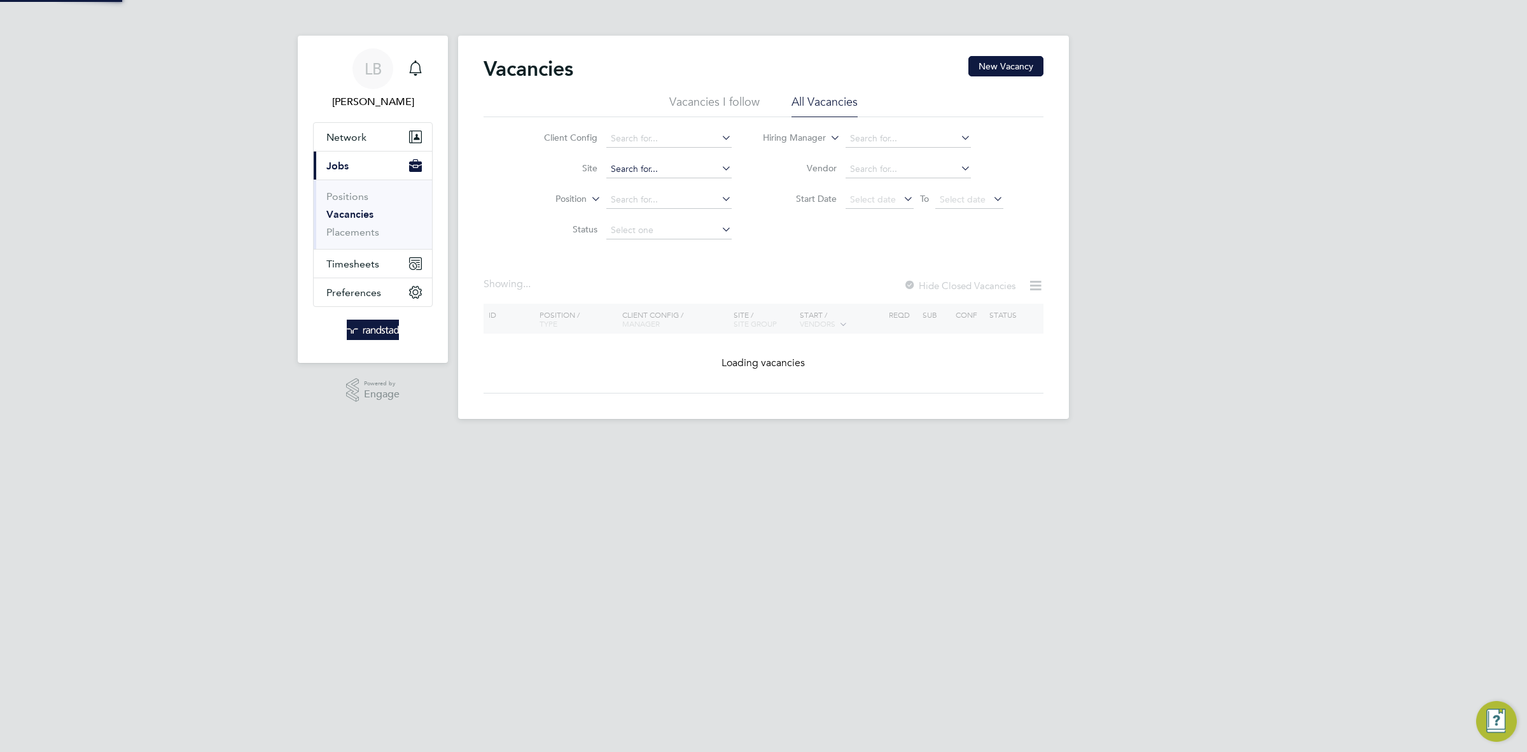
click at [671, 174] on input at bounding box center [668, 169] width 125 height 18
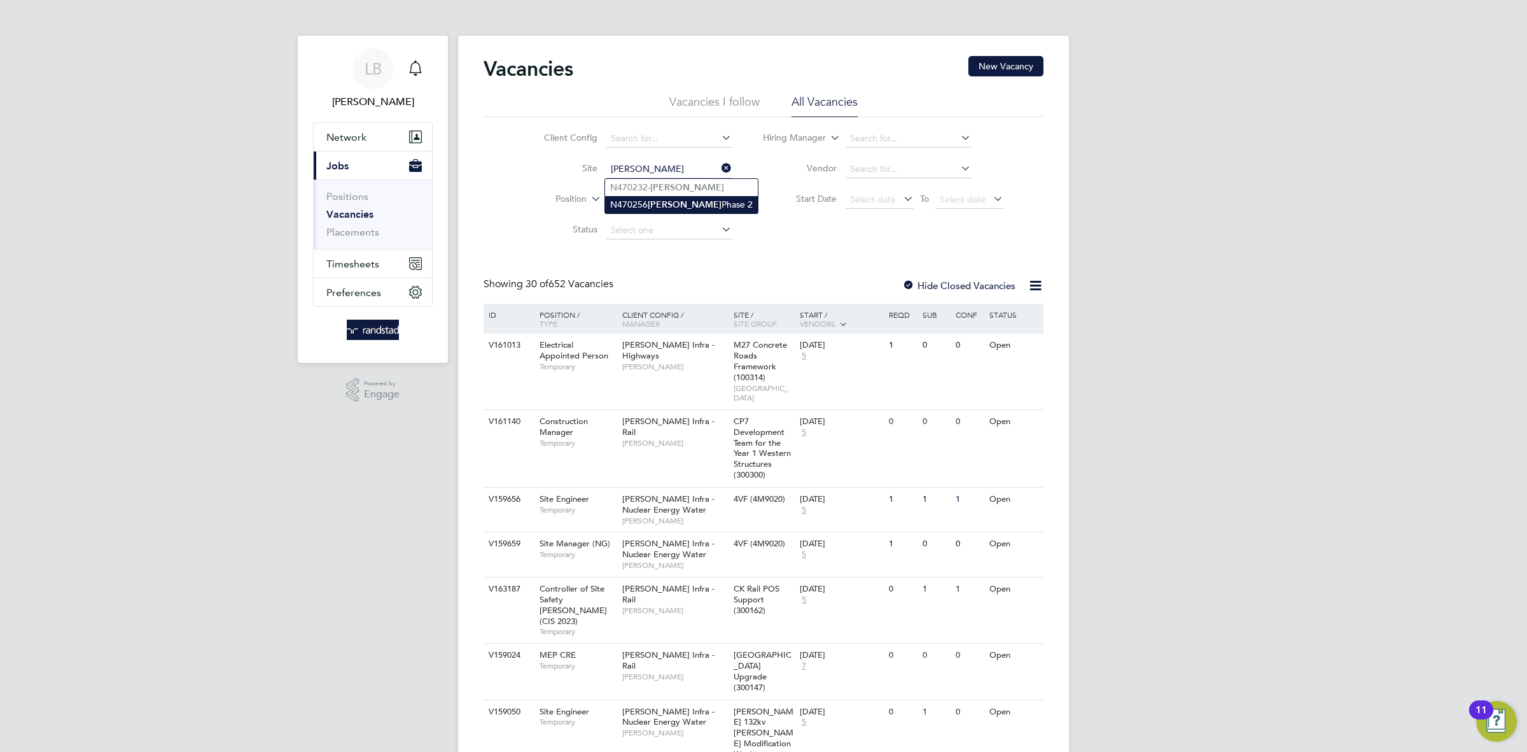
click at [692, 198] on li "N470256 [PERSON_NAME] Phase 2" at bounding box center [681, 204] width 153 height 17
type input "N470256 [PERSON_NAME] Phase 2"
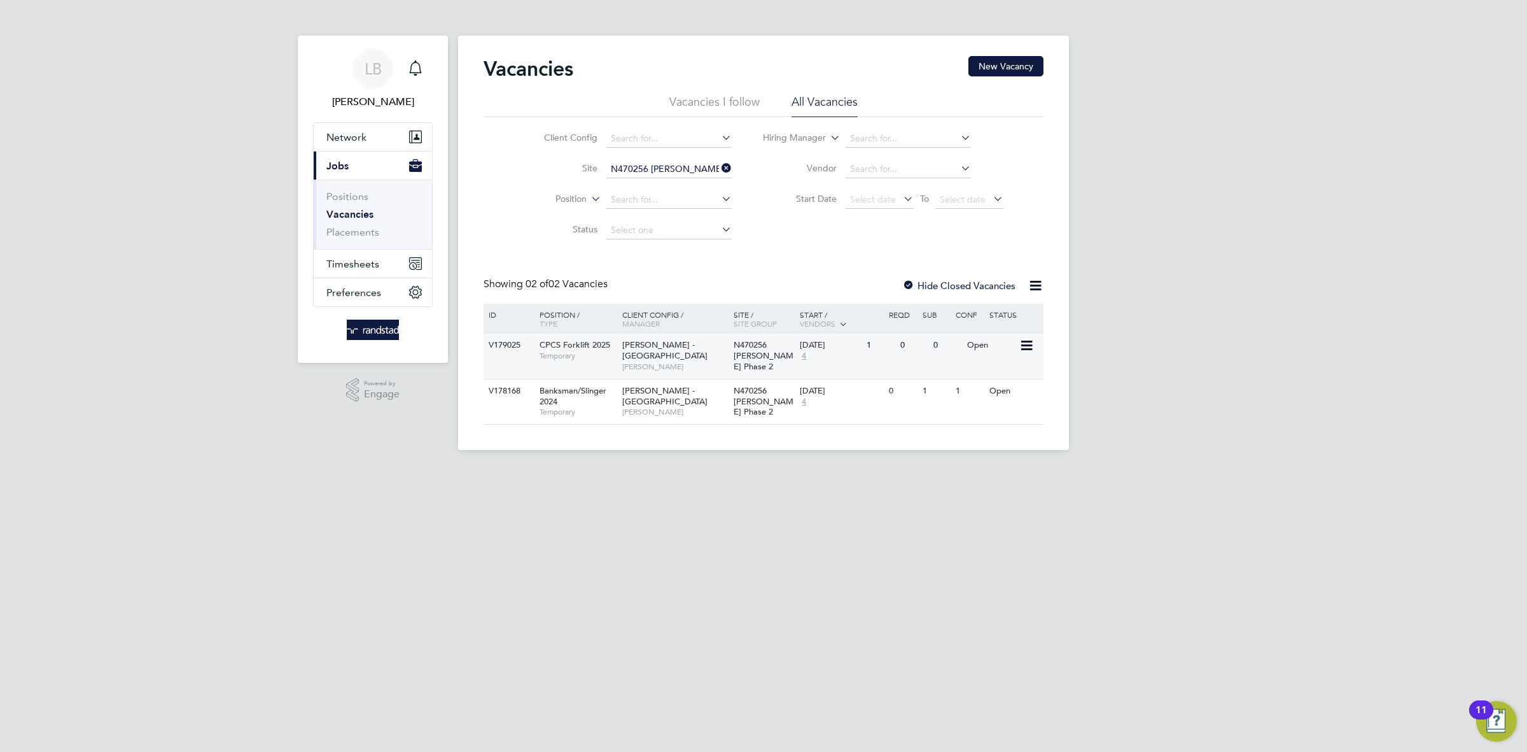
click at [693, 352] on span "[PERSON_NAME] - [GEOGRAPHIC_DATA]" at bounding box center [664, 350] width 85 height 22
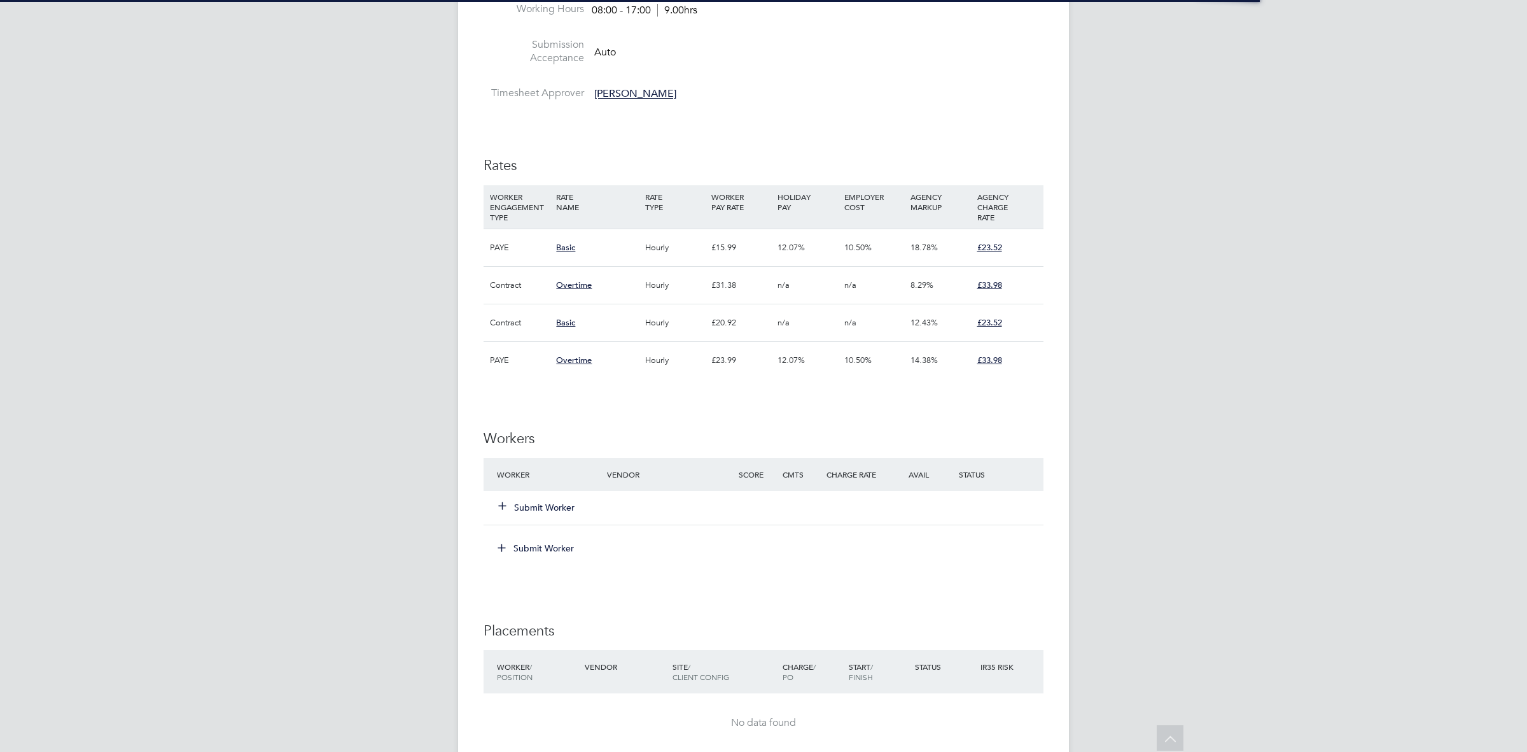
click at [545, 508] on button "Submit Worker" at bounding box center [537, 507] width 76 height 13
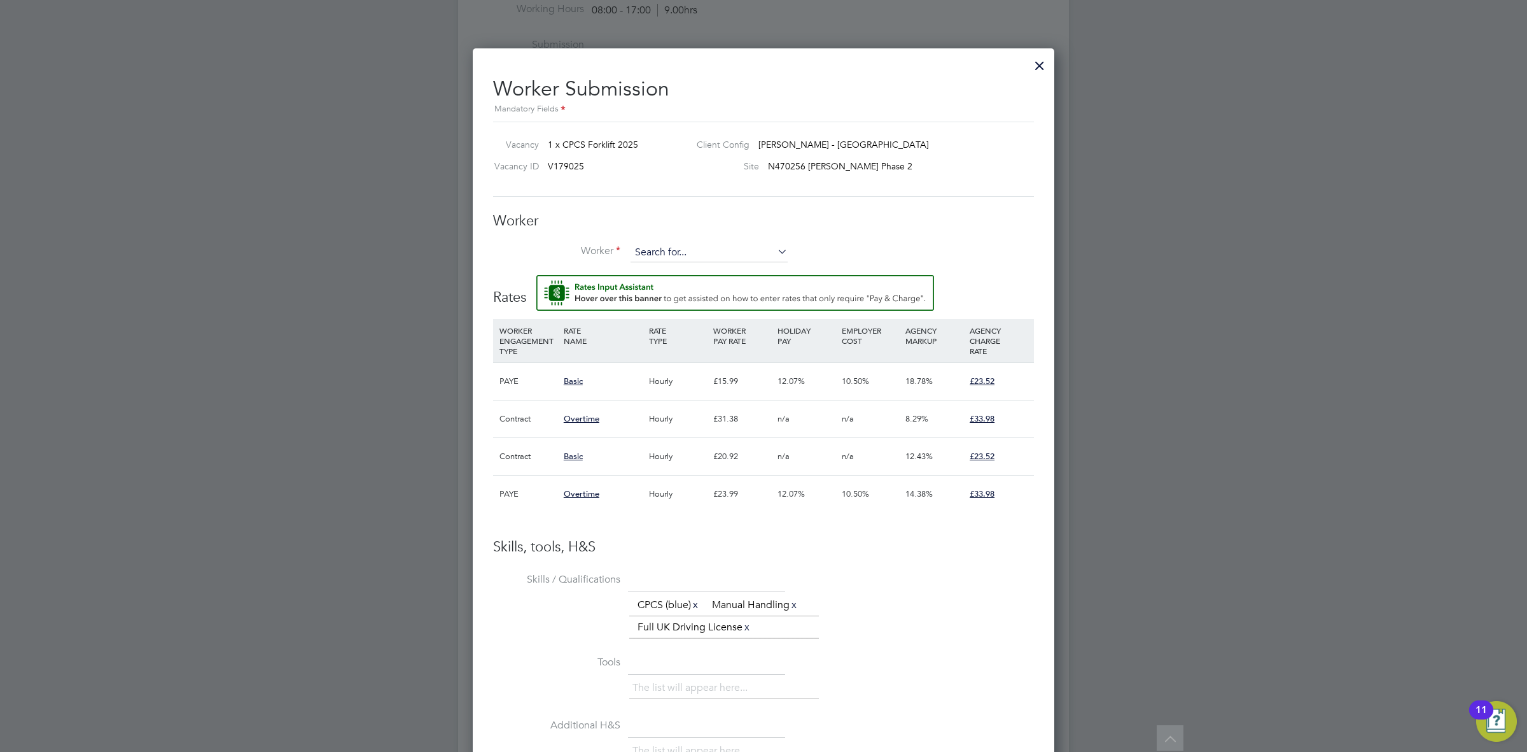
click at [654, 254] on input at bounding box center [709, 252] width 157 height 19
click at [691, 270] on li "Damian Adam Sw arbrick (650629)" at bounding box center [747, 273] width 235 height 17
type input "Damian Adam Swarbrick (650629)"
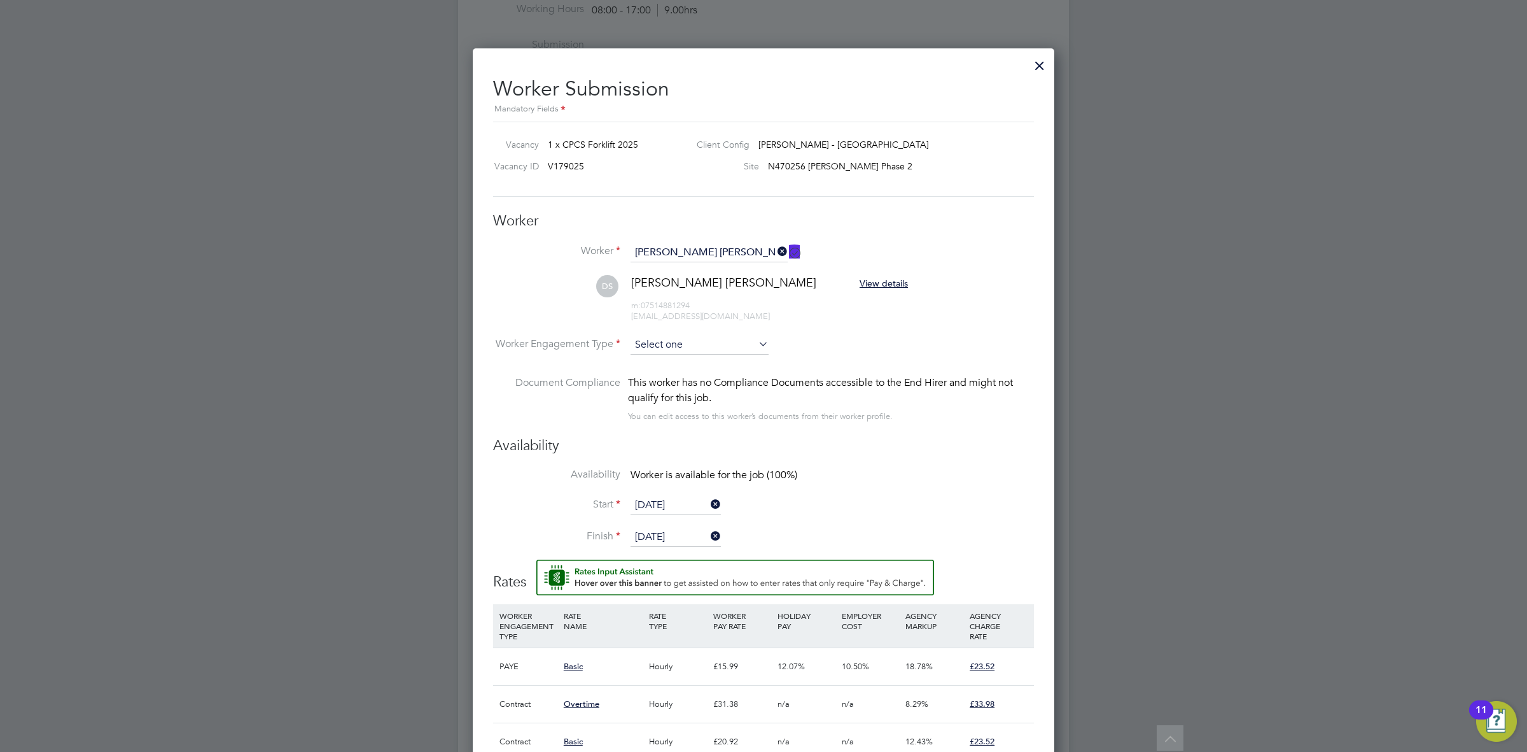
click at [724, 344] on input at bounding box center [700, 344] width 138 height 19
click at [702, 367] on li "Contract" at bounding box center [699, 366] width 139 height 17
type input "Contract"
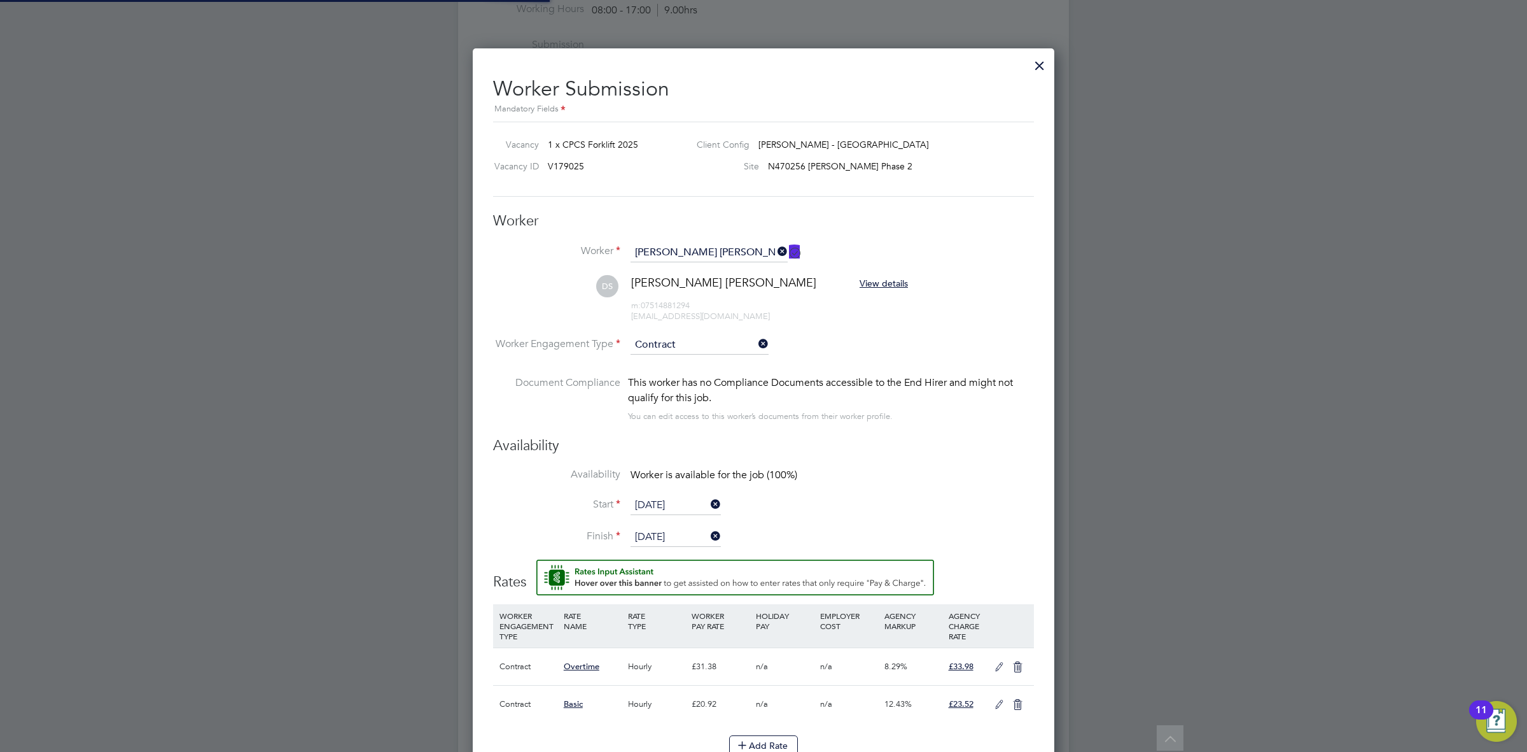
click at [819, 384] on div "This worker has no Compliance Documents accessible to the End Hirer and might n…" at bounding box center [831, 390] width 406 height 31
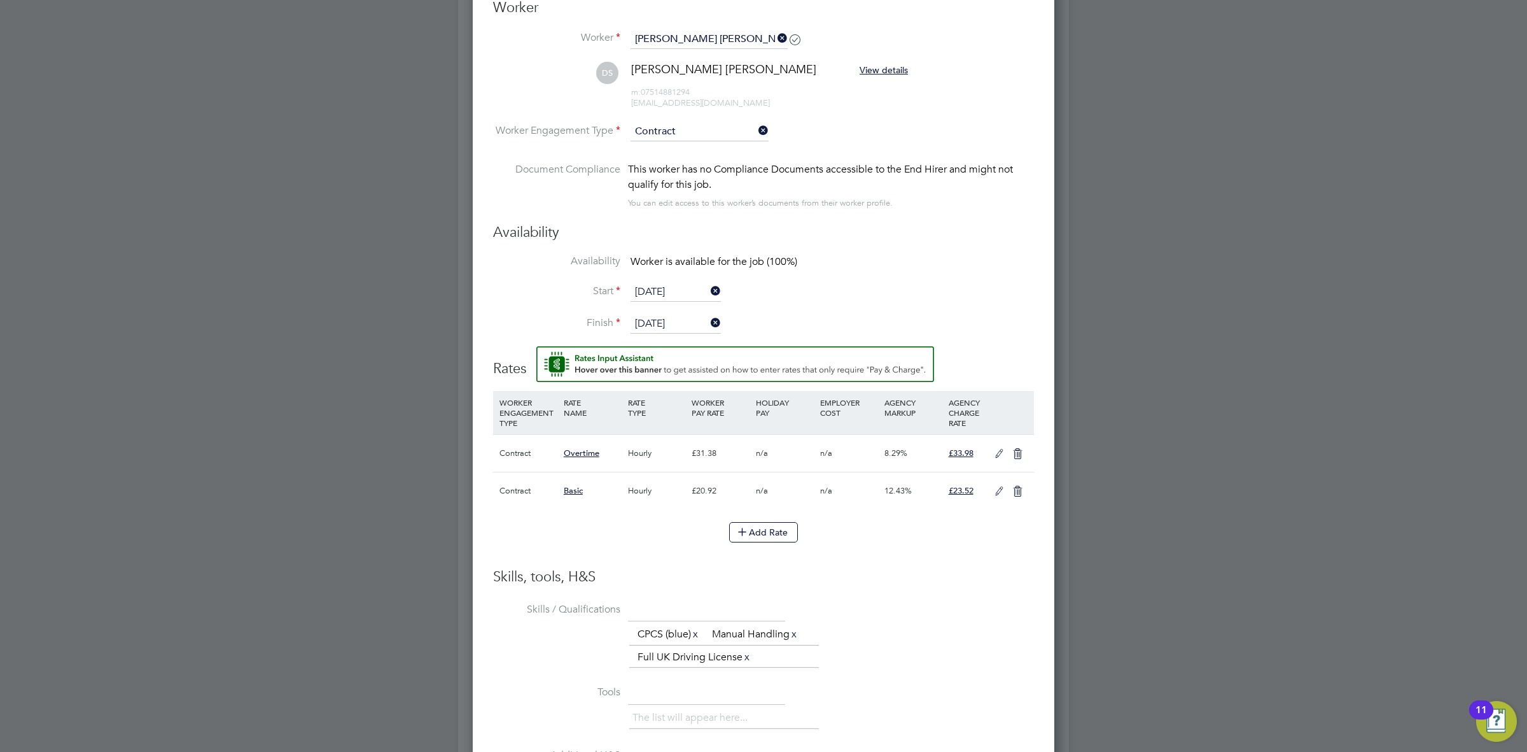
click at [991, 494] on icon at bounding box center [999, 491] width 16 height 10
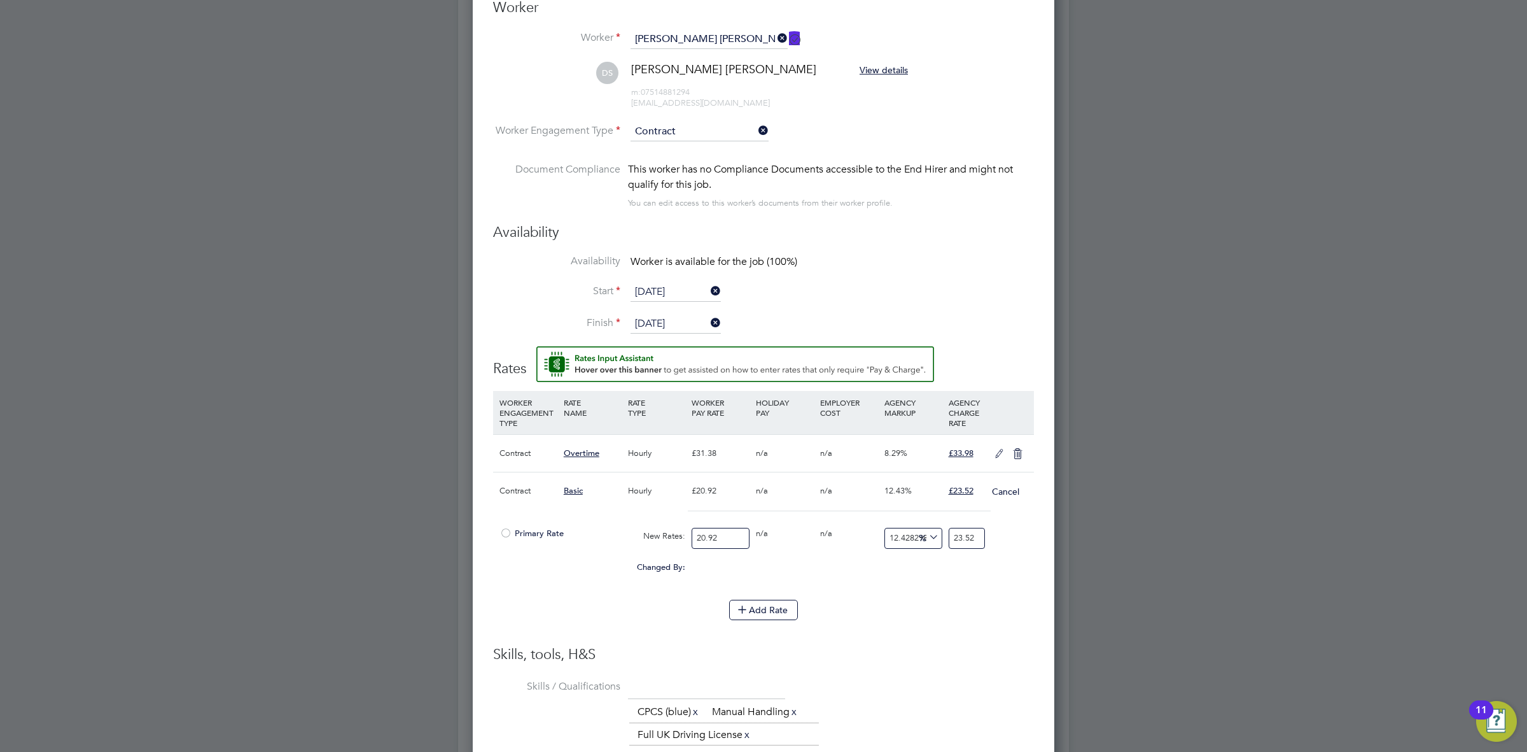
click at [509, 533] on div at bounding box center [506, 537] width 13 height 10
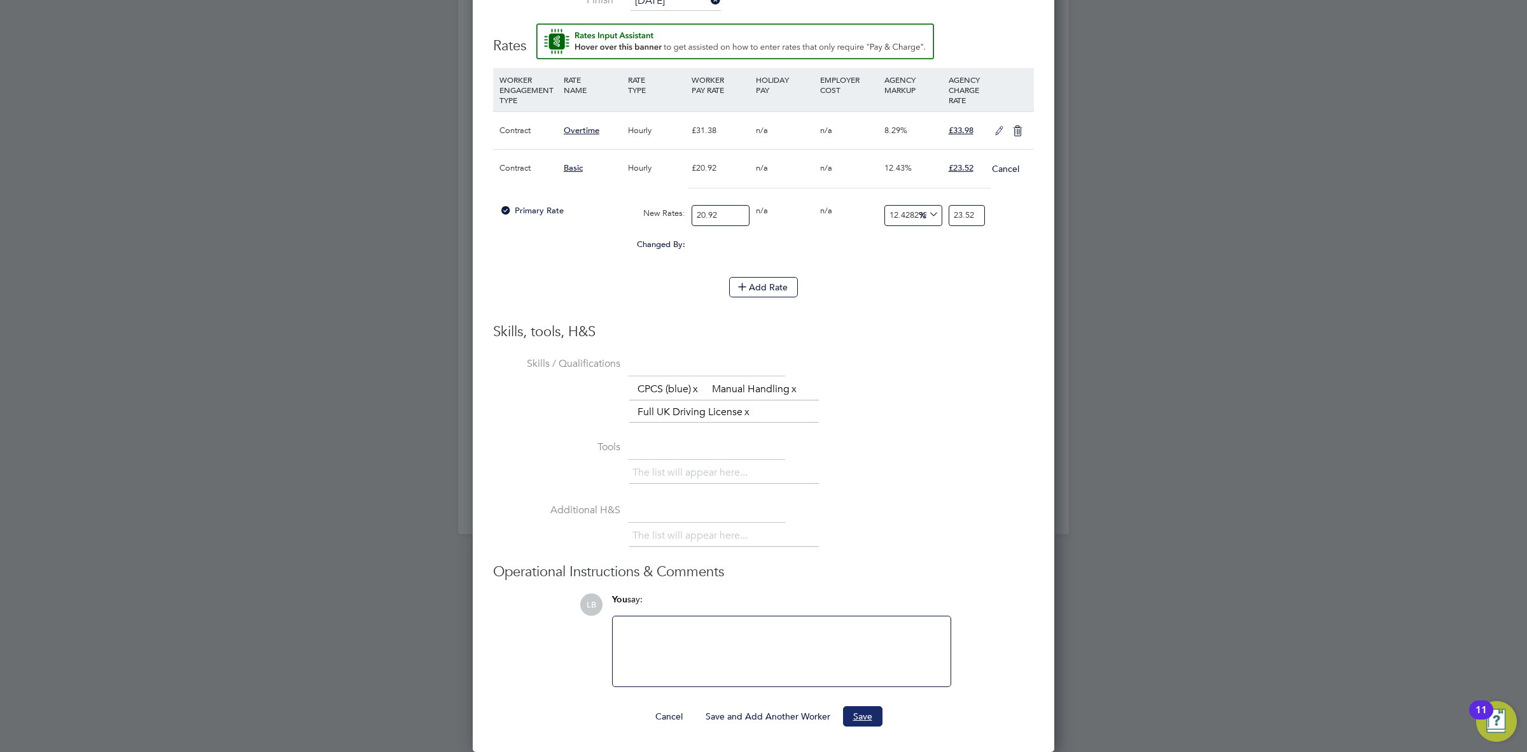
click at [863, 711] on button "Save" at bounding box center [862, 716] width 39 height 20
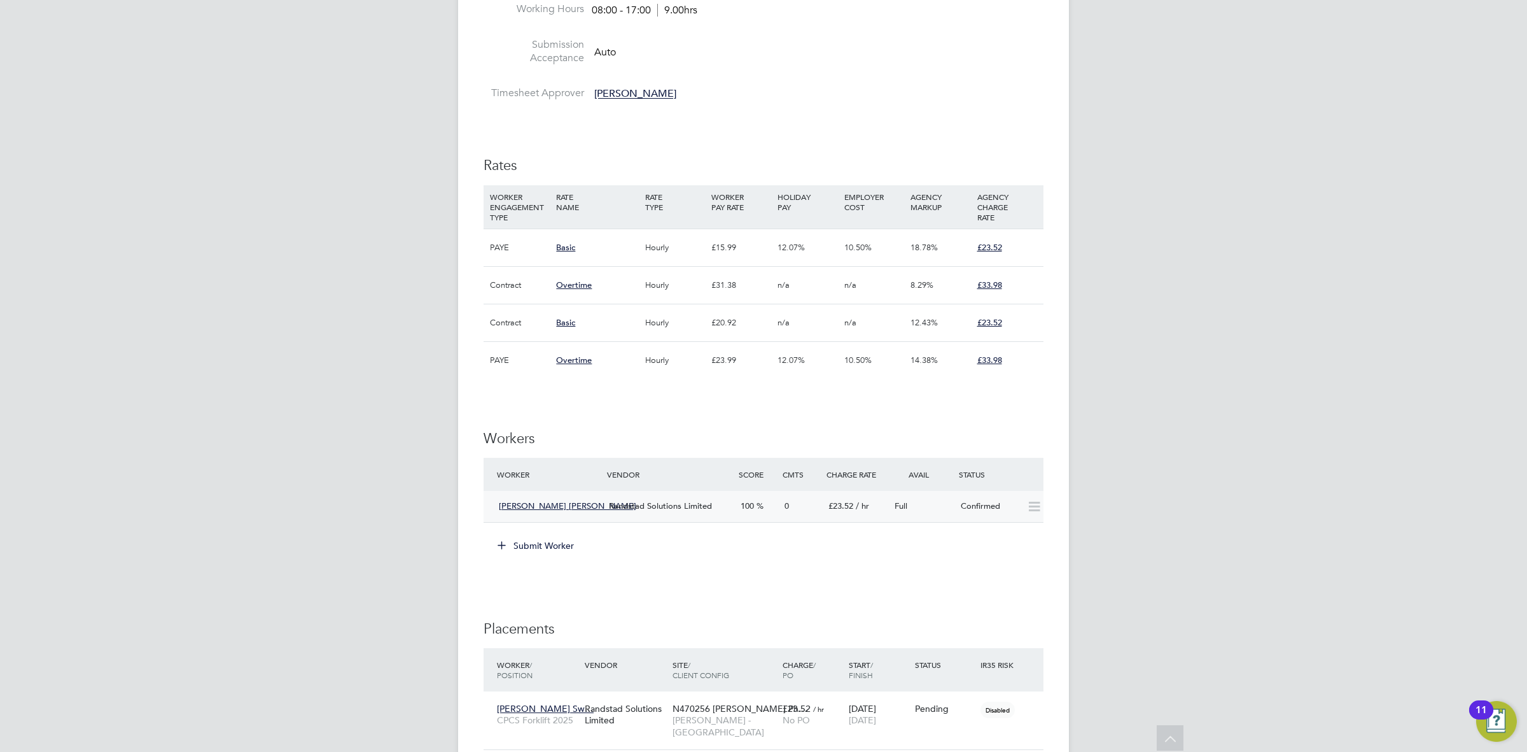
click at [1016, 507] on div "Confirmed" at bounding box center [989, 506] width 66 height 21
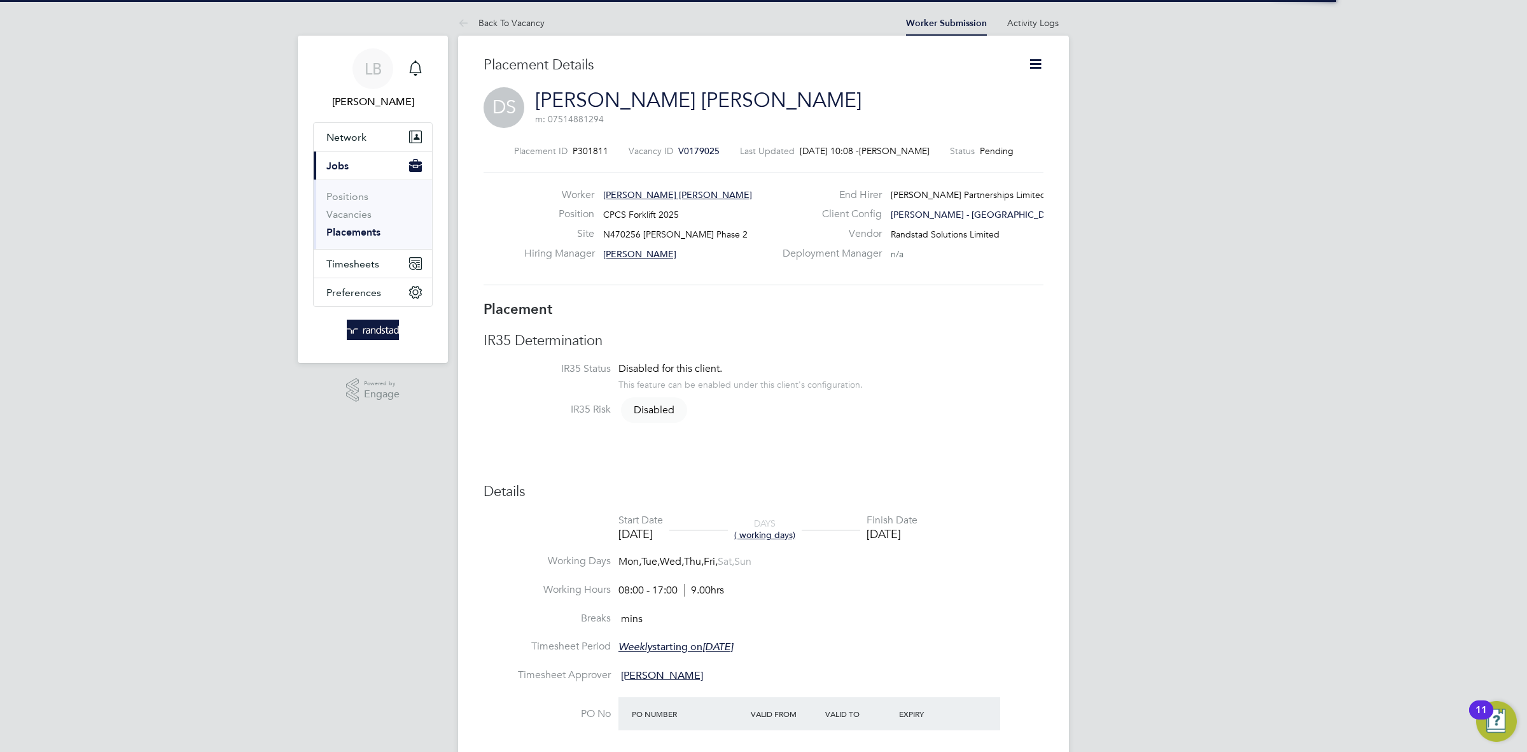
click at [1035, 71] on icon at bounding box center [1036, 64] width 16 height 16
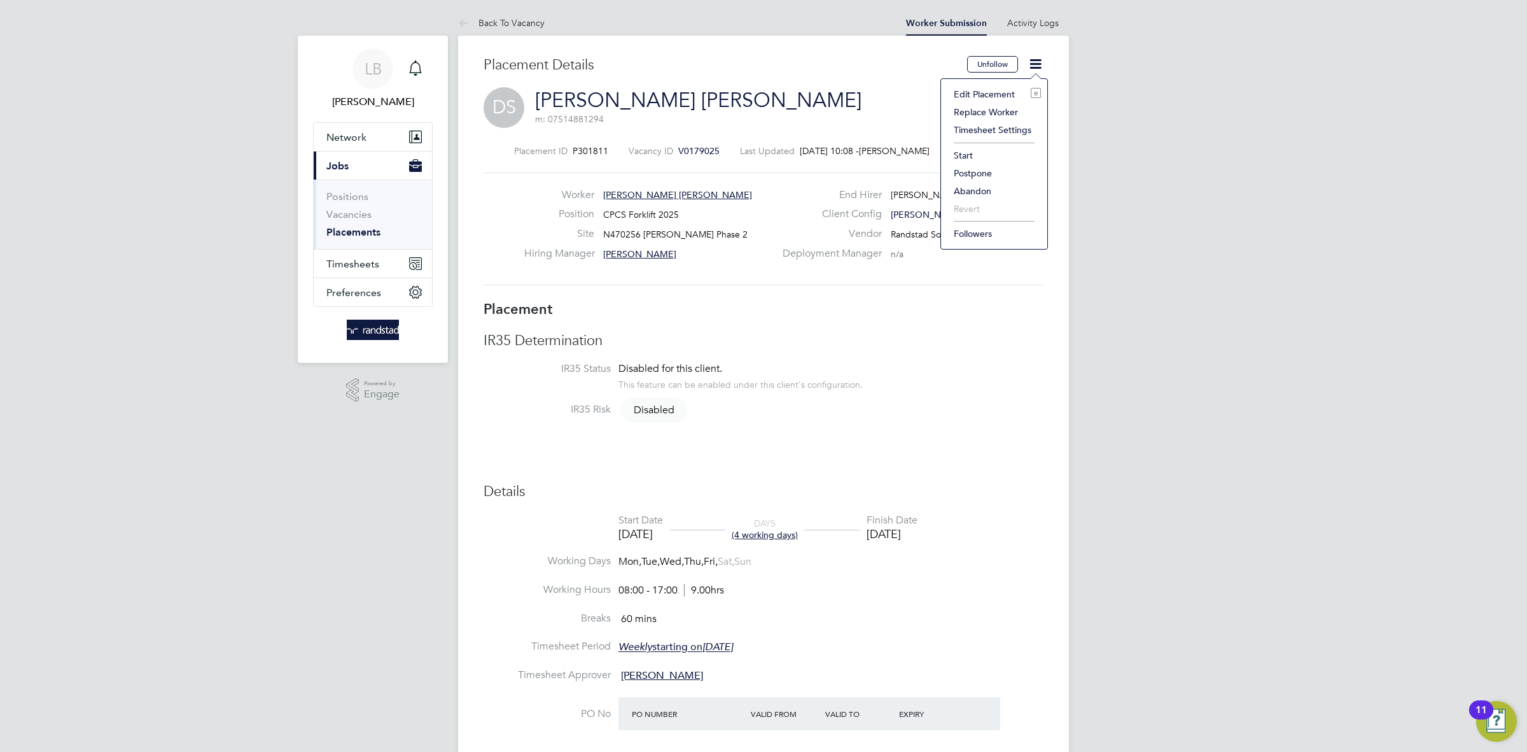
click at [987, 157] on li "Start" at bounding box center [995, 155] width 94 height 18
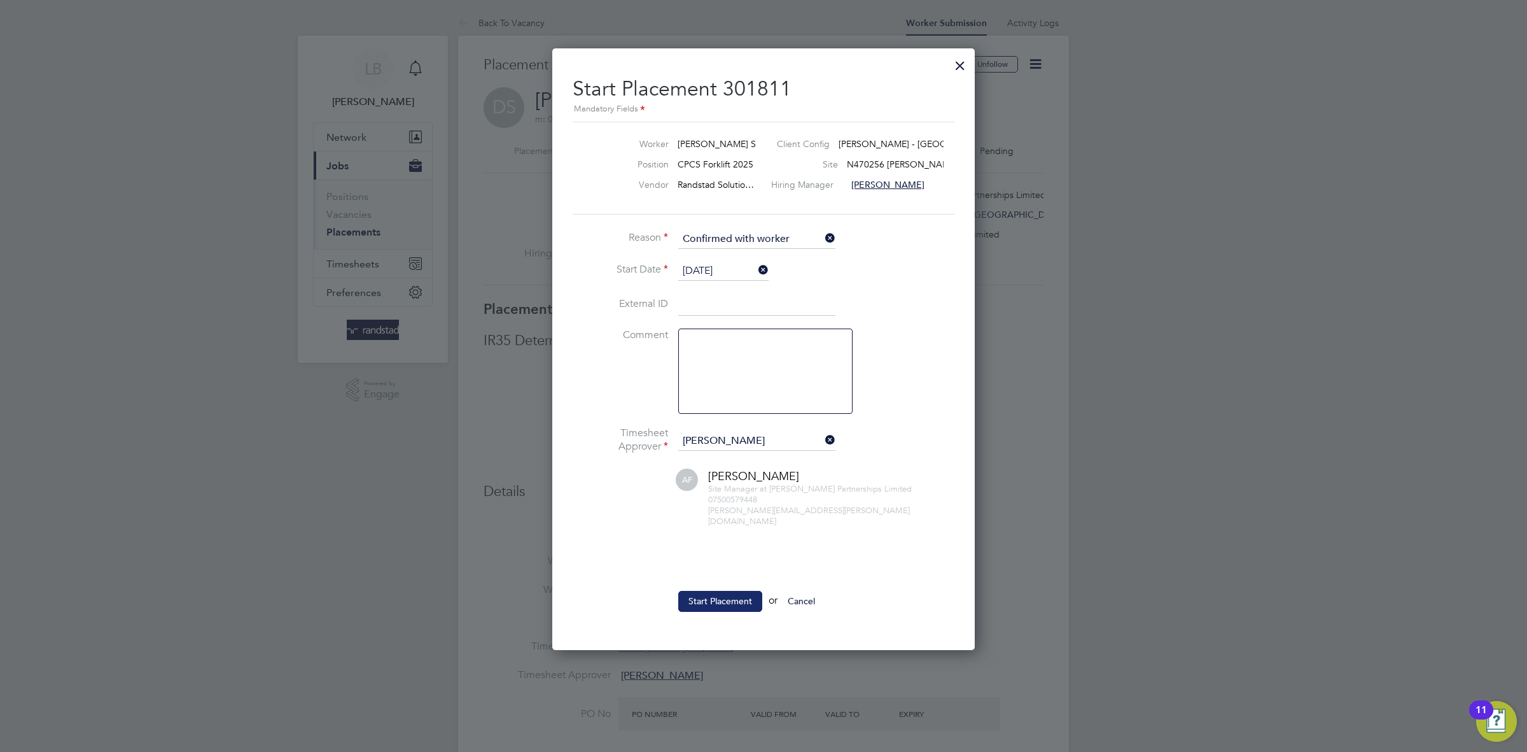
click at [725, 598] on button "Start Placement" at bounding box center [720, 601] width 84 height 20
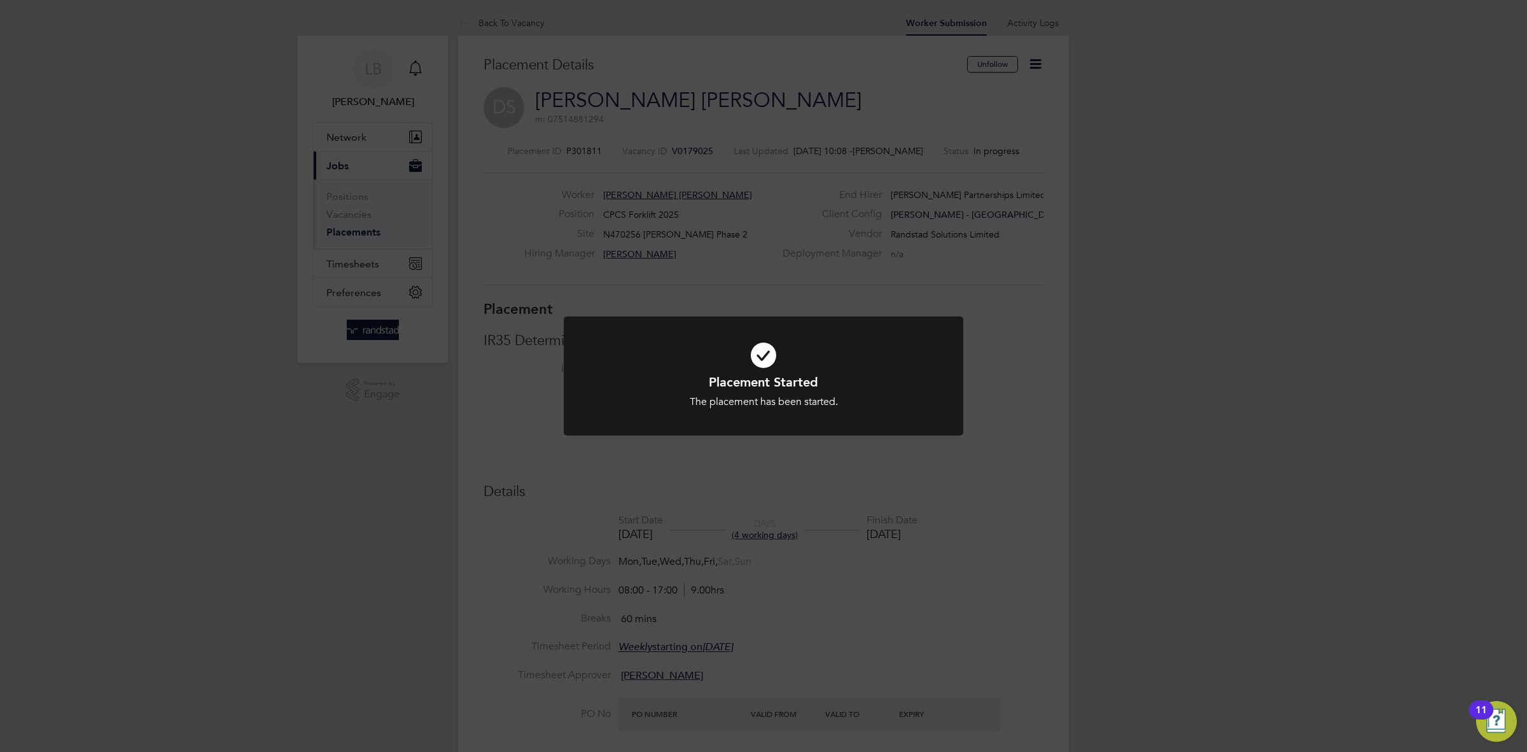
click at [1060, 407] on div "Placement Started The placement has been started. Cancel Okay" at bounding box center [763, 376] width 1527 height 752
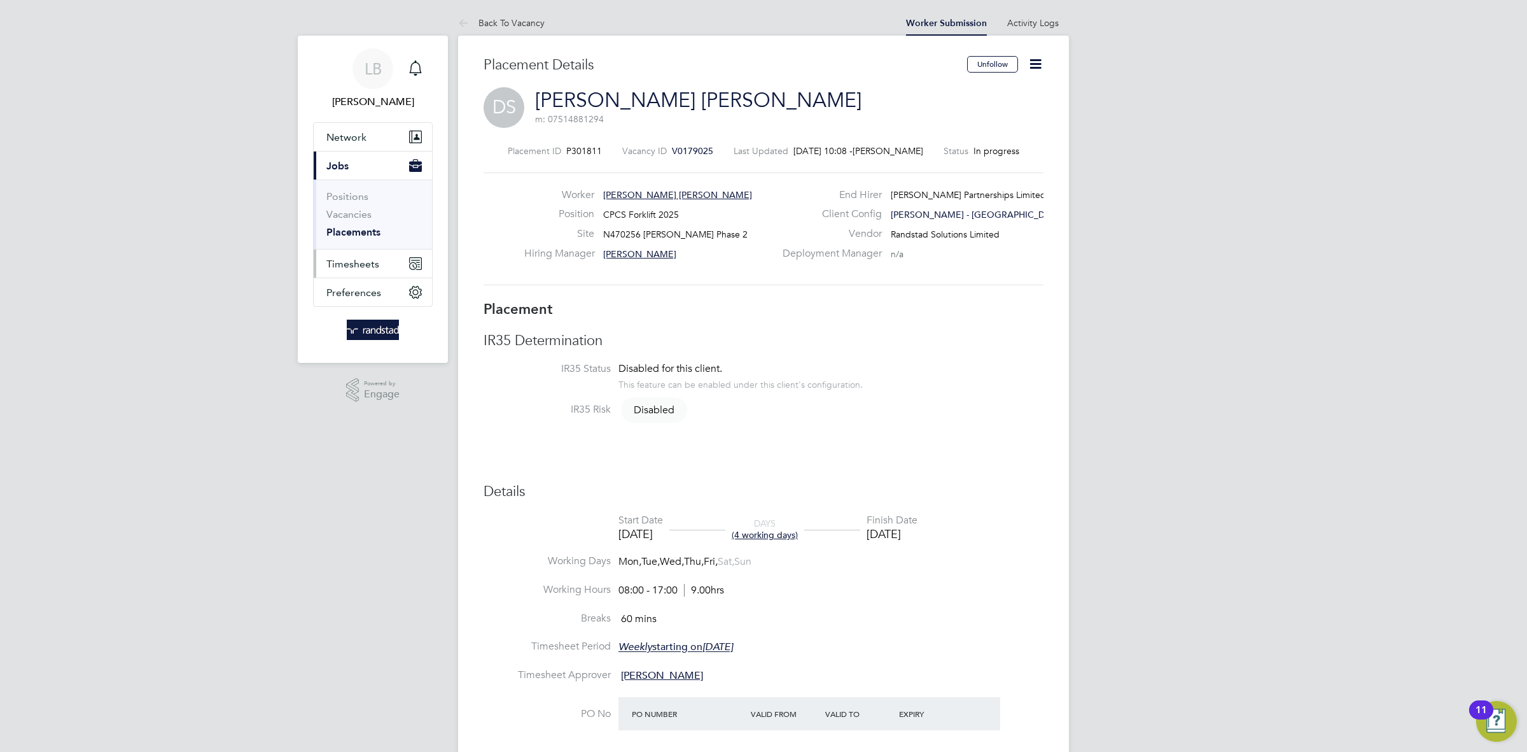
click at [347, 258] on span "Timesheets" at bounding box center [352, 264] width 53 height 12
click at [365, 224] on link "Timesheets" at bounding box center [352, 225] width 53 height 12
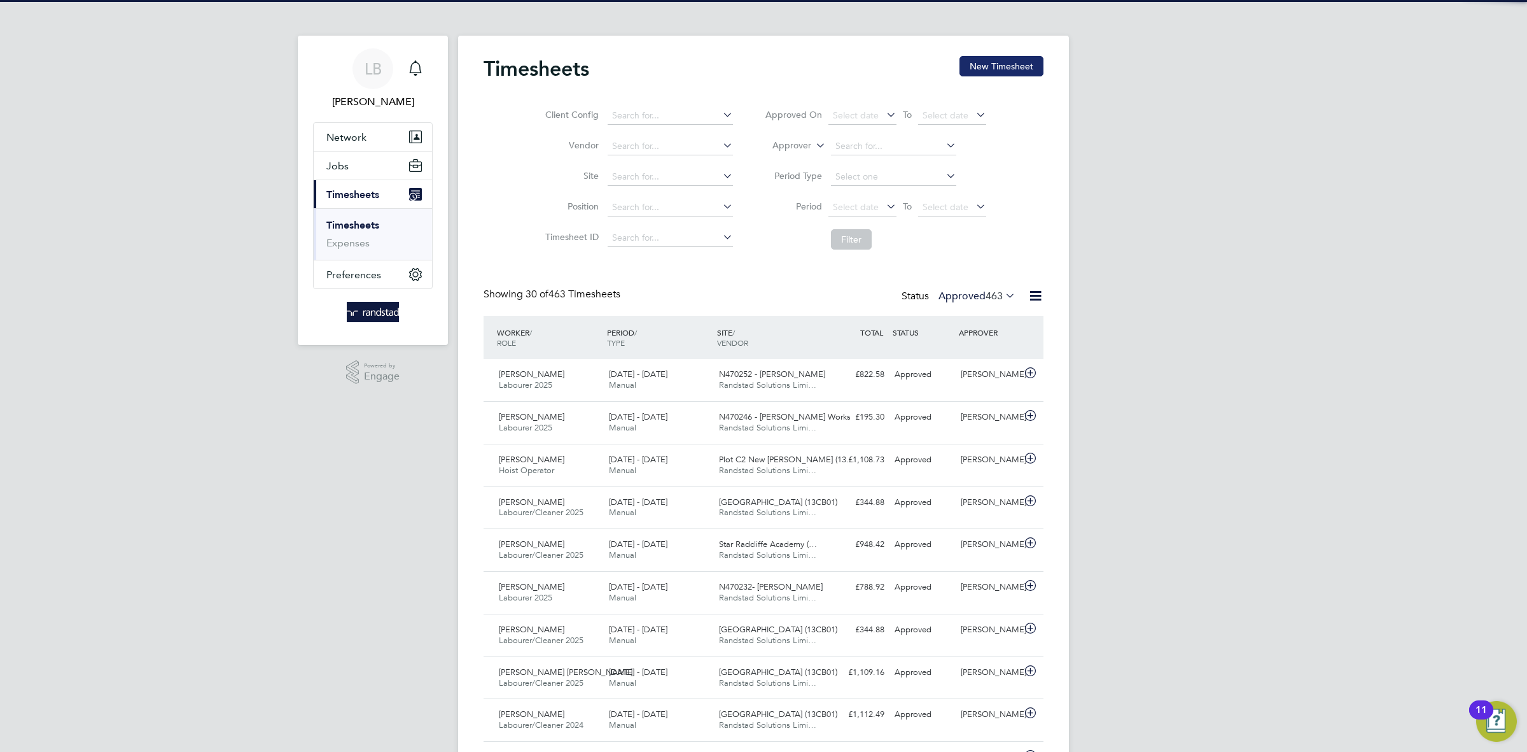
click at [1009, 72] on button "New Timesheet" at bounding box center [1002, 66] width 84 height 20
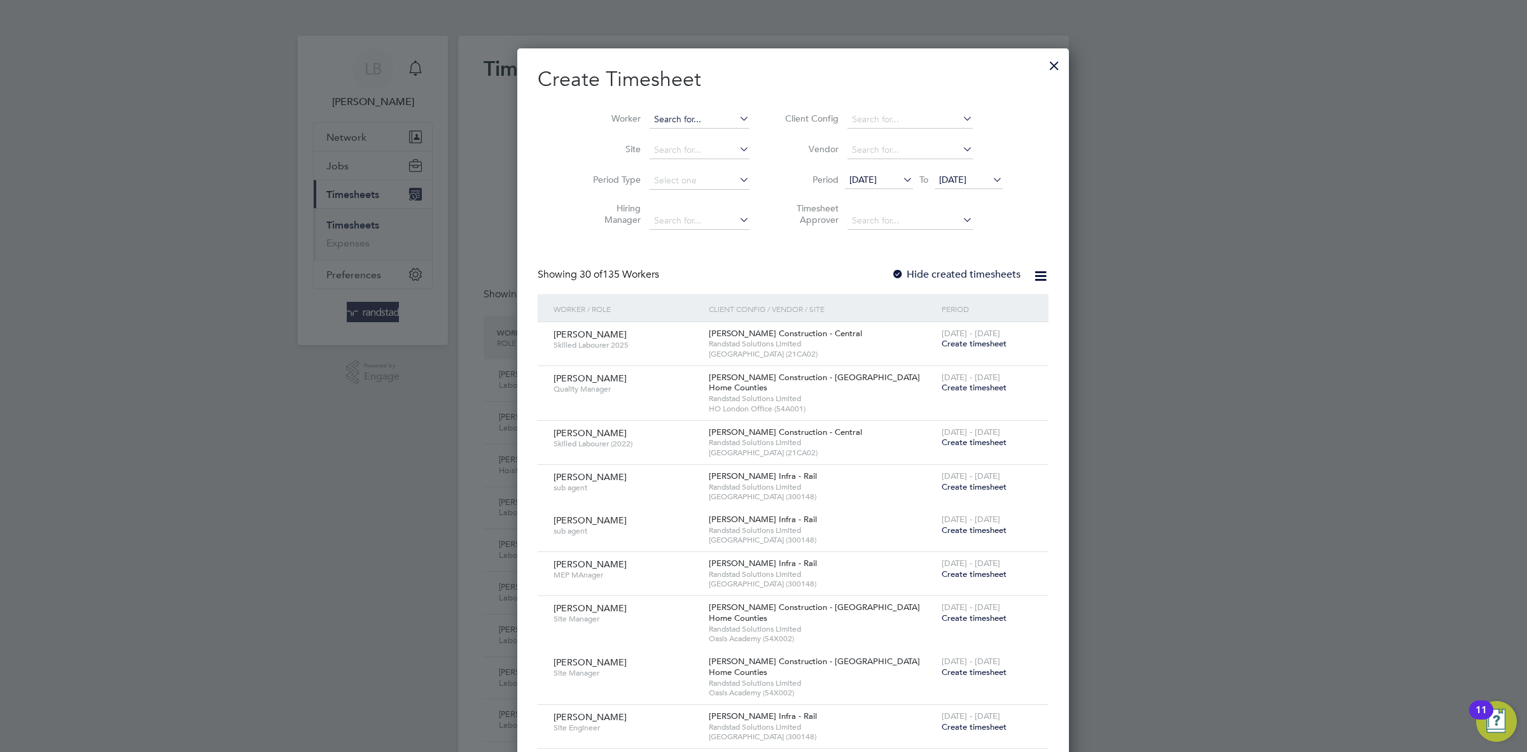
click at [652, 122] on input at bounding box center [700, 120] width 100 height 18
click at [627, 142] on li "I sias Simon" at bounding box center [699, 136] width 160 height 17
type input "[PERSON_NAME]"
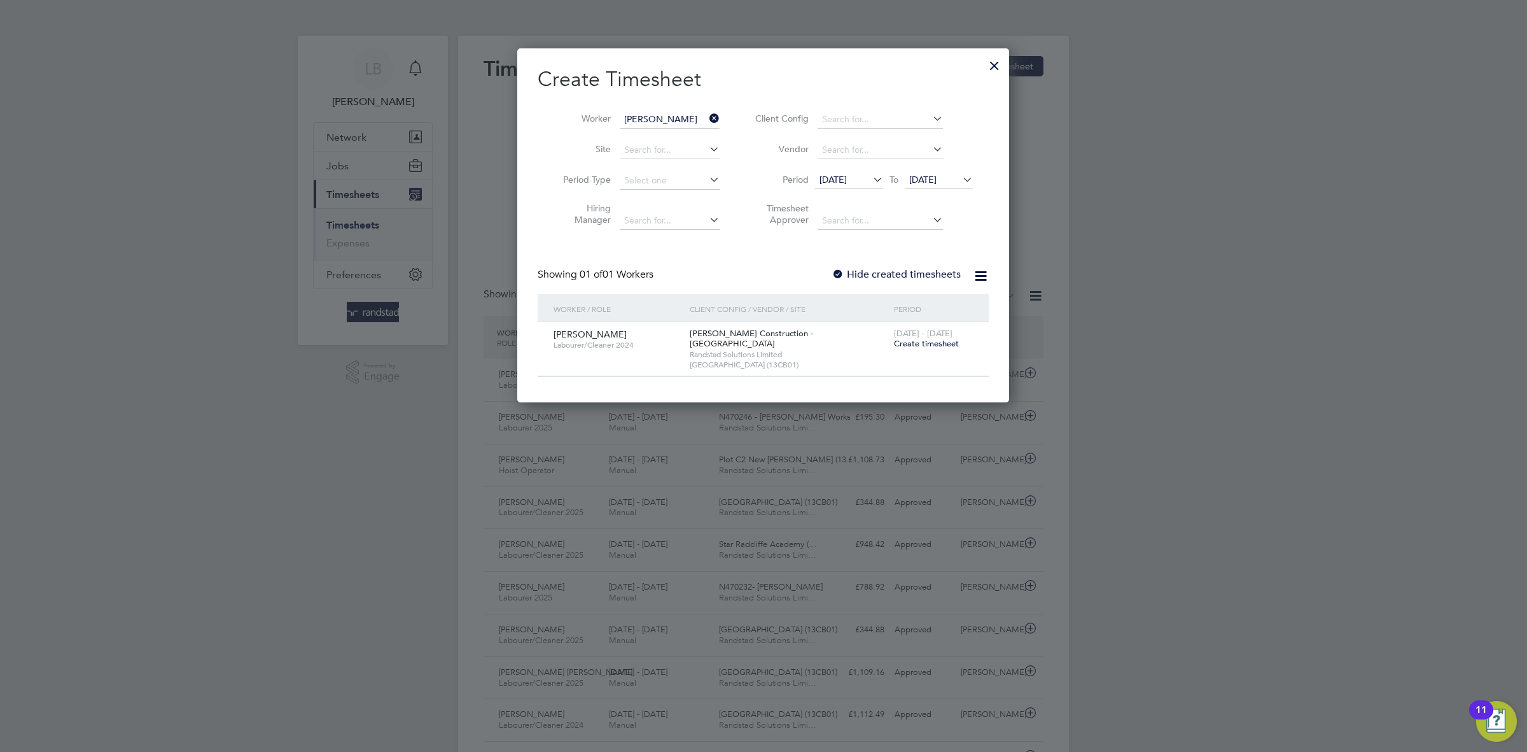
click at [927, 347] on span "Create timesheet" at bounding box center [926, 343] width 65 height 11
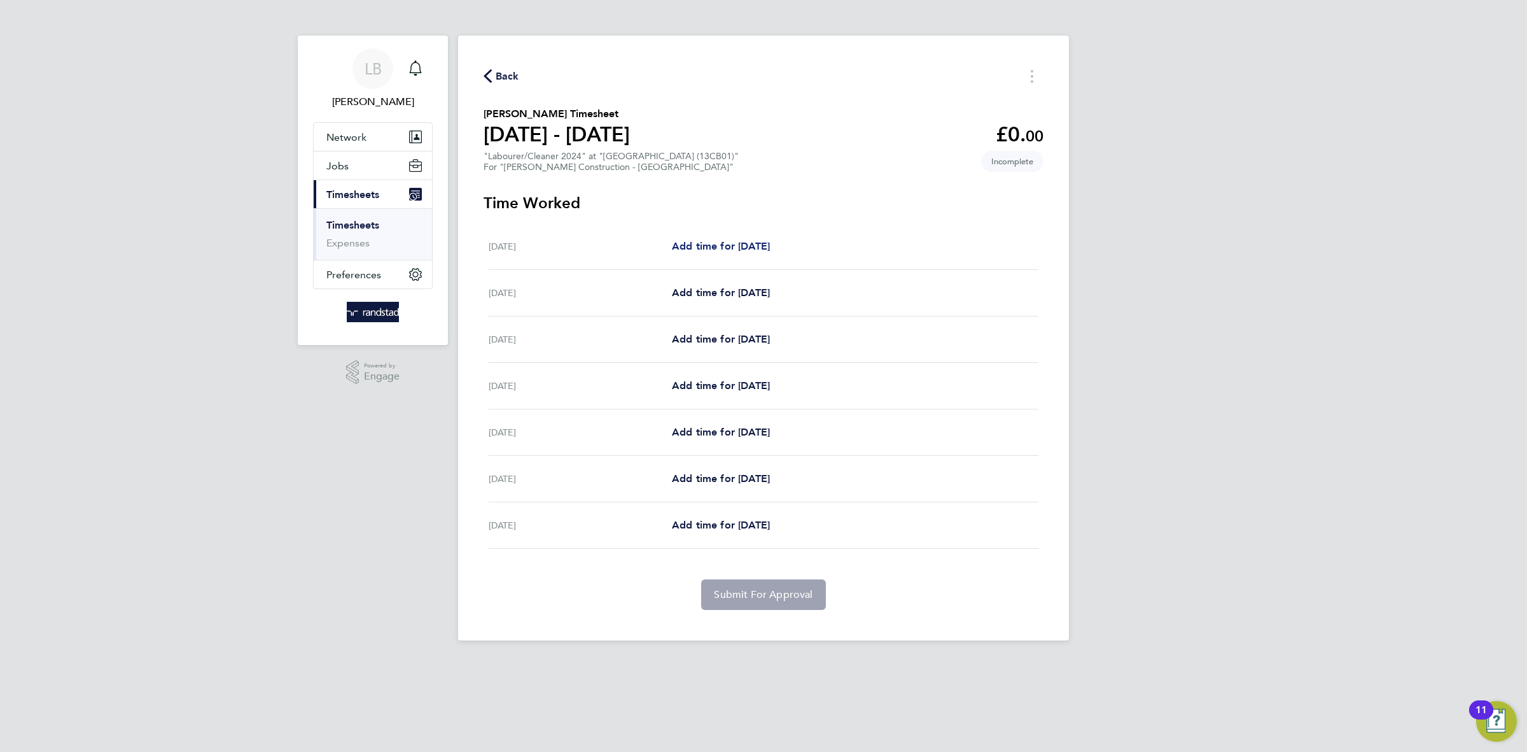
click at [751, 241] on span "Add time for [DATE]" at bounding box center [721, 246] width 98 height 12
select select "30"
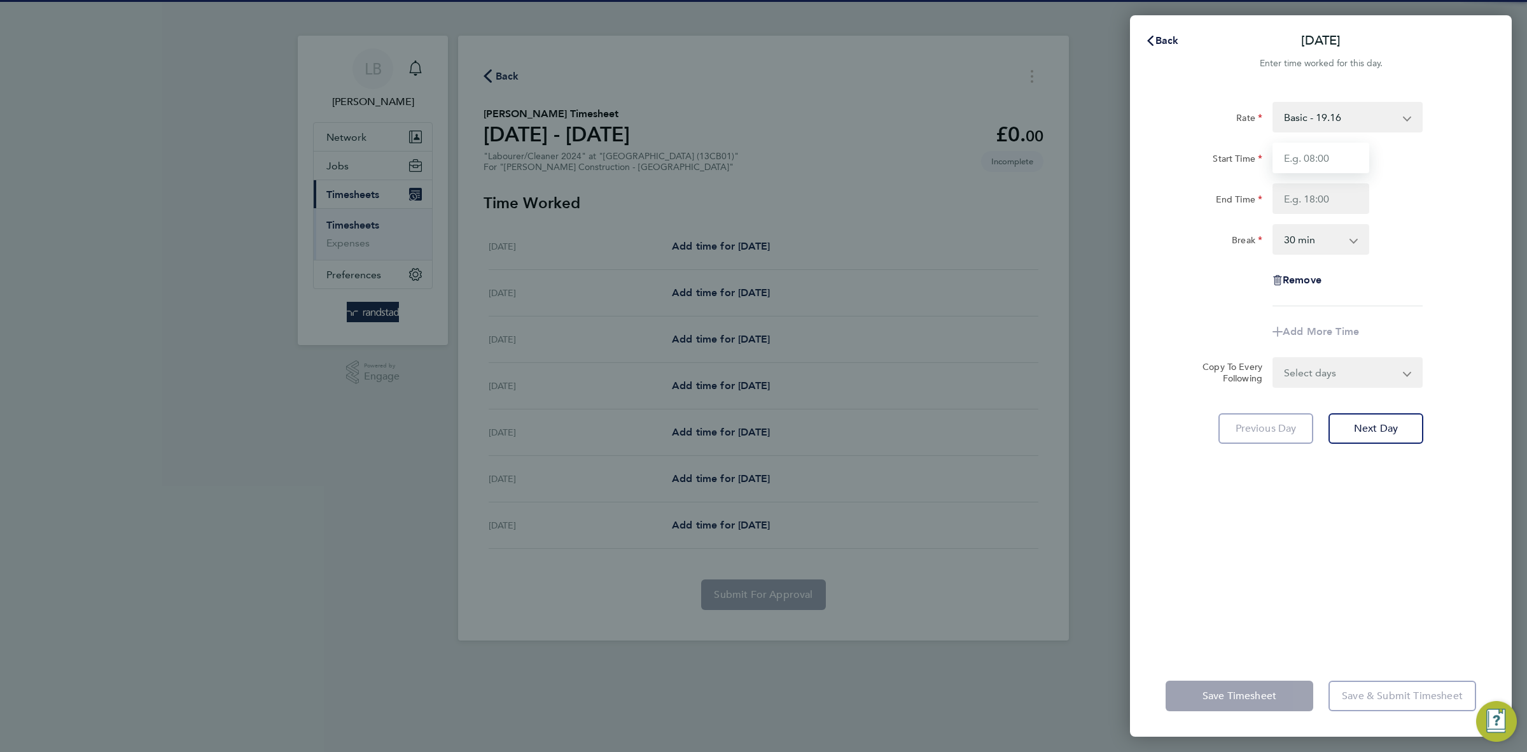
click at [1290, 162] on input "Start Time" at bounding box center [1321, 158] width 97 height 31
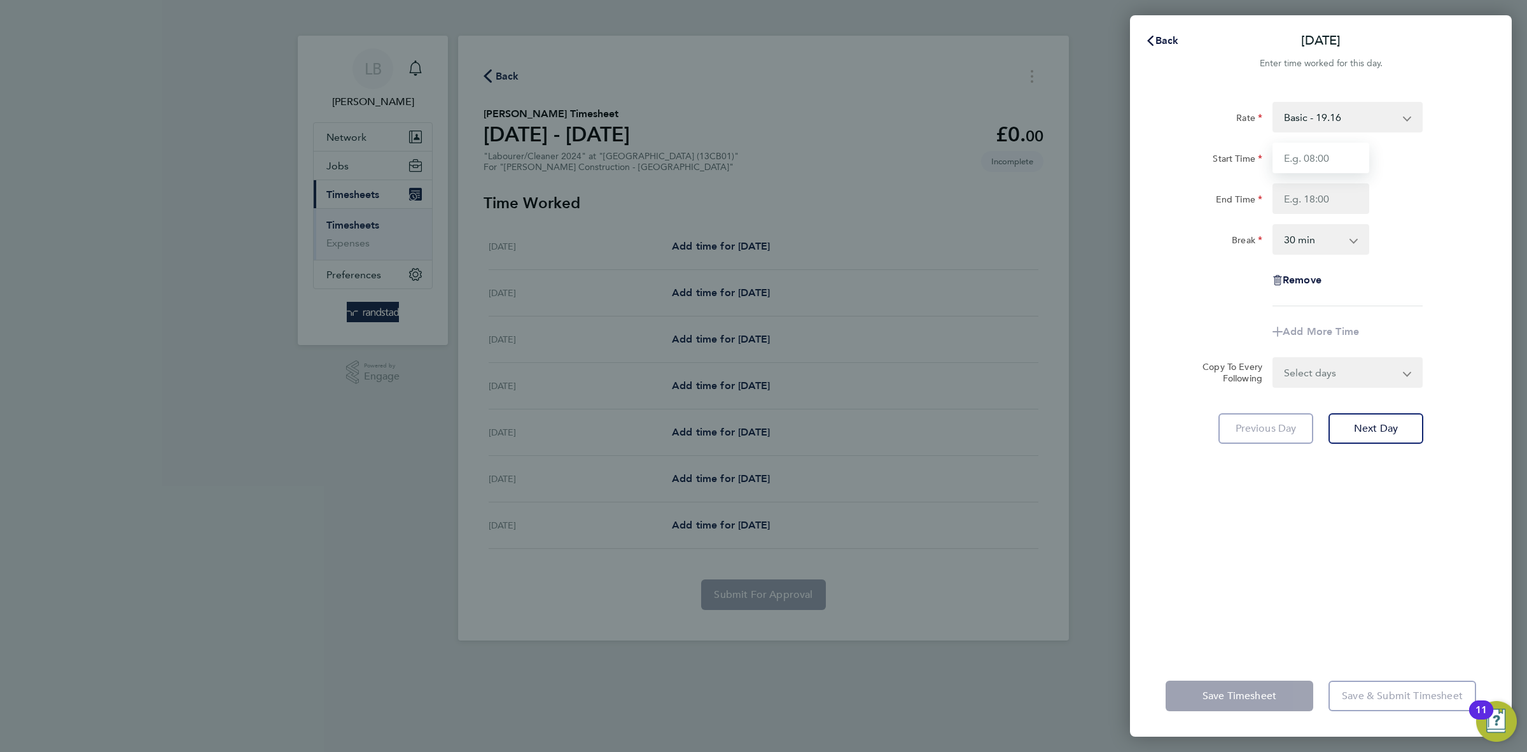
type input "07:30"
click at [1329, 194] on input "End Time" at bounding box center [1321, 198] width 97 height 31
type input "17:00"
click at [1330, 121] on select "Basic - 19.16 Overtime - 27.81 Overtime 2 - 36.21" at bounding box center [1340, 117] width 132 height 28
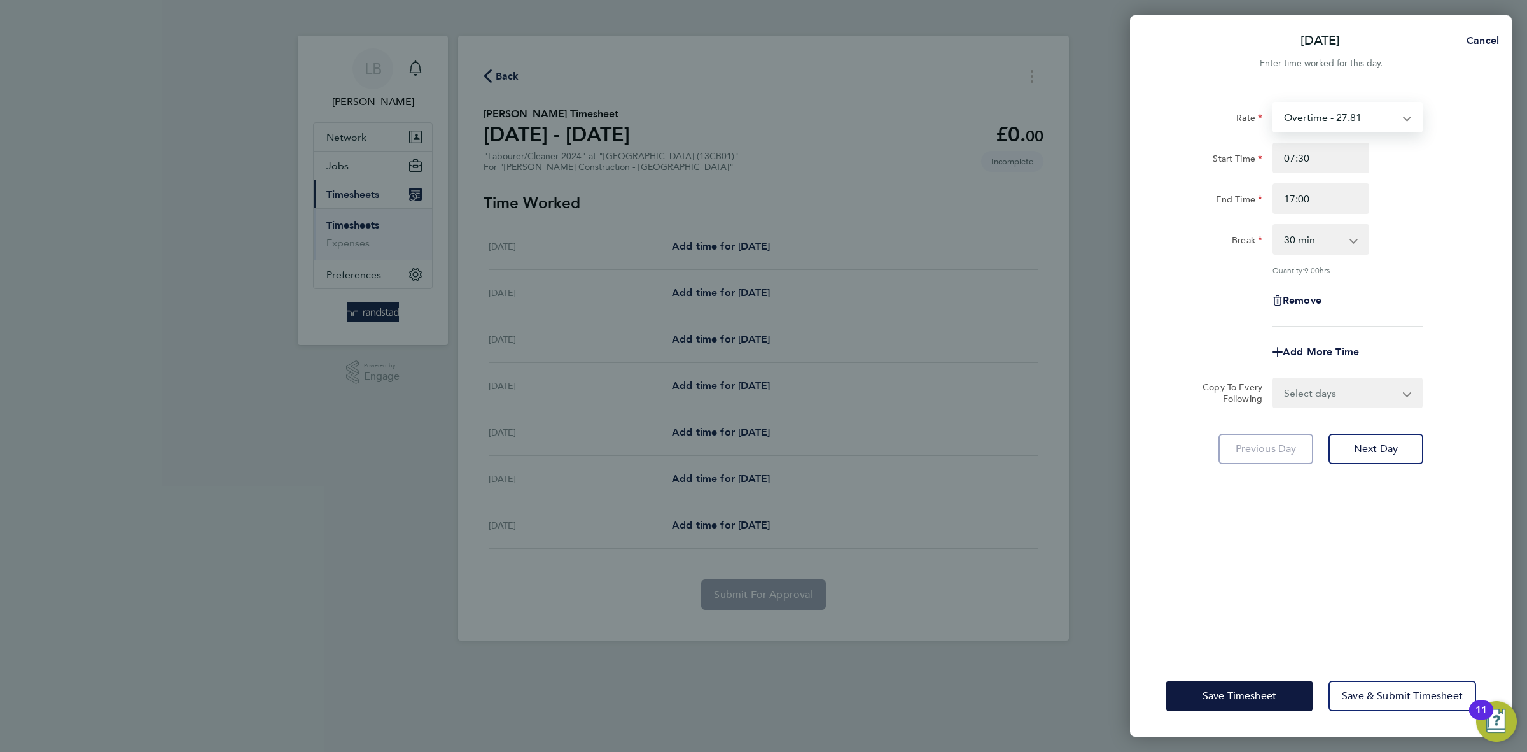
select select "30"
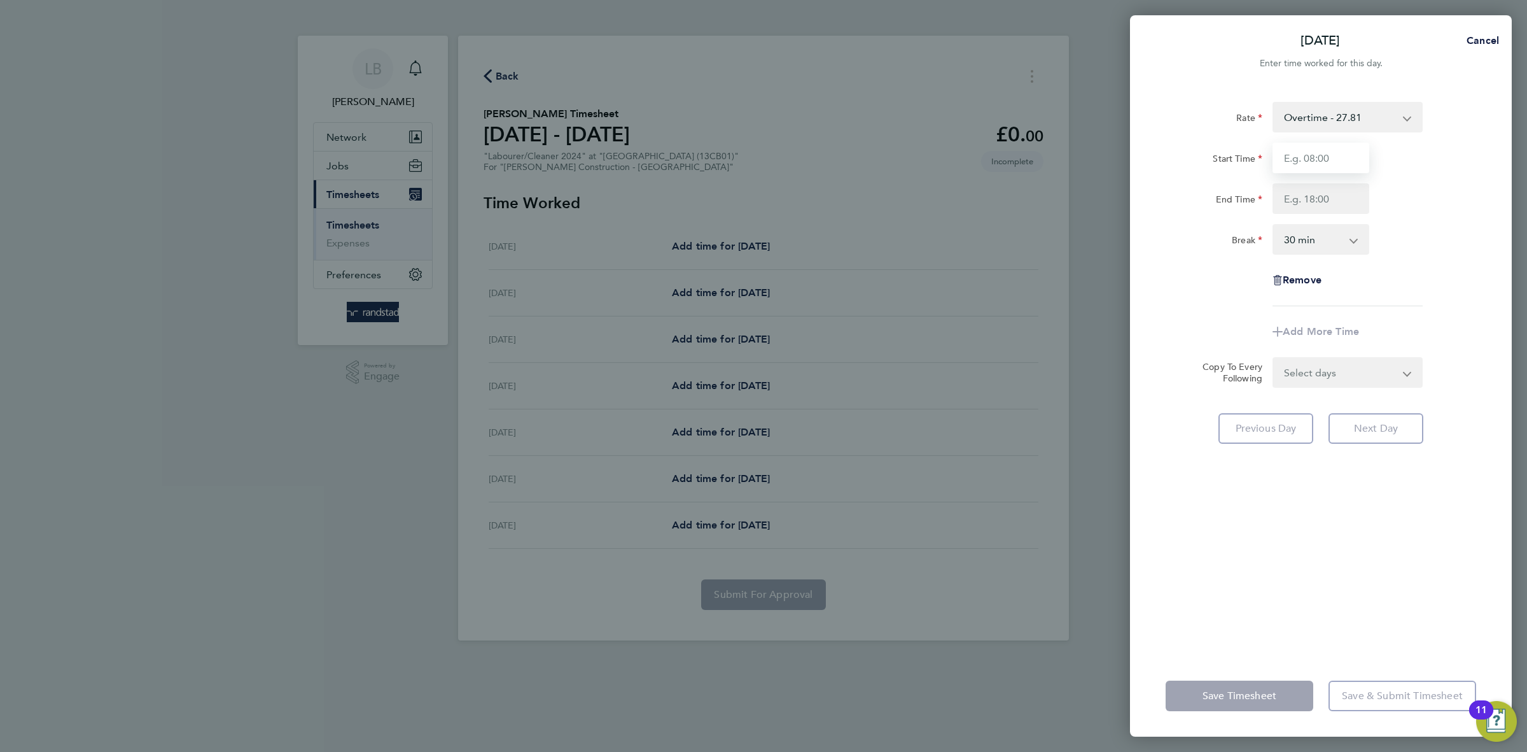
click at [1334, 160] on input "Start Time" at bounding box center [1321, 158] width 97 height 31
type input "07:30"
click at [1343, 196] on input "End Time" at bounding box center [1321, 198] width 97 height 31
type input "17:00"
click at [1422, 263] on div "Rate Overtime - 27.81 Basic - 19.16 Overtime 2 - 36.21 Start Time 07:30 End Tim…" at bounding box center [1321, 204] width 311 height 204
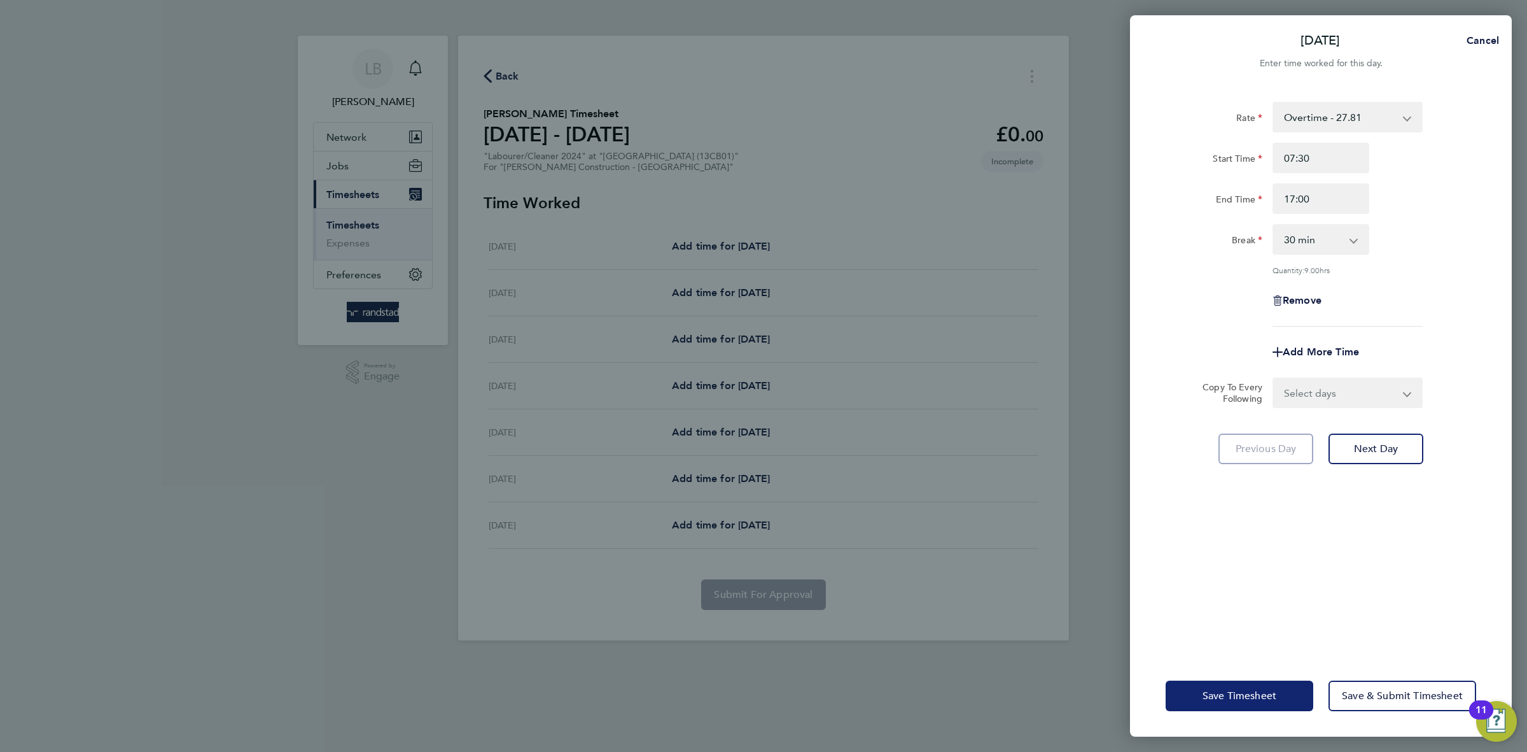
click at [1207, 705] on button "Save Timesheet" at bounding box center [1240, 695] width 148 height 31
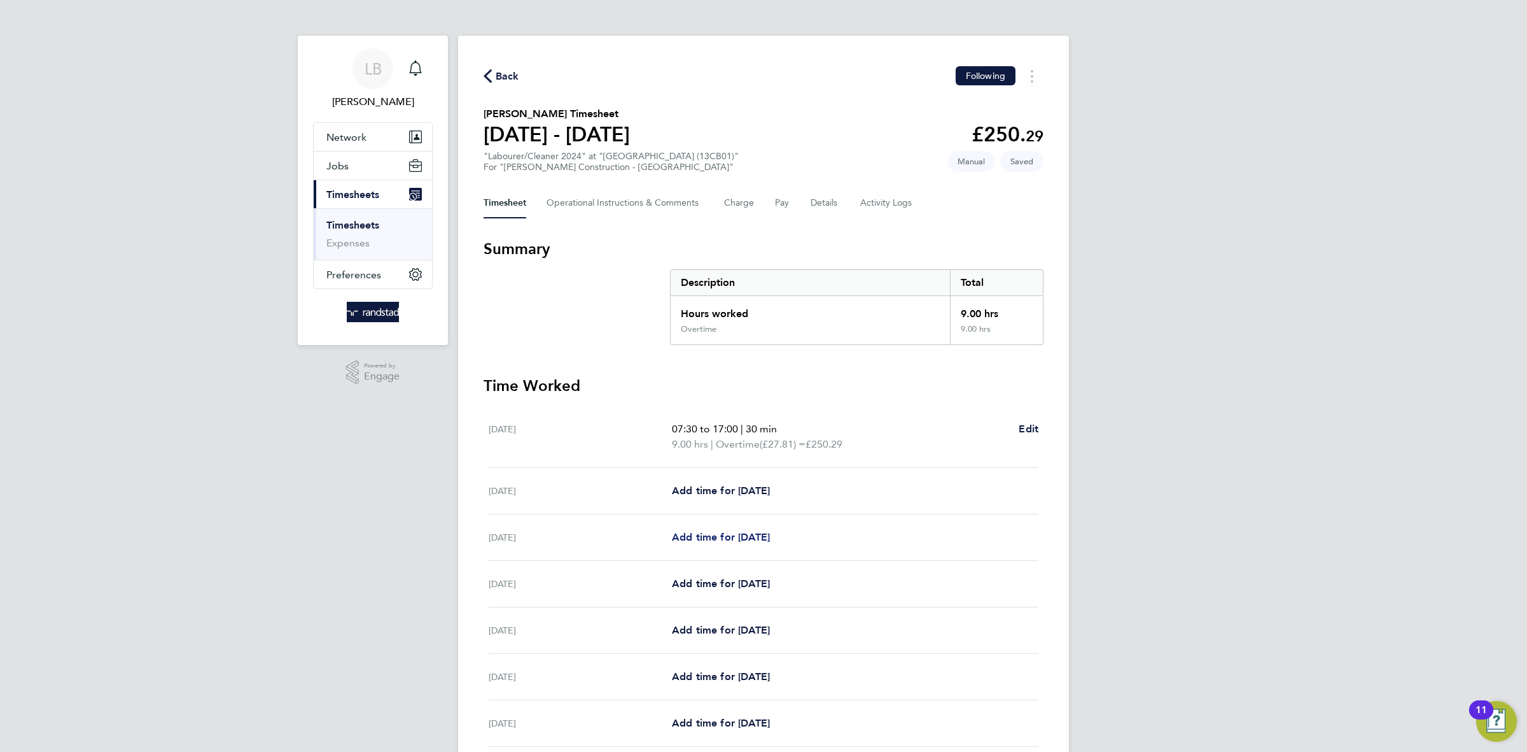
click at [710, 542] on span "Add time for [DATE]" at bounding box center [721, 537] width 98 height 12
select select "30"
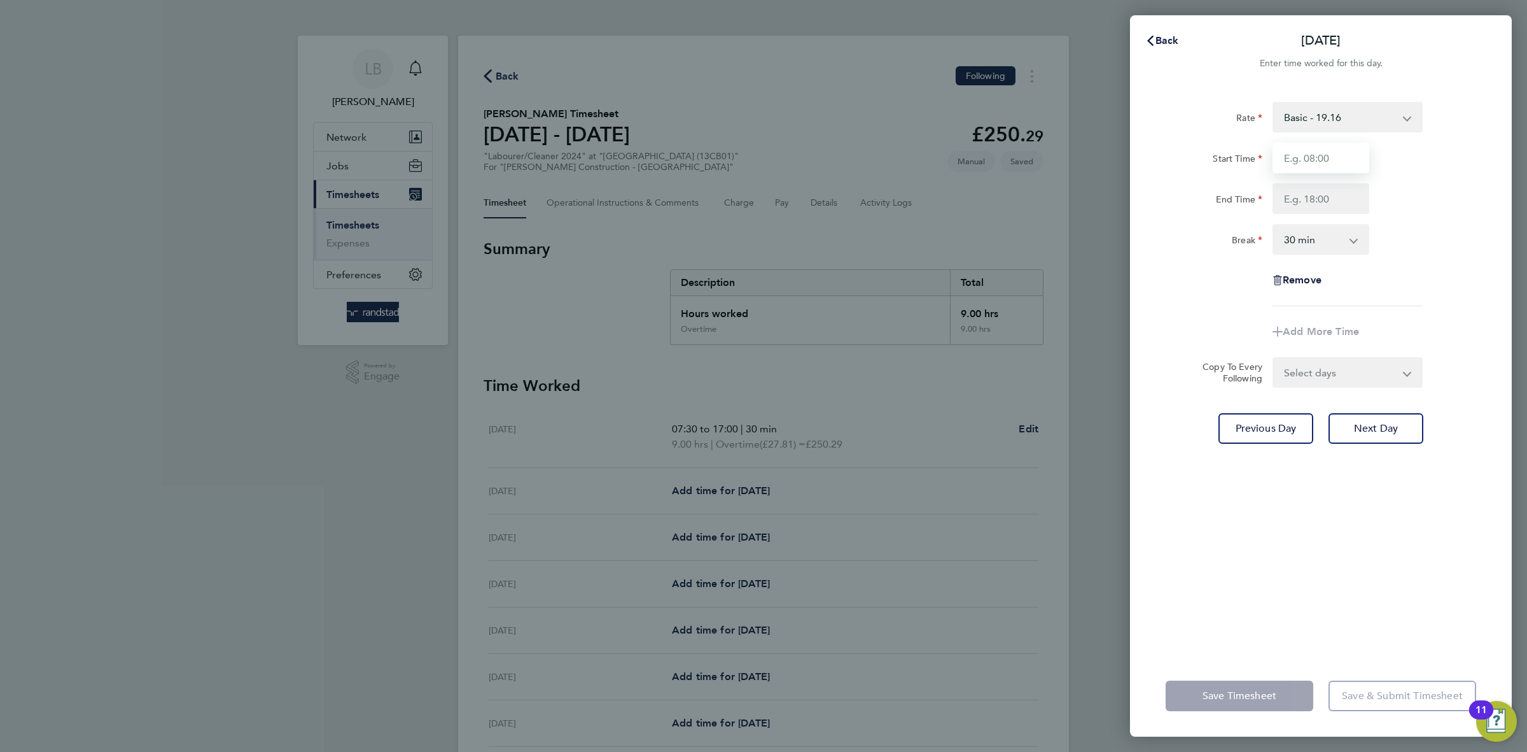
click at [1340, 146] on input "Start Time" at bounding box center [1321, 158] width 97 height 31
type input "07:30"
click at [1315, 203] on input "End Time" at bounding box center [1321, 198] width 97 height 31
type input "17:00"
click at [1397, 277] on div "Rate Basic - 19.16 Overtime - 27.81 Overtime 2 - 36.21 Start Time 07:30 End Tim…" at bounding box center [1321, 204] width 311 height 204
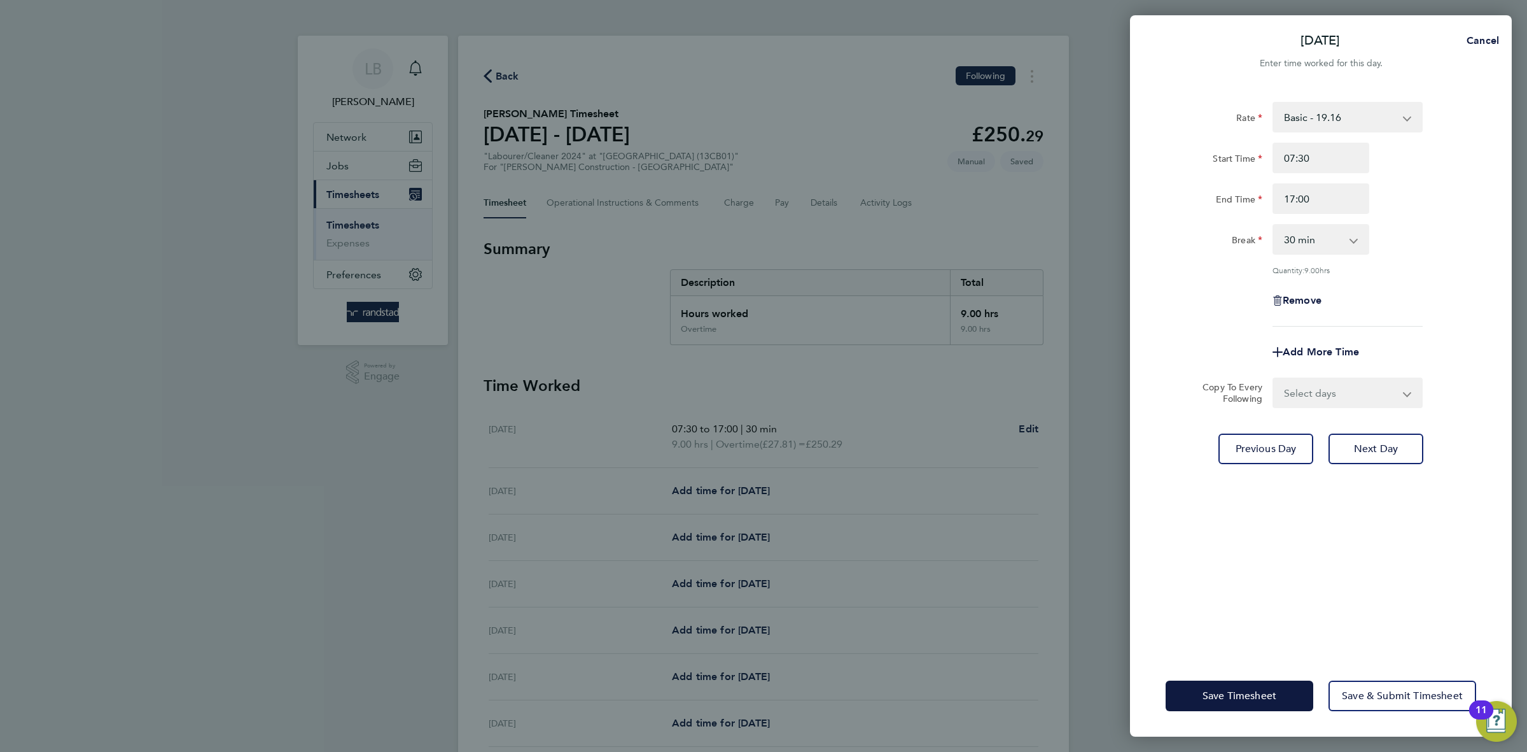
click at [1331, 400] on select "Select days Day [DATE] [DATE] [DATE] [DATE]" at bounding box center [1341, 393] width 134 height 28
select select "DAY"
click at [1274, 379] on select "Select days Day [DATE] [DATE] [DATE] [DATE]" at bounding box center [1341, 393] width 134 height 28
select select "[DATE]"
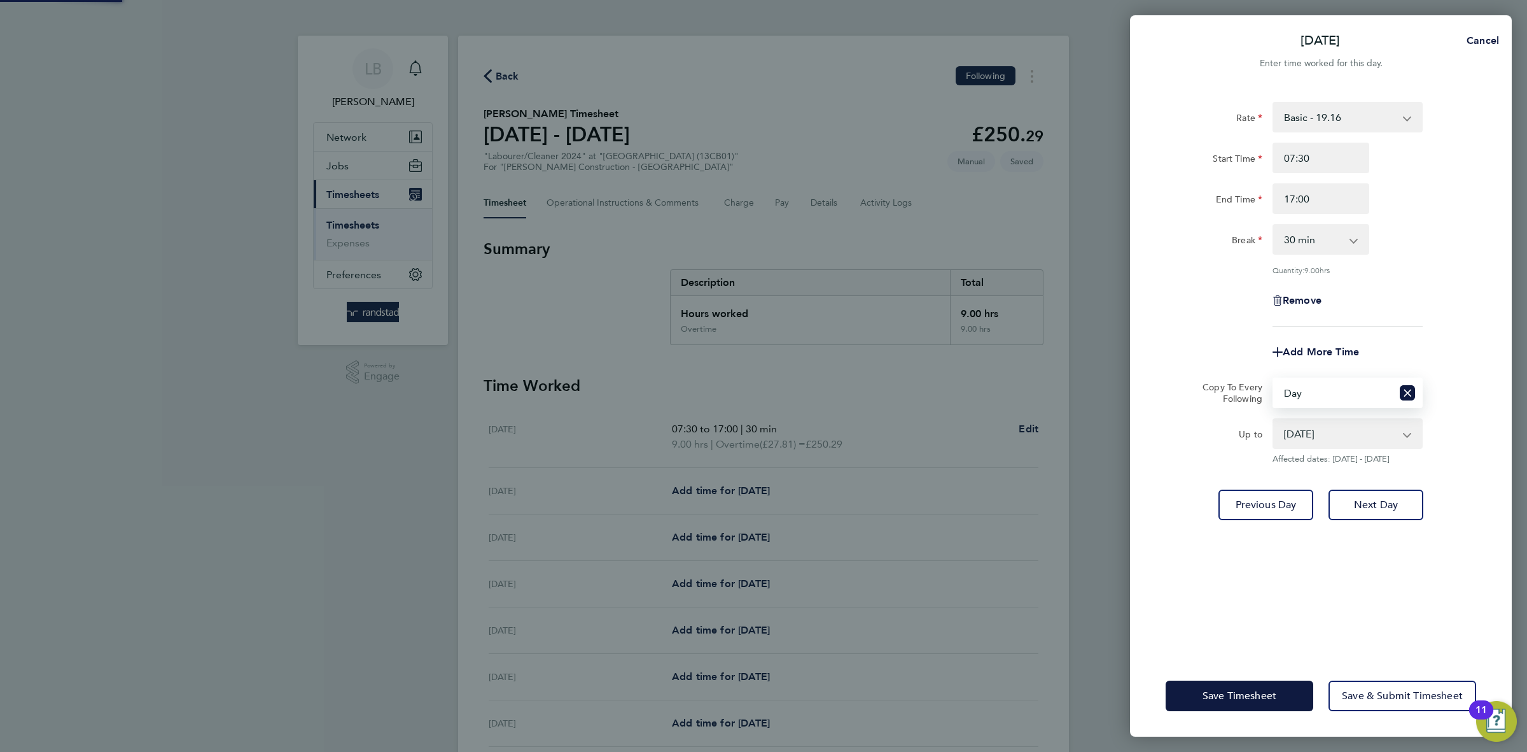
click at [1312, 607] on div "Rate Basic - 19.16 Overtime - 27.81 Overtime 2 - 36.21 Start Time 07:30 End Tim…" at bounding box center [1321, 371] width 382 height 568
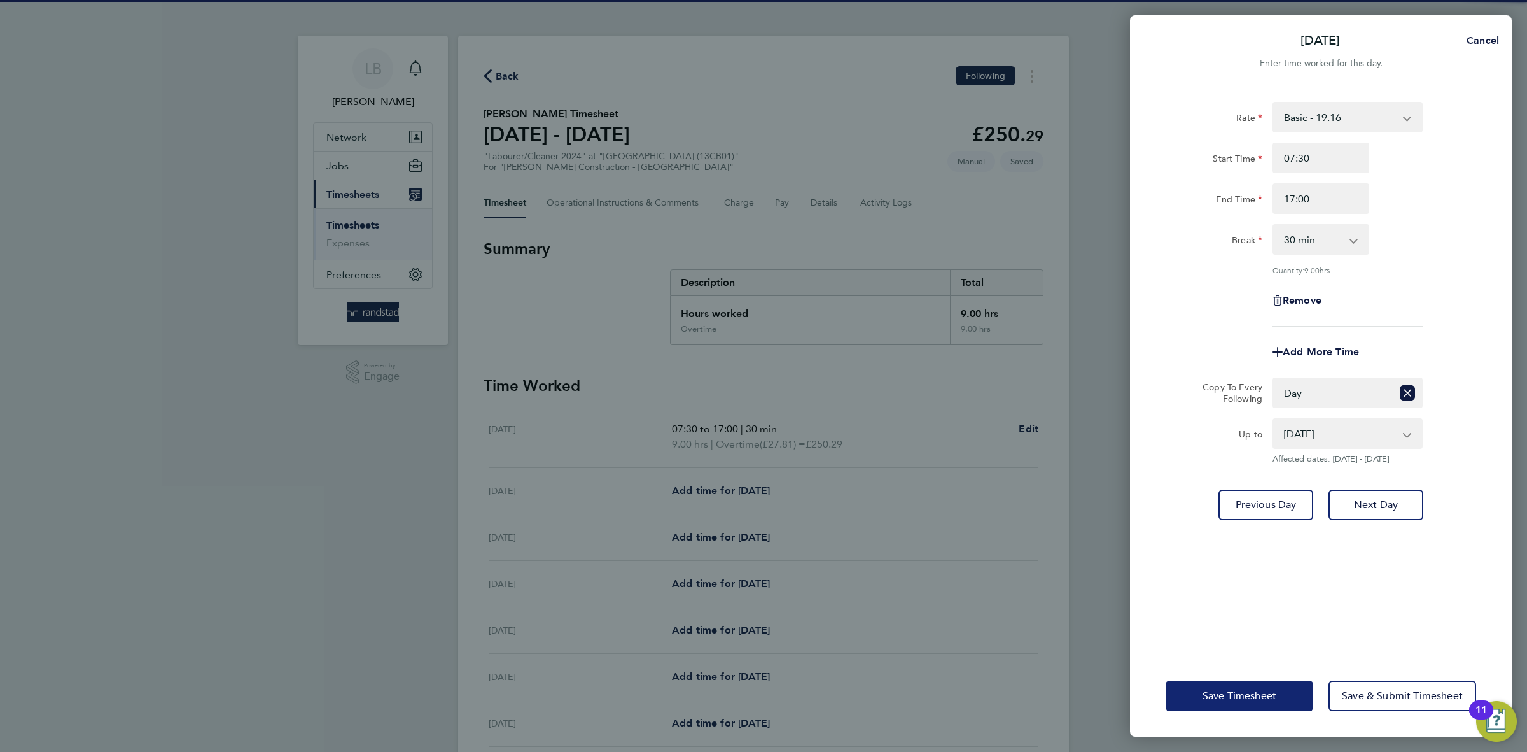
click at [1240, 690] on span "Save Timesheet" at bounding box center [1240, 695] width 74 height 13
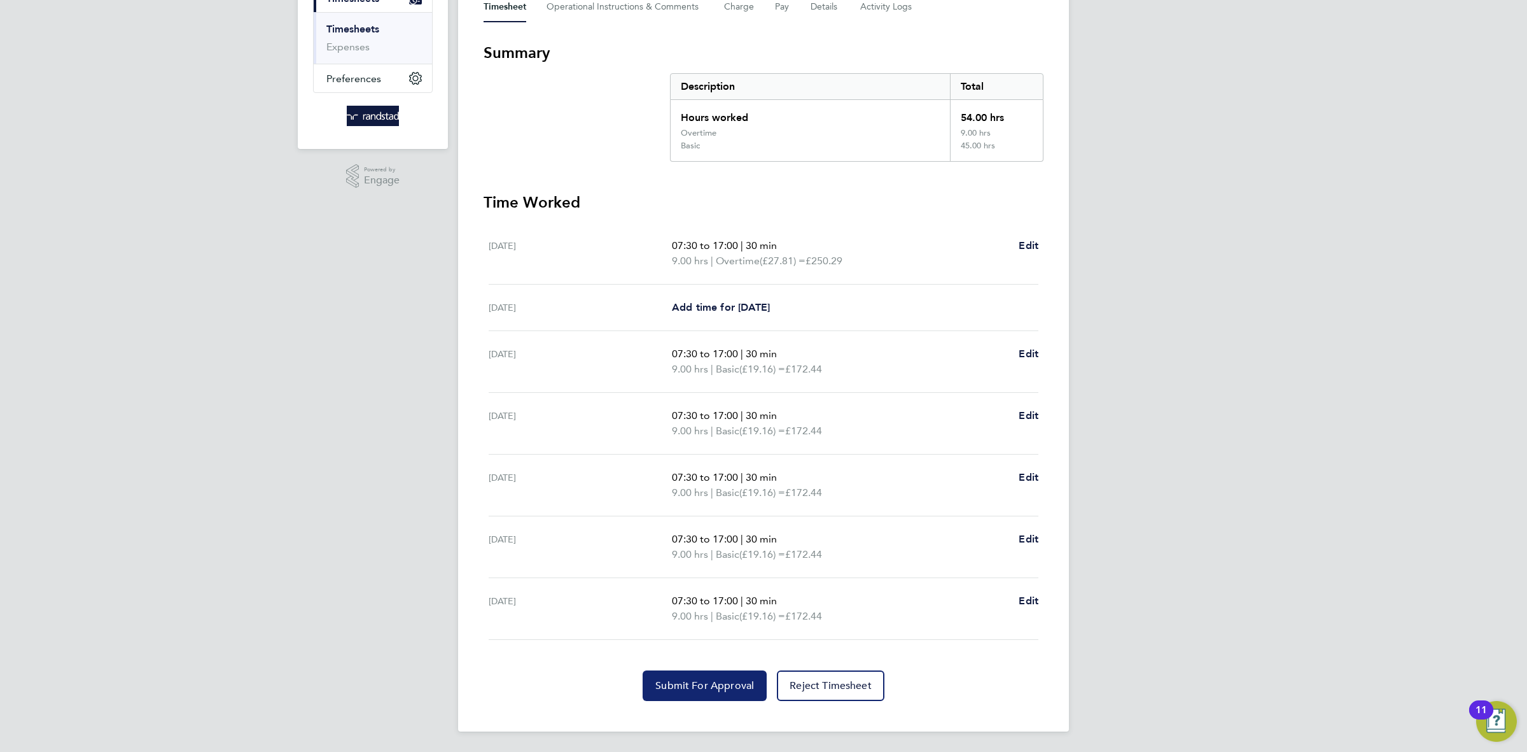
click at [722, 674] on button "Submit For Approval" at bounding box center [705, 685] width 124 height 31
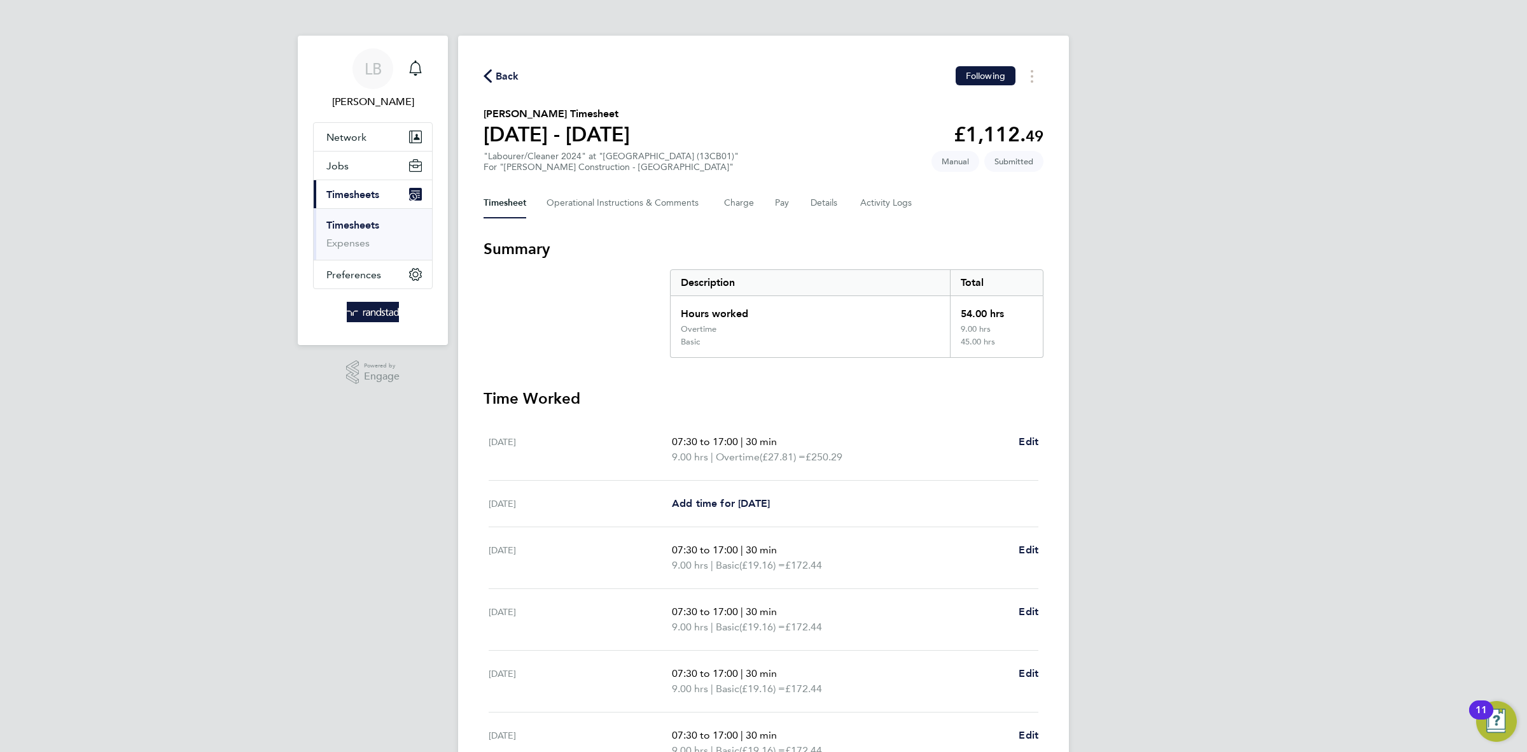
click at [505, 64] on div "Back Following Isias Simon's Timesheet 16 - 22 Aug 2025 £1,112. 49 "Labourer/Cl…" at bounding box center [763, 482] width 611 height 892
click at [505, 69] on span "Back" at bounding box center [508, 76] width 24 height 15
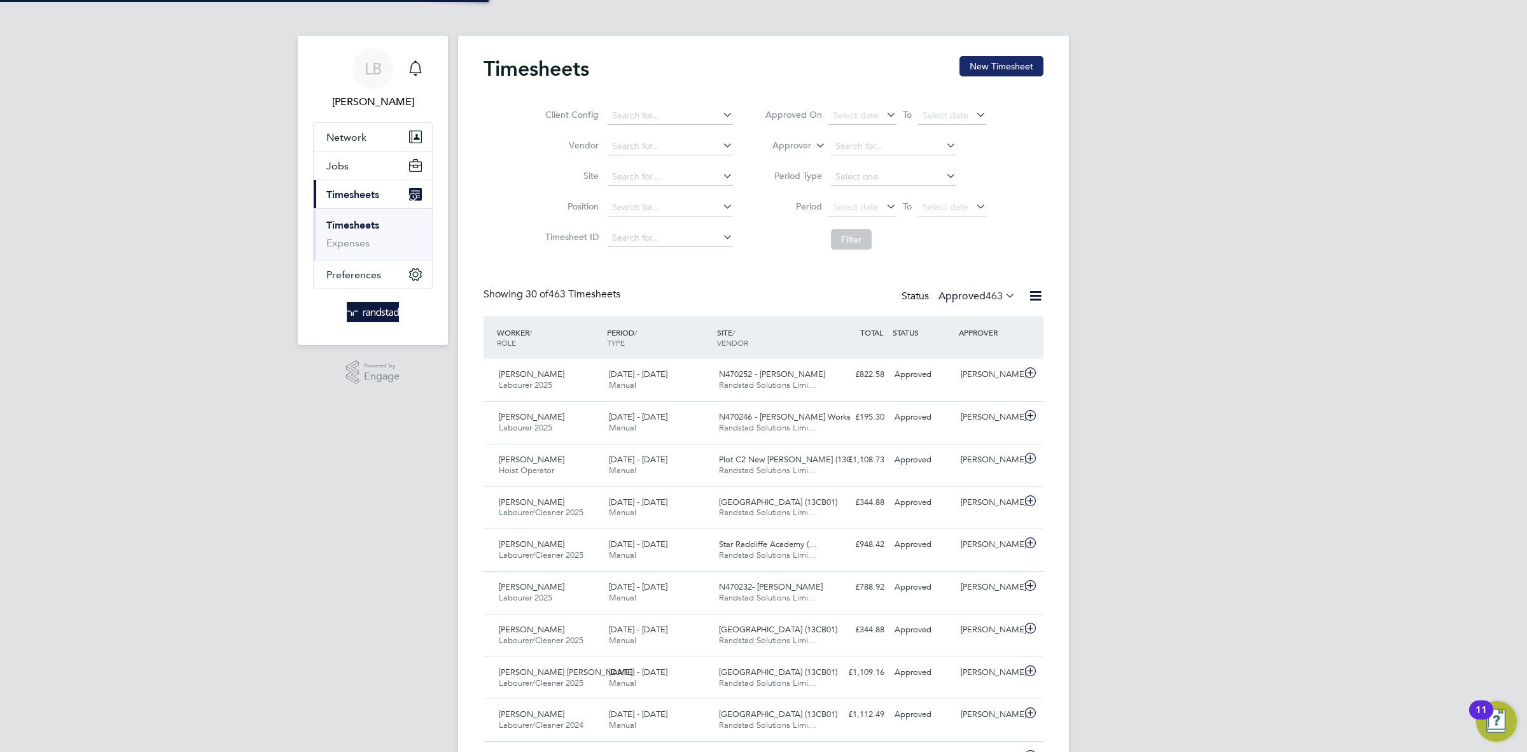
click at [988, 67] on button "New Timesheet" at bounding box center [1002, 66] width 84 height 20
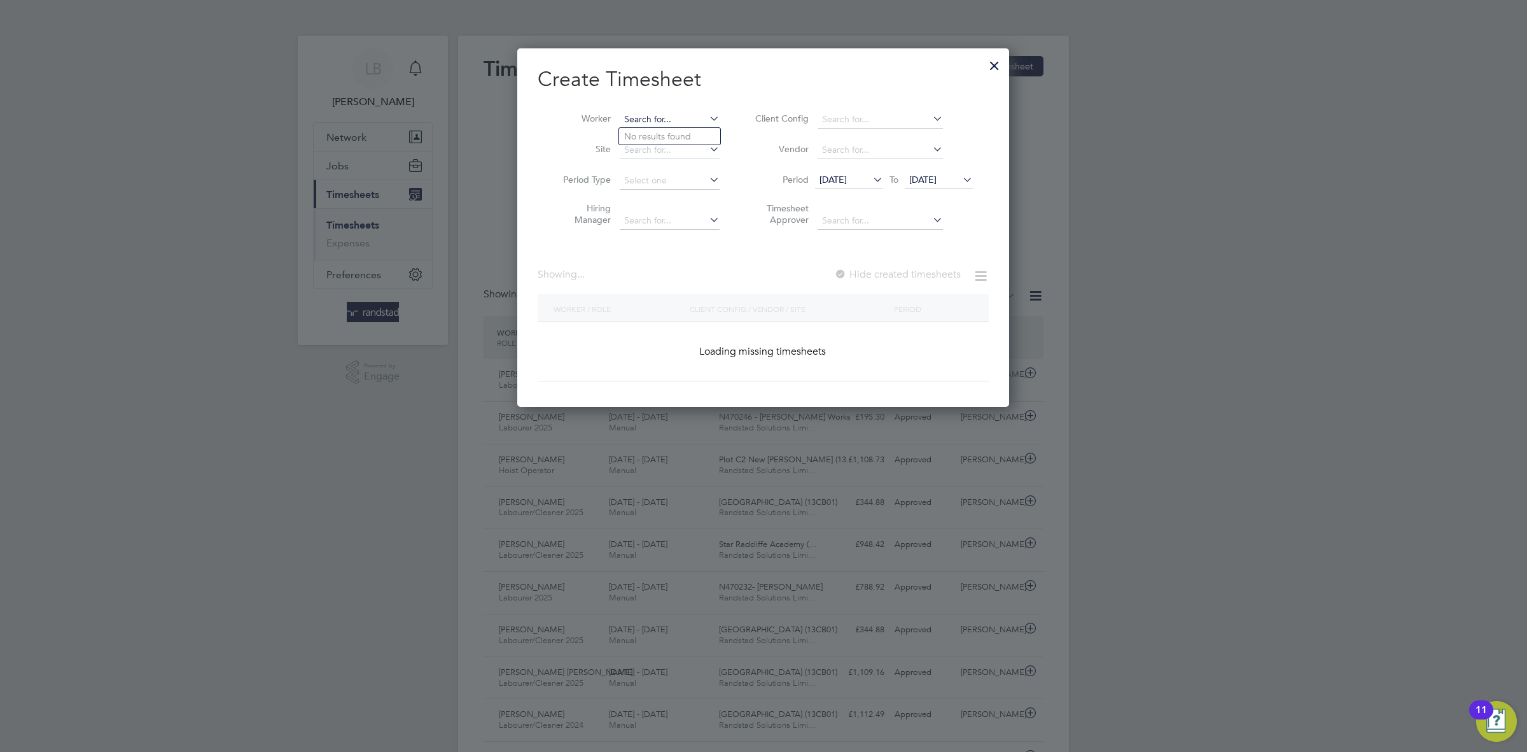
click at [664, 122] on input at bounding box center [670, 120] width 100 height 18
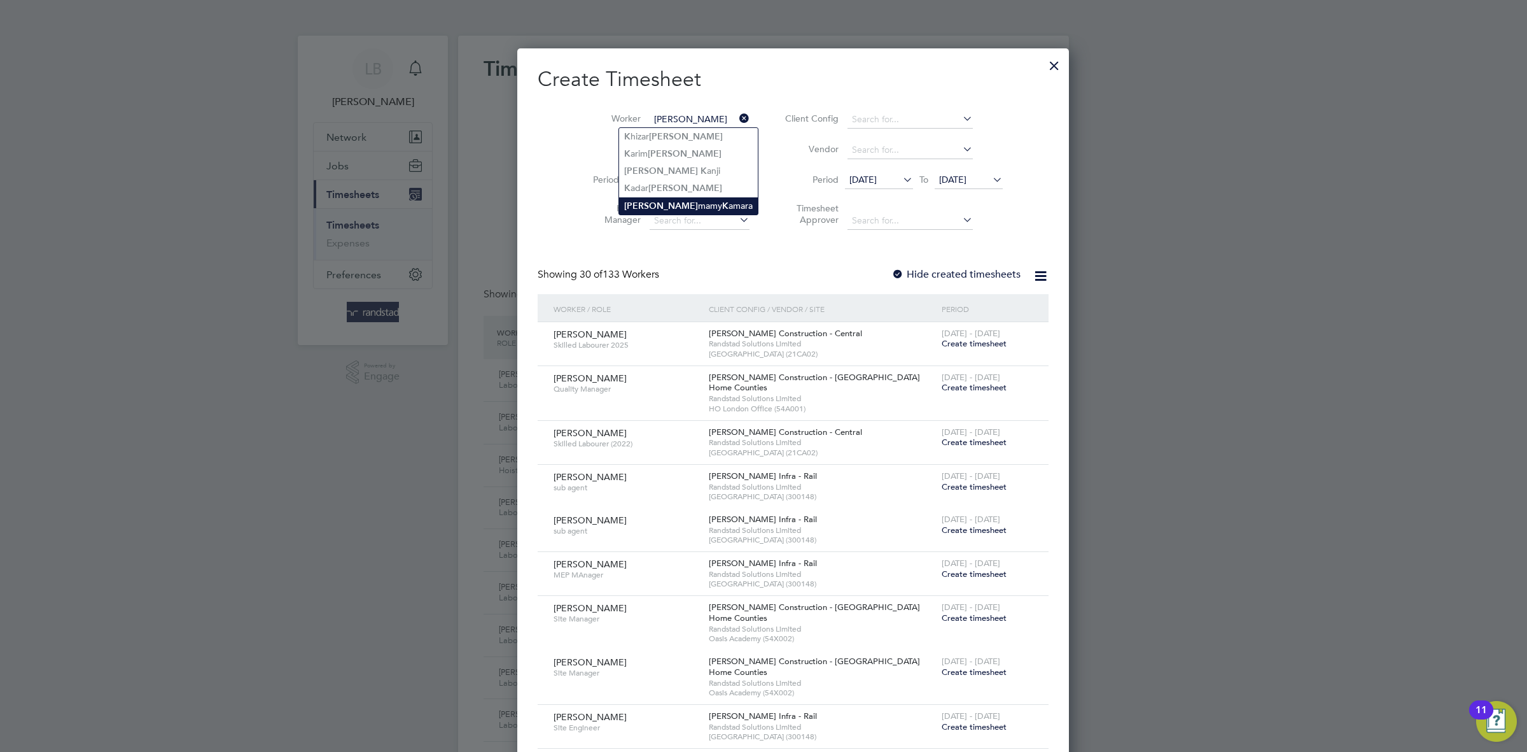
click at [669, 213] on li "Ali mamy K amara" at bounding box center [688, 205] width 139 height 17
type input "[PERSON_NAME]"
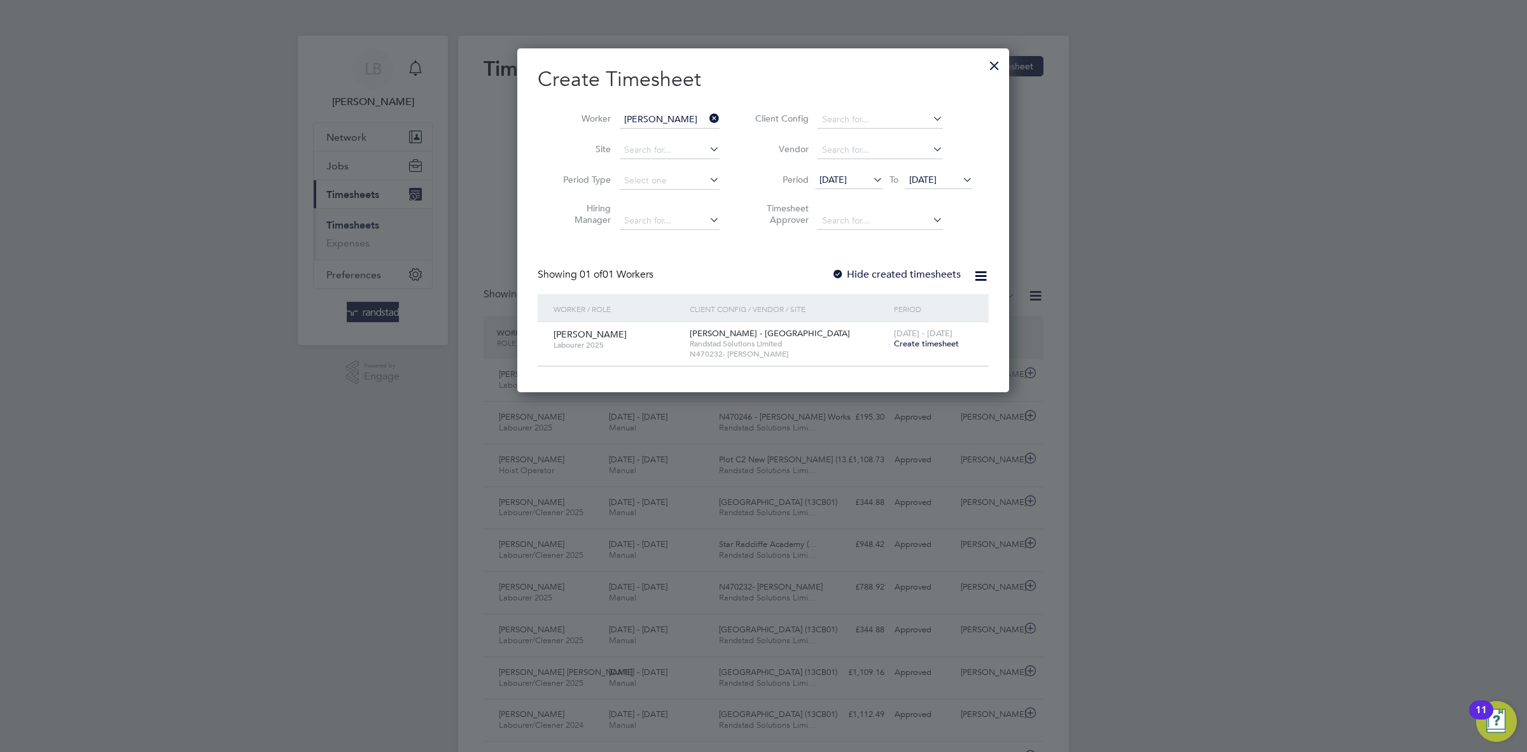
click at [933, 342] on span "Create timesheet" at bounding box center [926, 343] width 65 height 11
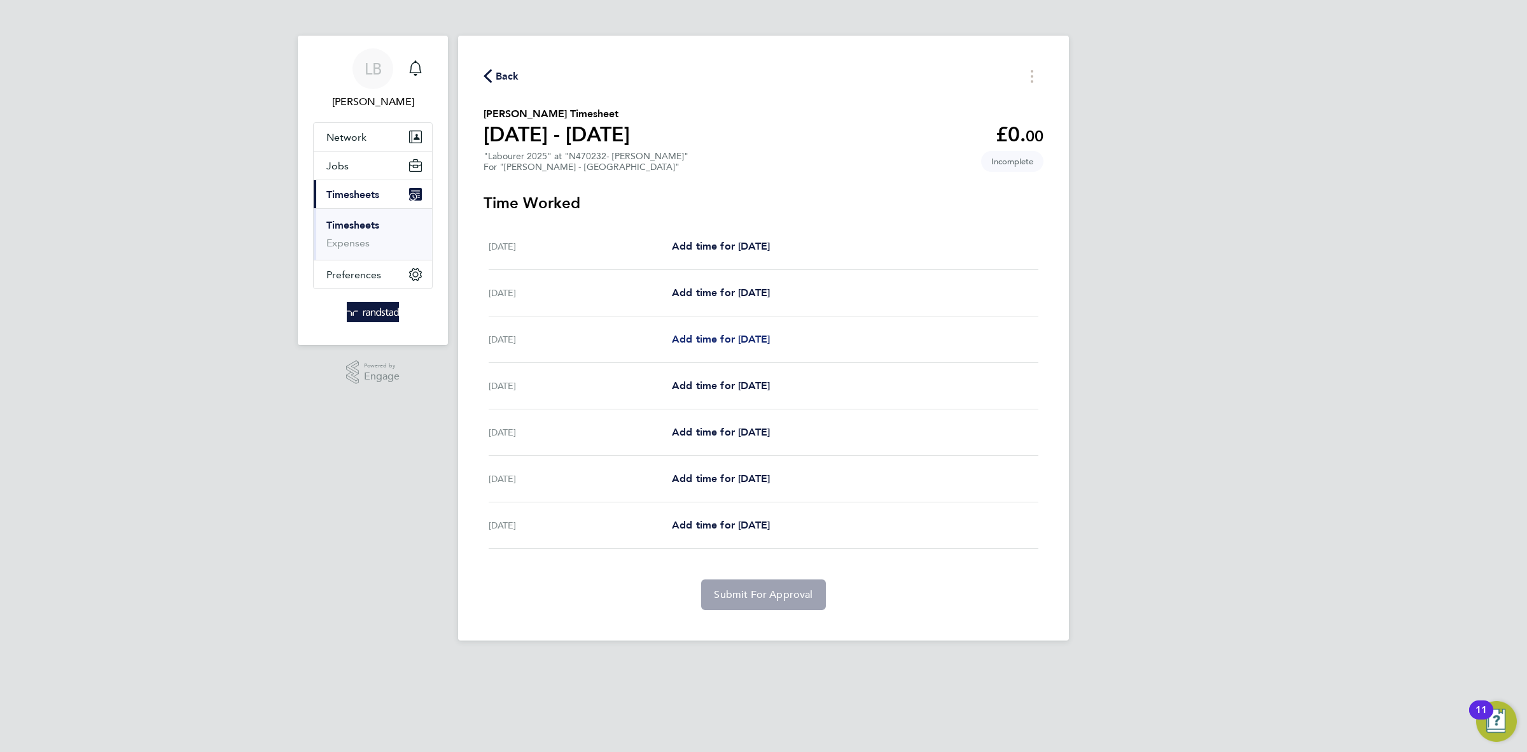
click at [749, 338] on span "Add time for [DATE]" at bounding box center [721, 339] width 98 height 12
select select "60"
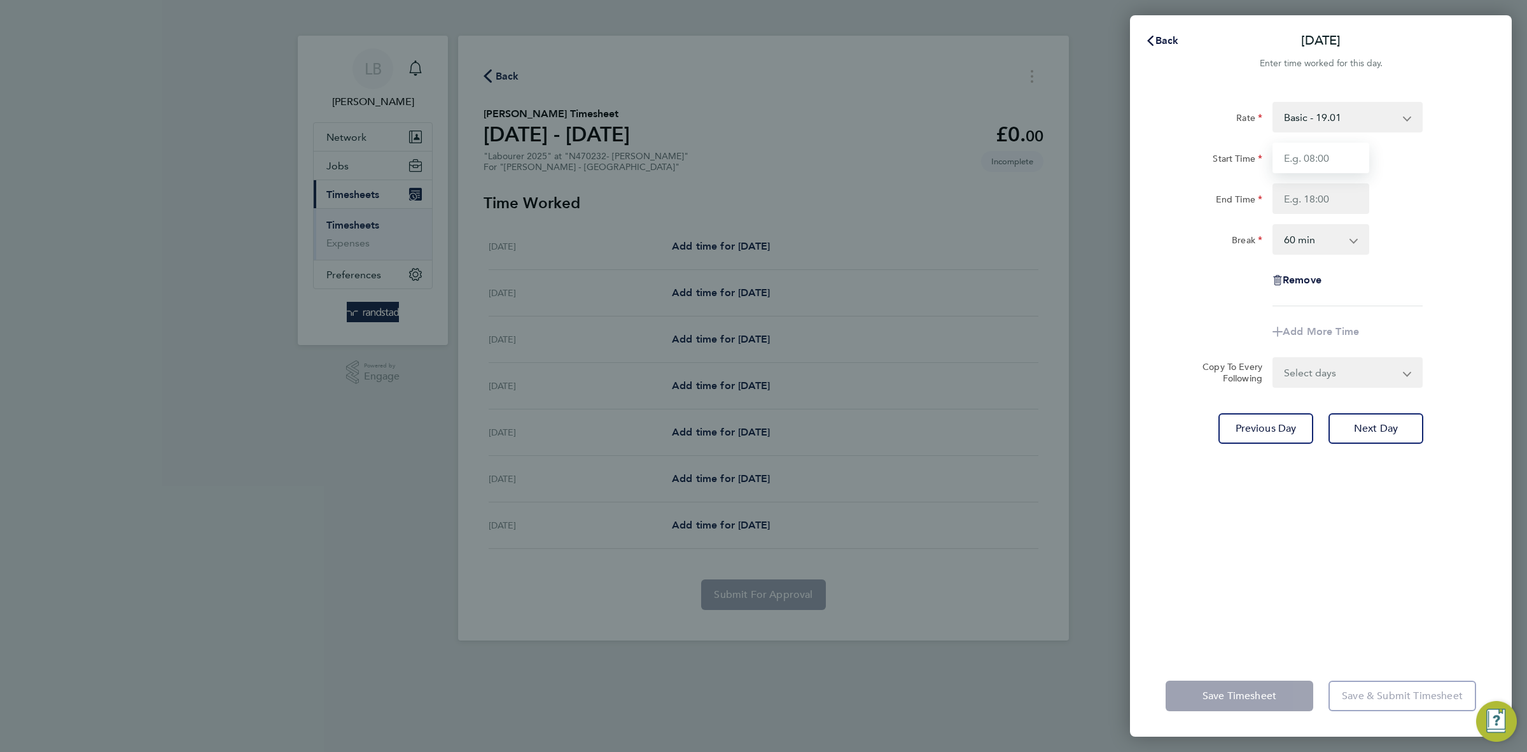
click at [1330, 150] on input "Start Time" at bounding box center [1321, 158] width 97 height 31
type input "07:30"
click at [1335, 195] on input "End Time" at bounding box center [1321, 198] width 97 height 31
type input "16:30"
click at [1310, 242] on select "0 min 15 min 30 min 45 min 60 min 75 min 90 min" at bounding box center [1313, 239] width 79 height 28
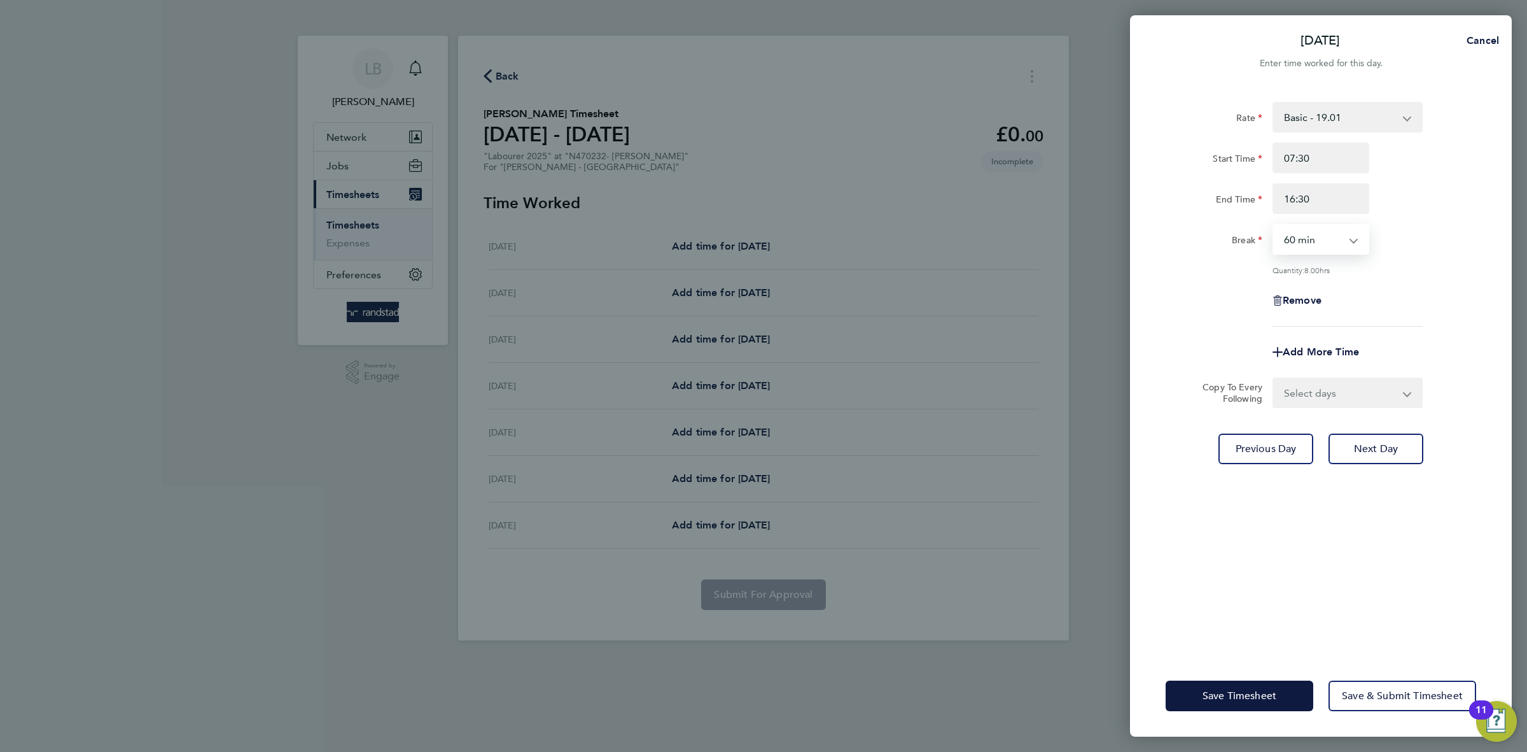
select select "30"
click at [1274, 225] on select "0 min 15 min 30 min 45 min 60 min 75 min 90 min" at bounding box center [1313, 239] width 79 height 28
click at [1471, 323] on div "Rate Basic - 19.01 Overtime - 27.22 Start Time 07:30 End Time 16:30 Break 0 min…" at bounding box center [1321, 214] width 311 height 225
click at [1352, 386] on select "Select days Day [DATE] [DATE] [DATE] [DATE]" at bounding box center [1341, 393] width 134 height 28
select select "DAY"
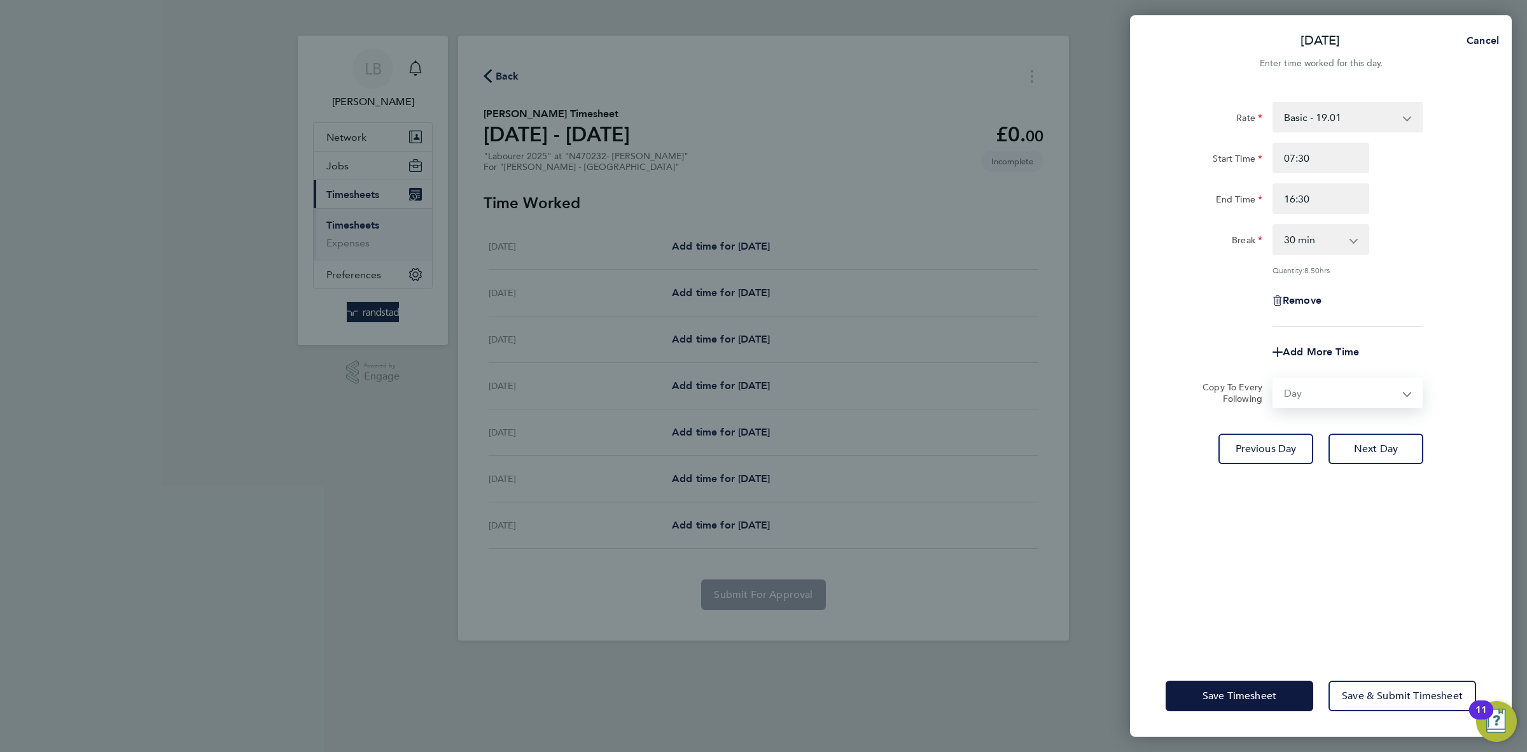
click at [1274, 379] on select "Select days Day [DATE] [DATE] [DATE] [DATE]" at bounding box center [1341, 393] width 134 height 28
select select "[DATE]"
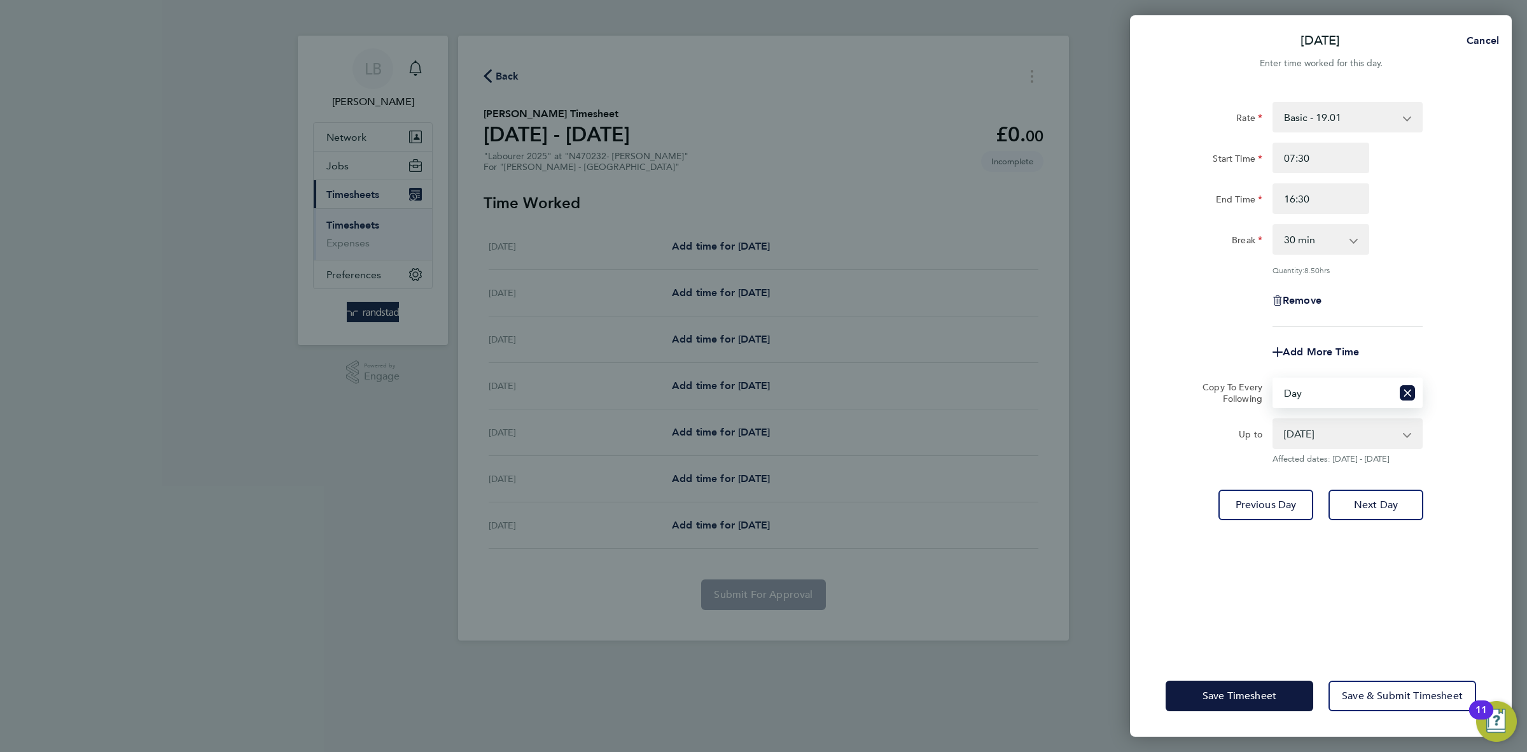
click at [1347, 596] on div "Rate Basic - 19.01 Overtime - 27.22 Start Time 07:30 End Time 16:30 Break 0 min…" at bounding box center [1321, 371] width 382 height 568
click at [1264, 701] on button "Save Timesheet" at bounding box center [1240, 695] width 148 height 31
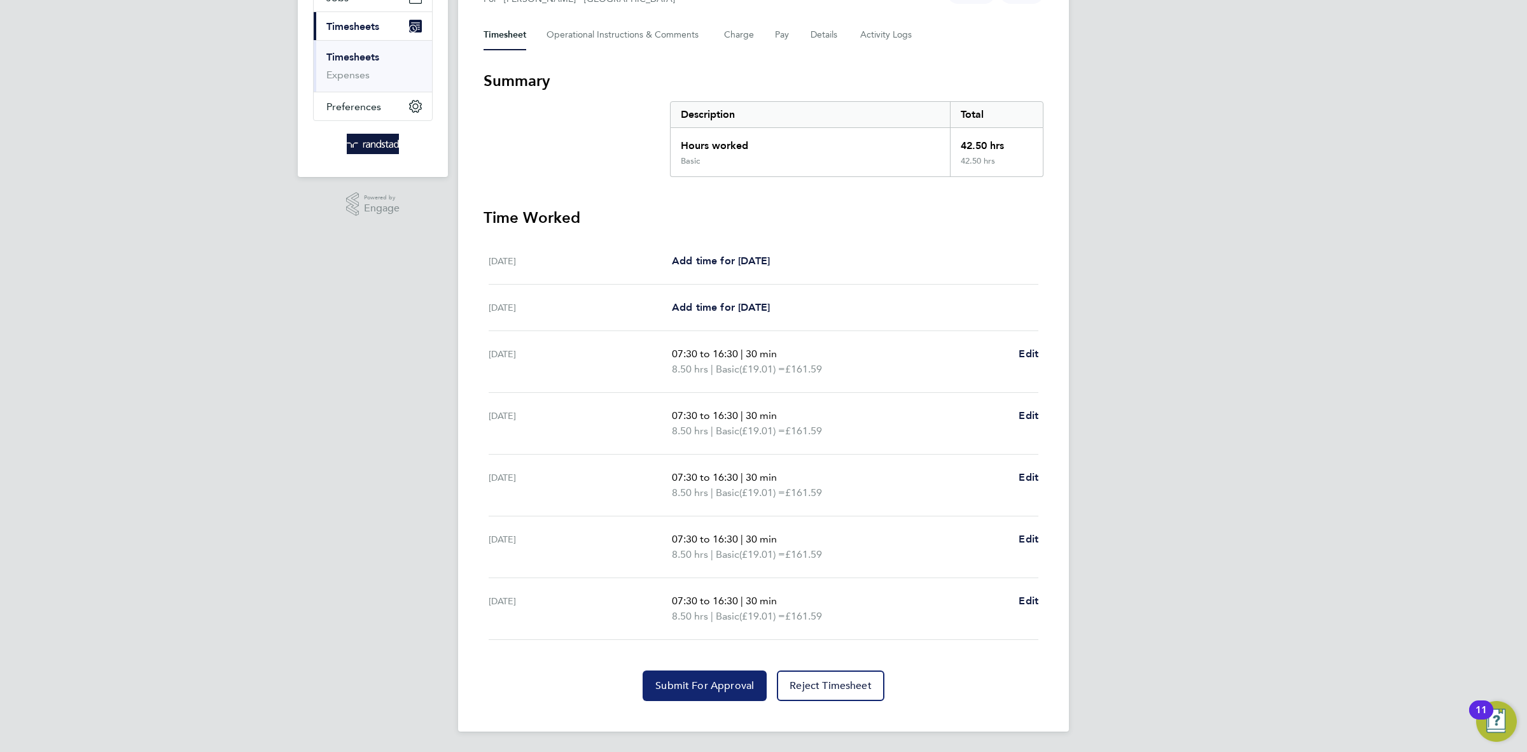
click at [722, 700] on button "Submit For Approval" at bounding box center [705, 685] width 124 height 31
